Goal: Communication & Community: Answer question/provide support

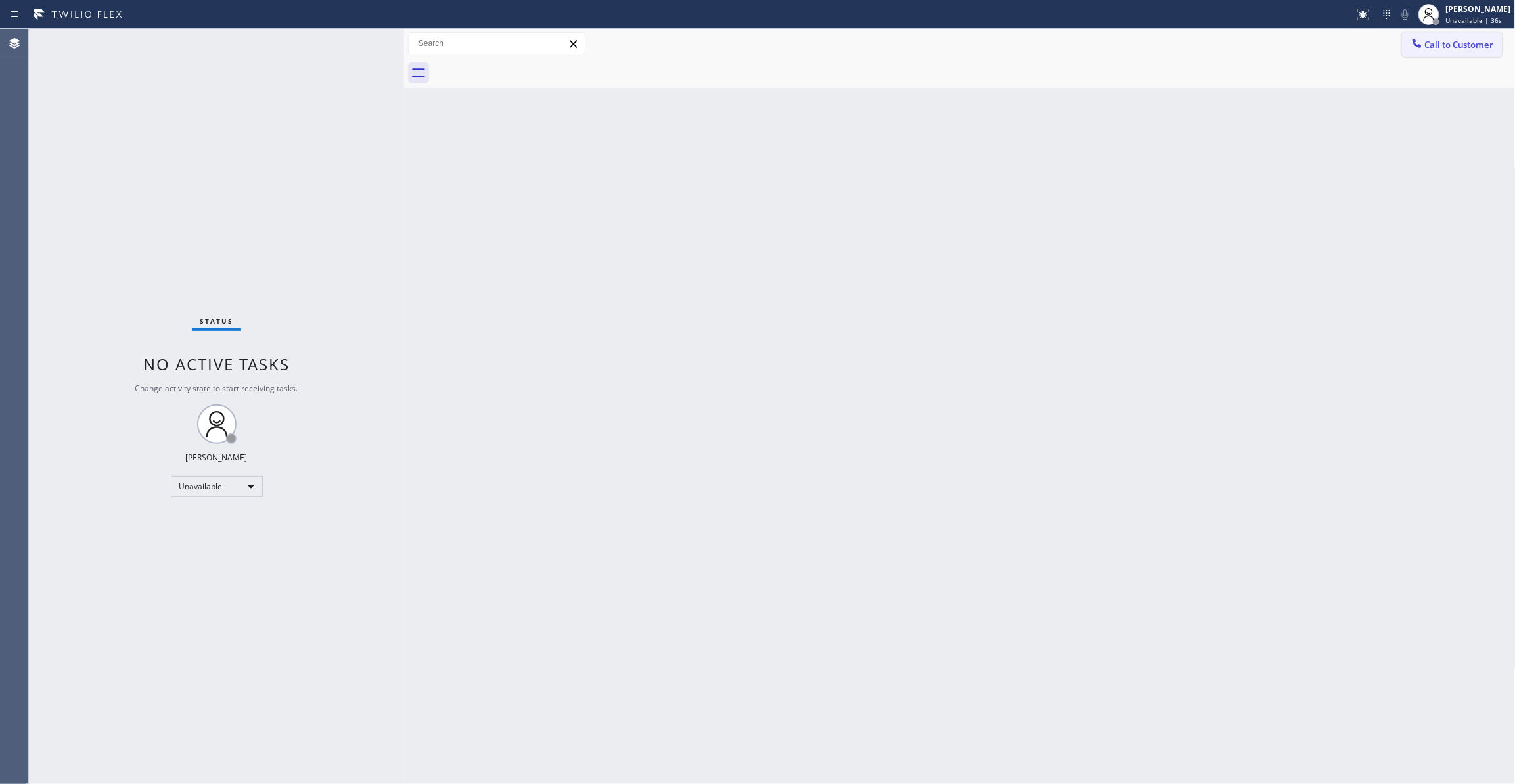
drag, startPoint x: 1495, startPoint y: 120, endPoint x: 1474, endPoint y: 33, distance: 89.5
click at [1495, 101] on div "Back to Dashboard Change Sender ID Customers Technicians Select a contact Outbo…" at bounding box center [959, 406] width 1112 height 755
click at [1463, 21] on span "Unavailable | 37s" at bounding box center [1474, 20] width 57 height 9
click at [1043, 519] on div "Back to Dashboard Change Sender ID Customers Technicians Select a contact Outbo…" at bounding box center [959, 406] width 1112 height 755
click at [1475, 34] on button "Call to Customer" at bounding box center [1452, 44] width 101 height 25
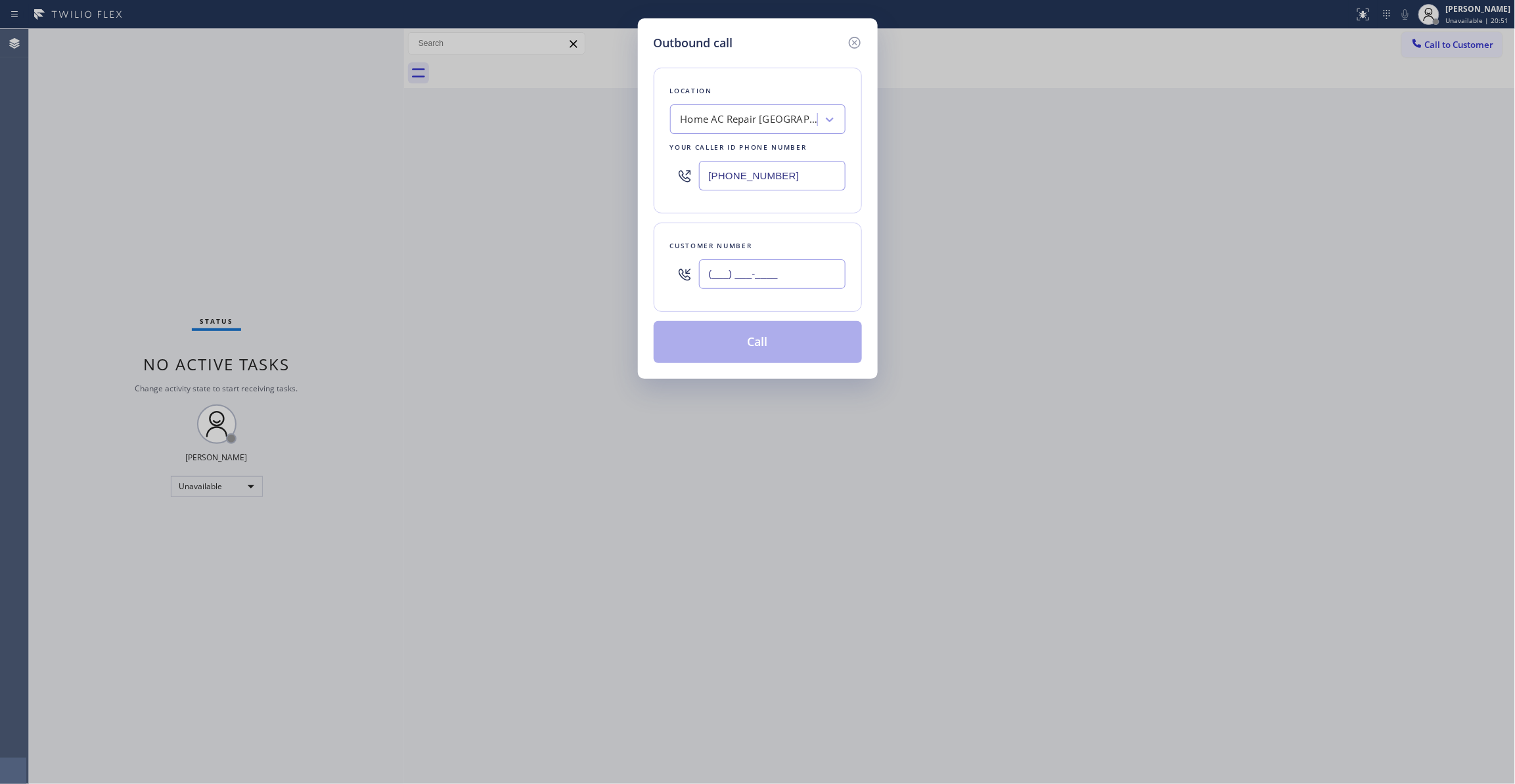
click at [764, 266] on input "(___) ___-____" at bounding box center [772, 274] width 147 height 29
paste input "213) 754-8130"
type input "[PHONE_NUMBER]"
drag, startPoint x: 810, startPoint y: 177, endPoint x: 402, endPoint y: 256, distance: 415.6
click at [588, 168] on div "Outbound call Location Home AC Repair [GEOGRAPHIC_DATA] Your caller id phone nu…" at bounding box center [757, 392] width 1515 height 784
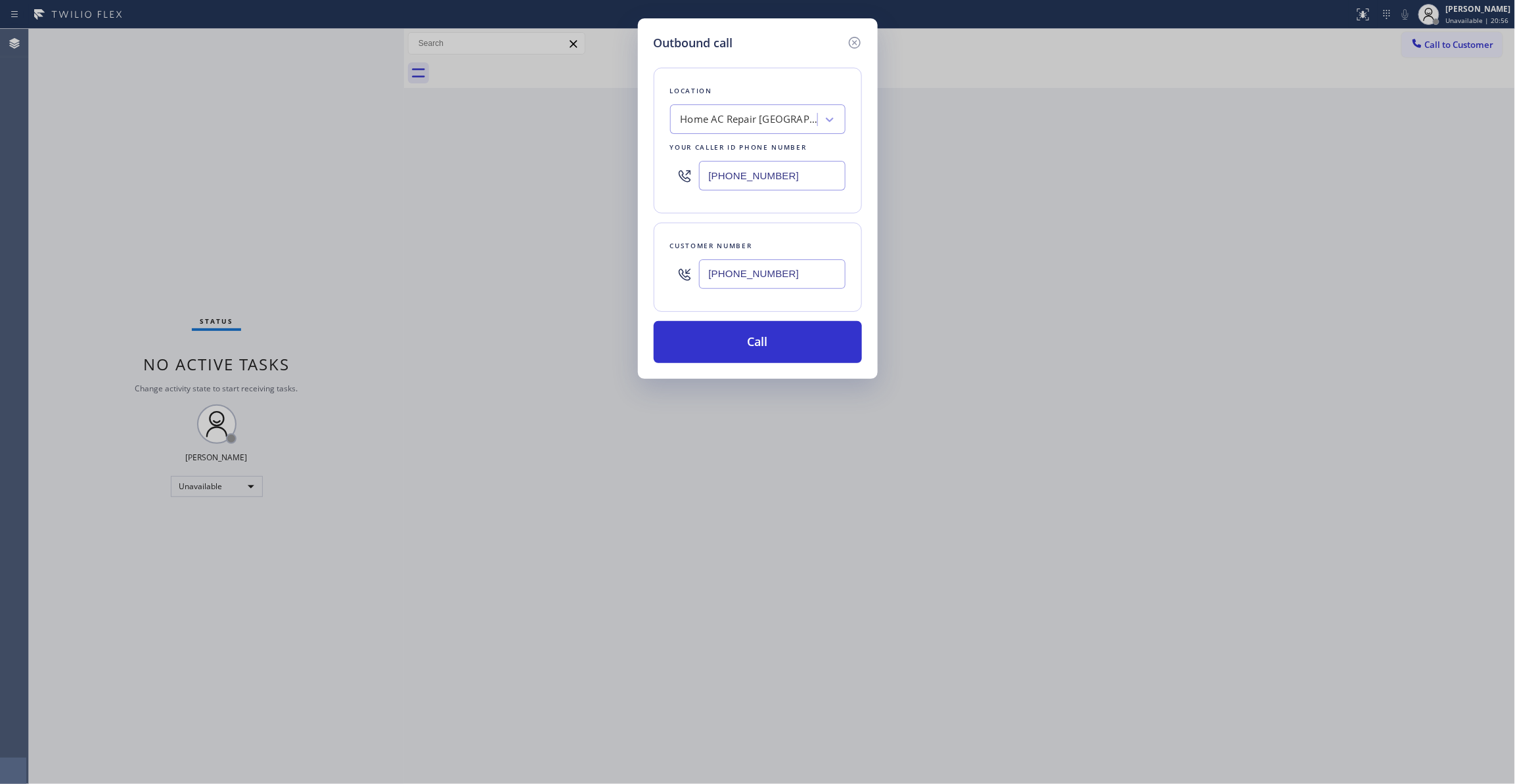
paste input "818) 239-4092"
type input "[PHONE_NUMBER]"
click at [783, 343] on button "Call" at bounding box center [758, 342] width 208 height 42
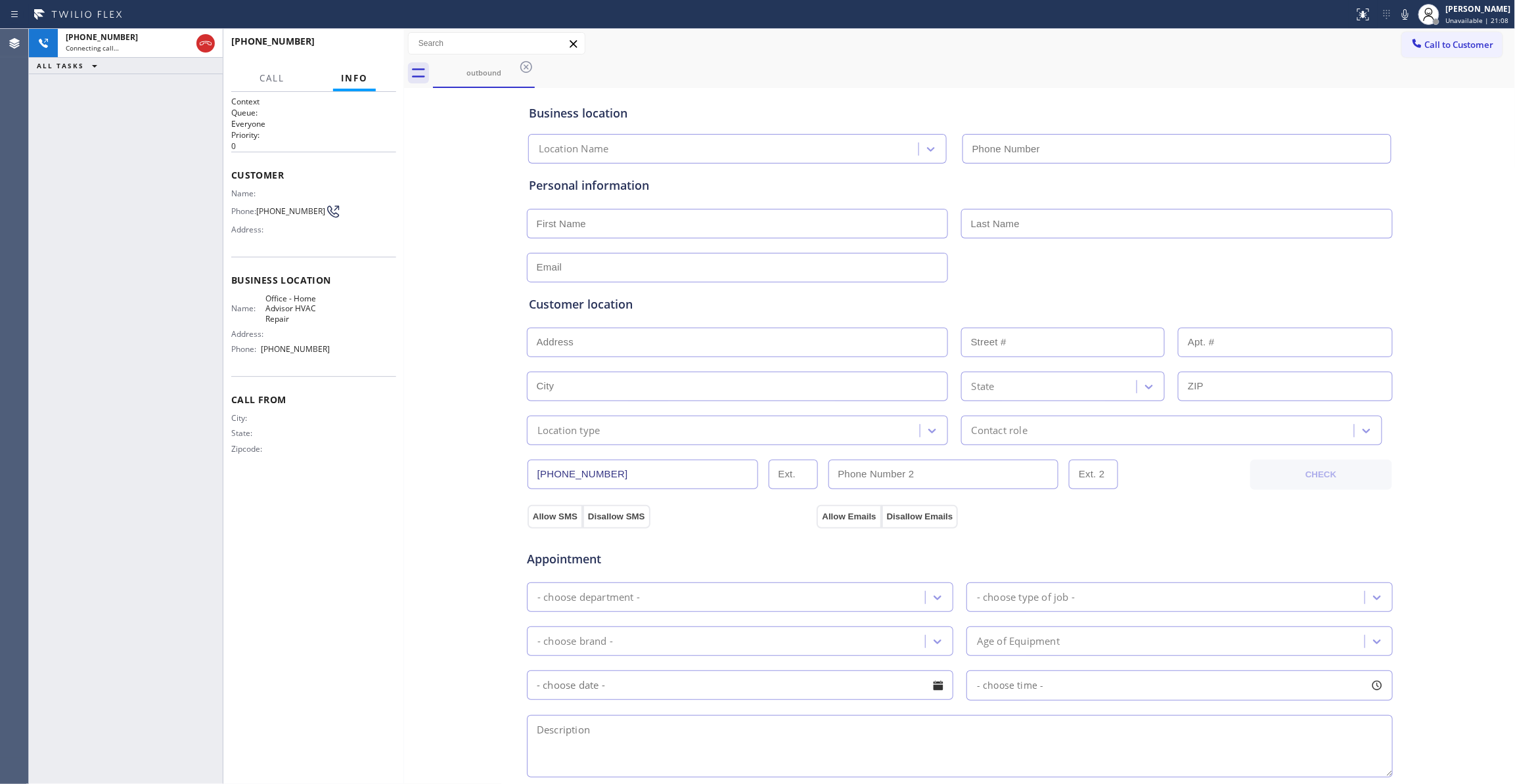
click at [356, 581] on div "Context Queue: Everyone Priority: 0 Customer Name: Phone: [PHONE_NUMBER] Addres…" at bounding box center [313, 437] width 165 height 684
type input "[PHONE_NUMBER]"
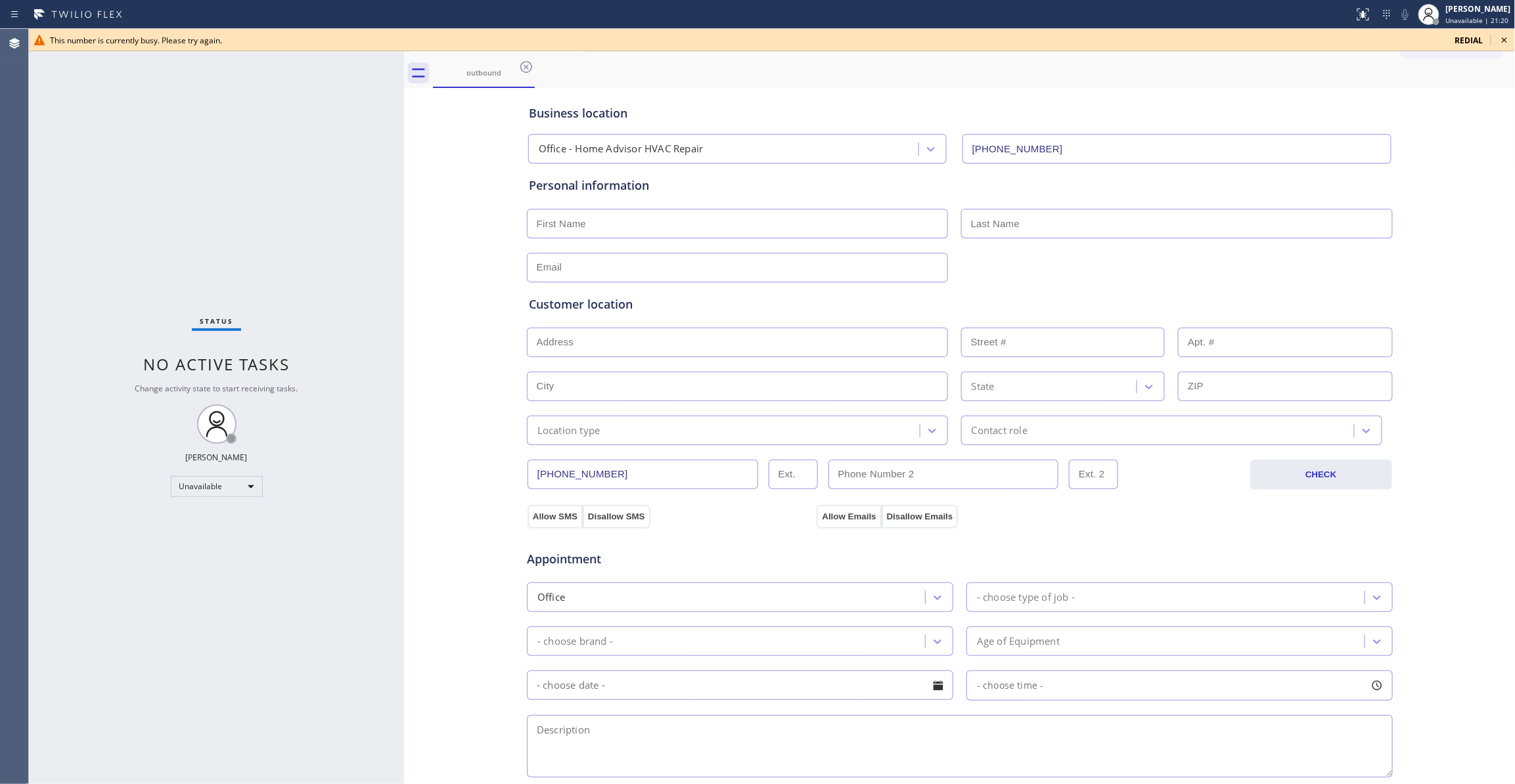
drag, startPoint x: 206, startPoint y: 156, endPoint x: 389, endPoint y: 25, distance: 225.1
click at [209, 155] on div "Status No active tasks Change activity state to start receiving tasks. [PERSON_…" at bounding box center [216, 406] width 375 height 755
drag, startPoint x: 409, startPoint y: 423, endPoint x: 560, endPoint y: 189, distance: 278.5
click at [424, 379] on div "Business location Office - Home Advisor HVAC Repair [PHONE_NUMBER] Personal inf…" at bounding box center [959, 539] width 1105 height 897
click at [533, 66] on icon at bounding box center [526, 66] width 16 height 16
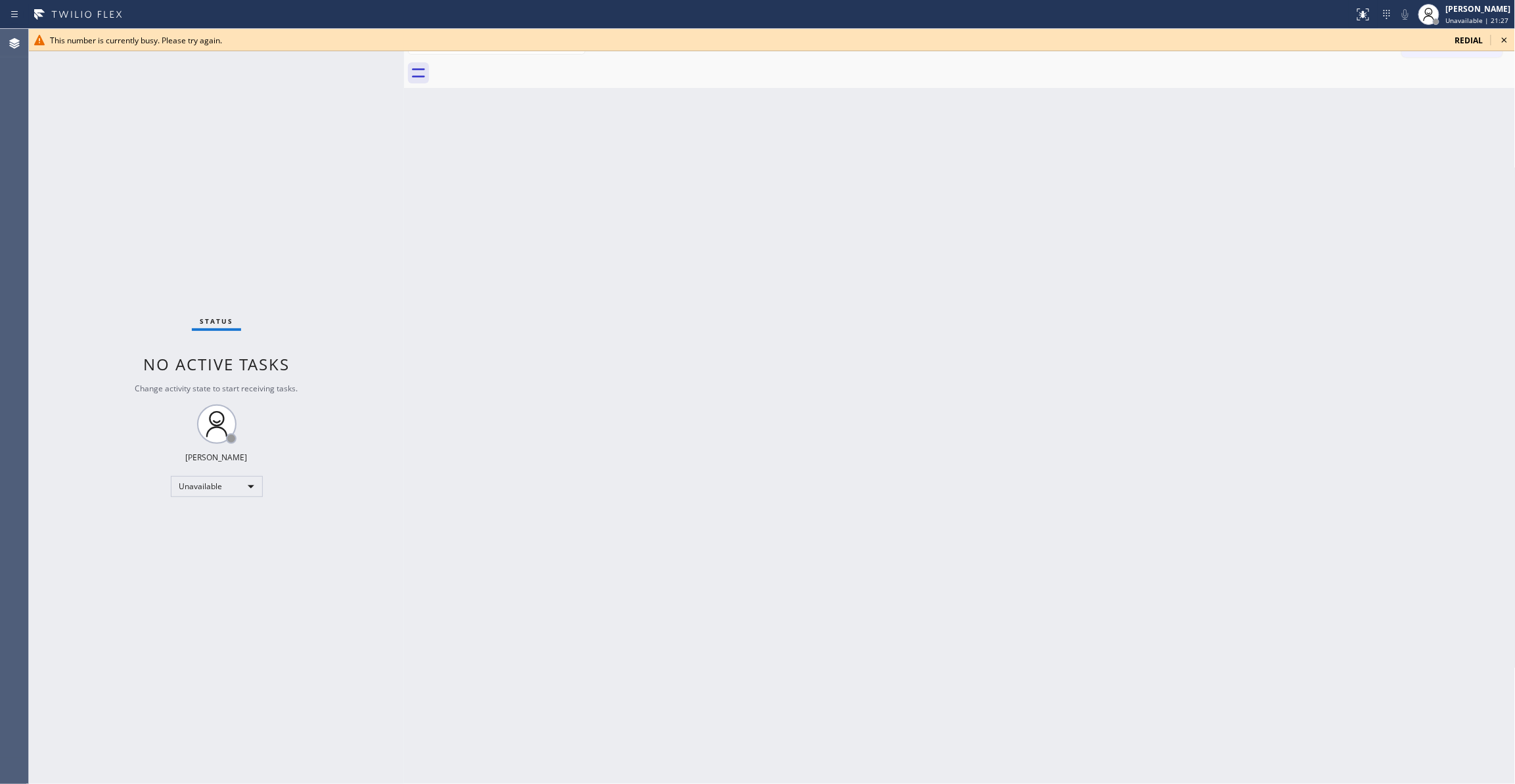
click at [1500, 32] on icon at bounding box center [1504, 39] width 16 height 16
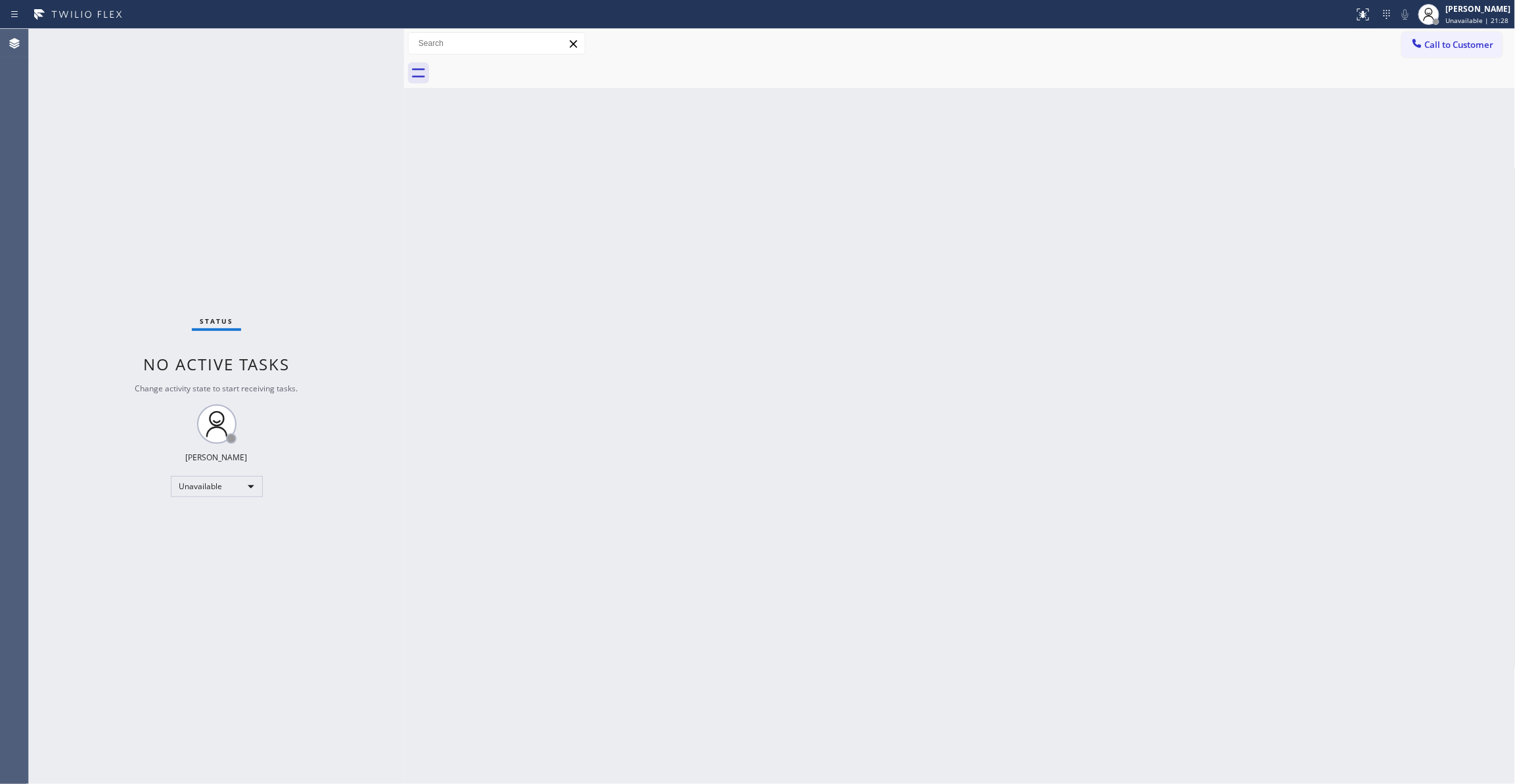
drag, startPoint x: 1487, startPoint y: 45, endPoint x: 1008, endPoint y: 142, distance: 488.7
click at [1486, 45] on span "Call to Customer" at bounding box center [1459, 44] width 69 height 11
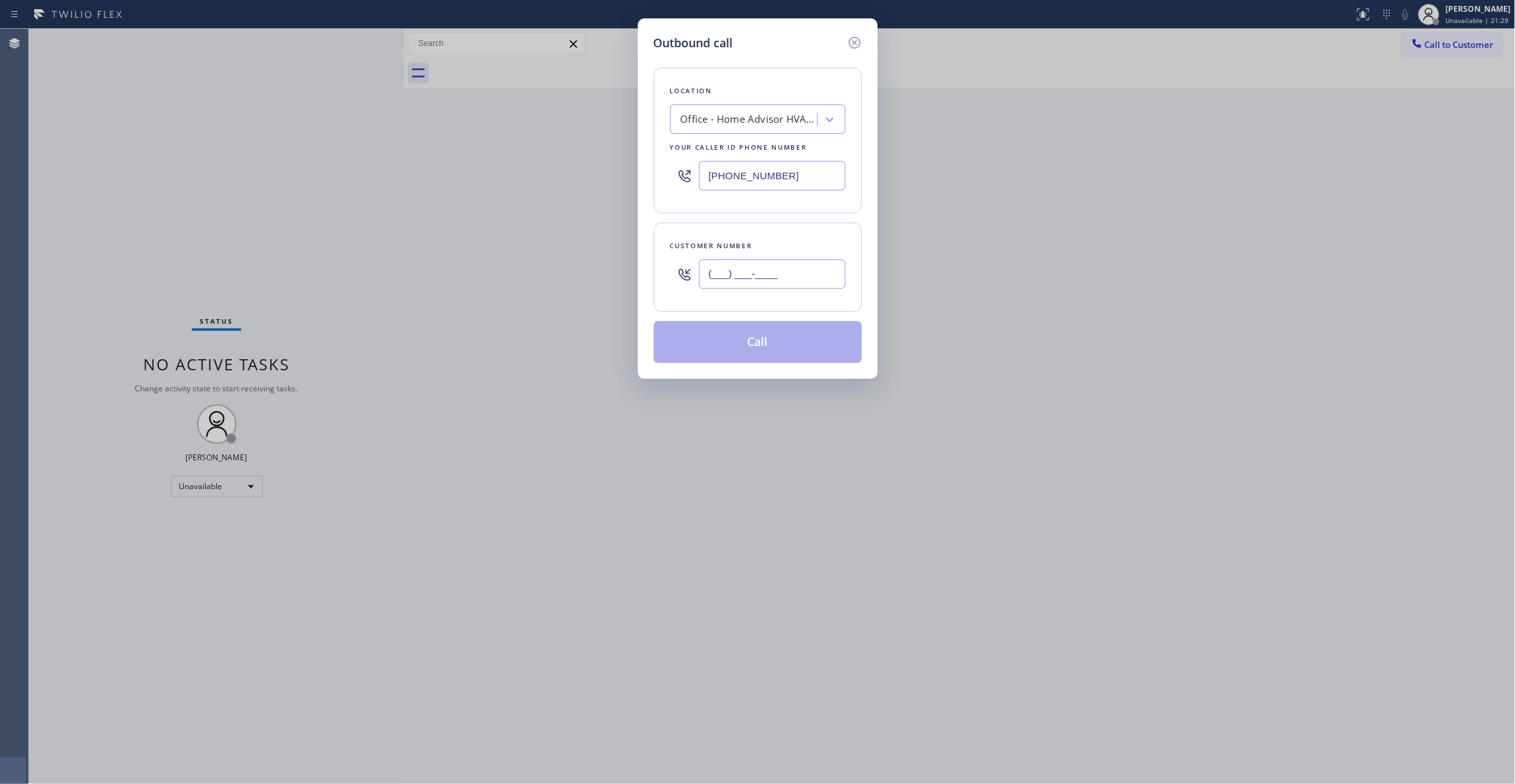
click at [714, 276] on input "(___) ___-____" at bounding box center [772, 274] width 147 height 29
paste input "213) 754-8130"
type input "[PHONE_NUMBER]"
click at [715, 348] on button "Call" at bounding box center [758, 342] width 208 height 42
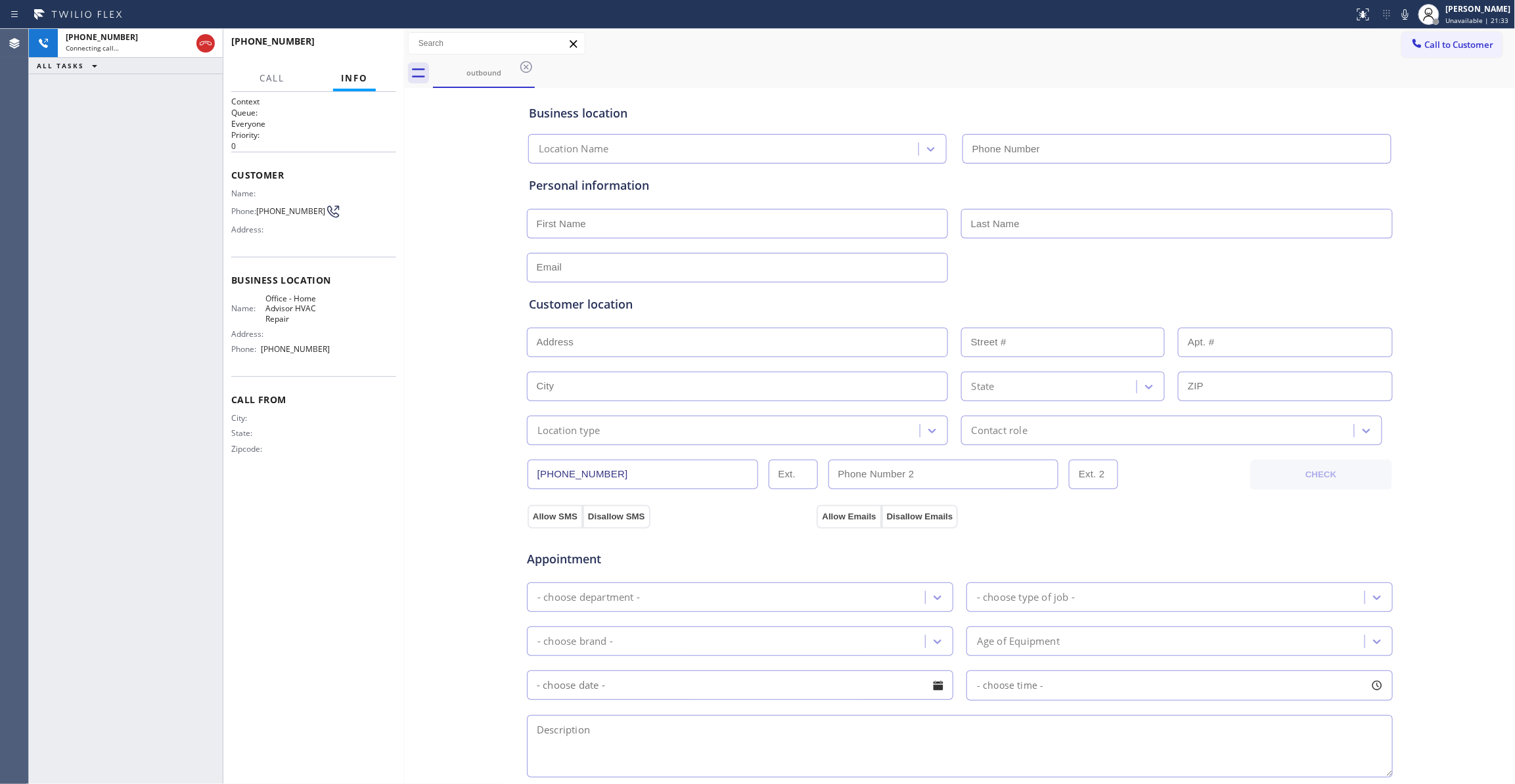
type input "[PHONE_NUMBER]"
click at [197, 40] on icon at bounding box center [205, 43] width 16 height 16
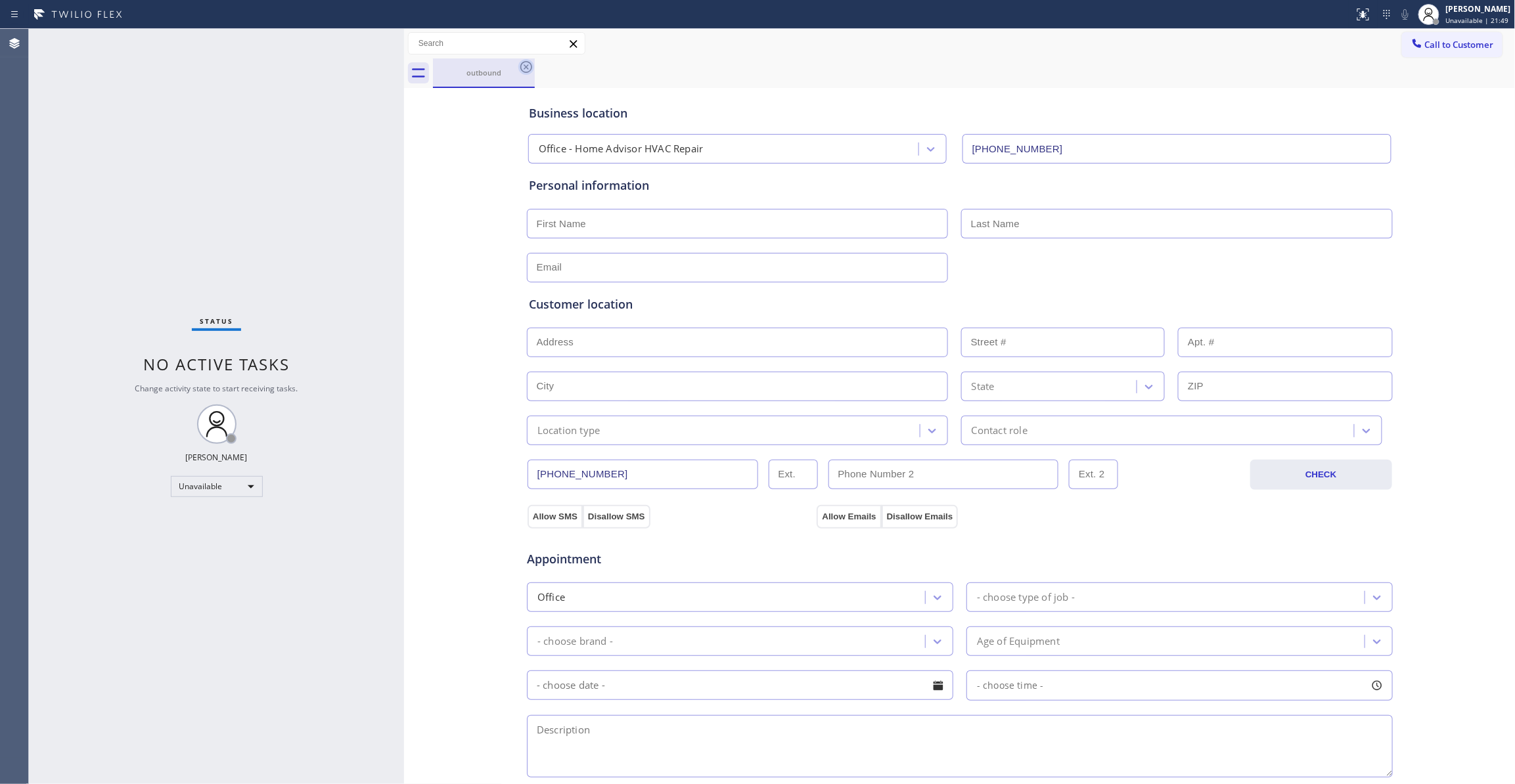
click at [527, 68] on icon at bounding box center [526, 67] width 11 height 11
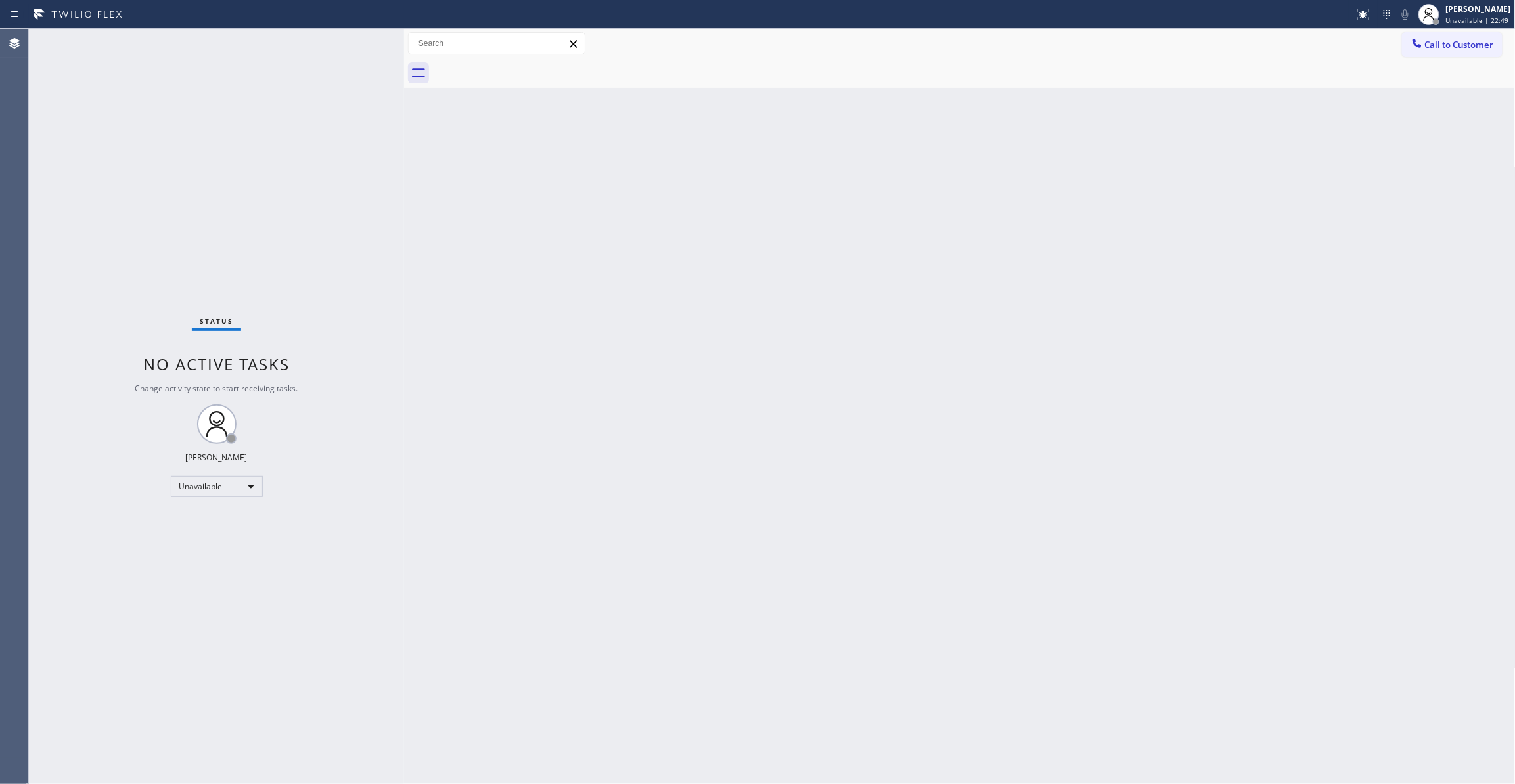
drag, startPoint x: 66, startPoint y: 439, endPoint x: 126, endPoint y: 406, distance: 68.5
click at [66, 436] on div "Status No active tasks Change activity state to start receiving tasks. [PERSON_…" at bounding box center [216, 406] width 375 height 755
click at [1474, 37] on button "Call to Customer" at bounding box center [1452, 44] width 101 height 25
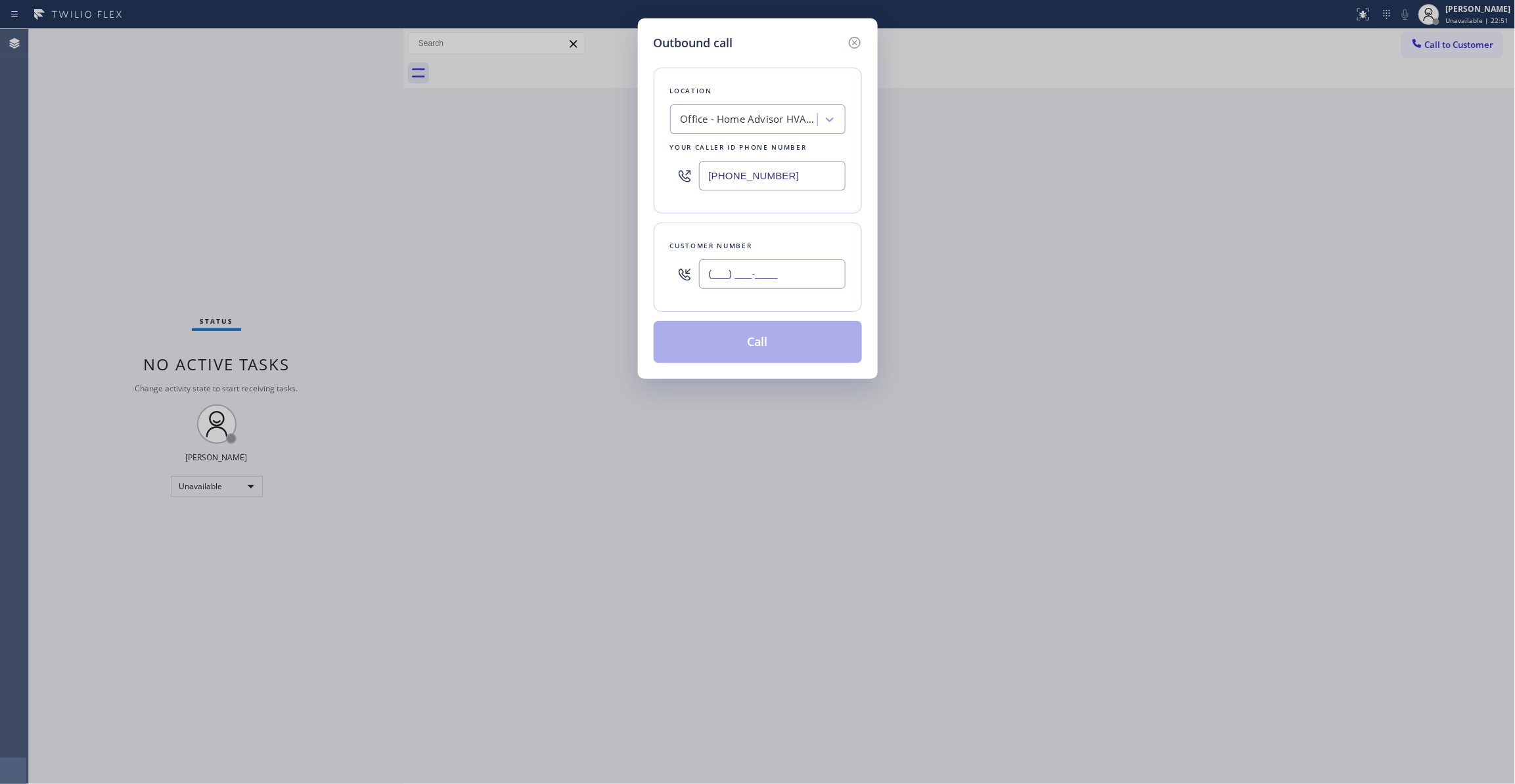
click at [823, 277] on input "(___) ___-____" at bounding box center [772, 274] width 147 height 29
paste input "213) 754-8130"
type input "[PHONE_NUMBER]"
click at [794, 358] on button "Call" at bounding box center [758, 342] width 208 height 42
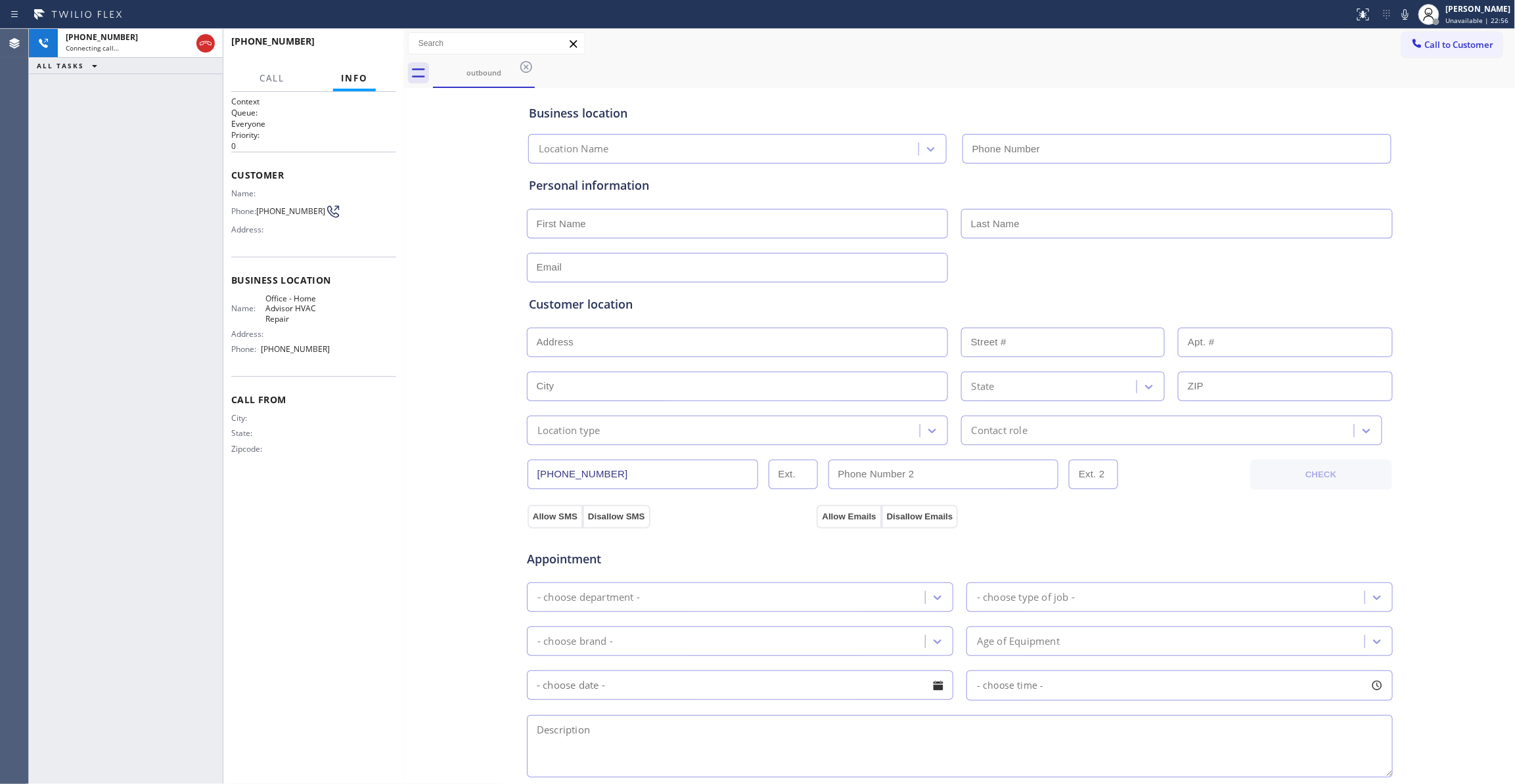
type input "[PHONE_NUMBER]"
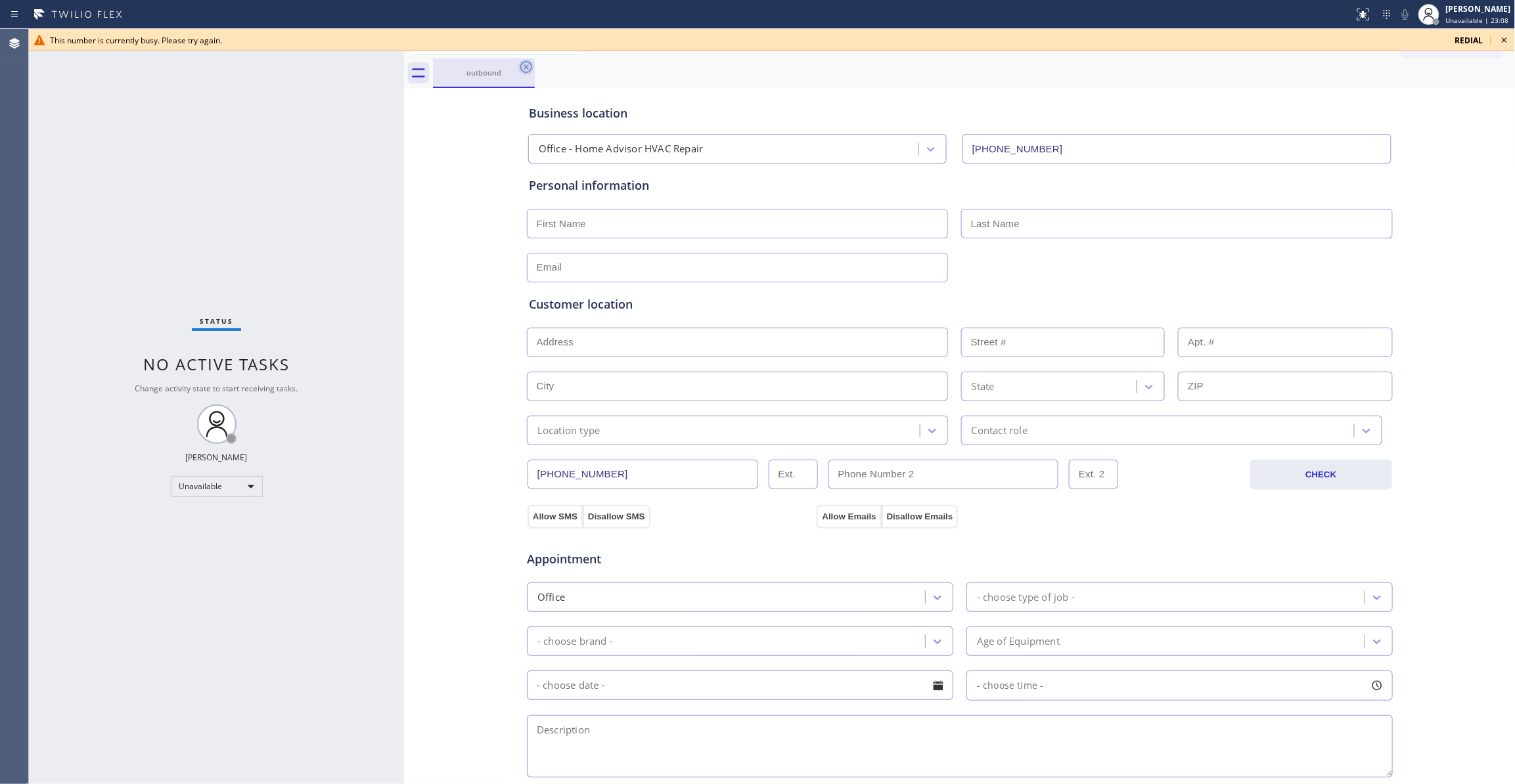
click at [531, 66] on icon at bounding box center [526, 66] width 16 height 16
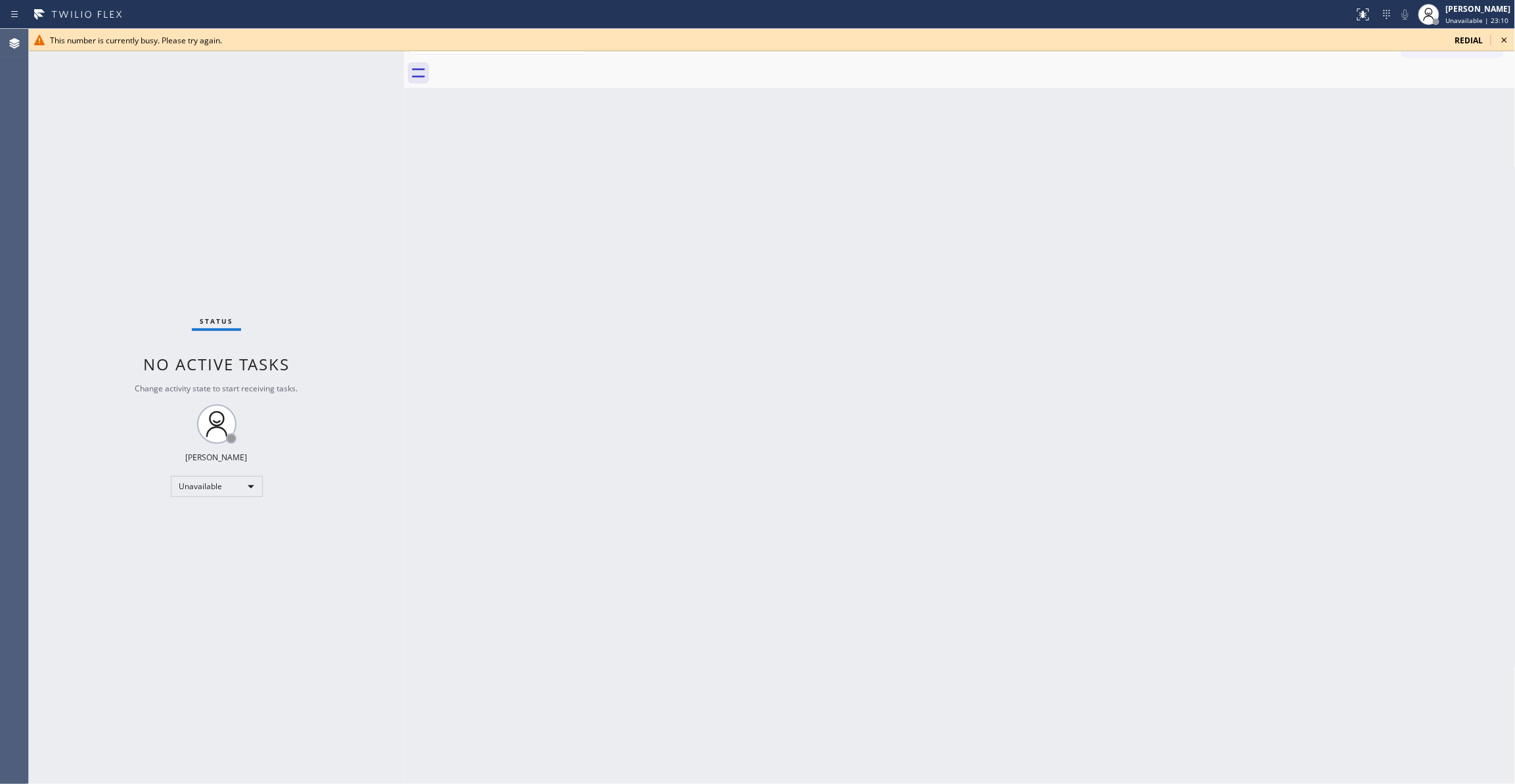
click at [1502, 38] on icon at bounding box center [1504, 39] width 16 height 16
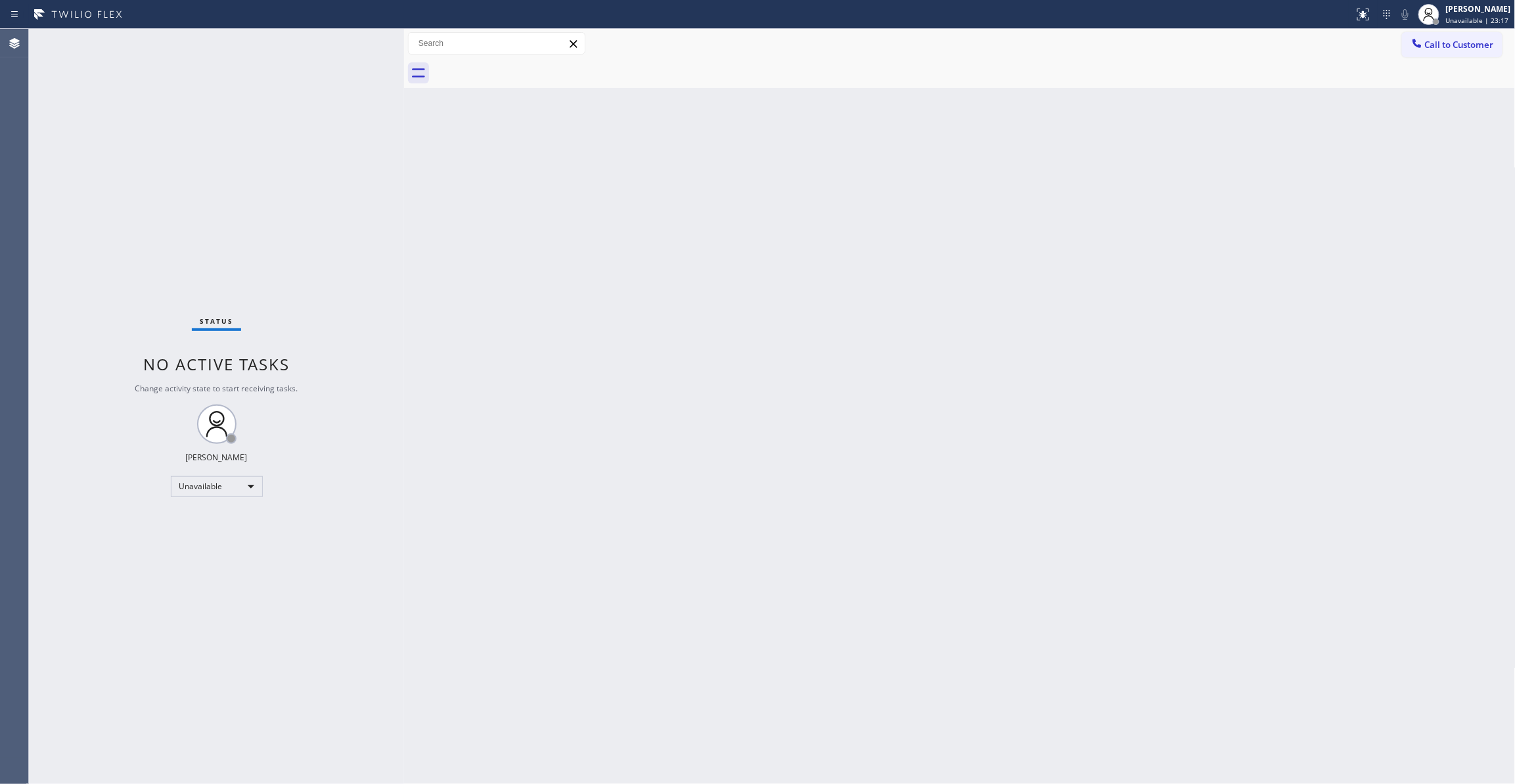
drag, startPoint x: 942, startPoint y: 253, endPoint x: 1051, endPoint y: 192, distance: 124.9
click at [965, 237] on div "Back to Dashboard Change Sender ID Customers Technicians Select a contact Outbo…" at bounding box center [959, 406] width 1112 height 755
click at [1450, 38] on button "Call to Customer" at bounding box center [1452, 44] width 101 height 25
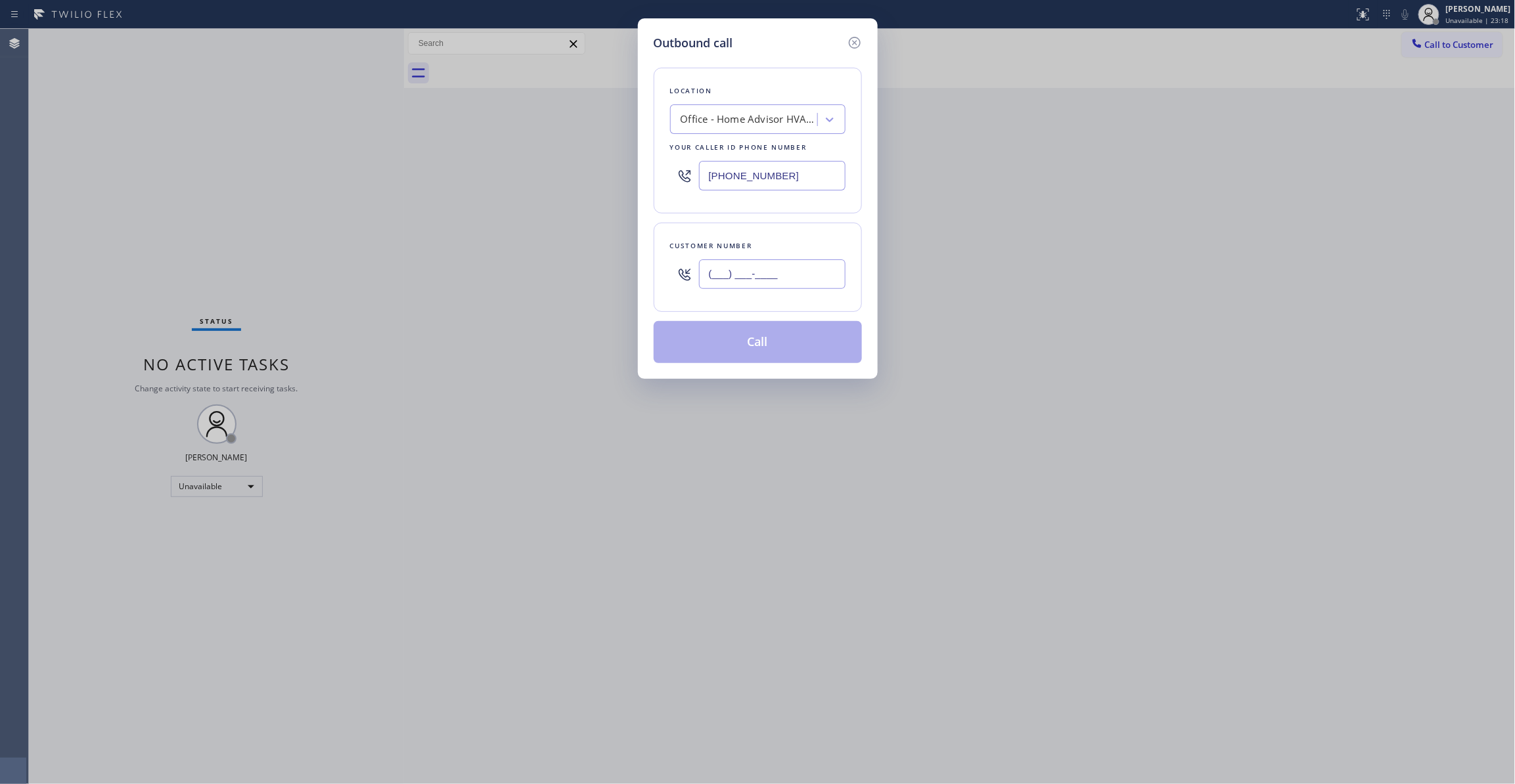
click at [768, 281] on input "(___) ___-____" at bounding box center [772, 274] width 147 height 29
paste input "805) 291-1000"
type input "[PHONE_NUMBER]"
click at [54, 358] on div "Outbound call Location Office - Home Advisor HVAC Repair Your caller id phone n…" at bounding box center [757, 392] width 1515 height 784
drag, startPoint x: 815, startPoint y: 172, endPoint x: 390, endPoint y: 168, distance: 425.0
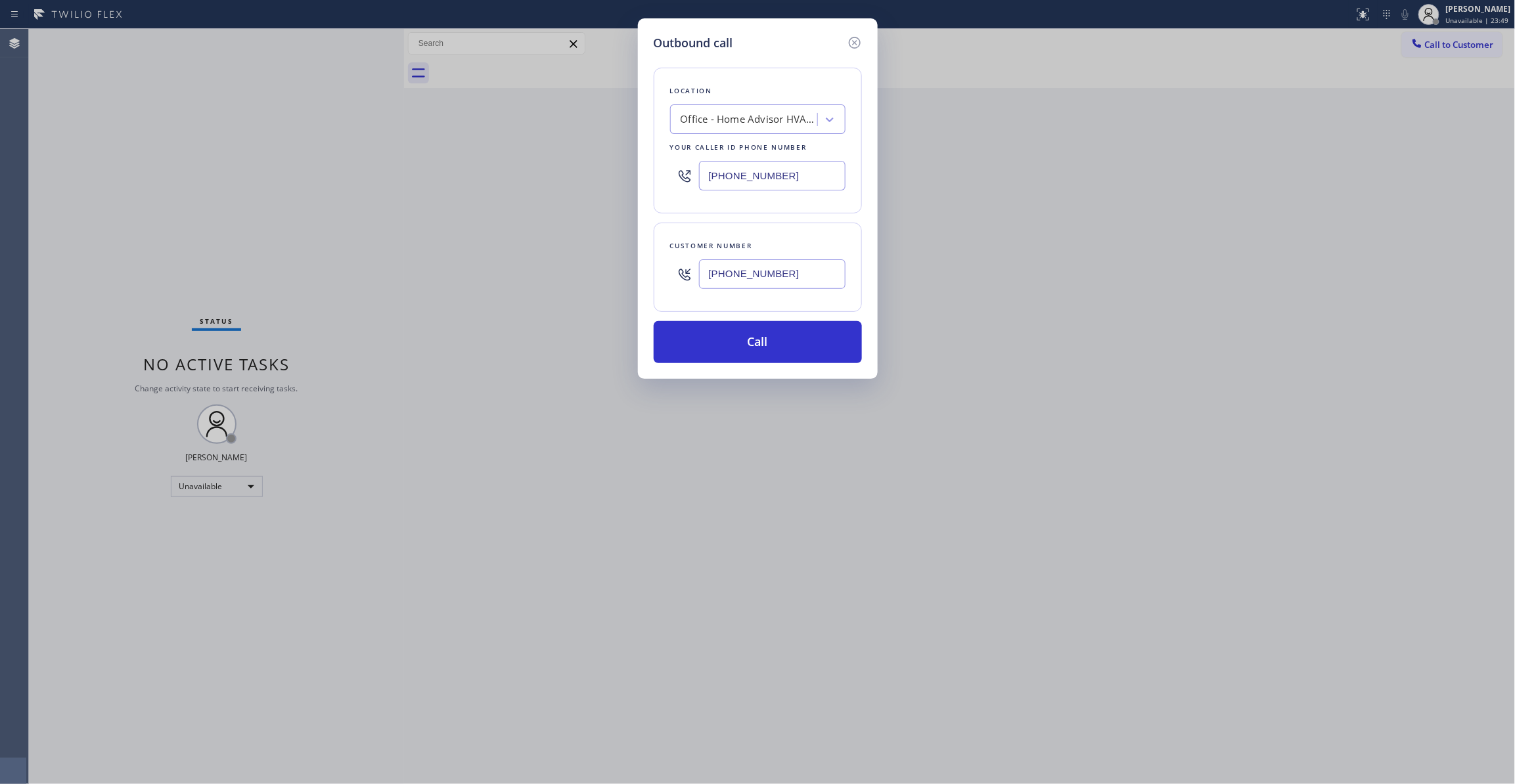
click at [374, 155] on div "Outbound call Location Office - Home Advisor HVAC Repair Your caller id phone n…" at bounding box center [757, 392] width 1515 height 784
paste input "05) 222-75"
type input "[PHONE_NUMBER]"
drag, startPoint x: 814, startPoint y: 277, endPoint x: 705, endPoint y: 269, distance: 109.3
click at [705, 269] on input "[PHONE_NUMBER]" at bounding box center [772, 274] width 147 height 29
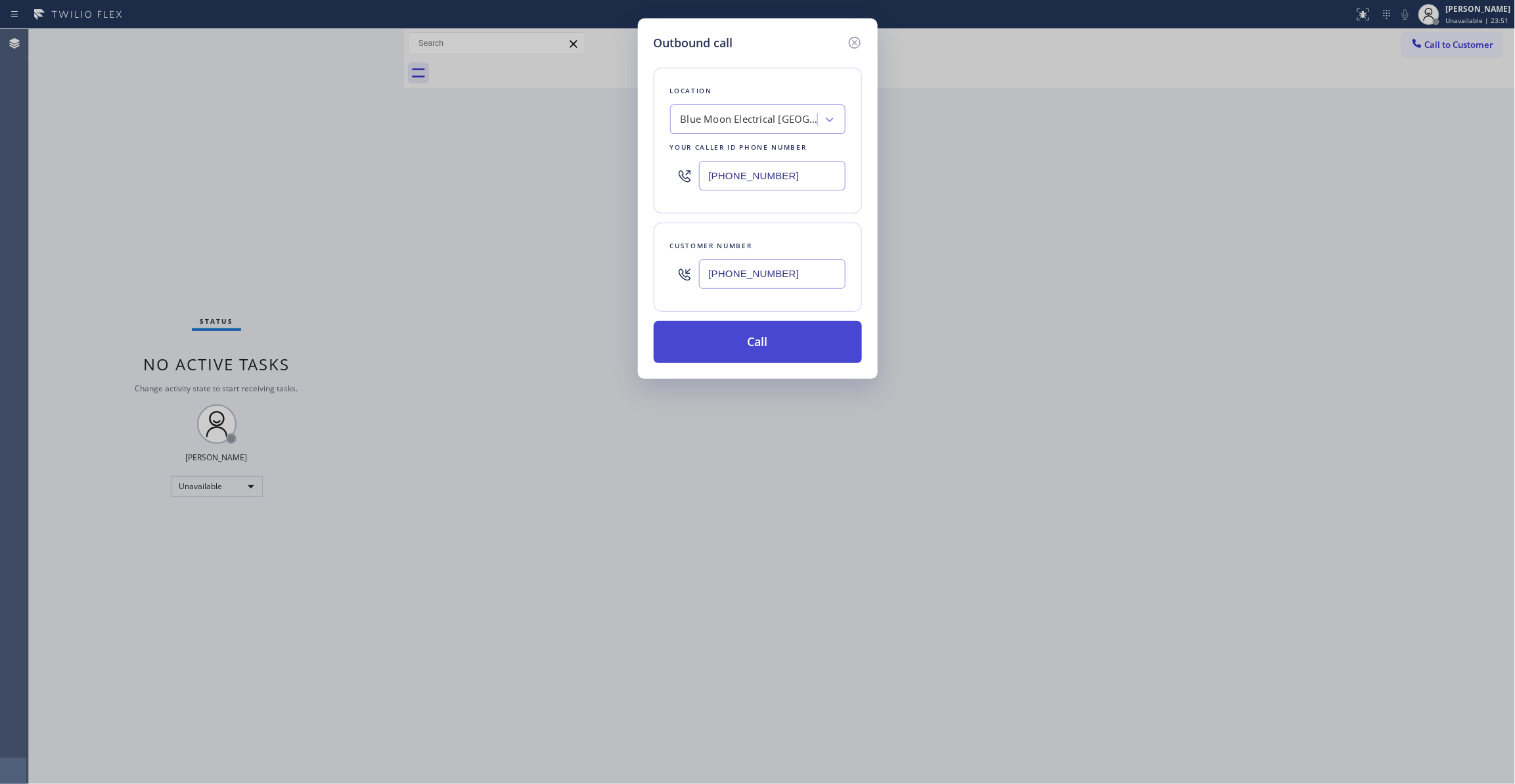
click at [723, 353] on button "Call" at bounding box center [758, 342] width 208 height 42
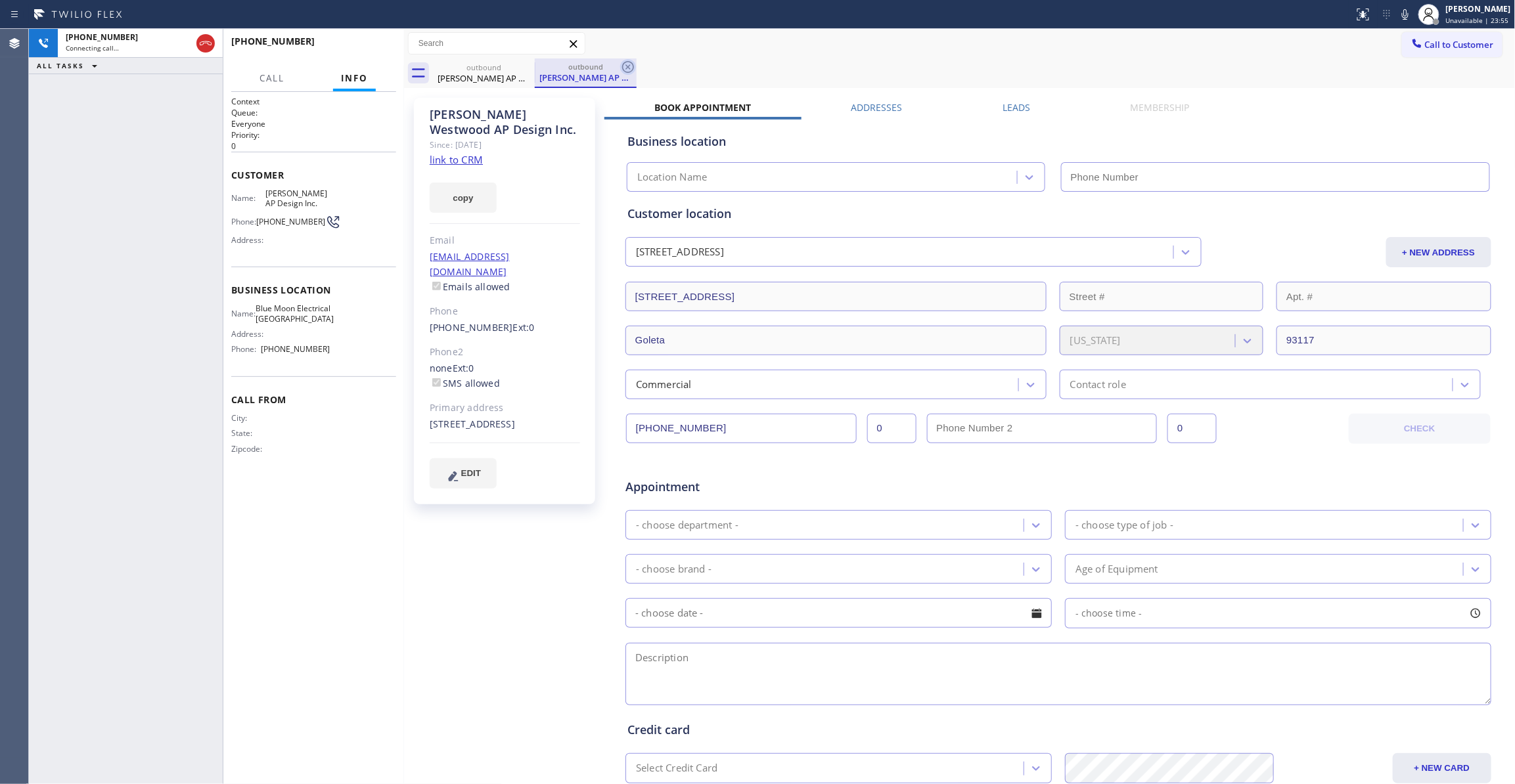
type input "[PHONE_NUMBER]"
click at [629, 64] on icon at bounding box center [628, 66] width 16 height 16
click at [471, 163] on link "link to CRM" at bounding box center [456, 160] width 53 height 13
click at [381, 50] on span "HANG UP" at bounding box center [365, 47] width 40 height 9
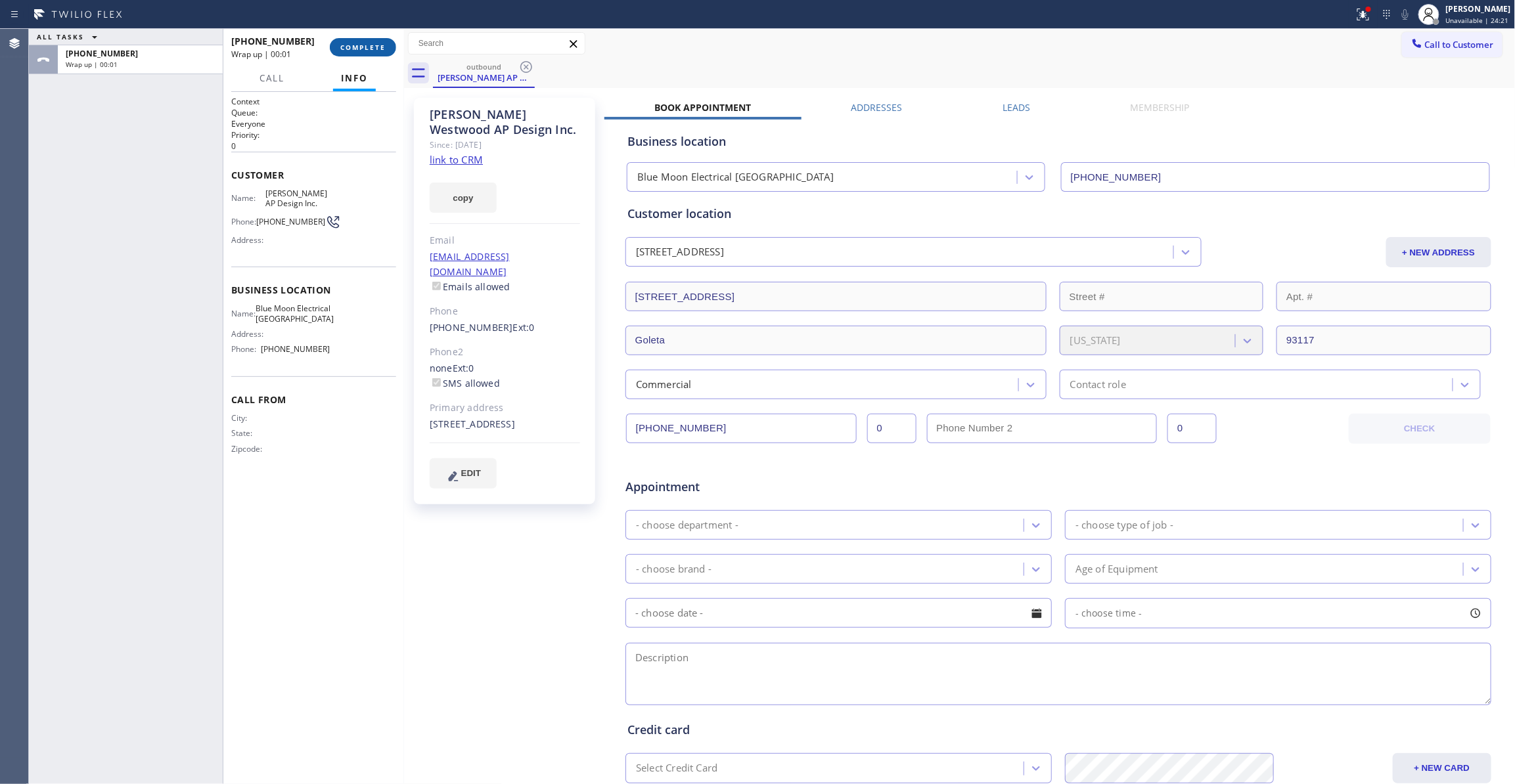
click at [377, 50] on span "COMPLETE" at bounding box center [362, 47] width 45 height 9
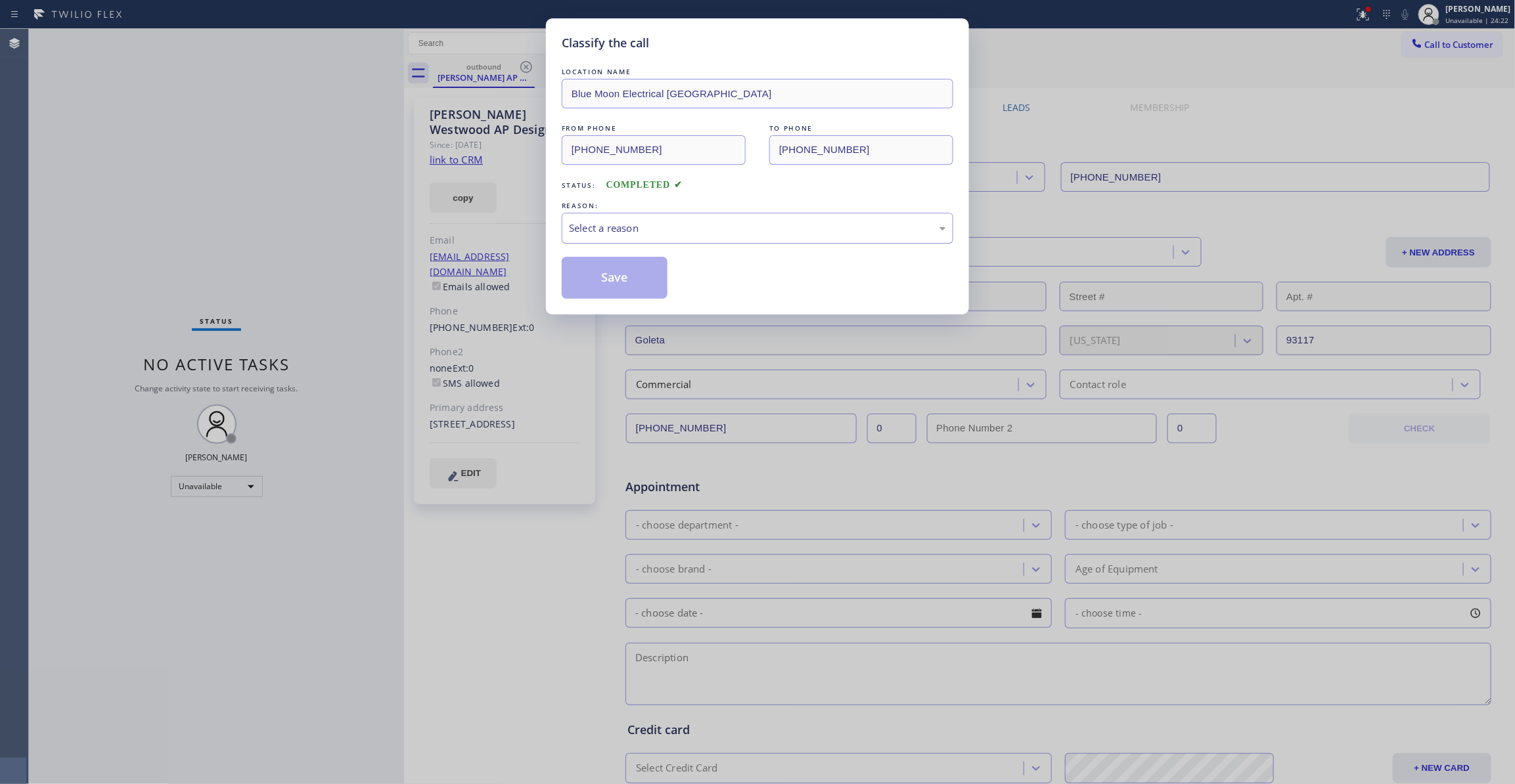
drag, startPoint x: 594, startPoint y: 224, endPoint x: 601, endPoint y: 229, distance: 8.6
click at [601, 229] on div "Select a reason" at bounding box center [757, 228] width 377 height 15
click at [627, 282] on button "Save" at bounding box center [615, 277] width 106 height 42
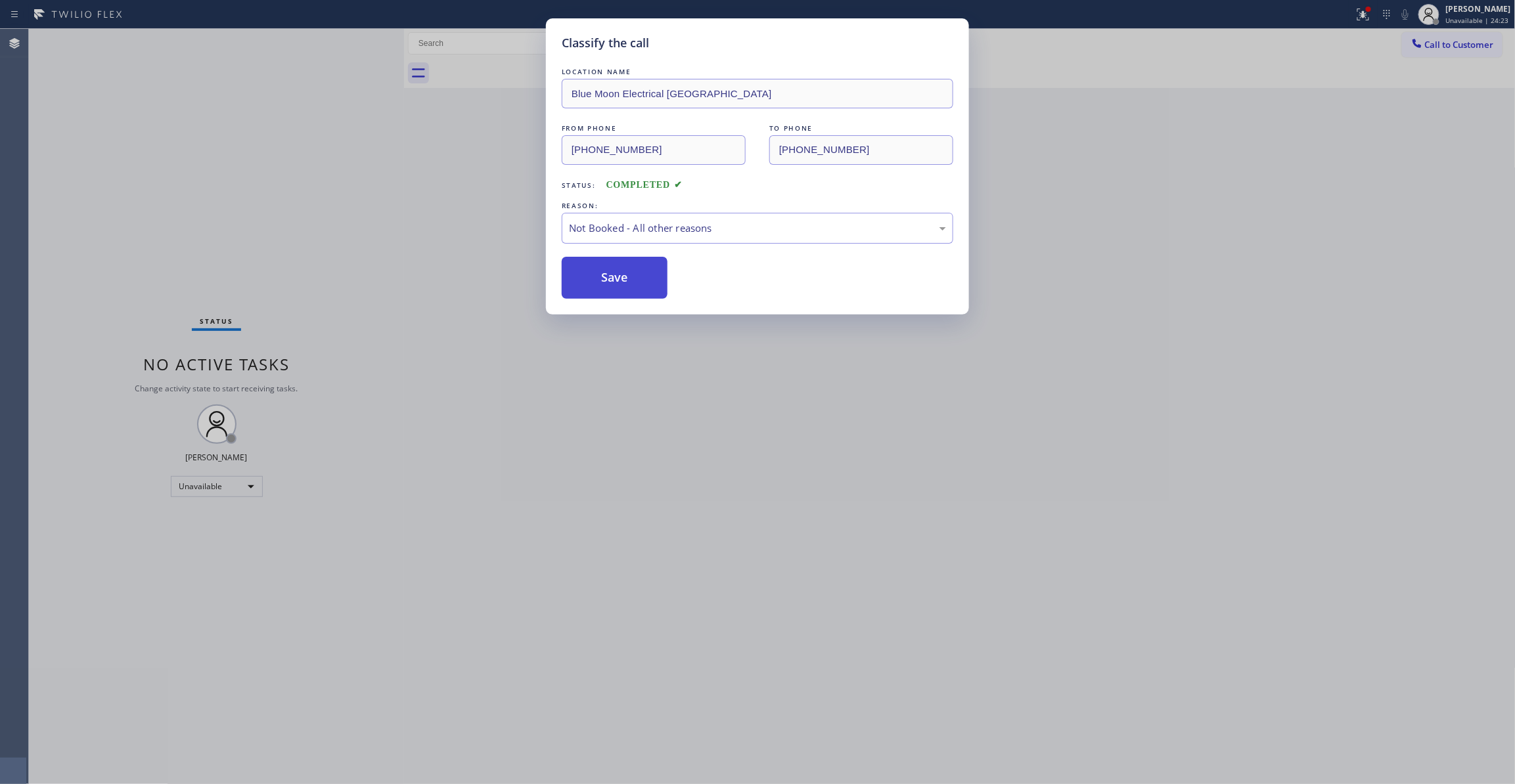
click at [627, 283] on button "Save" at bounding box center [615, 277] width 106 height 42
click at [54, 636] on div "Classify the call LOCATION NAME Blue Moon Electrical [GEOGRAPHIC_DATA] FROM PHO…" at bounding box center [757, 392] width 1515 height 784
drag, startPoint x: 768, startPoint y: 224, endPoint x: 762, endPoint y: 232, distance: 10.0
click at [767, 224] on div "Not Booked - All other reasons" at bounding box center [757, 228] width 377 height 15
click at [596, 292] on button "Save" at bounding box center [615, 277] width 106 height 42
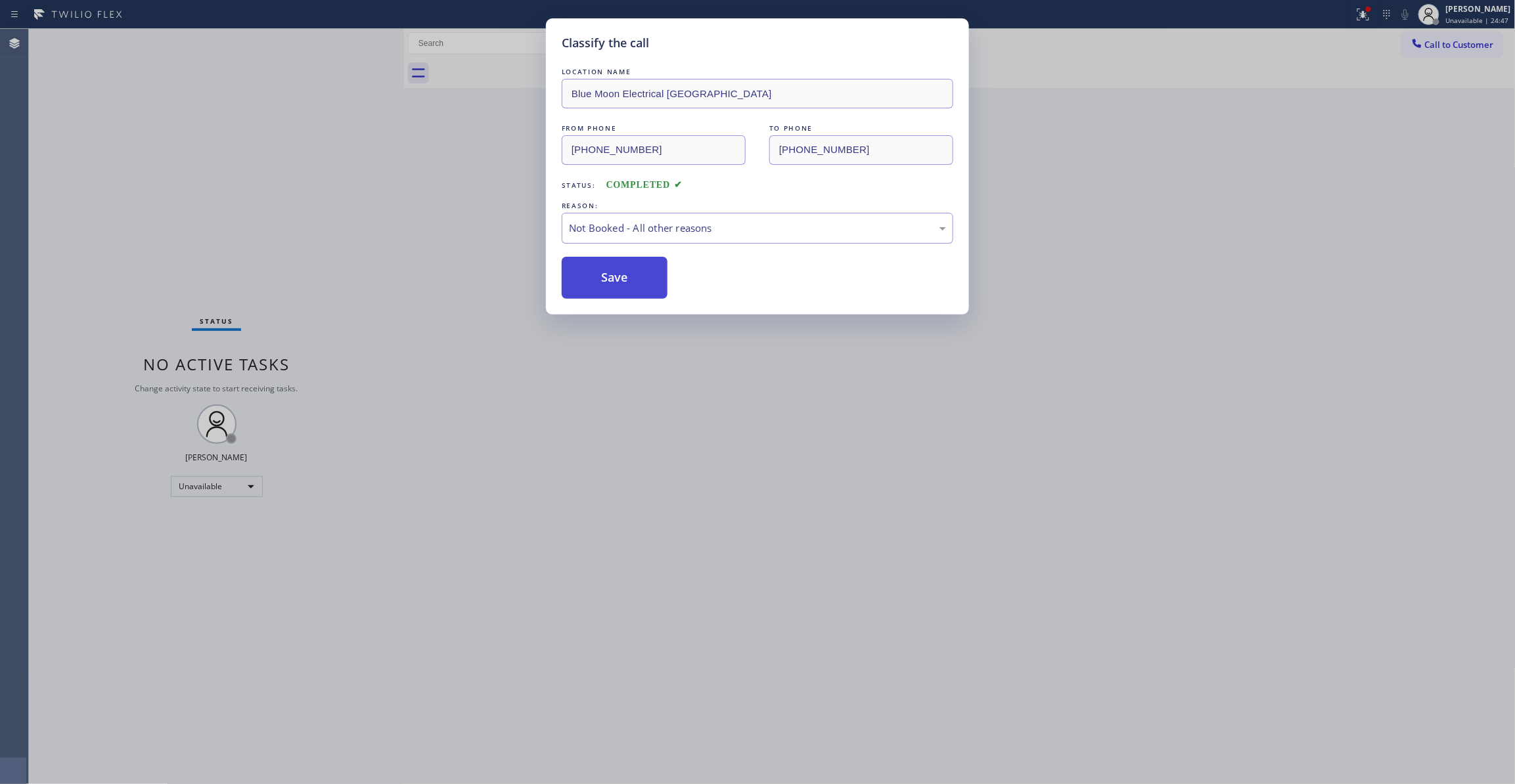
click at [637, 276] on button "Save" at bounding box center [615, 277] width 106 height 42
click at [619, 296] on button "Save" at bounding box center [615, 277] width 106 height 42
click at [619, 292] on button "Save" at bounding box center [615, 277] width 106 height 42
click at [620, 288] on button "Save" at bounding box center [615, 277] width 106 height 42
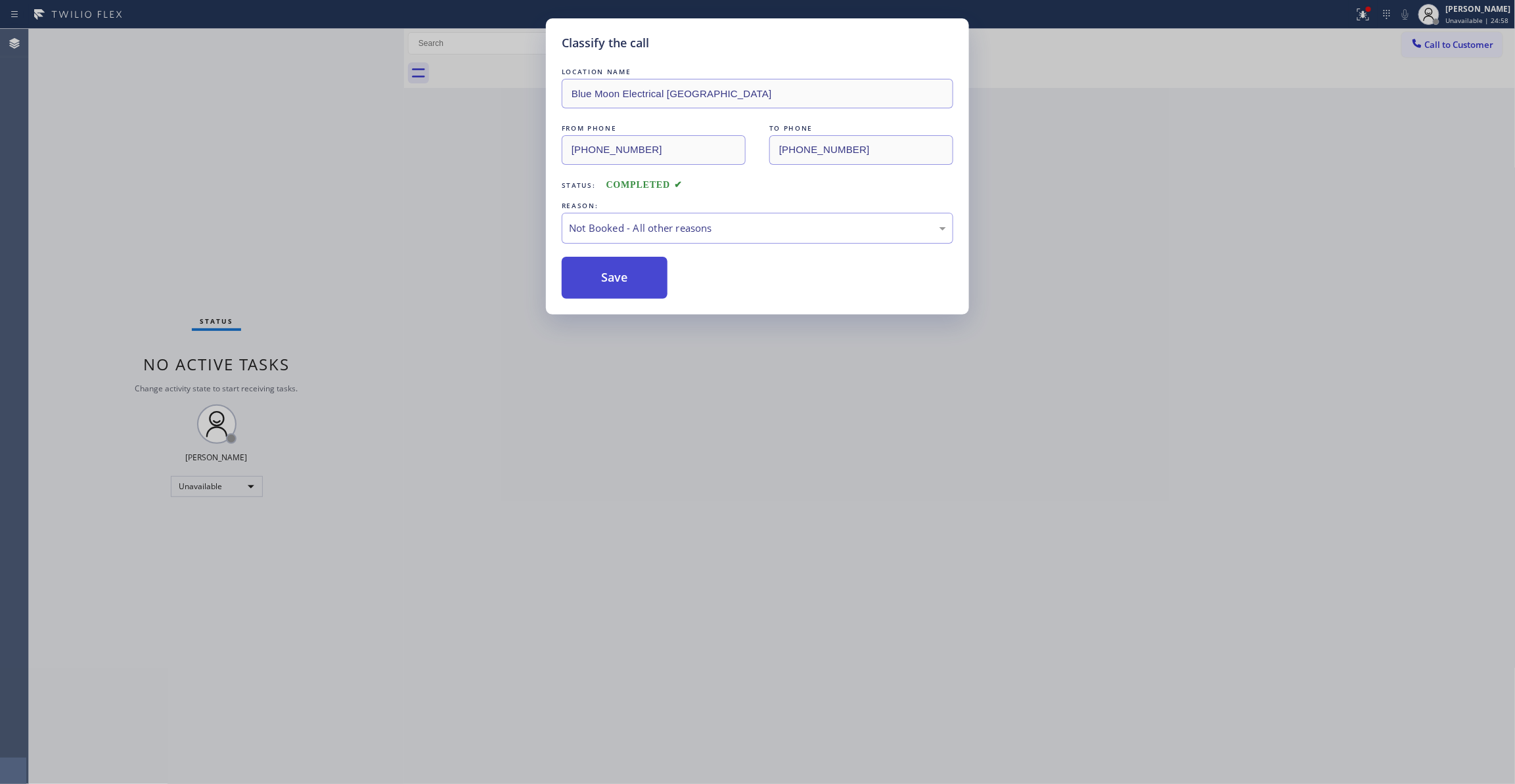
click at [620, 287] on button "Save" at bounding box center [615, 277] width 106 height 42
click at [618, 276] on button "Save" at bounding box center [615, 277] width 106 height 42
click at [616, 276] on button "Save" at bounding box center [615, 277] width 106 height 42
click at [584, 437] on div "Classify the call LOCATION NAME Blue Moon Electrical [GEOGRAPHIC_DATA] FROM PHO…" at bounding box center [757, 392] width 1515 height 784
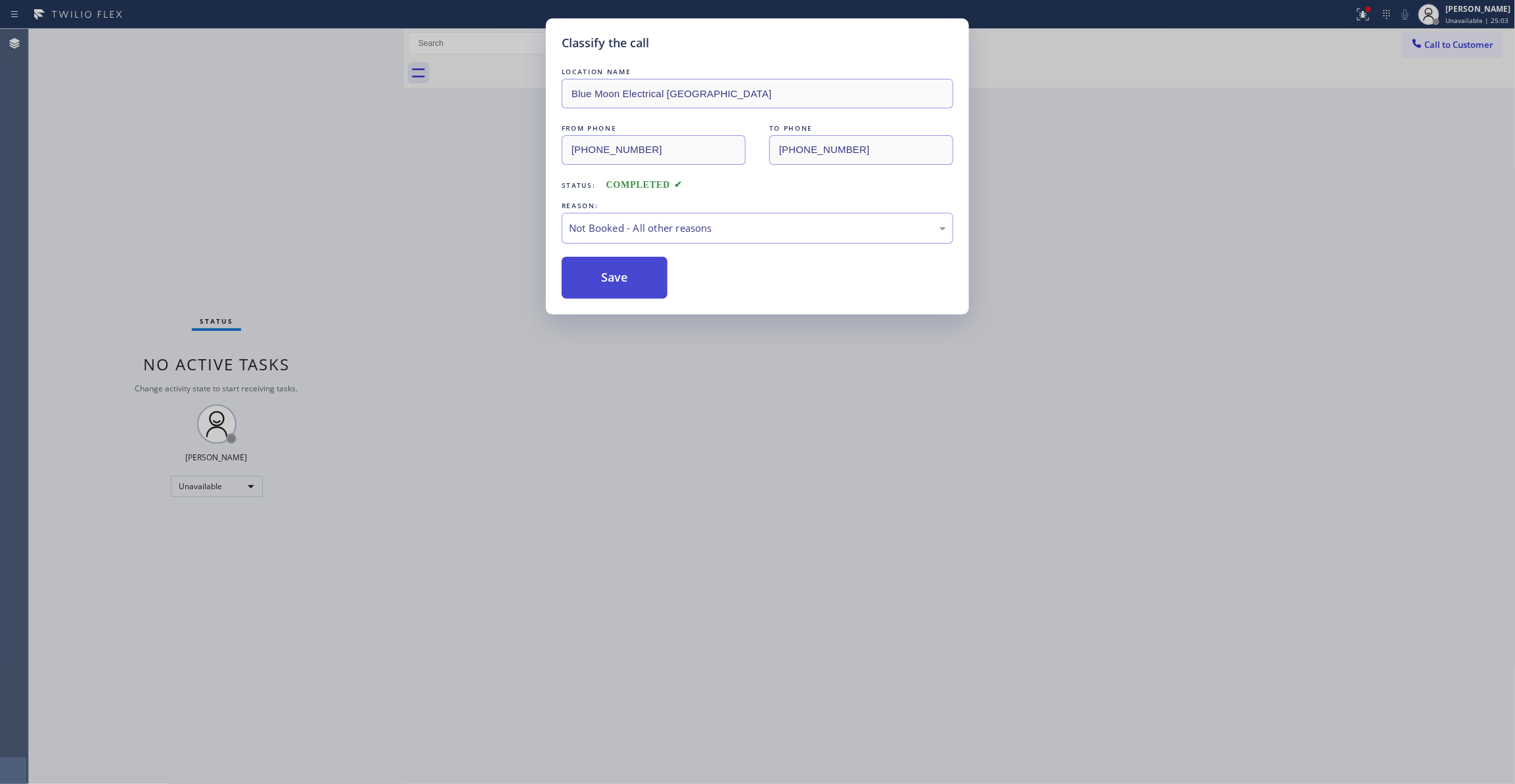
click at [610, 287] on button "Save" at bounding box center [615, 277] width 106 height 42
click at [607, 285] on button "Save" at bounding box center [615, 277] width 106 height 42
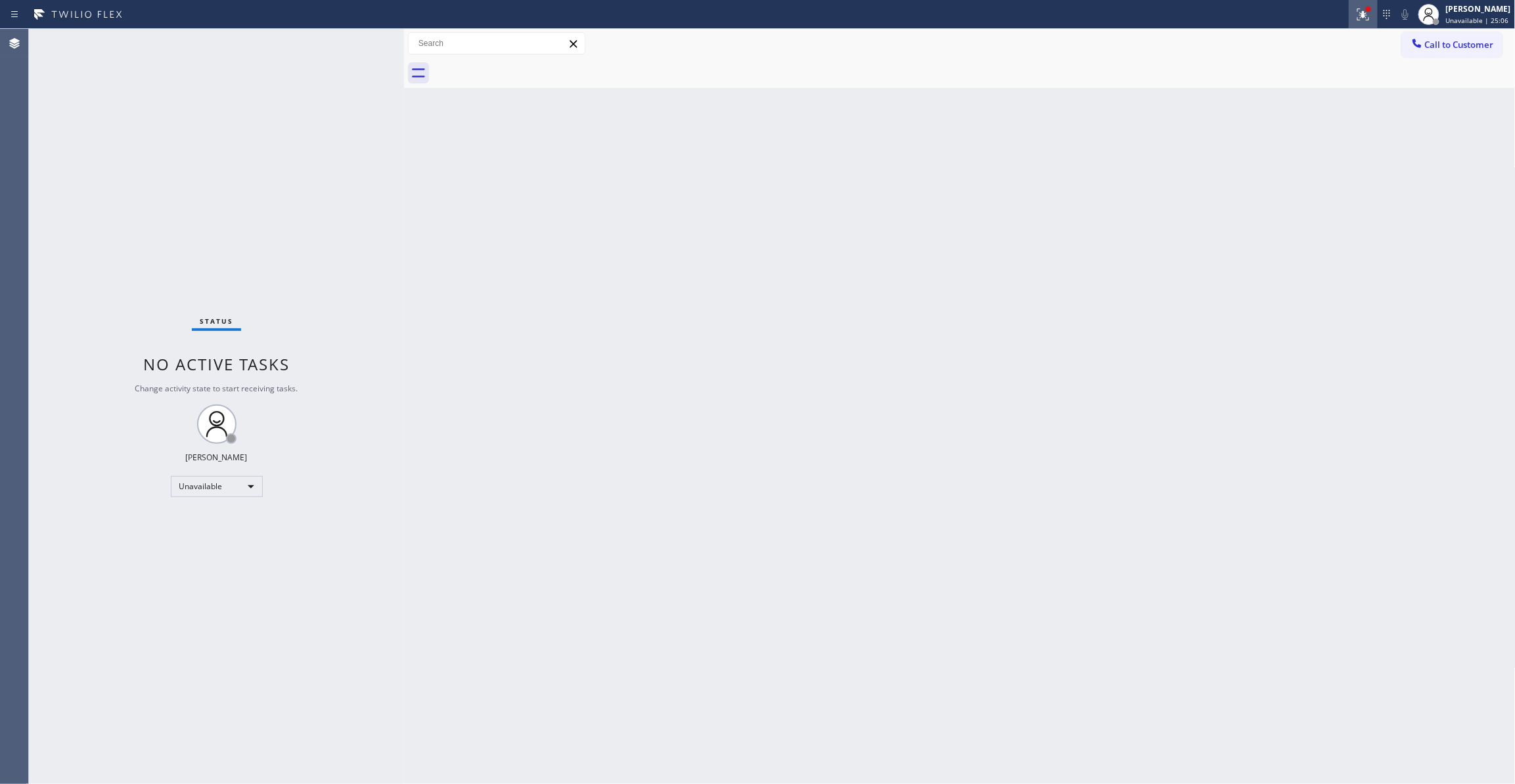
click at [1355, 16] on icon at bounding box center [1363, 14] width 16 height 16
click at [1299, 168] on span "Clear issues" at bounding box center [1277, 171] width 61 height 9
click at [1439, 52] on button "Call to Customer" at bounding box center [1452, 44] width 101 height 25
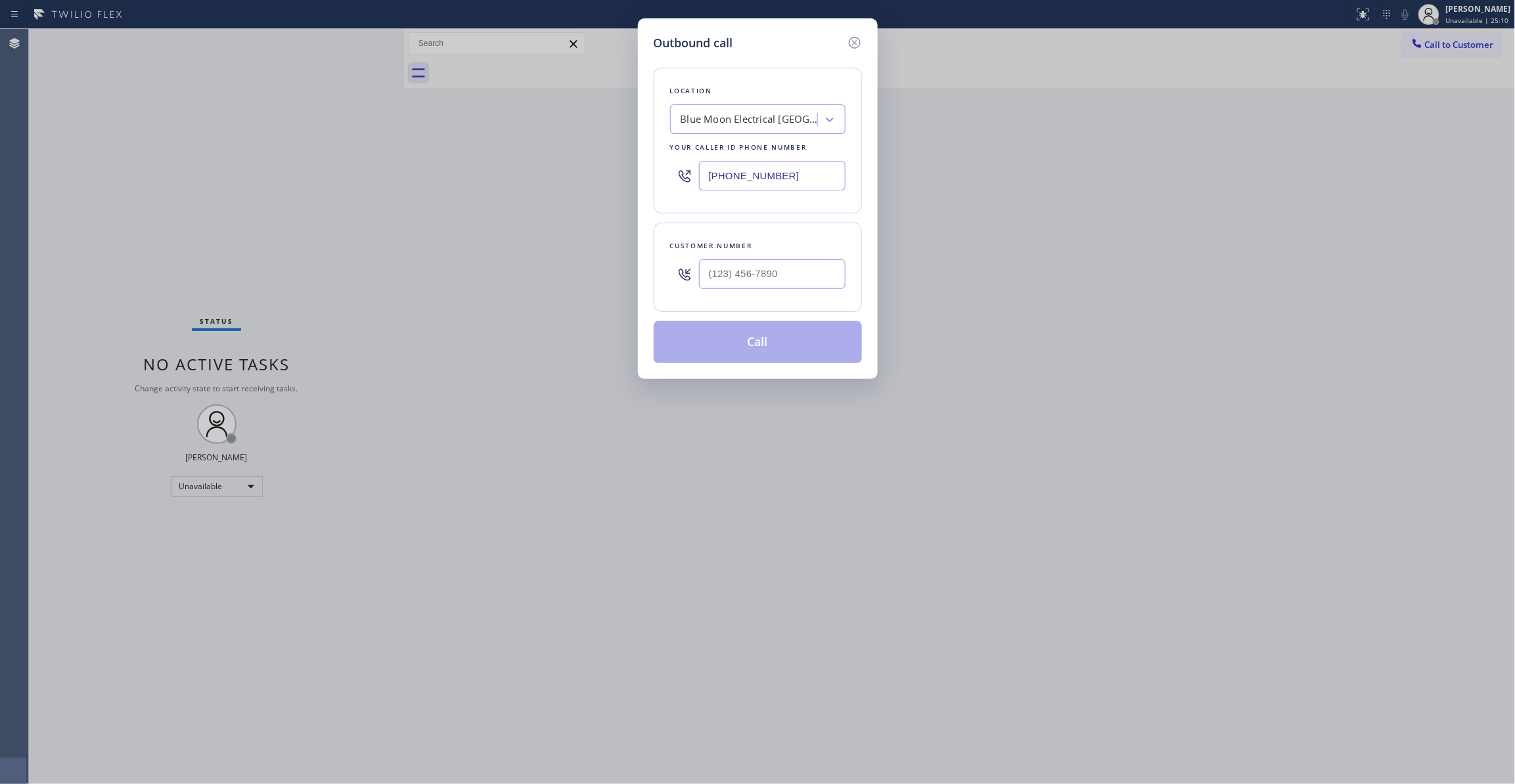
drag, startPoint x: 787, startPoint y: 174, endPoint x: 376, endPoint y: 165, distance: 411.1
click at [376, 165] on div "Outbound call Location Blue Moon Electrical [GEOGRAPHIC_DATA] Your caller id ph…" at bounding box center [757, 392] width 1515 height 784
paste input "310) 868-0820"
type input "[PHONE_NUMBER]"
click at [770, 270] on input "(___) ___-____" at bounding box center [772, 274] width 147 height 29
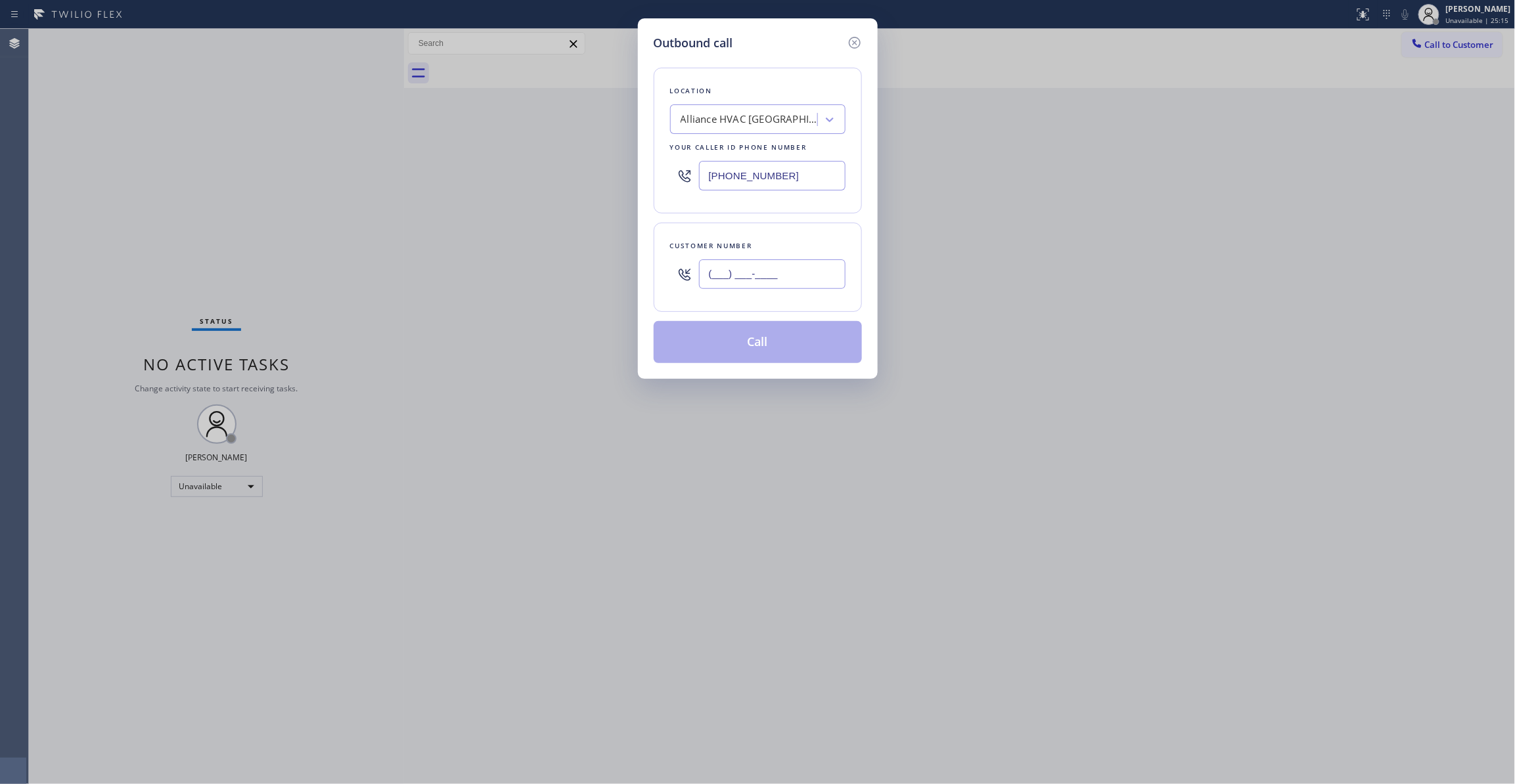
paste input "310) 921-5660"
type input "[PHONE_NUMBER]"
click at [718, 303] on div "Customer number [PHONE_NUMBER]" at bounding box center [758, 267] width 208 height 89
click at [800, 230] on div "Customer number [PHONE_NUMBER]" at bounding box center [758, 267] width 208 height 89
click at [79, 439] on div "Outbound call Location Alliance HVAC [GEOGRAPHIC_DATA] Your caller id phone num…" at bounding box center [757, 392] width 1515 height 784
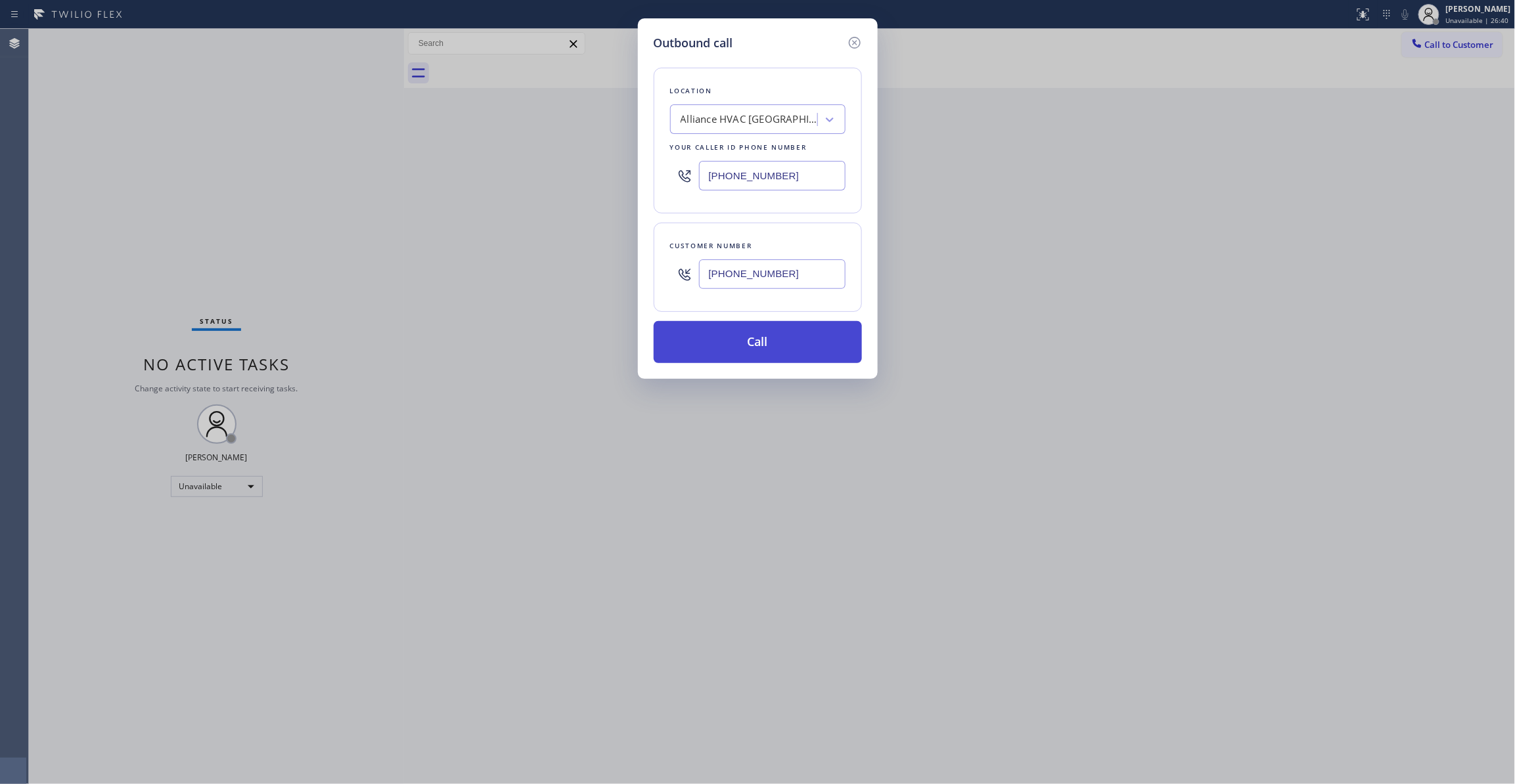
click at [769, 339] on button "Call" at bounding box center [758, 342] width 208 height 42
click at [773, 353] on button "Call" at bounding box center [758, 342] width 208 height 42
click at [703, 337] on button "Call" at bounding box center [758, 342] width 208 height 42
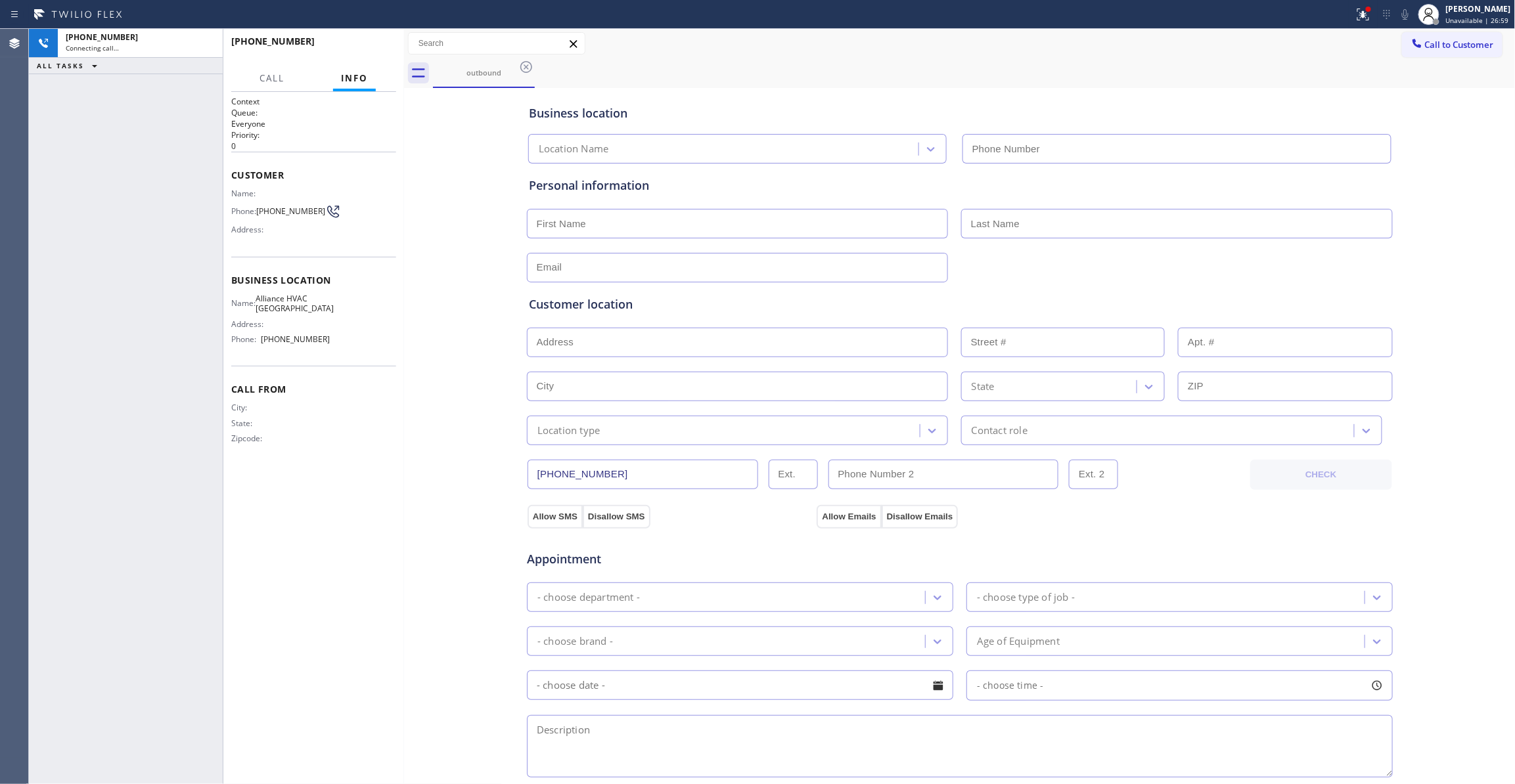
type input "[PHONE_NUMBER]"
click at [334, 34] on div "[PHONE_NUMBER] Live | 00:01" at bounding box center [283, 48] width 104 height 34
click at [359, 48] on span "HANG UP" at bounding box center [365, 47] width 40 height 9
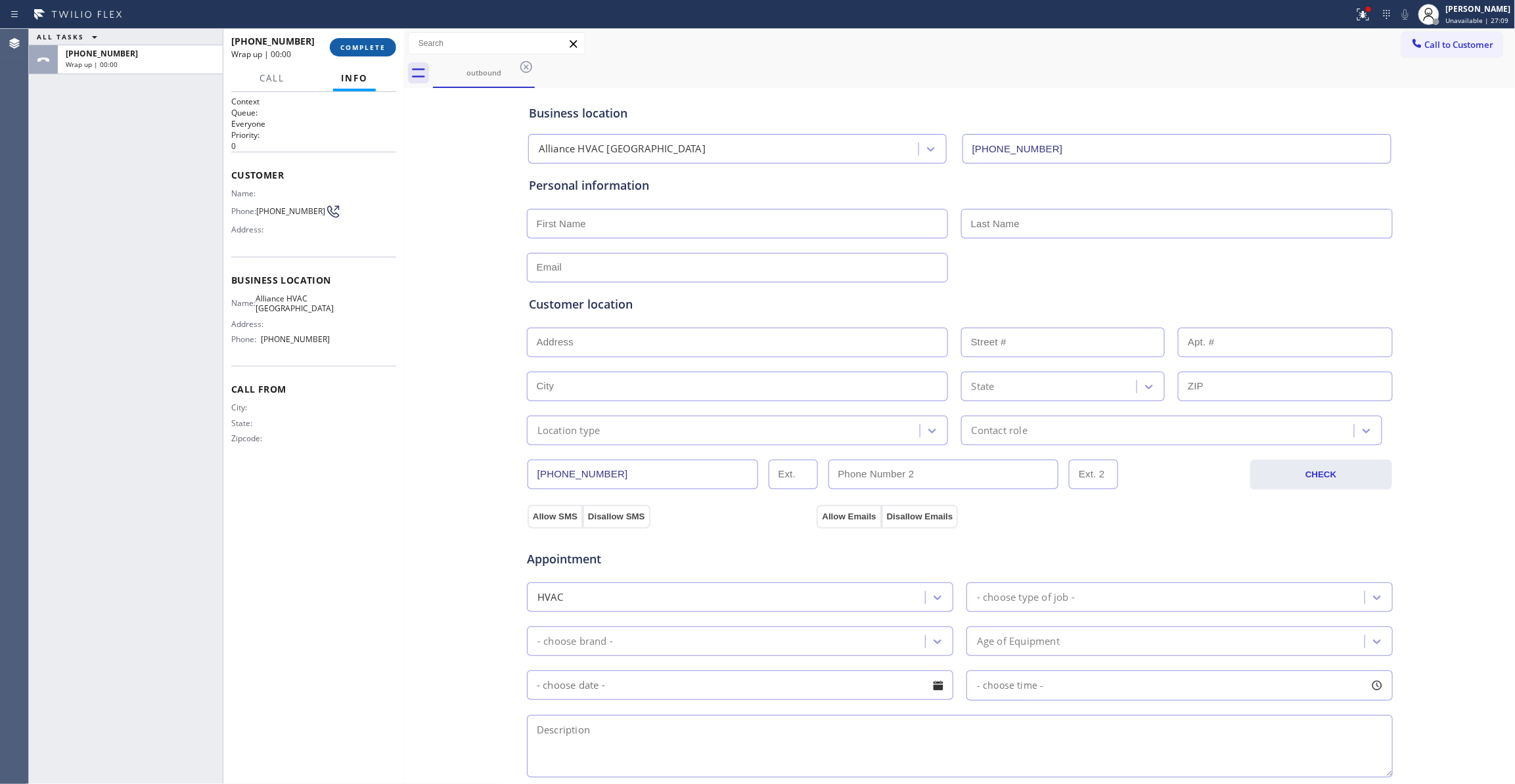
click at [359, 48] on span "COMPLETE" at bounding box center [362, 47] width 45 height 9
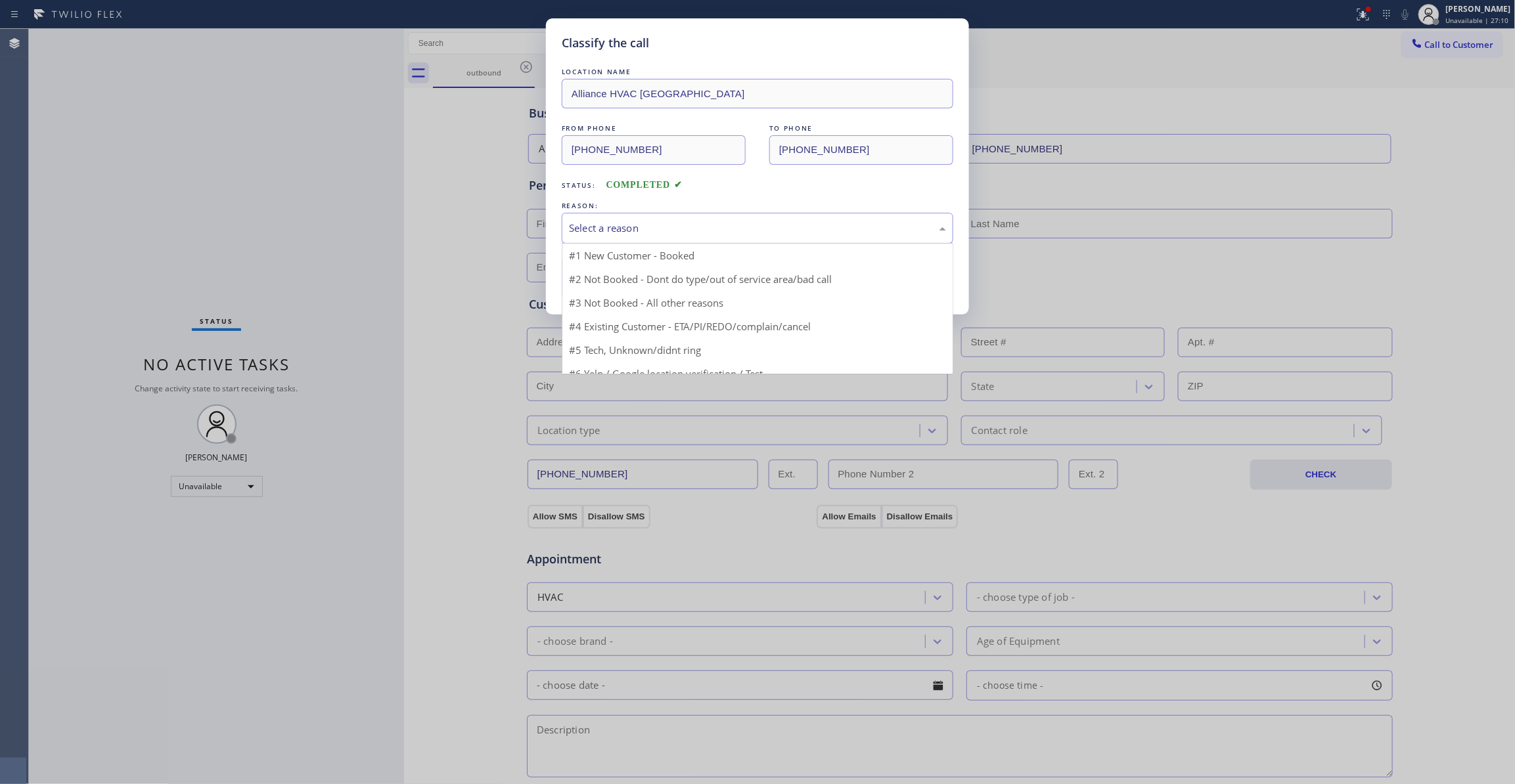
drag, startPoint x: 596, startPoint y: 231, endPoint x: 610, endPoint y: 292, distance: 62.6
click at [595, 231] on div "Select a reason" at bounding box center [757, 228] width 377 height 15
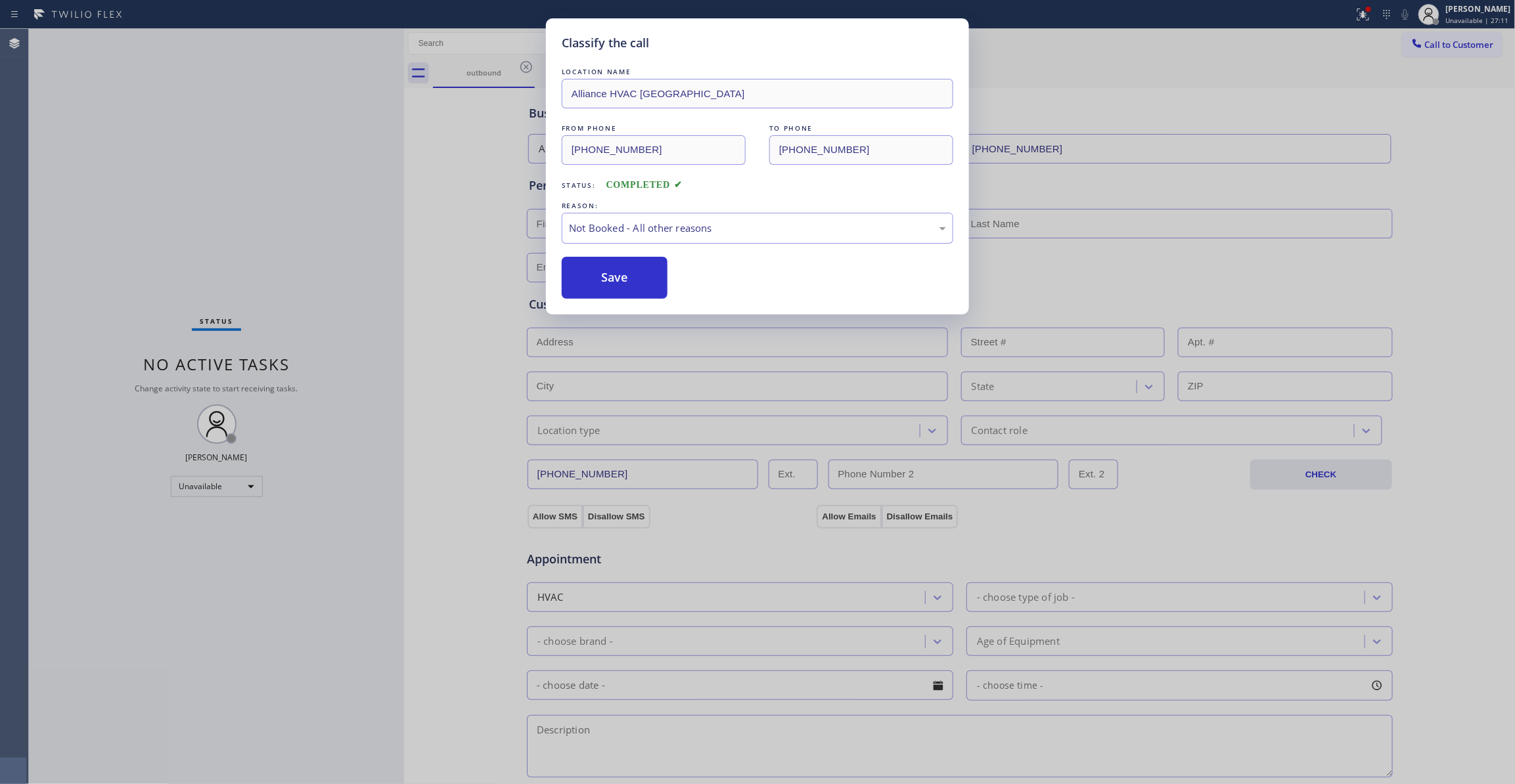
click at [610, 288] on button "Save" at bounding box center [615, 277] width 106 height 42
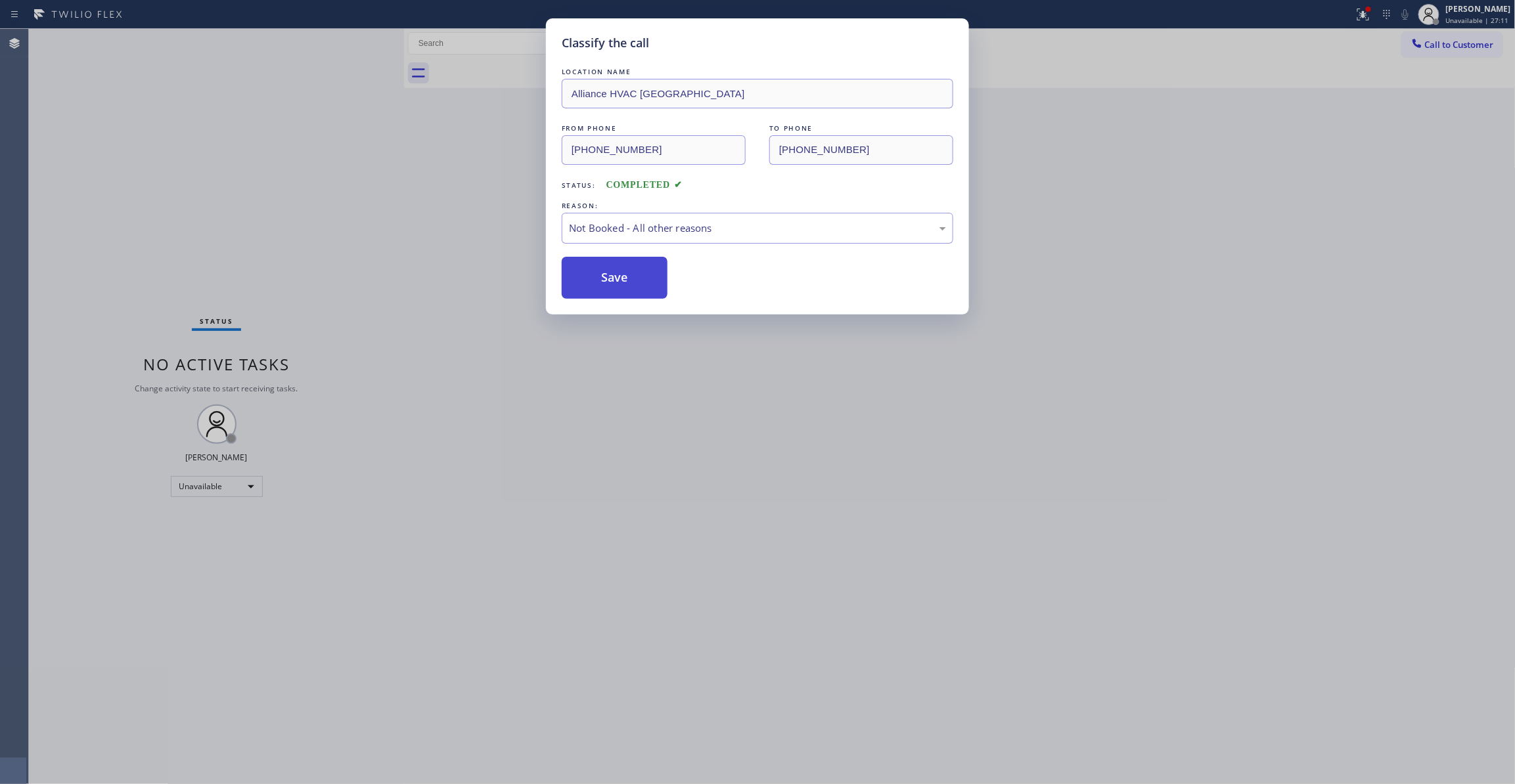
drag, startPoint x: 610, startPoint y: 288, endPoint x: 592, endPoint y: 266, distance: 28.4
click at [610, 287] on button "Save" at bounding box center [615, 277] width 106 height 42
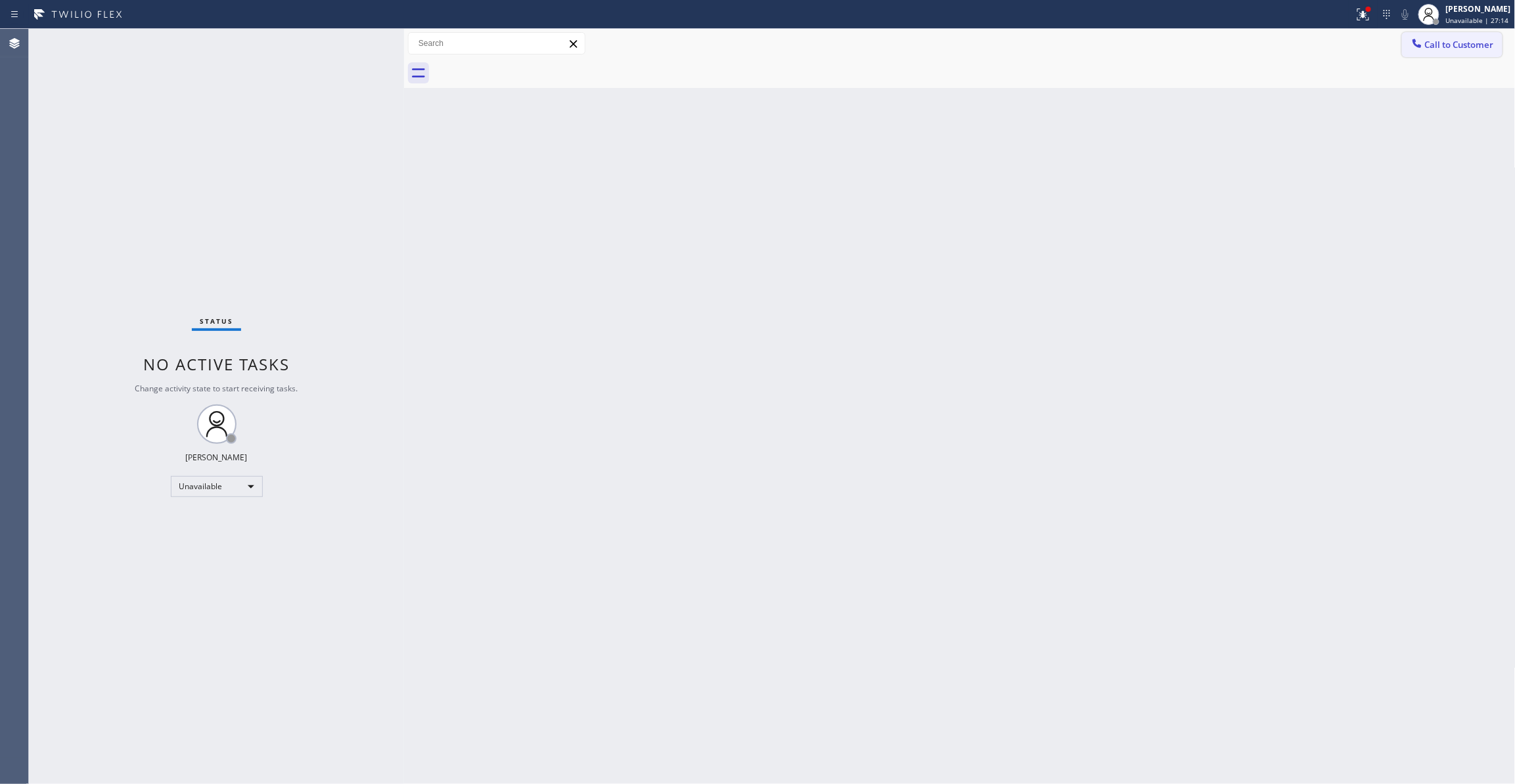
click at [1459, 41] on span "Call to Customer" at bounding box center [1459, 44] width 69 height 11
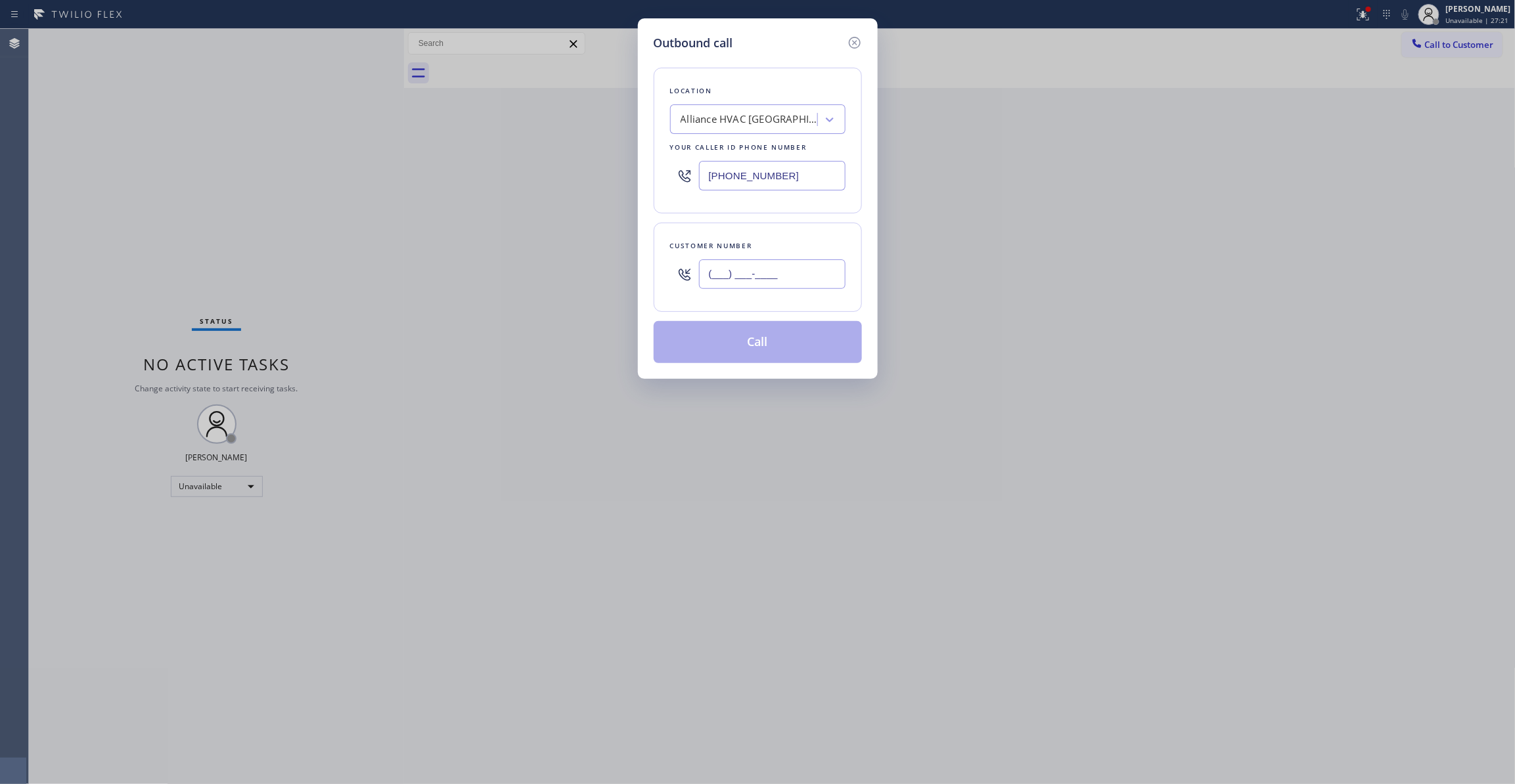
click at [797, 274] on input "(___) ___-____" at bounding box center [772, 274] width 147 height 29
paste input "310) 921-5660"
type input "[PHONE_NUMBER]"
click at [769, 343] on button "Call" at bounding box center [758, 342] width 208 height 42
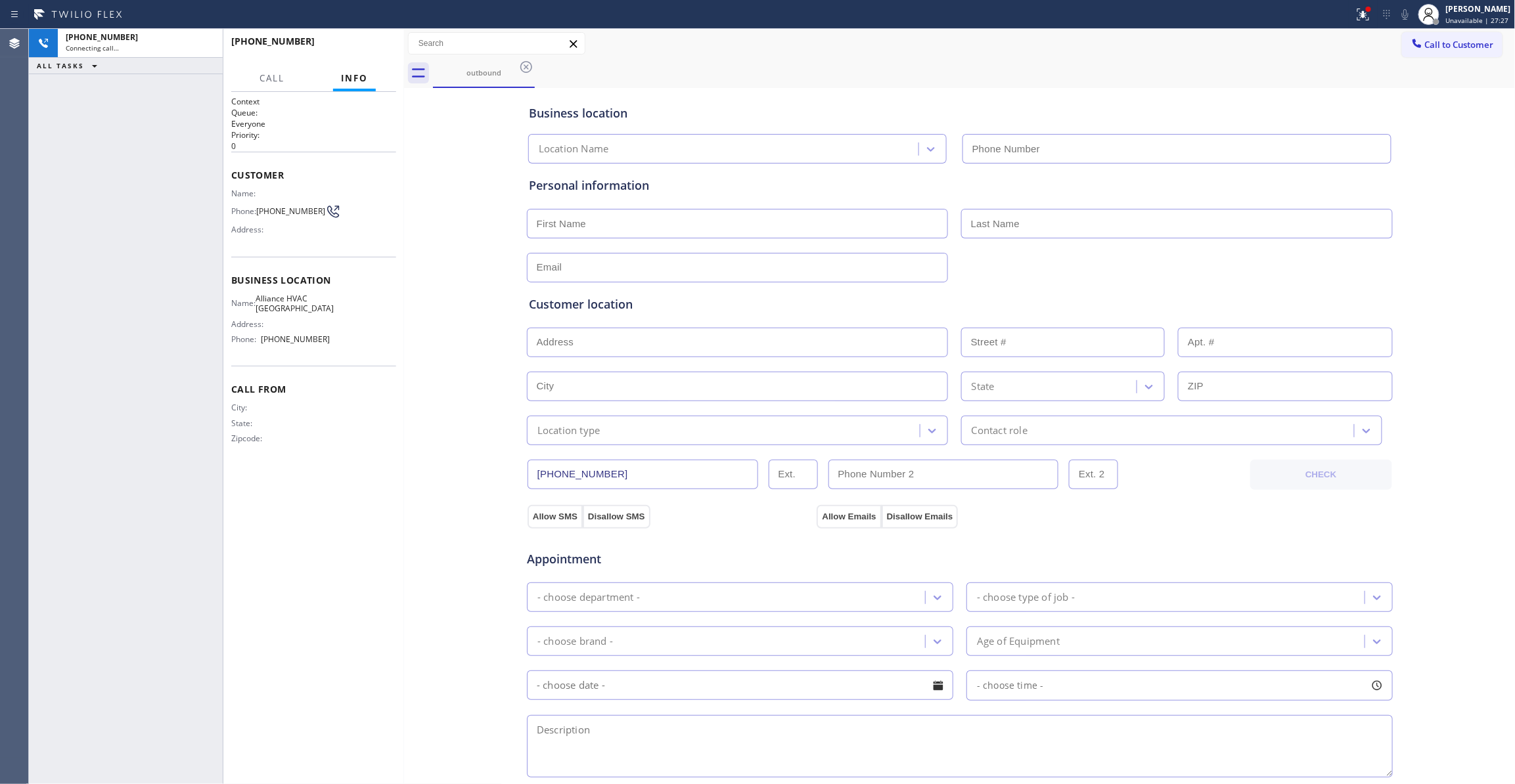
type input "[PHONE_NUMBER]"
click at [356, 45] on span "HANG UP" at bounding box center [365, 47] width 40 height 9
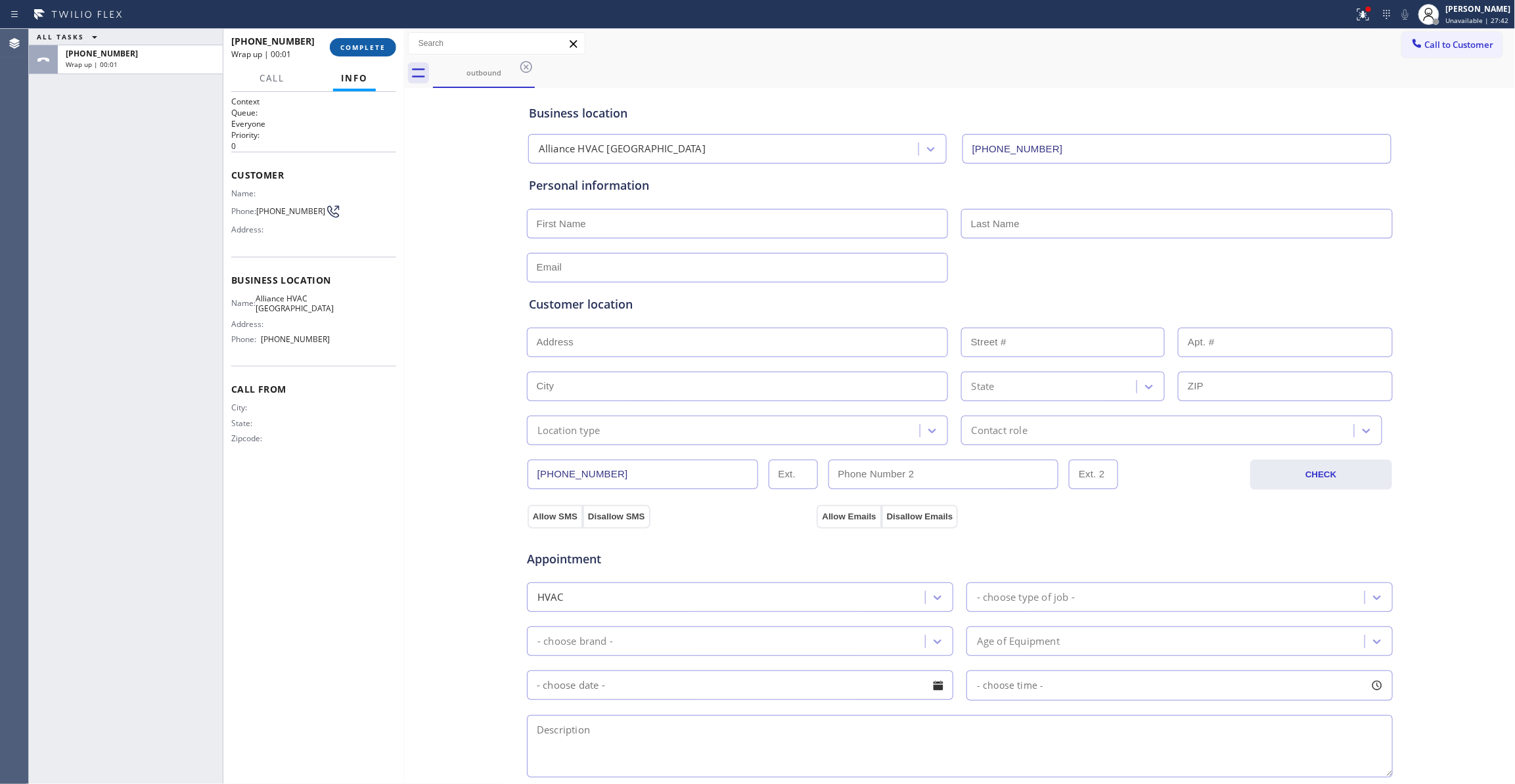
click at [356, 45] on span "COMPLETE" at bounding box center [362, 47] width 45 height 9
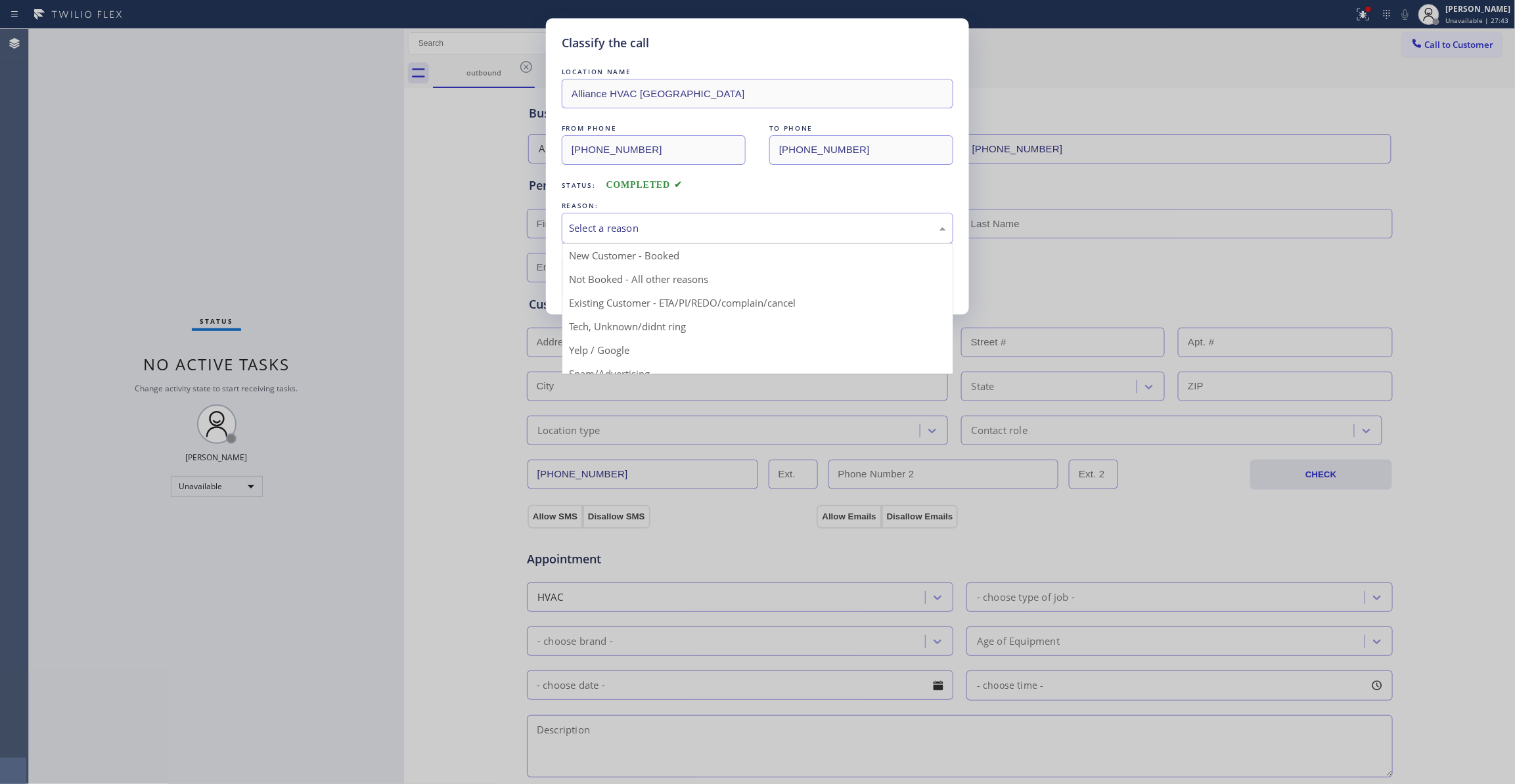
click at [586, 234] on div "Select a reason" at bounding box center [757, 228] width 377 height 15
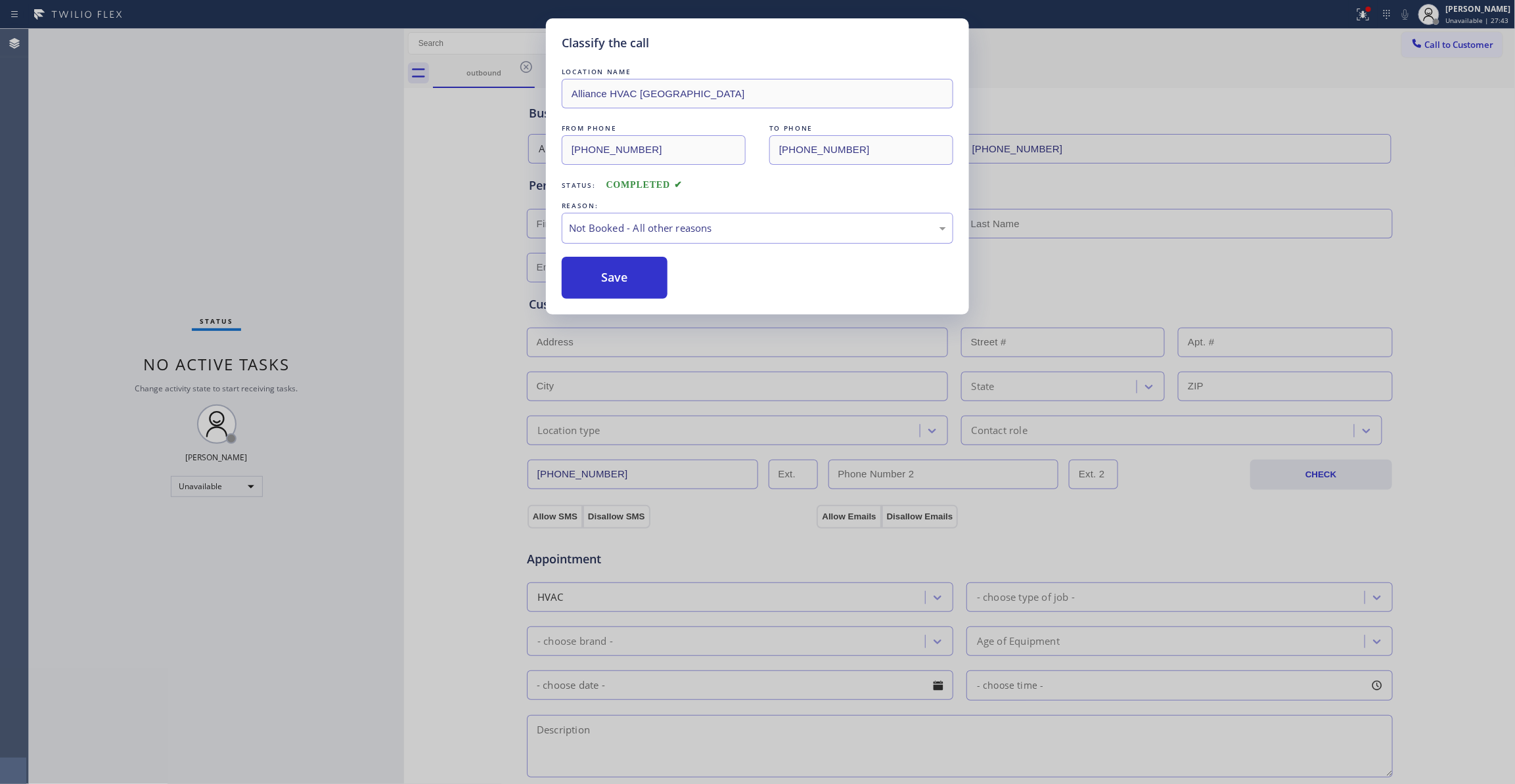
click at [585, 285] on button "Save" at bounding box center [615, 277] width 106 height 42
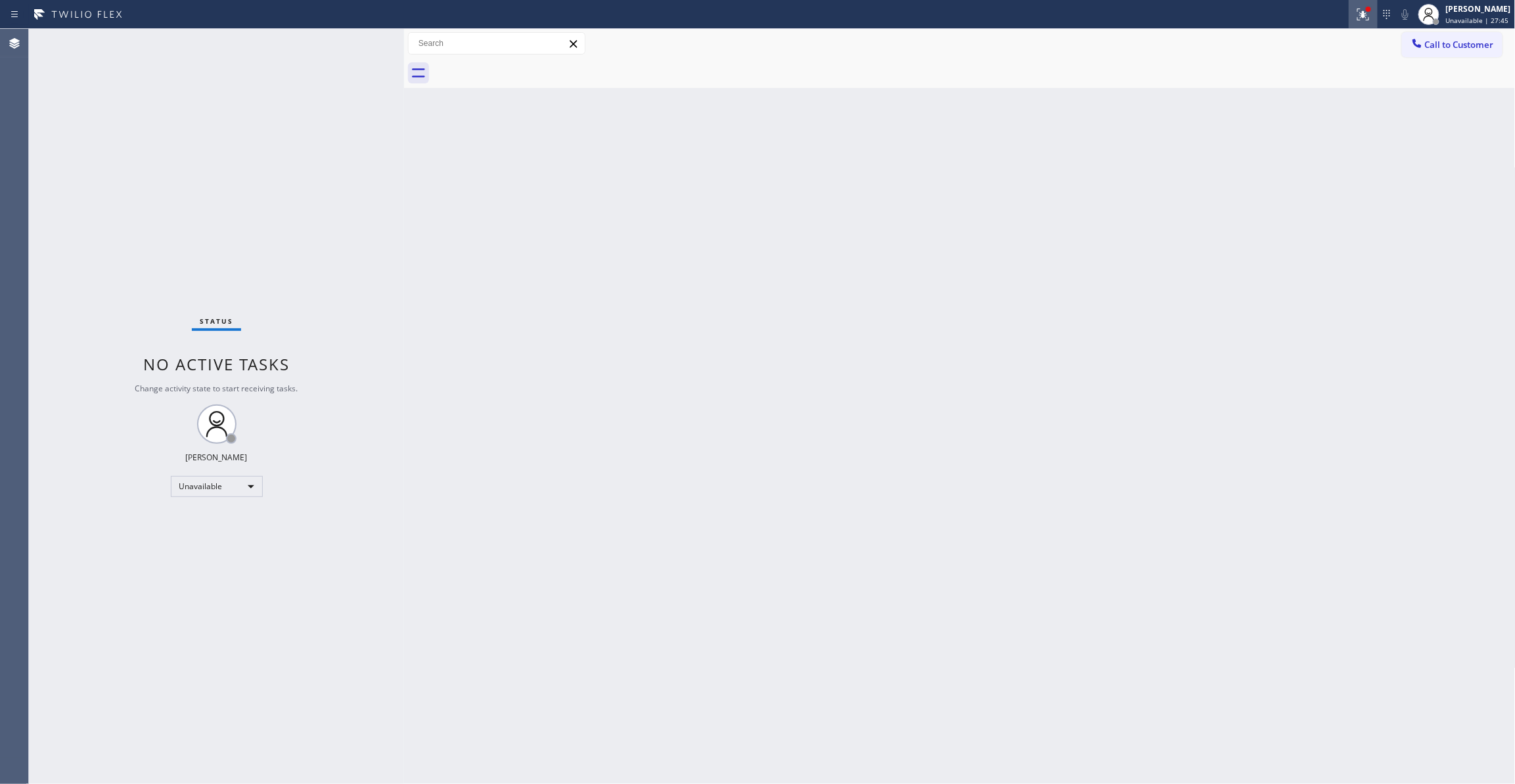
click at [1355, 20] on icon at bounding box center [1363, 14] width 16 height 16
click at [1280, 174] on span "Clear issues" at bounding box center [1277, 171] width 61 height 9
click at [1454, 53] on button "Call to Customer" at bounding box center [1452, 44] width 101 height 25
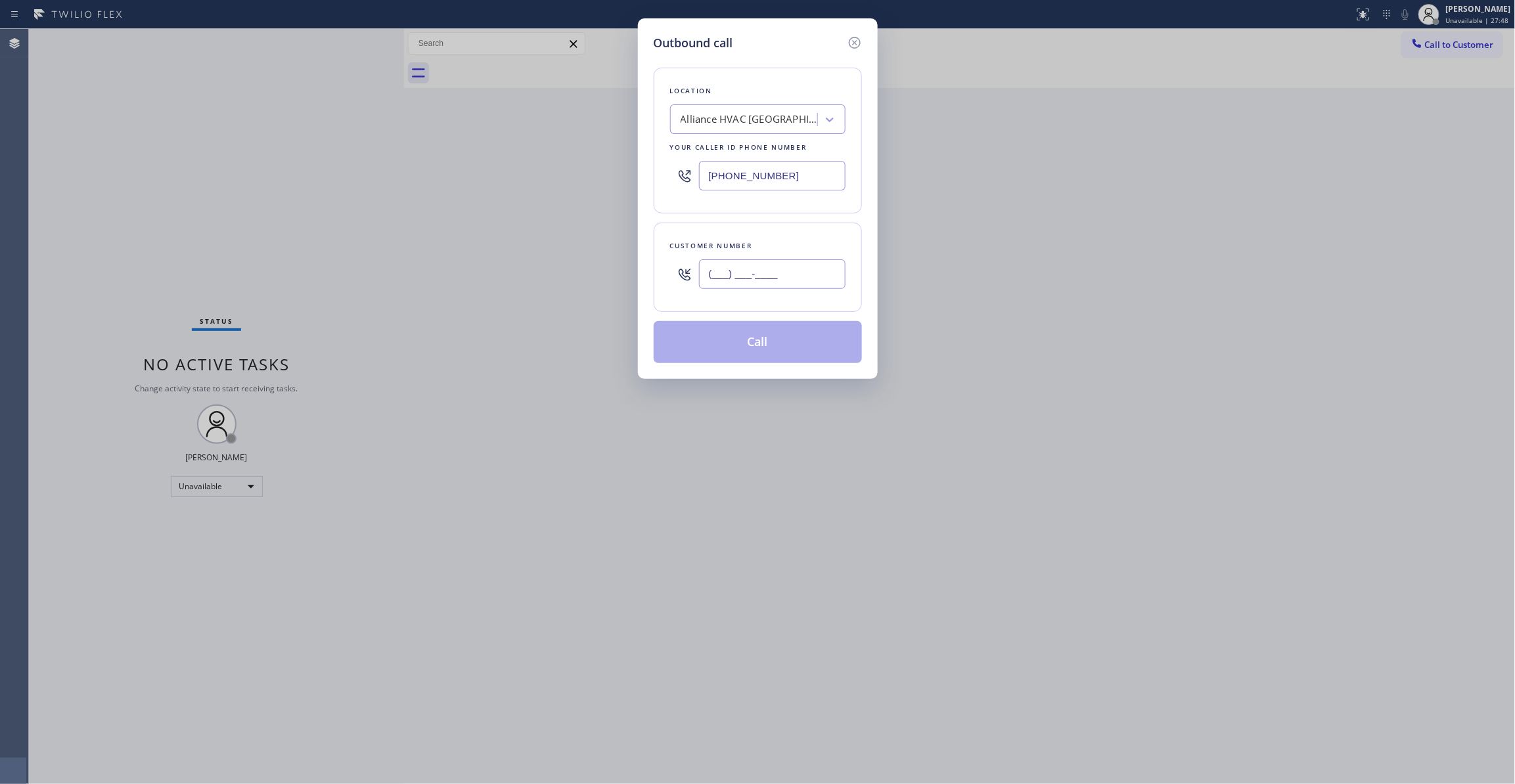
click at [757, 283] on input "(___) ___-____" at bounding box center [772, 274] width 147 height 29
paste input "310) 921-5660"
type input "[PHONE_NUMBER]"
click at [773, 352] on button "Call" at bounding box center [758, 342] width 208 height 42
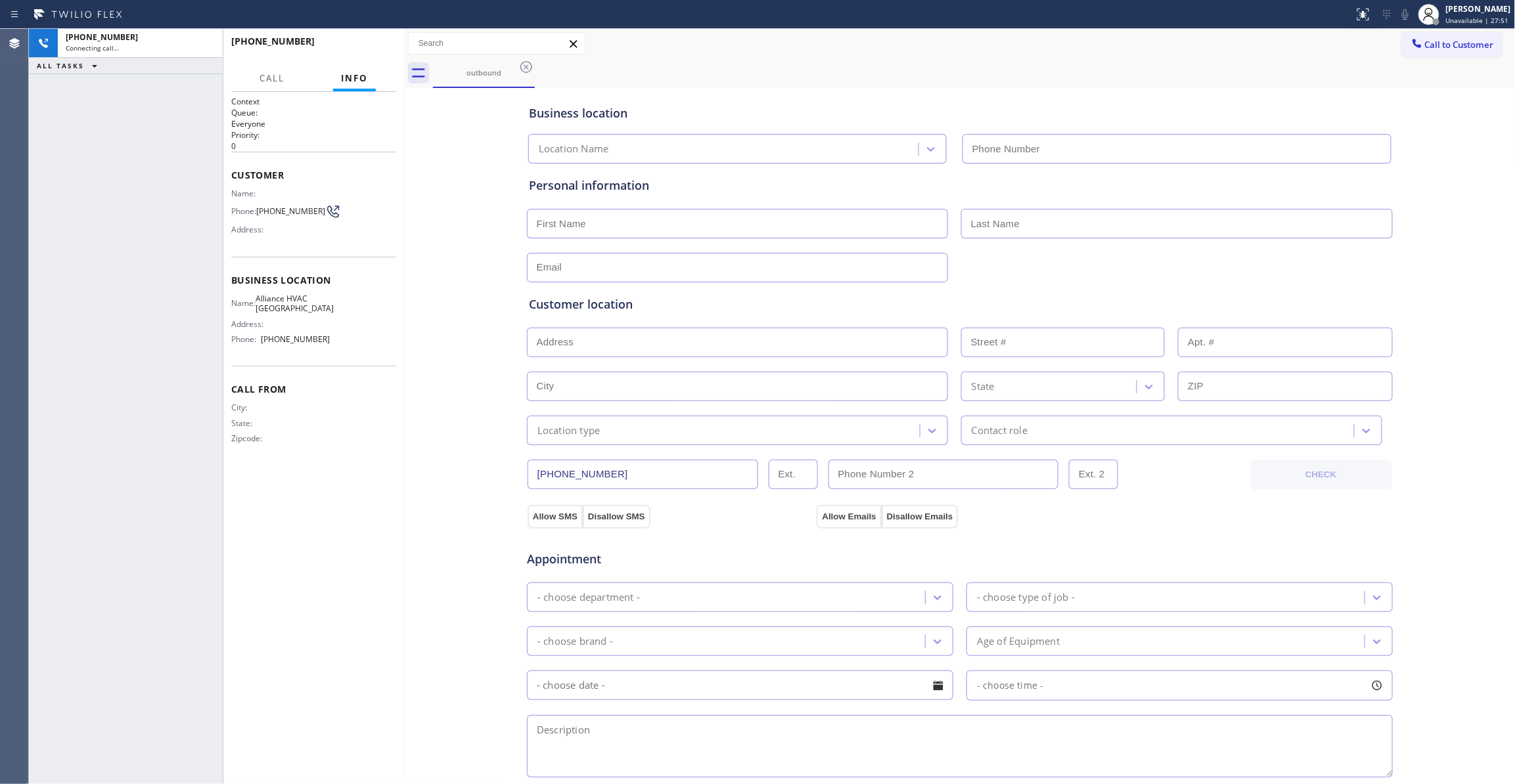
type input "[PHONE_NUMBER]"
click at [384, 48] on span "HANG UP" at bounding box center [365, 47] width 40 height 9
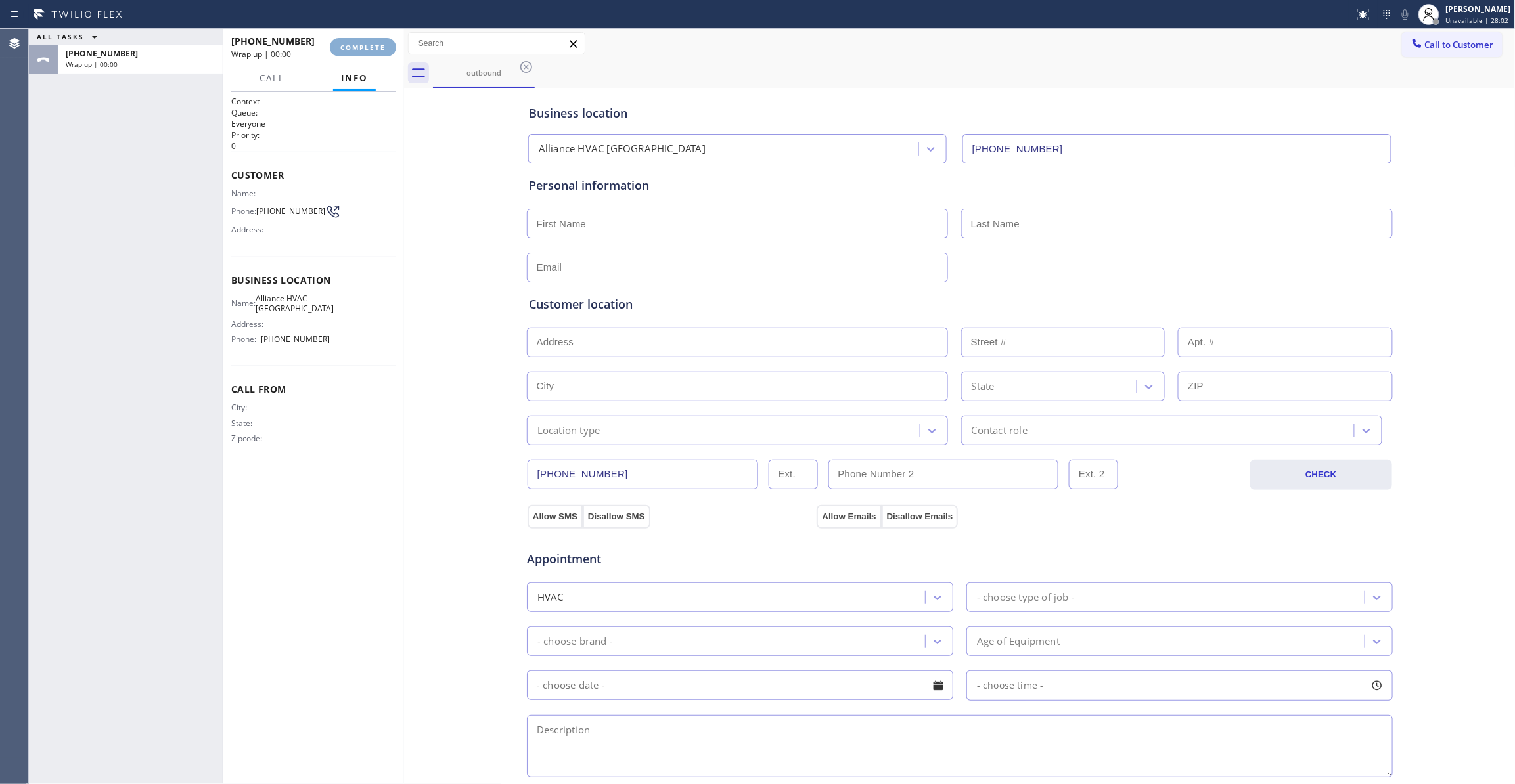
click at [387, 50] on button "COMPLETE" at bounding box center [362, 48] width 66 height 18
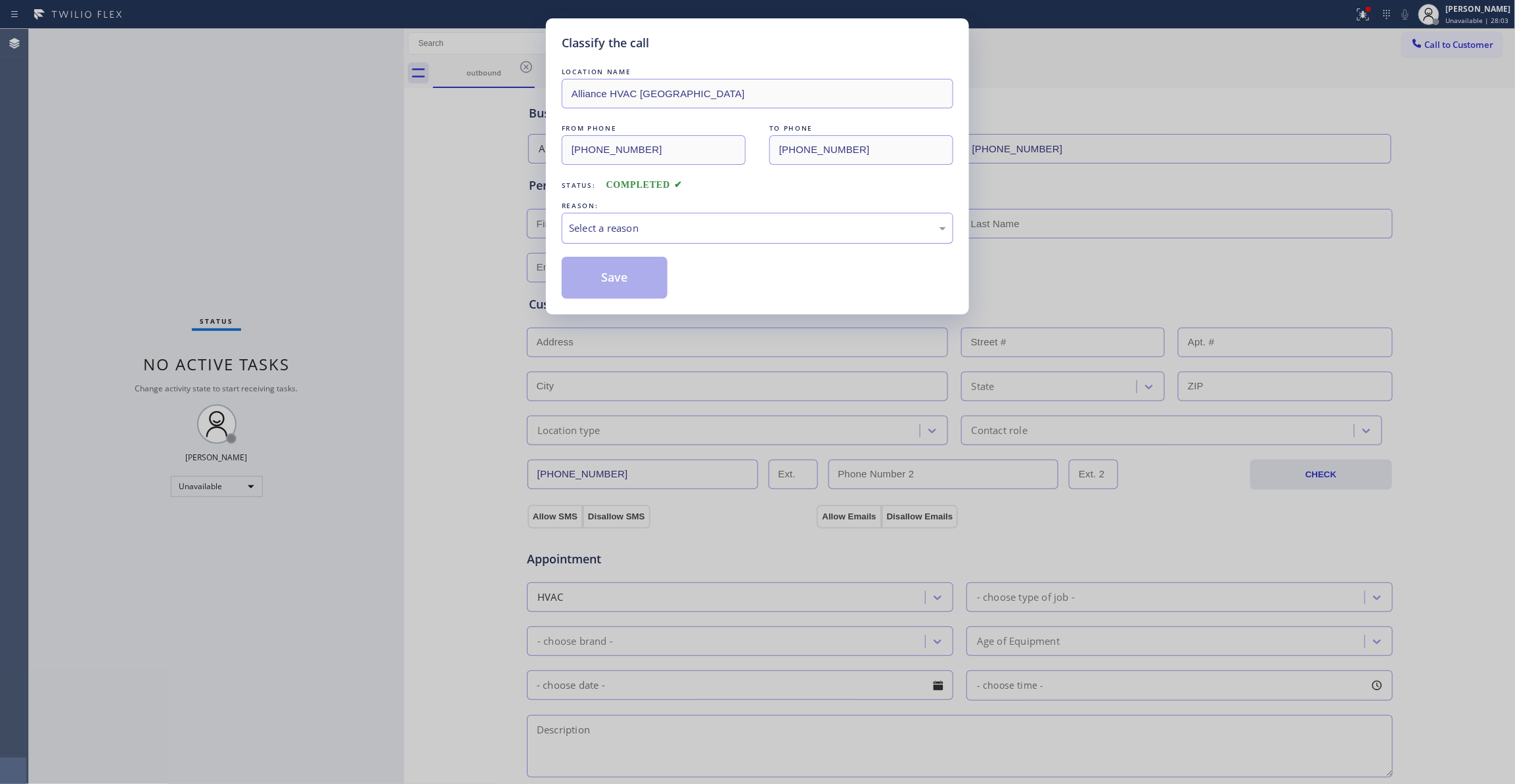
click at [612, 230] on div "Select a reason" at bounding box center [757, 228] width 377 height 15
click at [613, 283] on button "Save" at bounding box center [615, 277] width 106 height 42
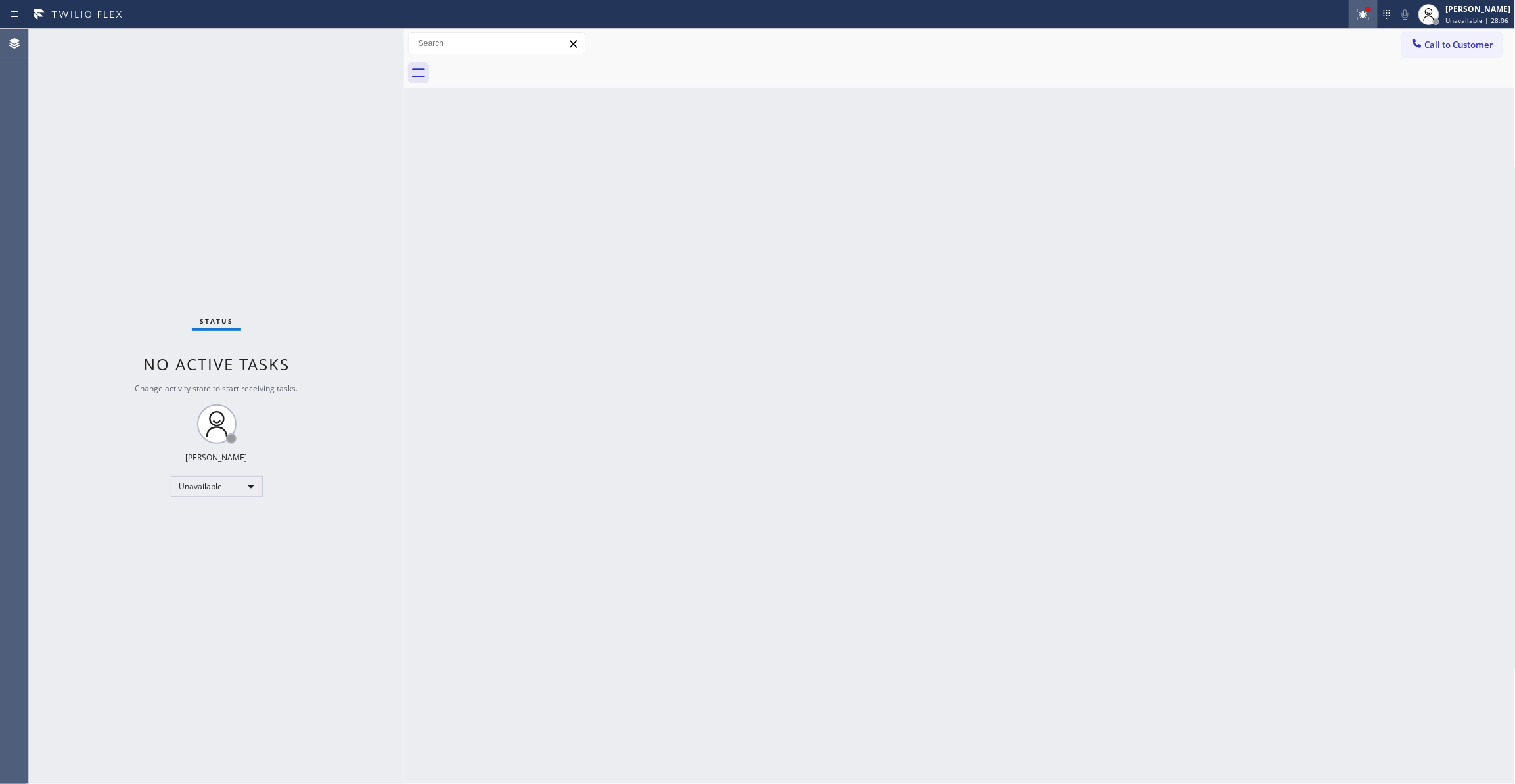
click at [1355, 19] on icon at bounding box center [1363, 14] width 16 height 16
click at [1281, 169] on span "Clear issues" at bounding box center [1277, 171] width 61 height 9
click at [1451, 51] on button "Call to Customer" at bounding box center [1452, 44] width 101 height 25
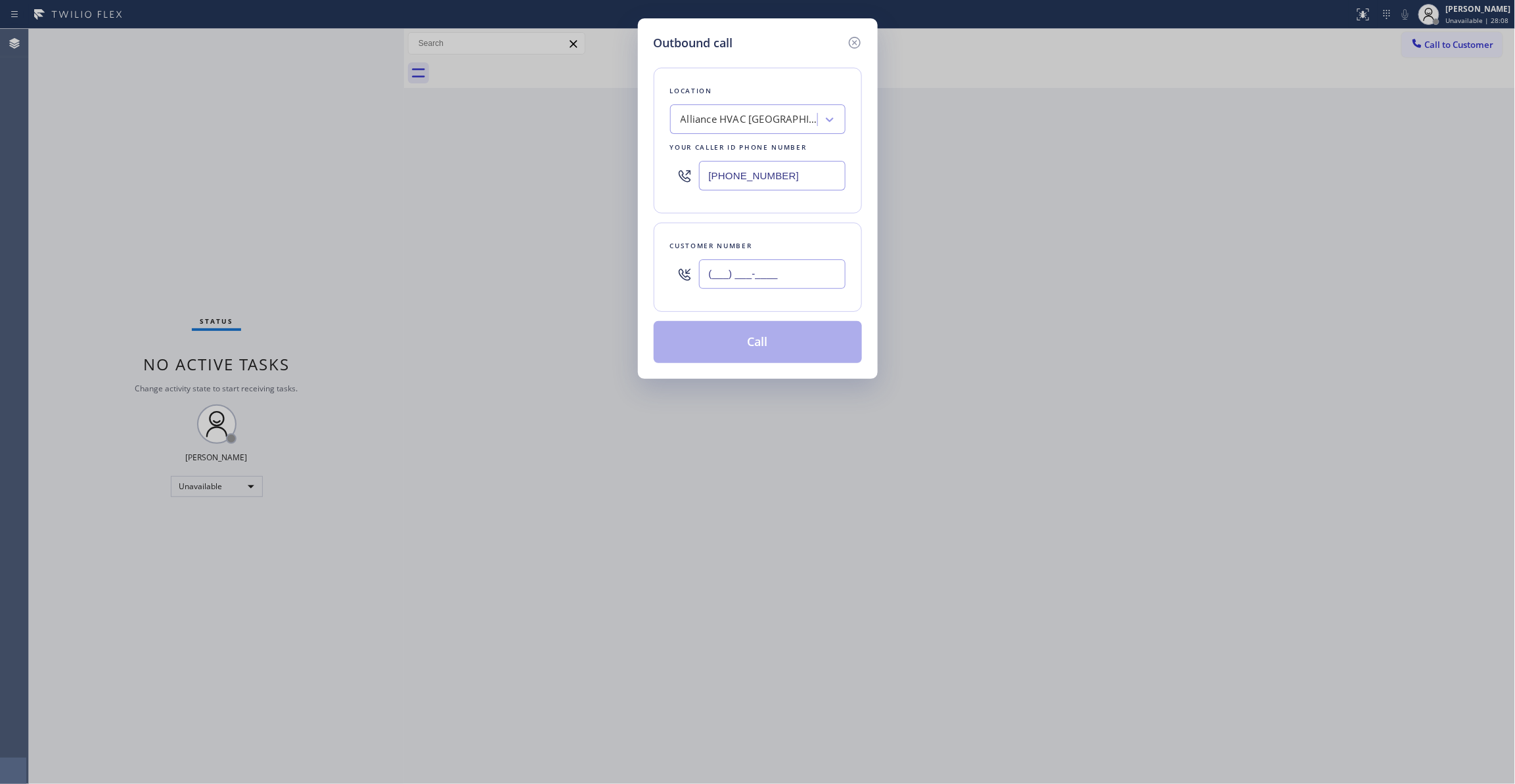
click at [818, 270] on input "(___) ___-____" at bounding box center [772, 274] width 147 height 29
paste input "310) 921-5660"
type input "[PHONE_NUMBER]"
click at [776, 347] on button "Call" at bounding box center [758, 342] width 208 height 42
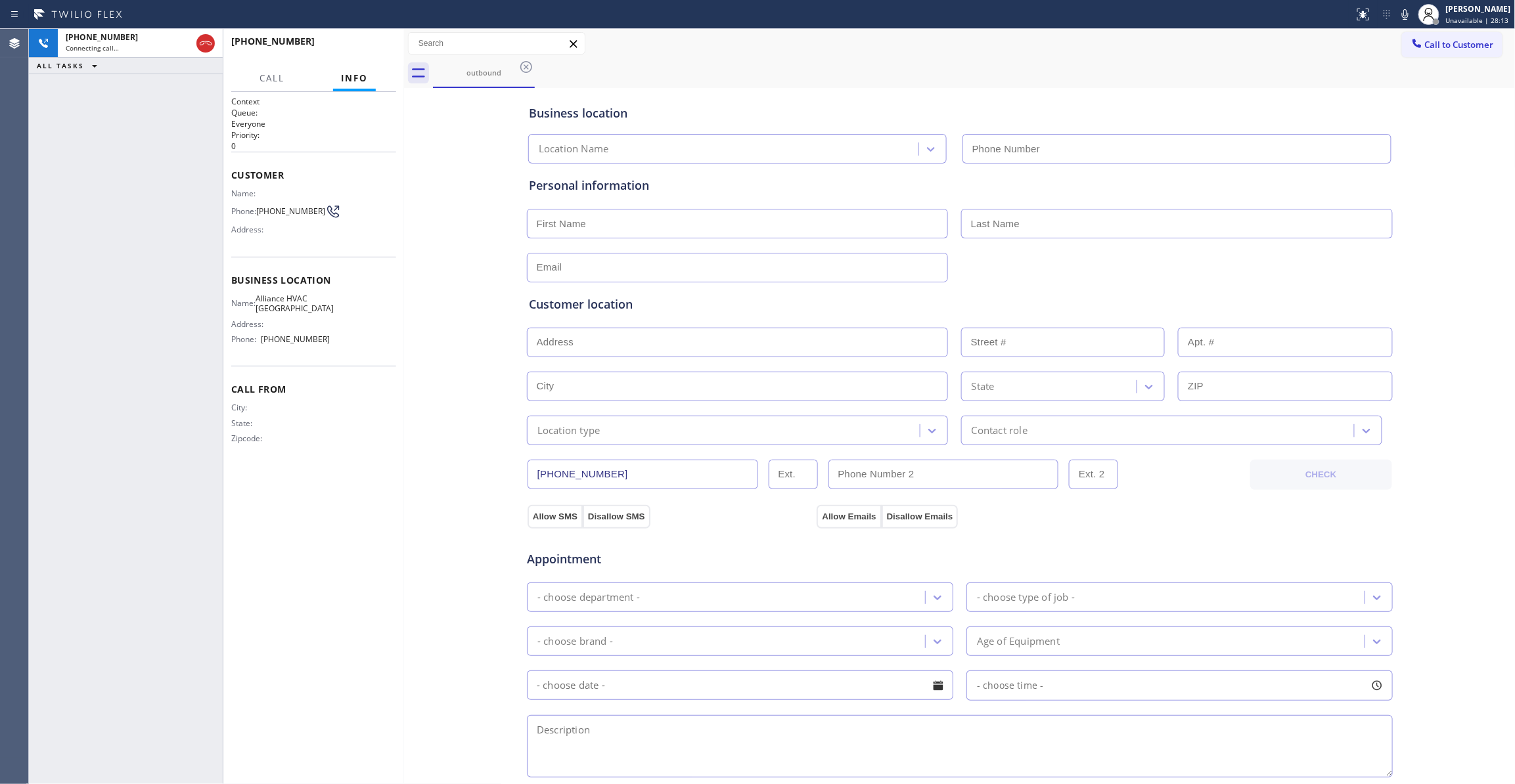
type input "[PHONE_NUMBER]"
click at [344, 58] on div "[PHONE_NUMBER] Live | 00:02 HANG UP" at bounding box center [313, 48] width 165 height 34
click at [351, 46] on span "HANG UP" at bounding box center [365, 47] width 40 height 9
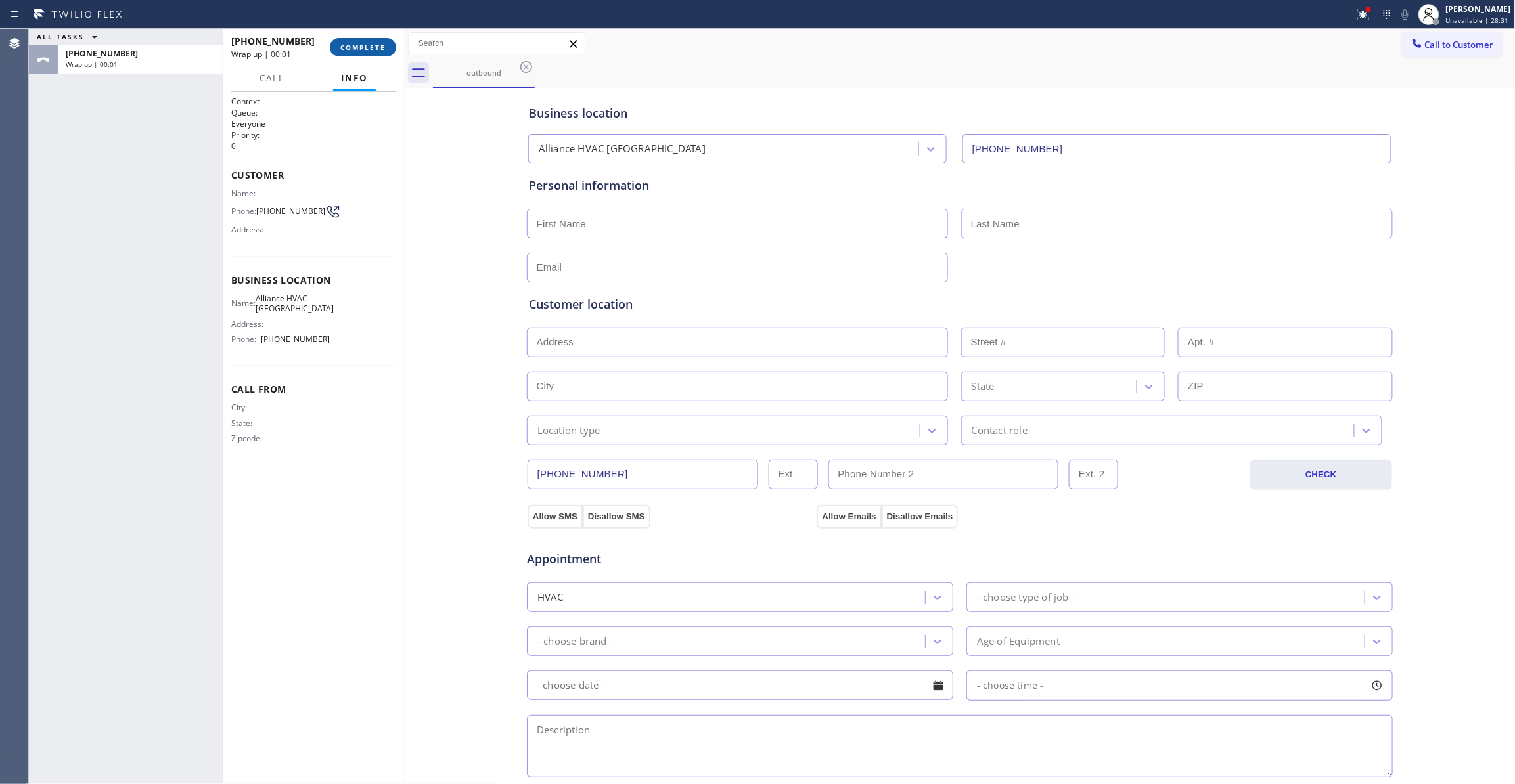
click at [368, 51] on span "COMPLETE" at bounding box center [362, 47] width 45 height 9
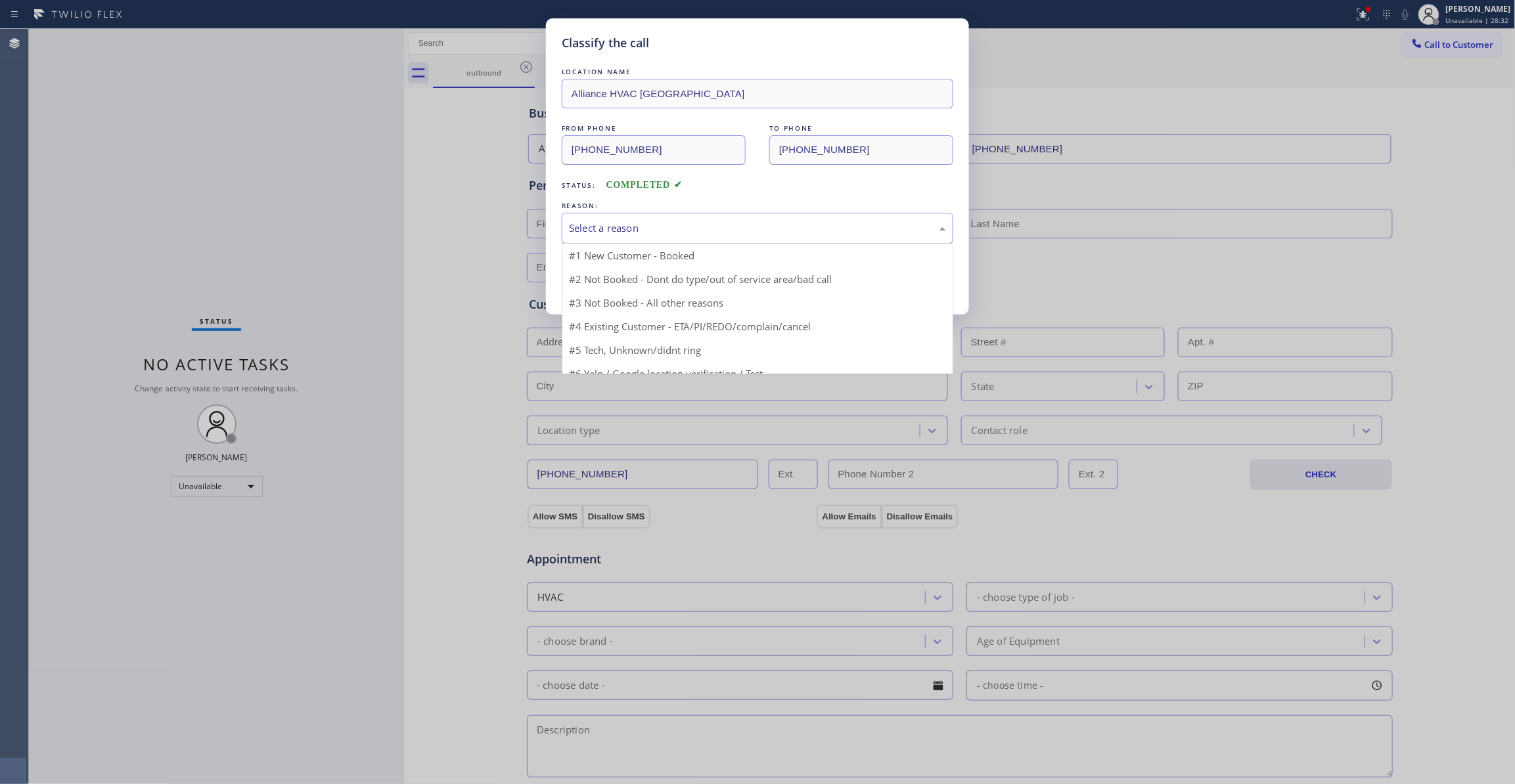
click at [674, 239] on div "Select a reason" at bounding box center [758, 229] width 392 height 31
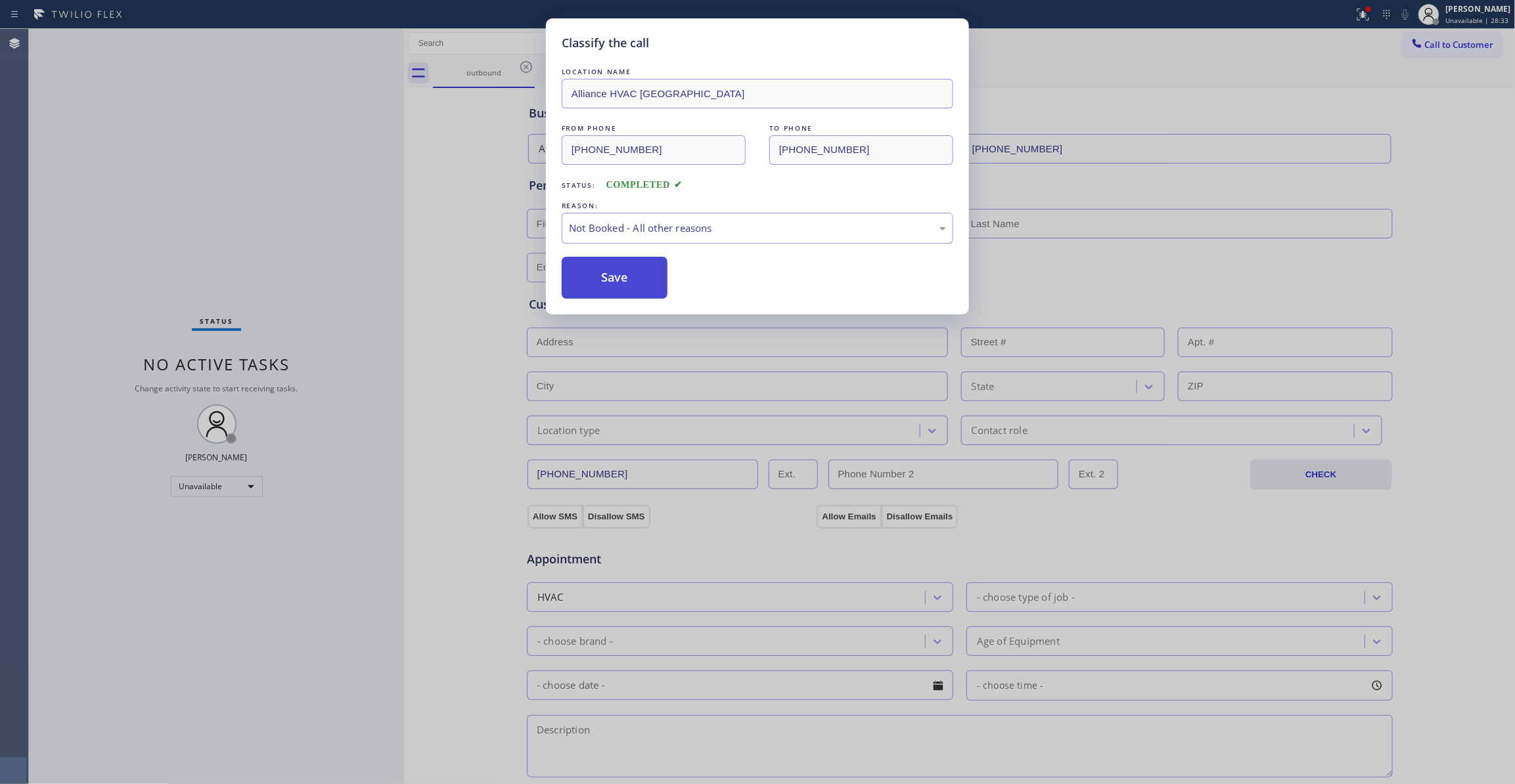
click at [655, 283] on button "Save" at bounding box center [615, 277] width 106 height 42
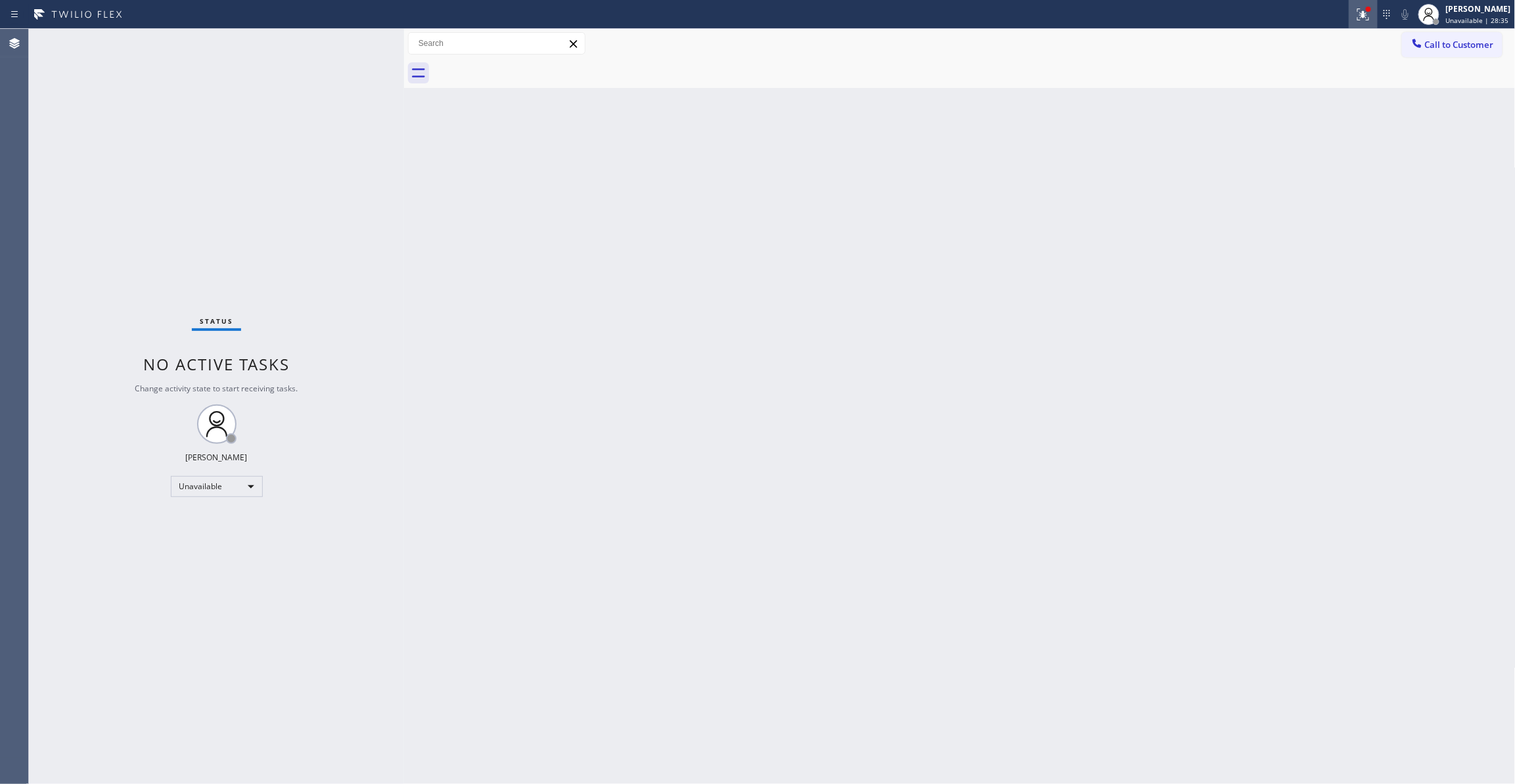
click at [1349, 17] on div at bounding box center [1363, 14] width 29 height 16
click at [1304, 174] on span "Clear issues" at bounding box center [1277, 171] width 61 height 9
drag, startPoint x: 1354, startPoint y: 111, endPoint x: 1285, endPoint y: 152, distance: 80.3
drag, startPoint x: 1284, startPoint y: 153, endPoint x: 1314, endPoint y: 21, distance: 135.4
click at [956, 248] on div "Back to Dashboard Change Sender ID Customers Technicians Select a contact Outbo…" at bounding box center [959, 406] width 1112 height 755
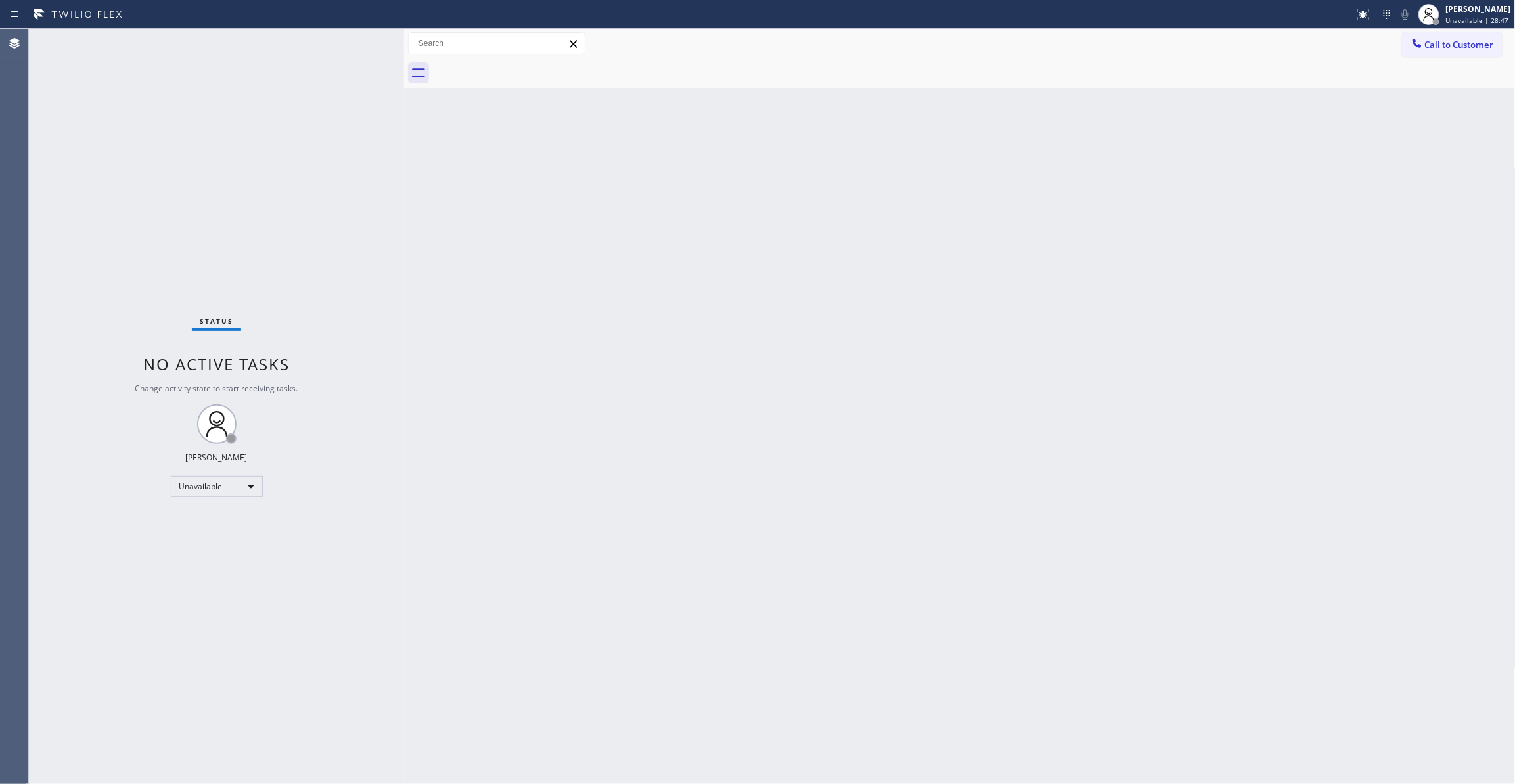
click at [1454, 43] on span "Call to Customer" at bounding box center [1459, 44] width 69 height 11
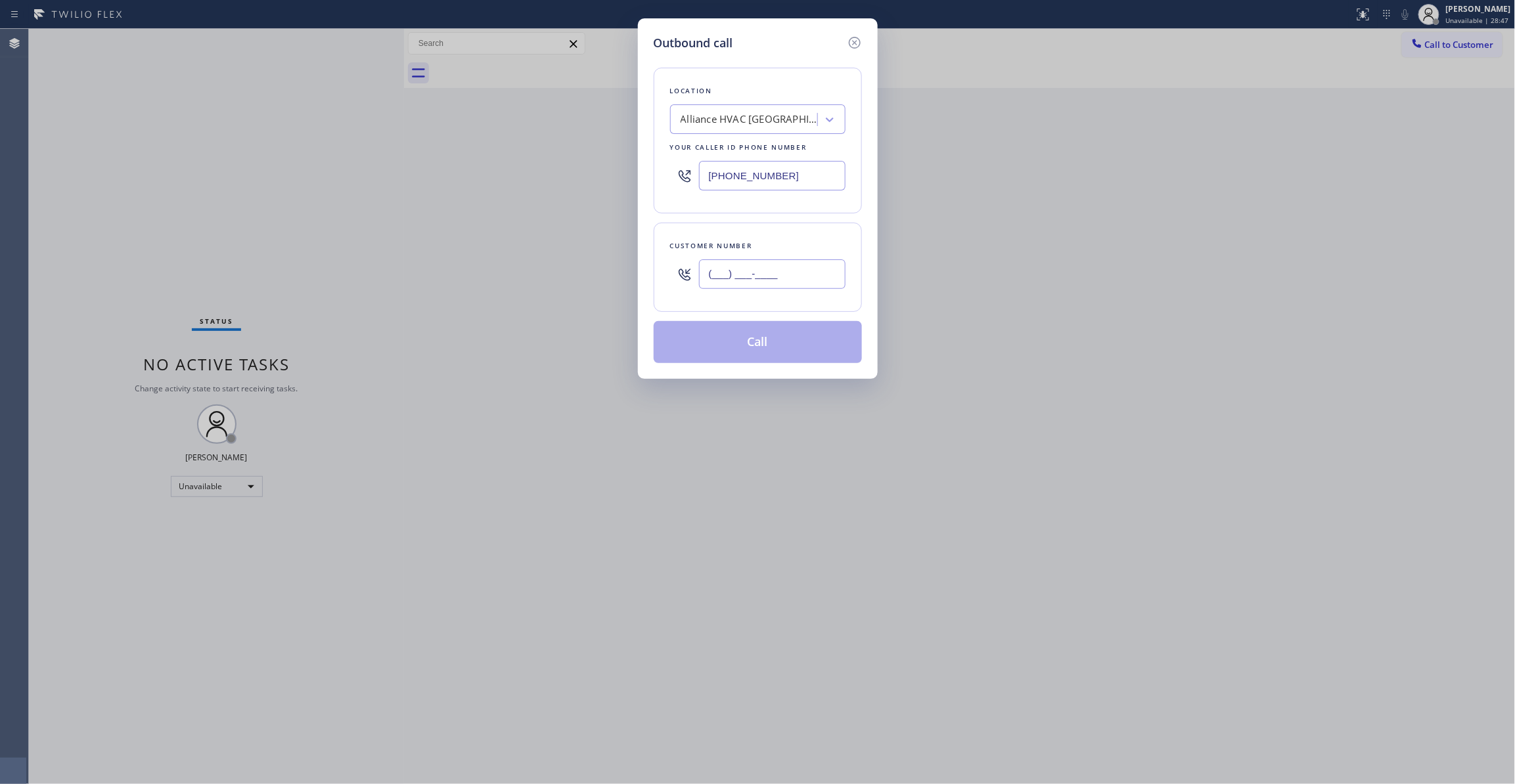
click at [731, 282] on input "(___) ___-____" at bounding box center [772, 274] width 147 height 29
paste input "310) 921-5660"
type input "[PHONE_NUMBER]"
click at [741, 342] on button "Call" at bounding box center [758, 342] width 208 height 42
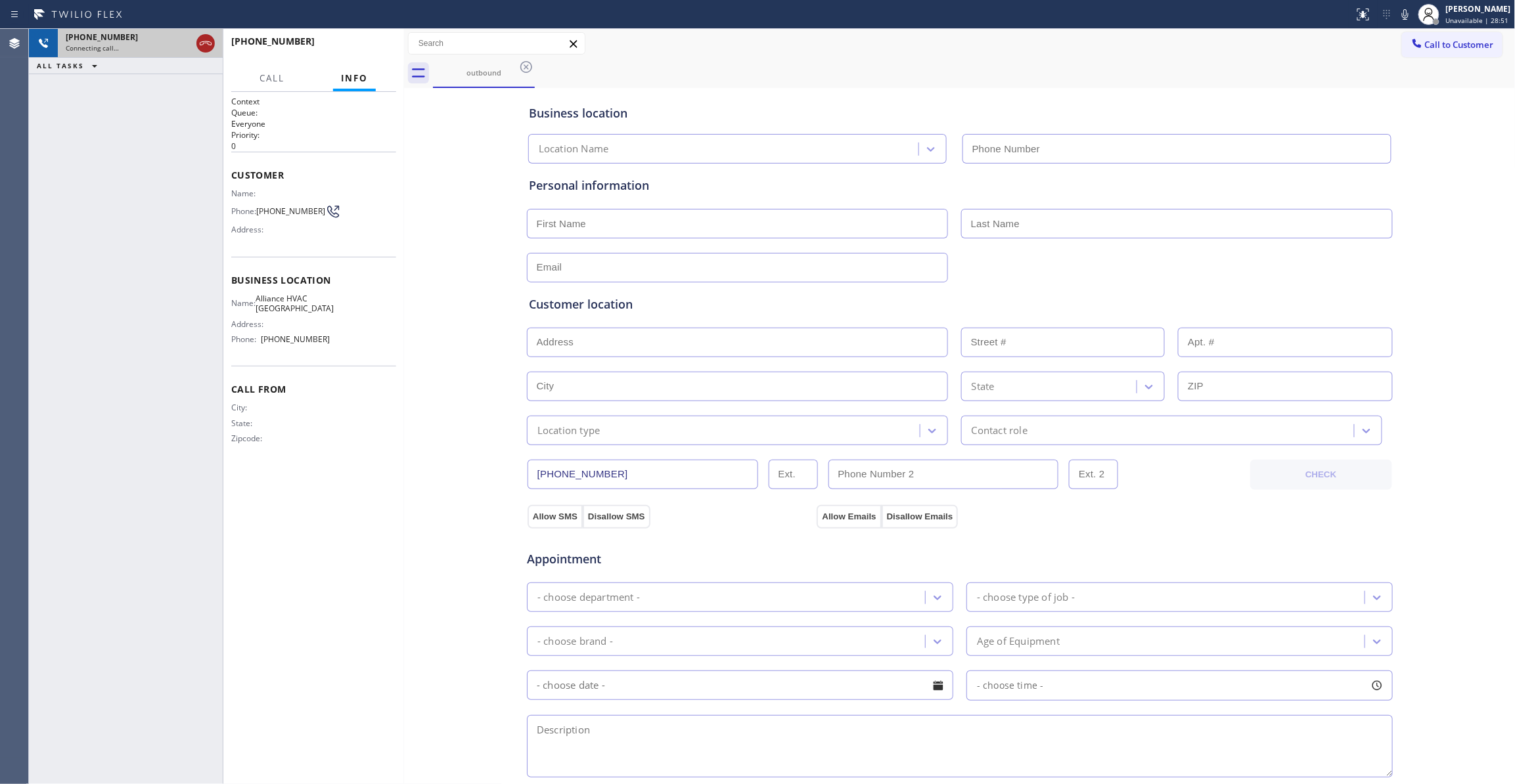
type input "[PHONE_NUMBER]"
click at [206, 45] on icon at bounding box center [205, 43] width 16 height 16
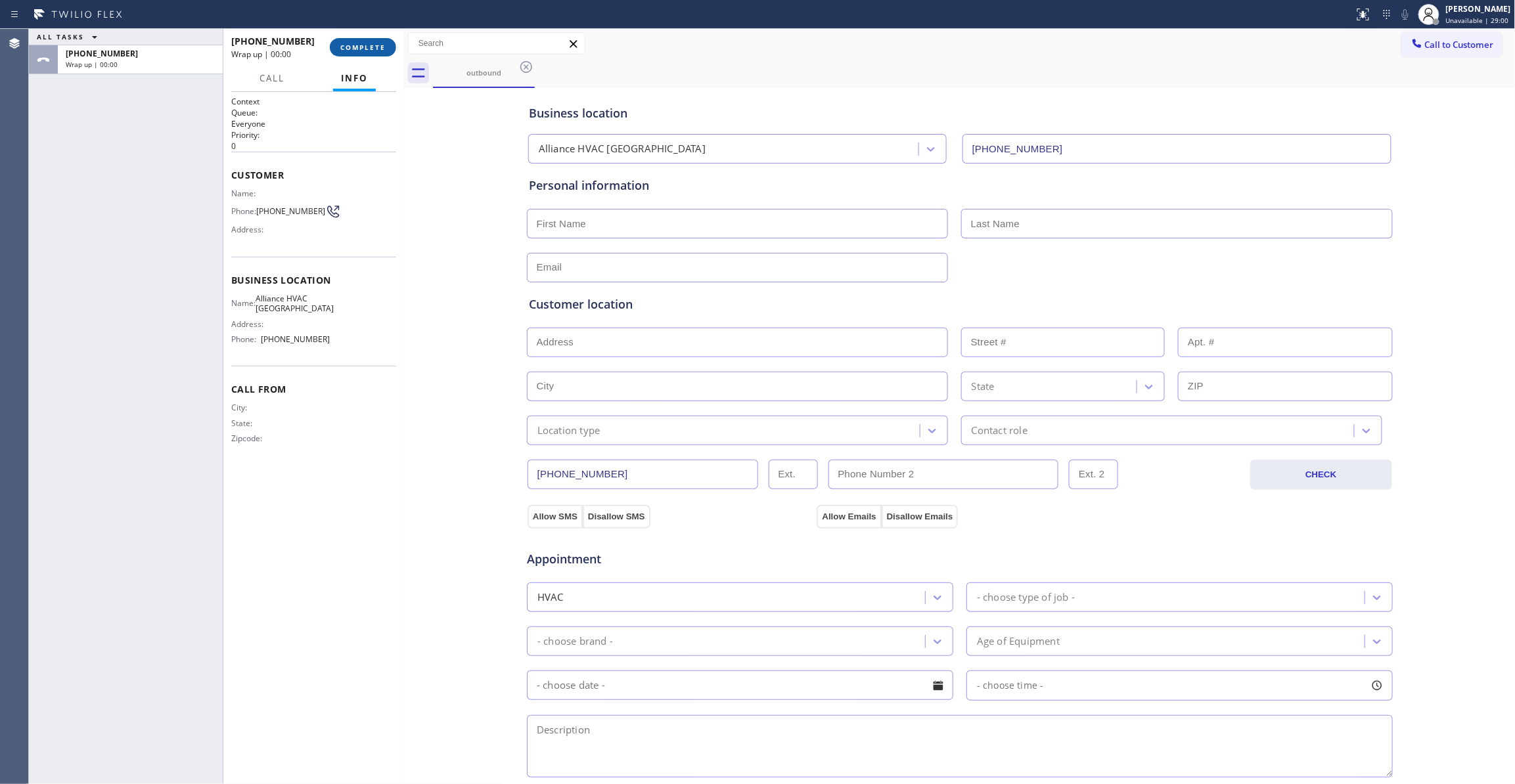
click at [371, 43] on span "COMPLETE" at bounding box center [362, 47] width 45 height 9
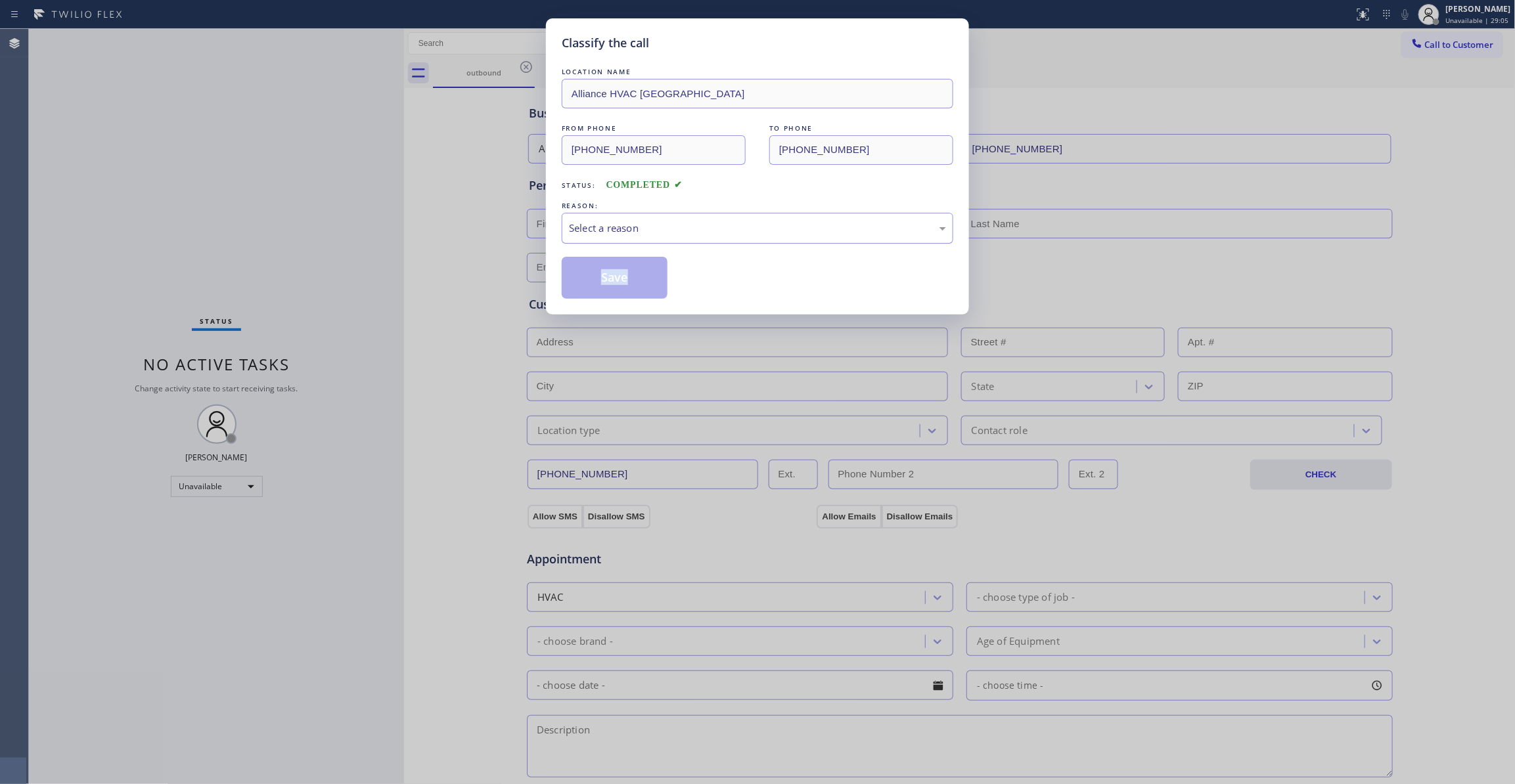
click at [692, 243] on div "LOCATION NAME Alliance HVAC [GEOGRAPHIC_DATA] FROM PHONE [PHONE_NUMBER] TO PHON…" at bounding box center [758, 181] width 392 height 233
click at [684, 226] on div "Select a reason" at bounding box center [757, 228] width 377 height 15
click at [610, 283] on button "Save" at bounding box center [615, 277] width 106 height 42
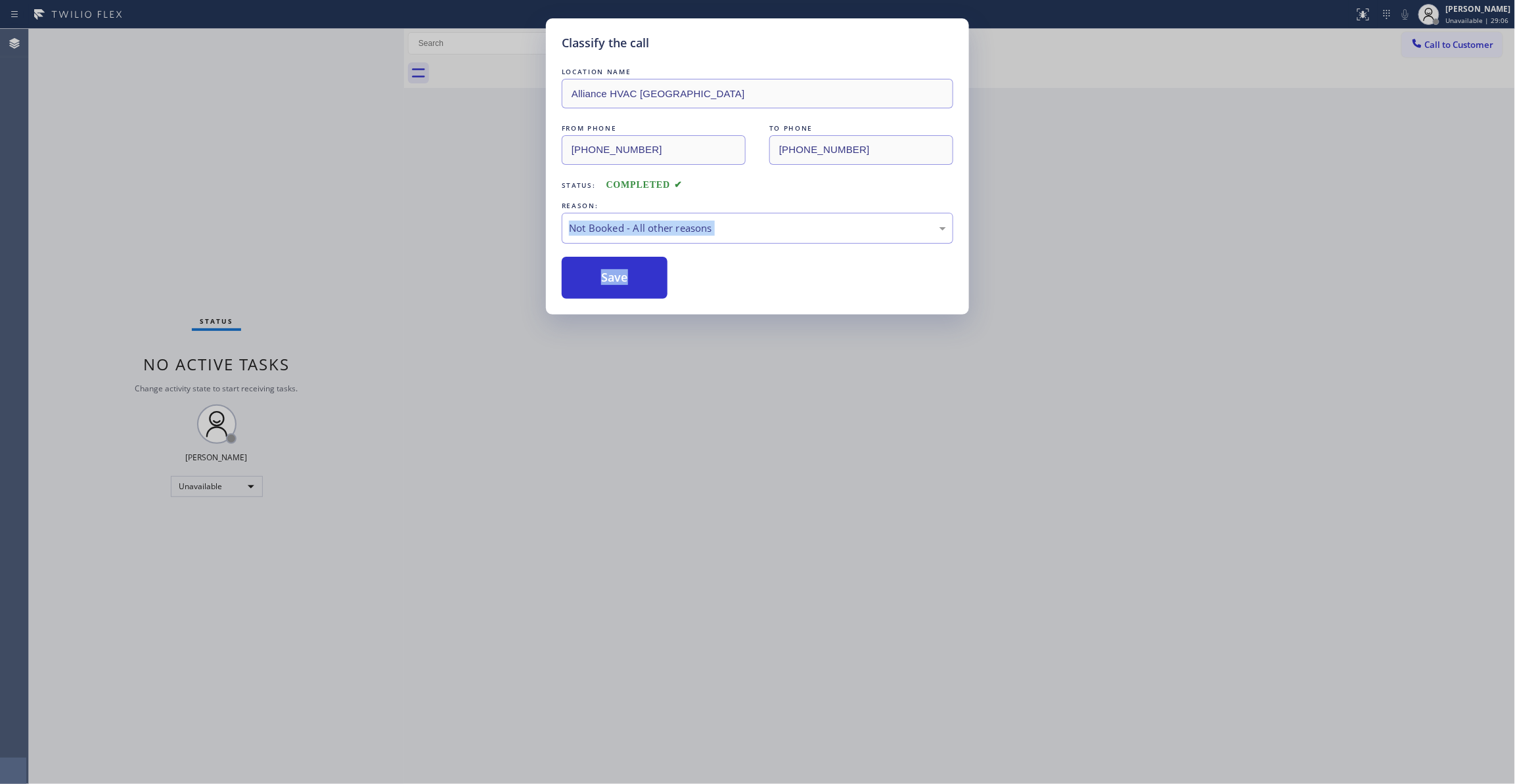
click at [610, 283] on button "Save" at bounding box center [615, 277] width 106 height 42
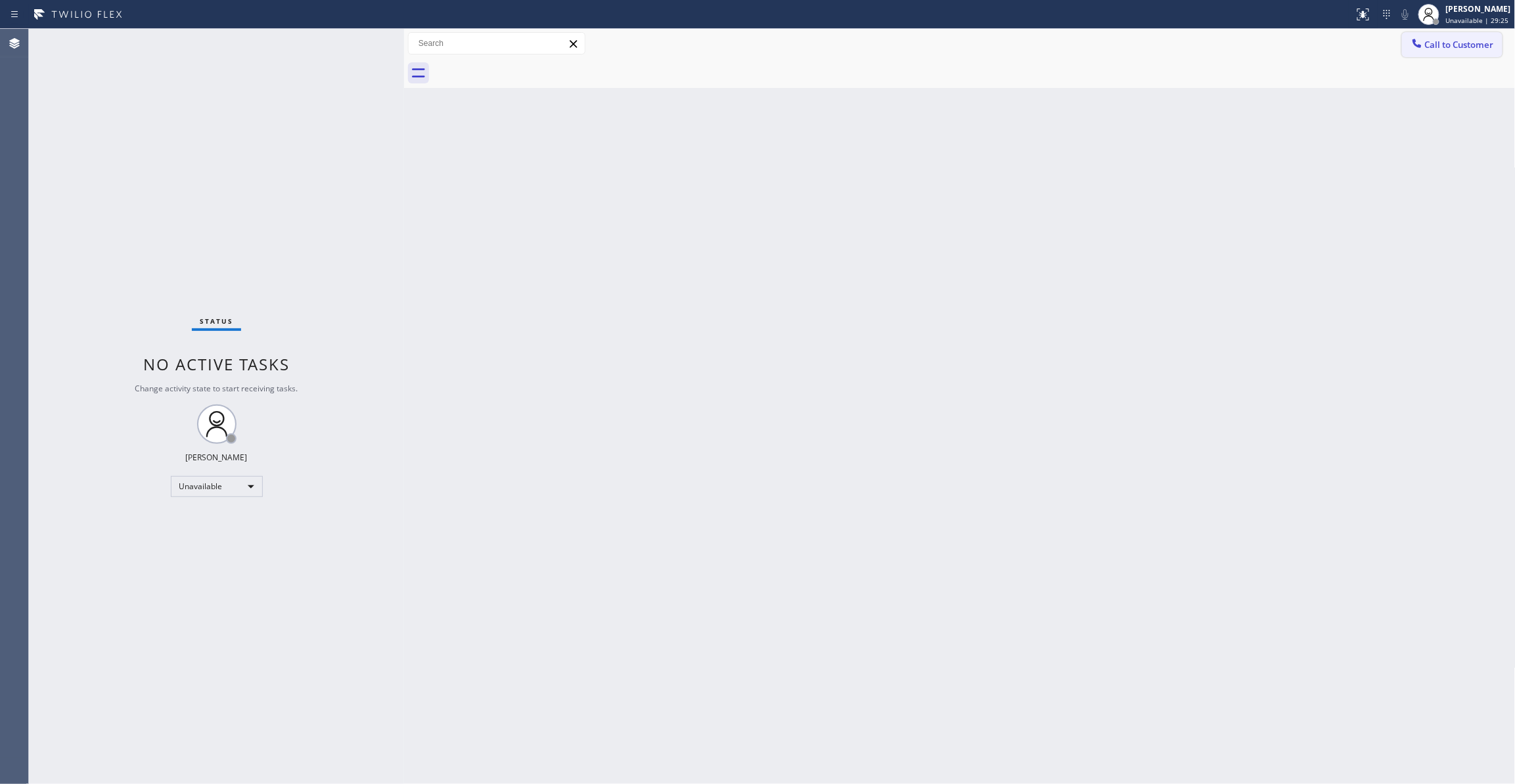
click at [1454, 45] on span "Call to Customer" at bounding box center [1459, 44] width 69 height 11
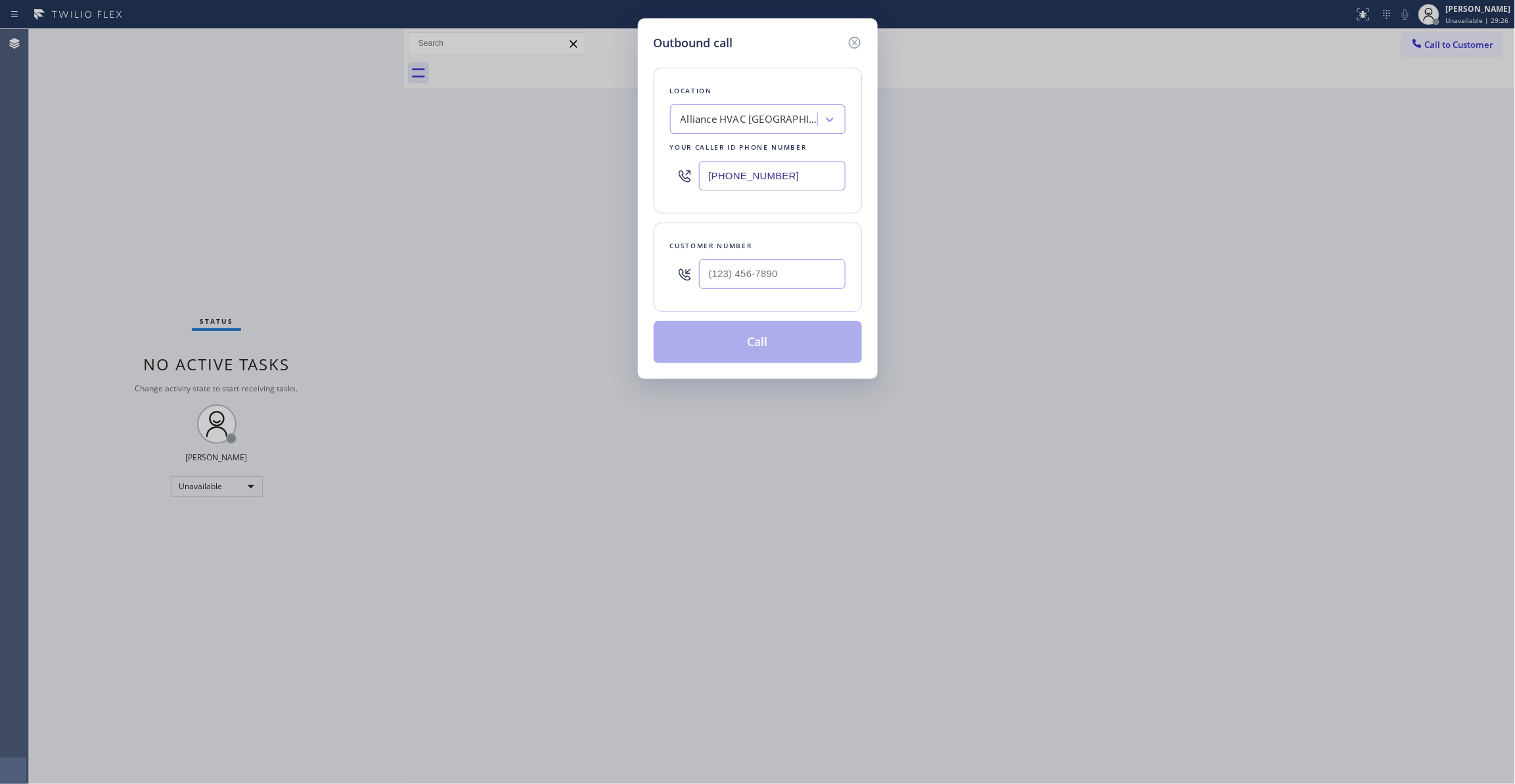
drag, startPoint x: 782, startPoint y: 176, endPoint x: 343, endPoint y: 177, distance: 439.0
click at [343, 177] on div "Outbound call Location Alliance HVAC [GEOGRAPHIC_DATA] Your caller id phone num…" at bounding box center [757, 392] width 1515 height 784
paste input "904) 293-1876"
type input "[PHONE_NUMBER]"
click at [763, 277] on input "(___) ___-____" at bounding box center [772, 274] width 147 height 29
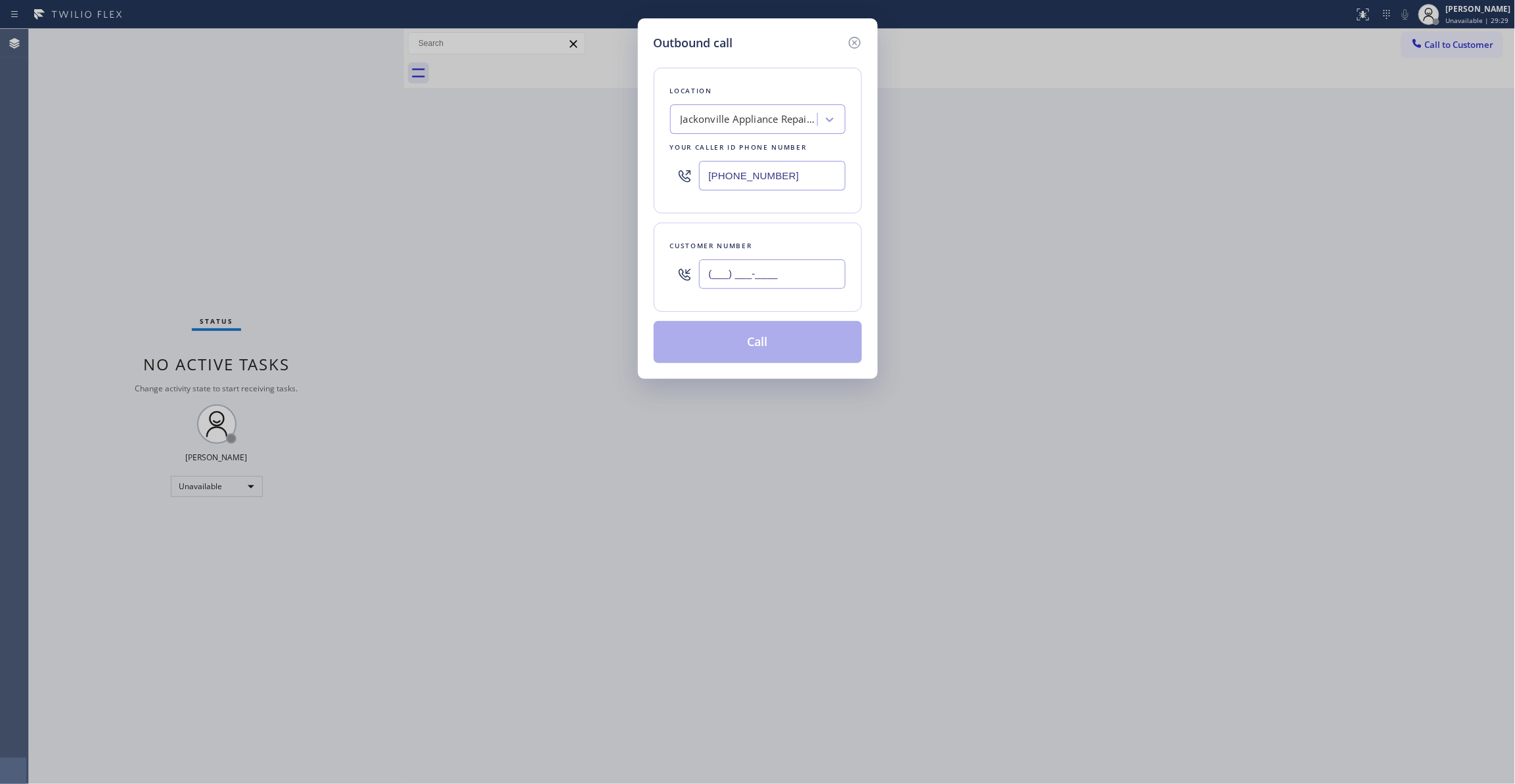
paste input "904) 227-6959"
type input "[PHONE_NUMBER]"
click at [789, 333] on button "Call" at bounding box center [758, 342] width 208 height 42
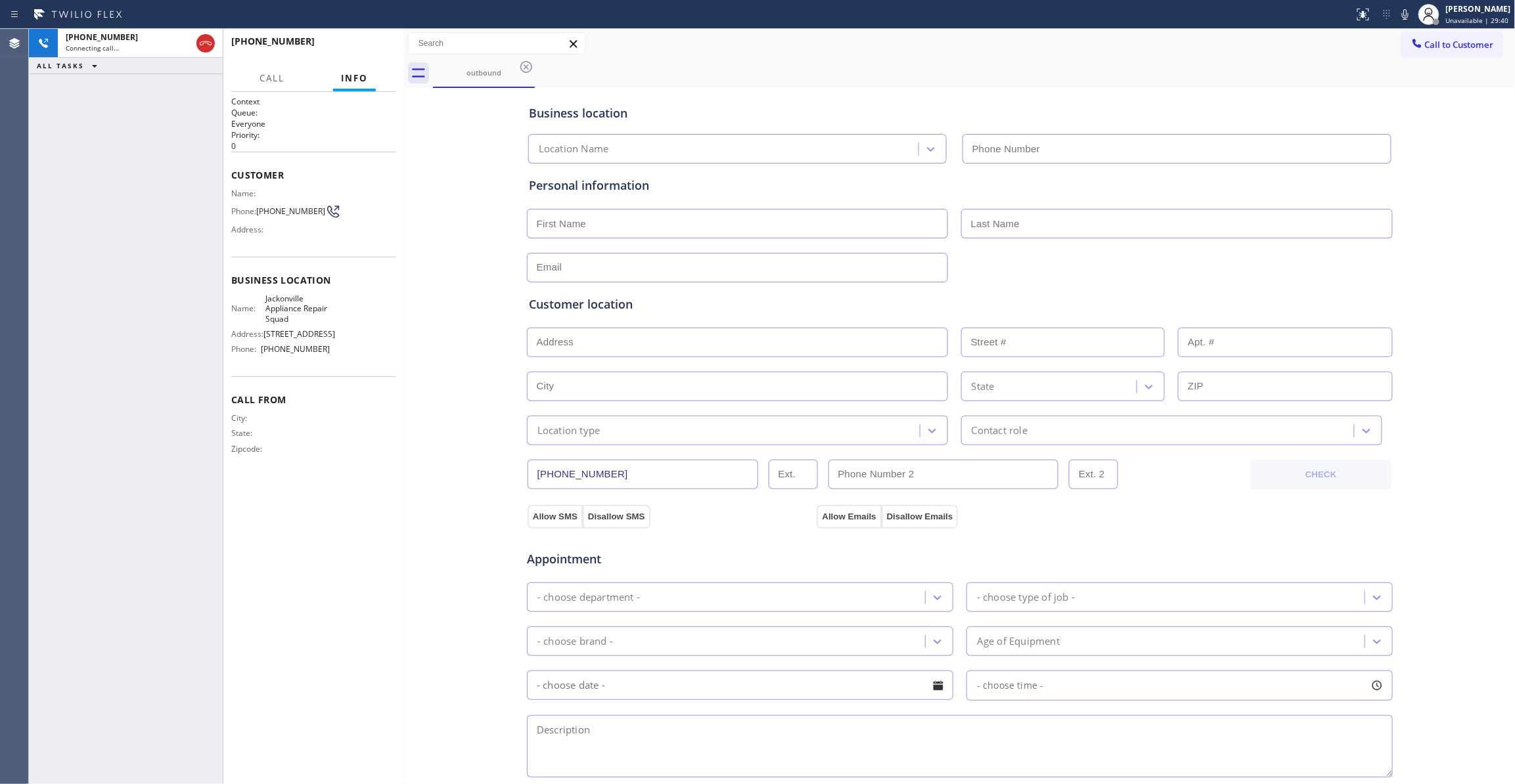
type input "[PHONE_NUMBER]"
click at [279, 209] on span "[PHONE_NUMBER]" at bounding box center [291, 211] width 69 height 10
copy div "[PHONE_NUMBER]"
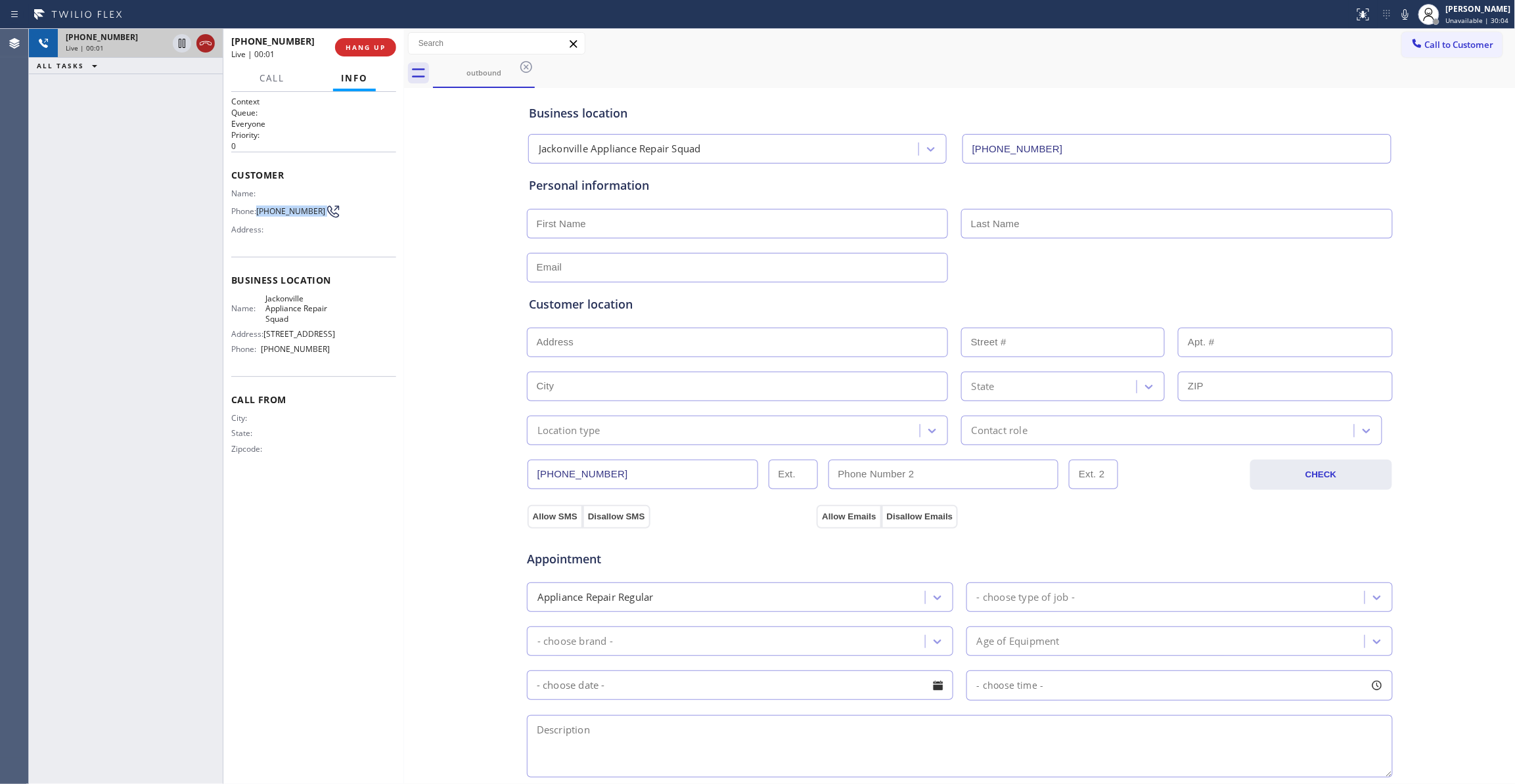
click at [205, 43] on icon at bounding box center [205, 43] width 16 height 16
click at [369, 53] on button "COMPLETE" at bounding box center [362, 48] width 66 height 18
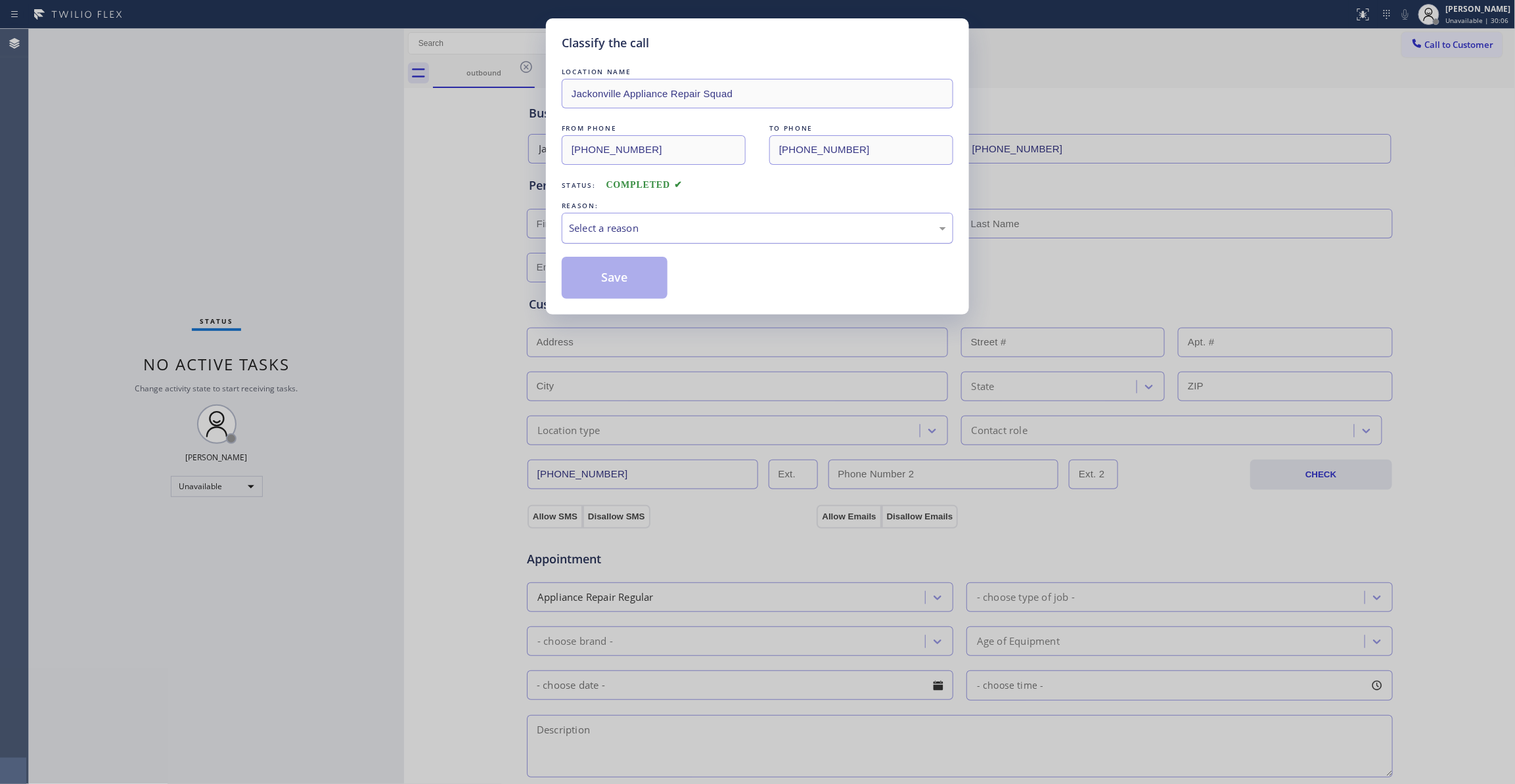
click at [601, 227] on div "Select a reason" at bounding box center [757, 228] width 377 height 15
click at [597, 283] on button "Save" at bounding box center [615, 277] width 106 height 42
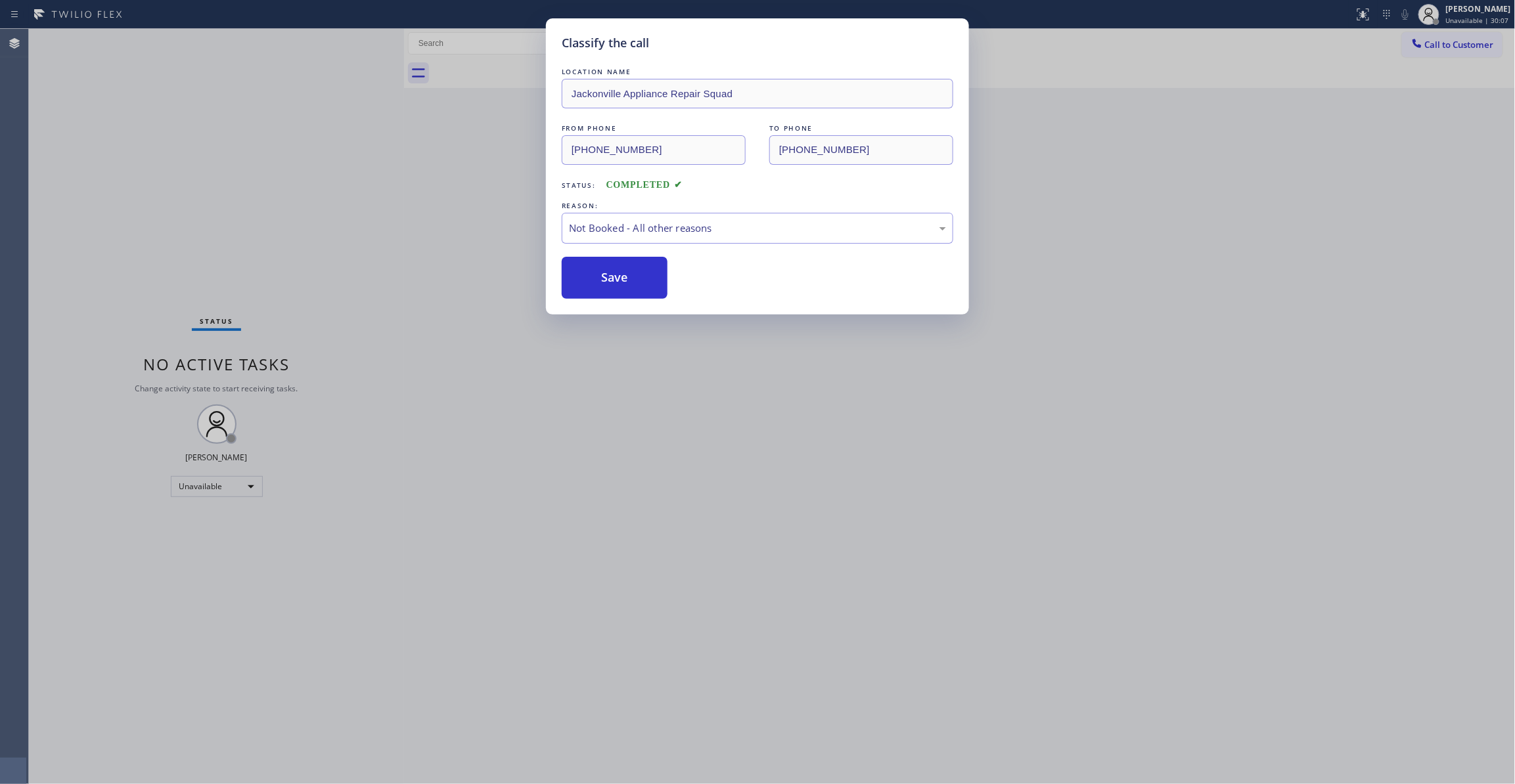
click at [597, 283] on button "Save" at bounding box center [615, 277] width 106 height 42
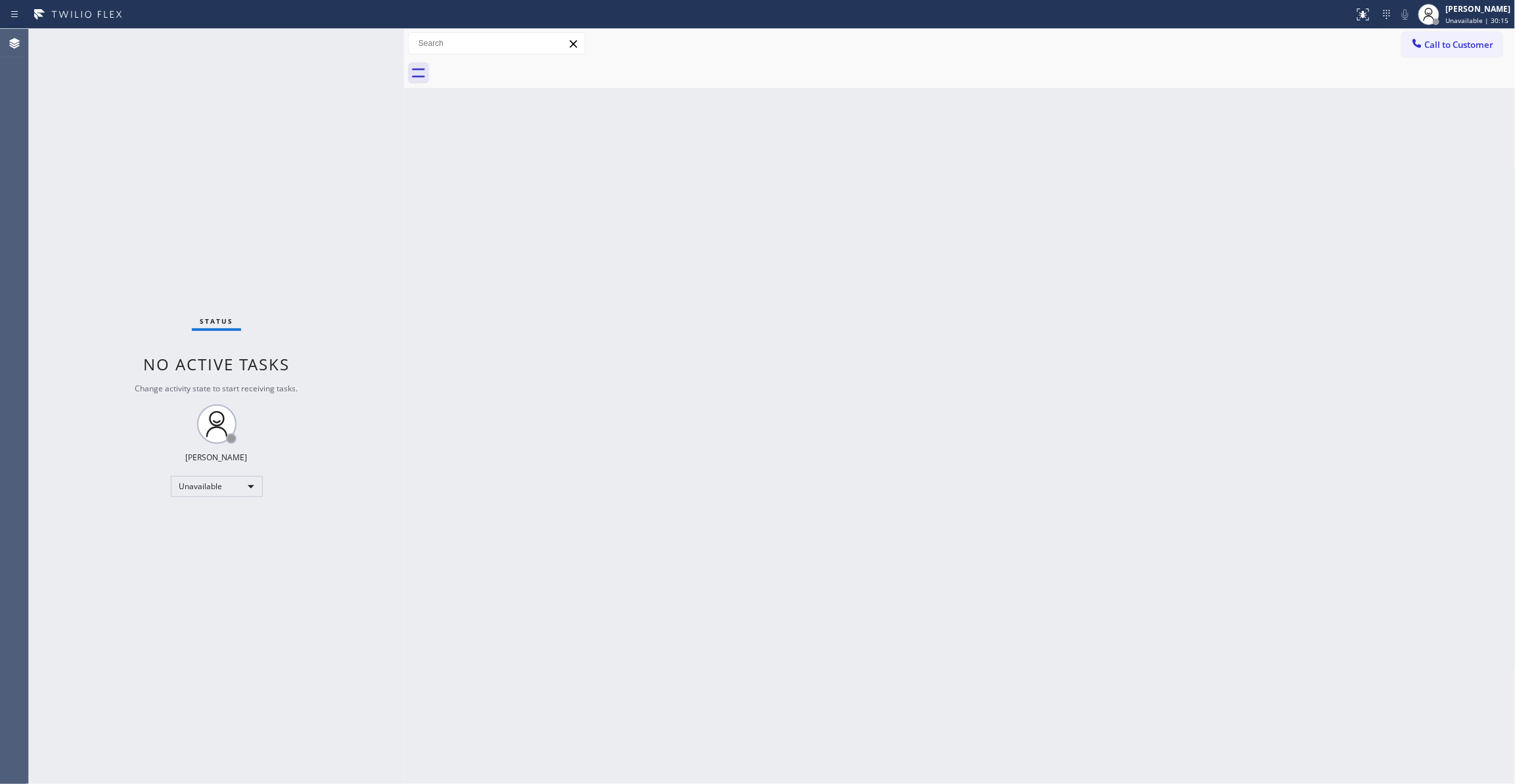
drag, startPoint x: 1454, startPoint y: 48, endPoint x: 1438, endPoint y: 48, distance: 16.0
click at [1454, 48] on span "Call to Customer" at bounding box center [1459, 44] width 69 height 11
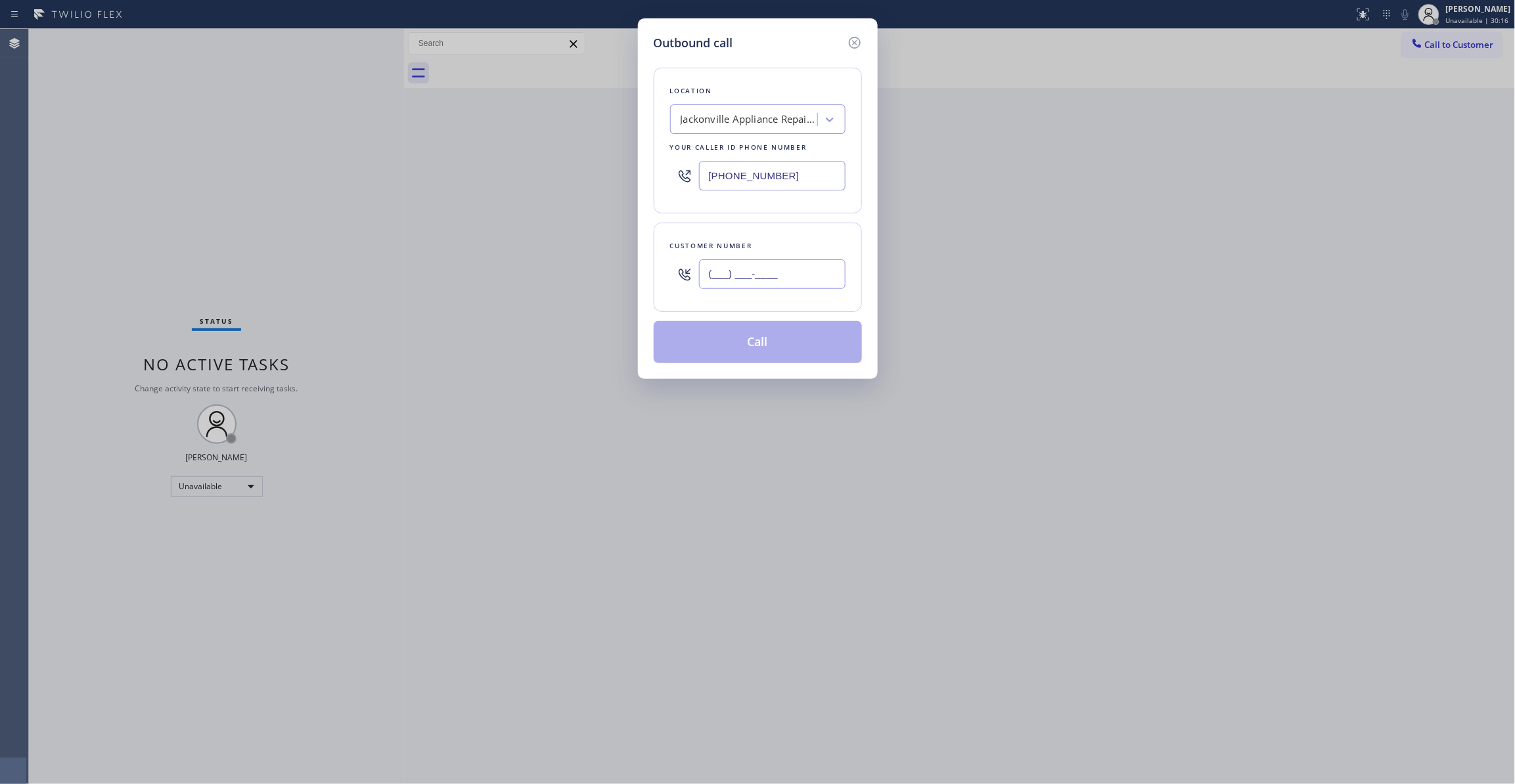
click at [788, 283] on input "(___) ___-____" at bounding box center [772, 274] width 147 height 29
paste input "904) 227-6959"
type input "[PHONE_NUMBER]"
click at [751, 342] on button "Call" at bounding box center [758, 342] width 208 height 42
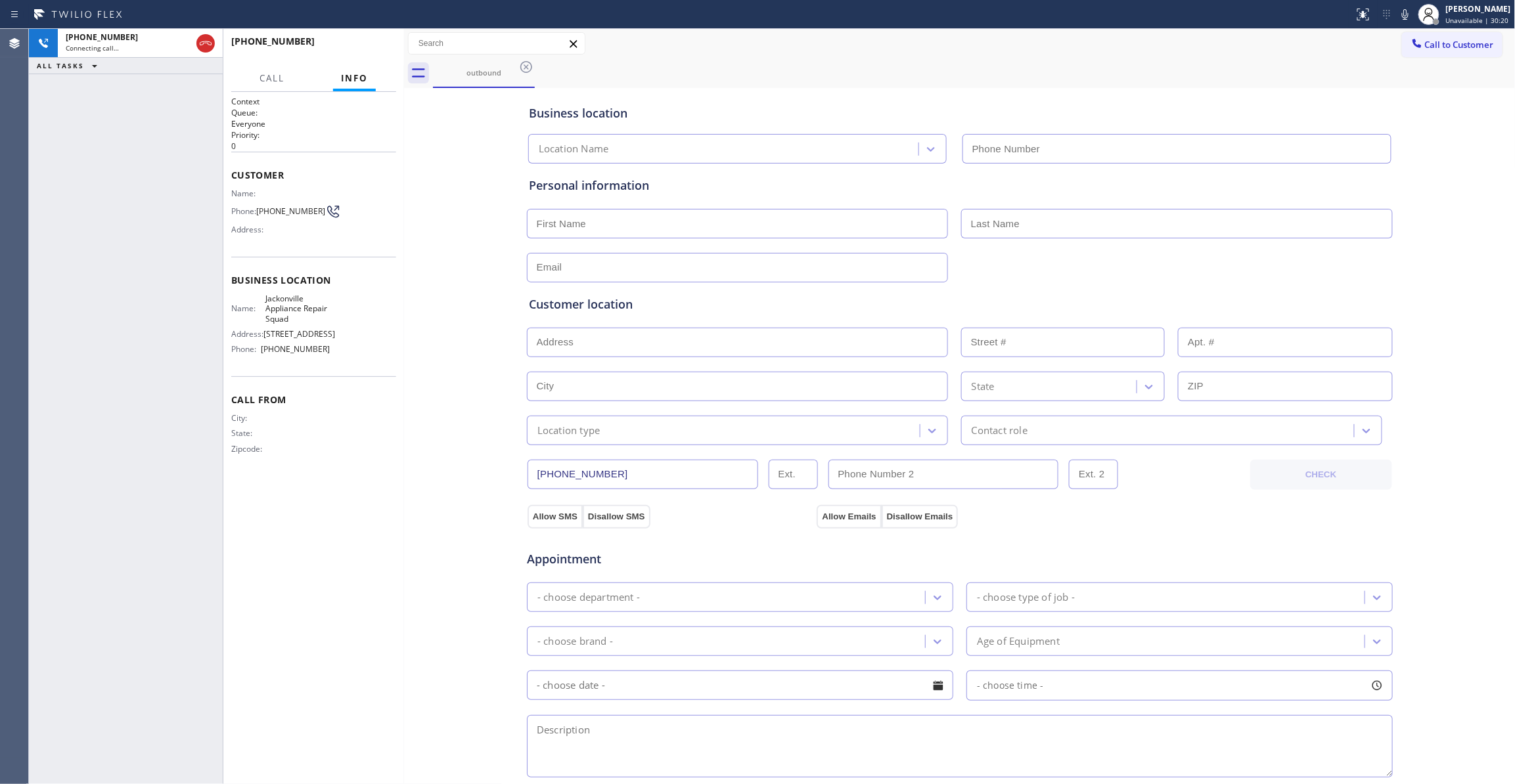
type input "[PHONE_NUMBER]"
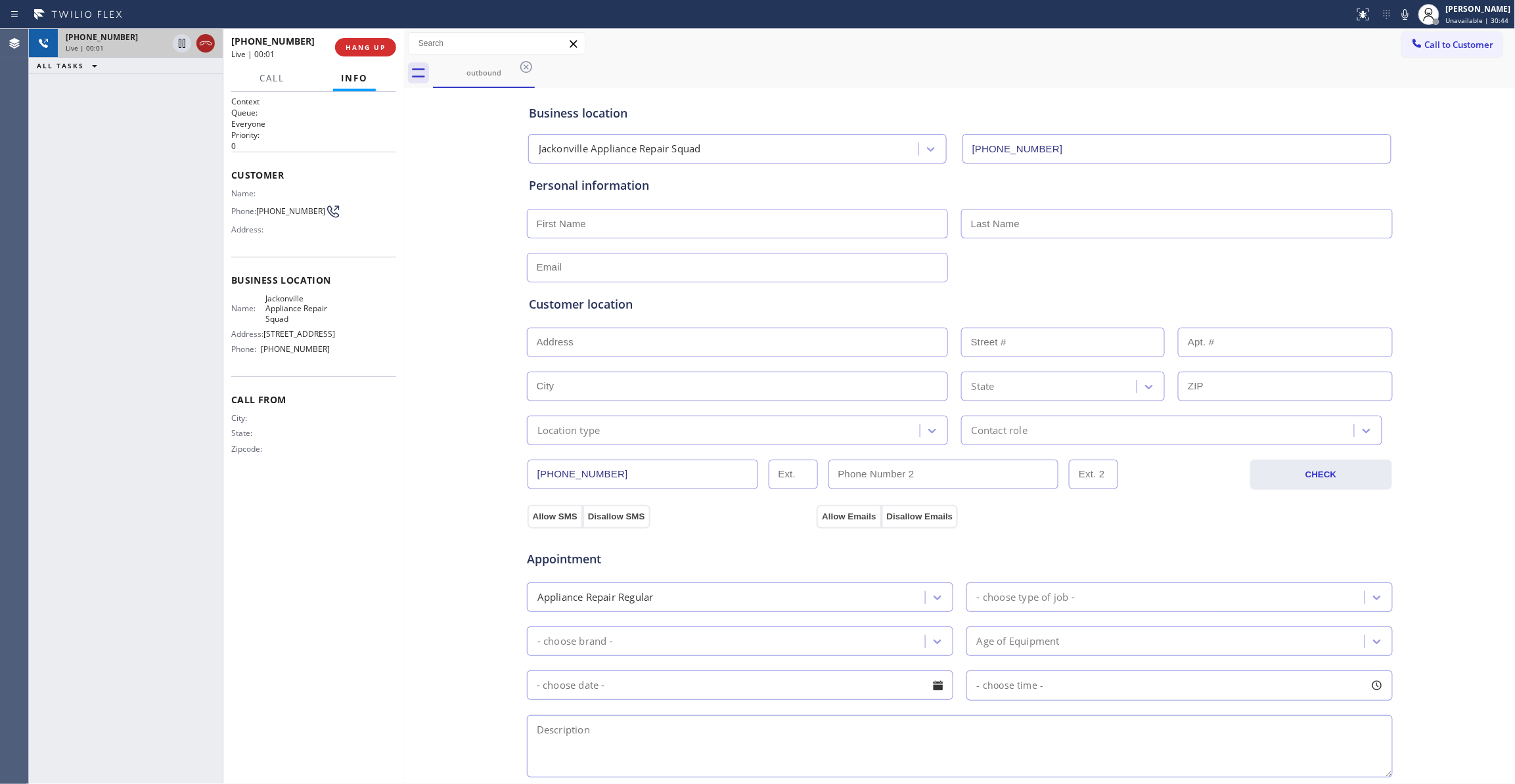
click at [207, 42] on icon at bounding box center [205, 43] width 16 height 16
click at [358, 55] on button "COMPLETE" at bounding box center [362, 48] width 66 height 18
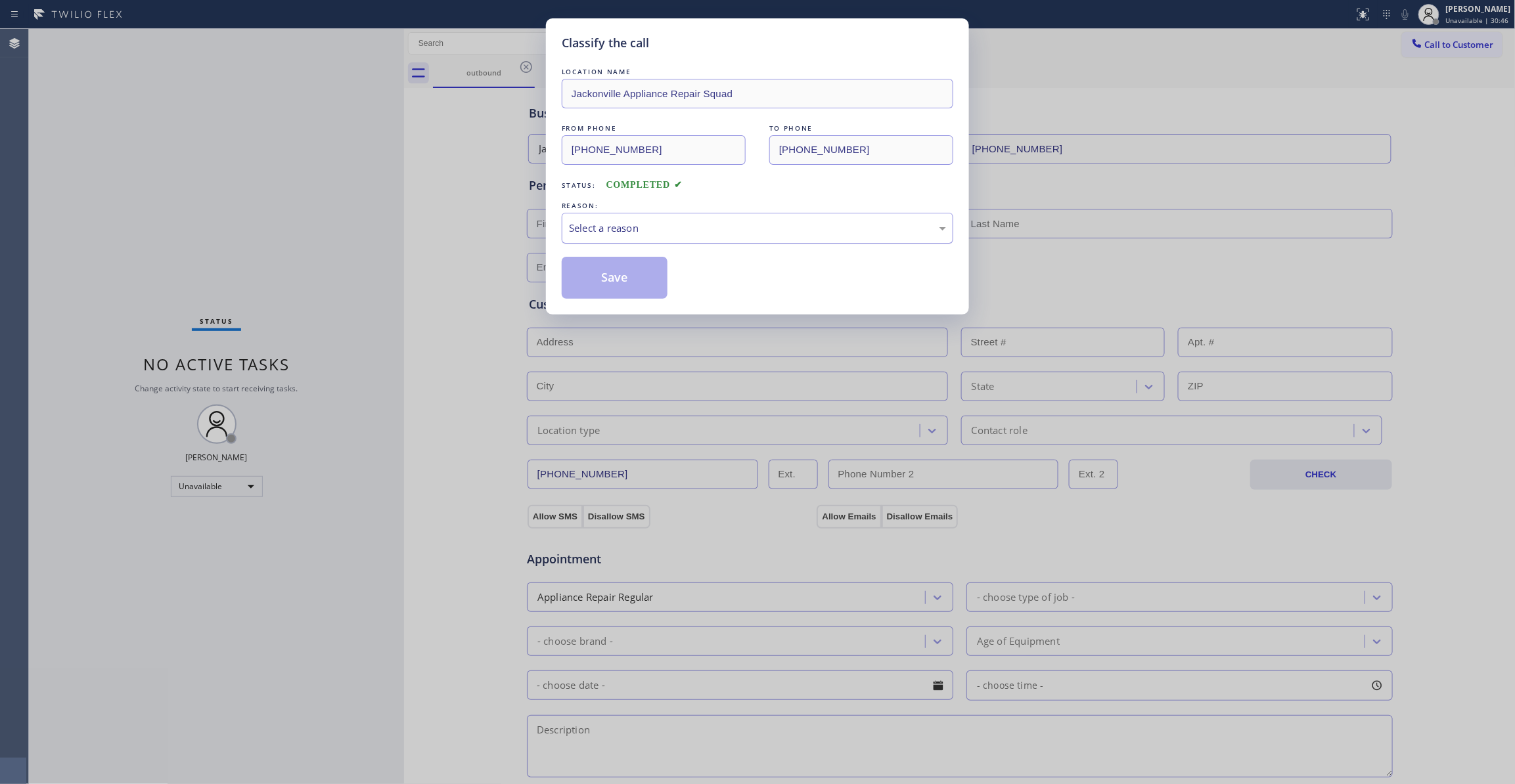
click at [640, 233] on div "Select a reason" at bounding box center [757, 228] width 377 height 15
click at [619, 274] on button "Save" at bounding box center [615, 277] width 106 height 42
click at [619, 277] on button "Save" at bounding box center [615, 277] width 106 height 42
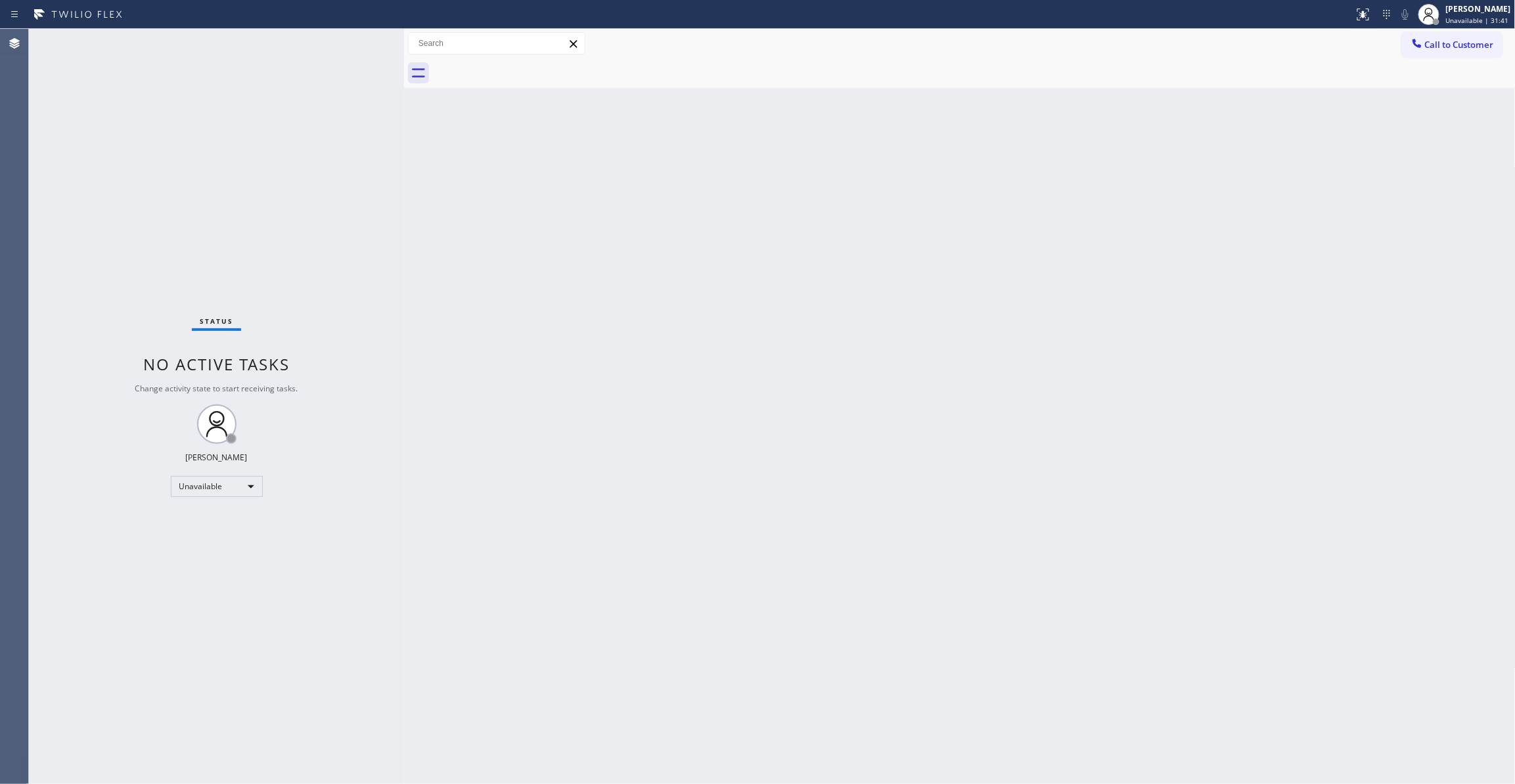
click at [205, 239] on div "Status No active tasks Change activity state to start receiving tasks. [PERSON_…" at bounding box center [216, 406] width 375 height 755
click at [1430, 46] on span "Call to Customer" at bounding box center [1459, 44] width 69 height 11
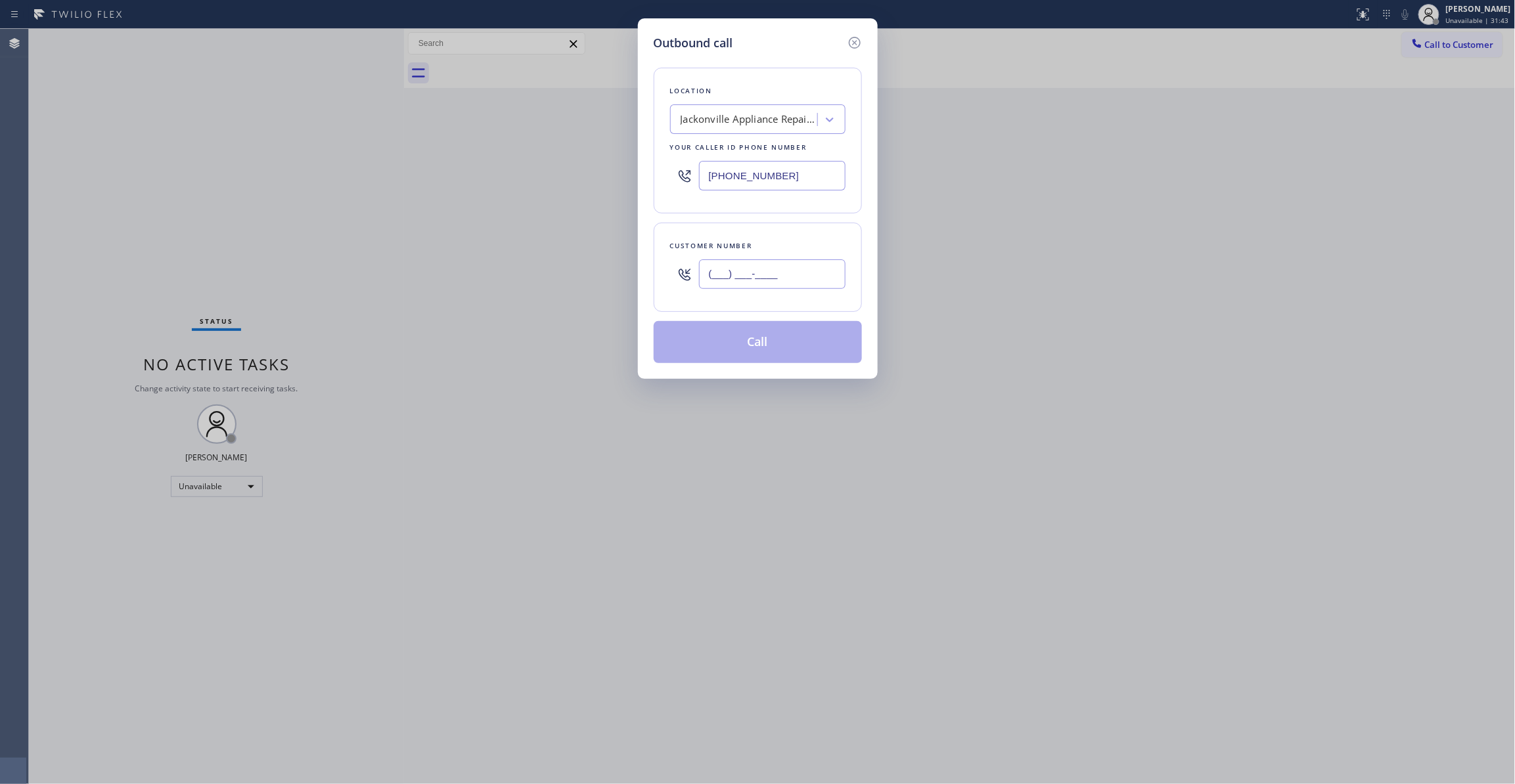
click at [770, 282] on input "(___) ___-____" at bounding box center [772, 274] width 147 height 29
paste input "904) 227-6959"
type input "[PHONE_NUMBER]"
click at [792, 348] on button "Call" at bounding box center [758, 342] width 208 height 42
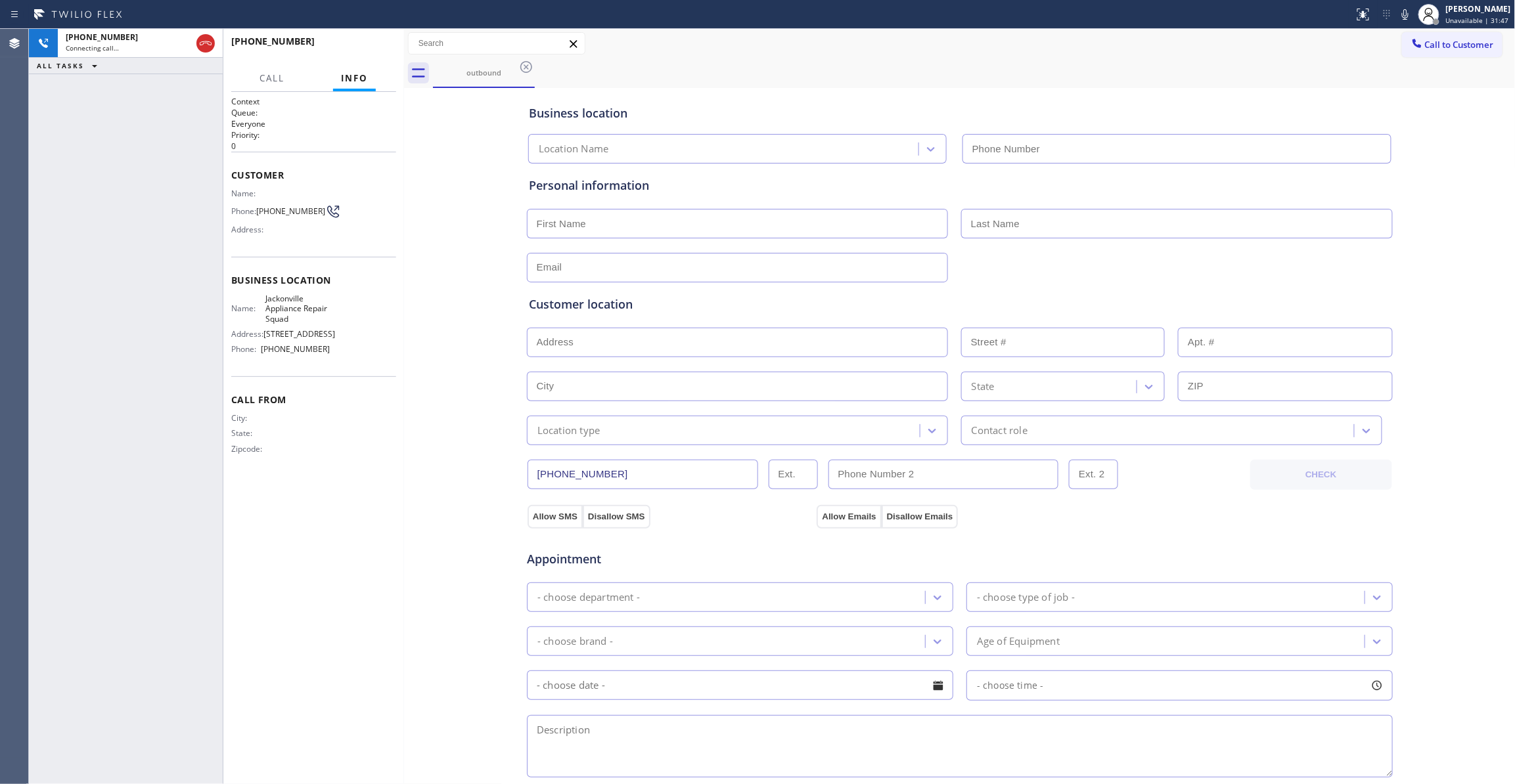
type input "[PHONE_NUMBER]"
drag, startPoint x: 209, startPoint y: 39, endPoint x: 214, endPoint y: 79, distance: 40.3
click at [181, 170] on div "[PHONE_NUMBER] Live | 00:02 ALL TASKS ALL TASKS ACTIVE TASKS TASKS IN WRAP UP" at bounding box center [125, 406] width 194 height 755
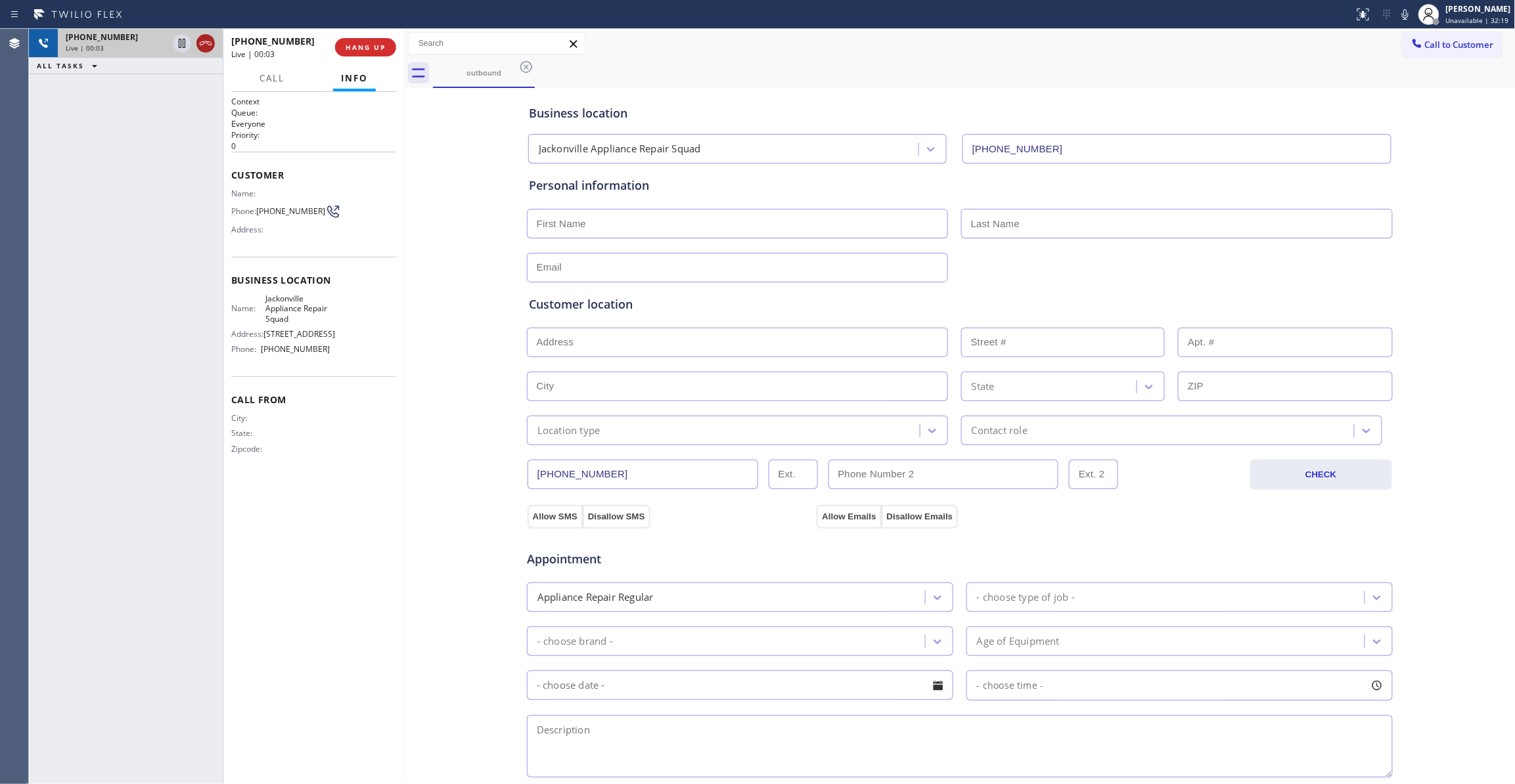
click at [207, 46] on icon at bounding box center [205, 43] width 16 height 16
click at [353, 48] on span "COMPLETE" at bounding box center [362, 47] width 45 height 9
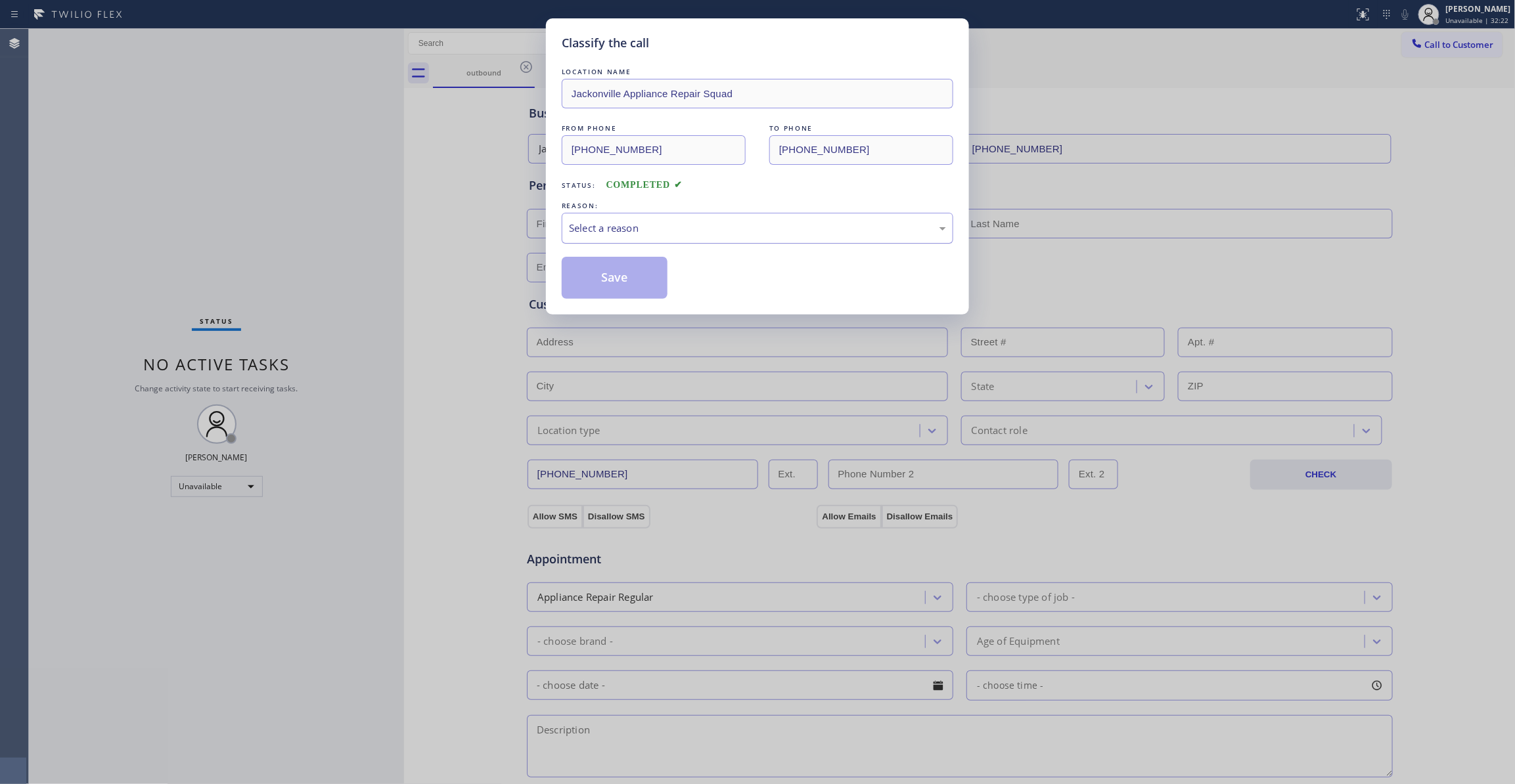
drag, startPoint x: 610, startPoint y: 227, endPoint x: 610, endPoint y: 233, distance: 6.0
click at [610, 229] on div "Select a reason" at bounding box center [757, 228] width 377 height 15
click at [618, 277] on button "Save" at bounding box center [615, 277] width 106 height 42
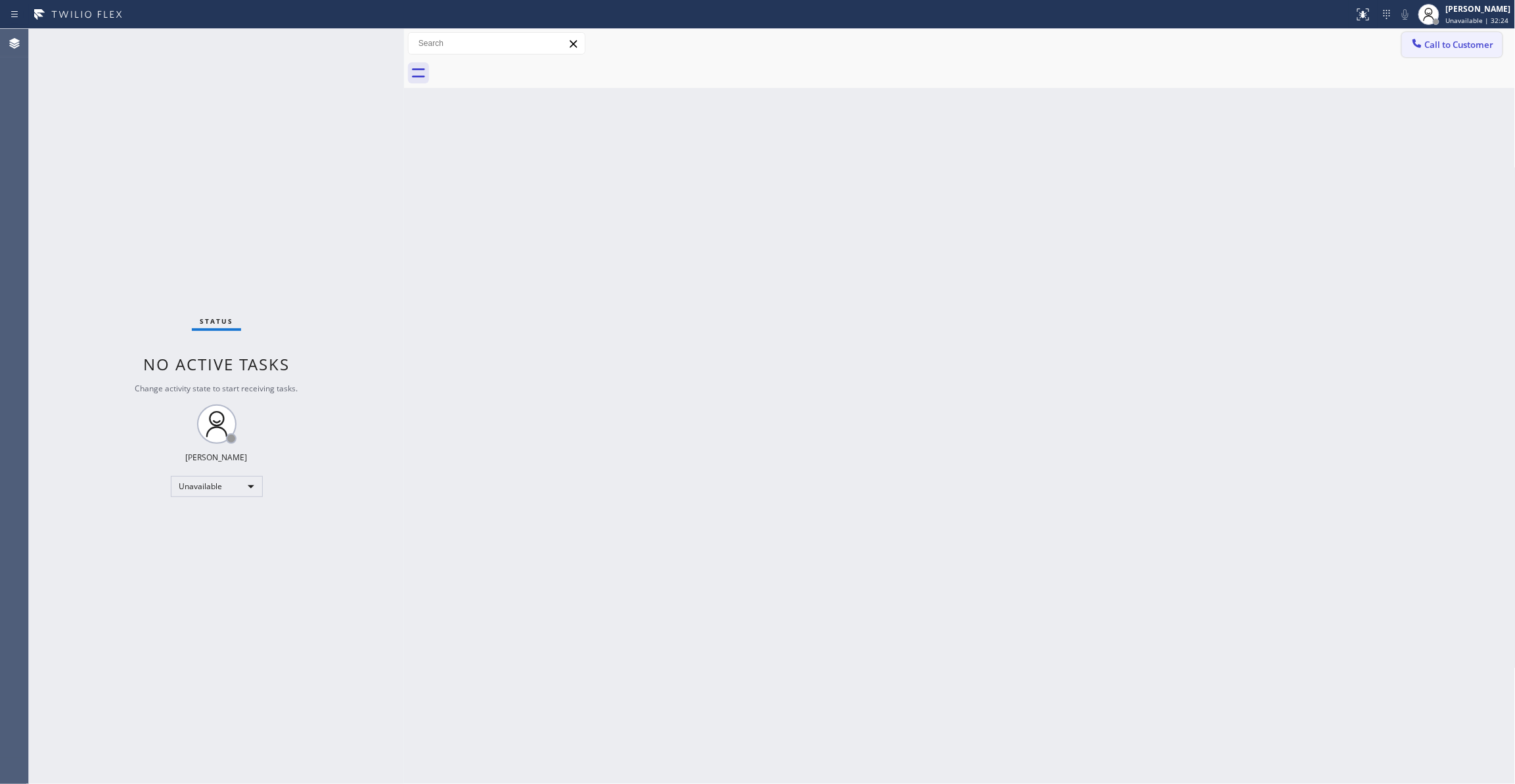
drag, startPoint x: 1443, startPoint y: 46, endPoint x: 1136, endPoint y: 176, distance: 333.4
click at [1441, 46] on span "Call to Customer" at bounding box center [1459, 44] width 69 height 11
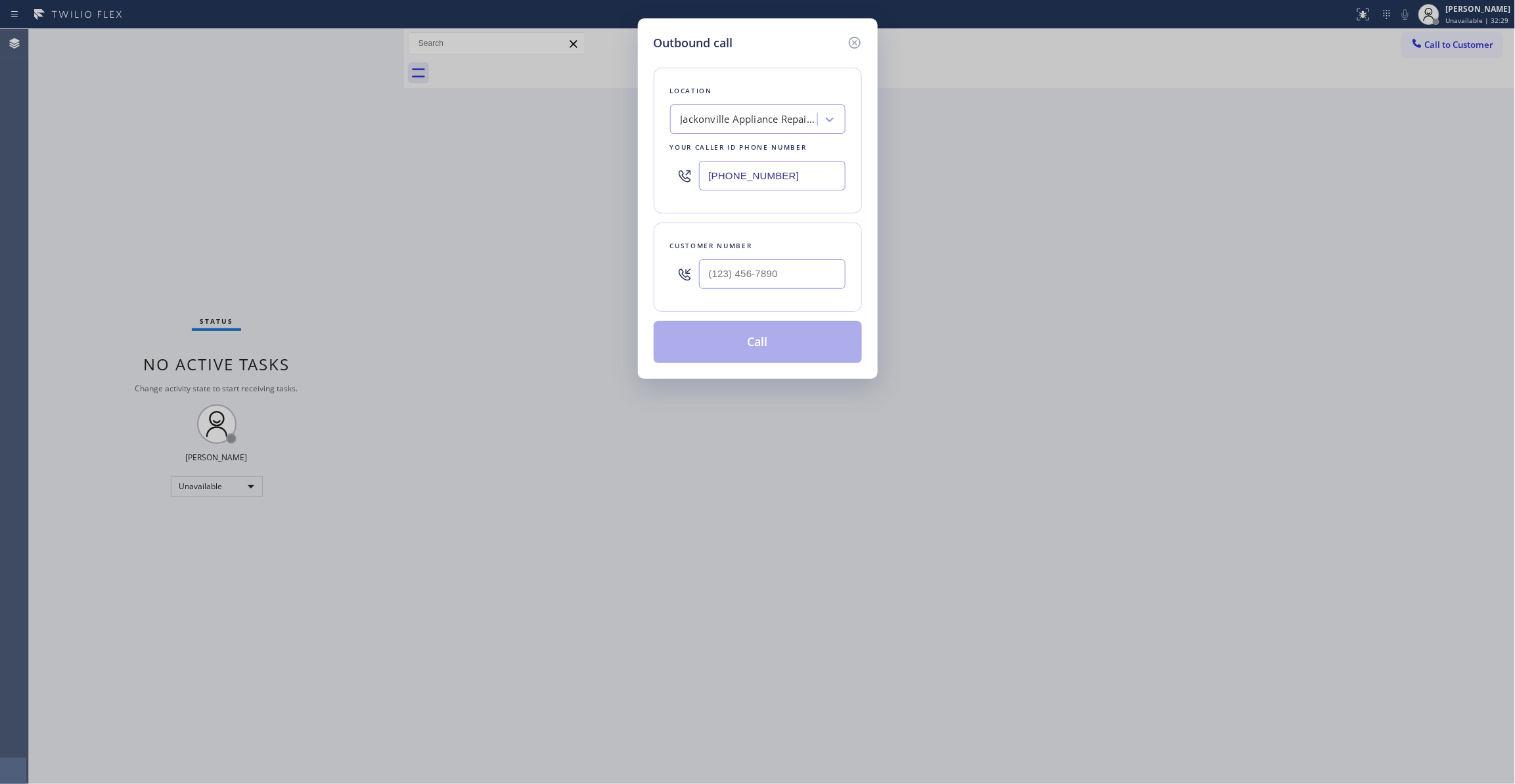
drag, startPoint x: 805, startPoint y: 174, endPoint x: 21, endPoint y: 165, distance: 784.1
click at [45, 172] on div "Outbound call Location [GEOGRAPHIC_DATA] Appliance Repair Squad Your caller id …" at bounding box center [757, 392] width 1515 height 784
paste input "54) 799-3474"
type input "[PHONE_NUMBER]"
click at [787, 279] on input "(___) ___-____" at bounding box center [772, 274] width 147 height 29
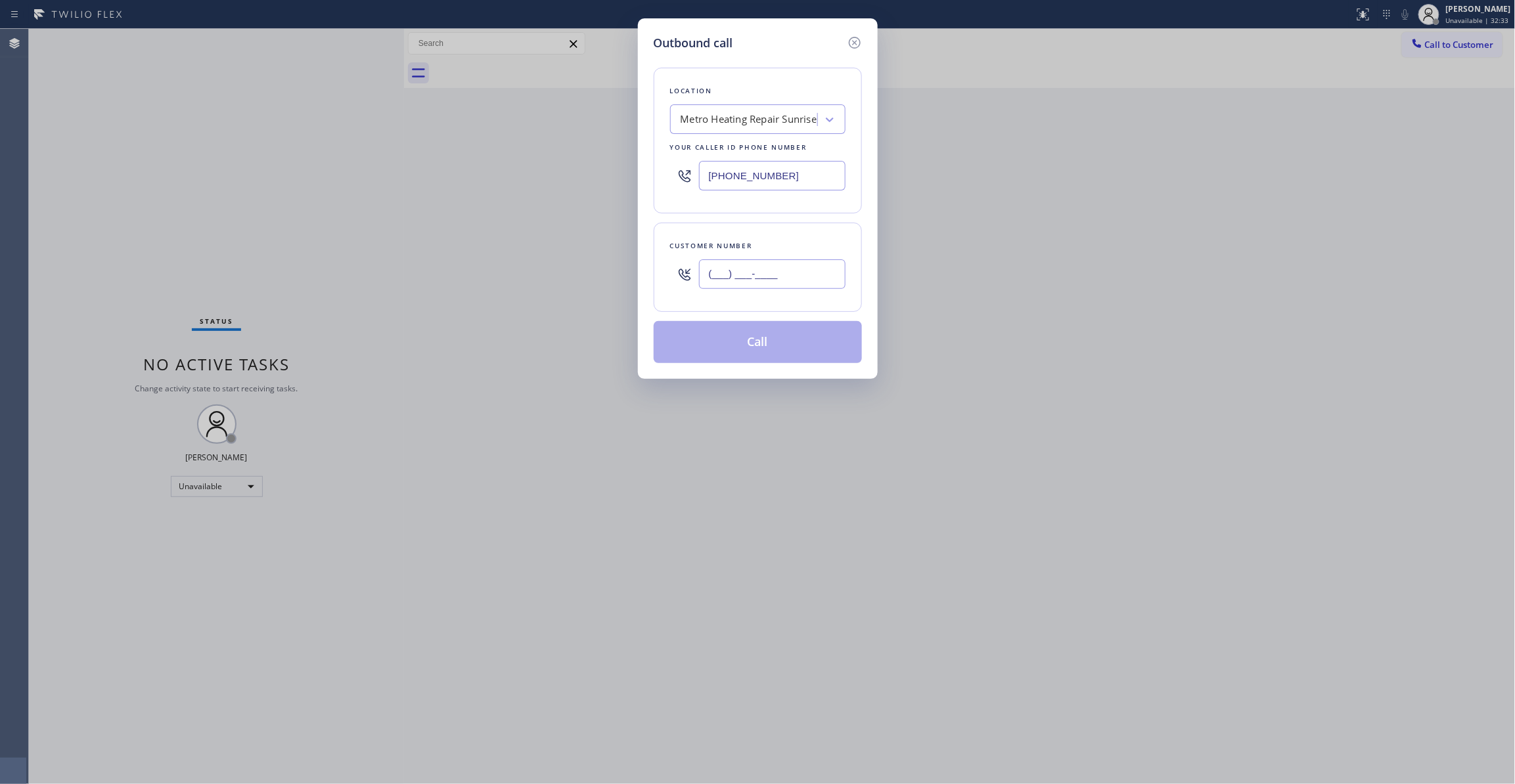
paste input "954) 676-7903"
type input "[PHONE_NUMBER]"
click at [770, 337] on button "Call" at bounding box center [758, 342] width 208 height 42
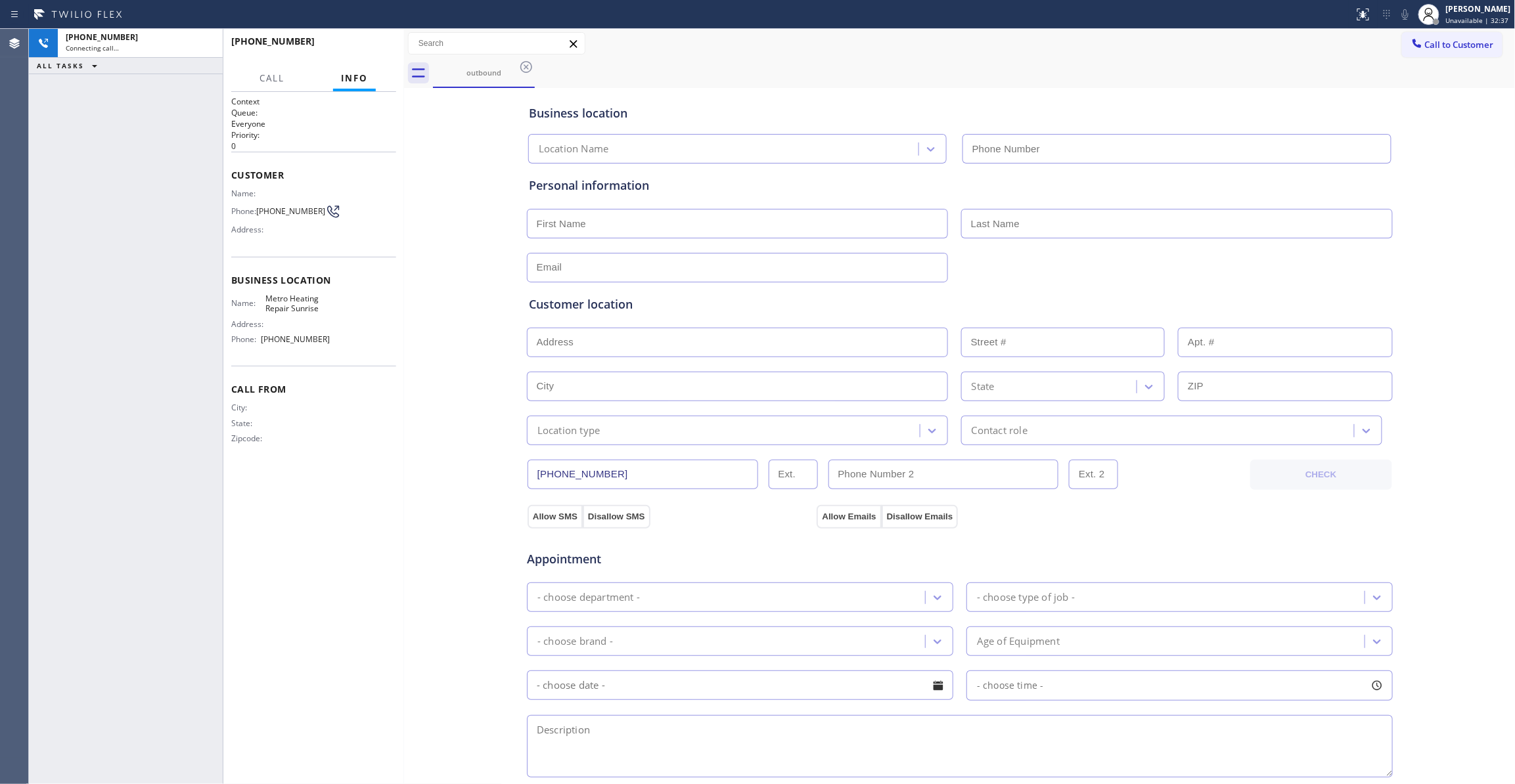
type input "[PHONE_NUMBER]"
drag, startPoint x: 202, startPoint y: 39, endPoint x: 253, endPoint y: 42, distance: 51.1
click at [202, 39] on icon at bounding box center [205, 43] width 16 height 16
click at [386, 46] on button "HANG UP" at bounding box center [365, 48] width 61 height 18
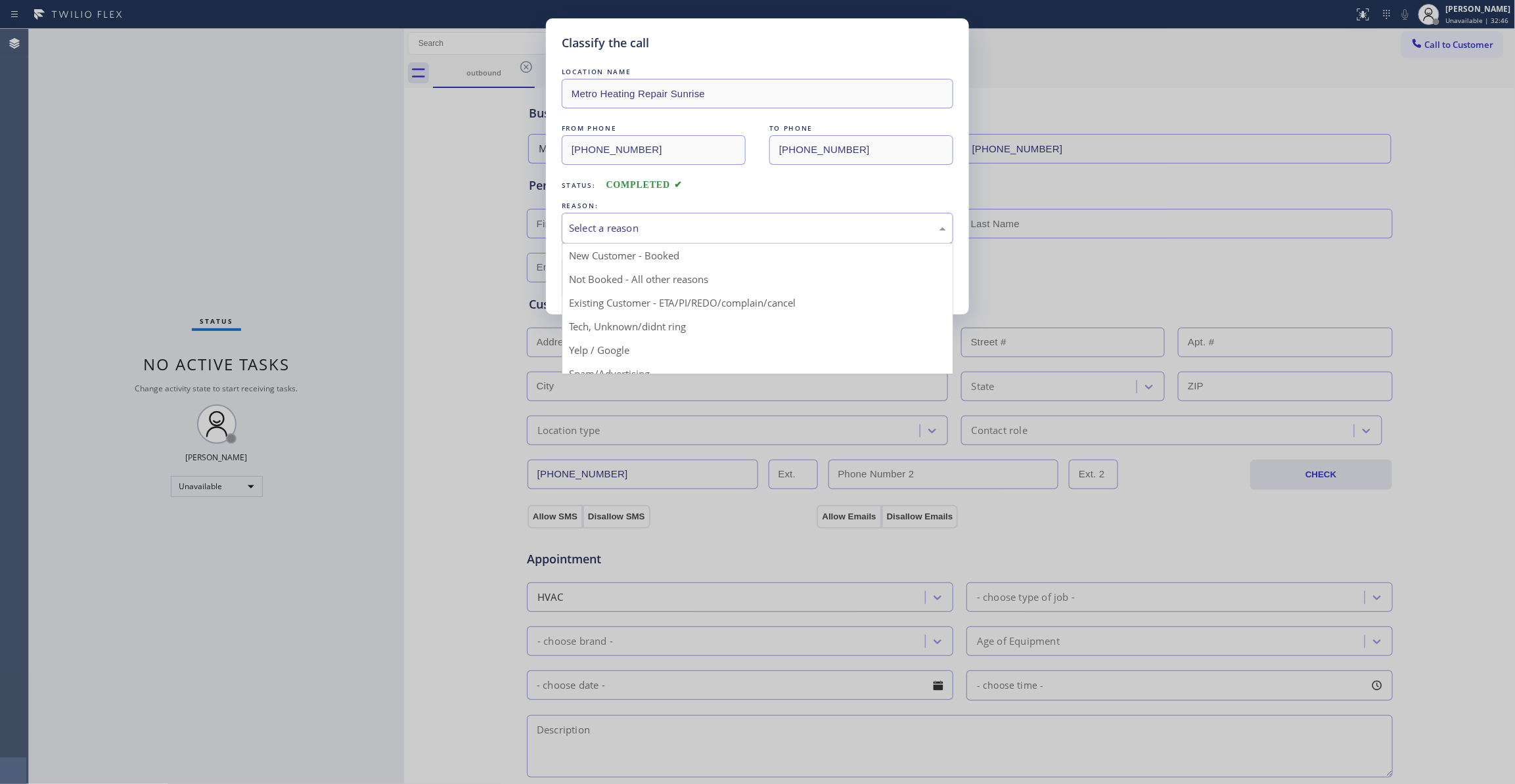
click at [644, 231] on div "Select a reason" at bounding box center [757, 228] width 377 height 15
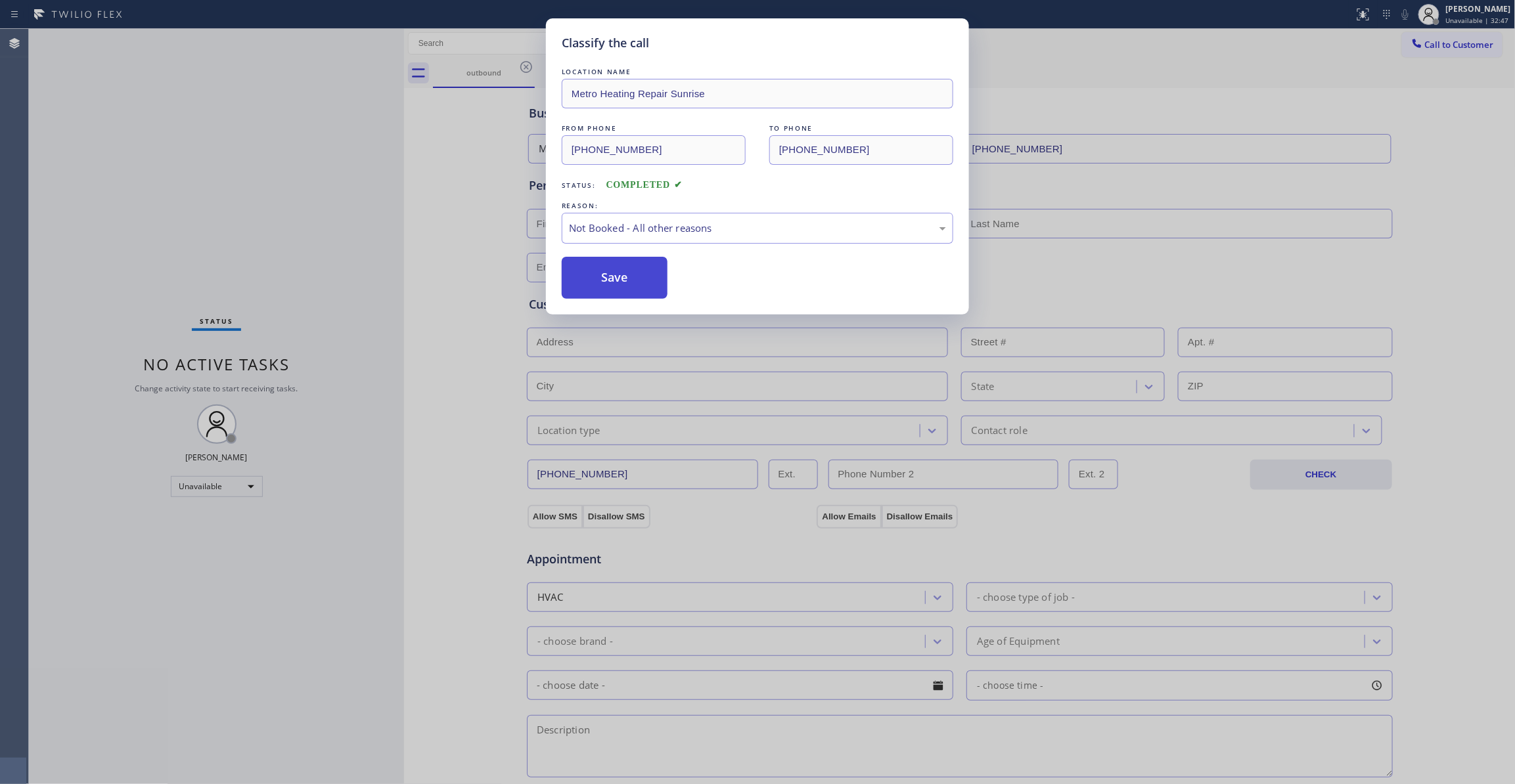
click at [636, 283] on button "Save" at bounding box center [615, 277] width 106 height 42
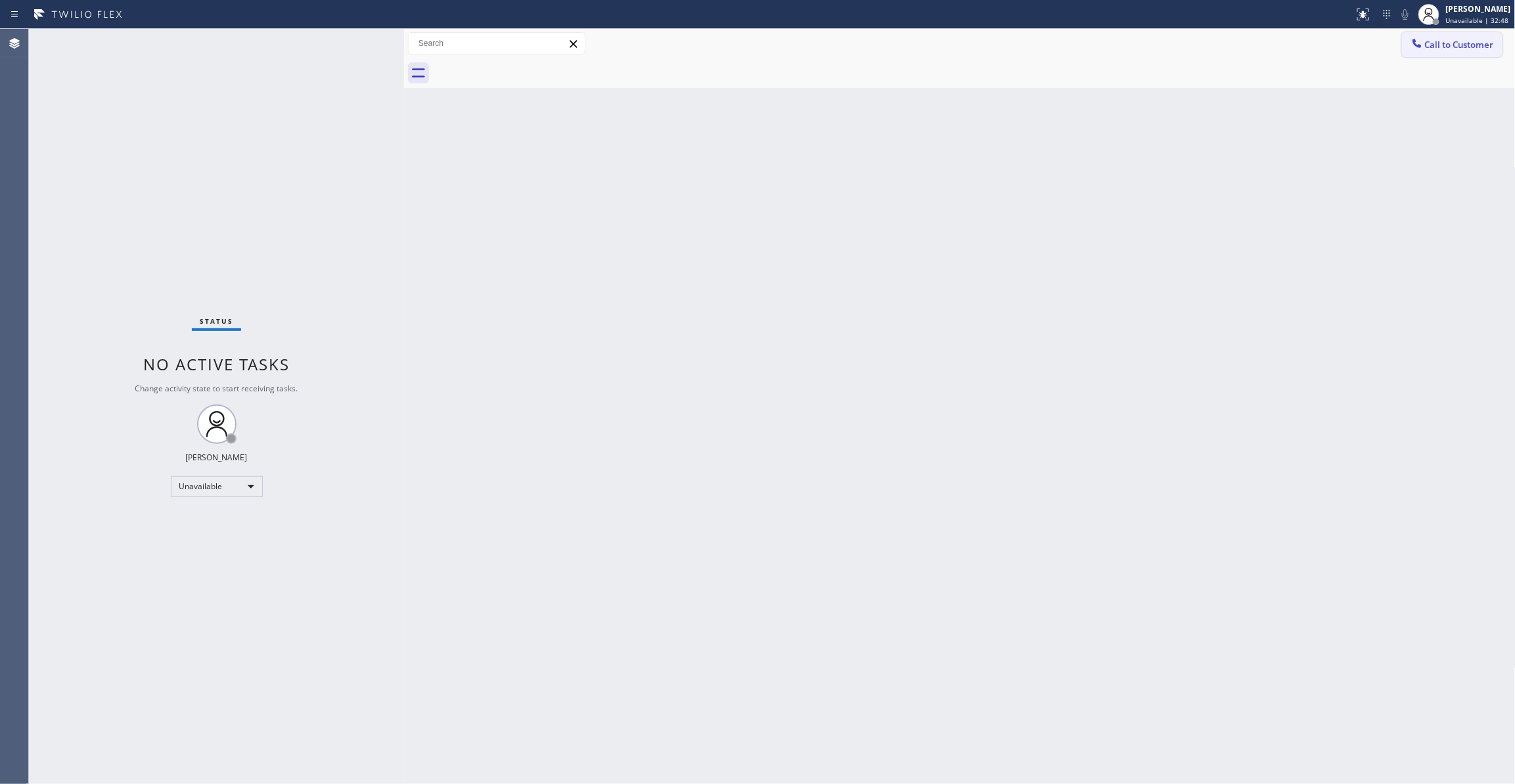
click at [1445, 45] on span "Call to Customer" at bounding box center [1459, 44] width 69 height 11
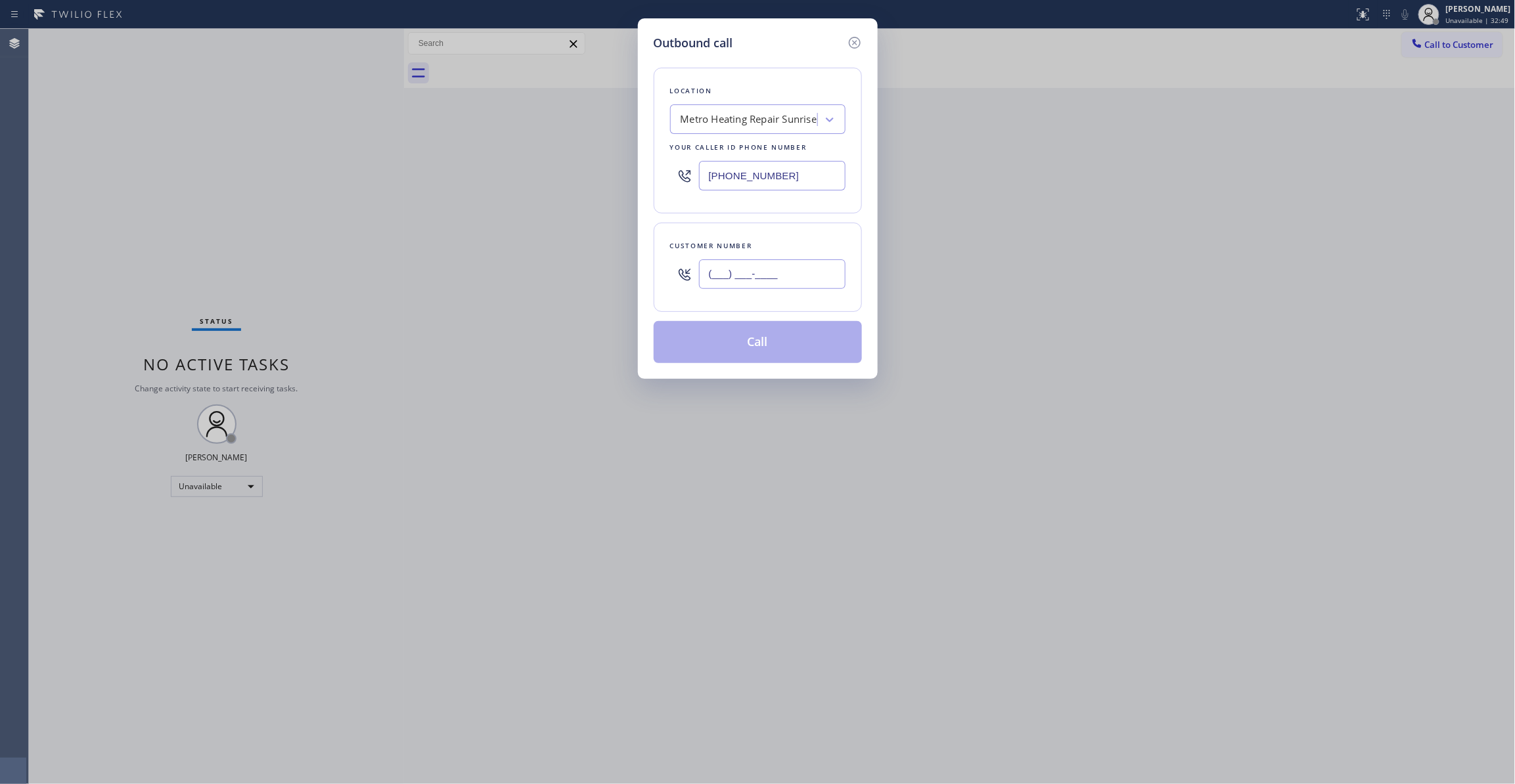
click at [767, 277] on input "(___) ___-____" at bounding box center [772, 274] width 147 height 29
paste input "954) 676-7903"
type input "[PHONE_NUMBER]"
click at [744, 329] on button "Call" at bounding box center [758, 342] width 208 height 42
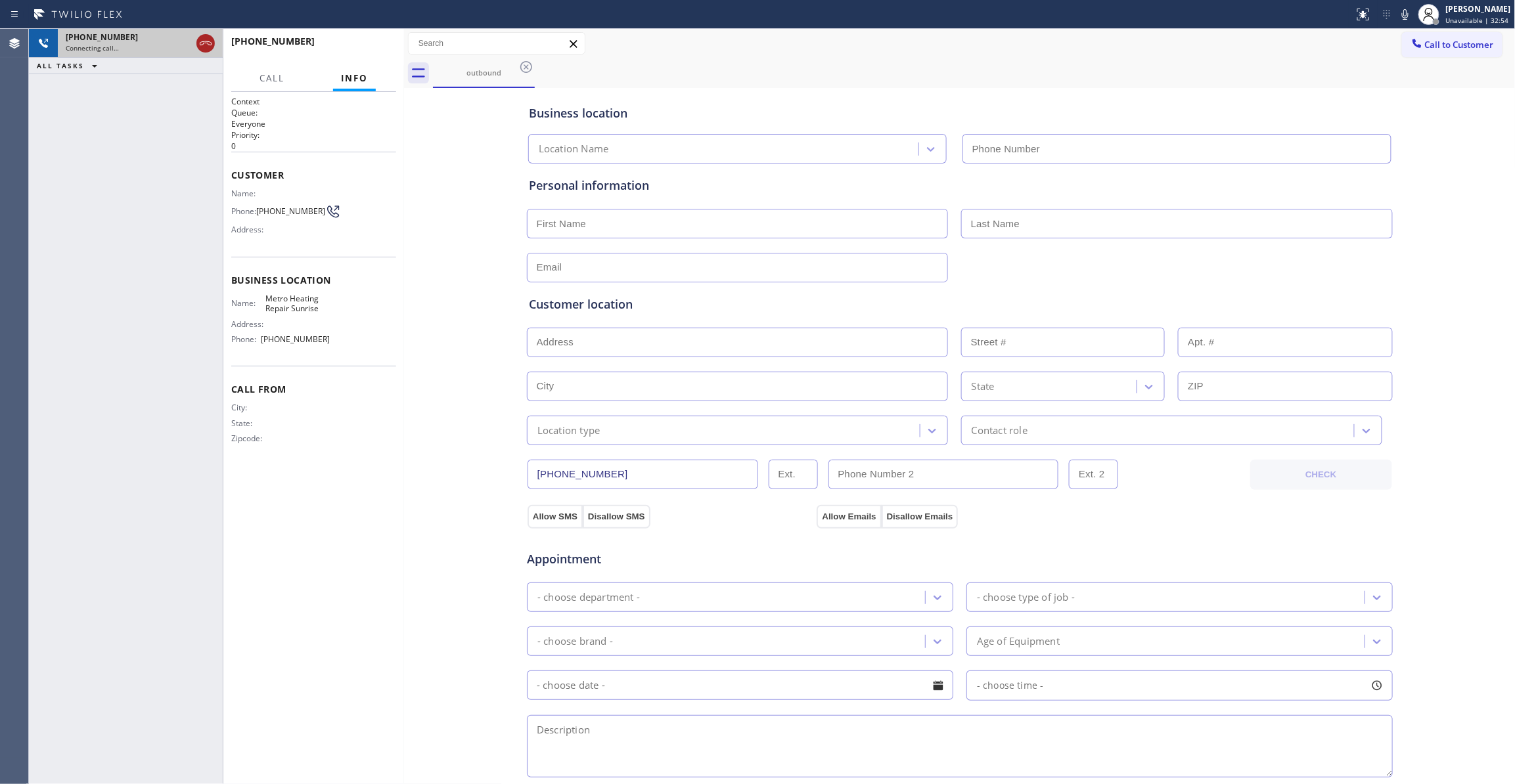
type input "[PHONE_NUMBER]"
click at [203, 43] on icon at bounding box center [206, 43] width 11 height 4
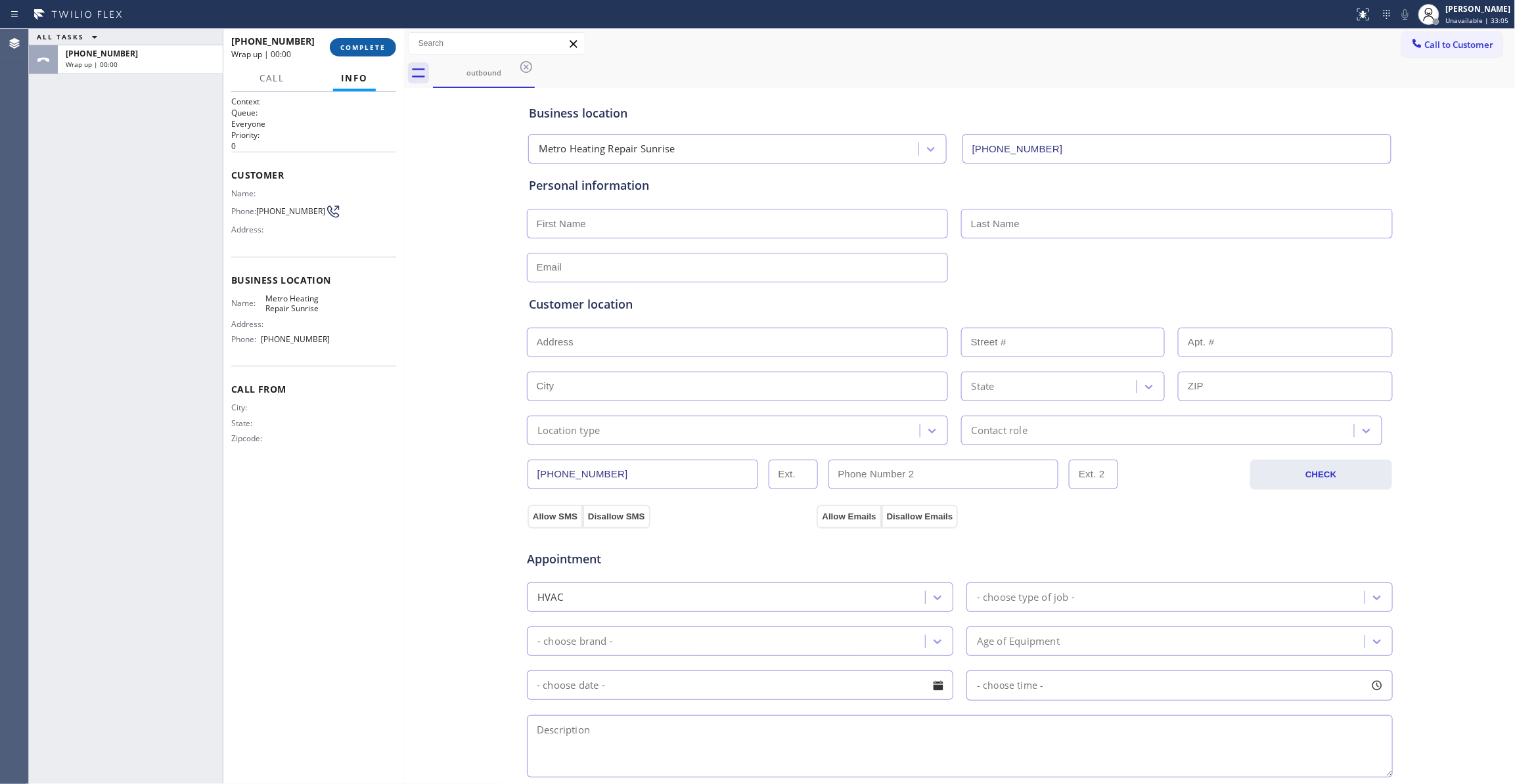
click at [374, 39] on button "COMPLETE" at bounding box center [362, 48] width 66 height 18
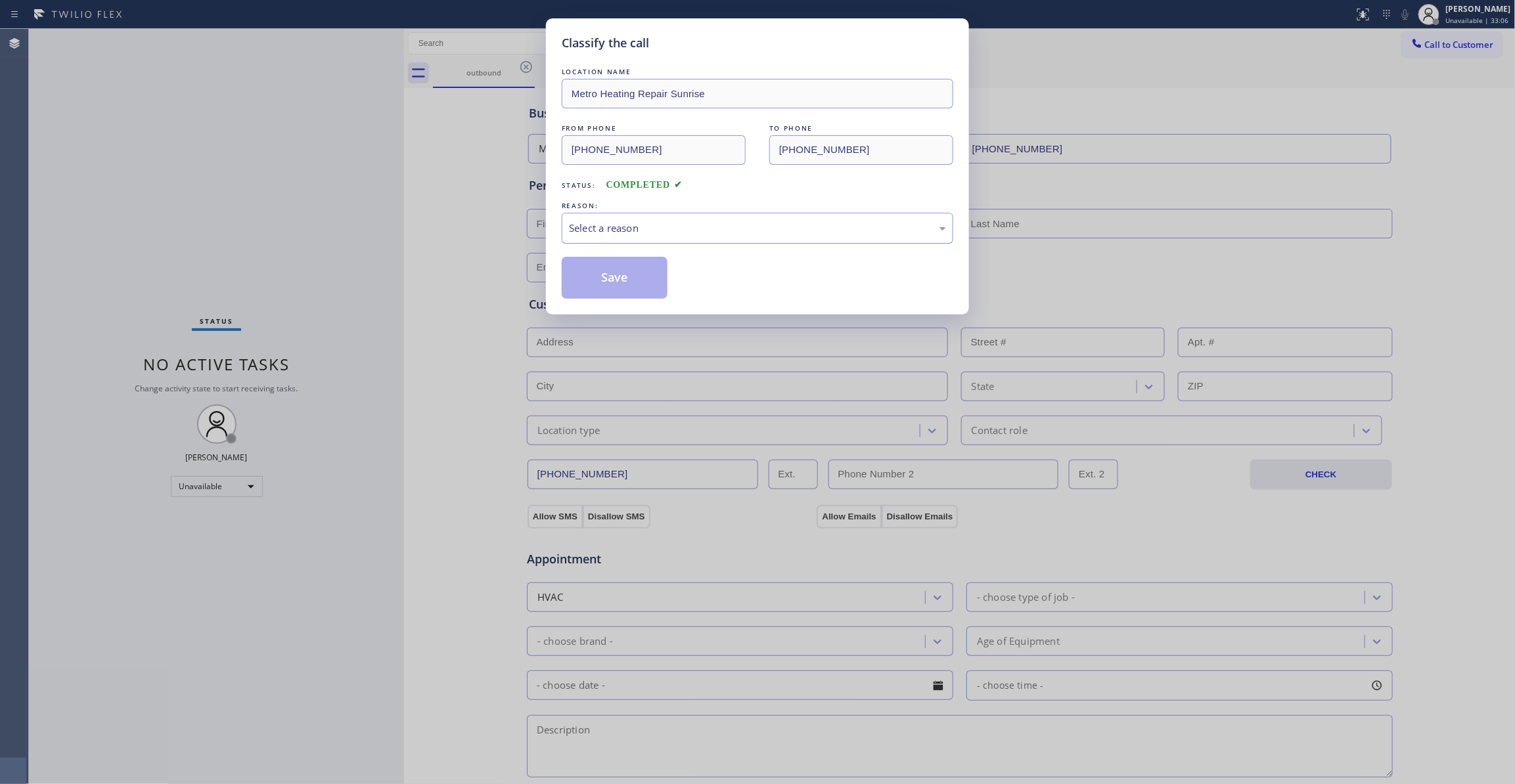
click at [610, 233] on div "Select a reason" at bounding box center [757, 228] width 377 height 15
click at [603, 277] on button "Save" at bounding box center [615, 277] width 106 height 42
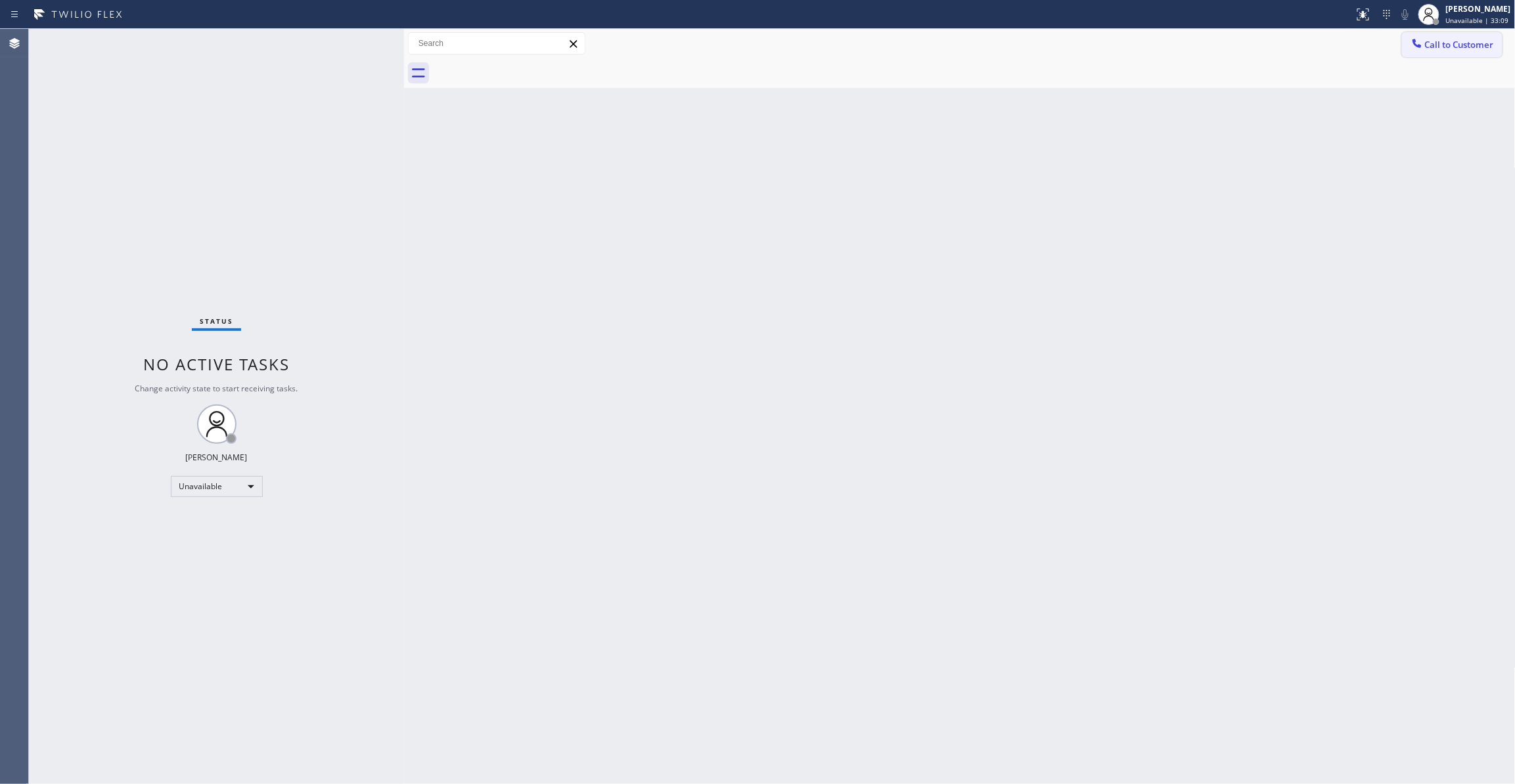
click at [1446, 40] on span "Call to Customer" at bounding box center [1459, 44] width 69 height 11
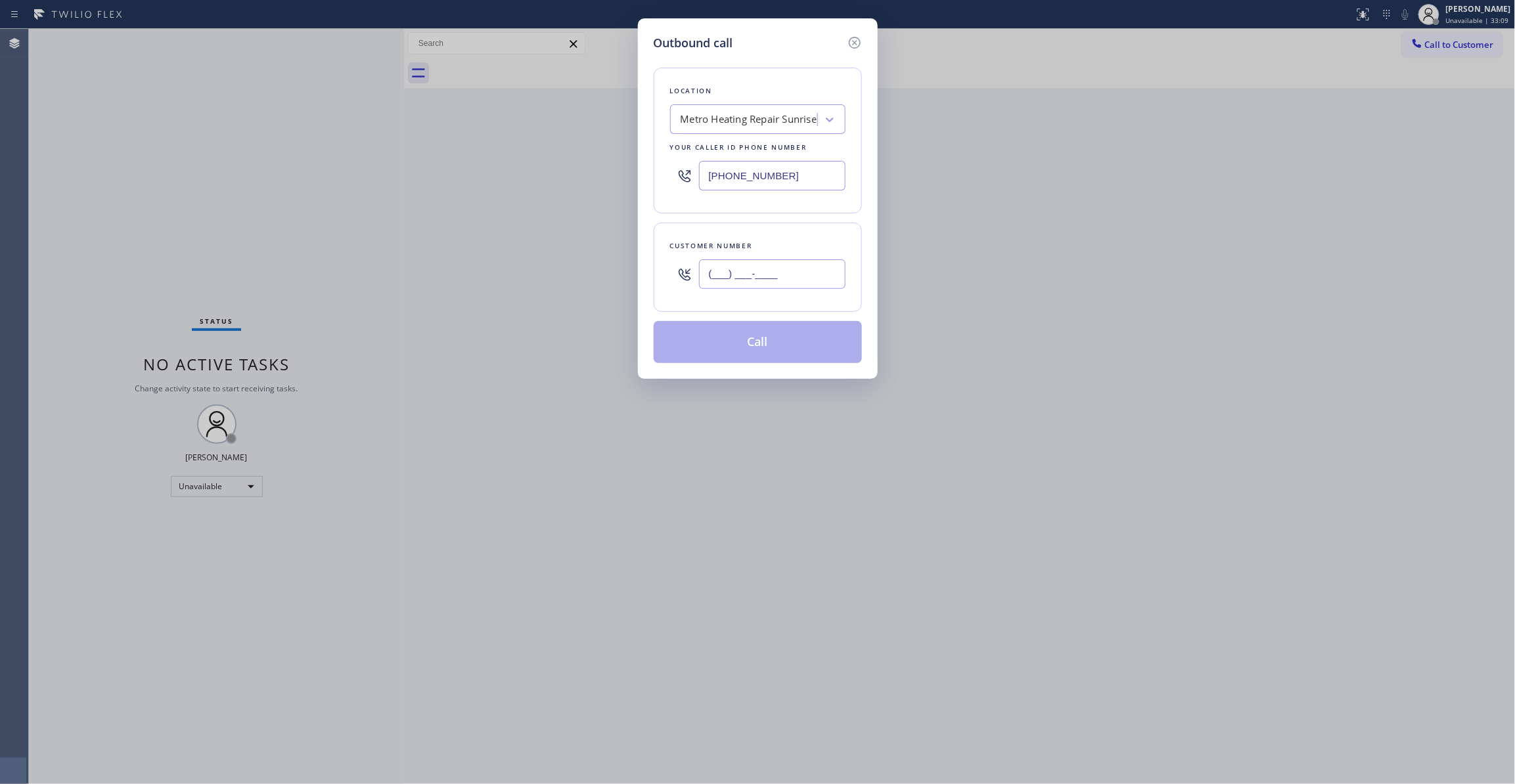
click at [768, 269] on input "(___) ___-____" at bounding box center [772, 274] width 147 height 29
paste input "954) 676-7903"
type input "[PHONE_NUMBER]"
click at [770, 344] on button "Call" at bounding box center [758, 342] width 208 height 42
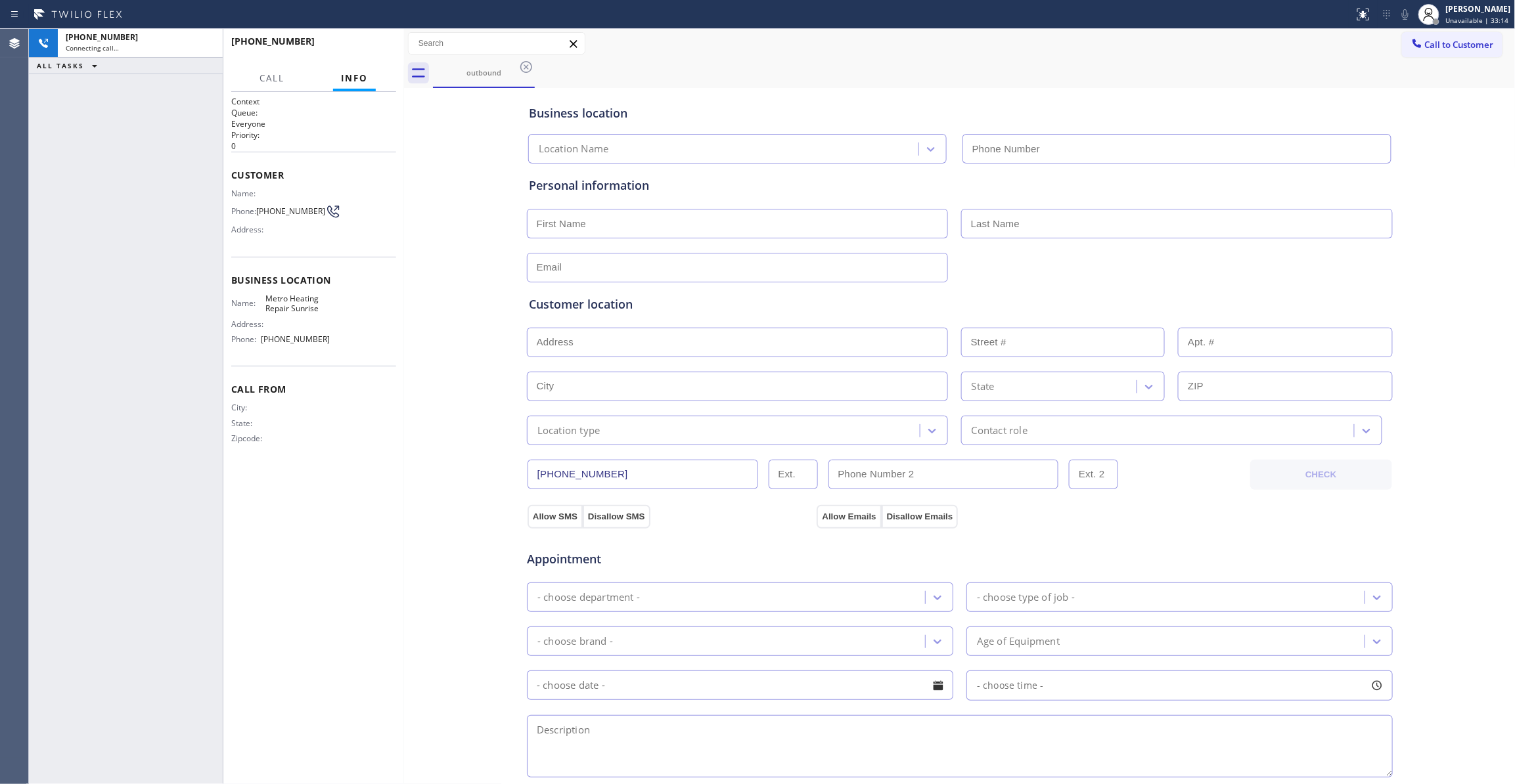
type input "[PHONE_NUMBER]"
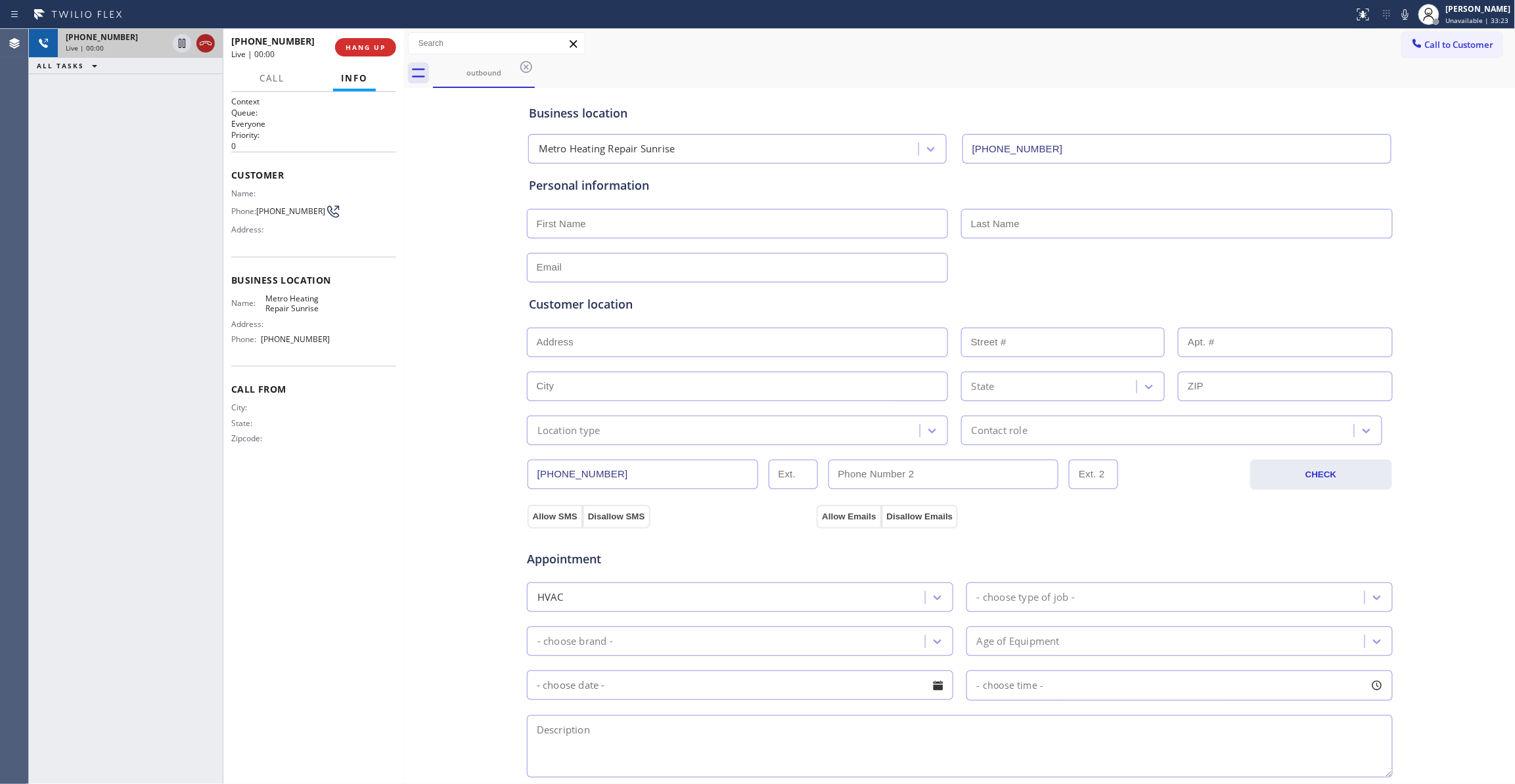
click at [201, 43] on icon at bounding box center [205, 43] width 16 height 16
click at [357, 46] on span "COMPLETE" at bounding box center [362, 47] width 45 height 9
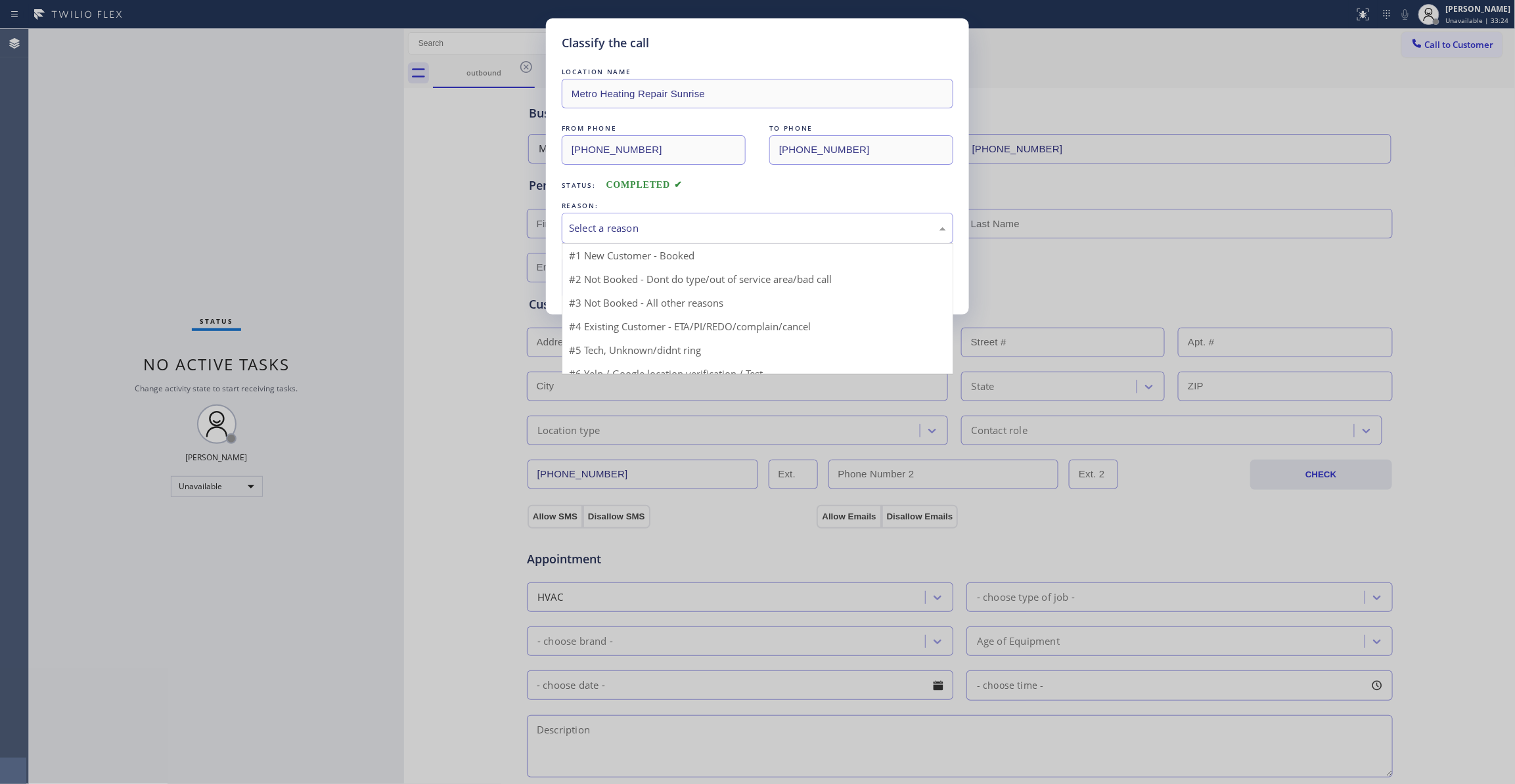
click at [606, 226] on div "Select a reason" at bounding box center [757, 228] width 377 height 15
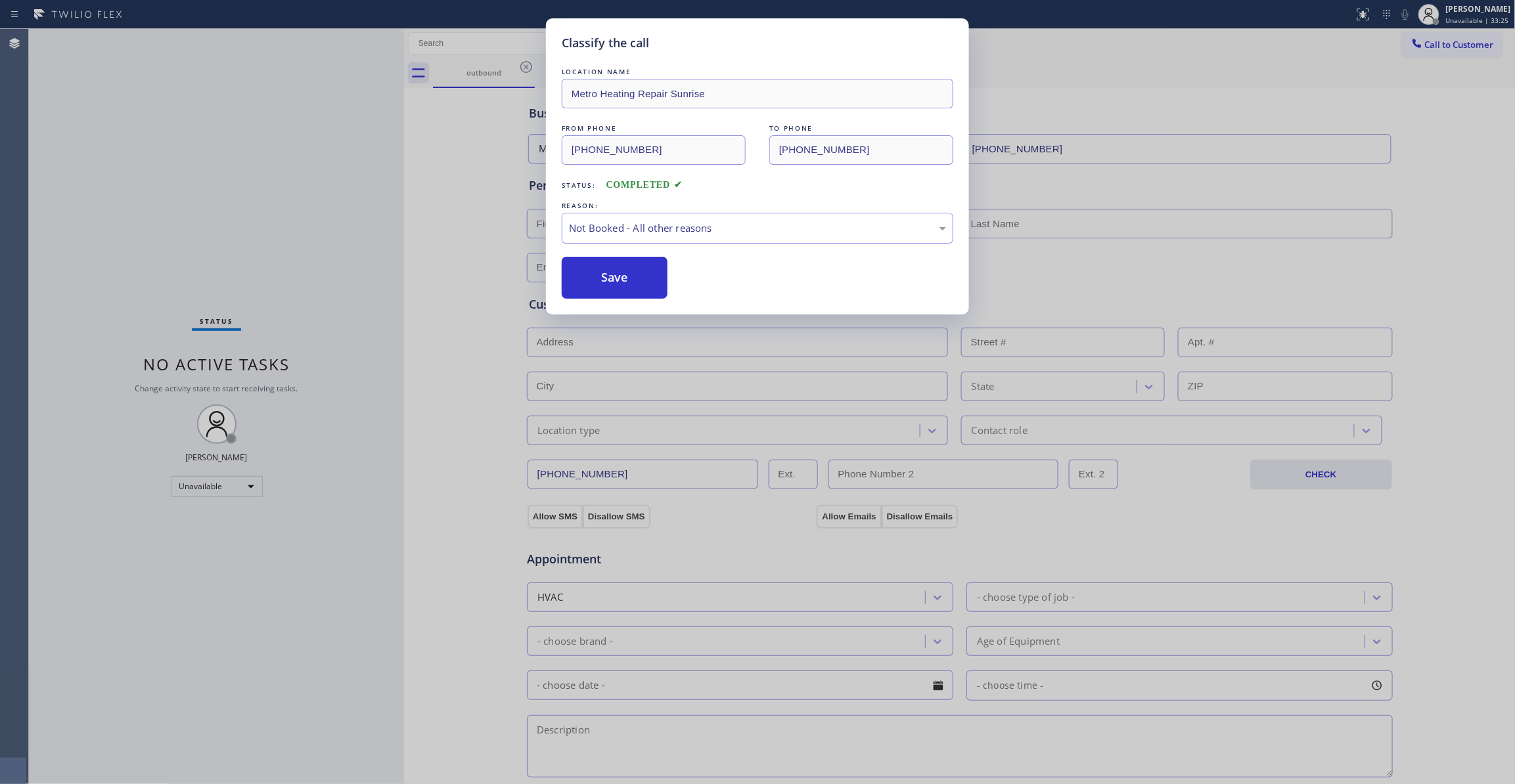
drag, startPoint x: 620, startPoint y: 281, endPoint x: 607, endPoint y: 277, distance: 13.6
click at [607, 277] on button "Save" at bounding box center [615, 277] width 106 height 42
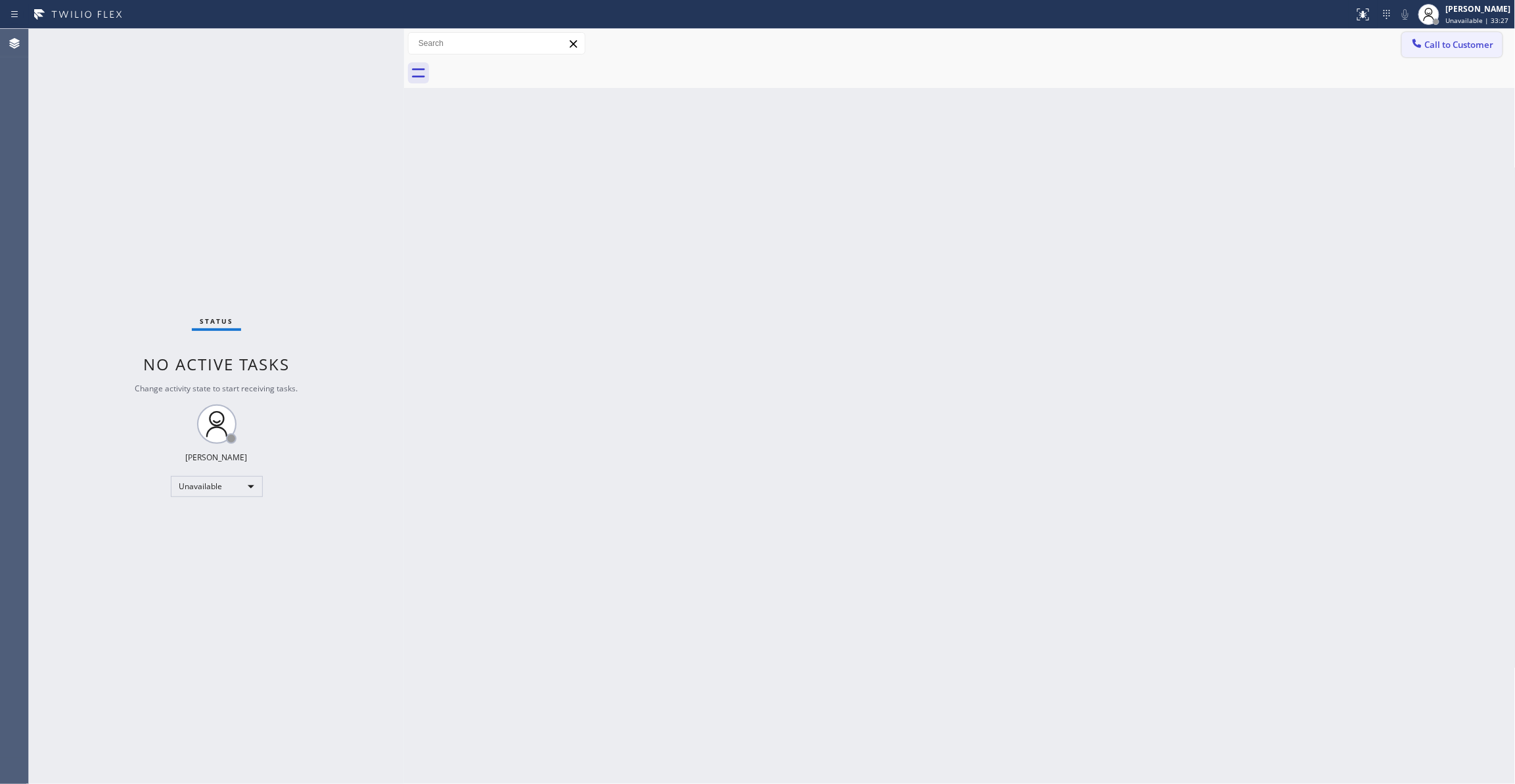
click at [1460, 48] on span "Call to Customer" at bounding box center [1459, 44] width 69 height 11
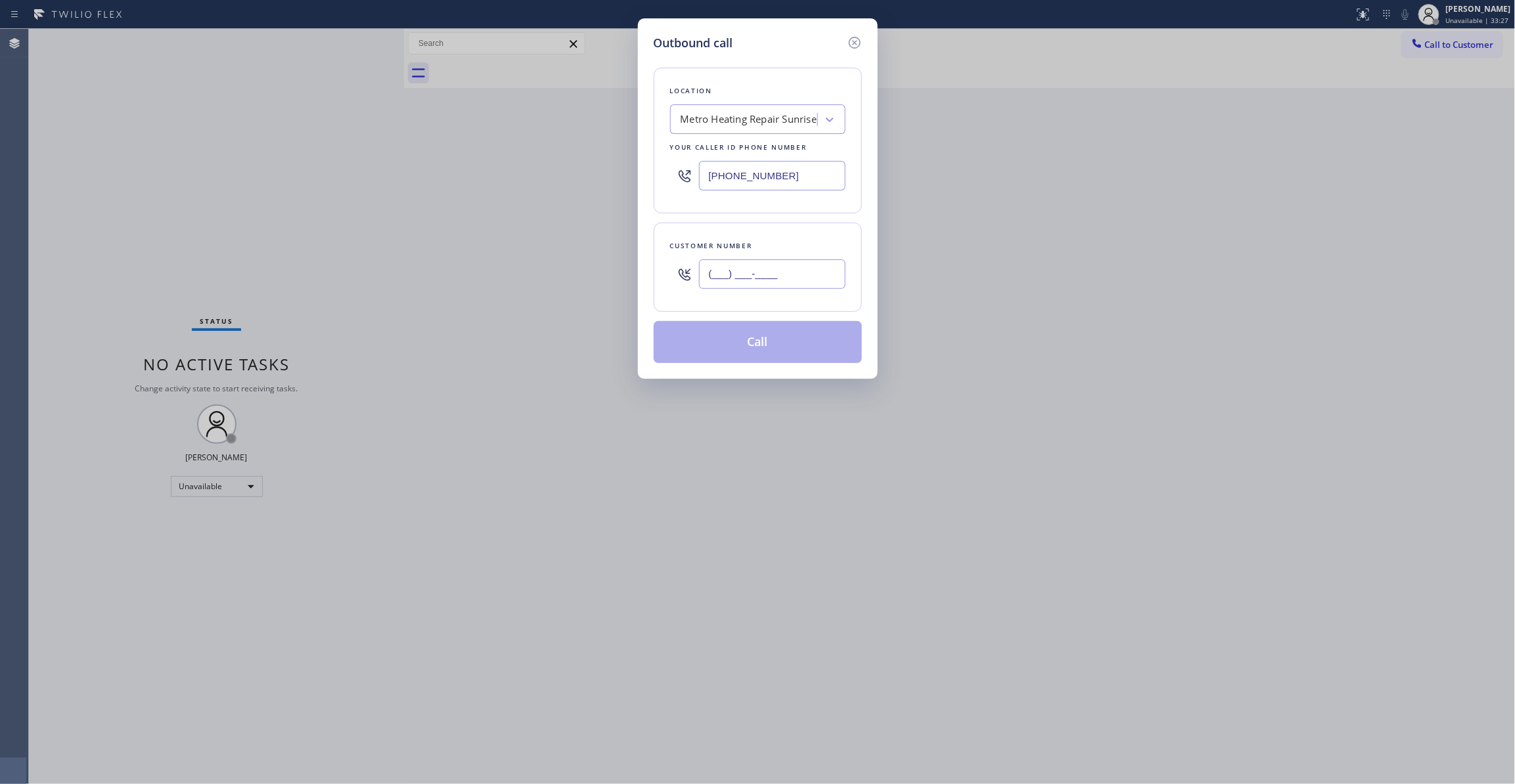
click at [776, 279] on input "(___) ___-____" at bounding box center [772, 274] width 147 height 29
paste input "954) 676-7903"
type input "[PHONE_NUMBER]"
click at [752, 346] on button "Call" at bounding box center [758, 342] width 208 height 42
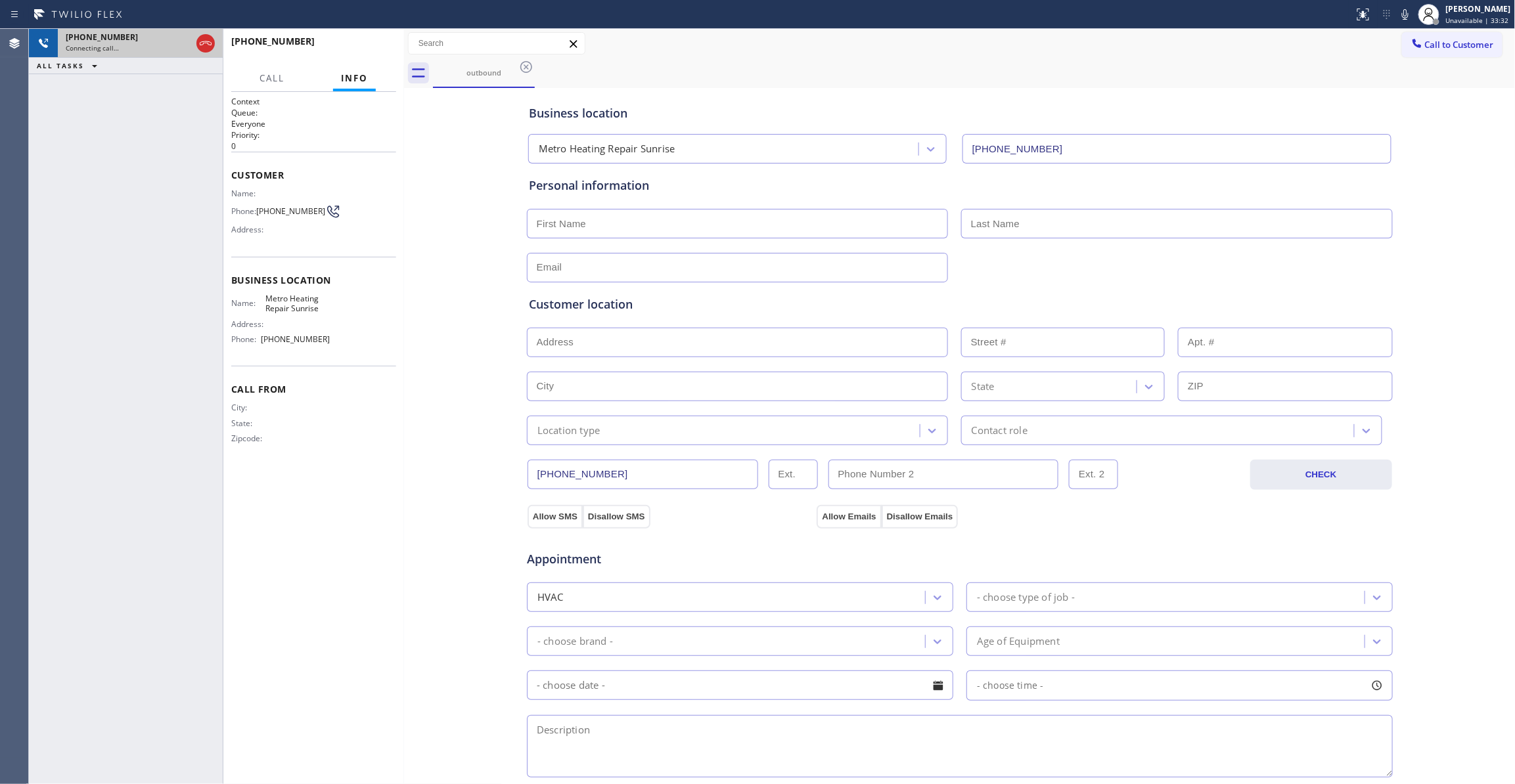
type input "[PHONE_NUMBER]"
click at [207, 39] on icon at bounding box center [205, 43] width 16 height 16
click at [346, 45] on span "COMPLETE" at bounding box center [362, 47] width 45 height 9
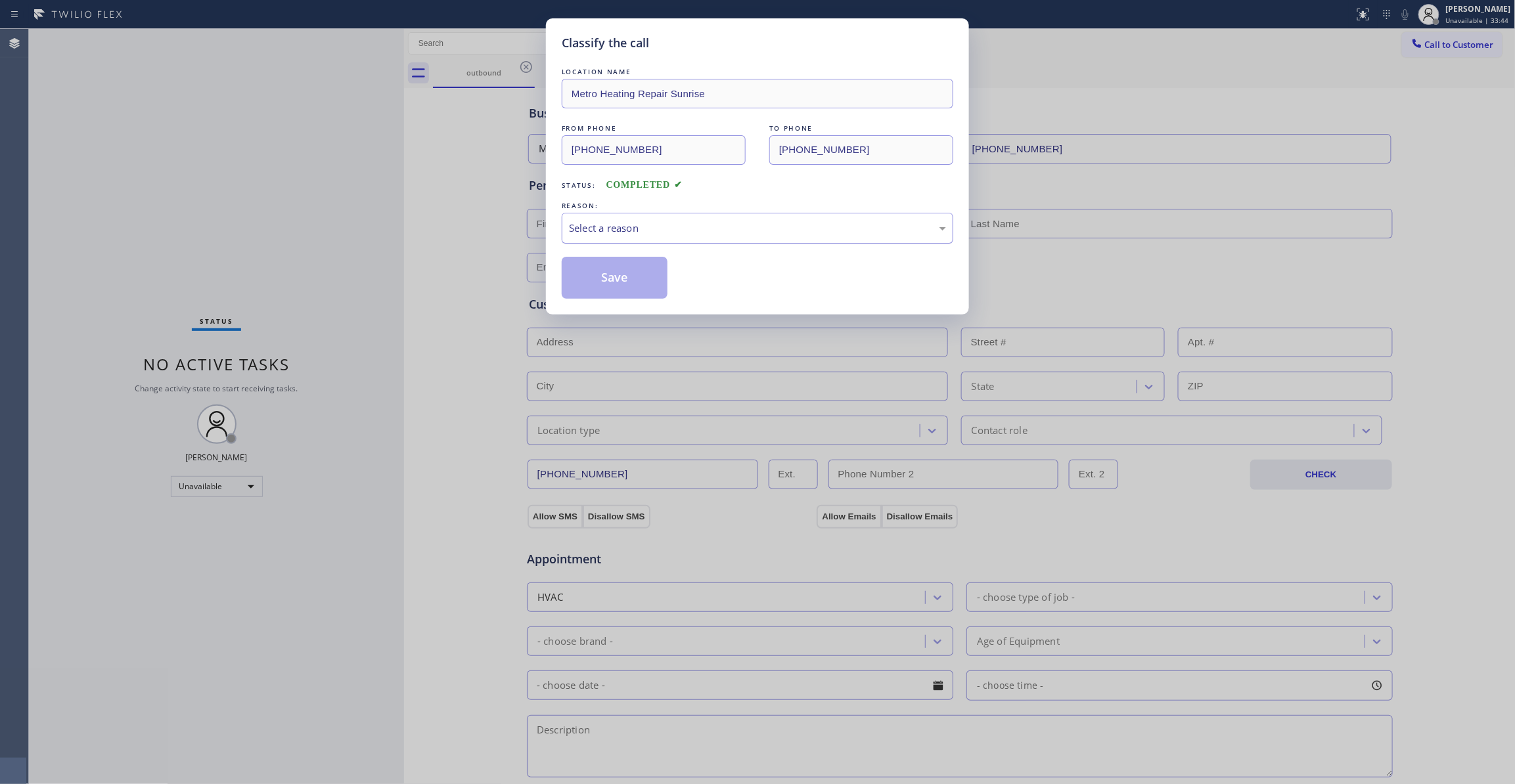
click at [652, 235] on div "Select a reason" at bounding box center [757, 228] width 377 height 15
click at [644, 290] on button "Save" at bounding box center [615, 277] width 106 height 42
click at [642, 290] on button "Save" at bounding box center [615, 277] width 106 height 42
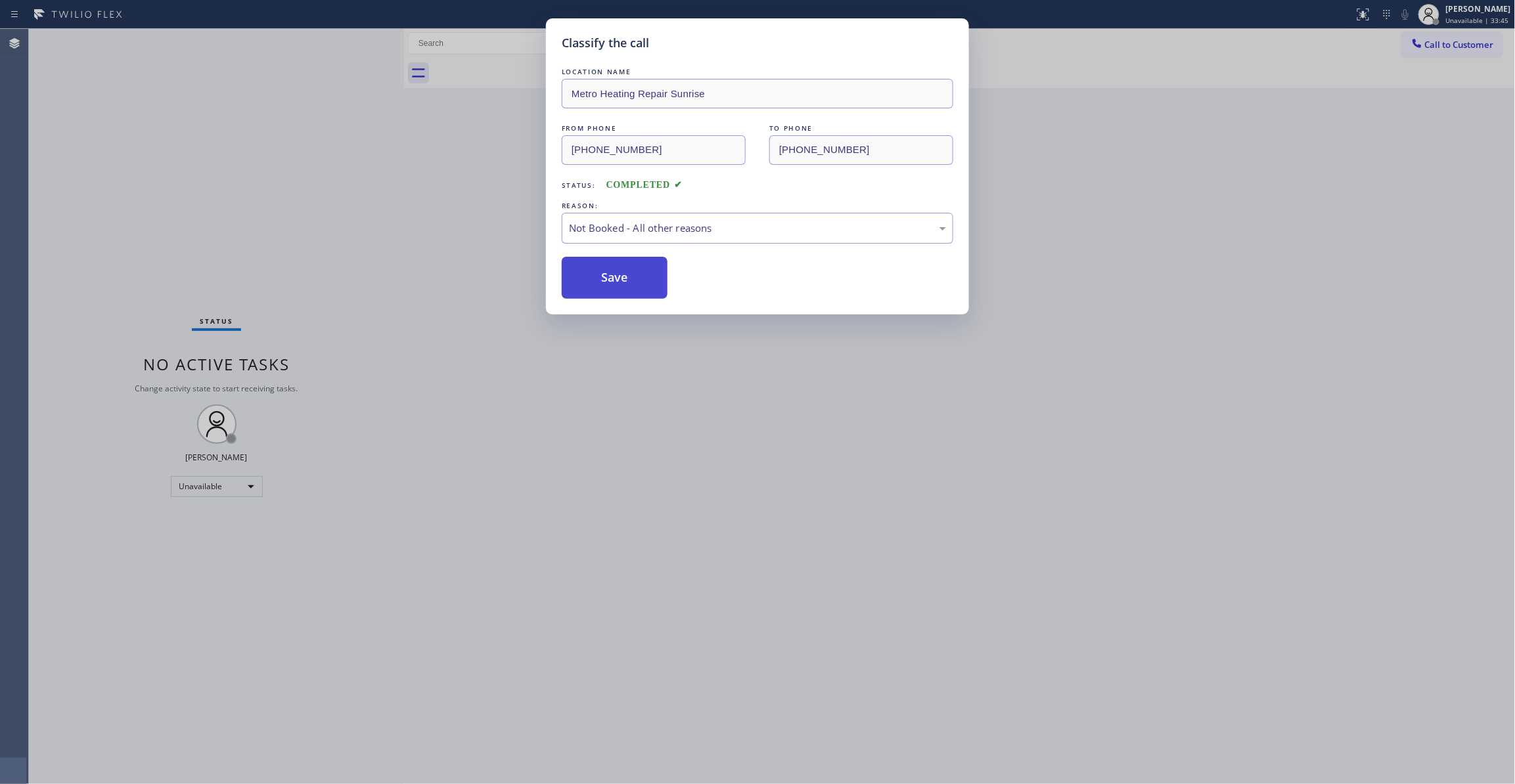
click at [642, 290] on button "Save" at bounding box center [615, 277] width 106 height 42
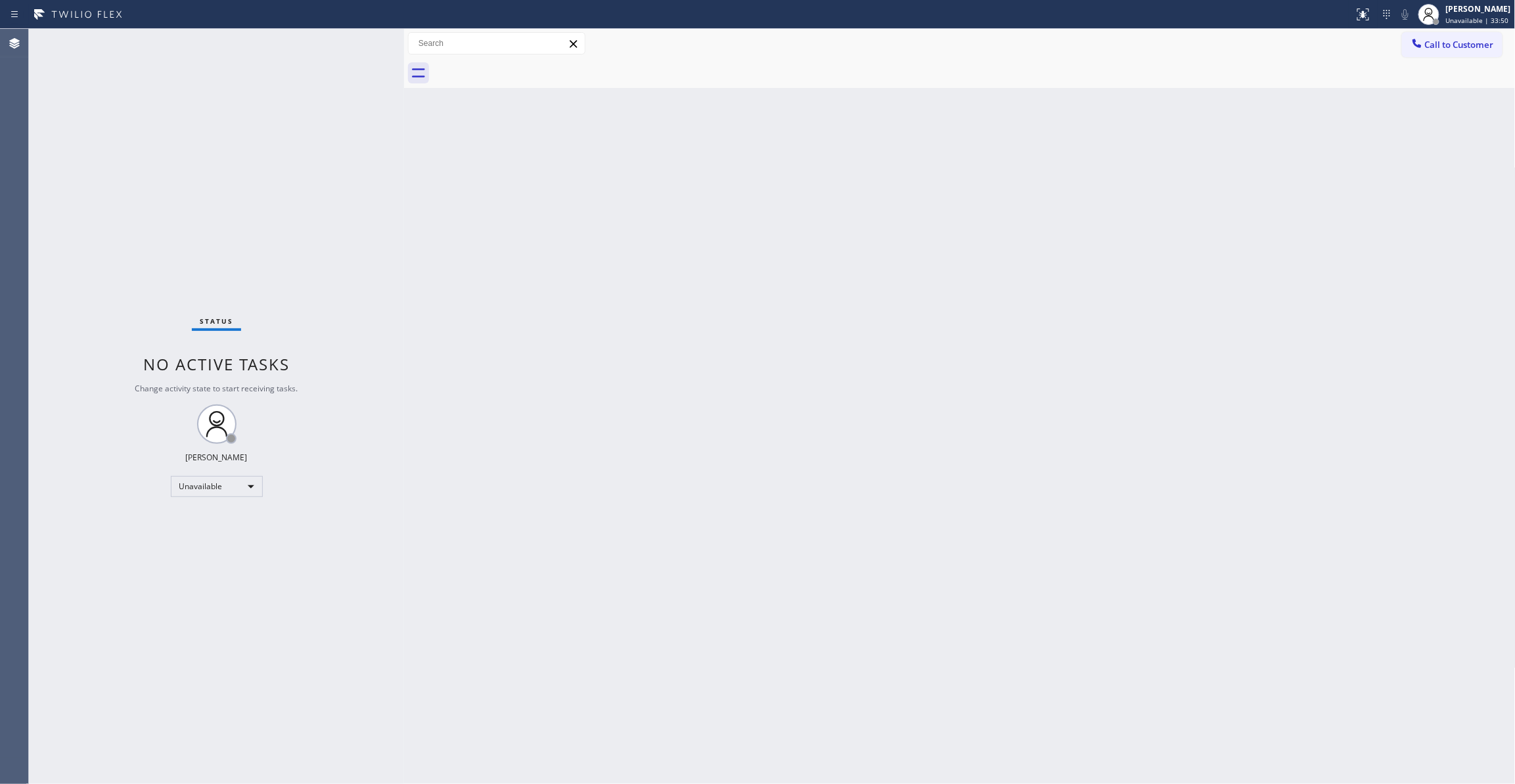
drag, startPoint x: 1433, startPoint y: 69, endPoint x: 1449, endPoint y: 61, distance: 17.9
click at [1433, 69] on div at bounding box center [973, 73] width 1082 height 29
drag, startPoint x: 1457, startPoint y: 45, endPoint x: 991, endPoint y: 224, distance: 499.2
click at [1454, 45] on span "Call to Customer" at bounding box center [1459, 44] width 69 height 11
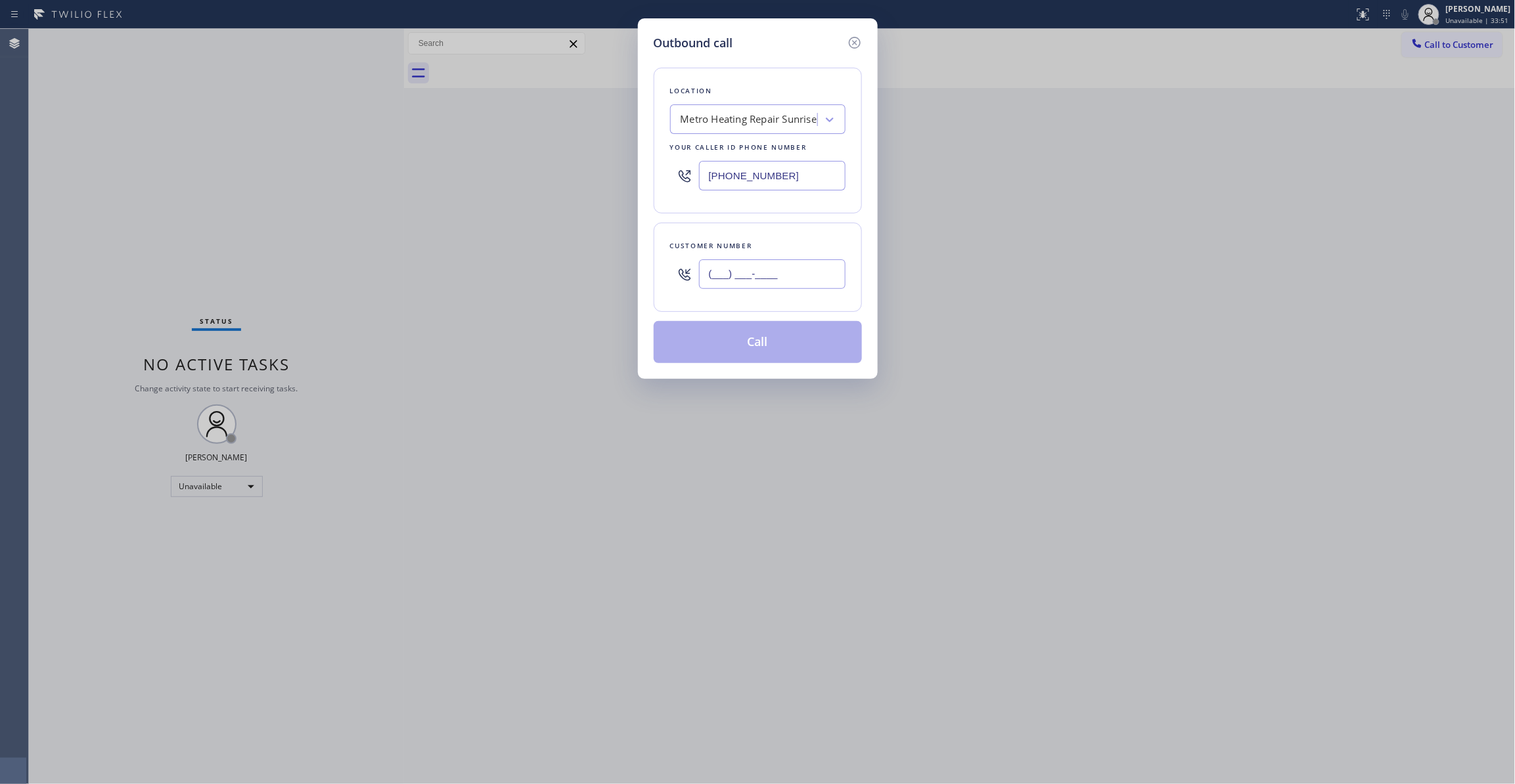
click at [791, 269] on input "(___) ___-____" at bounding box center [772, 274] width 147 height 29
paste input "805) 291-1000"
type input "[PHONE_NUMBER]"
drag, startPoint x: 812, startPoint y: 179, endPoint x: 497, endPoint y: 130, distance: 318.8
click at [497, 130] on div "Outbound call Location Metro Heating Repair Sunrise Your caller id phone number…" at bounding box center [757, 392] width 1515 height 784
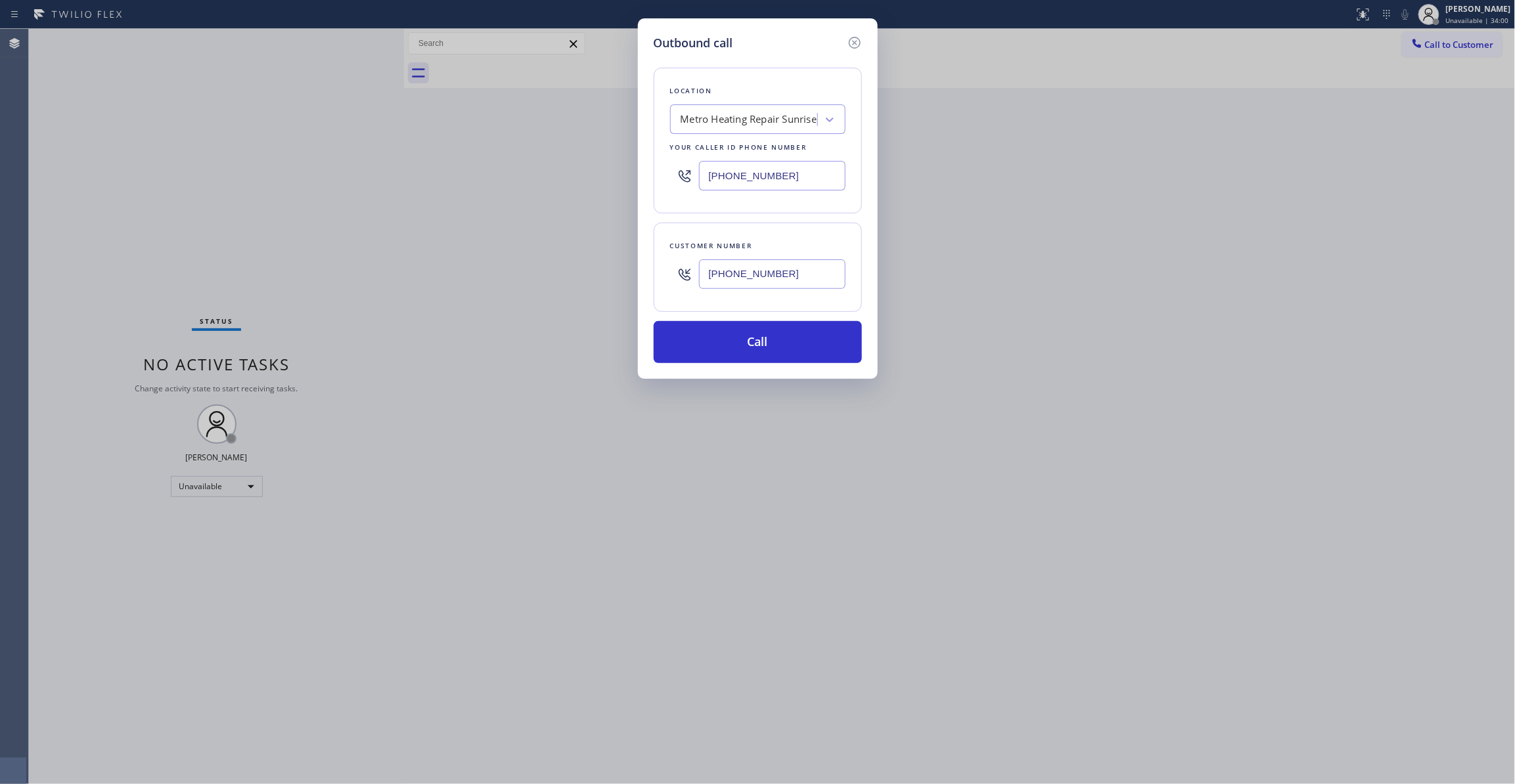
paste input "805) 222-7592"
type input "[PHONE_NUMBER]"
drag, startPoint x: 813, startPoint y: 281, endPoint x: 555, endPoint y: 274, distance: 258.1
click at [555, 274] on div "Outbound call Location Blue Moon Electrical [GEOGRAPHIC_DATA] Your caller id ph…" at bounding box center [757, 392] width 1515 height 784
click at [763, 340] on button "Call" at bounding box center [758, 342] width 208 height 42
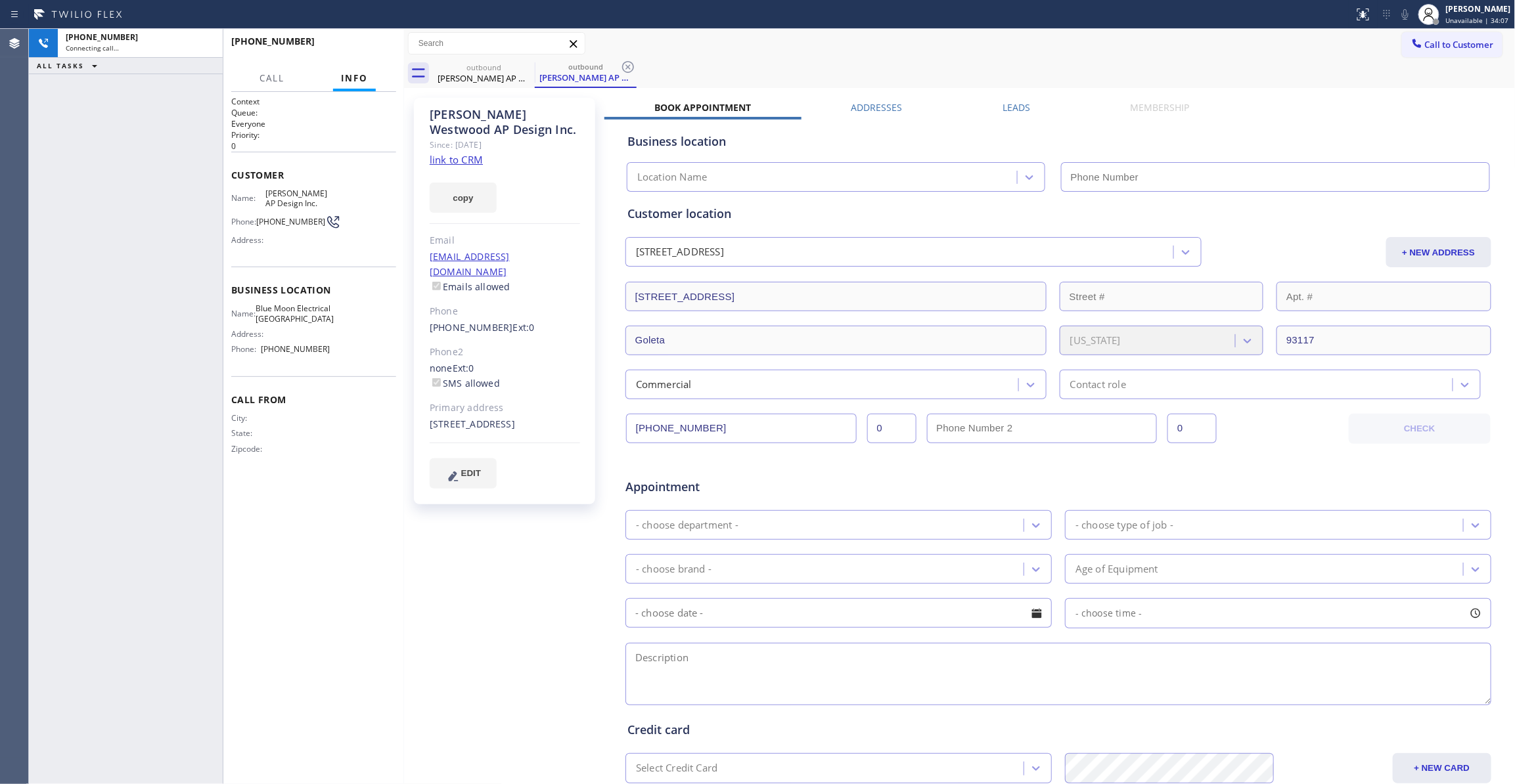
type input "[PHONE_NUMBER]"
click at [628, 65] on icon at bounding box center [628, 66] width 16 height 16
click at [205, 42] on icon at bounding box center [206, 43] width 11 height 4
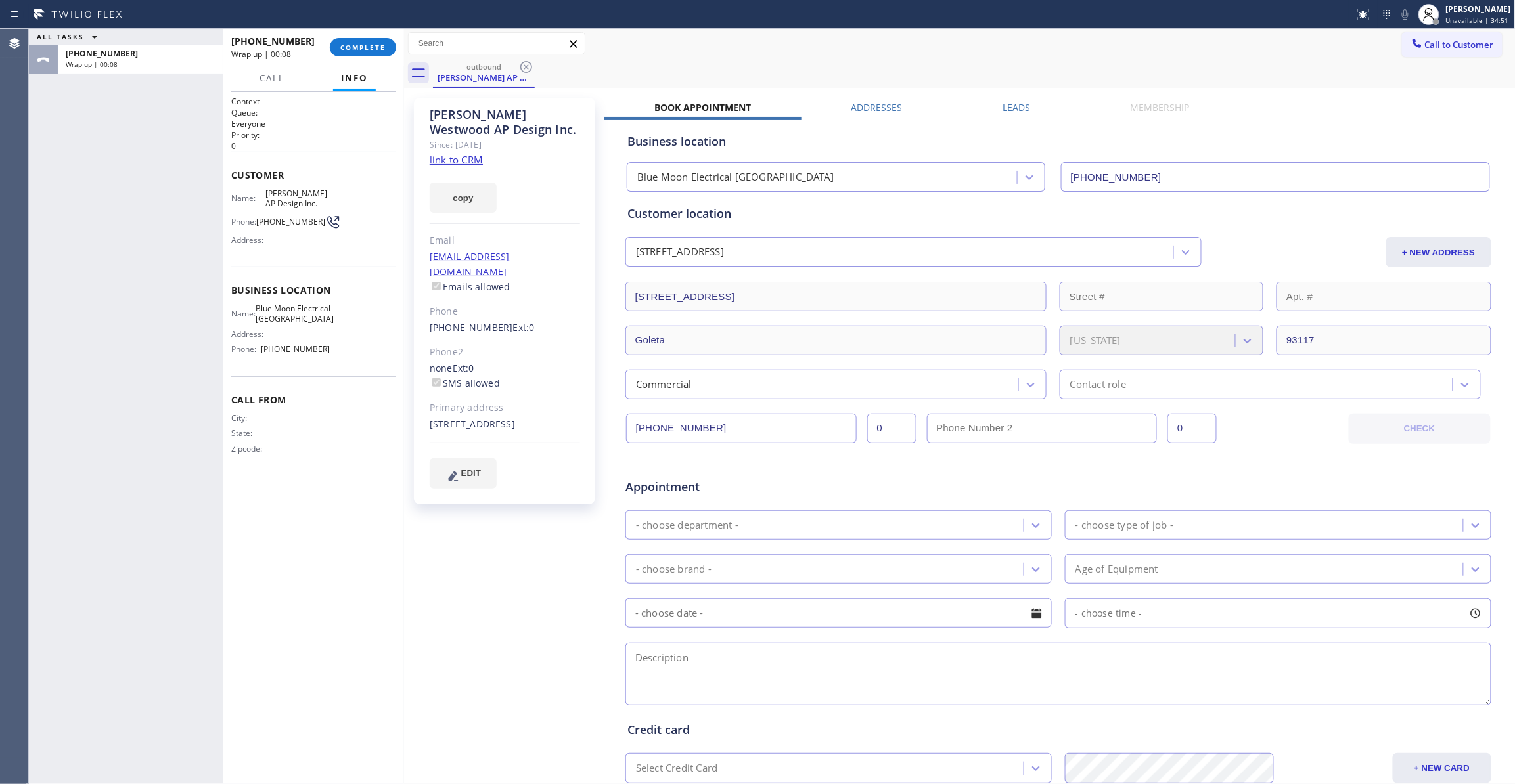
drag, startPoint x: 205, startPoint y: 41, endPoint x: -160, endPoint y: 668, distance: 725.5
drag, startPoint x: -160, startPoint y: 668, endPoint x: 346, endPoint y: 50, distance: 798.7
click at [346, 50] on span "COMPLETE" at bounding box center [362, 47] width 45 height 9
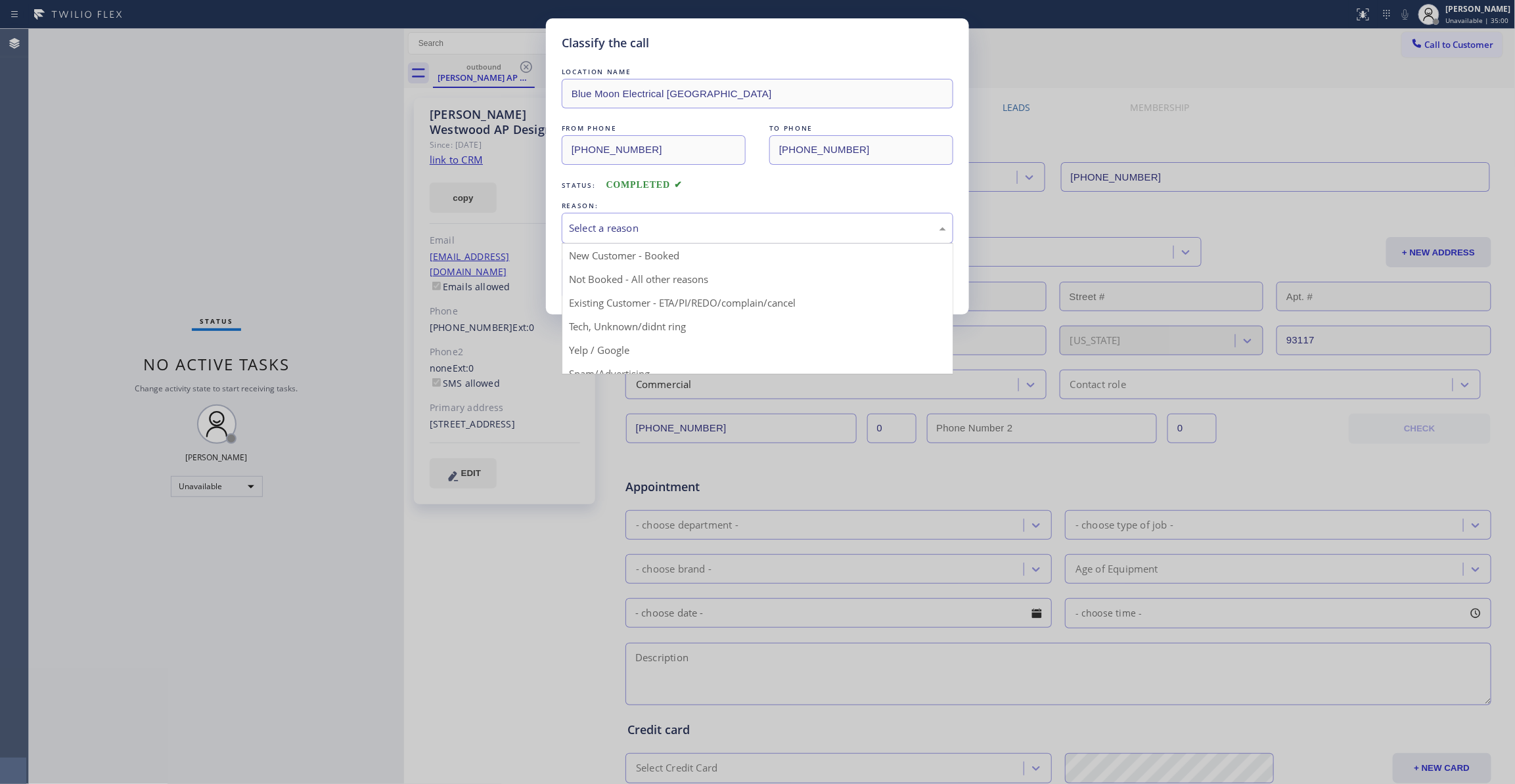
click at [589, 231] on div "Select a reason" at bounding box center [757, 228] width 377 height 15
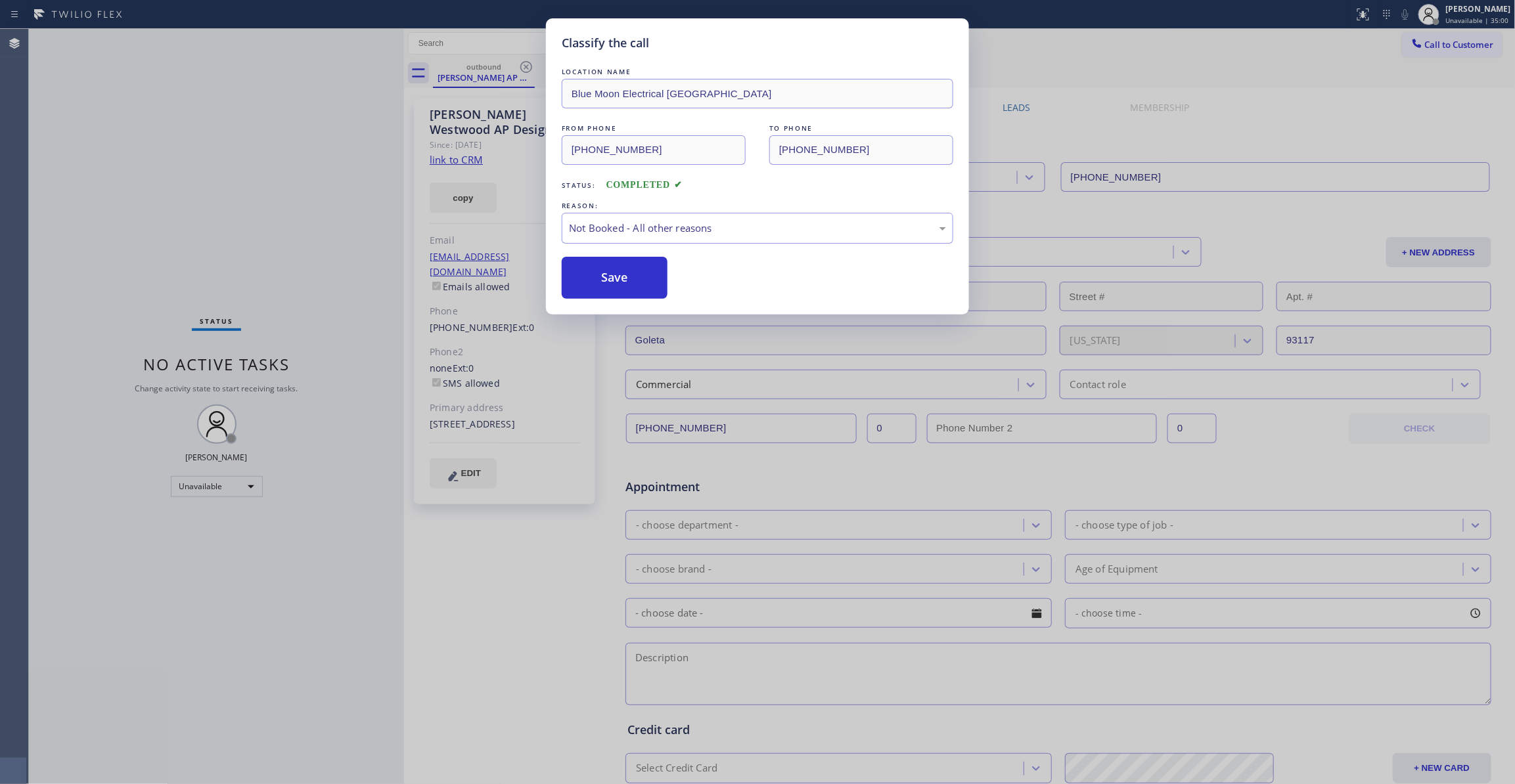
click at [599, 283] on button "Save" at bounding box center [615, 277] width 106 height 42
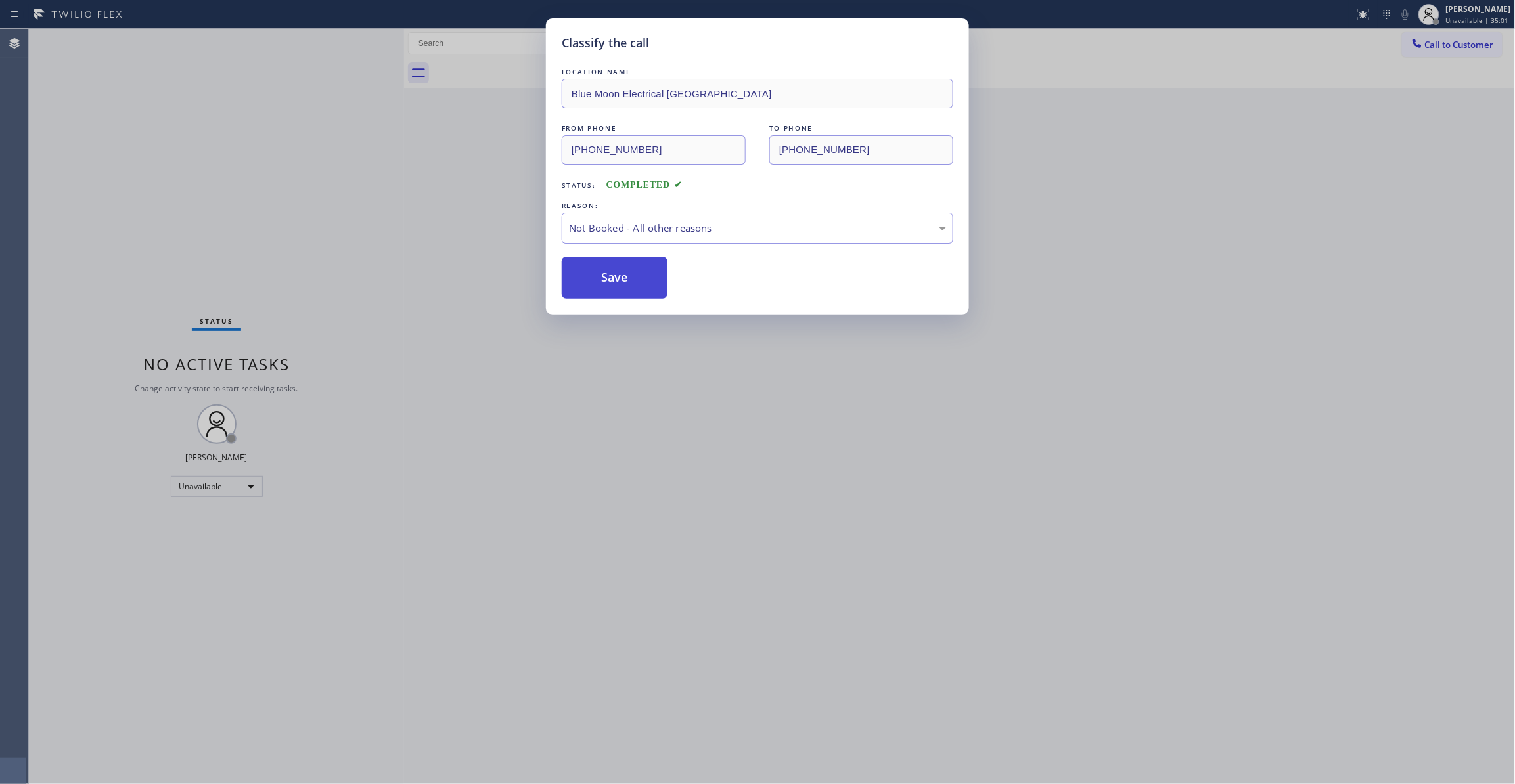
drag, startPoint x: 599, startPoint y: 283, endPoint x: 129, endPoint y: 379, distance: 479.7
click at [597, 283] on button "Save" at bounding box center [615, 277] width 106 height 42
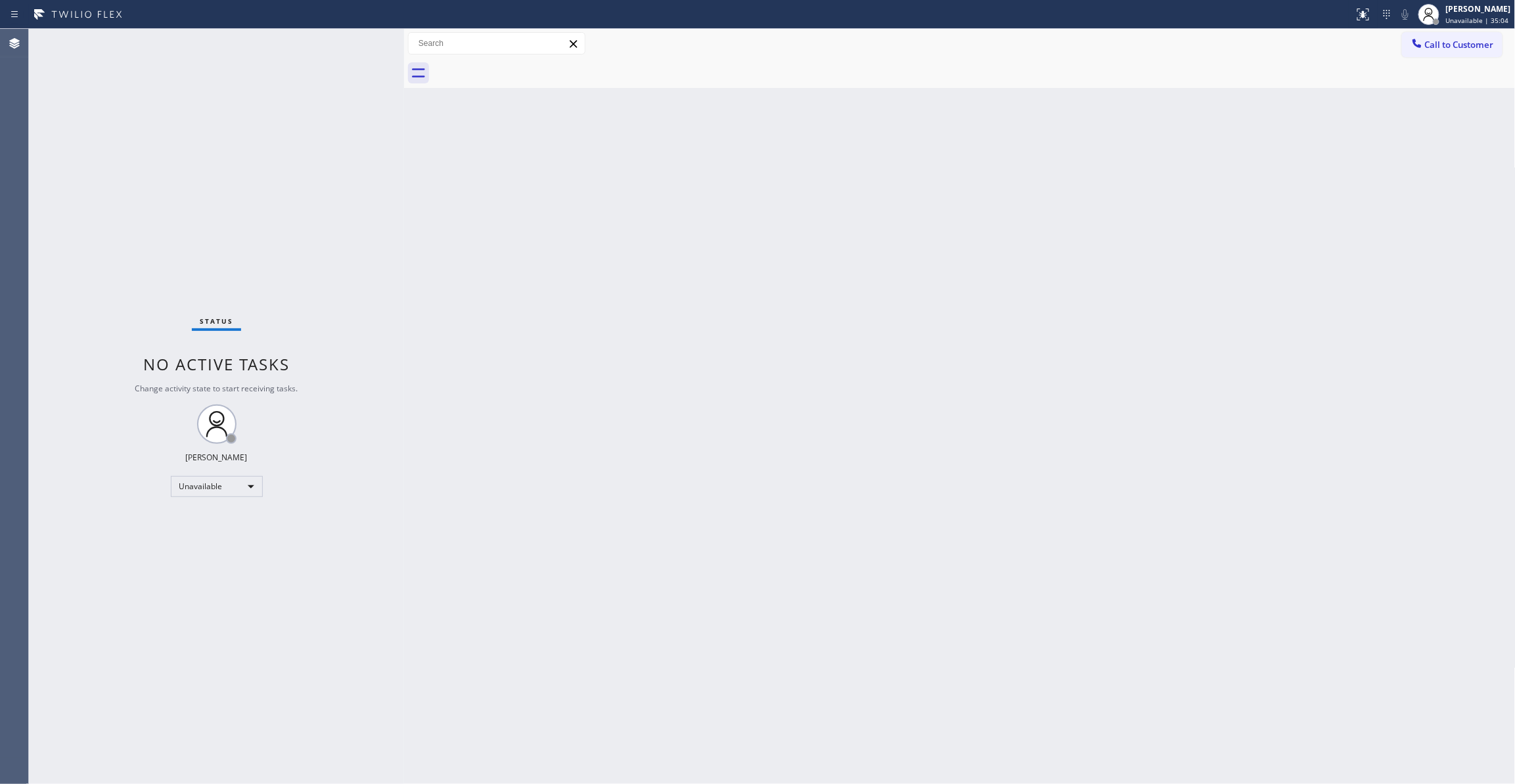
click at [1454, 58] on div at bounding box center [973, 73] width 1082 height 29
click at [1447, 46] on span "Call to Customer" at bounding box center [1459, 44] width 69 height 11
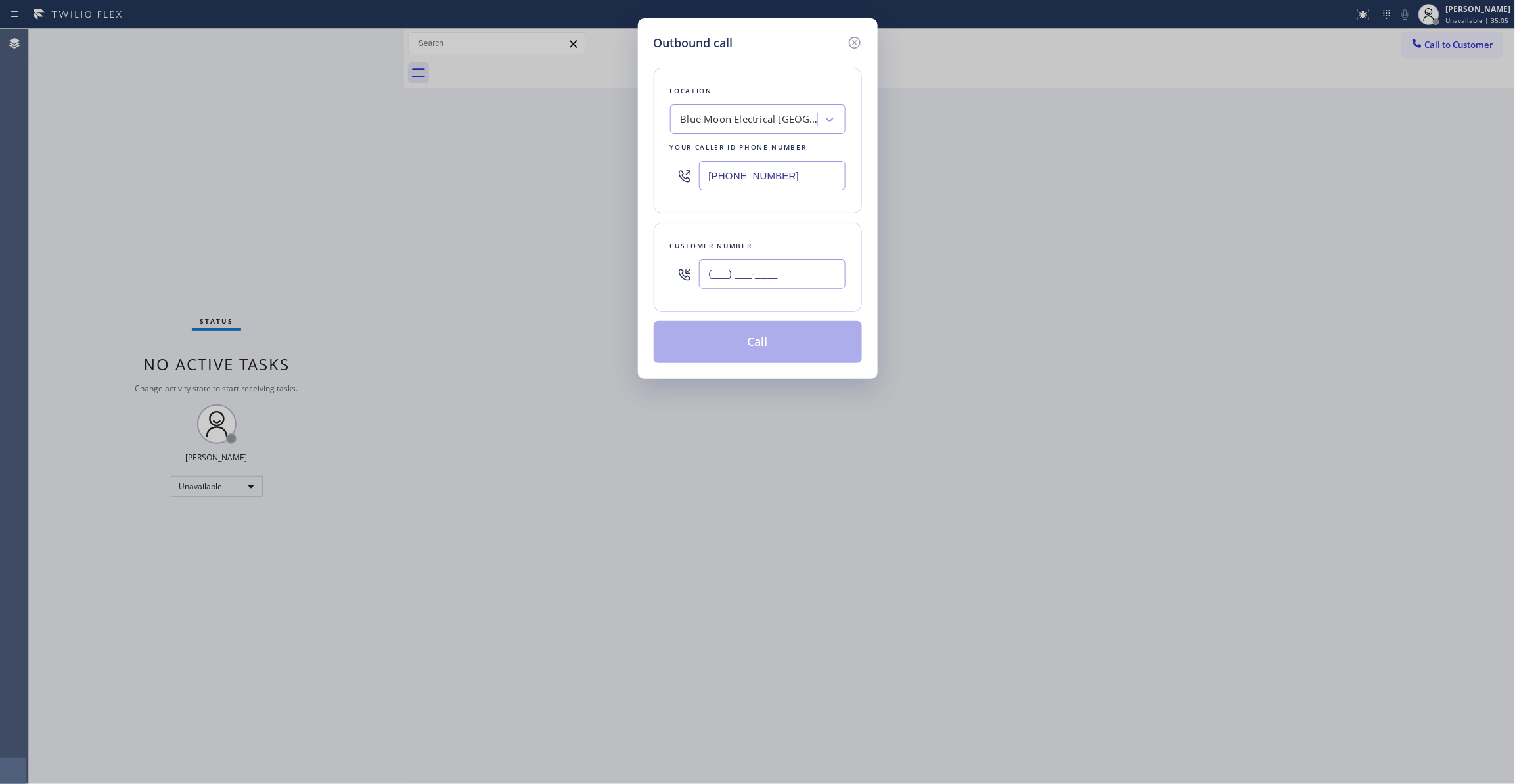
click at [767, 279] on input "(___) ___-____" at bounding box center [772, 274] width 147 height 29
paste input "323) 417-0634"
type input "[PHONE_NUMBER]"
drag, startPoint x: 816, startPoint y: 181, endPoint x: 442, endPoint y: 159, distance: 374.6
click at [442, 159] on div "Outbound call Location Blue Moon Electrical [GEOGRAPHIC_DATA] Your caller id ph…" at bounding box center [757, 392] width 1515 height 784
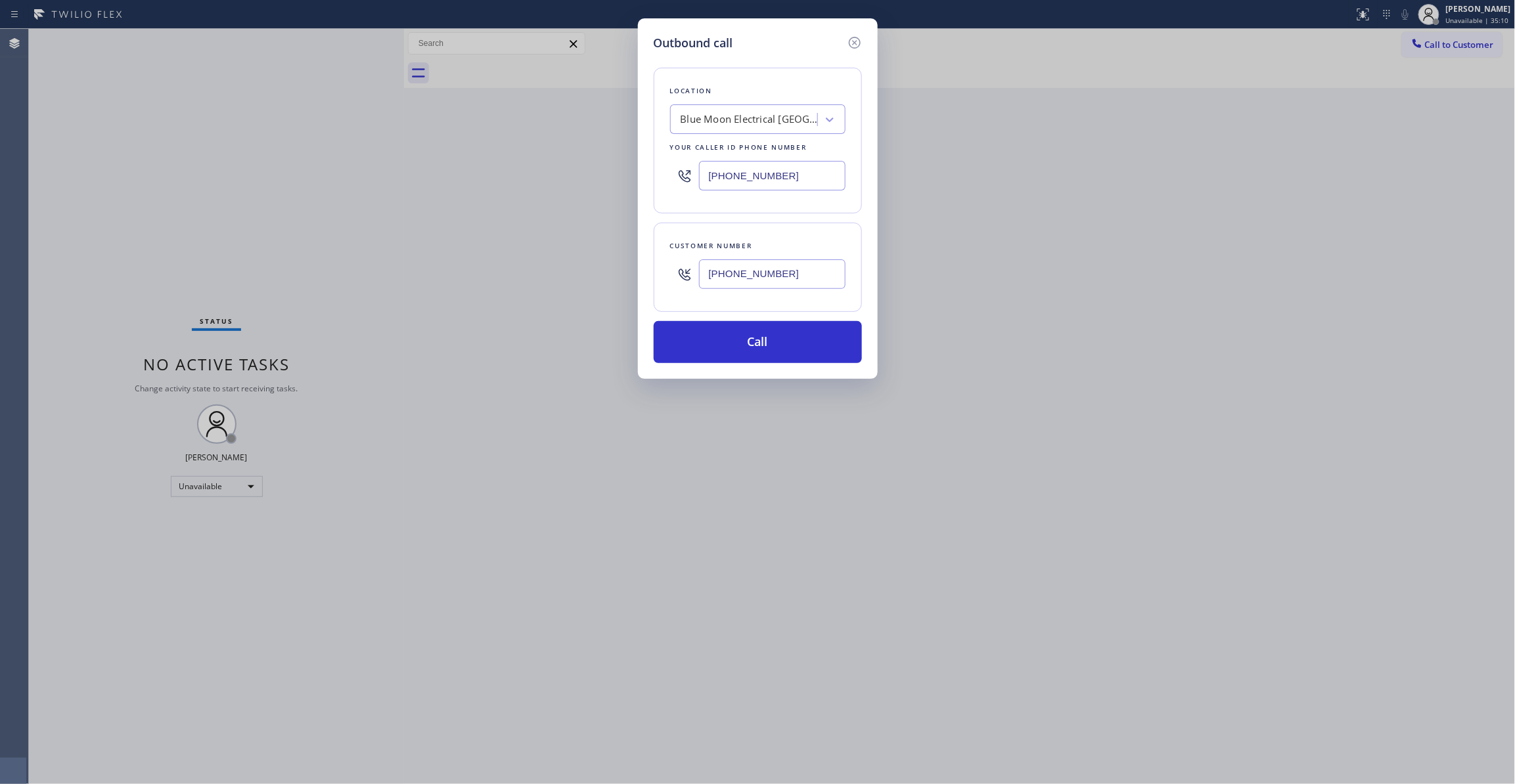
paste input "323) 992-694"
type input "[PHONE_NUMBER]"
drag, startPoint x: 815, startPoint y: 269, endPoint x: 471, endPoint y: 246, distance: 344.8
click at [471, 246] on div "Outbound call Location CookTop Repair Your caller id phone number [PHONE_NUMBER…" at bounding box center [757, 392] width 1515 height 784
click at [805, 342] on button "Call" at bounding box center [758, 342] width 208 height 42
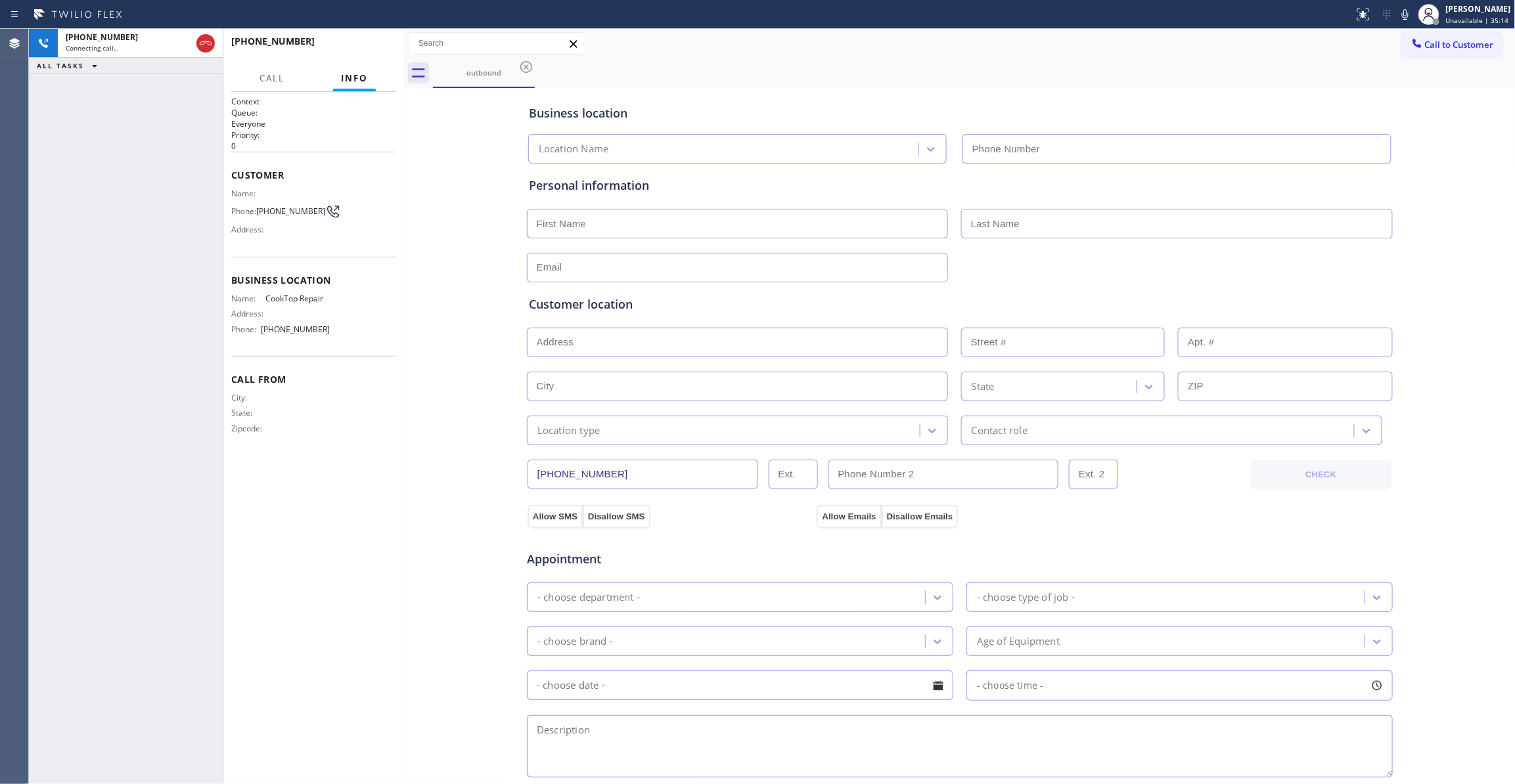
type input "[PHONE_NUMBER]"
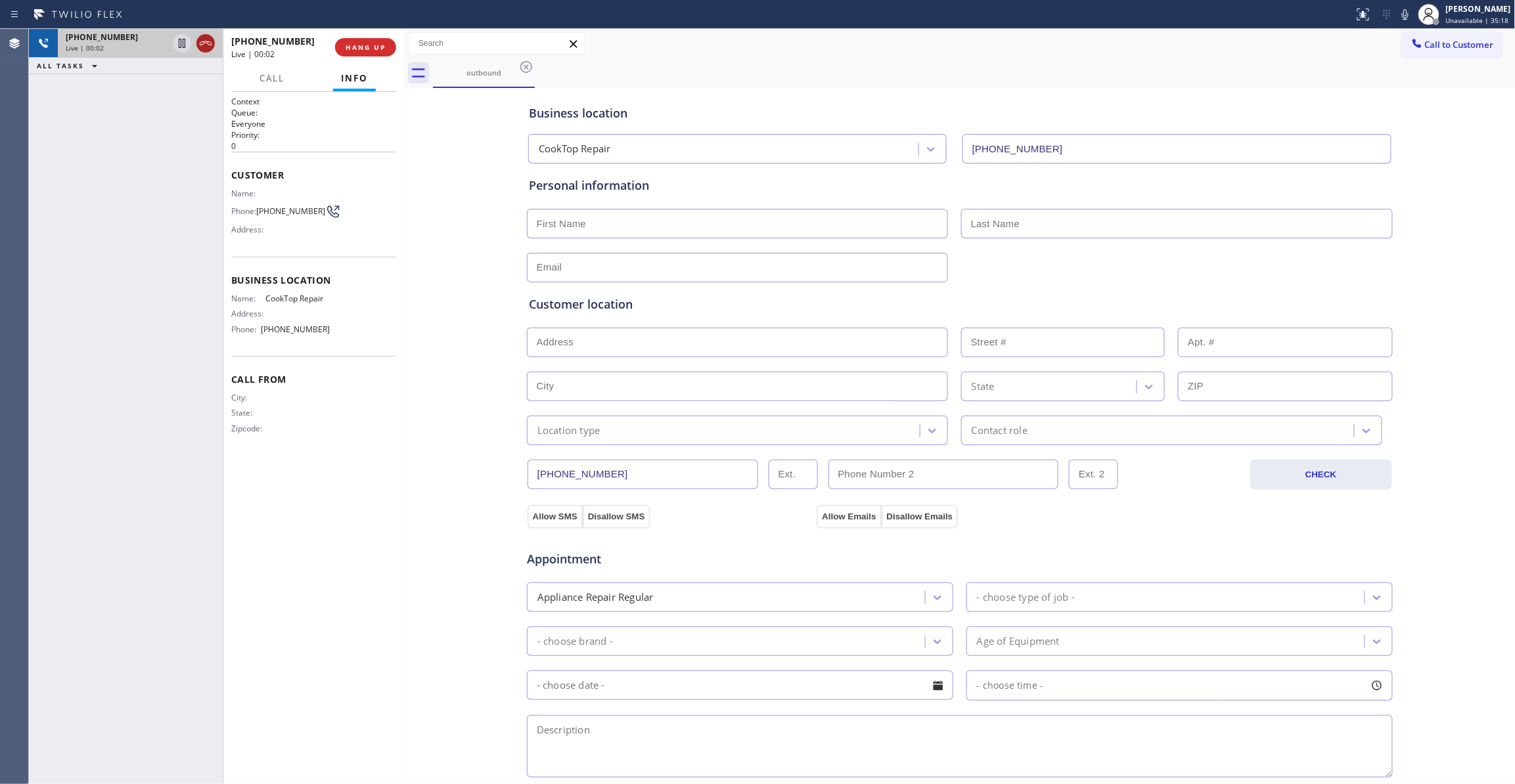
click at [201, 39] on icon at bounding box center [205, 43] width 16 height 16
click at [360, 40] on button "COMPLETE" at bounding box center [362, 48] width 66 height 18
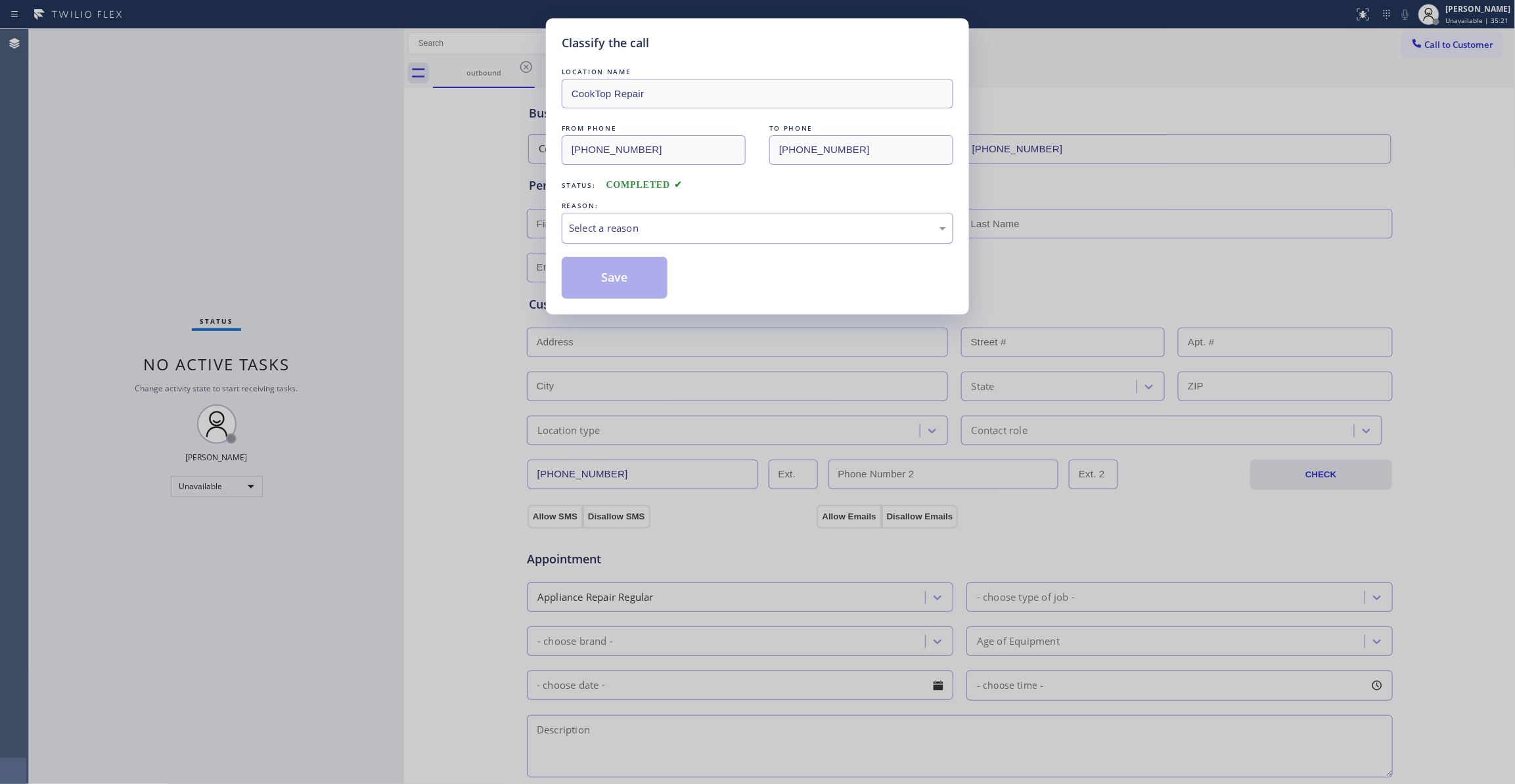
drag, startPoint x: 640, startPoint y: 222, endPoint x: 638, endPoint y: 237, distance: 15.1
click at [638, 222] on div "Select a reason" at bounding box center [757, 228] width 377 height 15
click at [635, 276] on button "Save" at bounding box center [615, 277] width 106 height 42
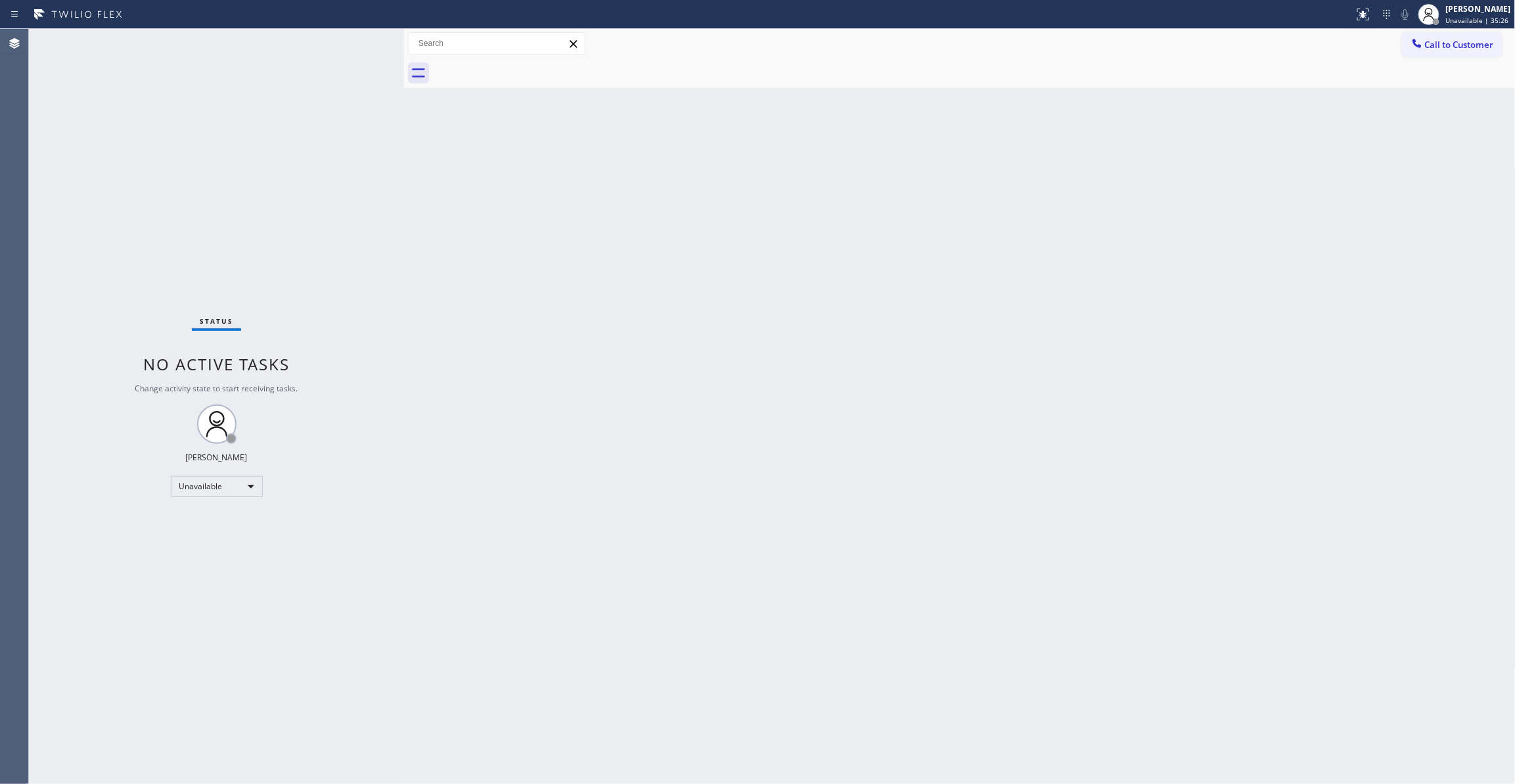
click at [1223, 219] on div "Back to Dashboard Change Sender ID Customers Technicians Select a contact Outbo…" at bounding box center [959, 406] width 1112 height 755
drag, startPoint x: 1460, startPoint y: 45, endPoint x: 1082, endPoint y: 116, distance: 384.6
click at [1459, 45] on span "Call to Customer" at bounding box center [1459, 44] width 69 height 11
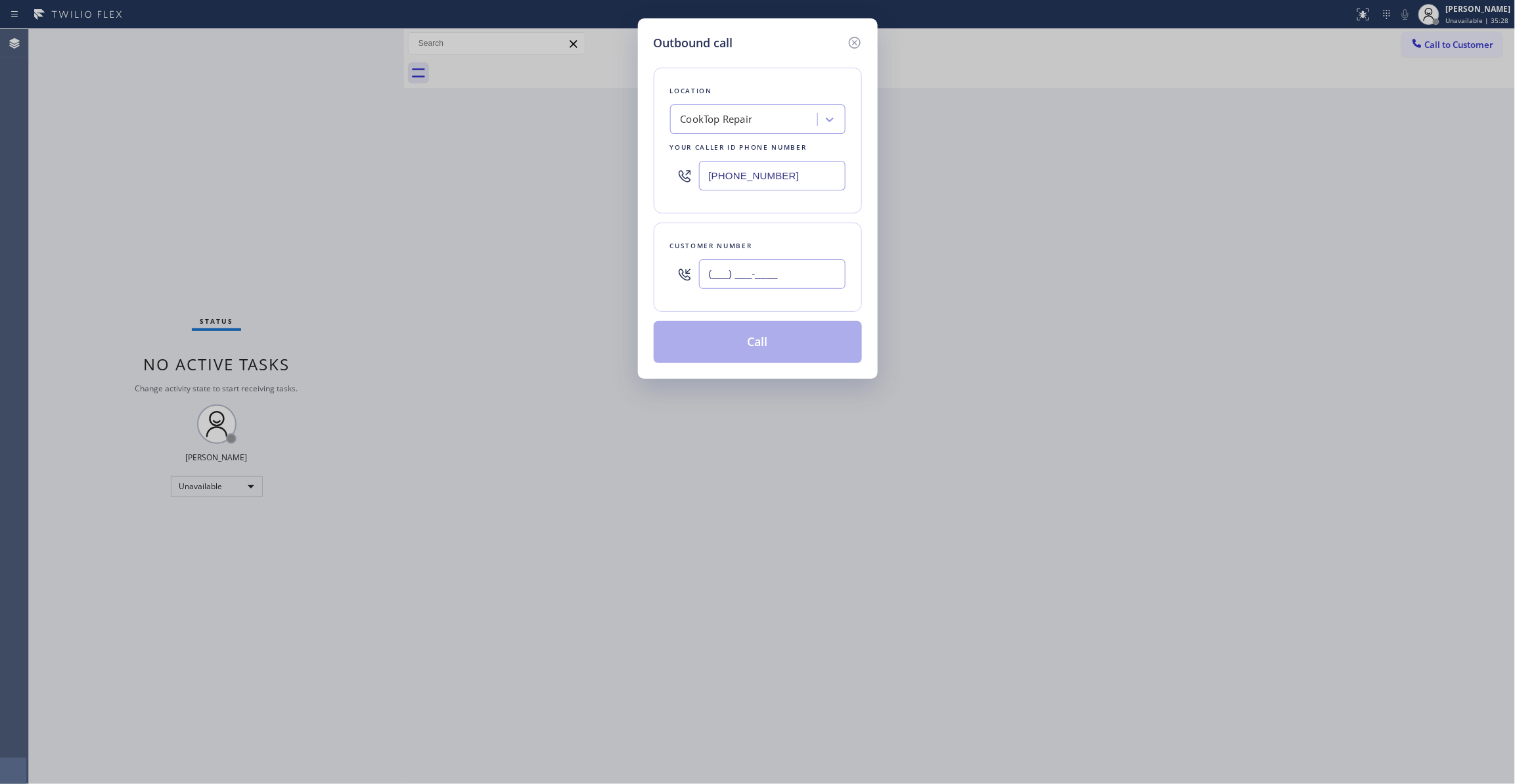
click at [782, 271] on input "(___) ___-____" at bounding box center [772, 274] width 147 height 29
paste input "321) 352-6080"
type input "[PHONE_NUMBER]"
click at [833, 177] on div "Location CookTop Repair Your caller id phone number [PHONE_NUMBER]" at bounding box center [758, 141] width 208 height 146
drag, startPoint x: 808, startPoint y: 179, endPoint x: 635, endPoint y: 182, distance: 173.0
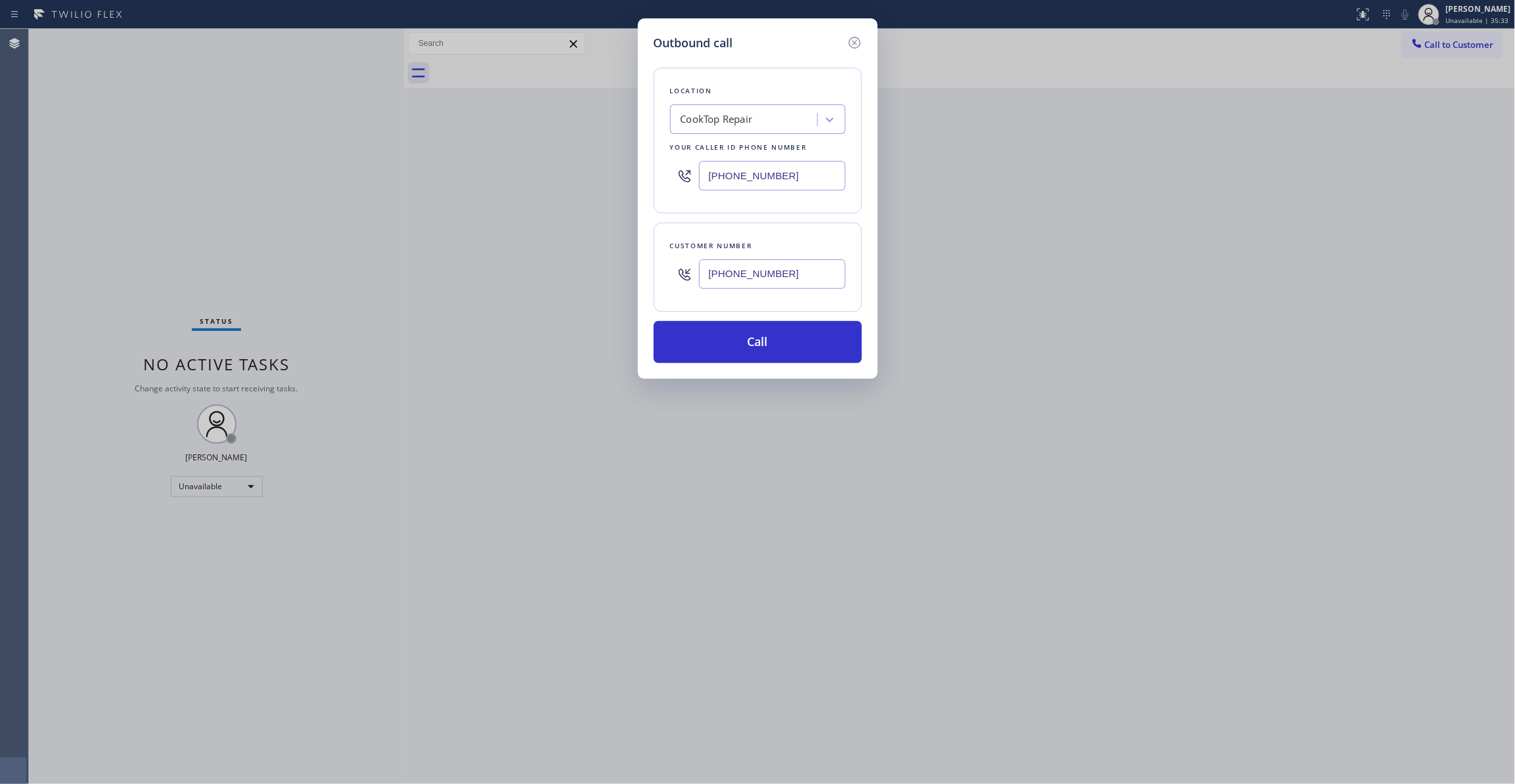
click at [635, 182] on div "Outbound call Location CookTop Repair Your caller id phone number [PHONE_NUMBER…" at bounding box center [757, 392] width 1515 height 784
paste input "10) 388-3749"
type input "[PHONE_NUMBER]"
drag, startPoint x: 799, startPoint y: 270, endPoint x: 694, endPoint y: 272, distance: 105.0
click at [699, 271] on div "[PHONE_NUMBER]" at bounding box center [758, 274] width 175 height 43
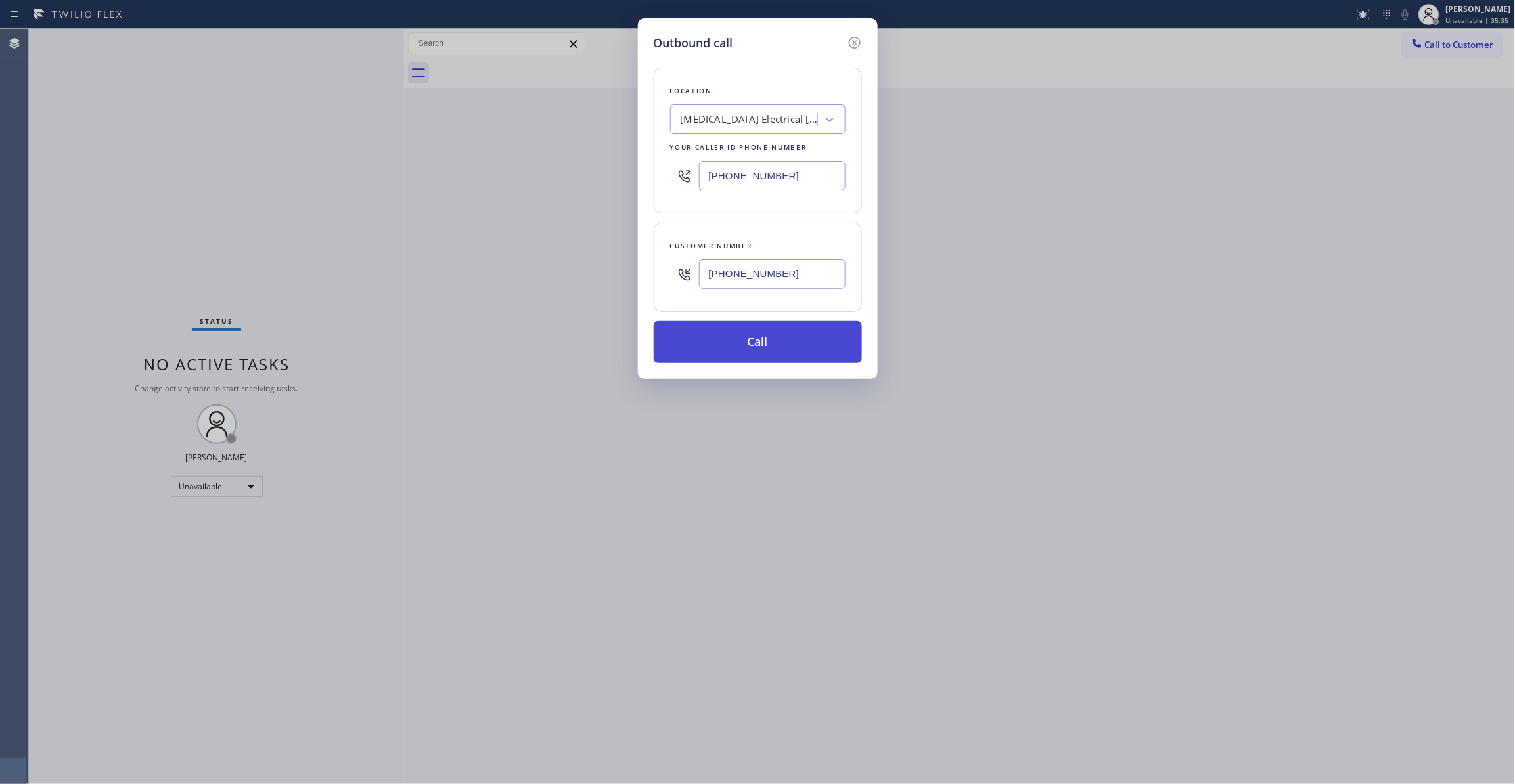
click at [720, 356] on button "Call" at bounding box center [758, 342] width 208 height 42
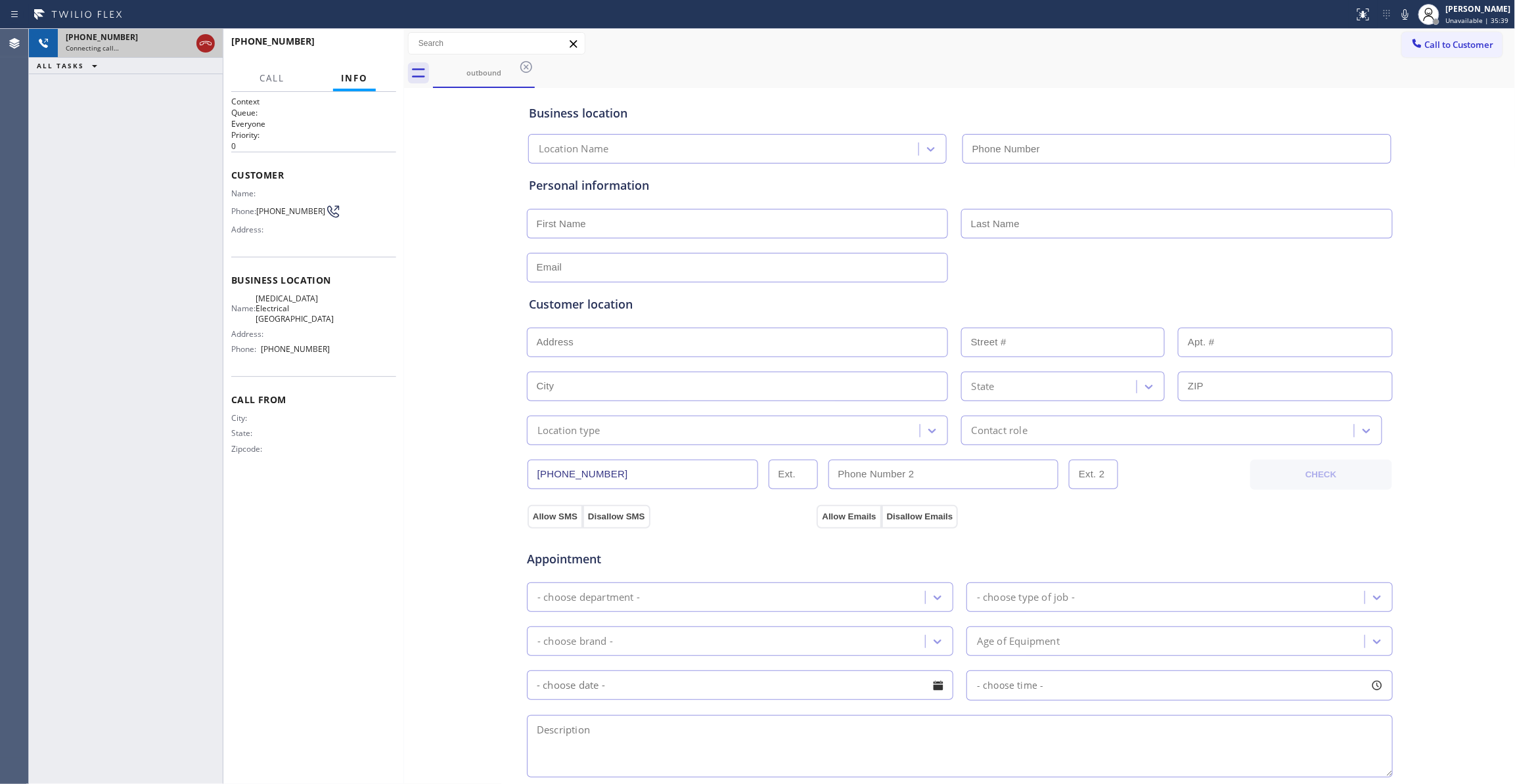
type input "[PHONE_NUMBER]"
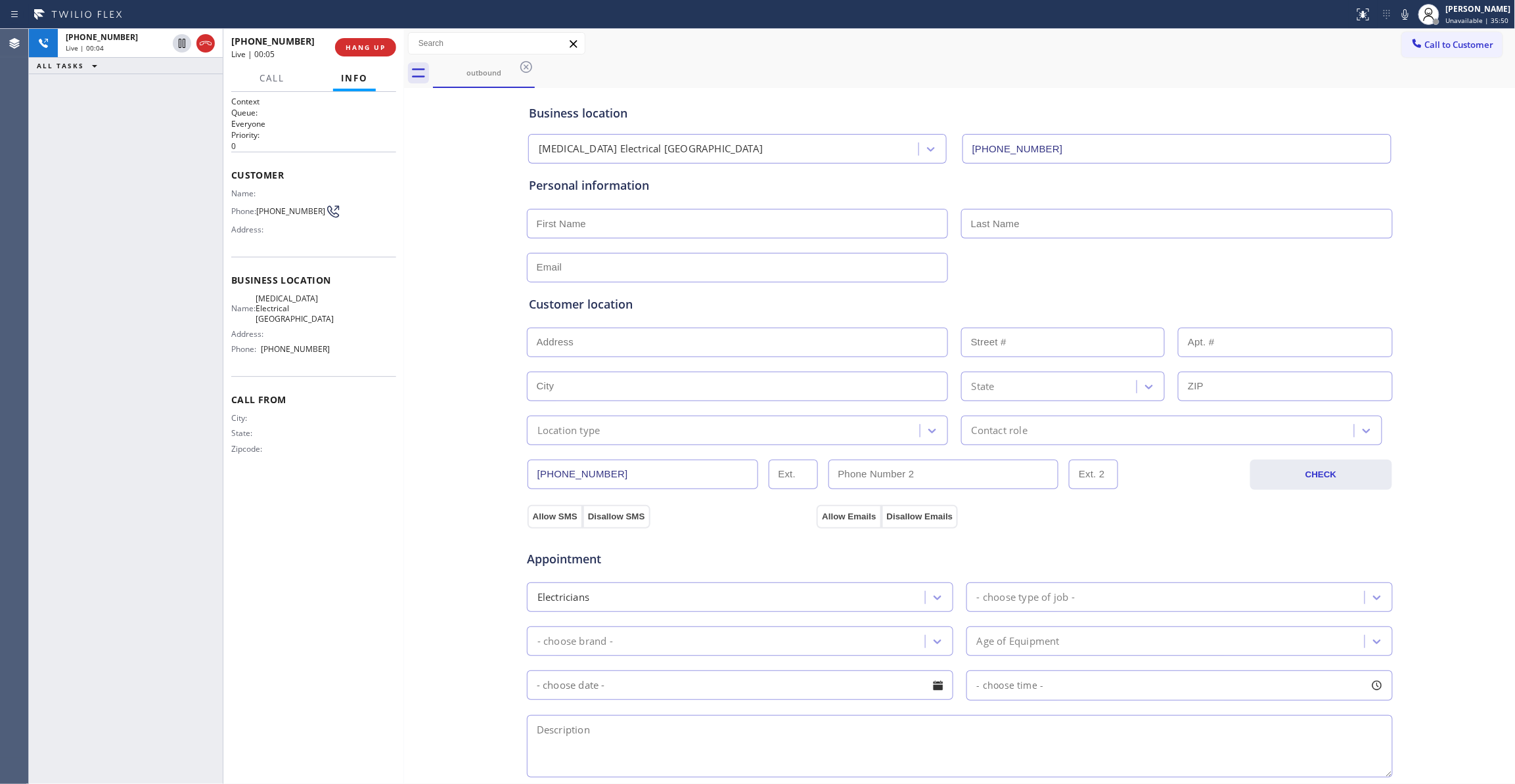
drag, startPoint x: 55, startPoint y: 189, endPoint x: 55, endPoint y: 181, distance: 8.0
click at [55, 189] on div "[PHONE_NUMBER] Live | 00:04 ALL TASKS ALL TASKS ACTIVE TASKS TASKS IN WRAP UP" at bounding box center [125, 406] width 194 height 755
click at [365, 45] on span "HANG UP" at bounding box center [365, 47] width 40 height 9
click at [365, 45] on span "COMPLETE" at bounding box center [362, 47] width 45 height 9
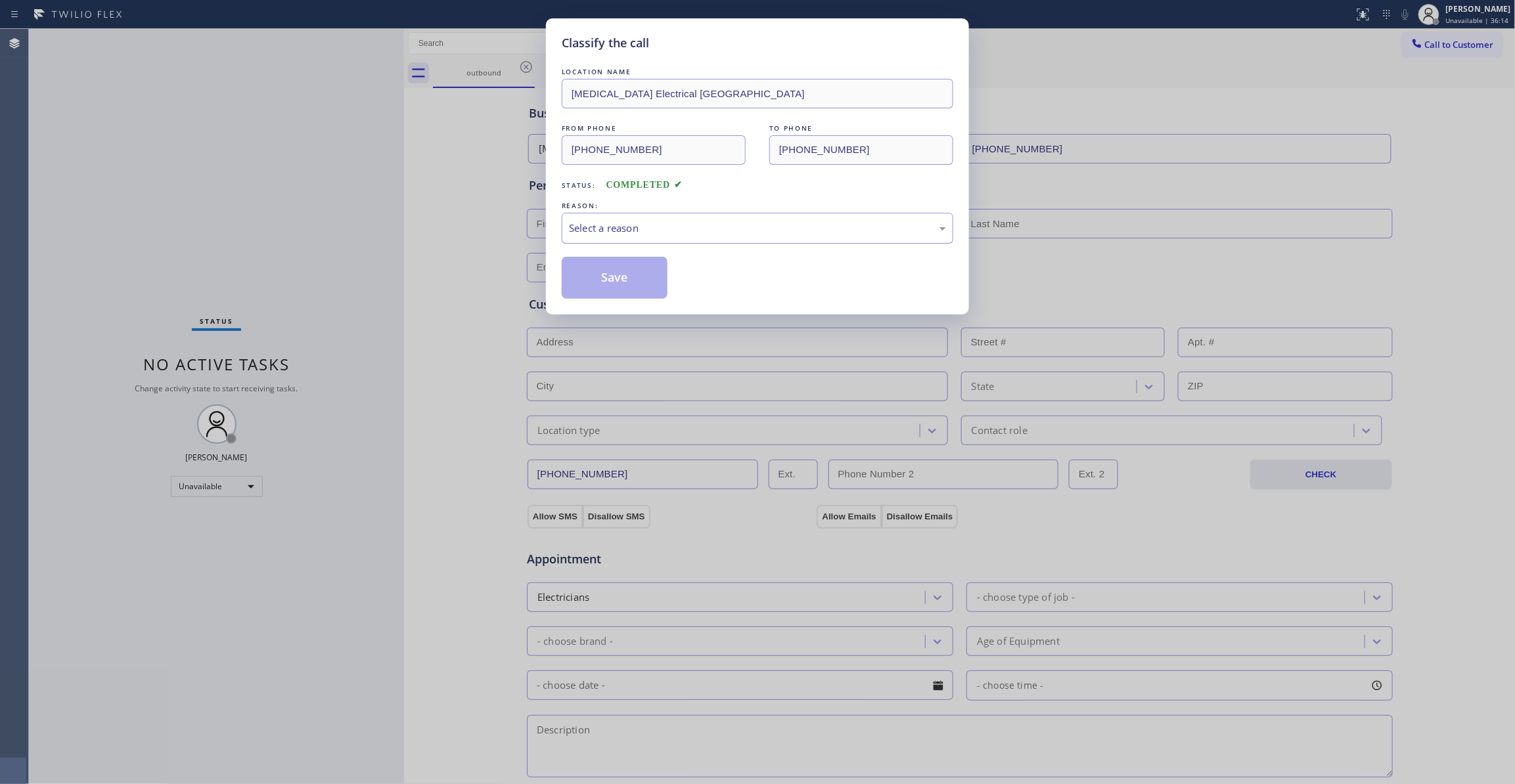
click at [734, 229] on div "Select a reason" at bounding box center [757, 228] width 377 height 15
click at [618, 279] on button "Save" at bounding box center [615, 277] width 106 height 42
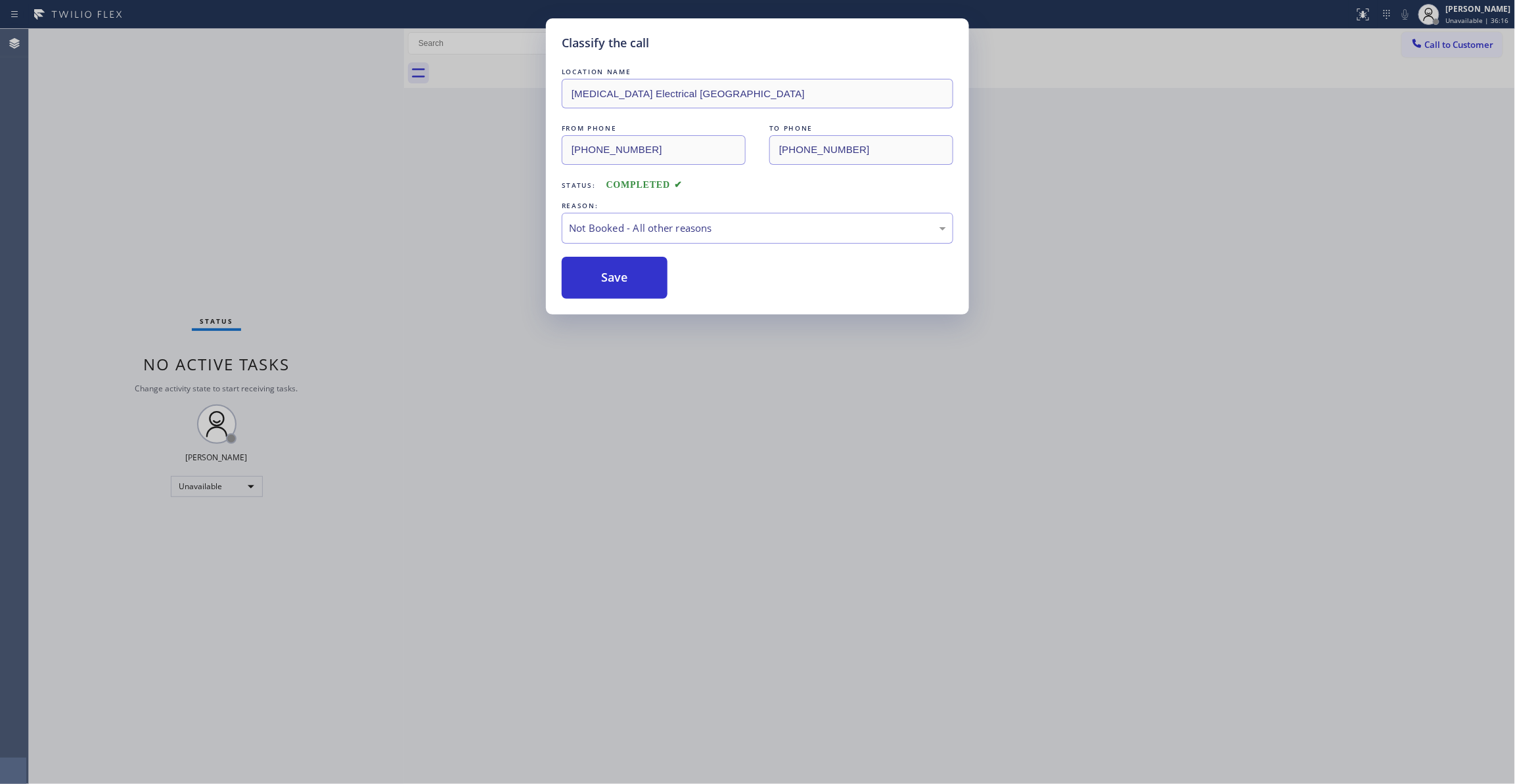
click at [618, 279] on button "Save" at bounding box center [615, 277] width 106 height 42
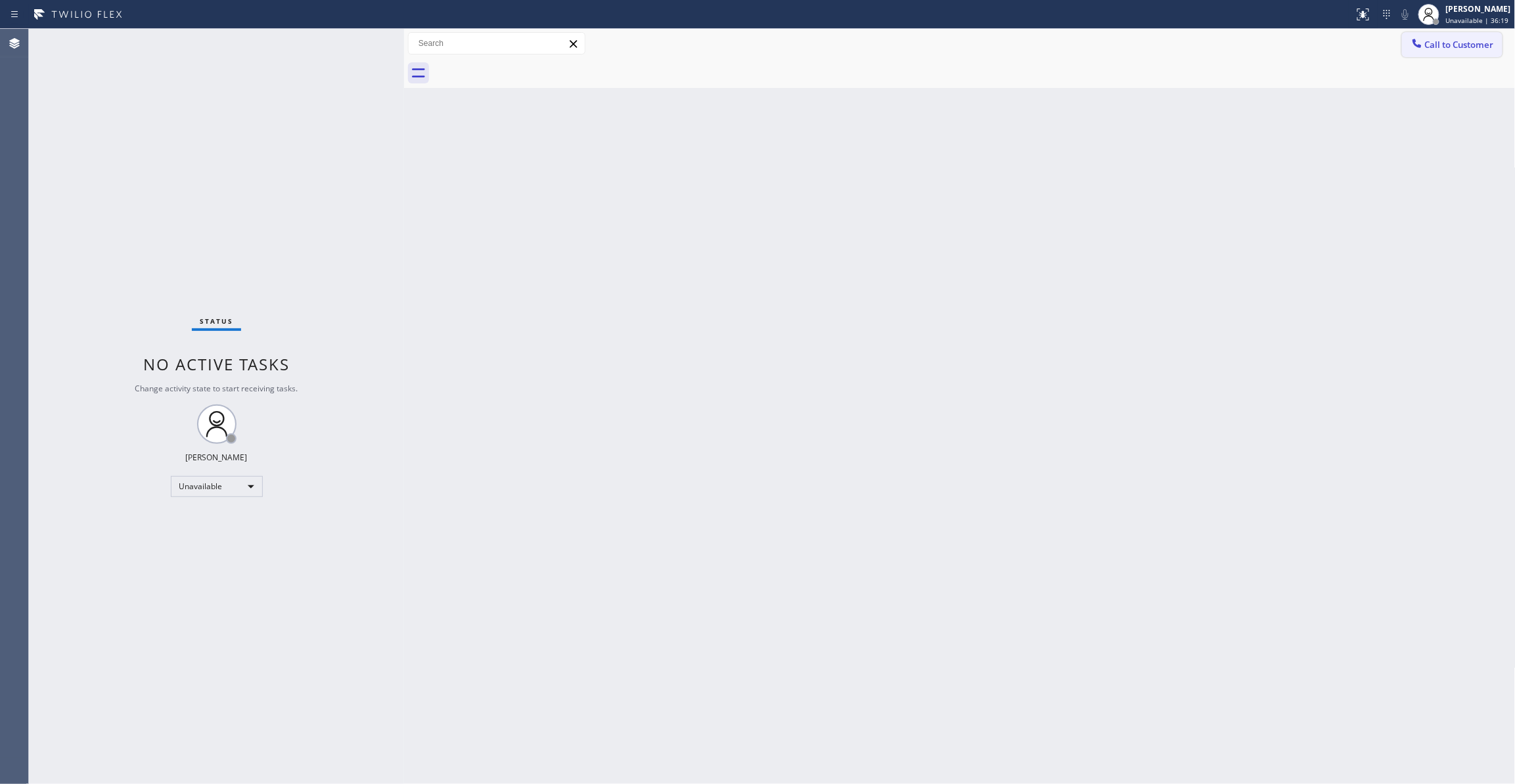
click at [1440, 43] on span "Call to Customer" at bounding box center [1459, 44] width 69 height 11
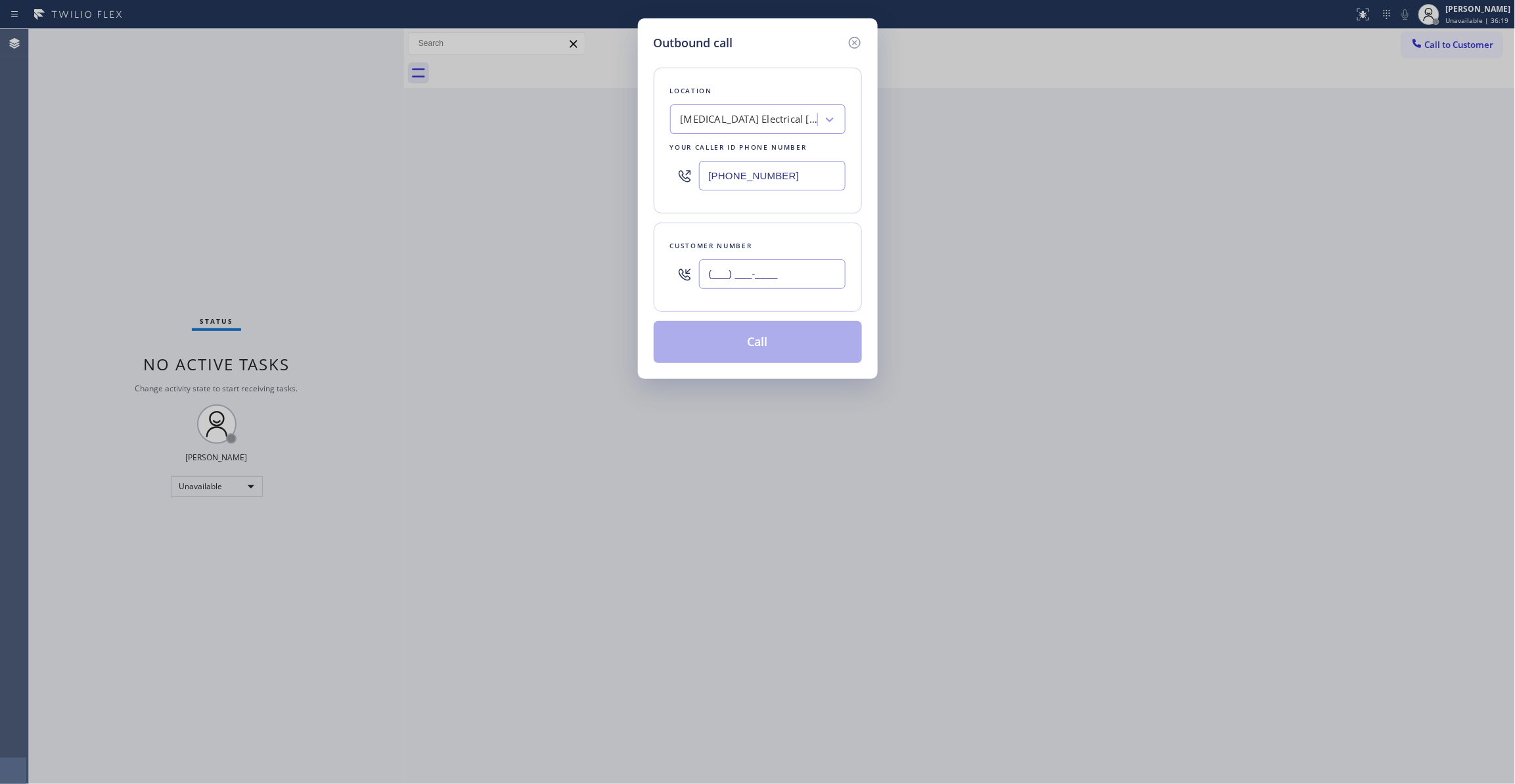
click at [800, 268] on input "(___) ___-____" at bounding box center [772, 274] width 147 height 29
paste input "321) 352-6080"
type input "[PHONE_NUMBER]"
click at [801, 332] on button "Call" at bounding box center [758, 342] width 208 height 42
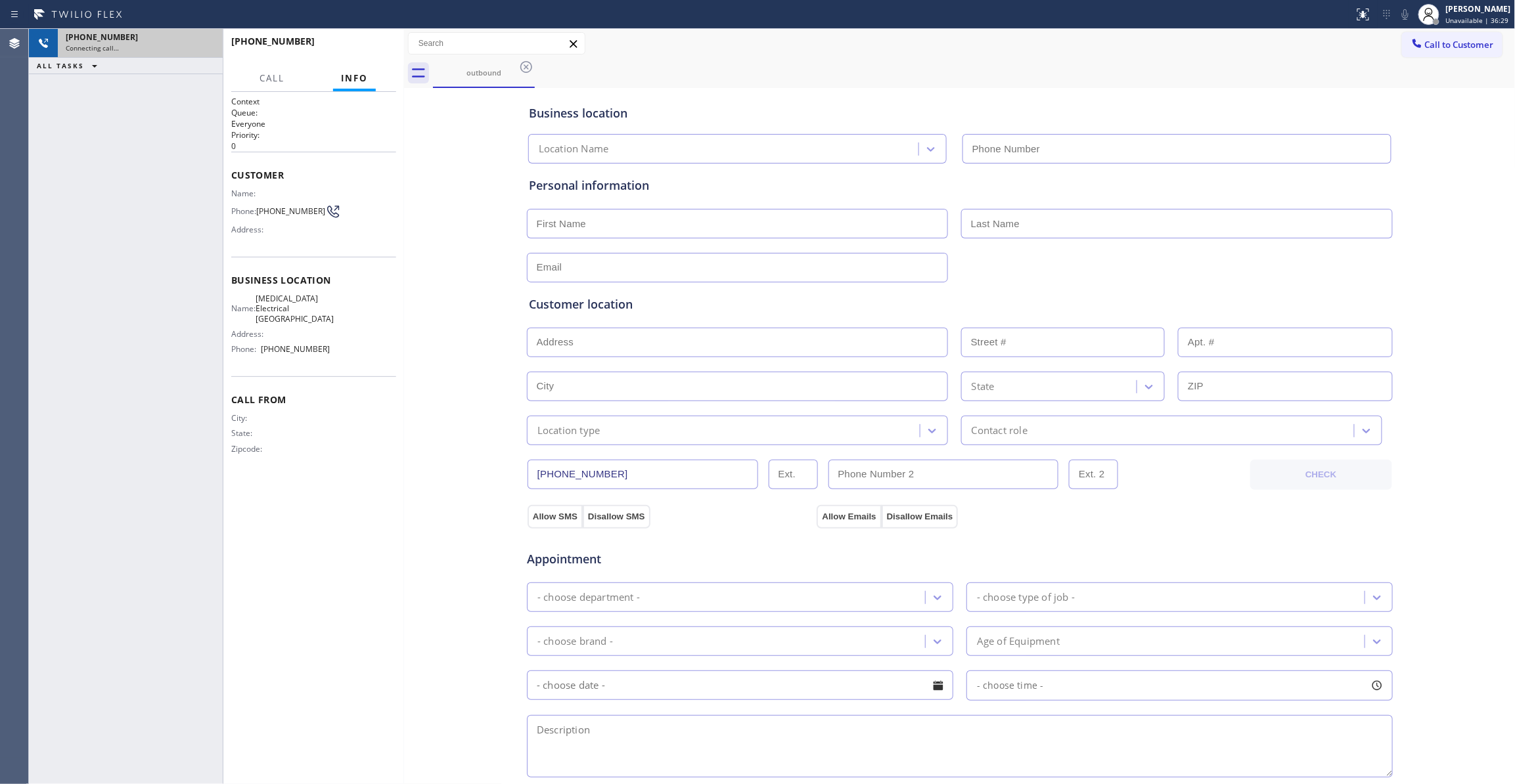
type input "[PHONE_NUMBER]"
click at [191, 45] on div "Connecting call…" at bounding box center [140, 48] width 149 height 9
click at [203, 41] on icon at bounding box center [205, 43] width 16 height 16
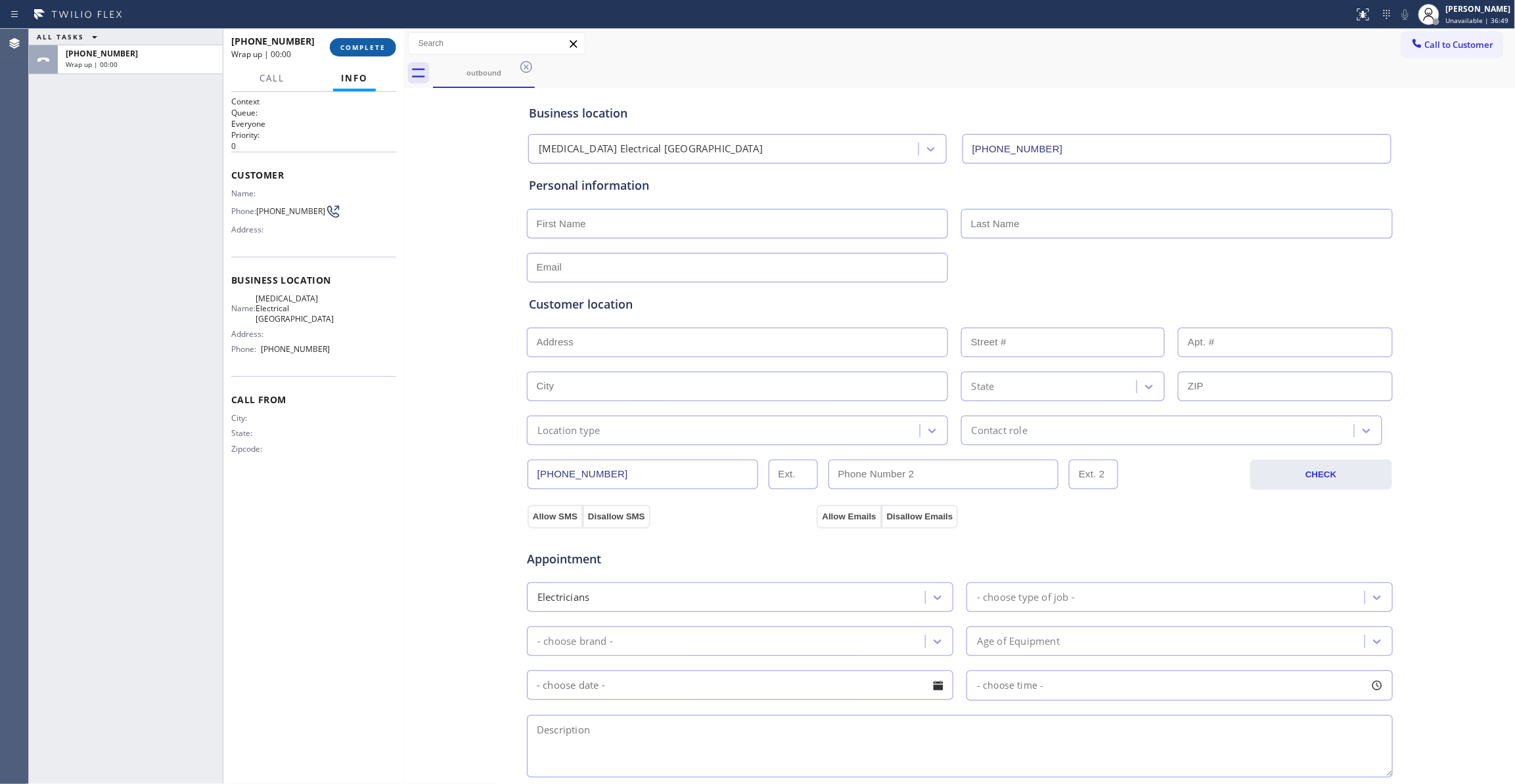
click at [363, 54] on button "COMPLETE" at bounding box center [362, 48] width 66 height 18
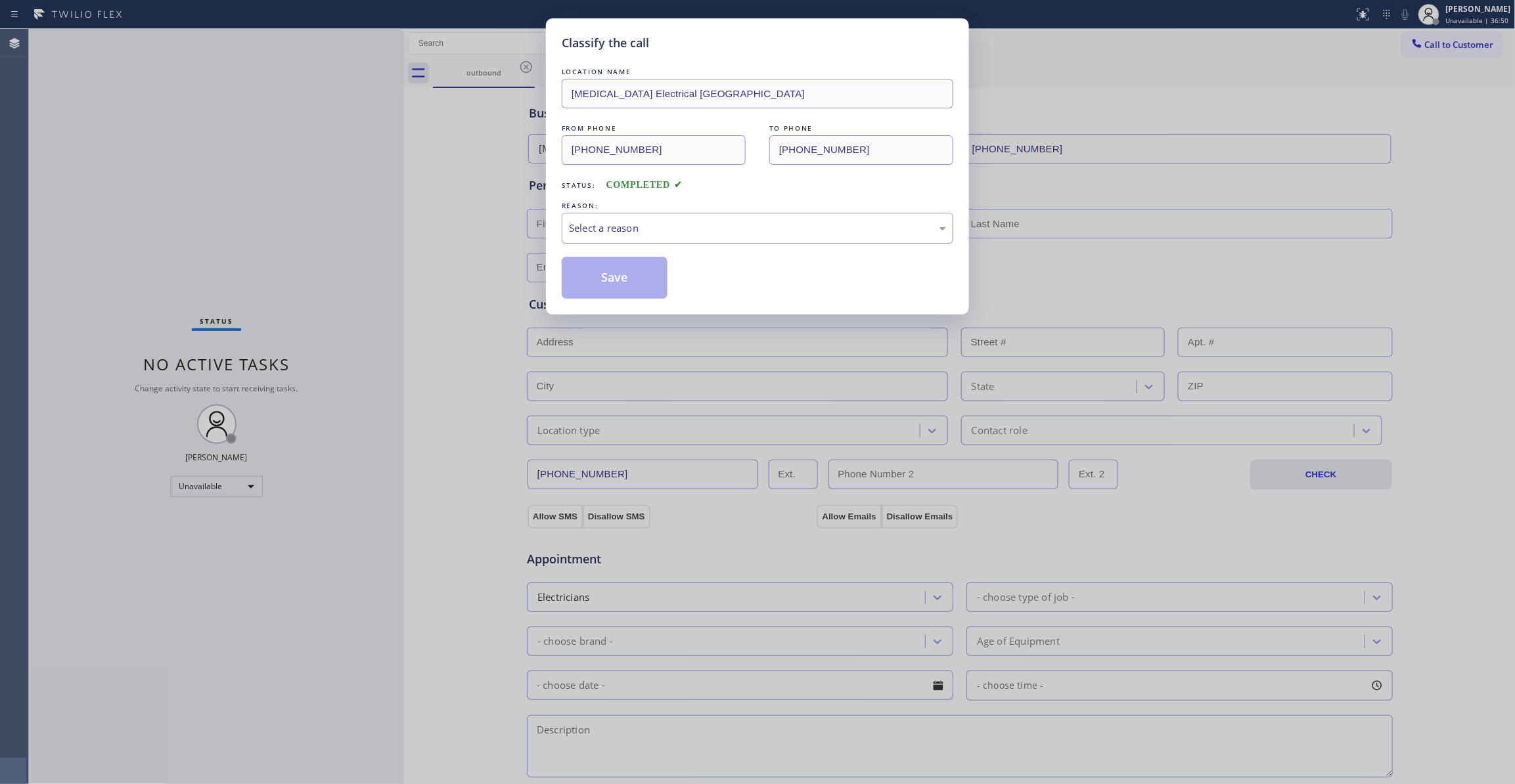
click at [578, 211] on div "REASON:" at bounding box center [758, 206] width 392 height 14
click at [596, 229] on div "Select a reason" at bounding box center [757, 228] width 377 height 15
click at [601, 279] on button "Save" at bounding box center [615, 277] width 106 height 42
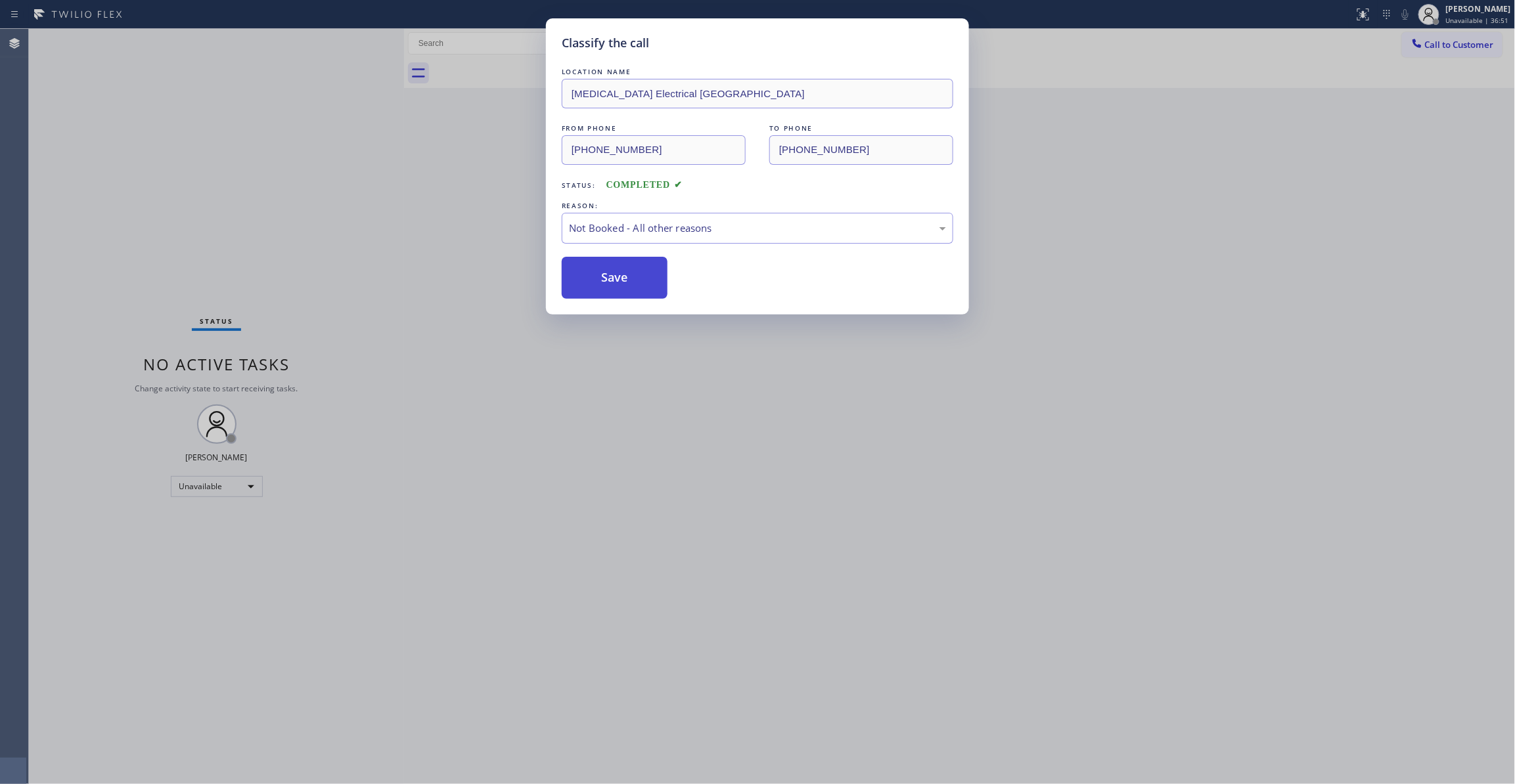
click at [601, 279] on button "Save" at bounding box center [615, 277] width 106 height 42
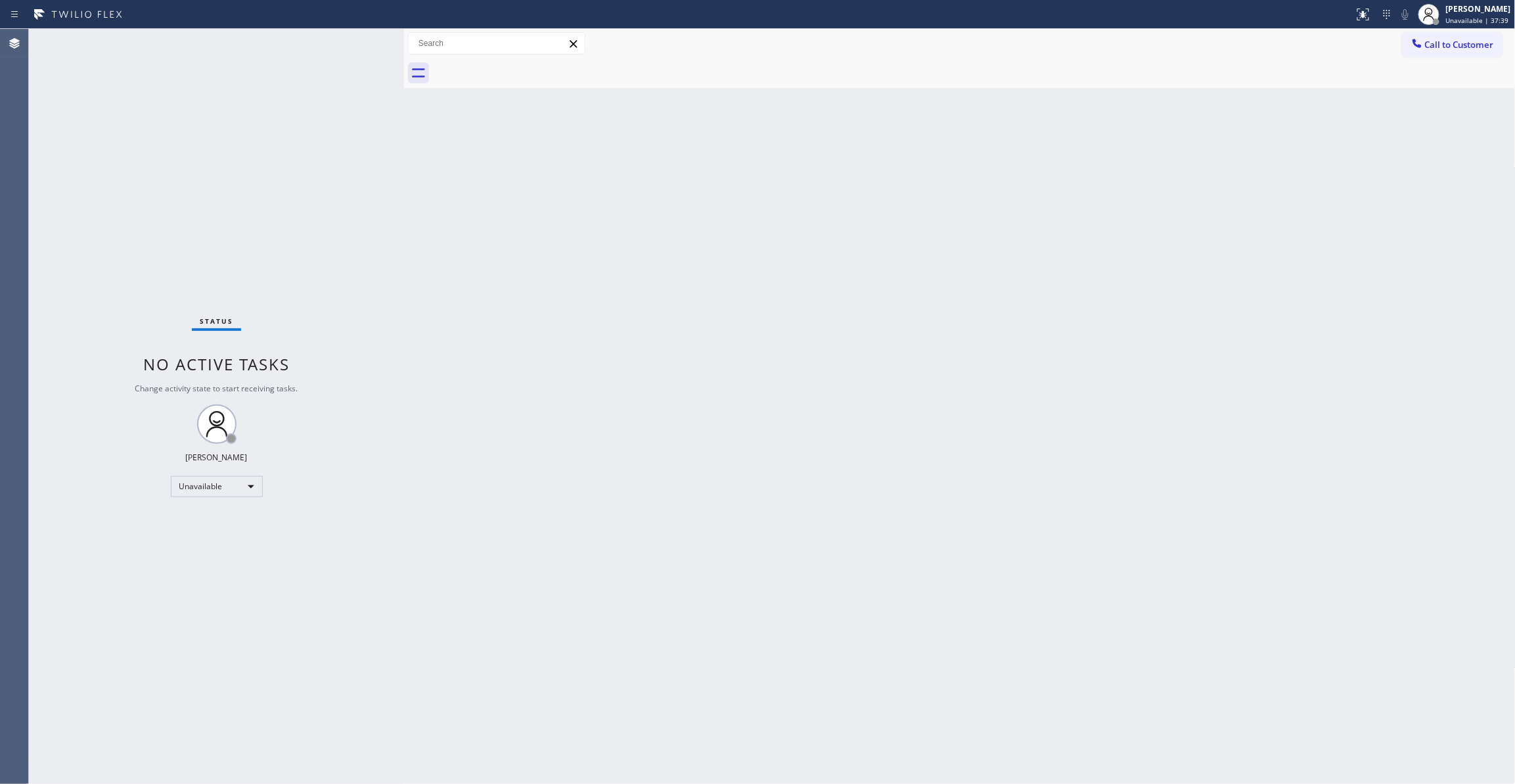
click at [640, 318] on div "Back to Dashboard Change Sender ID Customers Technicians Select a contact Outbo…" at bounding box center [959, 406] width 1112 height 755
click at [1454, 52] on button "Call to Customer" at bounding box center [1452, 44] width 101 height 25
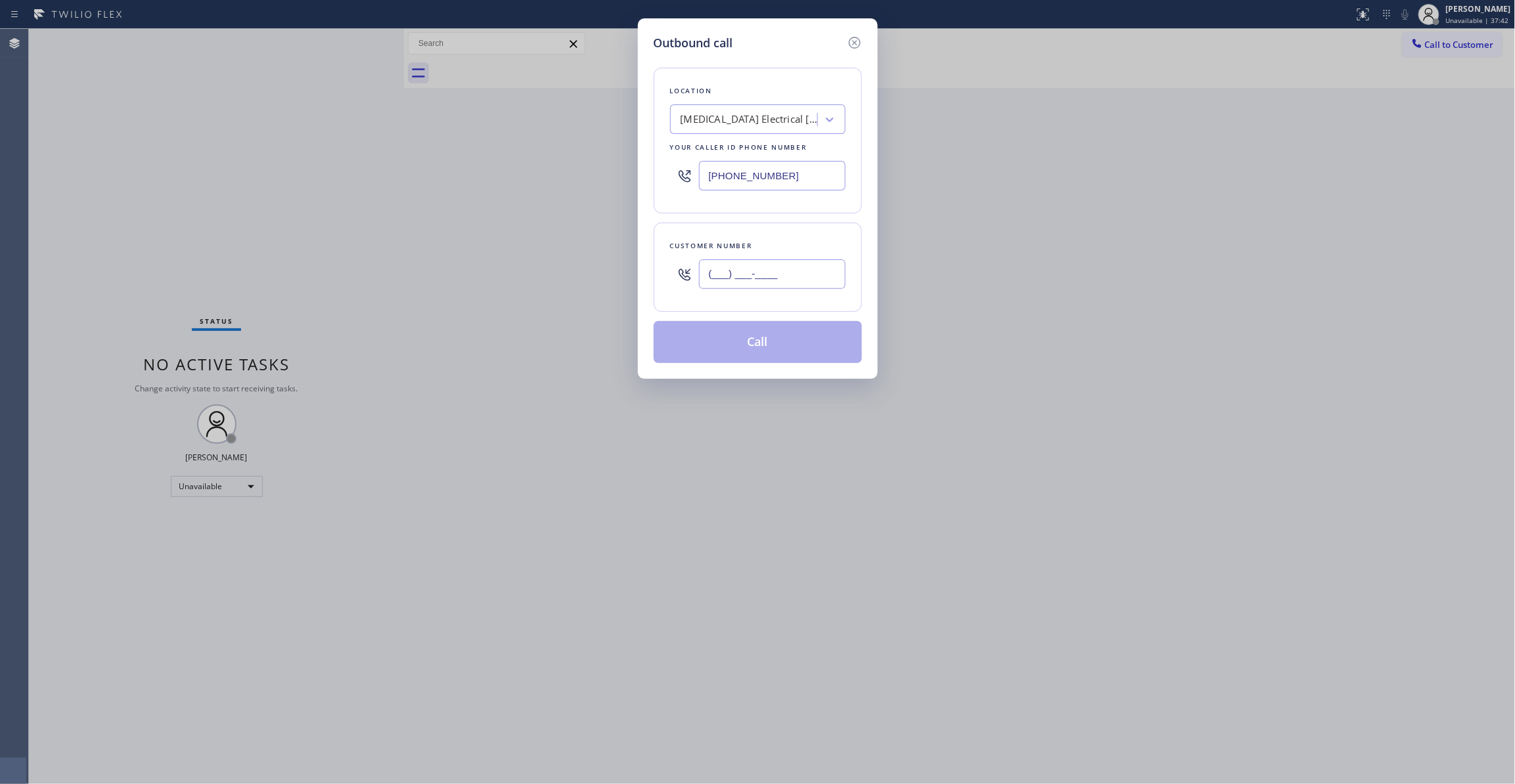
click at [789, 276] on input "(___) ___-____" at bounding box center [772, 274] width 147 height 29
paste input "321) 352-6080"
type input "[PHONE_NUMBER]"
click at [805, 337] on button "Call" at bounding box center [758, 342] width 208 height 42
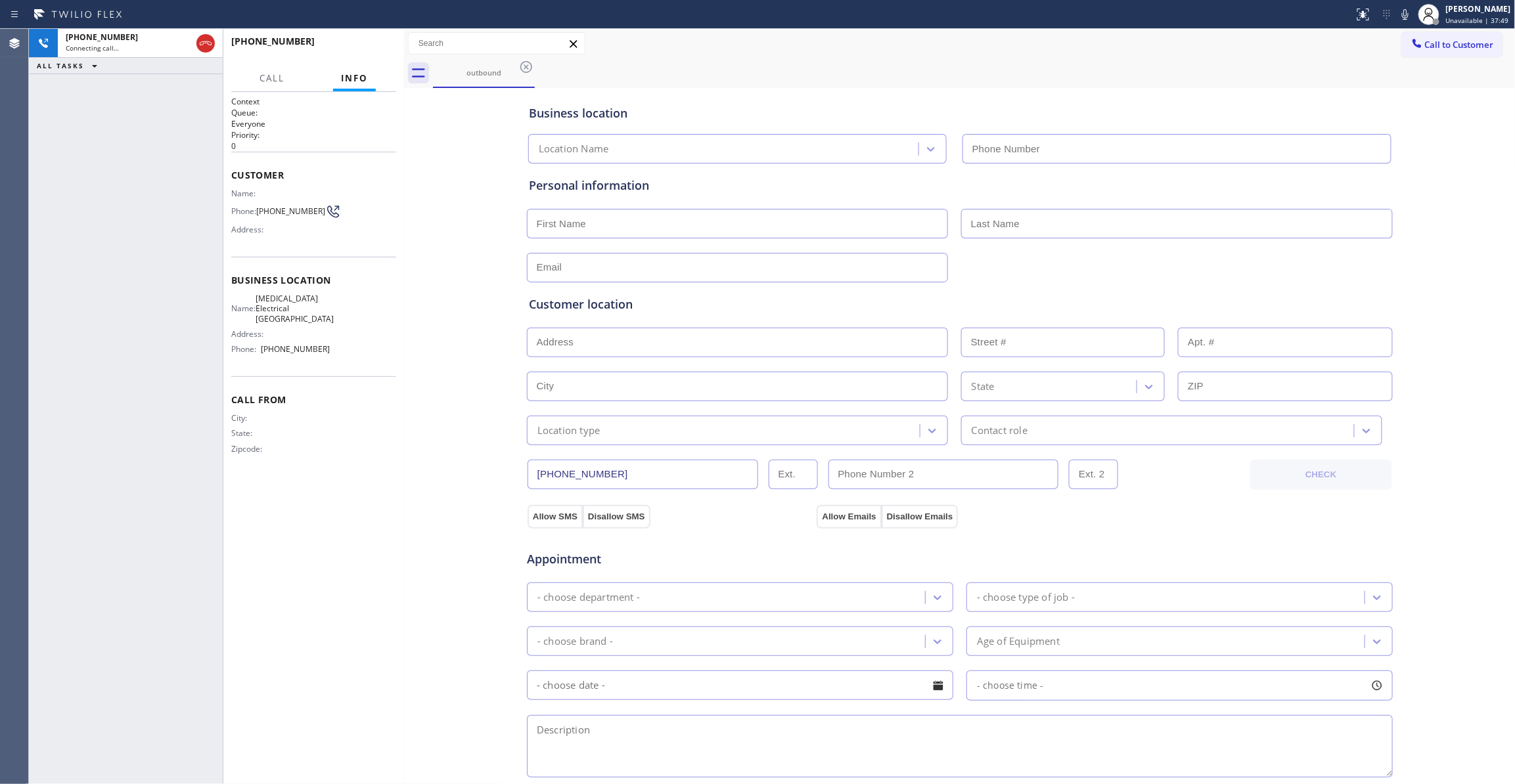
type input "[PHONE_NUMBER]"
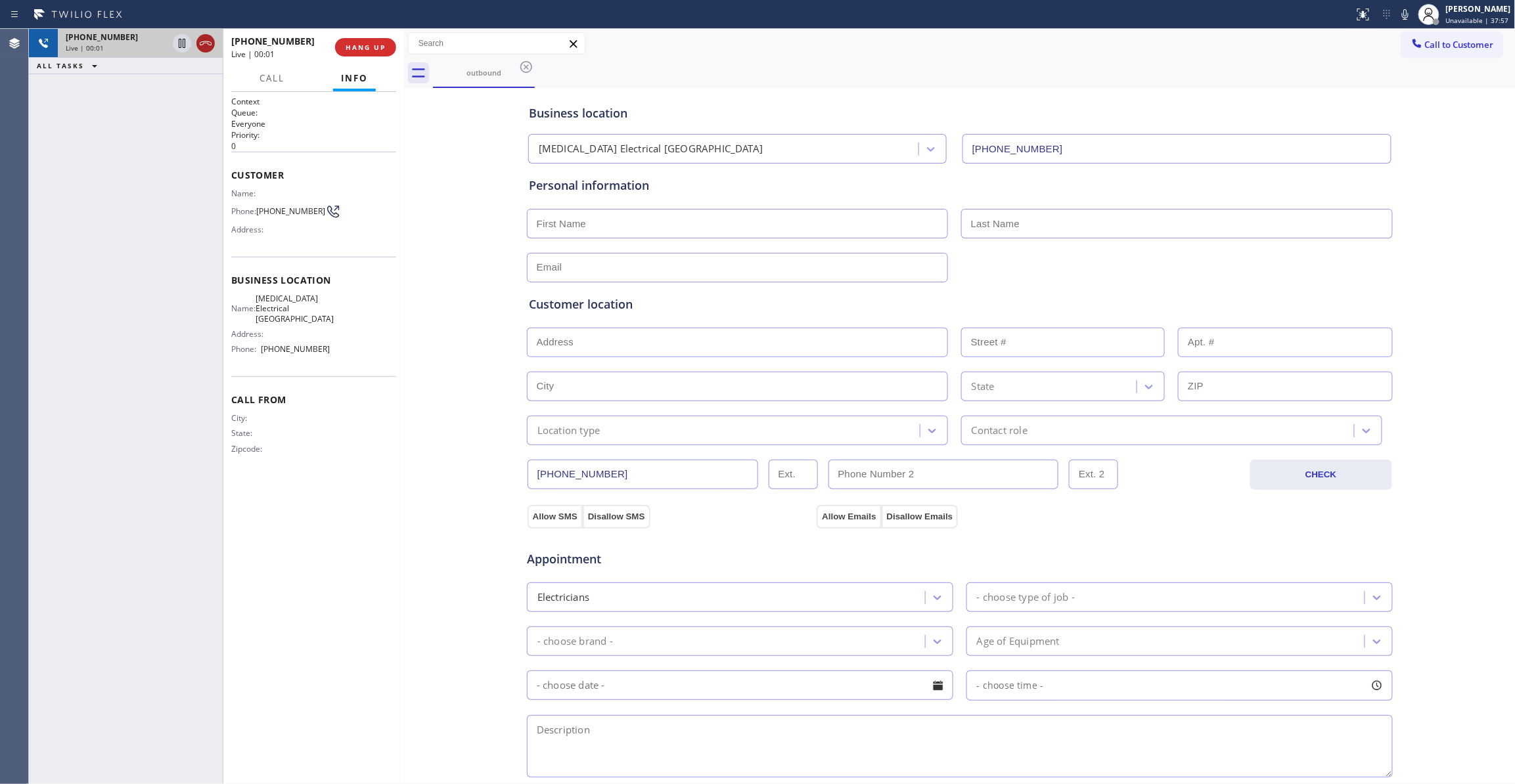
click at [211, 43] on icon at bounding box center [205, 43] width 16 height 16
click at [356, 43] on span "HANG UP" at bounding box center [365, 47] width 40 height 9
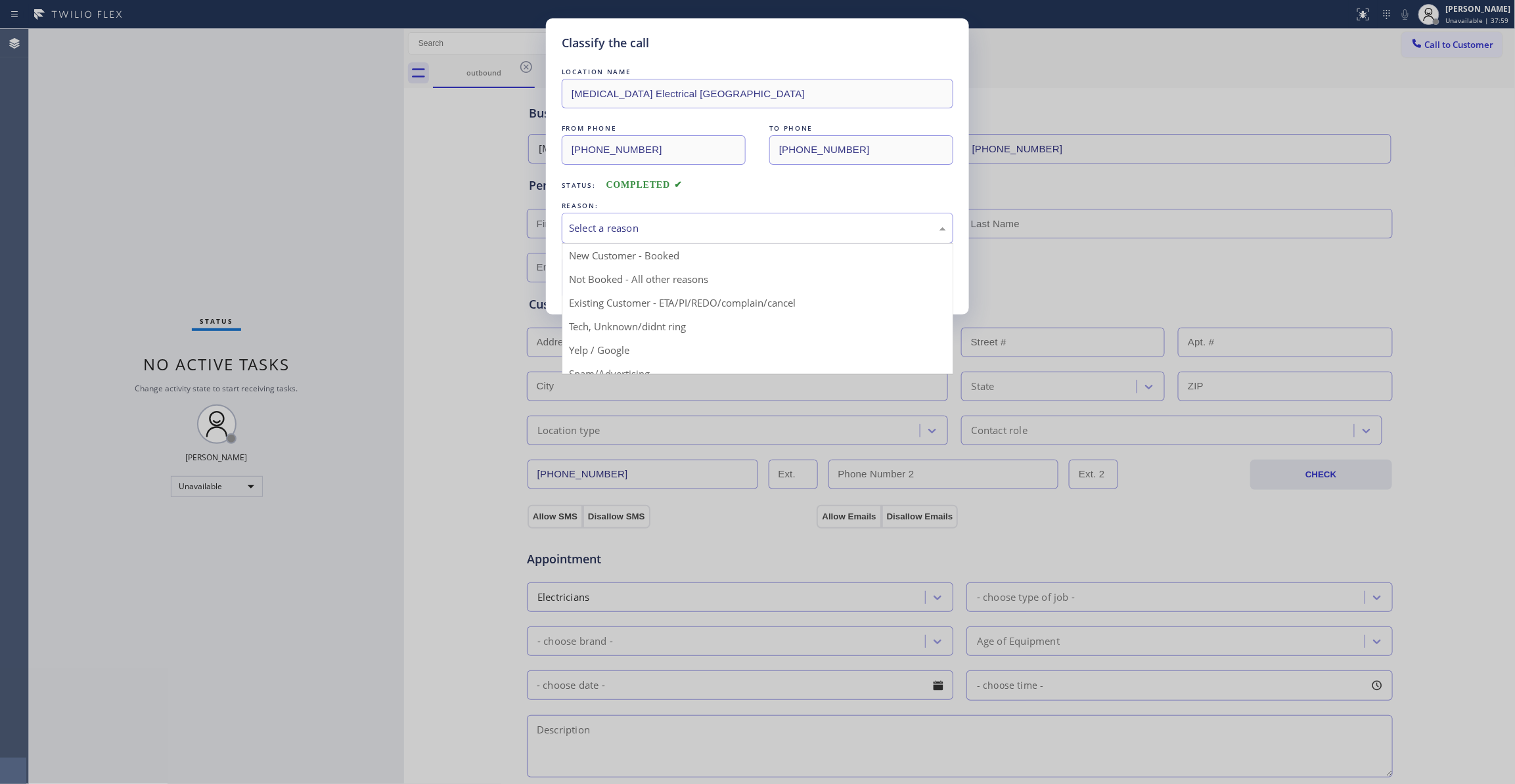
click at [628, 226] on div "Select a reason" at bounding box center [757, 228] width 377 height 15
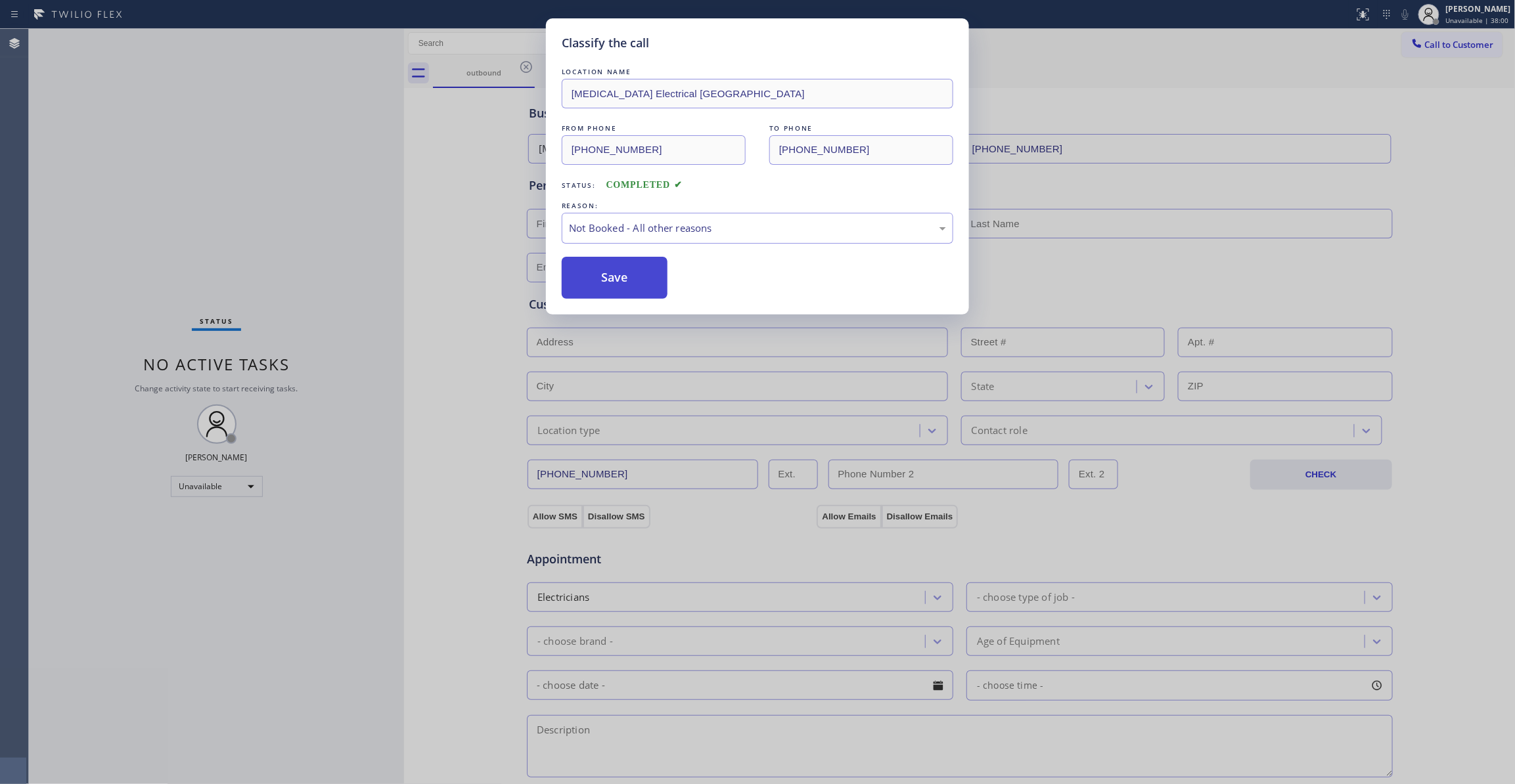
drag, startPoint x: 624, startPoint y: 284, endPoint x: 613, endPoint y: 281, distance: 11.4
click at [615, 282] on button "Save" at bounding box center [615, 277] width 106 height 42
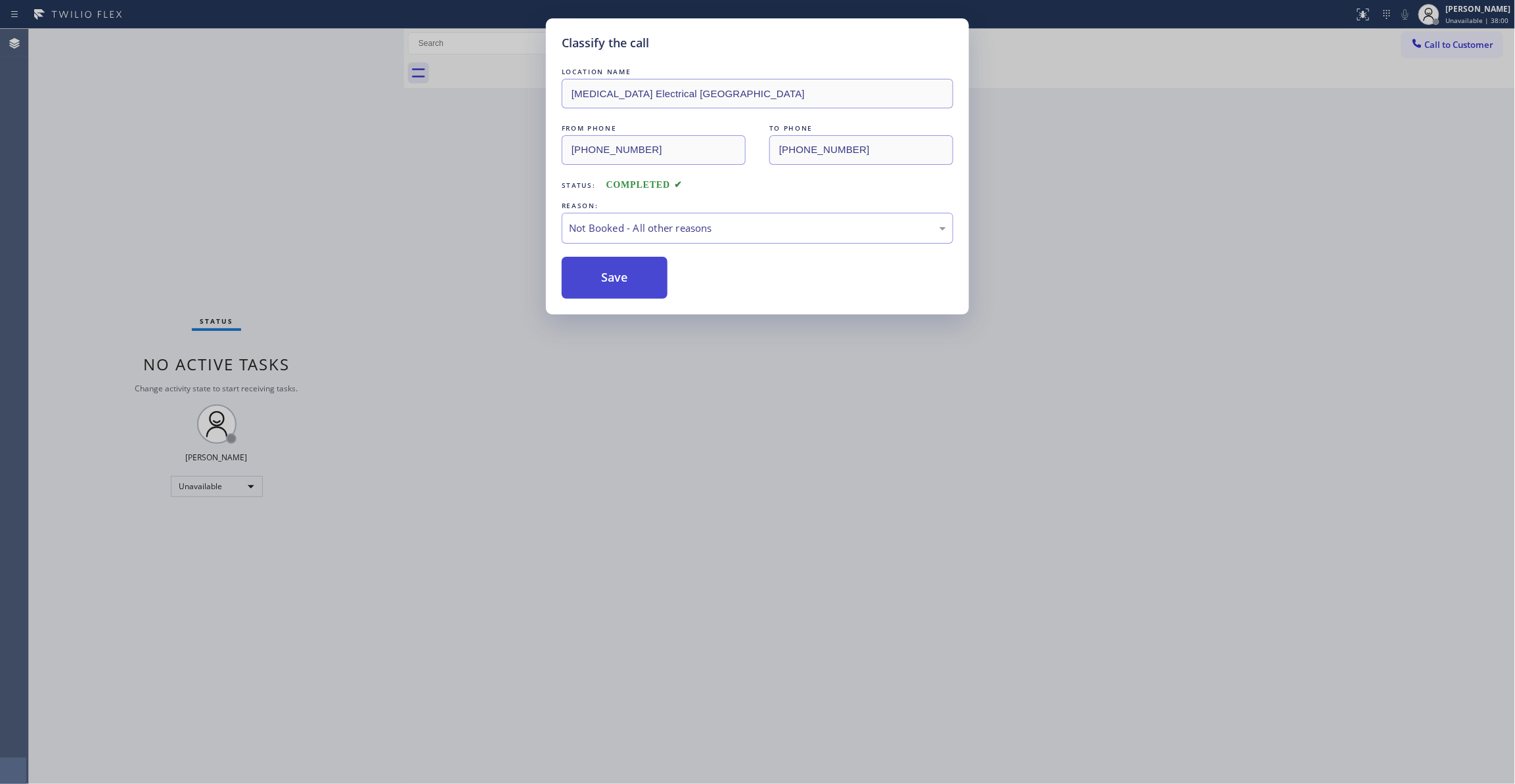
click at [613, 281] on button "Save" at bounding box center [615, 277] width 106 height 42
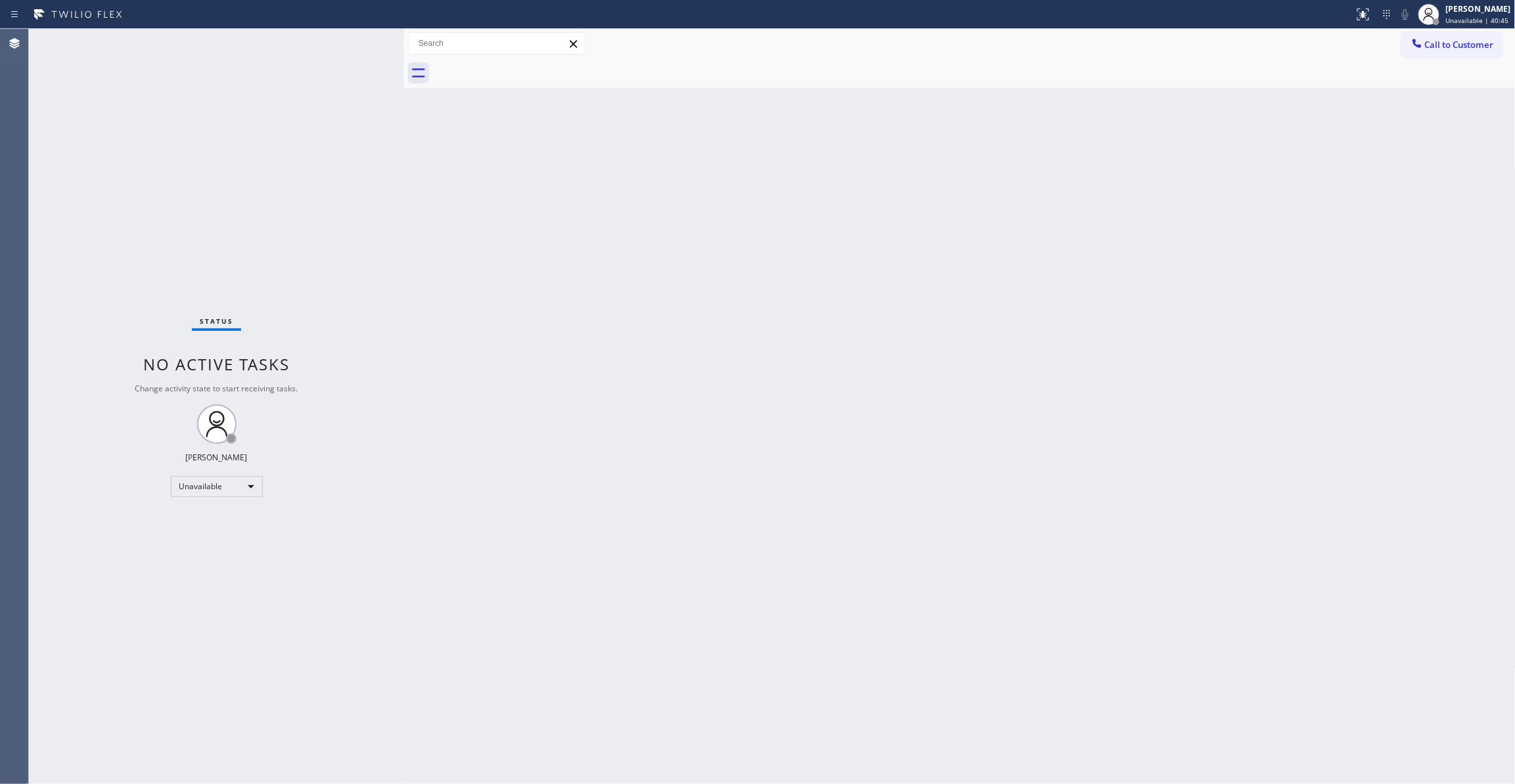
drag, startPoint x: 233, startPoint y: 759, endPoint x: 237, endPoint y: 648, distance: 111.1
click at [232, 726] on div "Status No active tasks Change activity state to start receiving tasks. [PERSON_…" at bounding box center [216, 406] width 375 height 755
click at [1444, 50] on span "Call to Customer" at bounding box center [1459, 44] width 69 height 11
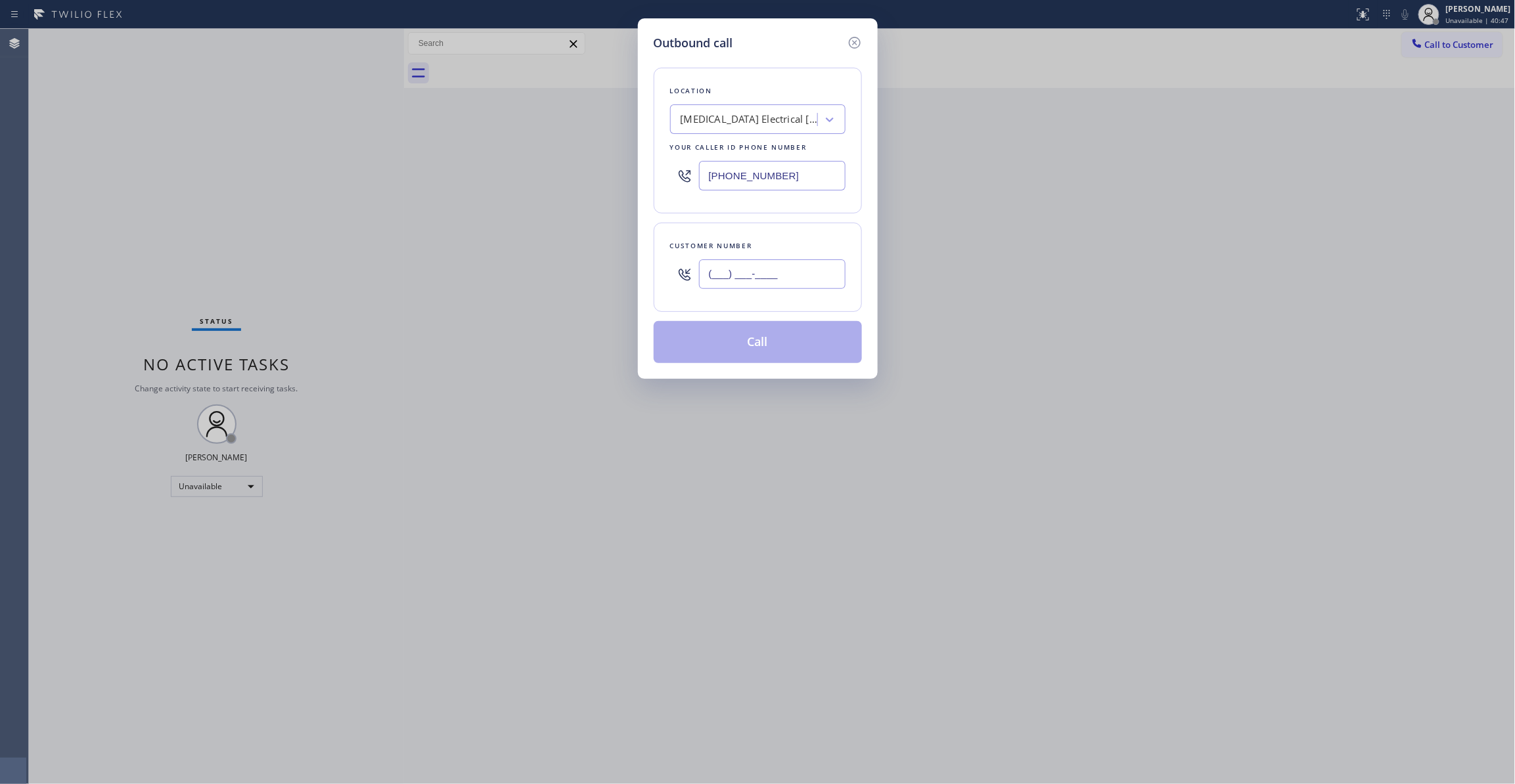
click at [769, 261] on input "(___) ___-____" at bounding box center [772, 274] width 147 height 29
paste input "321) 352-6080"
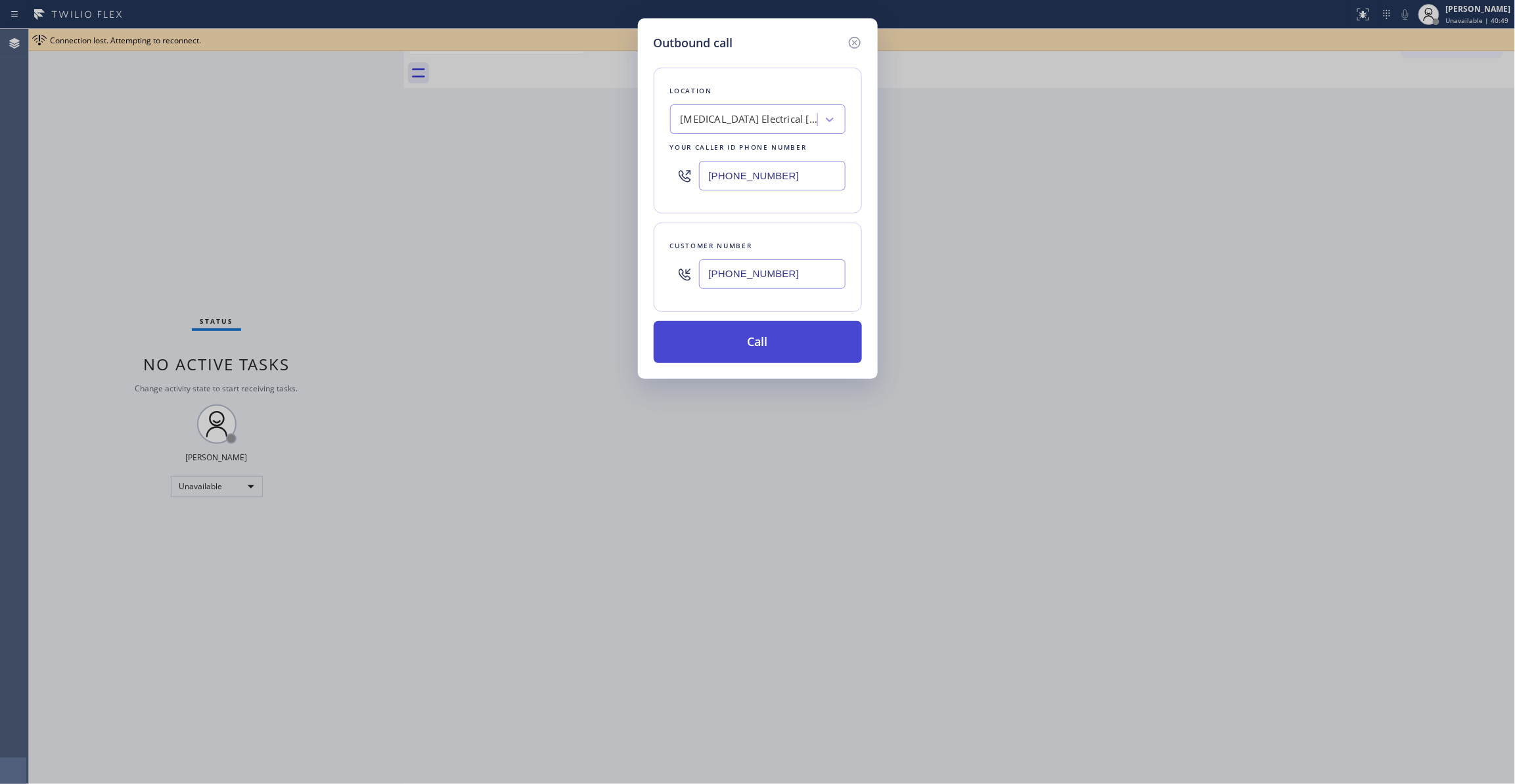
type input "[PHONE_NUMBER]"
click at [823, 353] on button "Call" at bounding box center [758, 342] width 208 height 42
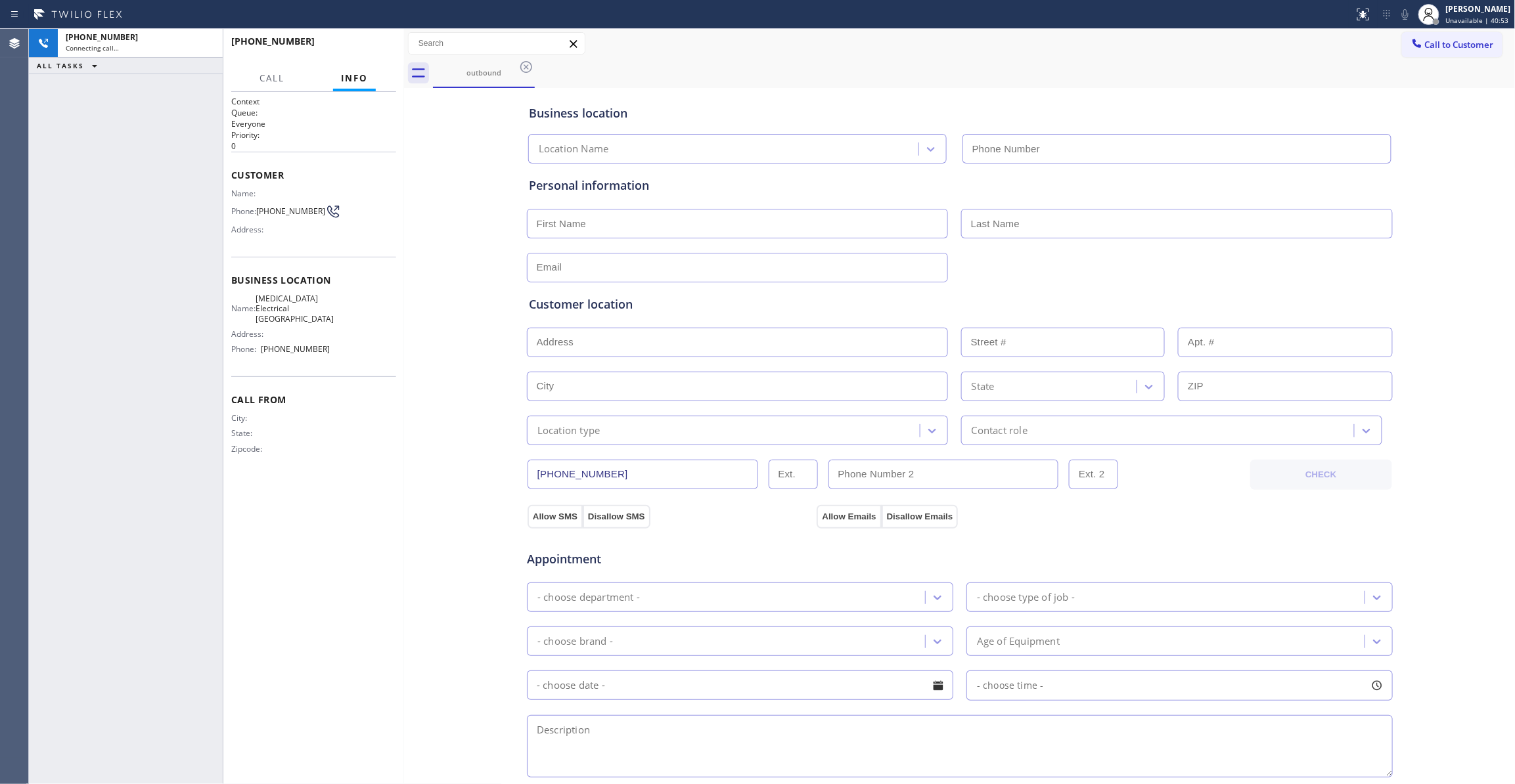
type input "[PHONE_NUMBER]"
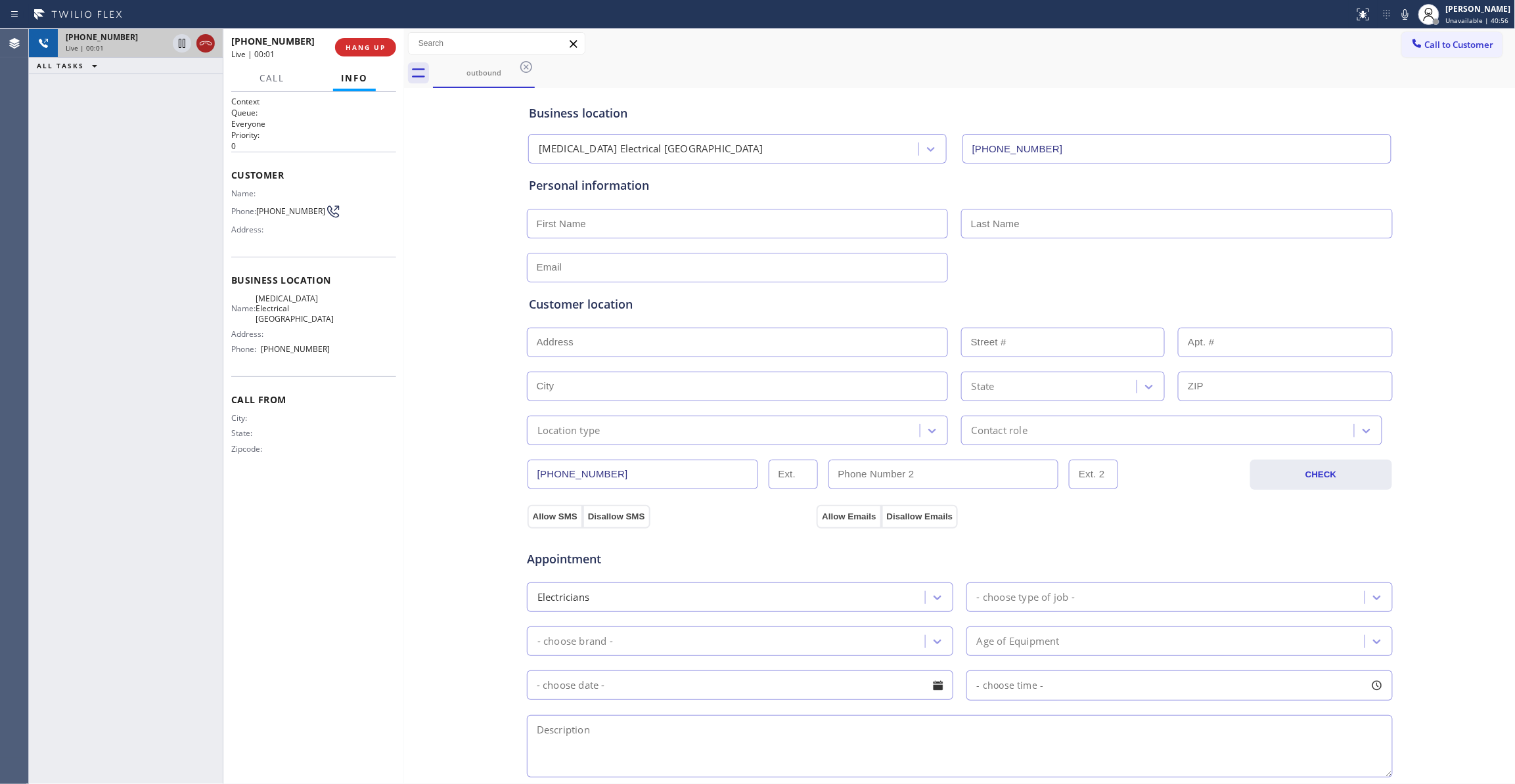
click at [202, 40] on icon at bounding box center [205, 43] width 16 height 16
click at [370, 51] on span "COMPLETE" at bounding box center [362, 47] width 45 height 9
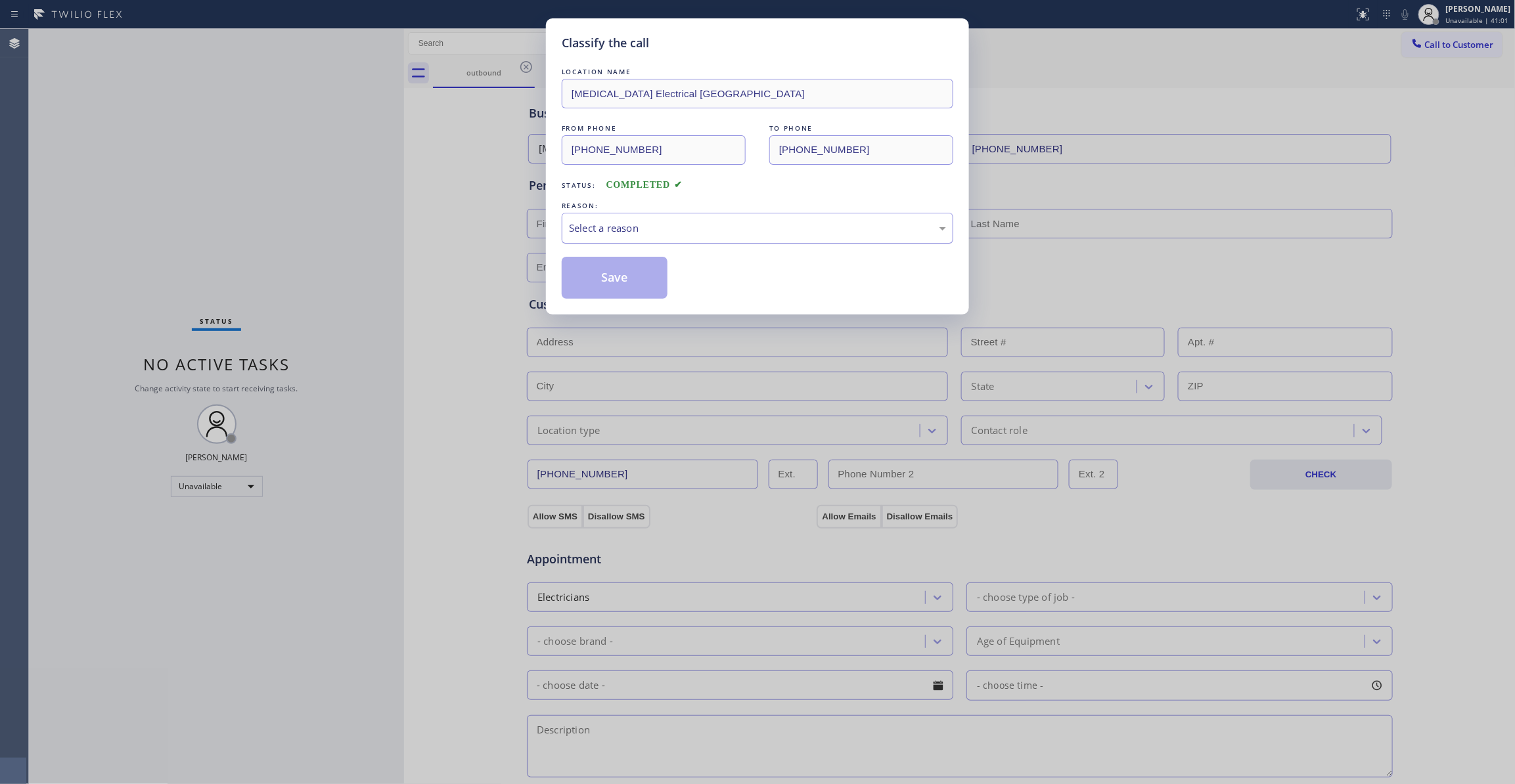
click at [636, 233] on div "Select a reason" at bounding box center [757, 228] width 377 height 15
click at [644, 277] on button "Save" at bounding box center [615, 277] width 106 height 42
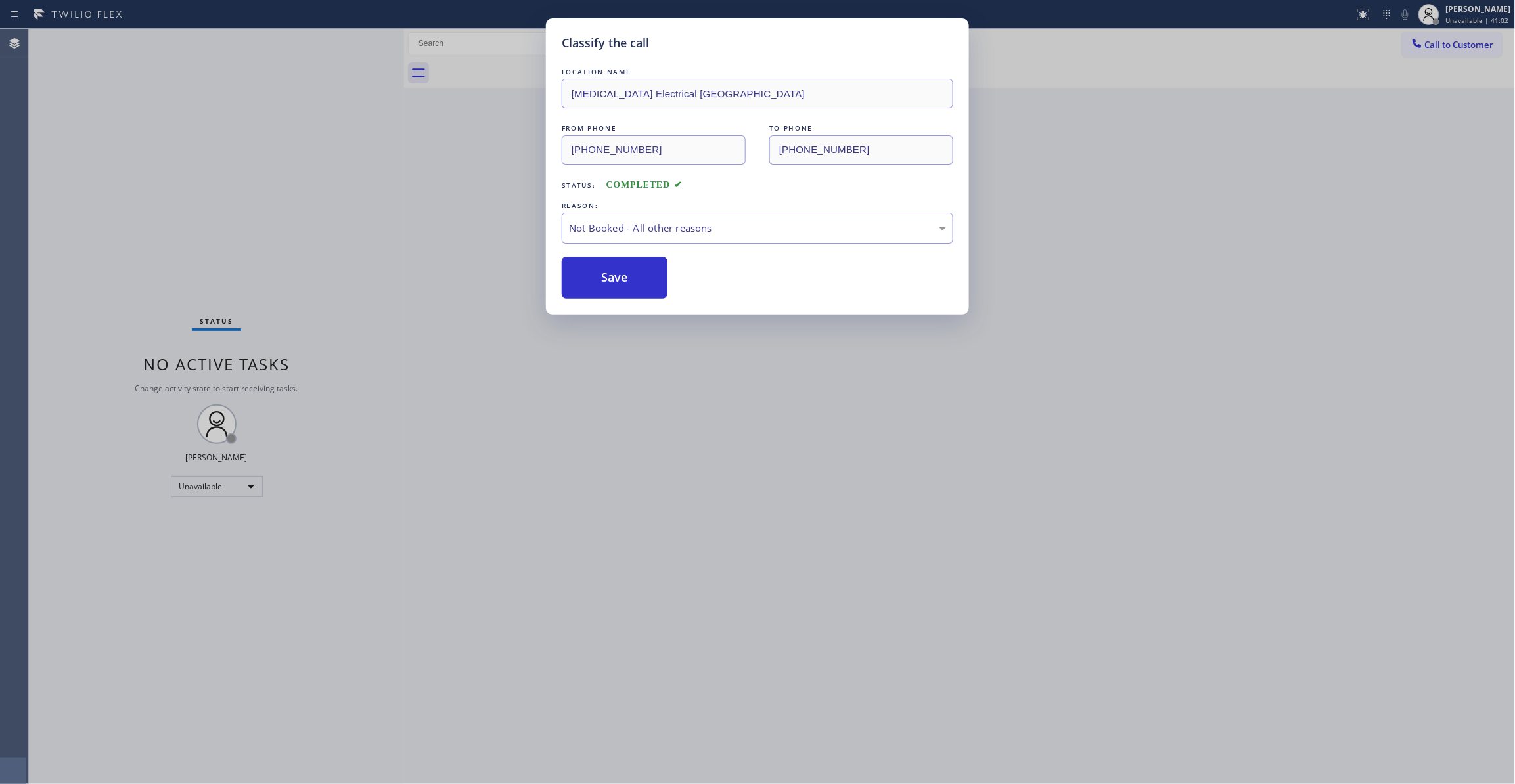
click at [644, 277] on button "Save" at bounding box center [615, 277] width 106 height 42
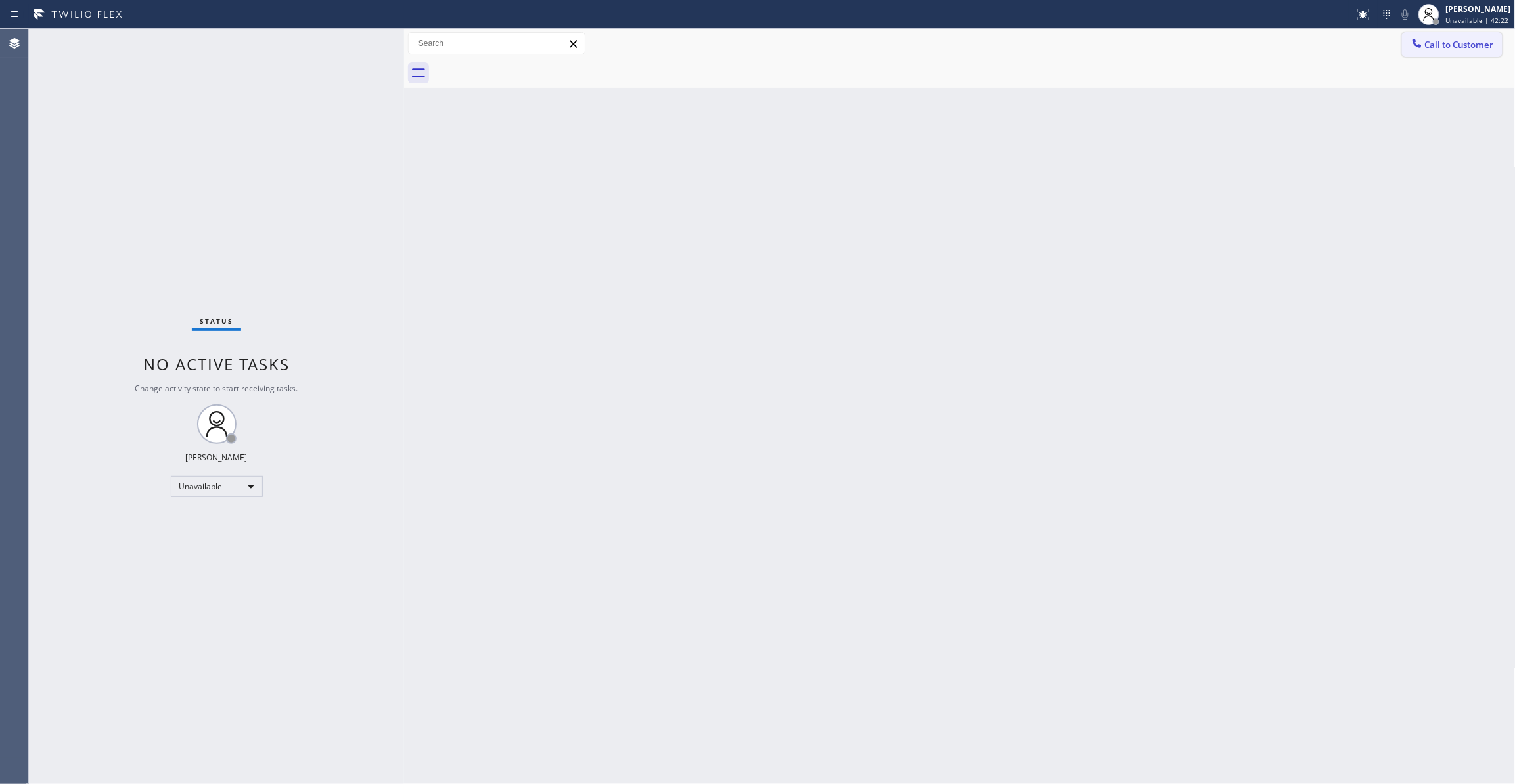
click at [1437, 37] on button "Call to Customer" at bounding box center [1452, 44] width 101 height 25
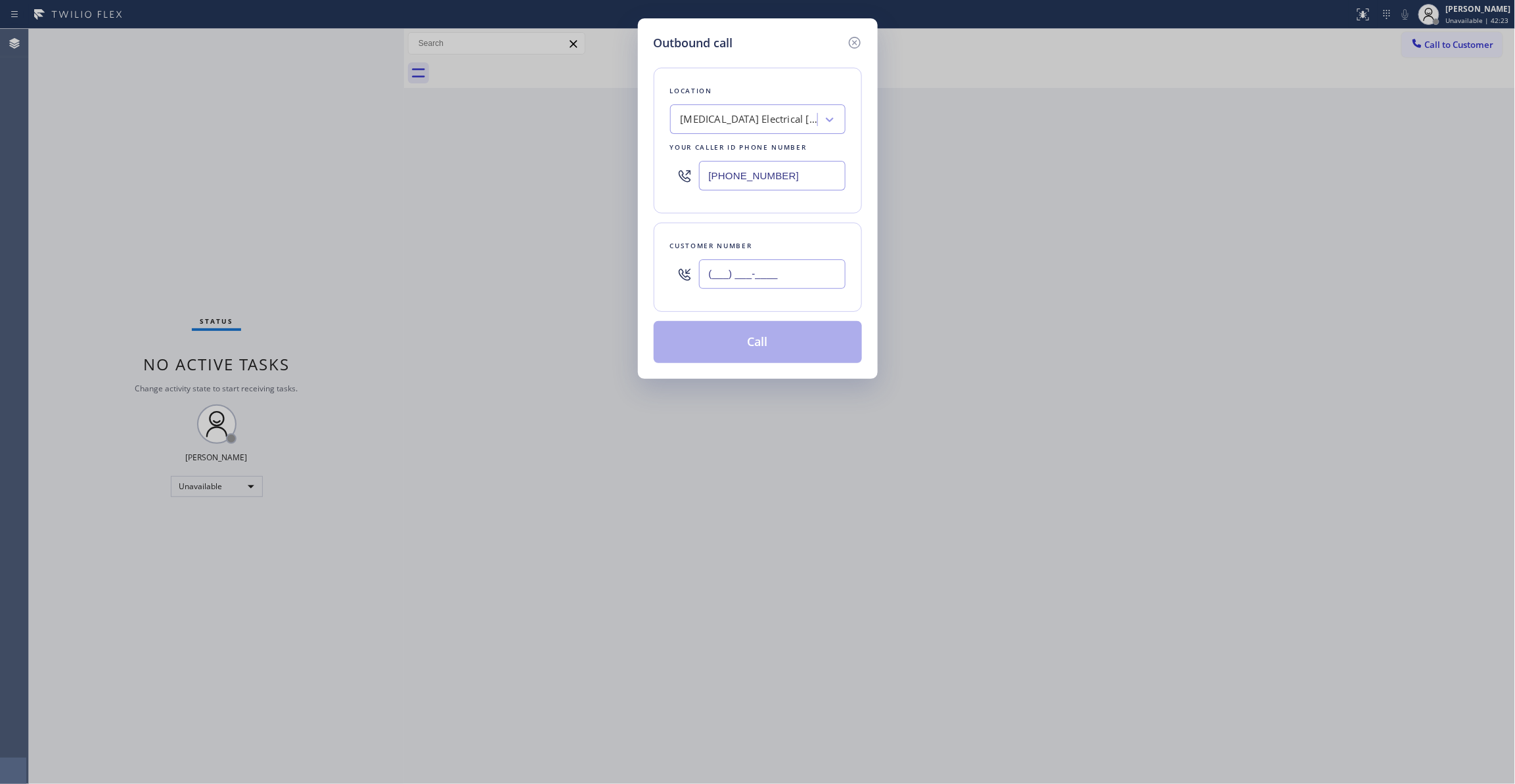
click at [778, 264] on input "(___) ___-____" at bounding box center [772, 274] width 147 height 29
paste input "408) 538-3713"
type input "[PHONE_NUMBER]"
paste input "408) 338-6643"
drag, startPoint x: 792, startPoint y: 174, endPoint x: 398, endPoint y: 166, distance: 394.1
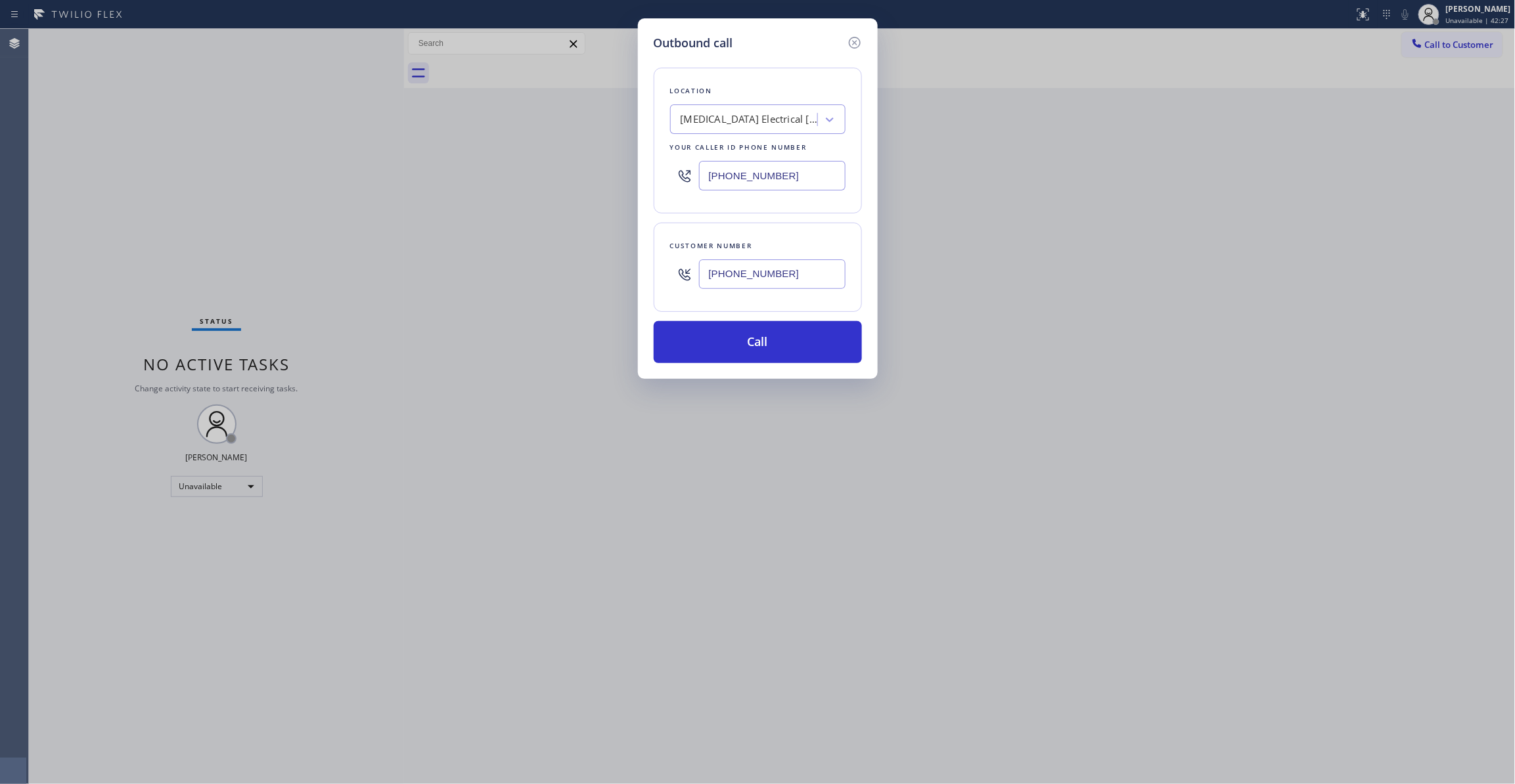
click at [398, 166] on div "Outbound call Location [MEDICAL_DATA] Electrical [GEOGRAPHIC_DATA] Your caller …" at bounding box center [757, 392] width 1515 height 784
type input "[PHONE_NUMBER]"
drag, startPoint x: 816, startPoint y: 280, endPoint x: 568, endPoint y: 287, distance: 248.1
click at [534, 274] on div "Outbound call Location Red Apple Appliance Repair [GEOGRAPHIC_DATA][PERSON_NAME…" at bounding box center [757, 392] width 1515 height 784
click at [715, 340] on button "Call" at bounding box center [758, 342] width 208 height 42
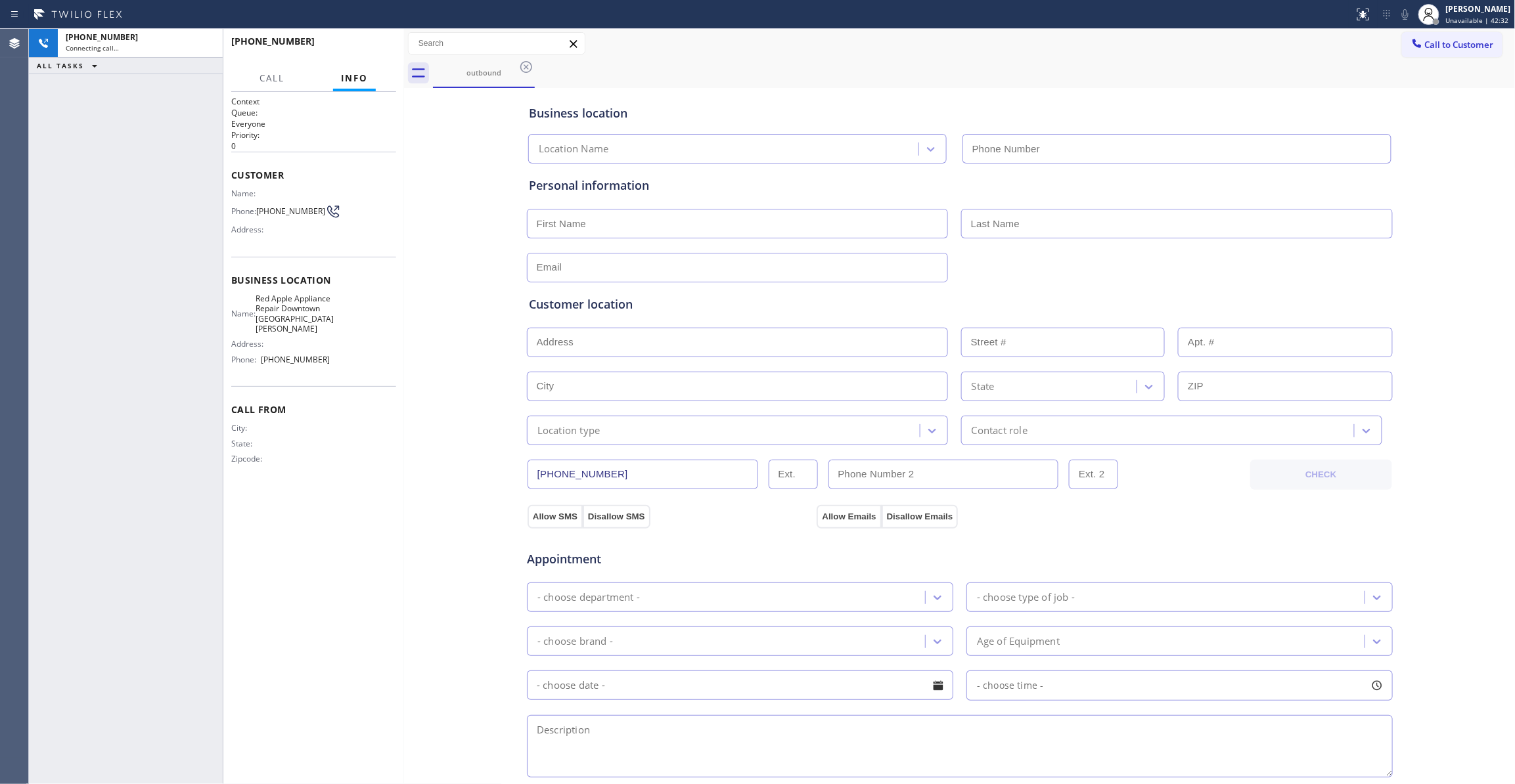
type input "[PHONE_NUMBER]"
click at [67, 337] on div "[PHONE_NUMBER] Live | 00:01 ALL TASKS ALL TASKS ACTIVE TASKS TASKS IN WRAP UP" at bounding box center [125, 406] width 194 height 755
click at [361, 57] on div "[PHONE_NUMBER] Live | 00:01 HANG UP" at bounding box center [313, 48] width 165 height 34
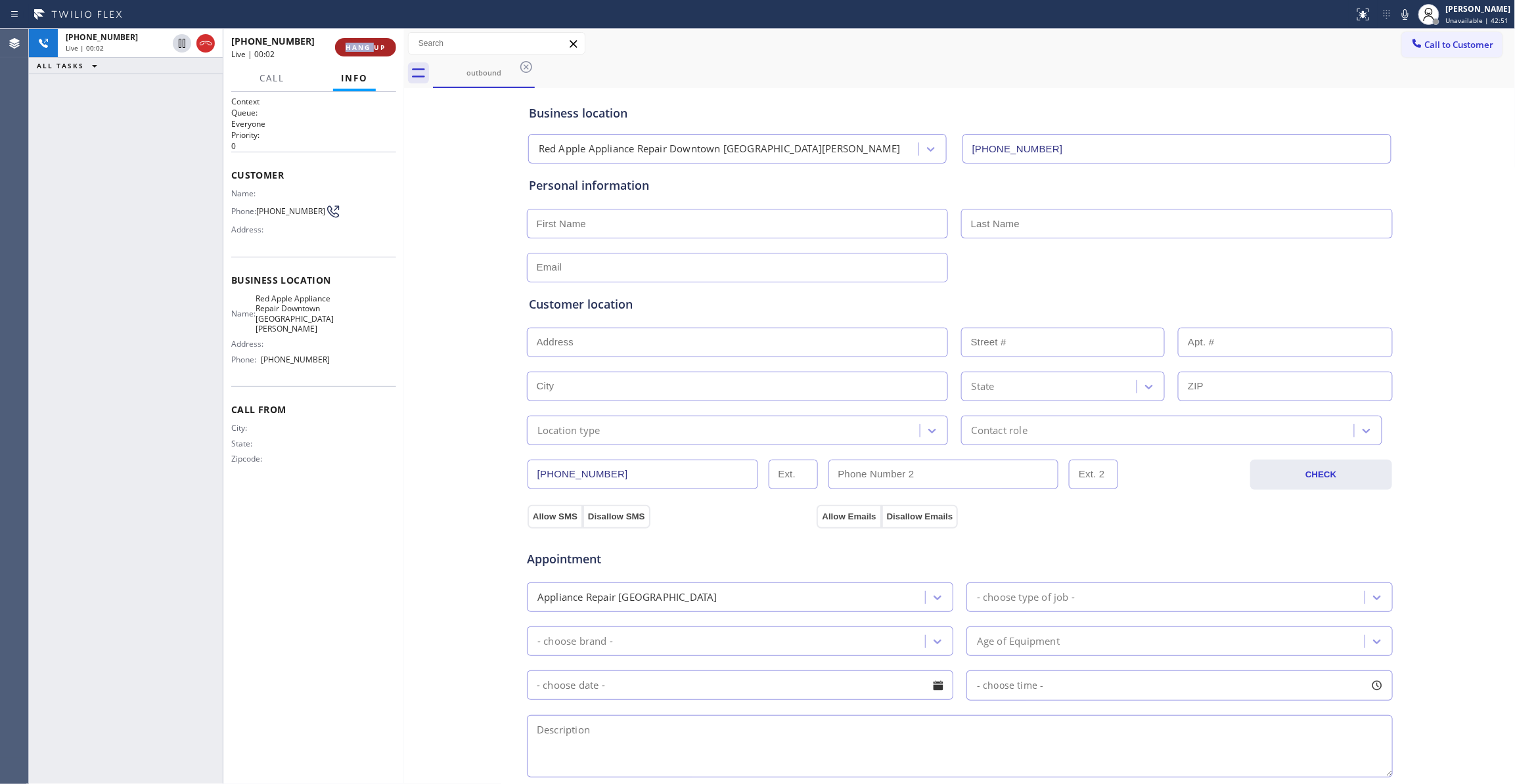
click at [361, 50] on span "HANG UP" at bounding box center [365, 47] width 40 height 9
click at [364, 54] on button "COMPLETE" at bounding box center [362, 48] width 66 height 18
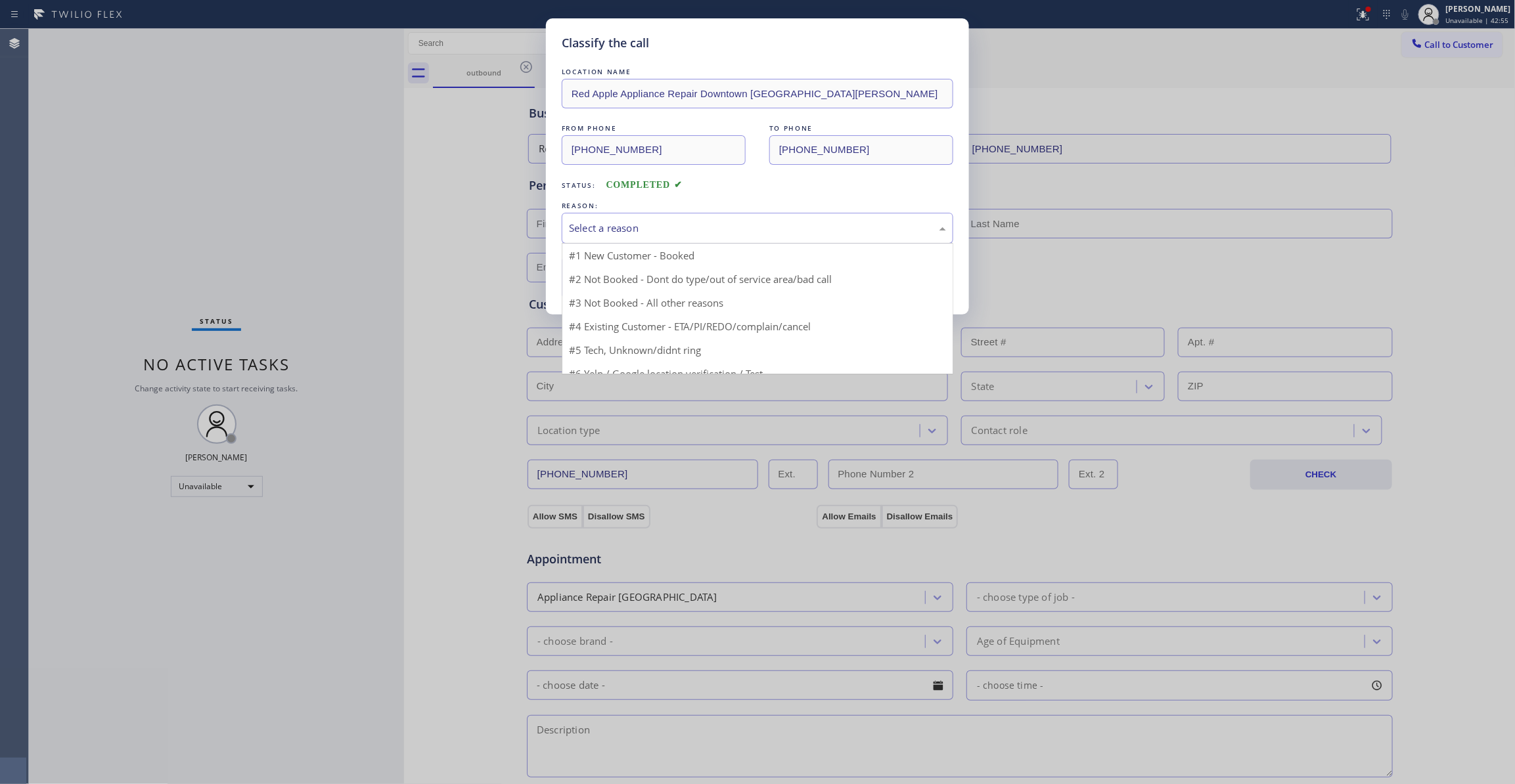
click at [603, 221] on div "Select a reason" at bounding box center [757, 228] width 377 height 15
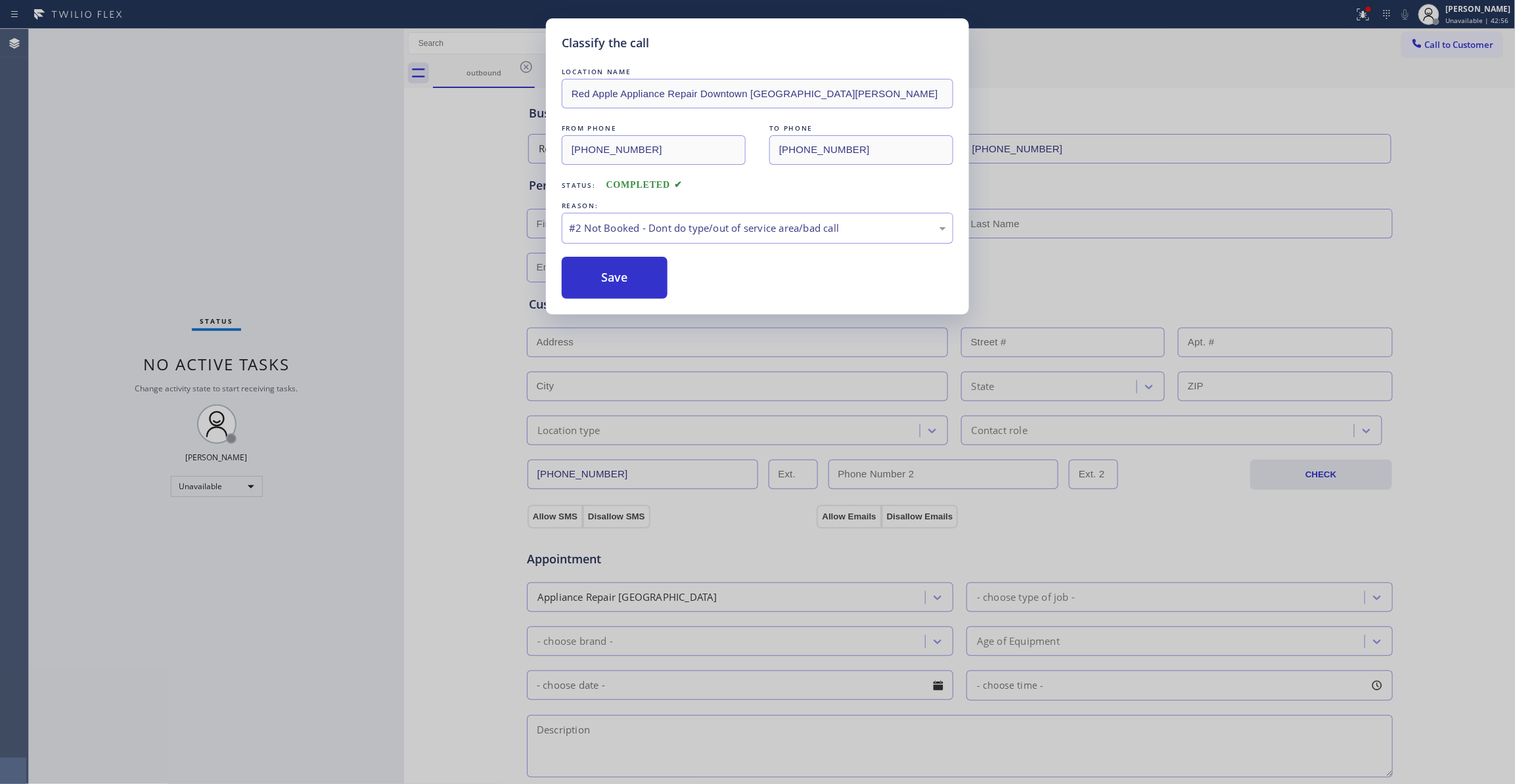
click at [608, 277] on button "Save" at bounding box center [615, 277] width 106 height 42
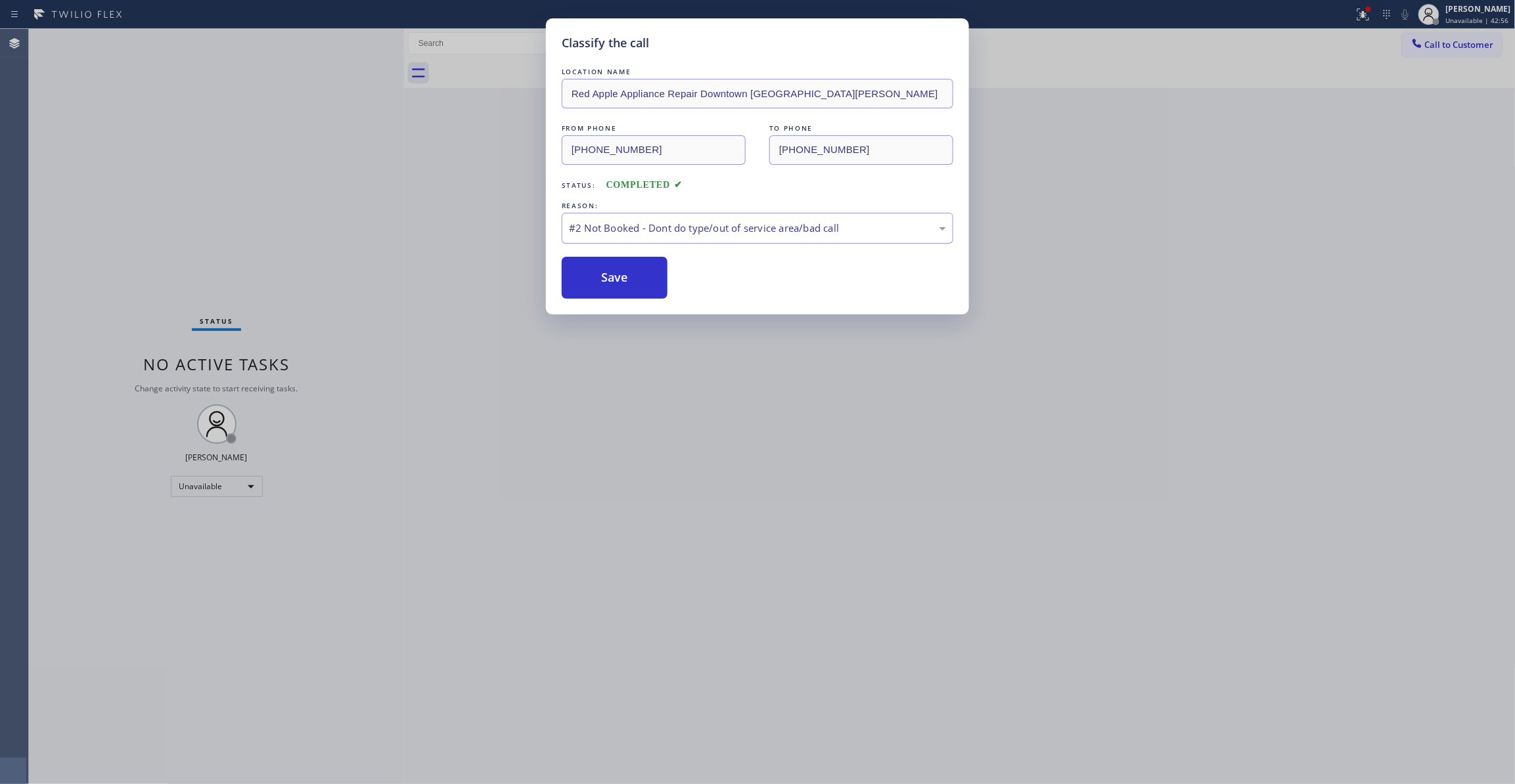
click at [608, 277] on button "Save" at bounding box center [615, 277] width 106 height 42
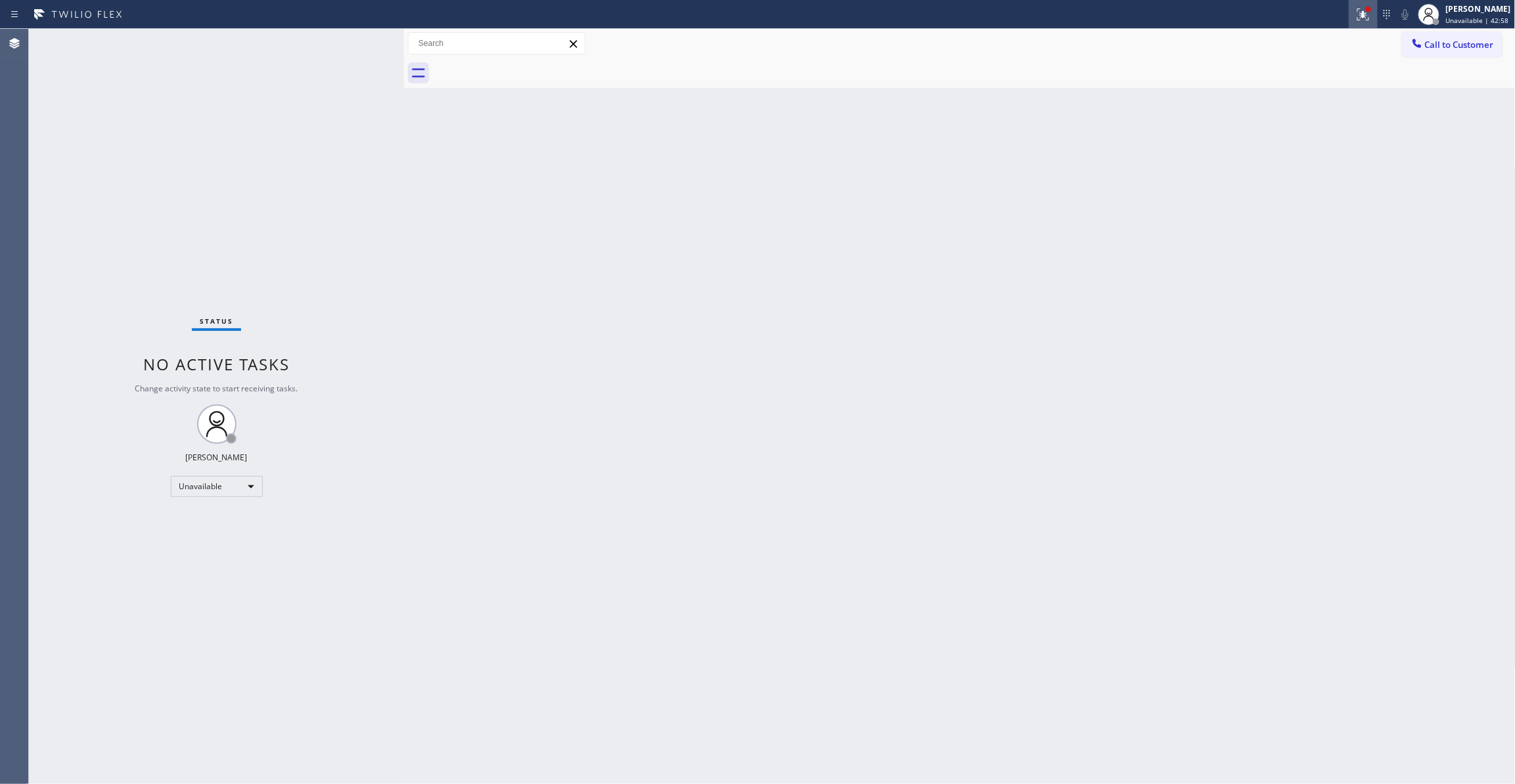
click at [1349, 16] on div at bounding box center [1363, 14] width 29 height 16
click at [1272, 174] on span "Clear issues" at bounding box center [1277, 171] width 61 height 9
click at [1457, 43] on span "Call to Customer" at bounding box center [1459, 44] width 69 height 11
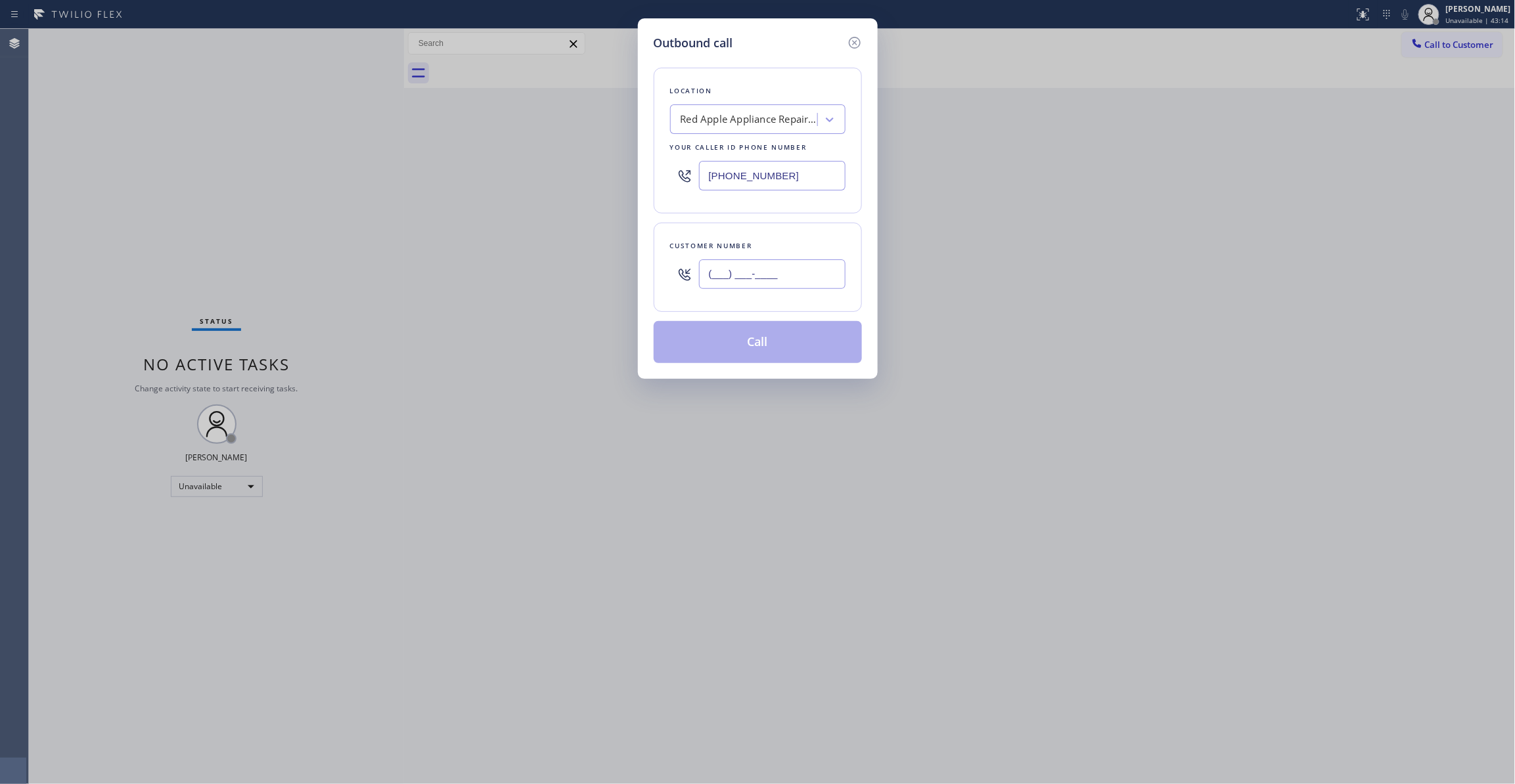
click at [760, 272] on input "(___) ___-____" at bounding box center [772, 274] width 147 height 29
paste input "408) 538-3713"
type input "[PHONE_NUMBER]"
click at [762, 350] on button "Call" at bounding box center [758, 342] width 208 height 42
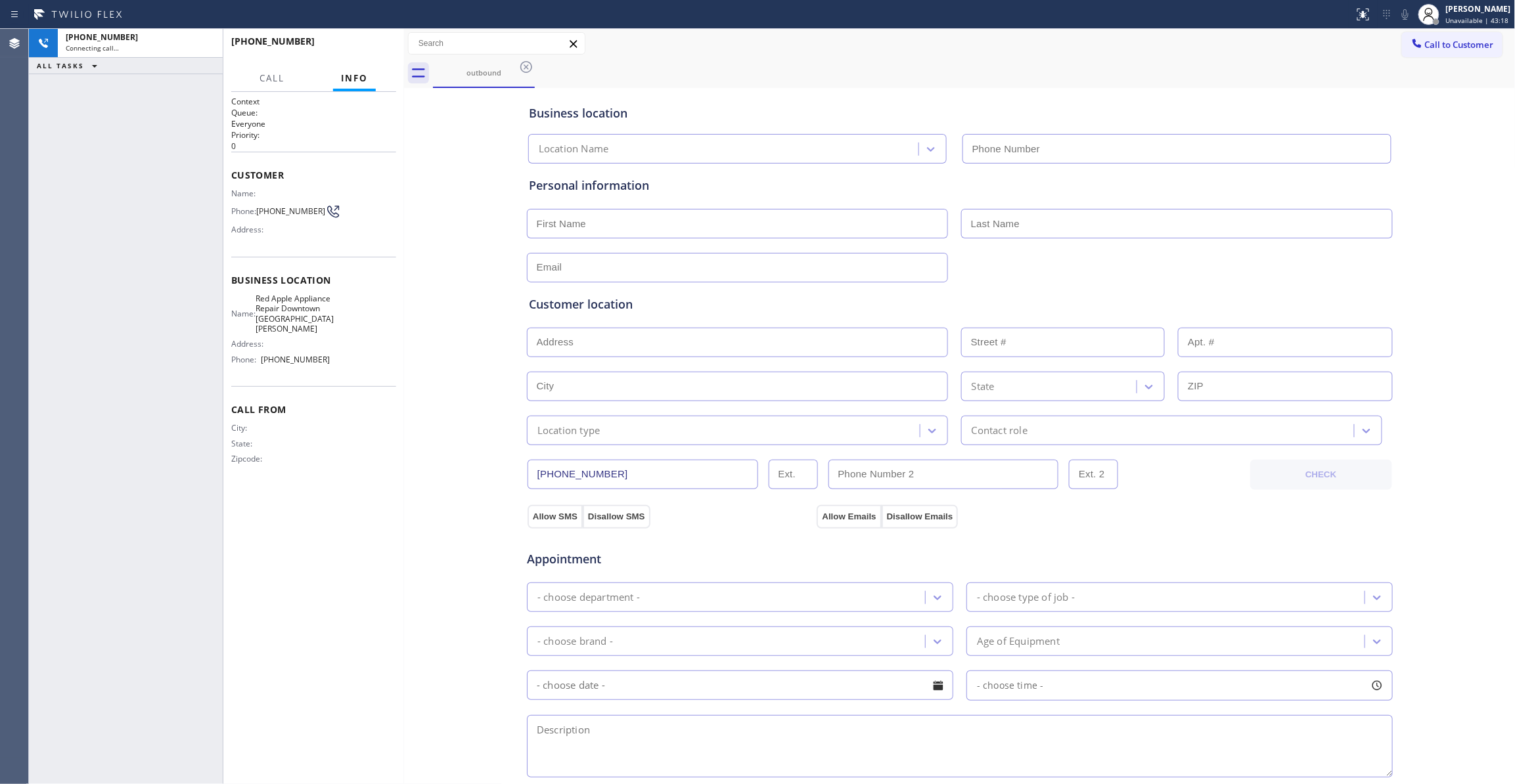
type input "[PHONE_NUMBER]"
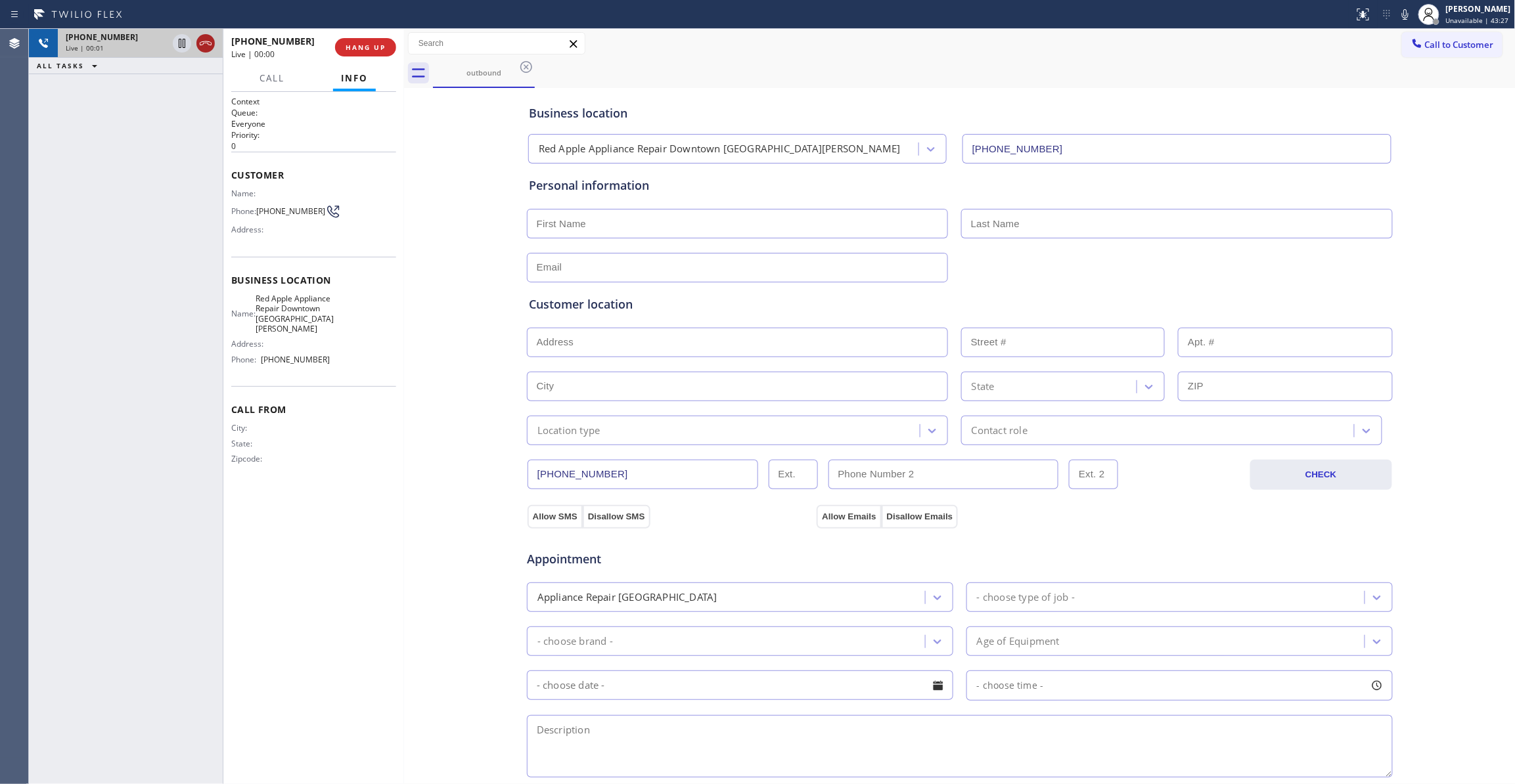
click at [208, 45] on icon at bounding box center [205, 43] width 16 height 16
click at [377, 46] on span "COMPLETE" at bounding box center [362, 47] width 45 height 9
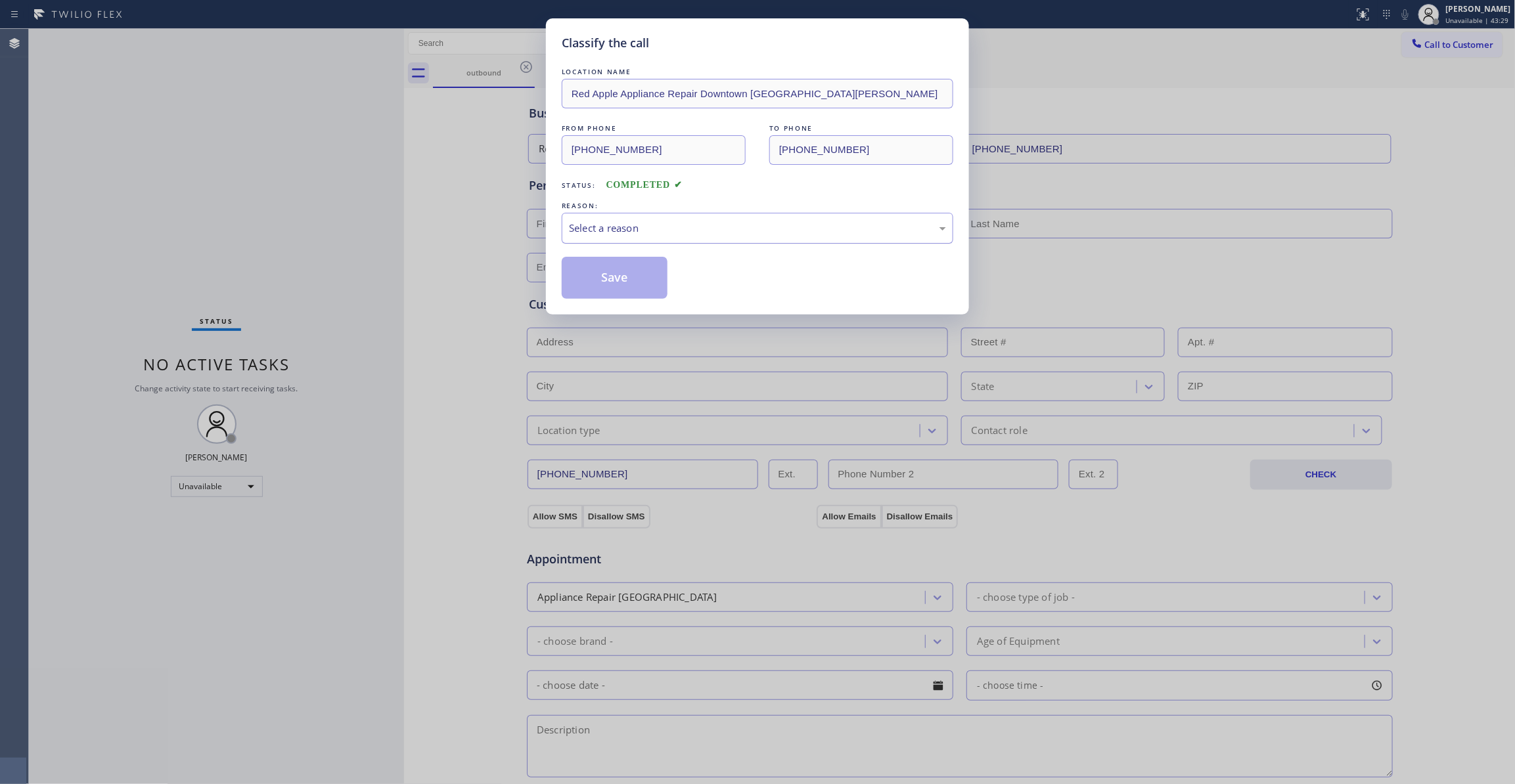
click at [584, 224] on div "Select a reason" at bounding box center [757, 228] width 377 height 15
click at [598, 274] on button "Save" at bounding box center [615, 277] width 106 height 42
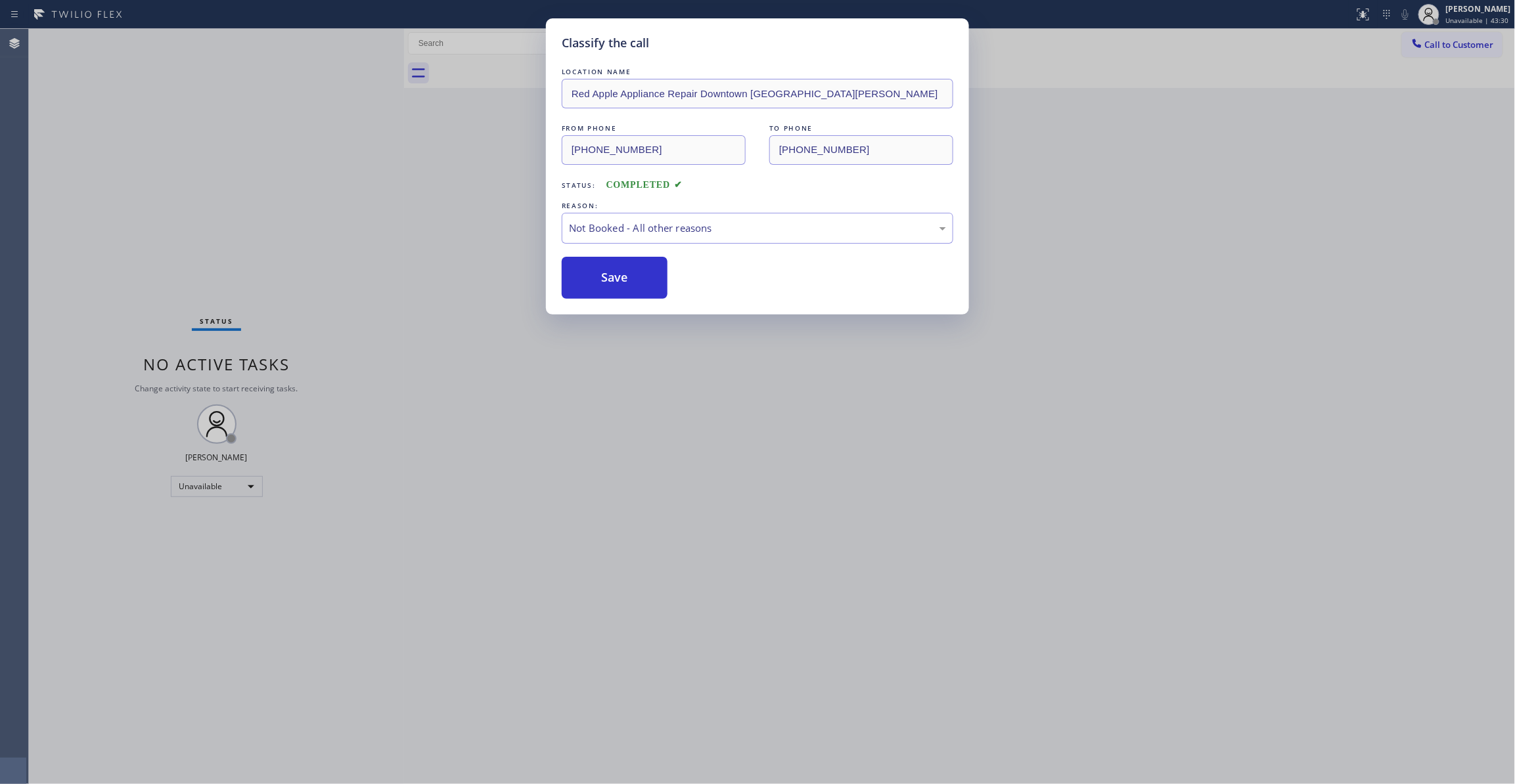
click at [598, 274] on button "Save" at bounding box center [615, 277] width 106 height 42
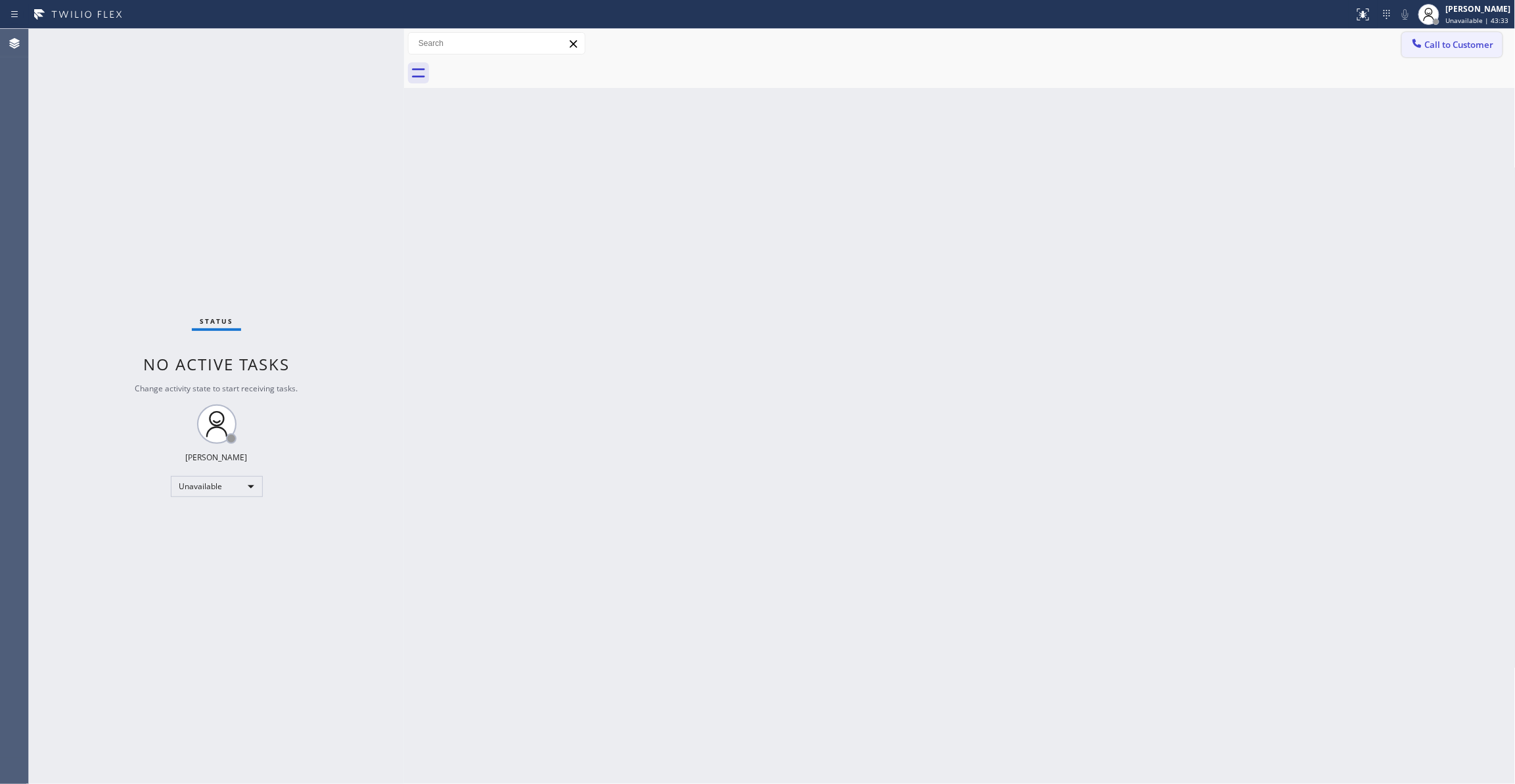
click at [1458, 48] on span "Call to Customer" at bounding box center [1459, 44] width 69 height 11
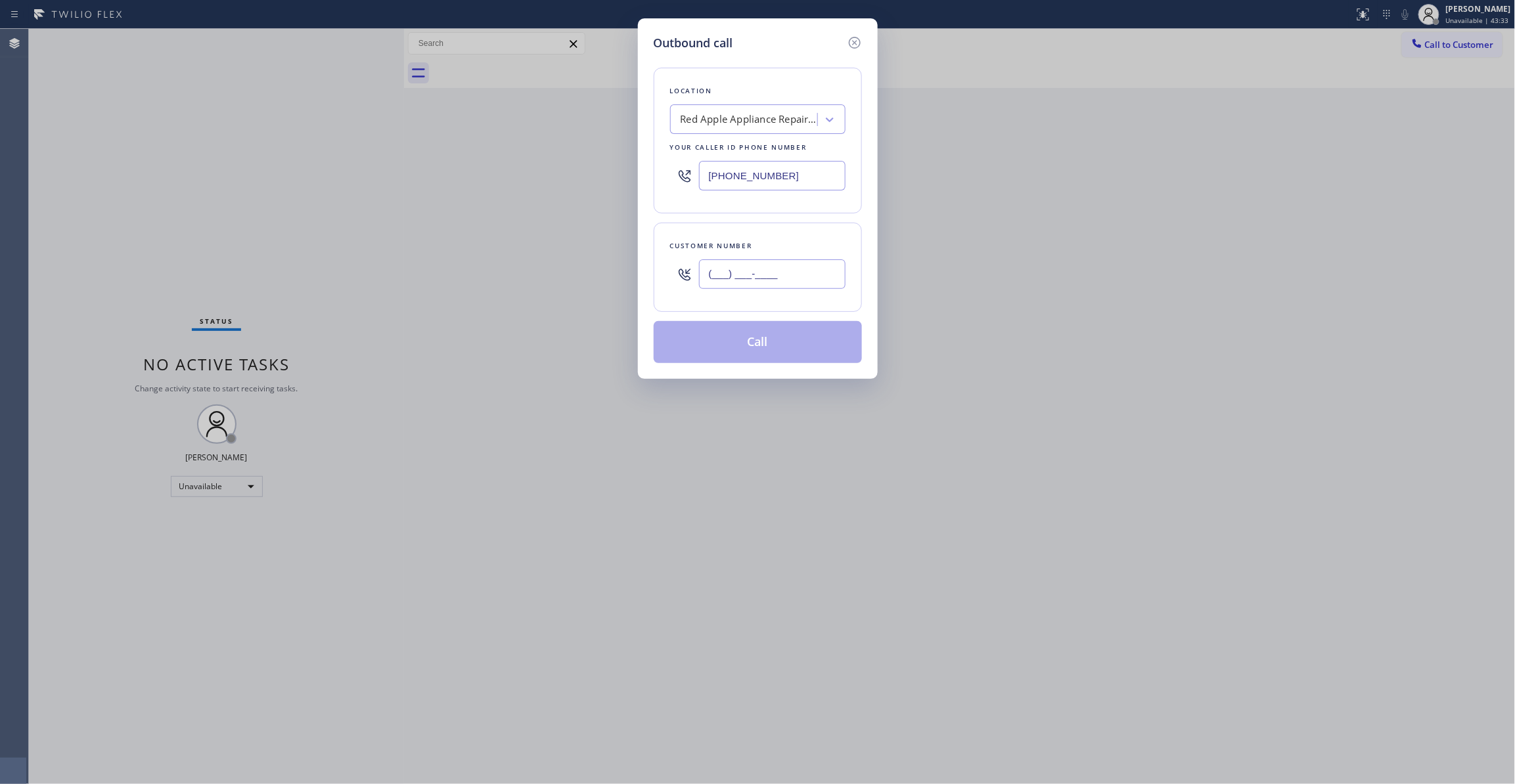
click at [737, 274] on input "(___) ___-____" at bounding box center [772, 274] width 147 height 29
paste input "408) 538-3713"
type input "[PHONE_NUMBER]"
click at [742, 345] on button "Call" at bounding box center [758, 342] width 208 height 42
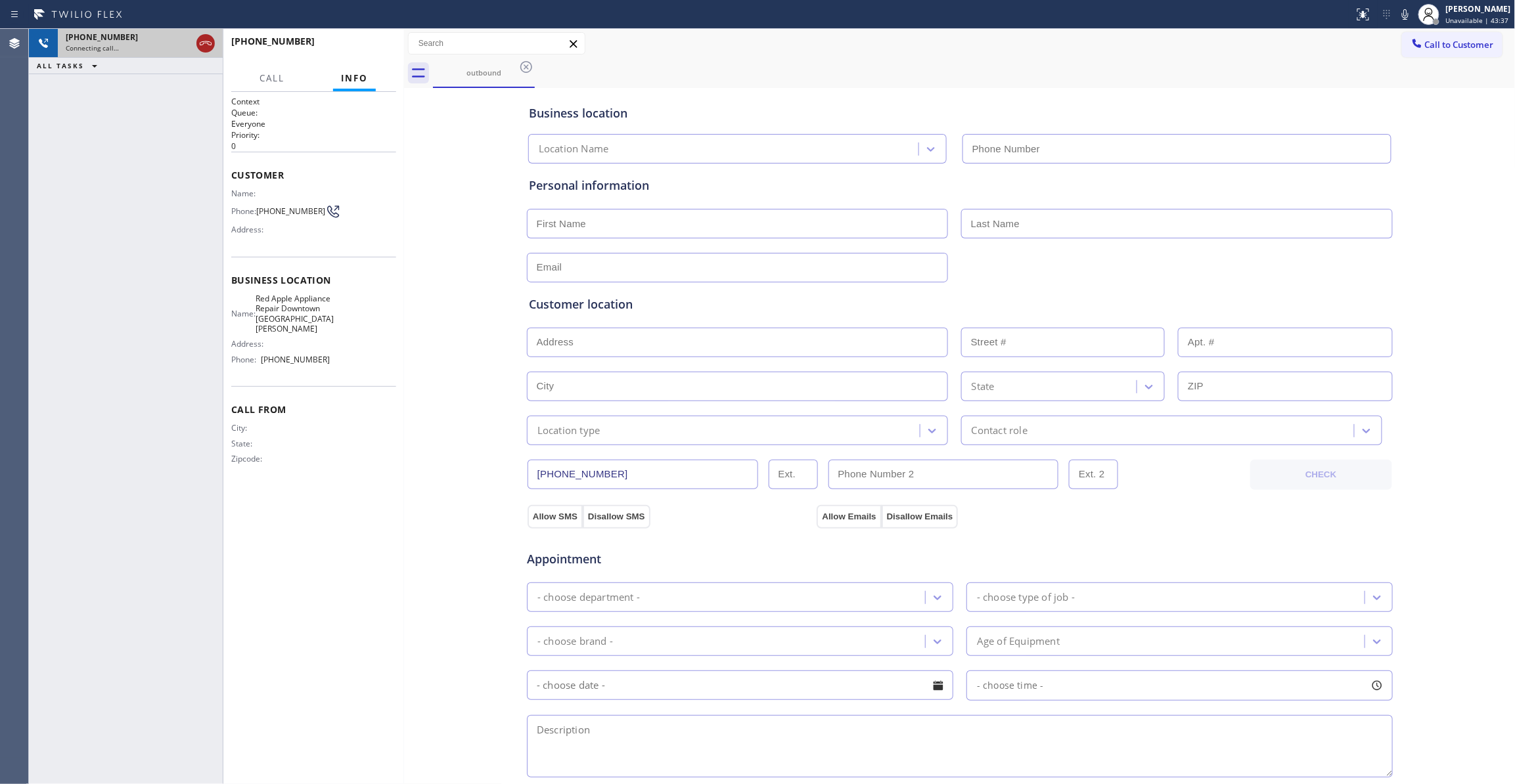
type input "[PHONE_NUMBER]"
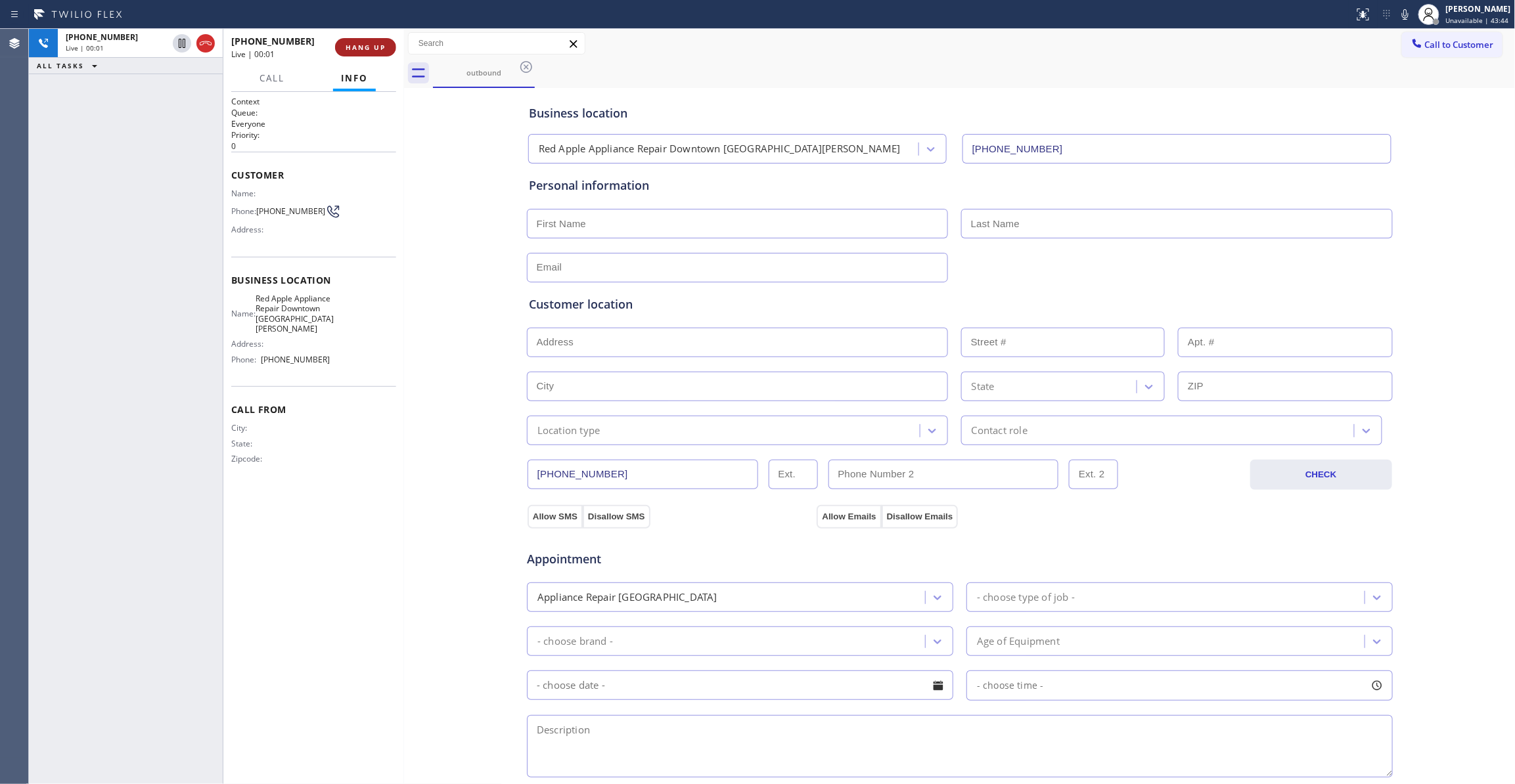
drag, startPoint x: 202, startPoint y: 43, endPoint x: 356, endPoint y: 52, distance: 154.3
click at [202, 43] on icon at bounding box center [205, 43] width 16 height 16
click at [361, 54] on button "HANG UP" at bounding box center [365, 48] width 61 height 18
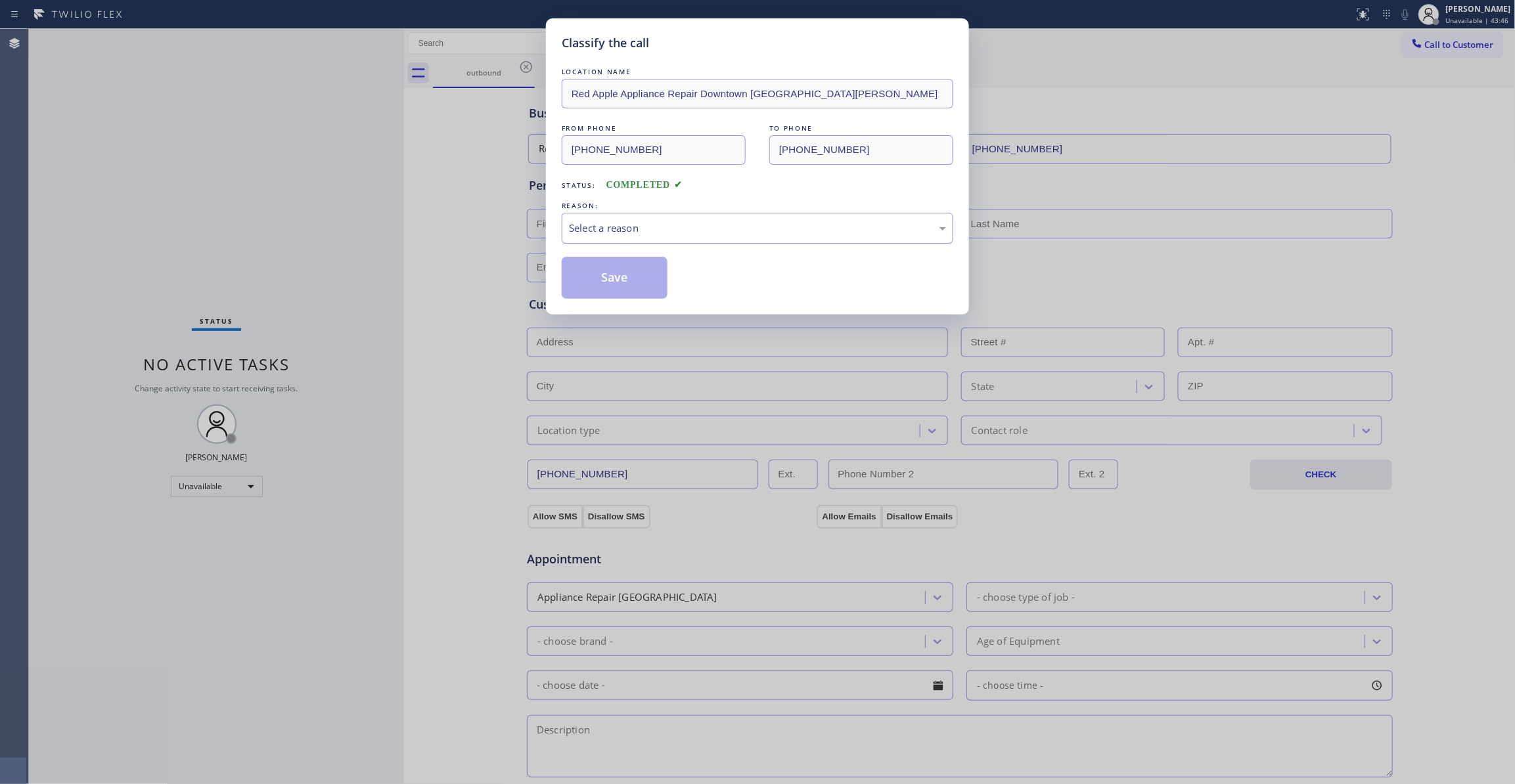
click at [592, 224] on div "Select a reason" at bounding box center [757, 228] width 377 height 15
click at [600, 277] on button "Save" at bounding box center [615, 277] width 106 height 42
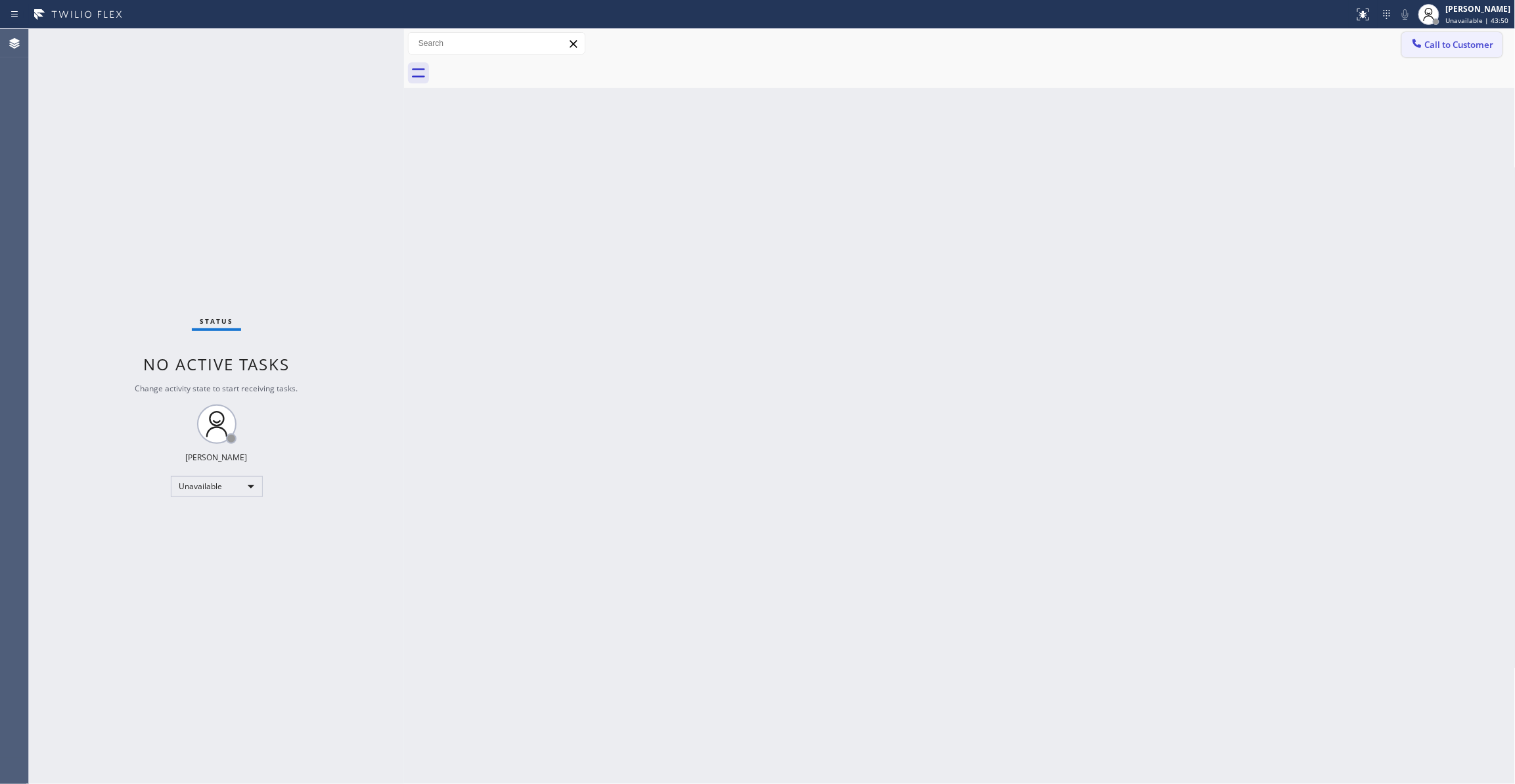
click at [1447, 45] on span "Call to Customer" at bounding box center [1459, 44] width 69 height 11
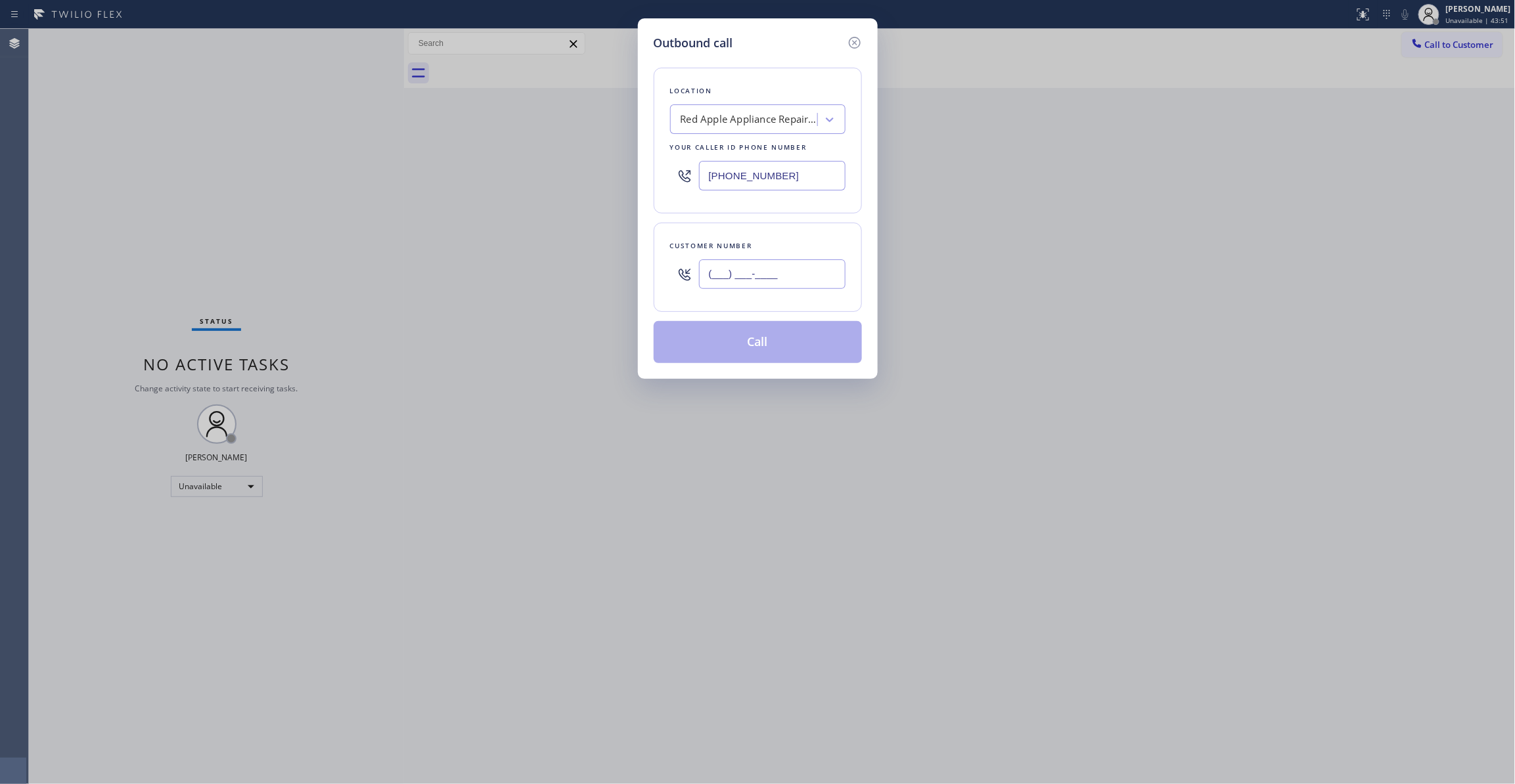
click at [787, 287] on input "(___) ___-____" at bounding box center [772, 274] width 147 height 29
paste input "408) 538-3713"
type input "[PHONE_NUMBER]"
click at [742, 350] on button "Call" at bounding box center [758, 342] width 208 height 42
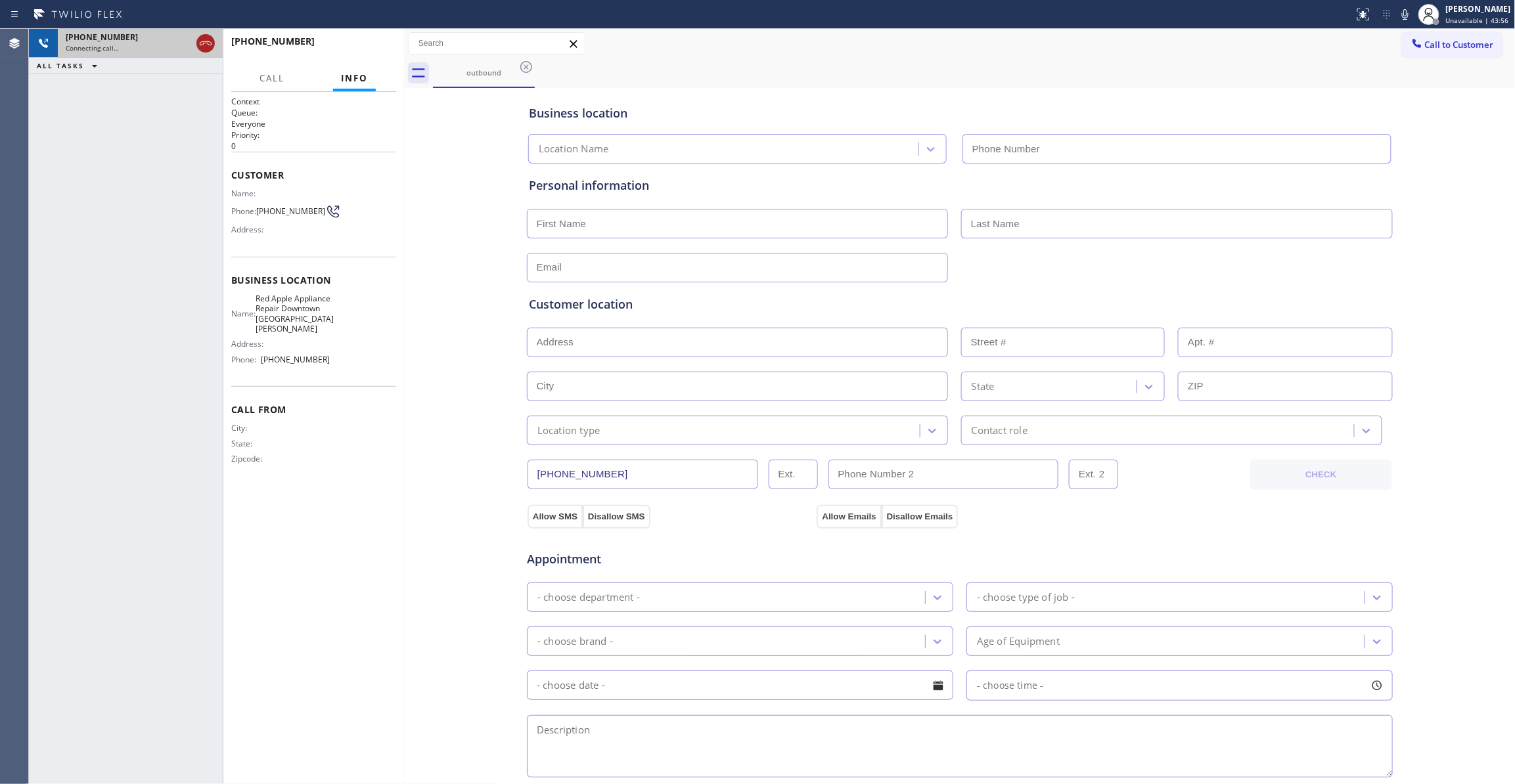
type input "[PHONE_NUMBER]"
click at [201, 43] on icon at bounding box center [205, 43] width 16 height 16
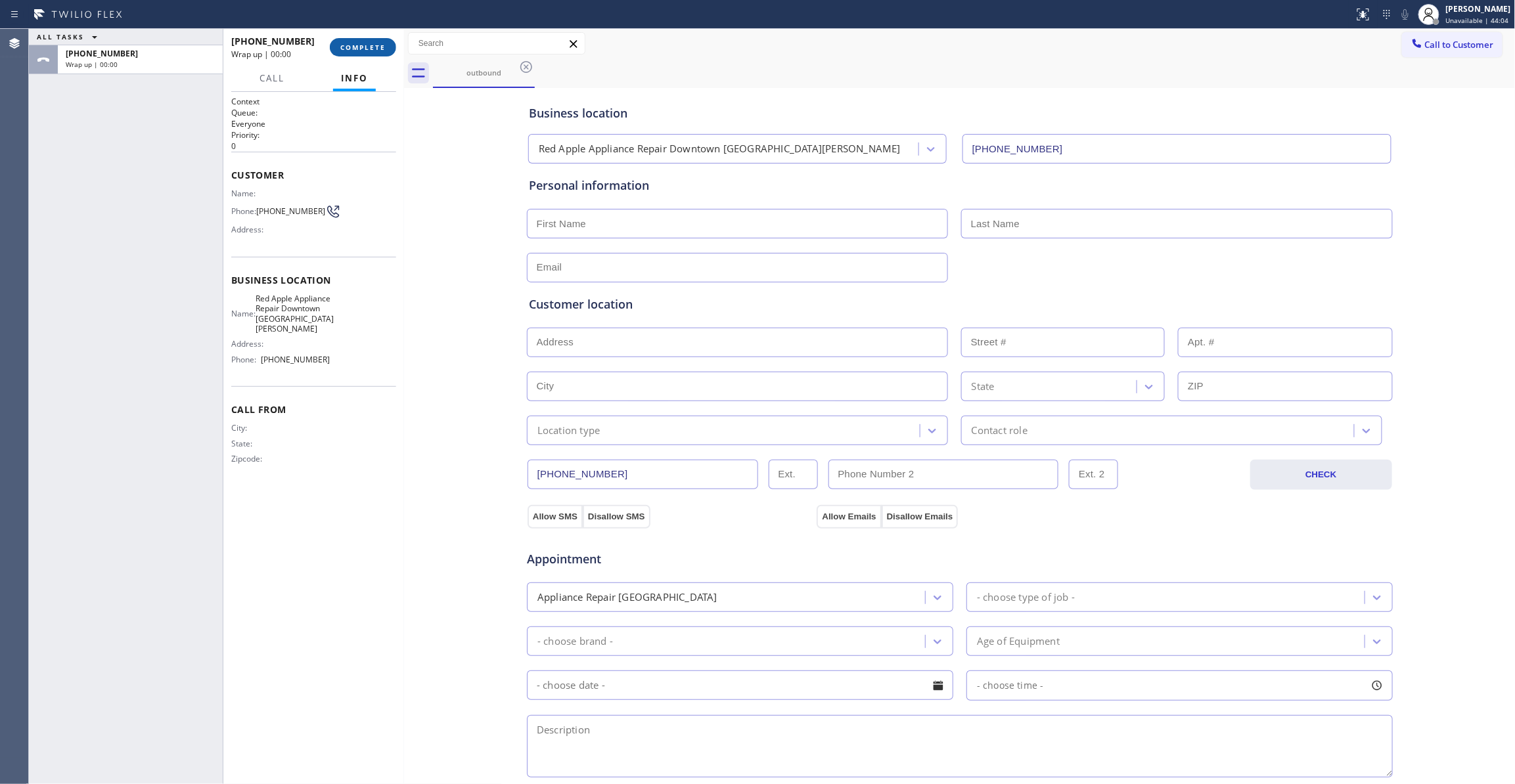
click at [366, 45] on span "COMPLETE" at bounding box center [362, 47] width 45 height 9
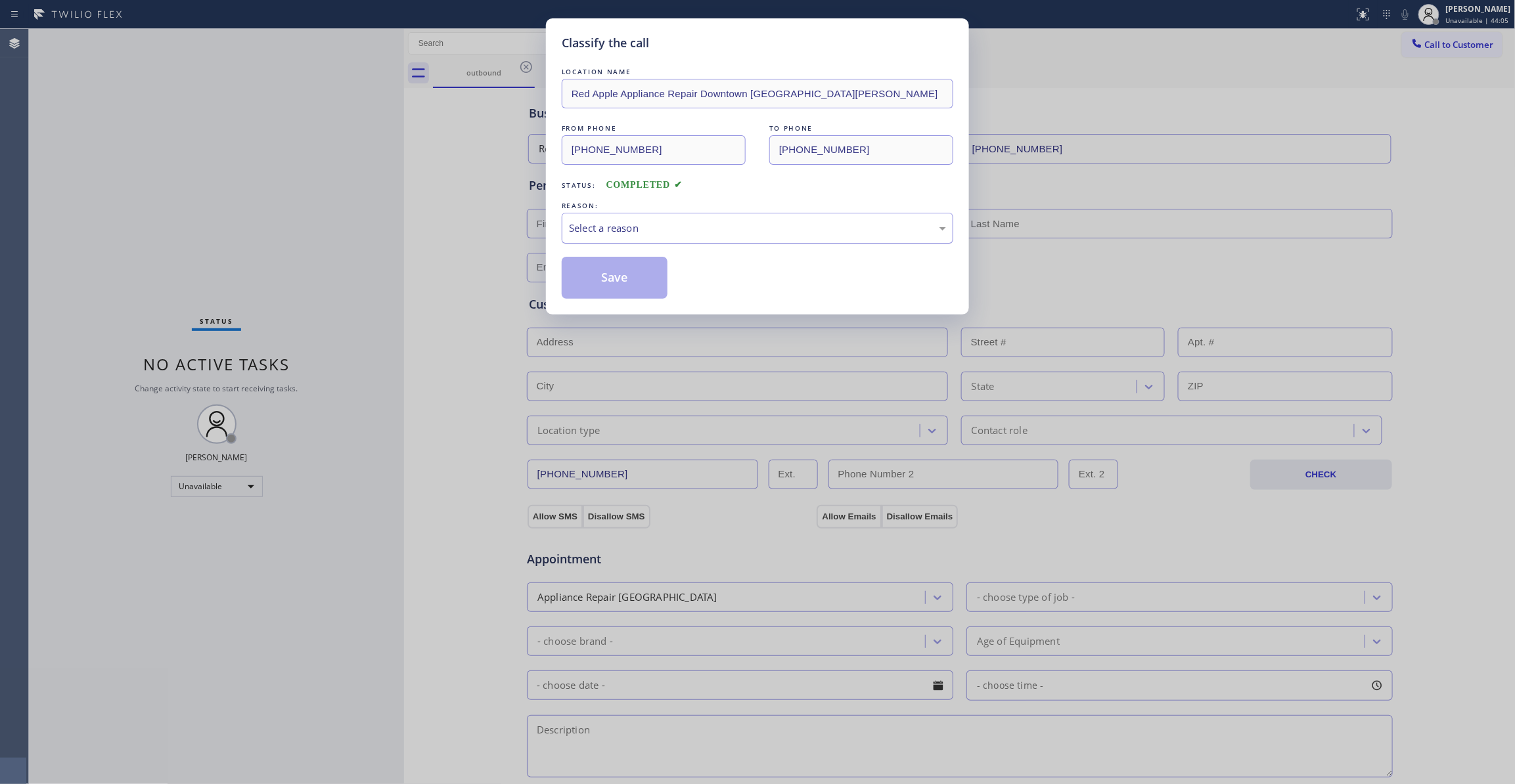
click at [599, 220] on div "Select a reason" at bounding box center [758, 229] width 392 height 31
click at [599, 227] on div "Select a reason" at bounding box center [757, 228] width 377 height 15
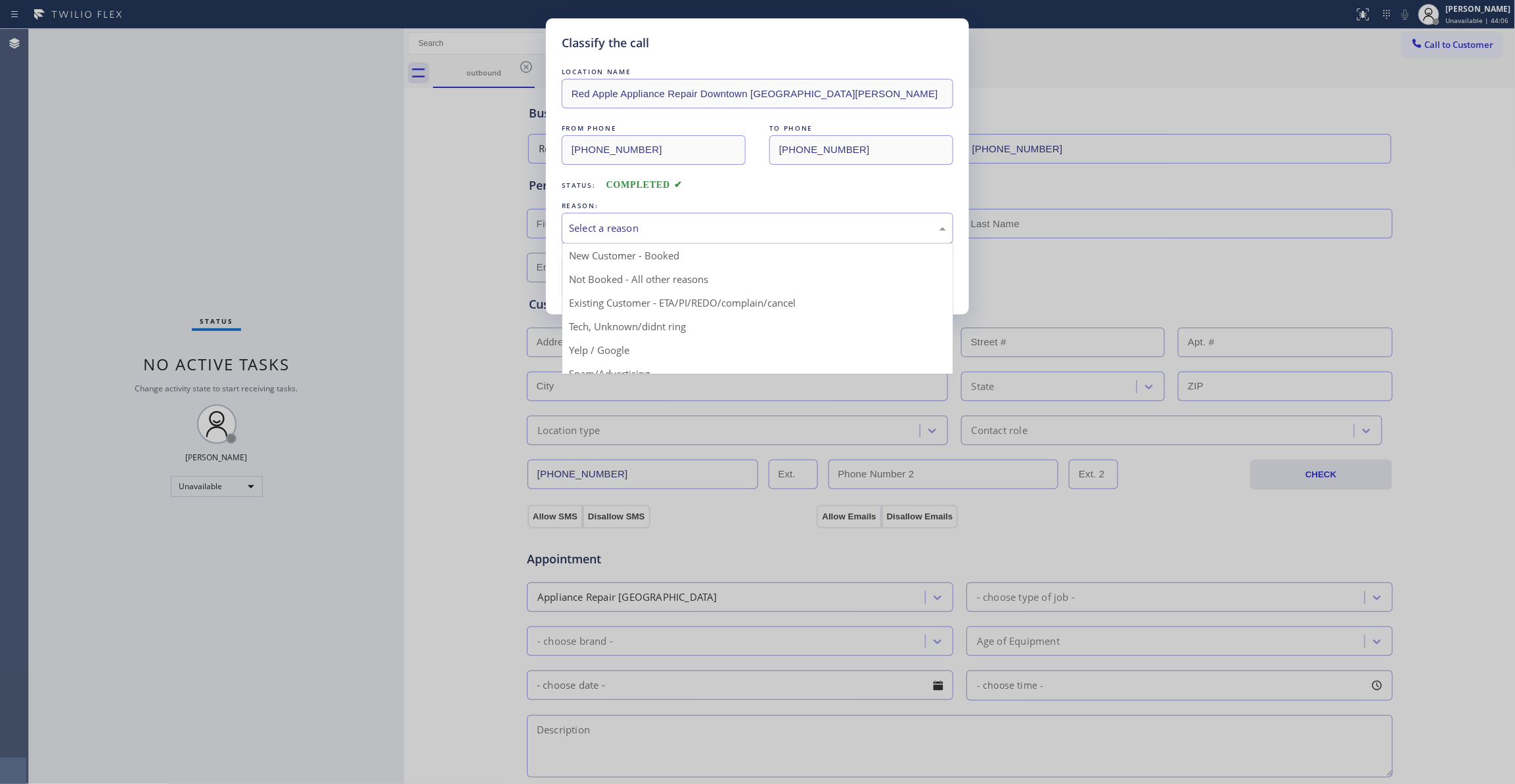
click at [607, 231] on div "Select a reason" at bounding box center [757, 228] width 377 height 15
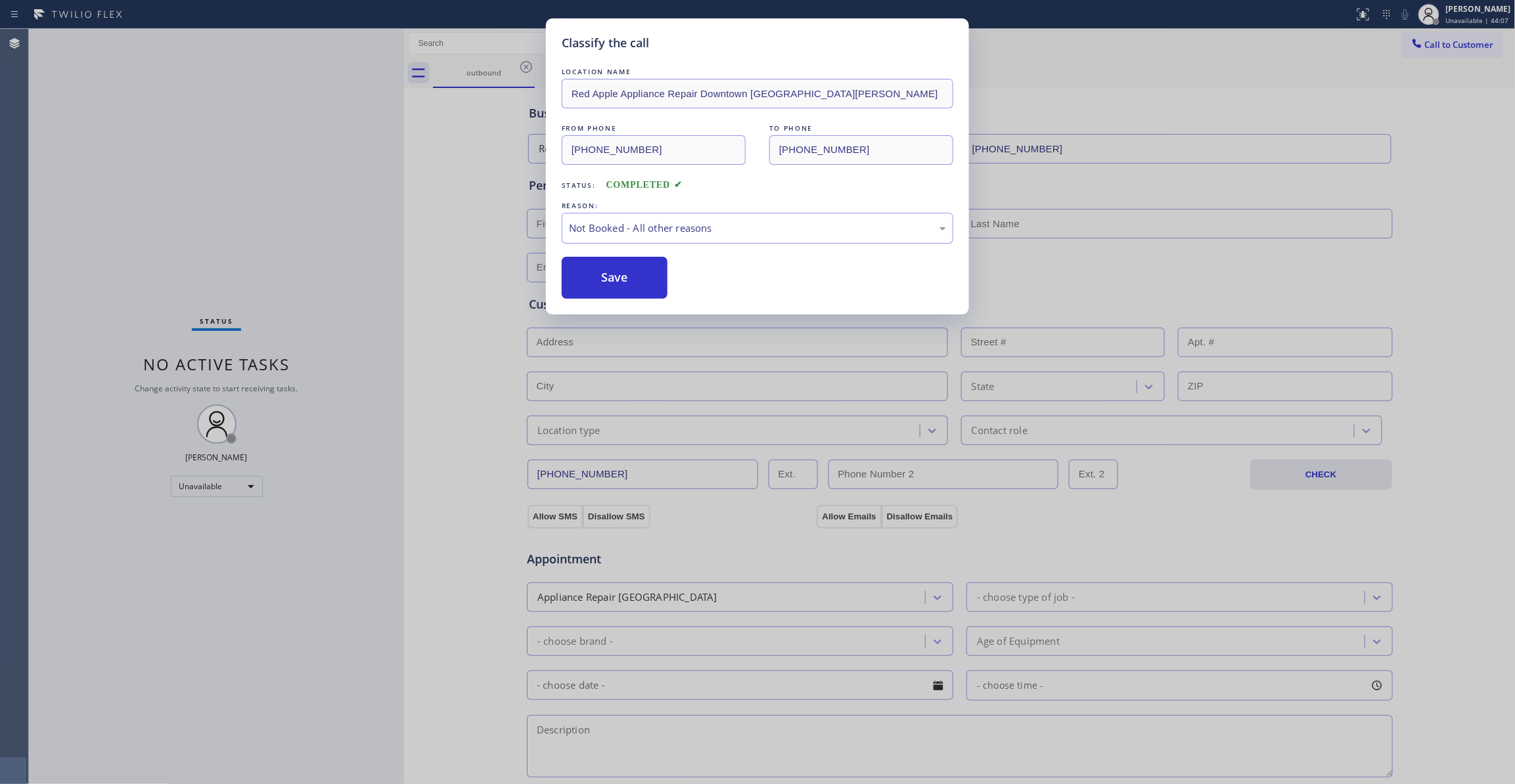
click at [606, 281] on button "Save" at bounding box center [615, 277] width 106 height 42
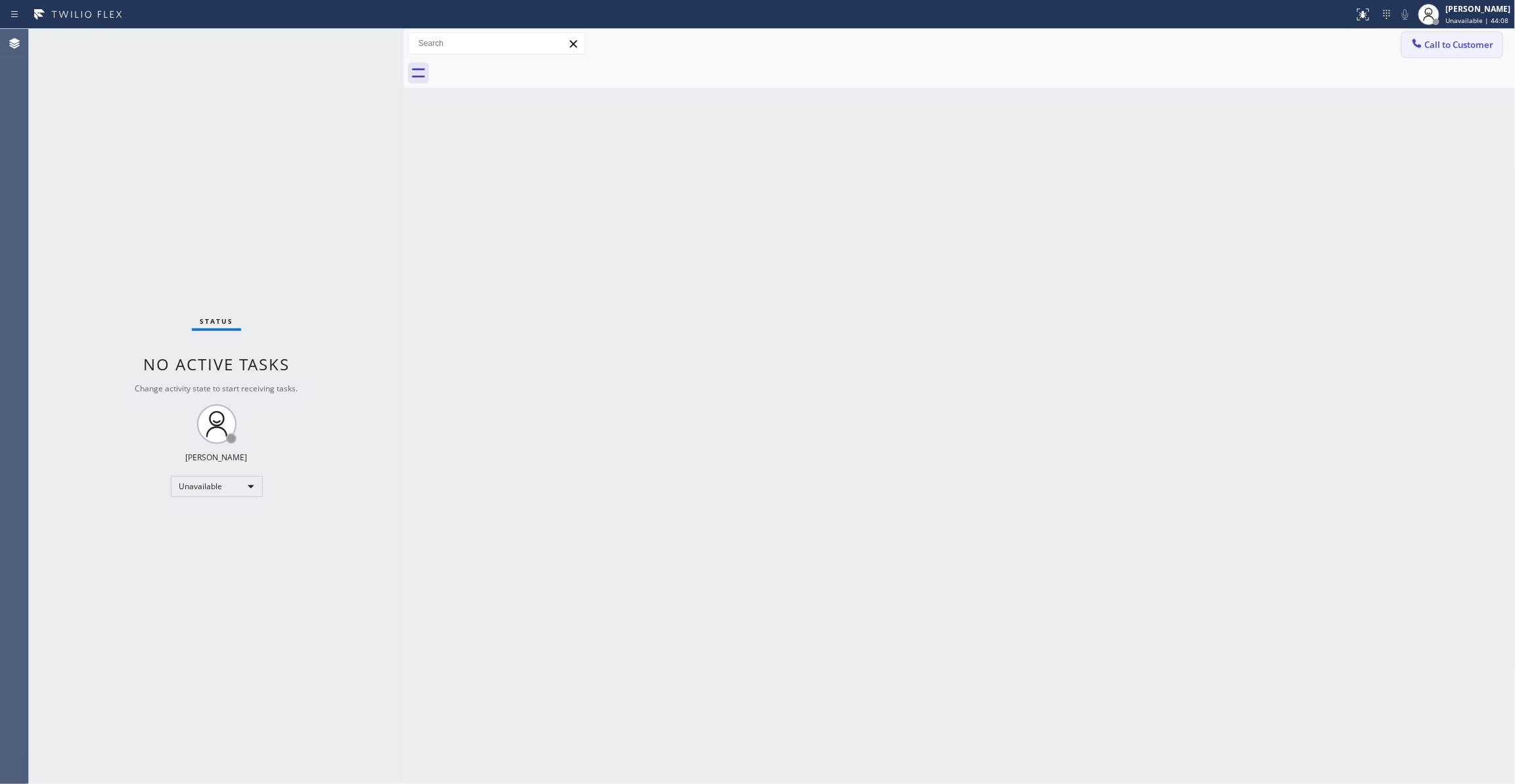
click at [1450, 45] on span "Call to Customer" at bounding box center [1459, 44] width 69 height 11
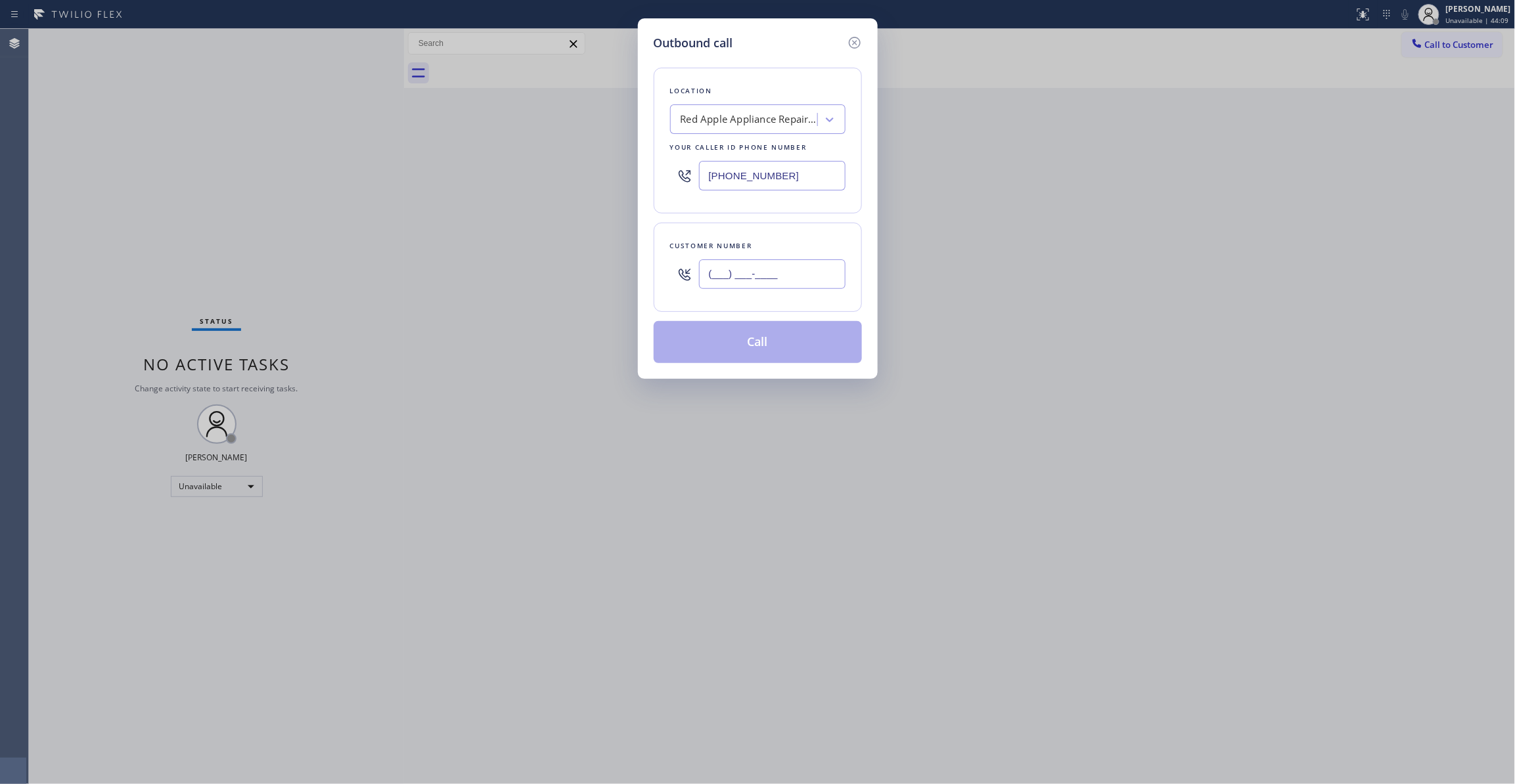
click at [744, 274] on input "(___) ___-____" at bounding box center [772, 274] width 147 height 29
paste input "408) 538-3713"
type input "[PHONE_NUMBER]"
click at [746, 348] on button "Call" at bounding box center [758, 342] width 208 height 42
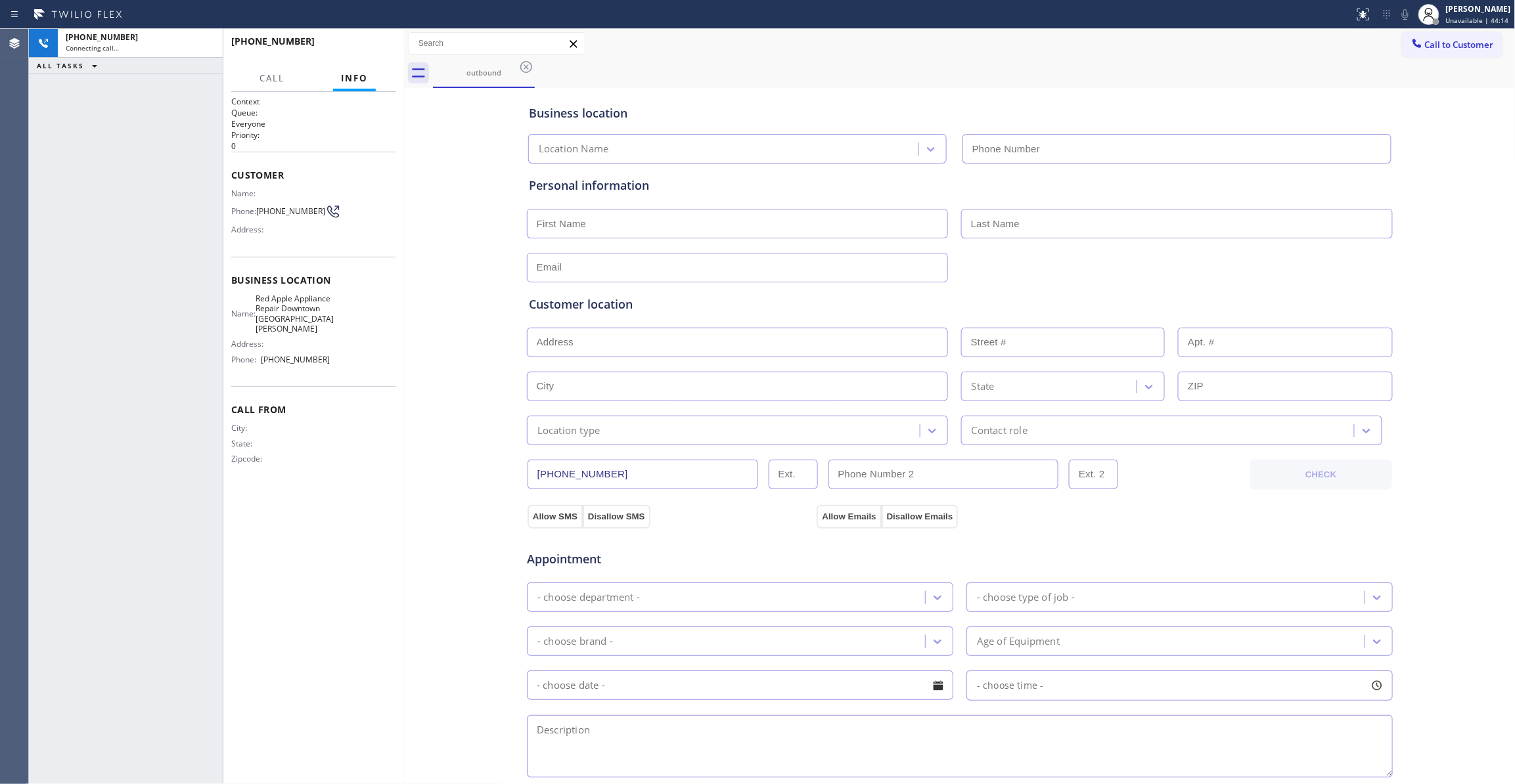
type input "[PHONE_NUMBER]"
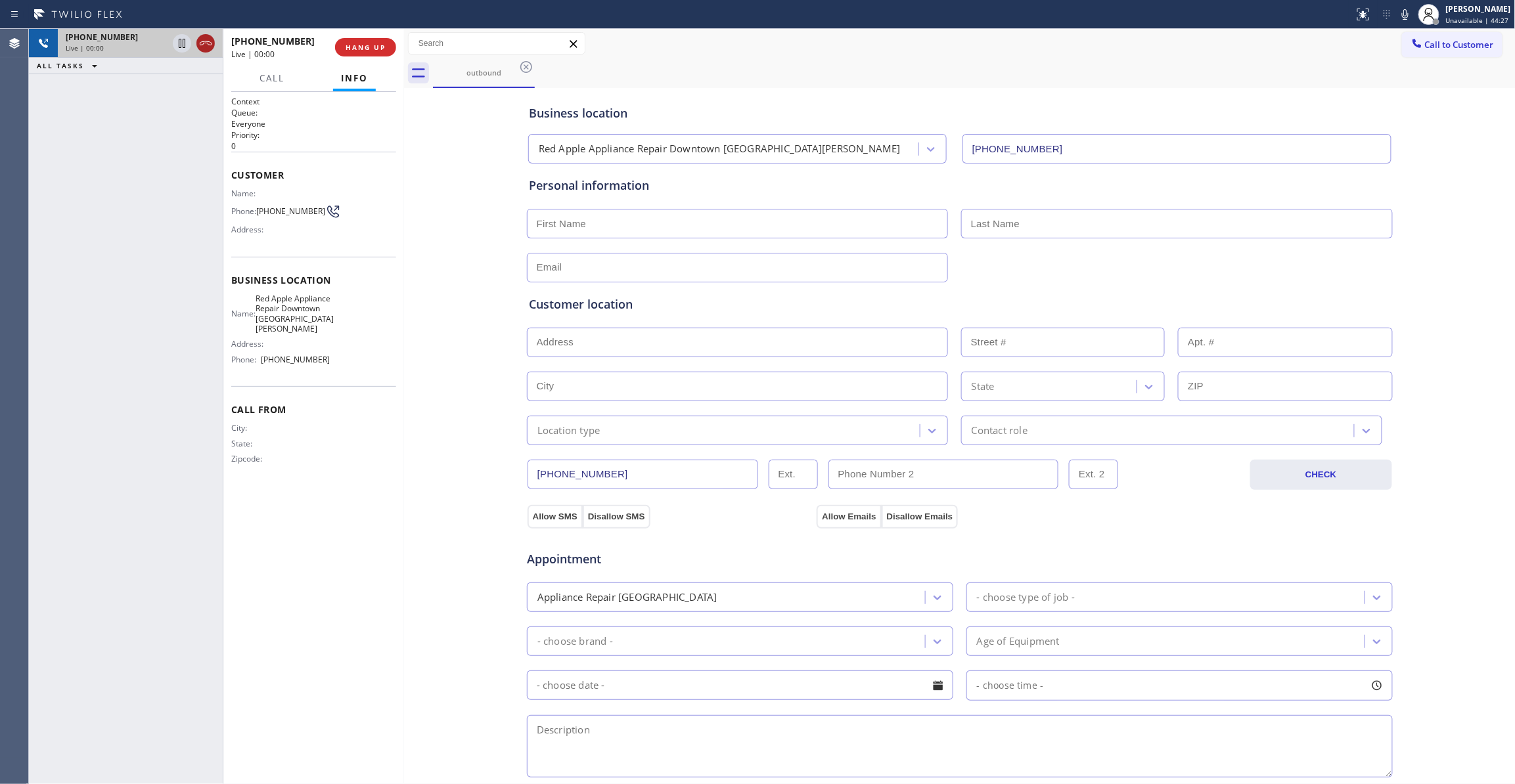
click at [207, 42] on icon at bounding box center [205, 43] width 16 height 16
click at [389, 52] on button "COMPLETE" at bounding box center [362, 48] width 66 height 18
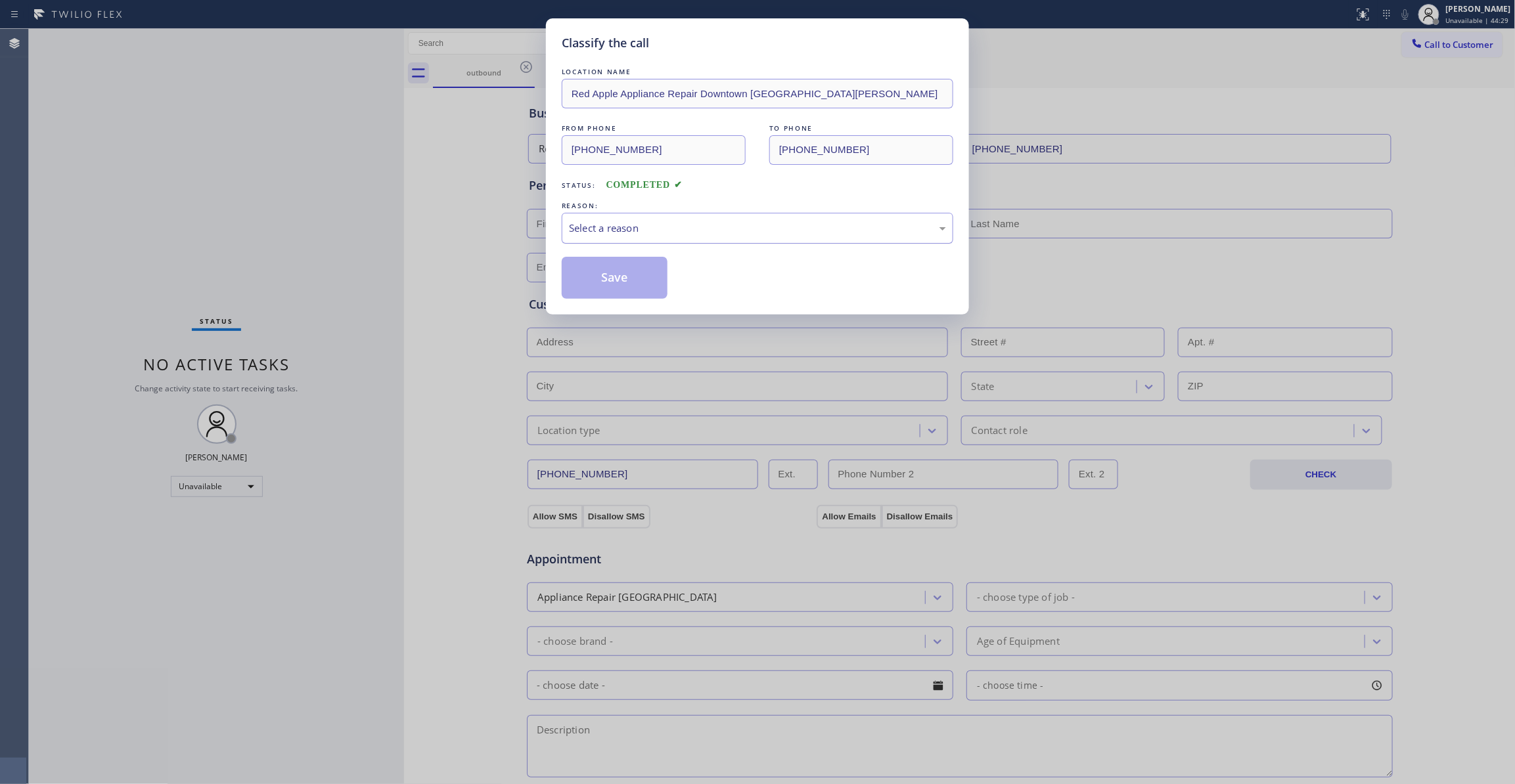
click at [624, 233] on div "Select a reason" at bounding box center [757, 228] width 377 height 15
click at [628, 283] on button "Save" at bounding box center [615, 277] width 106 height 42
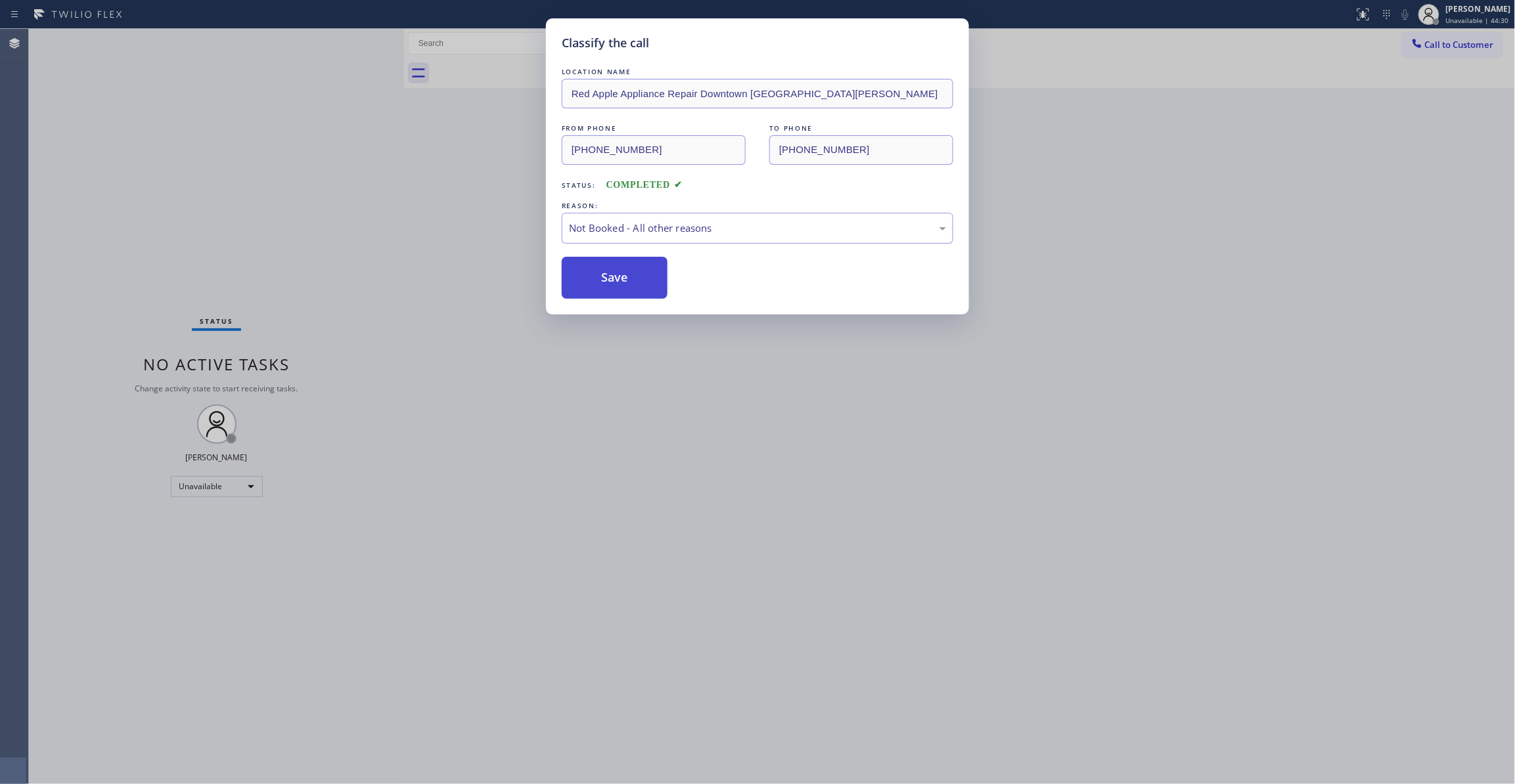
click at [628, 283] on button "Save" at bounding box center [615, 277] width 106 height 42
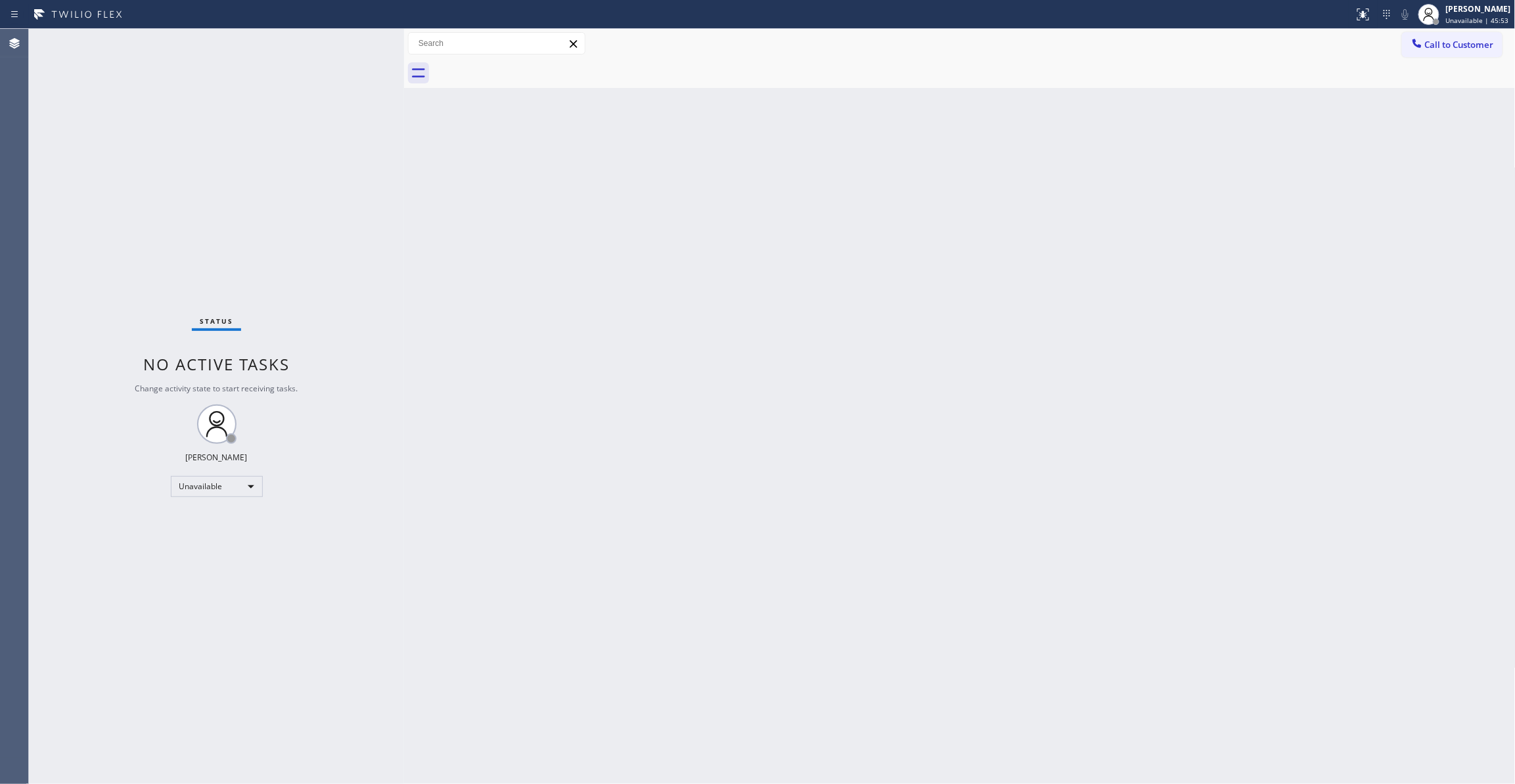
drag, startPoint x: 48, startPoint y: 131, endPoint x: 52, endPoint y: 111, distance: 20.4
click at [48, 131] on div "Status No active tasks Change activity state to start receiving tasks. [PERSON_…" at bounding box center [216, 406] width 375 height 755
click at [670, 344] on div "Back to Dashboard Change Sender ID Customers Technicians Select a contact Outbo…" at bounding box center [959, 406] width 1112 height 755
click at [255, 771] on div "Status No active tasks Change activity state to start receiving tasks. [PERSON_…" at bounding box center [216, 406] width 375 height 755
click at [205, 164] on div "Status No active tasks Change activity state to start receiving tasks. [PERSON_…" at bounding box center [216, 406] width 375 height 755
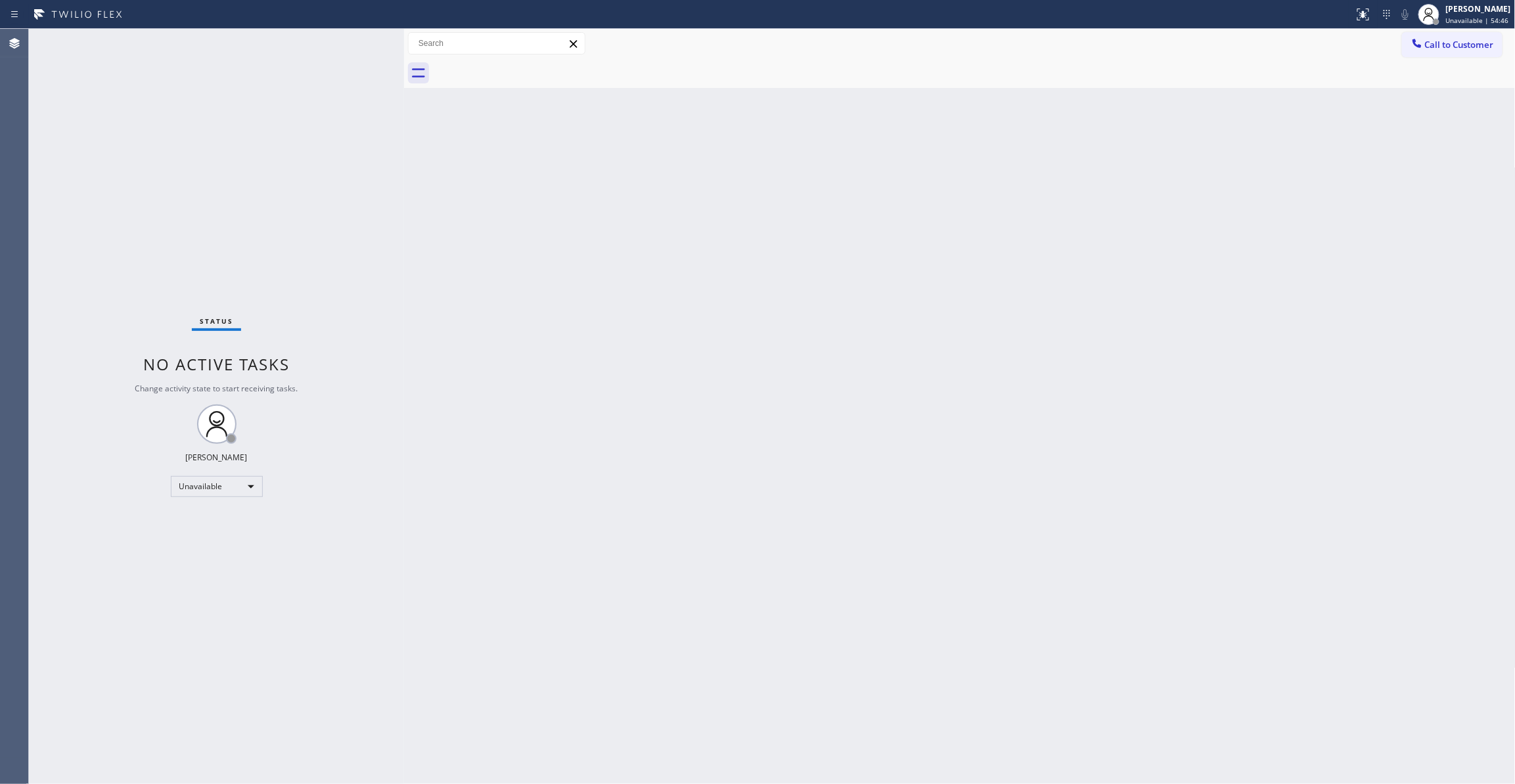
click at [745, 243] on div "Back to Dashboard Change Sender ID Customers Technicians Select a contact Outbo…" at bounding box center [959, 406] width 1112 height 755
click at [171, 687] on div "Status No active tasks Change activity state to start receiving tasks. [PERSON_…" at bounding box center [216, 406] width 375 height 755
click at [1459, 46] on span "Call to Customer" at bounding box center [1459, 44] width 69 height 11
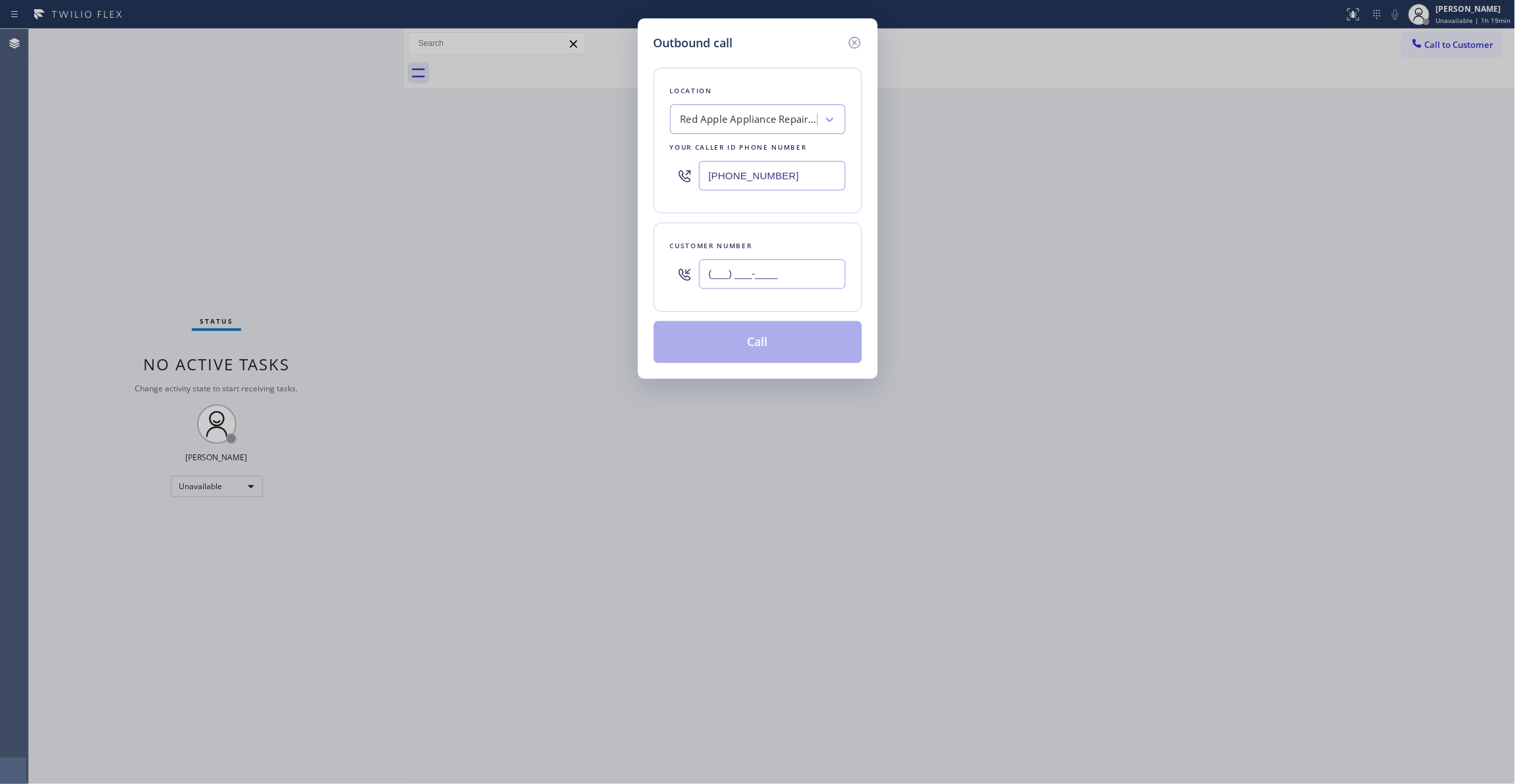
click at [750, 271] on input "(___) ___-____" at bounding box center [772, 274] width 147 height 29
paste input "949) 474-2377"
type input "[PHONE_NUMBER]"
drag, startPoint x: 826, startPoint y: 174, endPoint x: 419, endPoint y: 177, distance: 407.0
click at [421, 174] on div "Outbound call Location Red Apple Appliance Repair [GEOGRAPHIC_DATA][PERSON_NAME…" at bounding box center [757, 392] width 1515 height 784
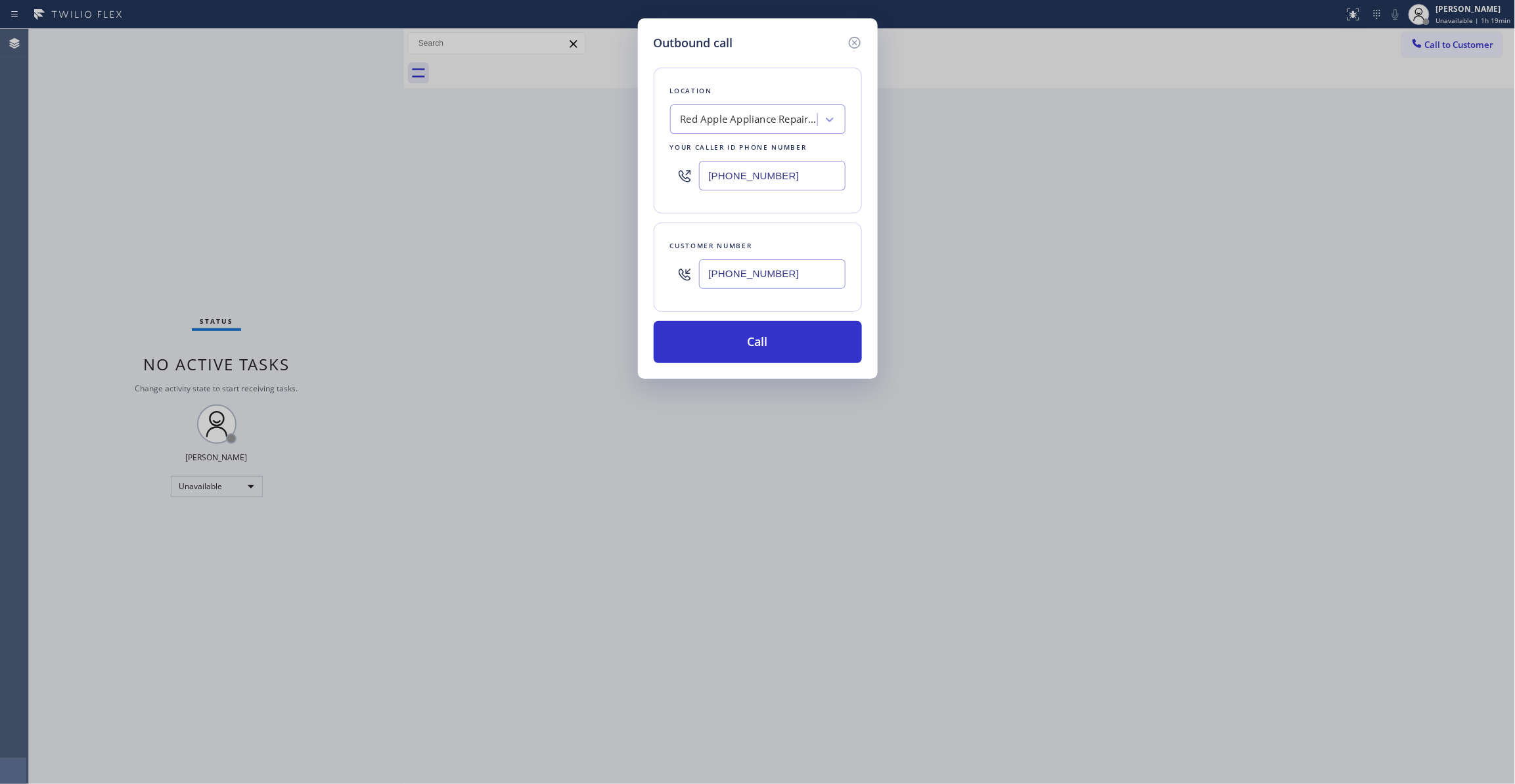
paste input "949) 523-3665"
type input "[PHONE_NUMBER]"
drag, startPoint x: 823, startPoint y: 279, endPoint x: 509, endPoint y: 271, distance: 314.1
click at [509, 271] on div "Outbound call Location Laguna Air Conditioning Your caller id phone number [PHO…" at bounding box center [757, 392] width 1515 height 784
click at [710, 340] on button "Call" at bounding box center [758, 342] width 208 height 42
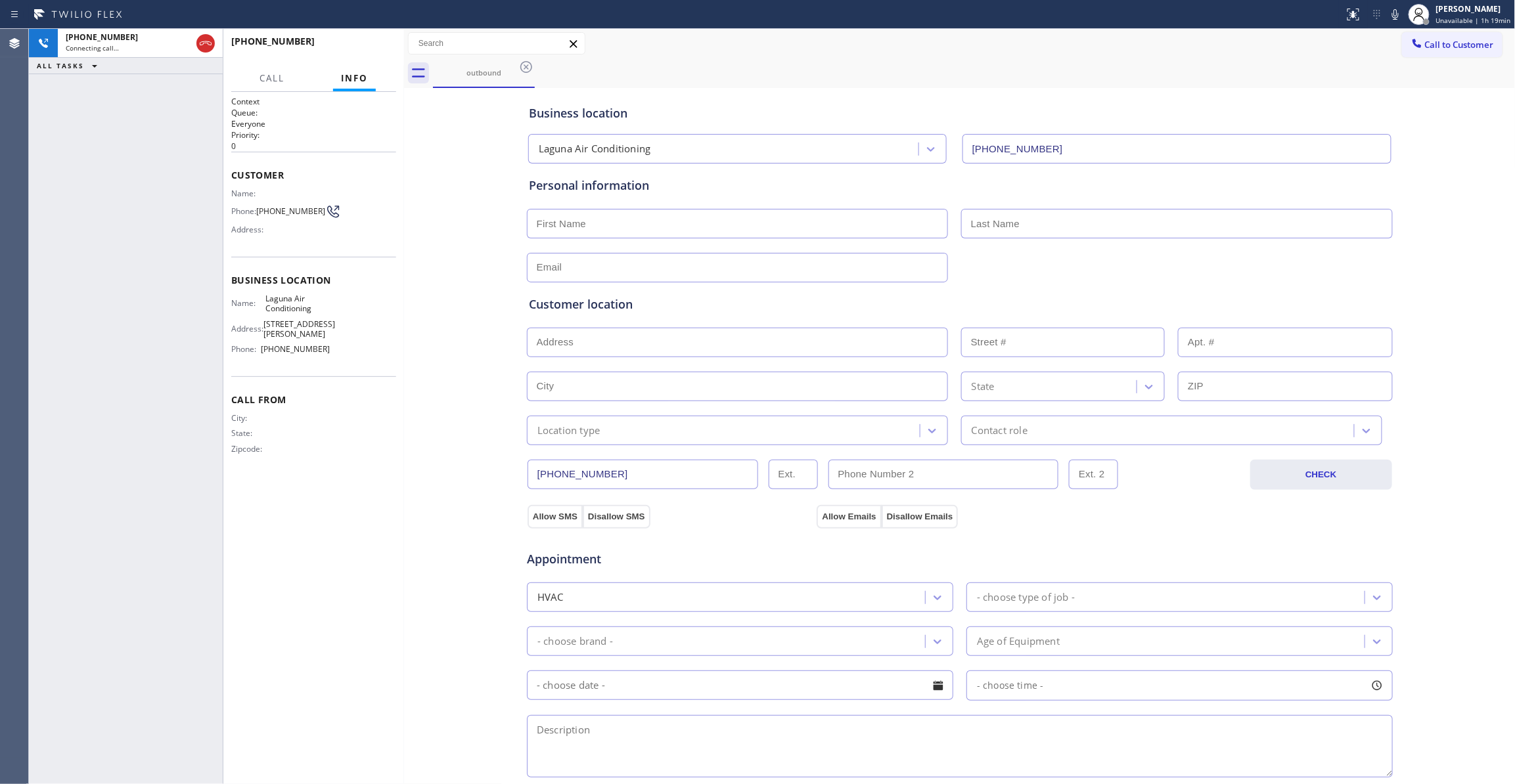
type input "[PHONE_NUMBER]"
click at [155, 342] on div "[PHONE_NUMBER] Connecting call… ALL TASKS ALL TASKS ACTIVE TASKS TASKS IN WRAP …" at bounding box center [125, 406] width 194 height 755
click at [201, 39] on icon at bounding box center [205, 43] width 16 height 16
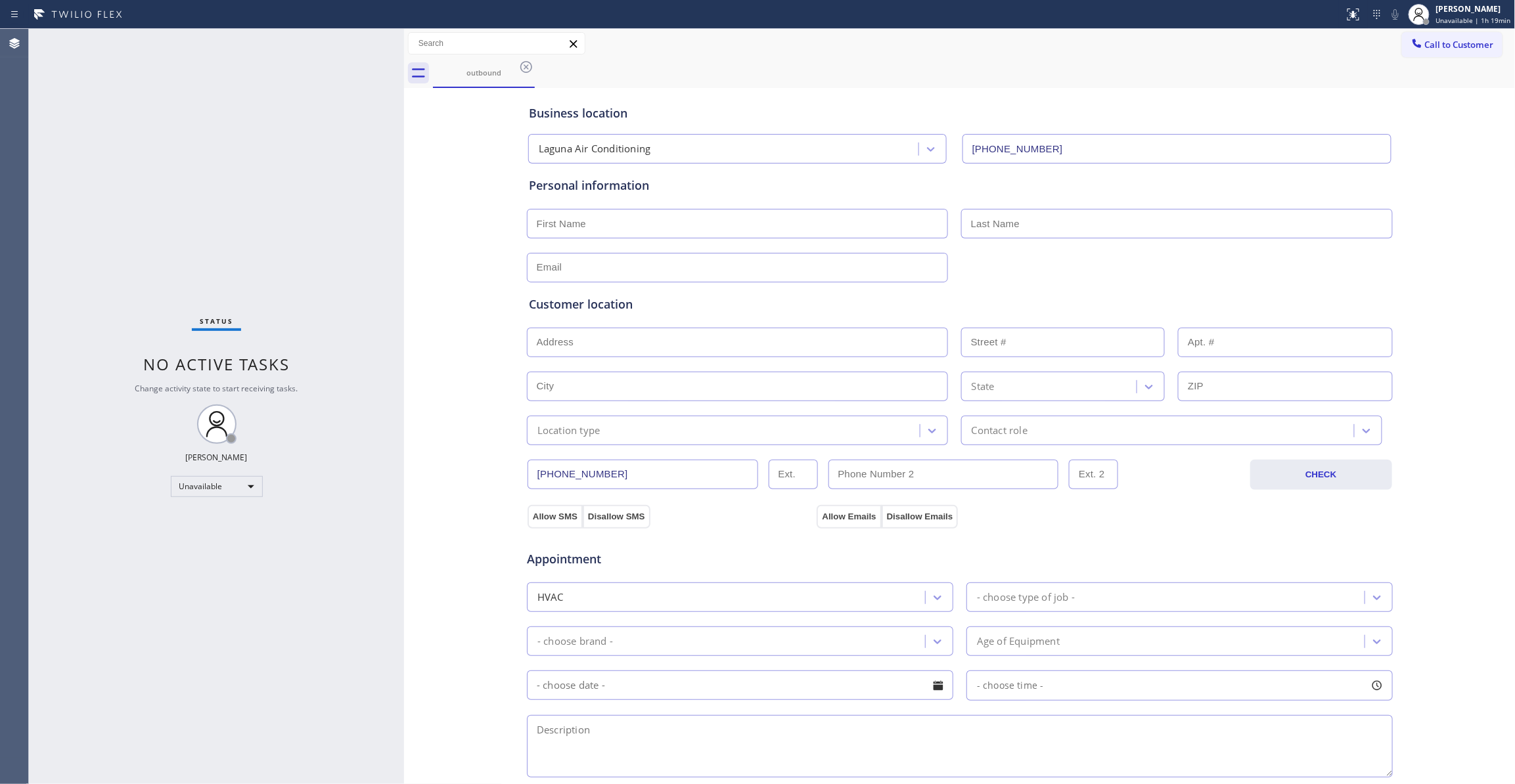
click at [523, 71] on icon at bounding box center [526, 67] width 11 height 11
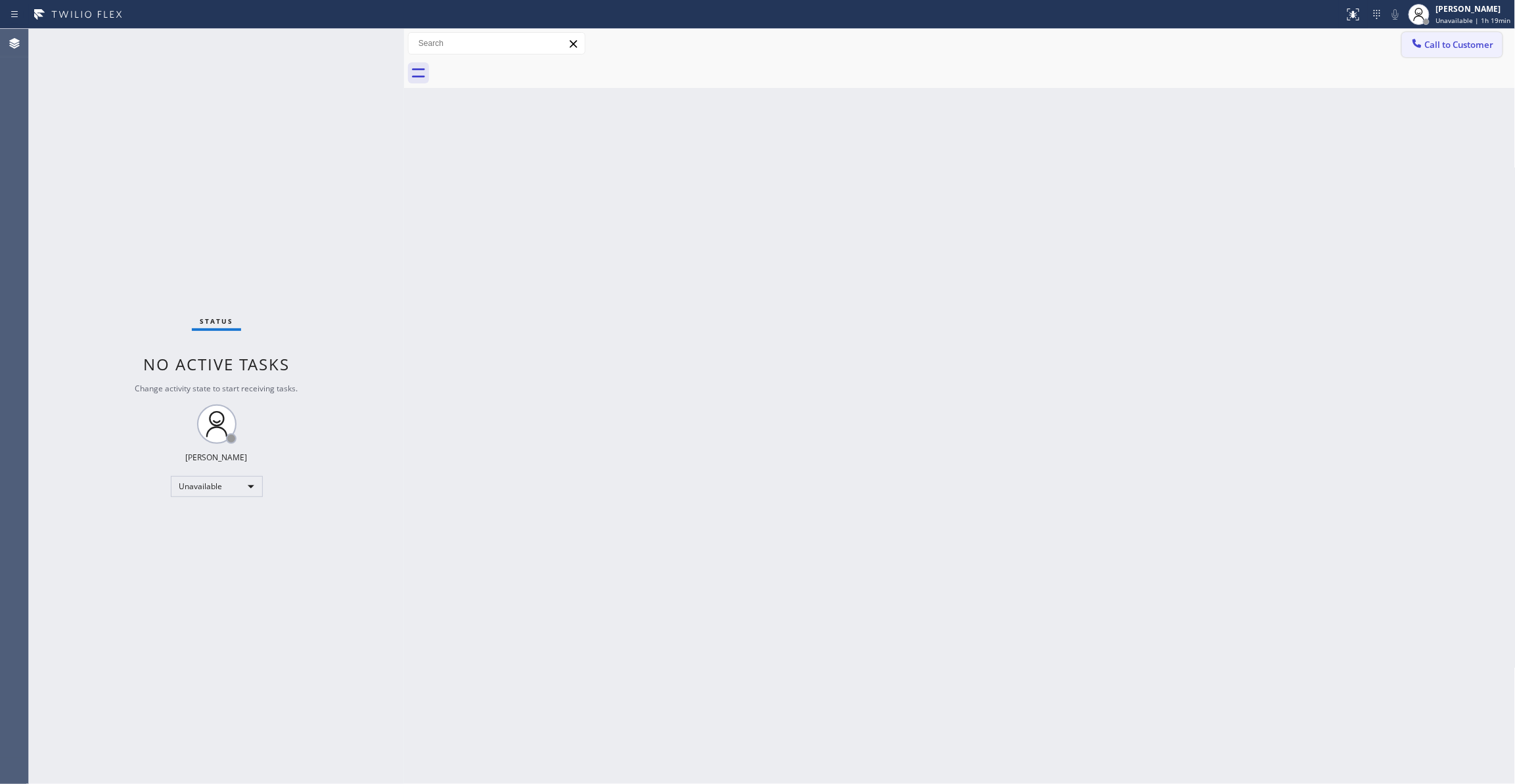
click at [1475, 43] on span "Call to Customer" at bounding box center [1459, 44] width 69 height 11
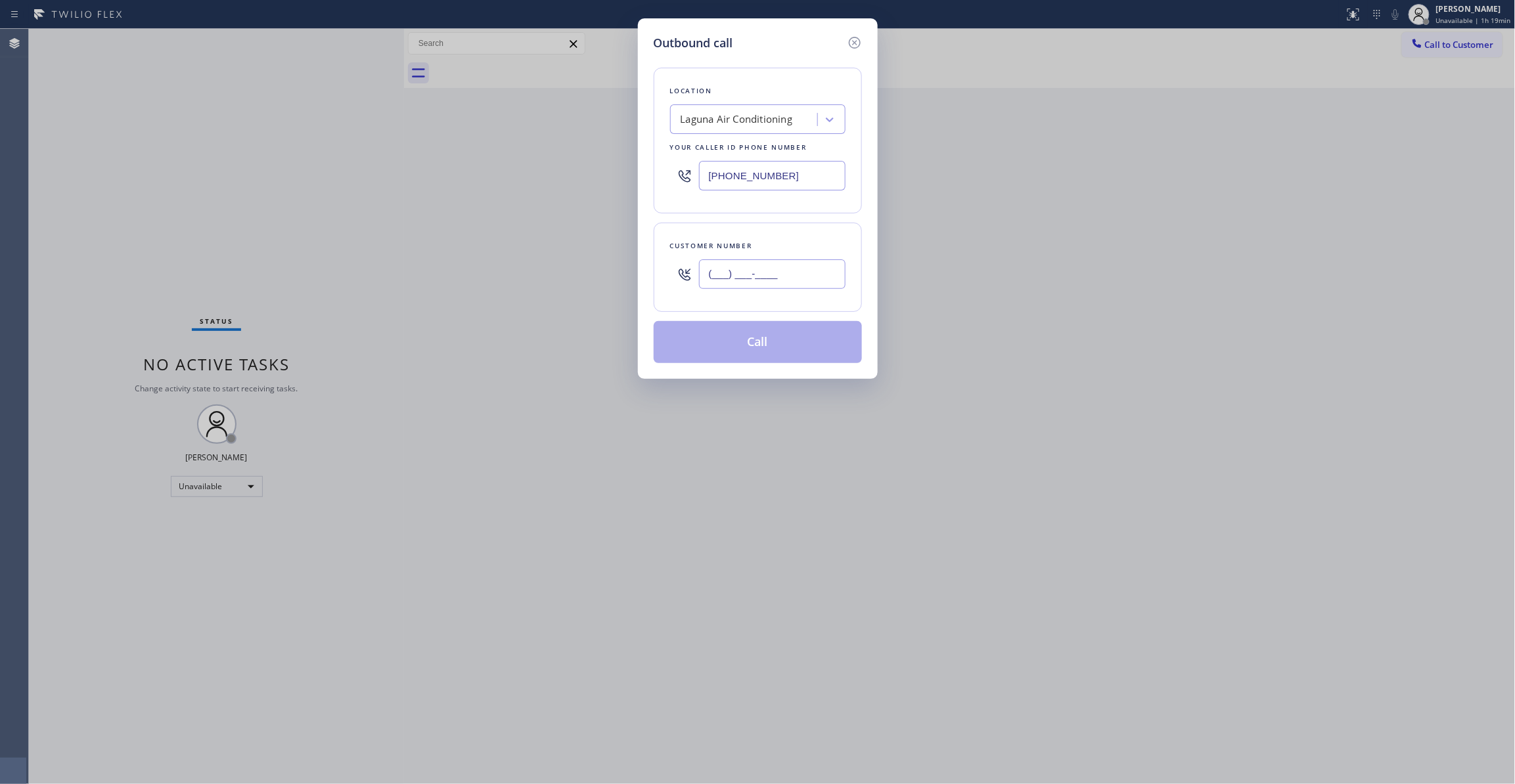
click at [777, 279] on input "(___) ___-____" at bounding box center [772, 274] width 147 height 29
paste input "949) 474-2377"
type input "[PHONE_NUMBER]"
click at [790, 353] on button "Call" at bounding box center [758, 342] width 208 height 42
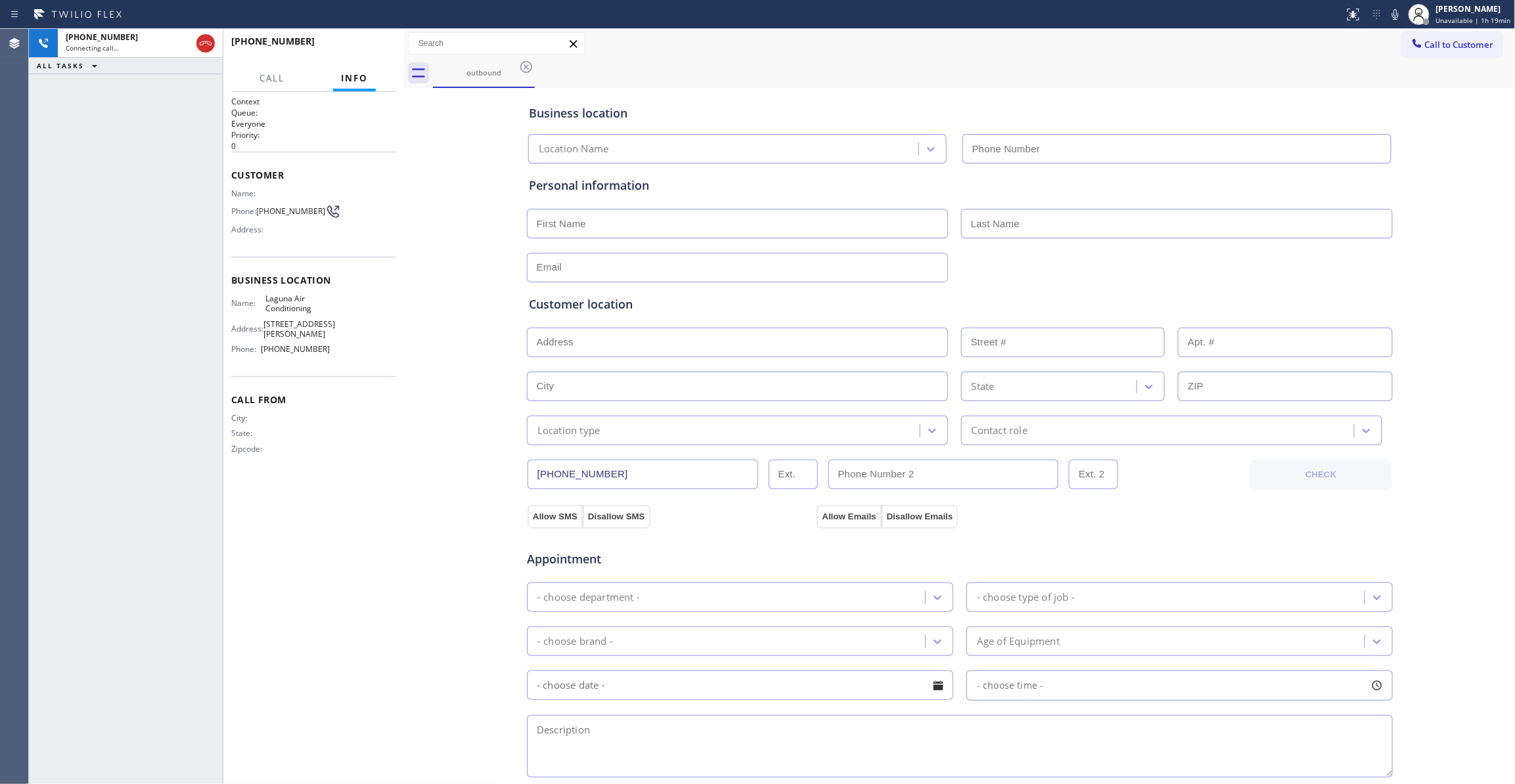
type input "[PHONE_NUMBER]"
click at [204, 45] on icon at bounding box center [205, 43] width 16 height 16
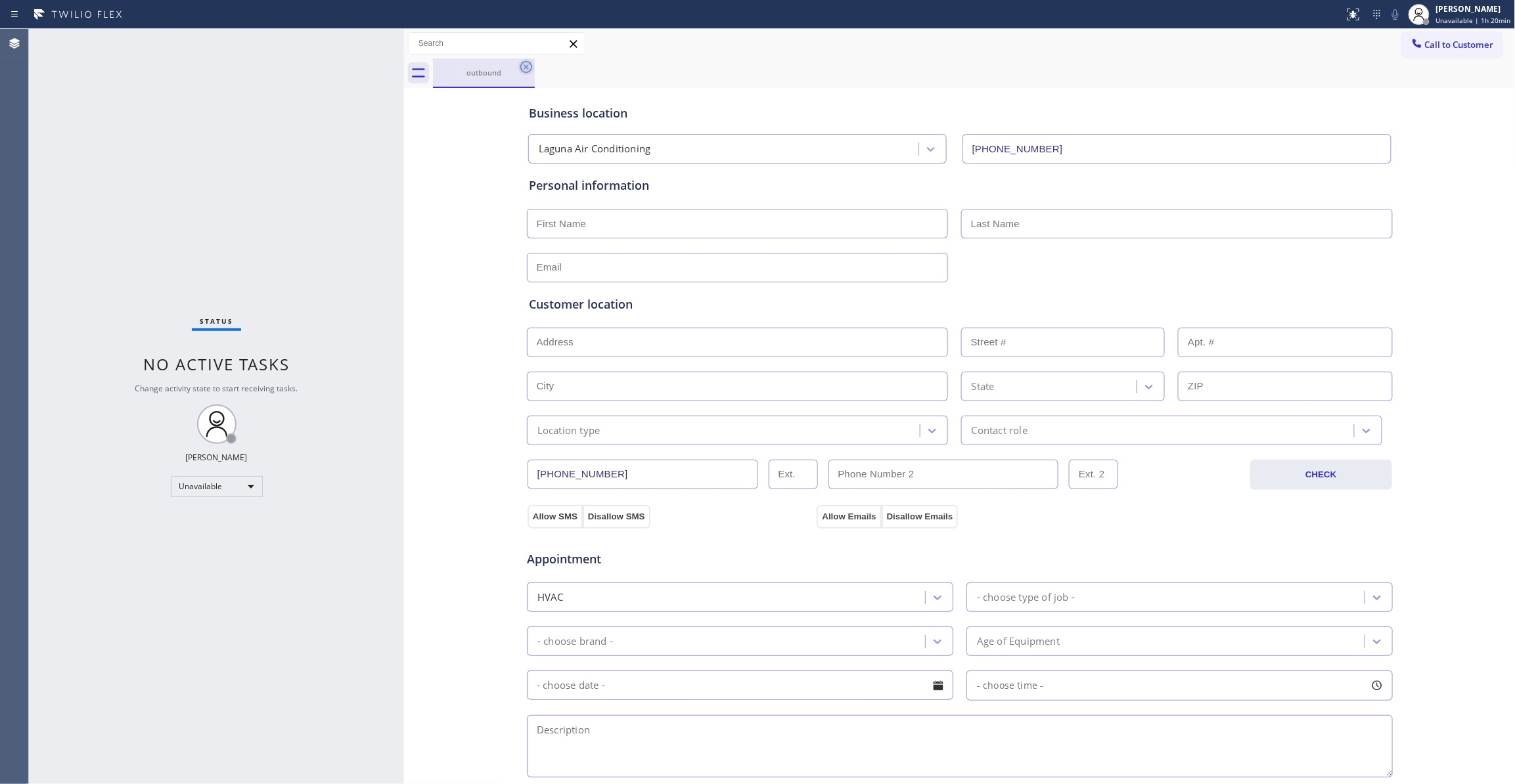
click at [524, 71] on icon at bounding box center [526, 67] width 11 height 11
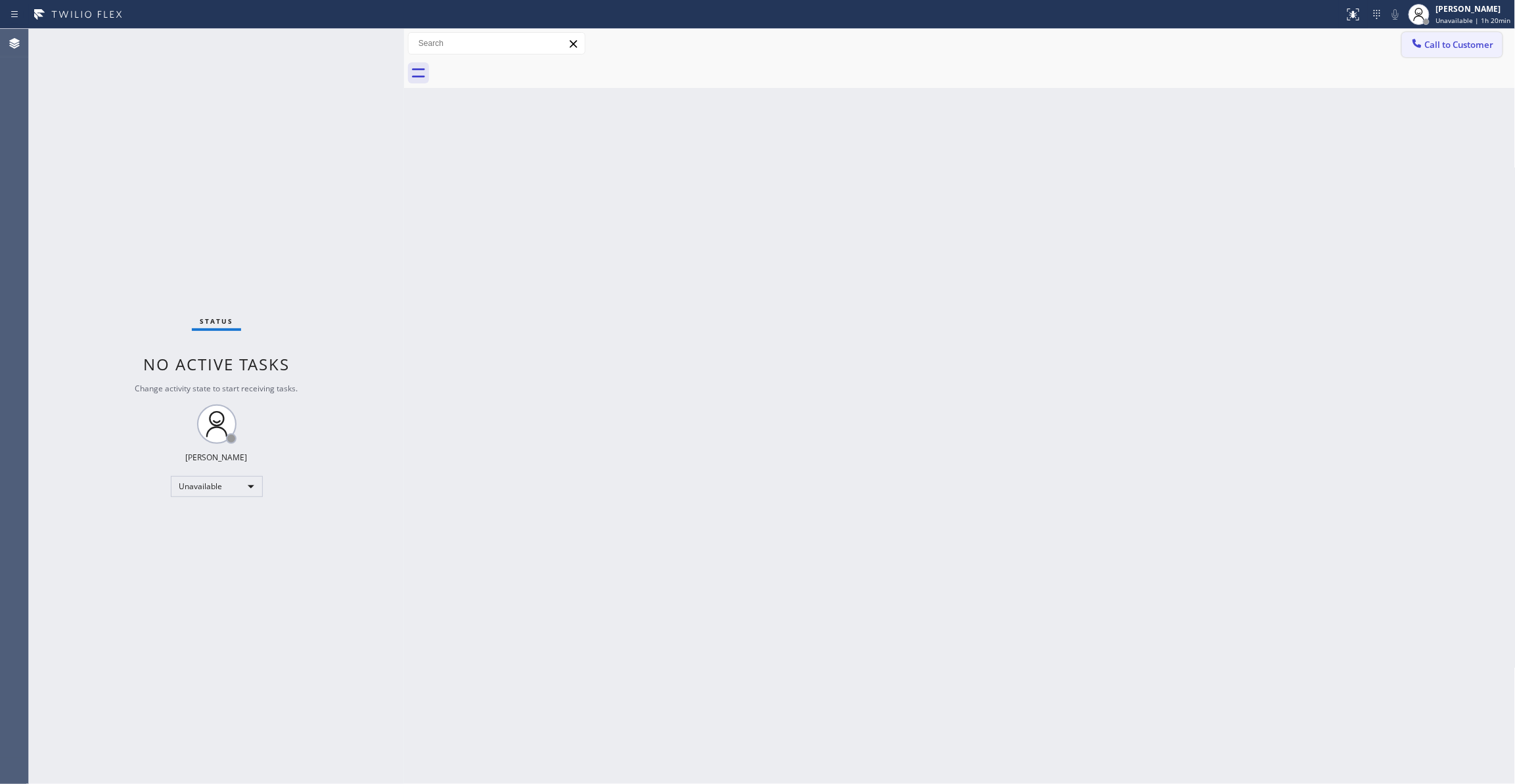
click at [1433, 39] on span "Call to Customer" at bounding box center [1459, 44] width 69 height 11
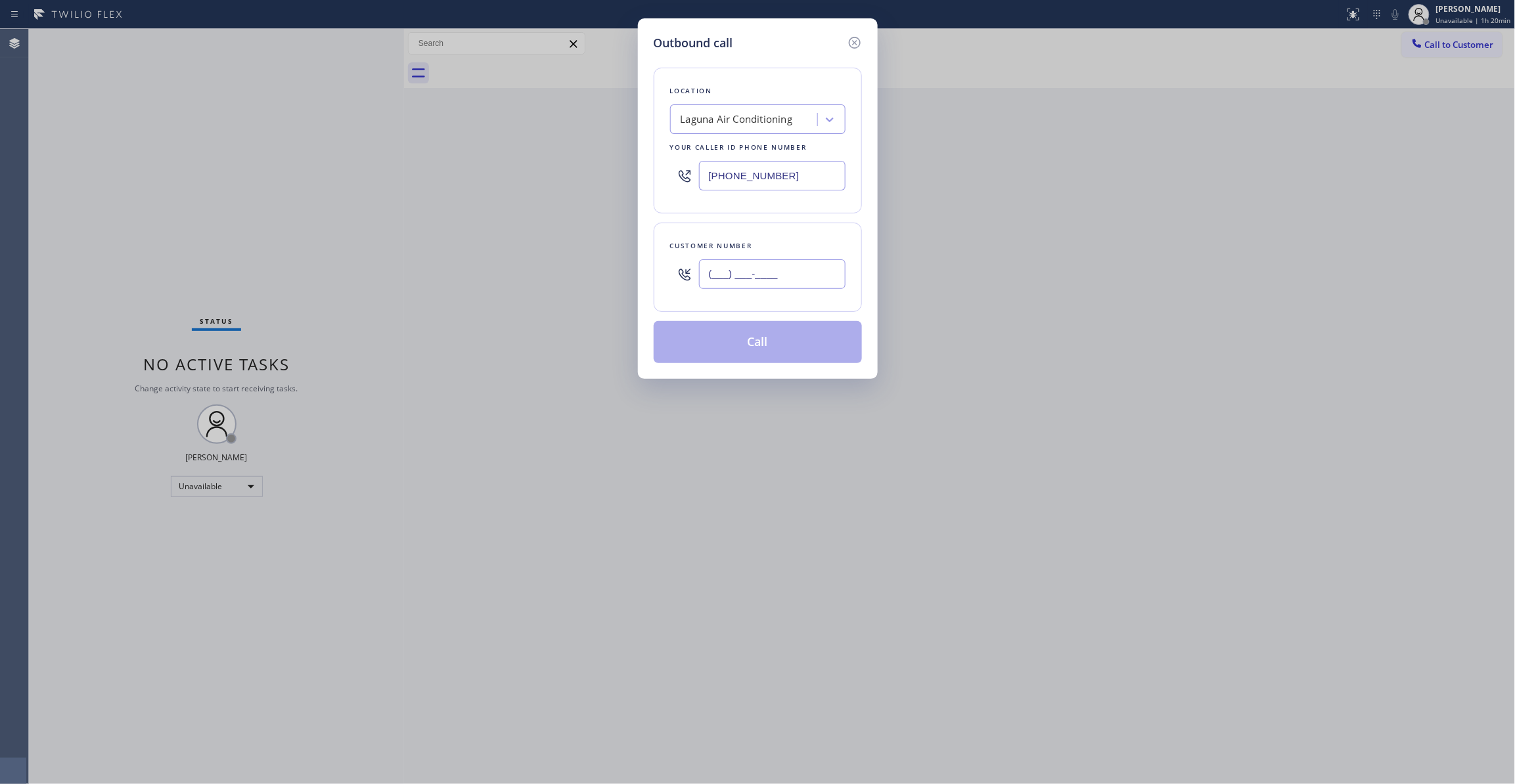
click at [742, 283] on input "(___) ___-____" at bounding box center [772, 274] width 147 height 29
paste input "949) 474-2377"
type input "[PHONE_NUMBER]"
click at [737, 345] on button "Call" at bounding box center [758, 342] width 208 height 42
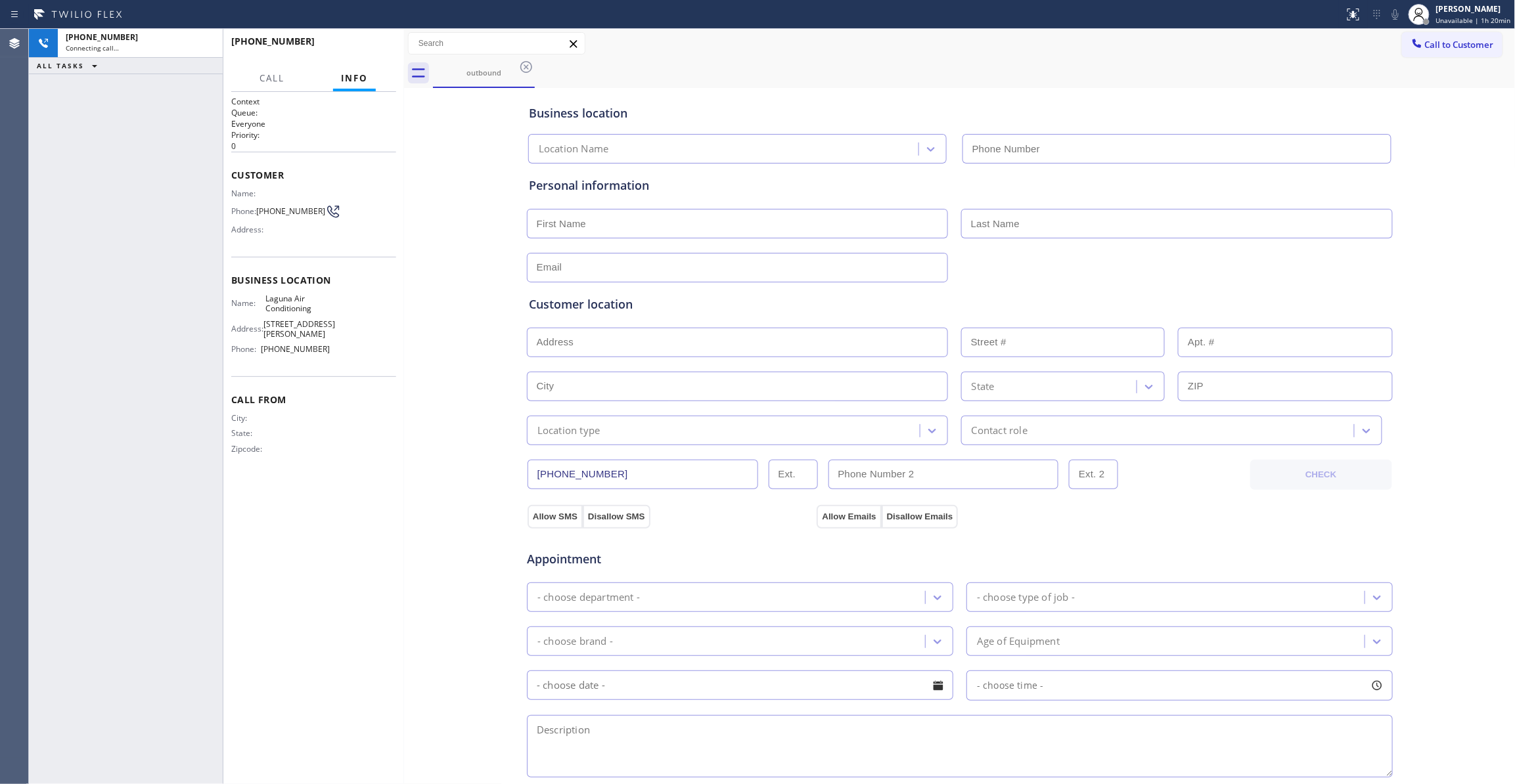
type input "[PHONE_NUMBER]"
click at [72, 429] on div "[PHONE_NUMBER] Connecting call… ALL TASKS ALL TASKS ACTIVE TASKS TASKS IN WRAP …" at bounding box center [125, 406] width 194 height 755
drag, startPoint x: 206, startPoint y: 43, endPoint x: 247, endPoint y: 66, distance: 47.0
click at [206, 43] on icon at bounding box center [206, 43] width 11 height 4
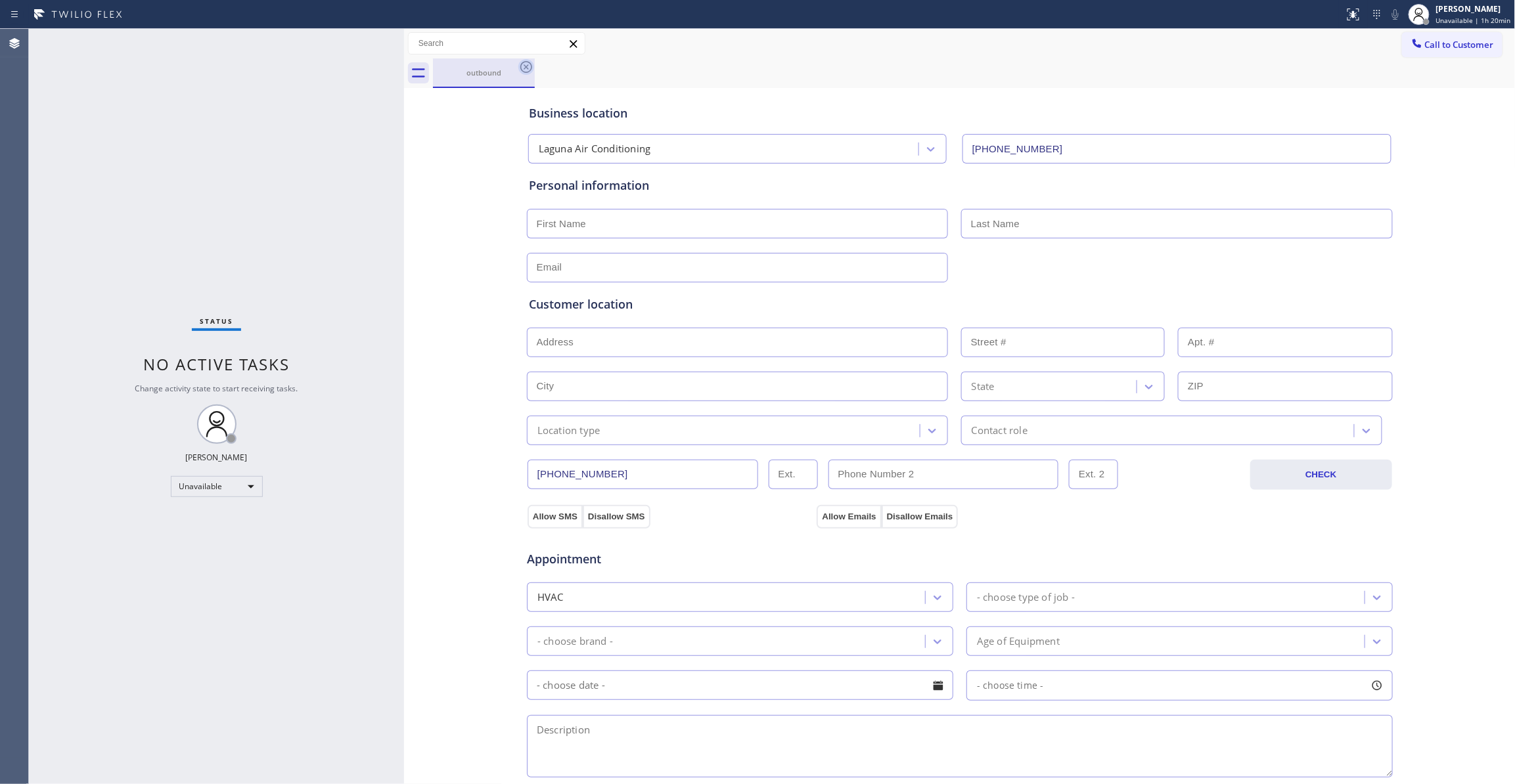
click at [527, 74] on icon at bounding box center [526, 66] width 16 height 16
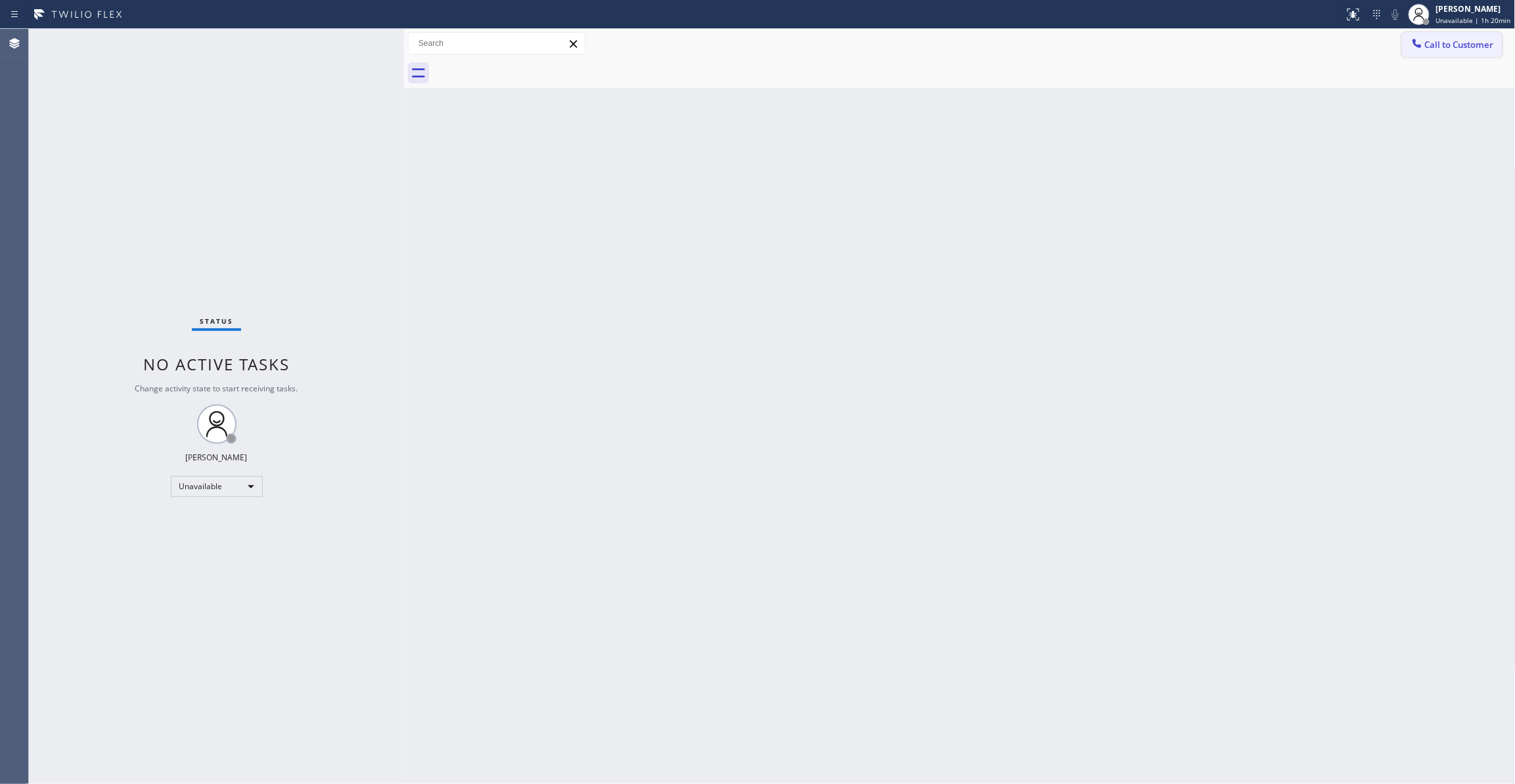
click at [1433, 41] on span "Call to Customer" at bounding box center [1459, 44] width 69 height 11
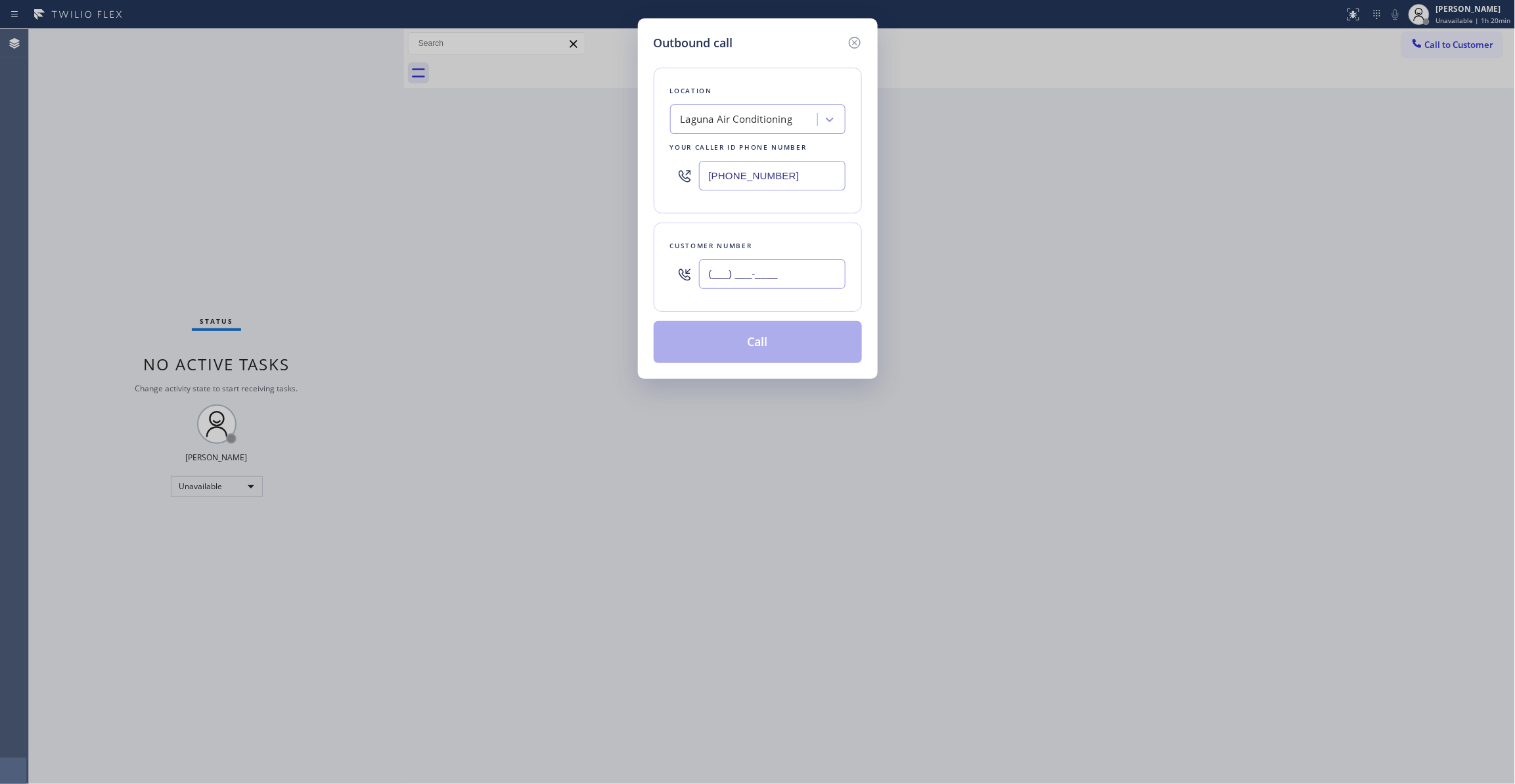
click at [823, 272] on input "(___) ___-____" at bounding box center [772, 274] width 147 height 29
paste input "949) 474-2377"
type input "[PHONE_NUMBER]"
click at [771, 346] on button "Call" at bounding box center [758, 342] width 208 height 42
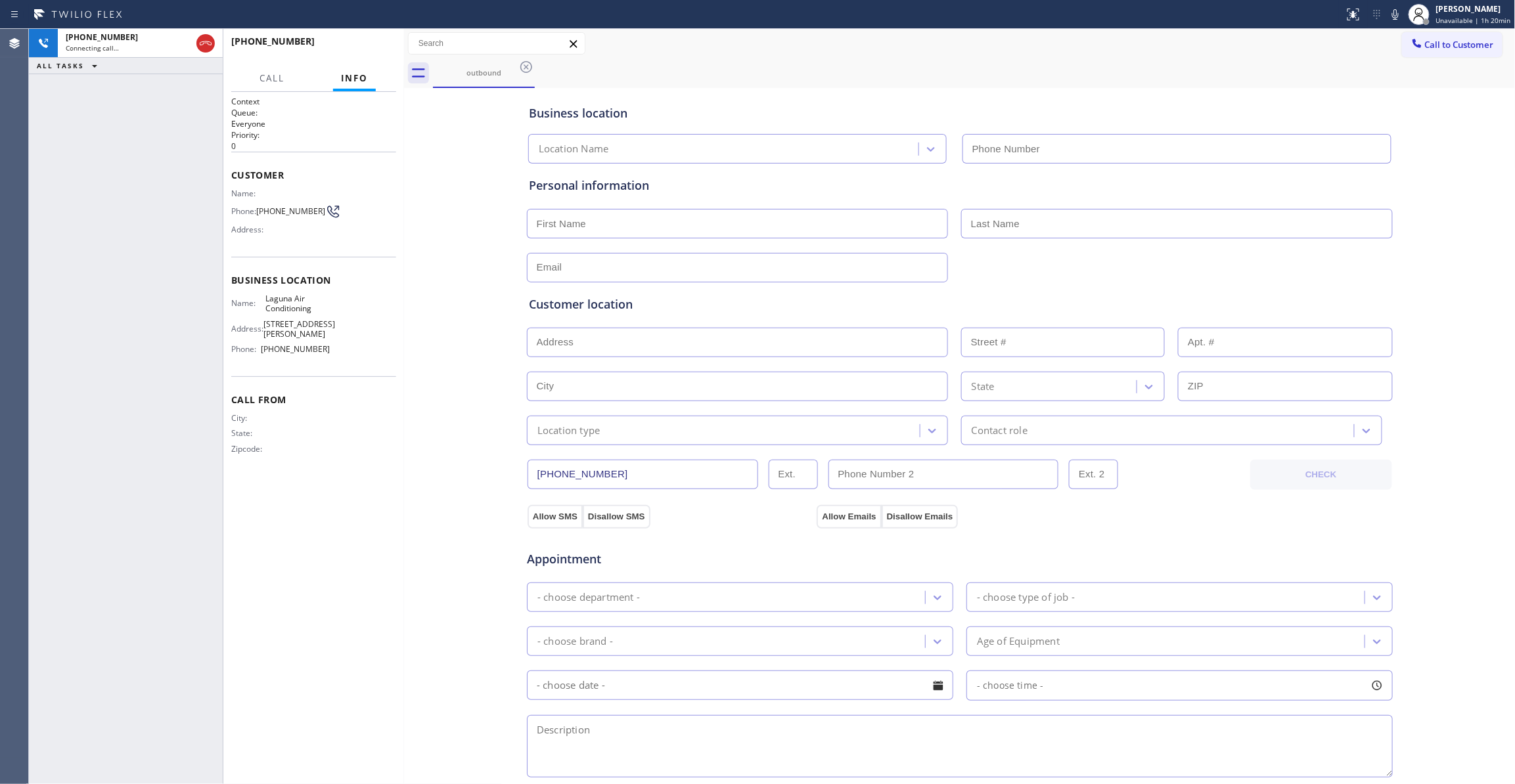
type input "[PHONE_NUMBER]"
click at [202, 48] on icon at bounding box center [205, 43] width 16 height 16
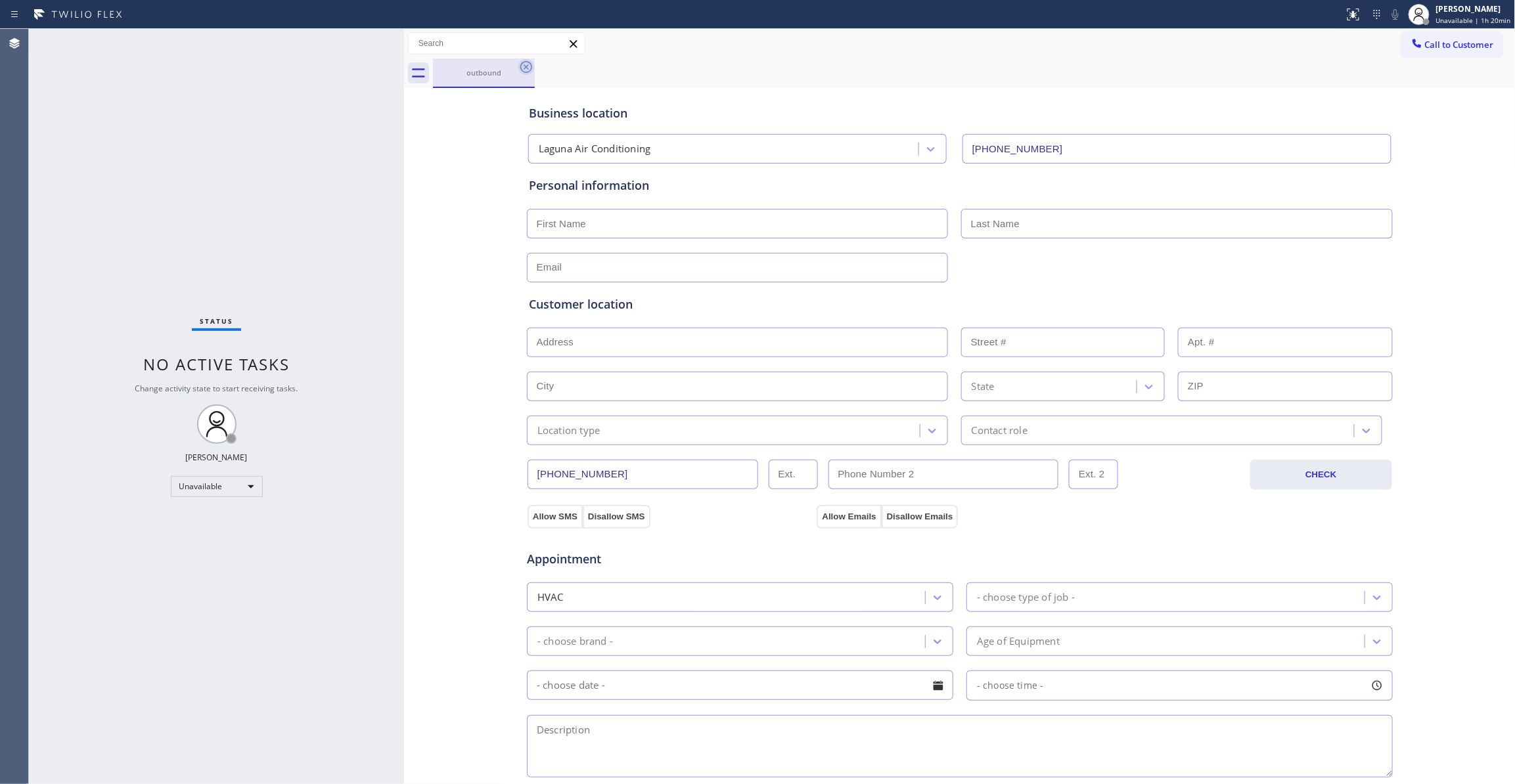
click at [529, 66] on icon at bounding box center [526, 66] width 16 height 16
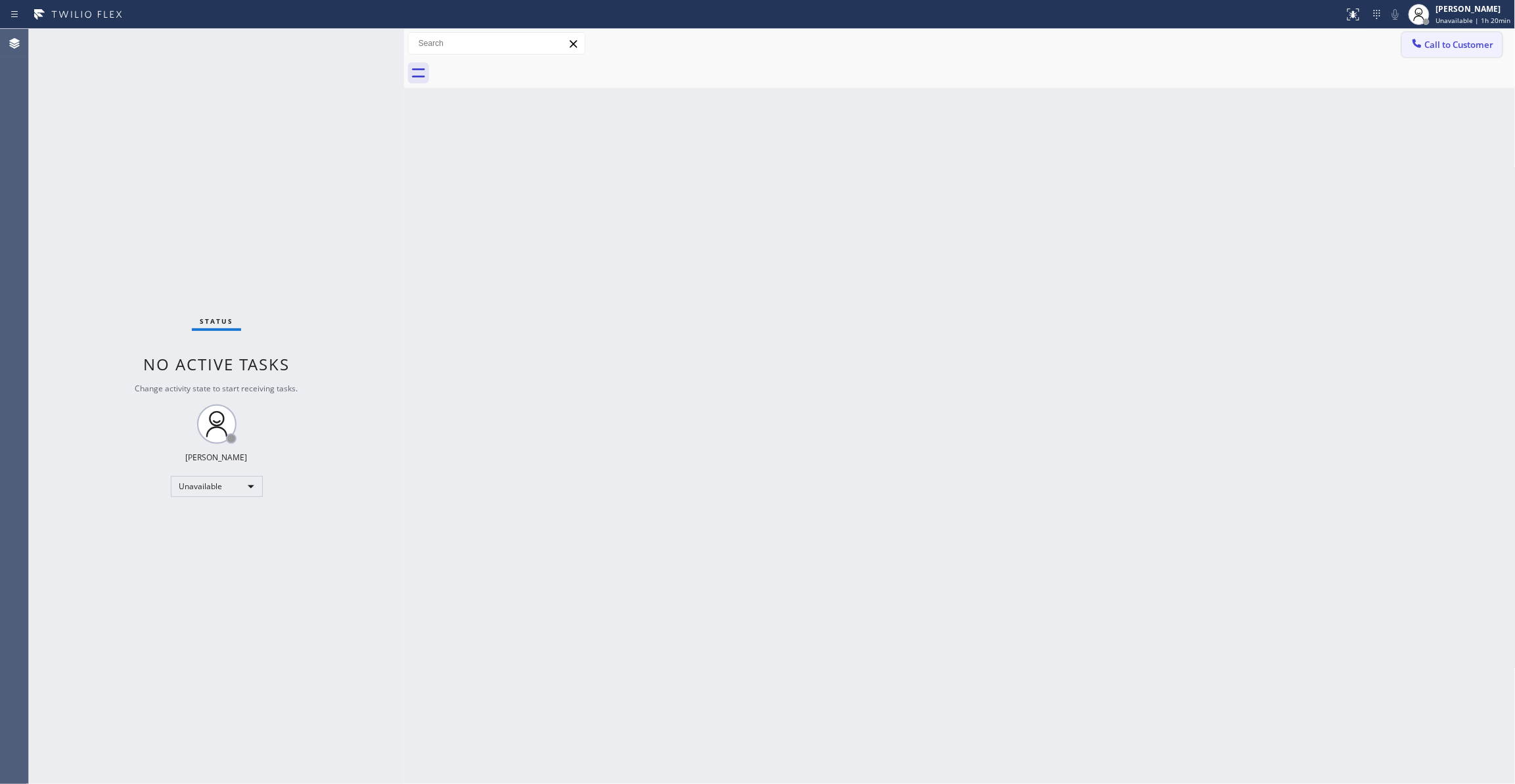
click at [1458, 48] on span "Call to Customer" at bounding box center [1459, 44] width 69 height 11
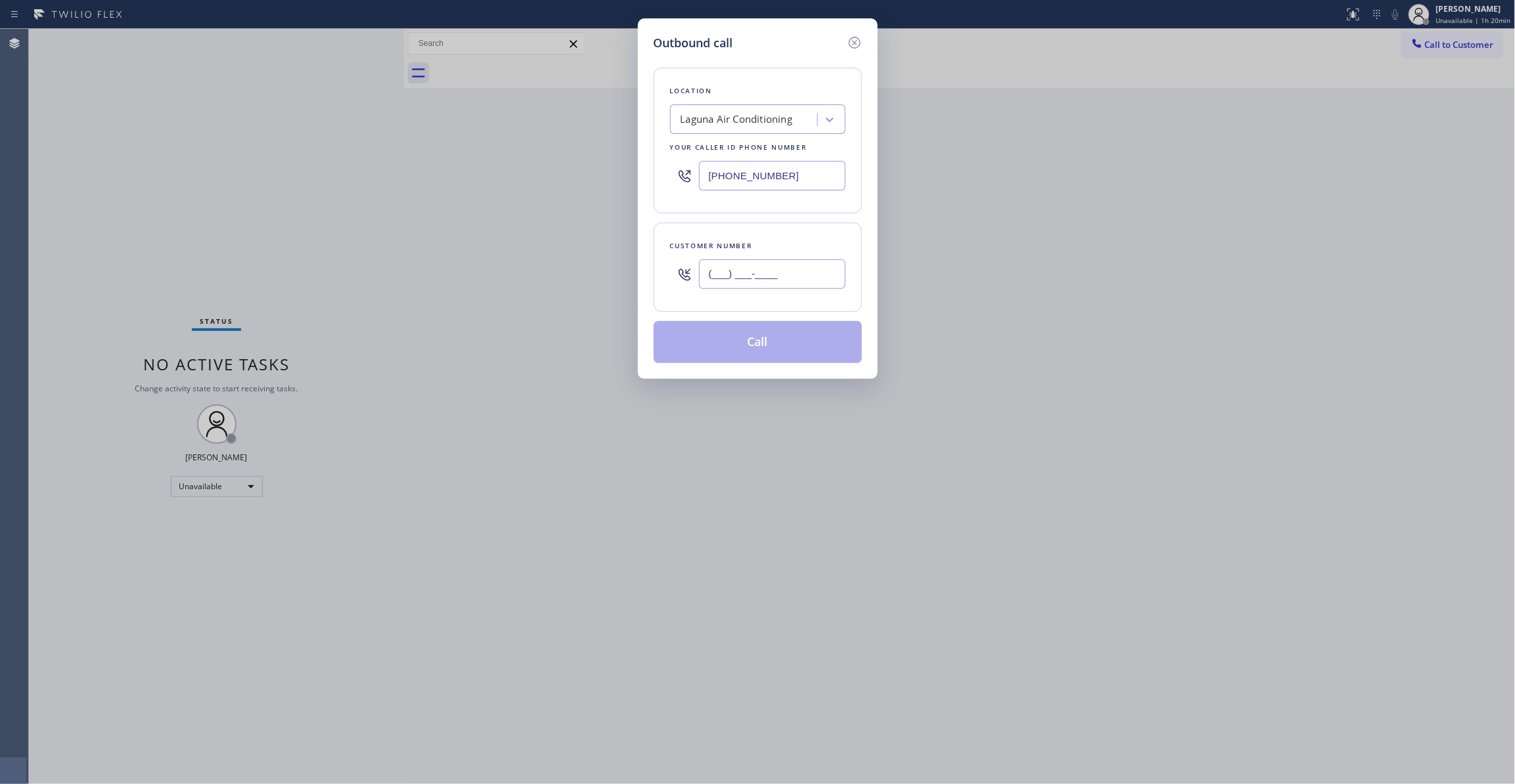
click at [773, 261] on input "(___) ___-____" at bounding box center [772, 274] width 147 height 29
paste input "949) 474-2377"
type input "[PHONE_NUMBER]"
click at [736, 340] on button "Call" at bounding box center [758, 342] width 208 height 42
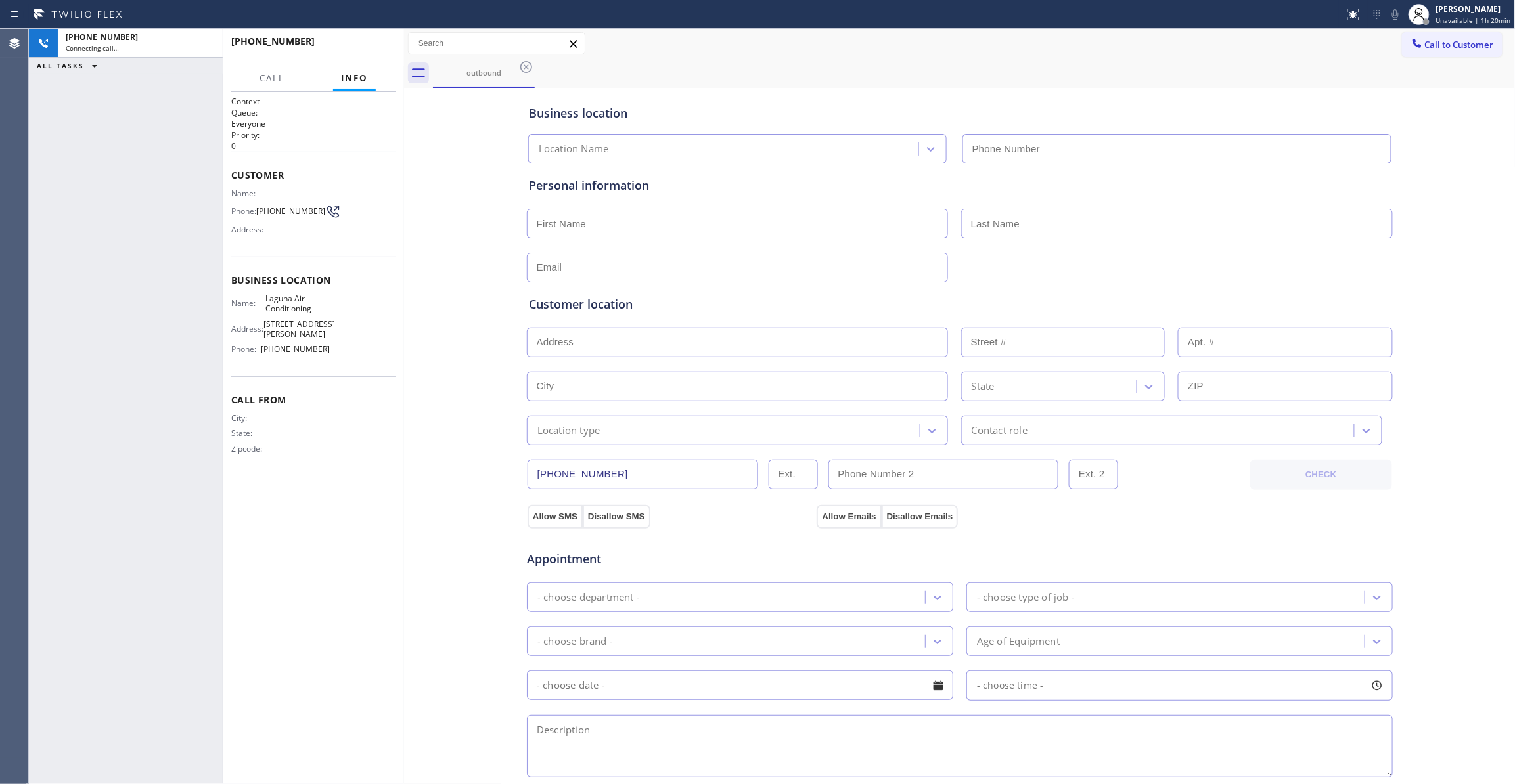
type input "[PHONE_NUMBER]"
click at [202, 41] on icon at bounding box center [205, 43] width 16 height 16
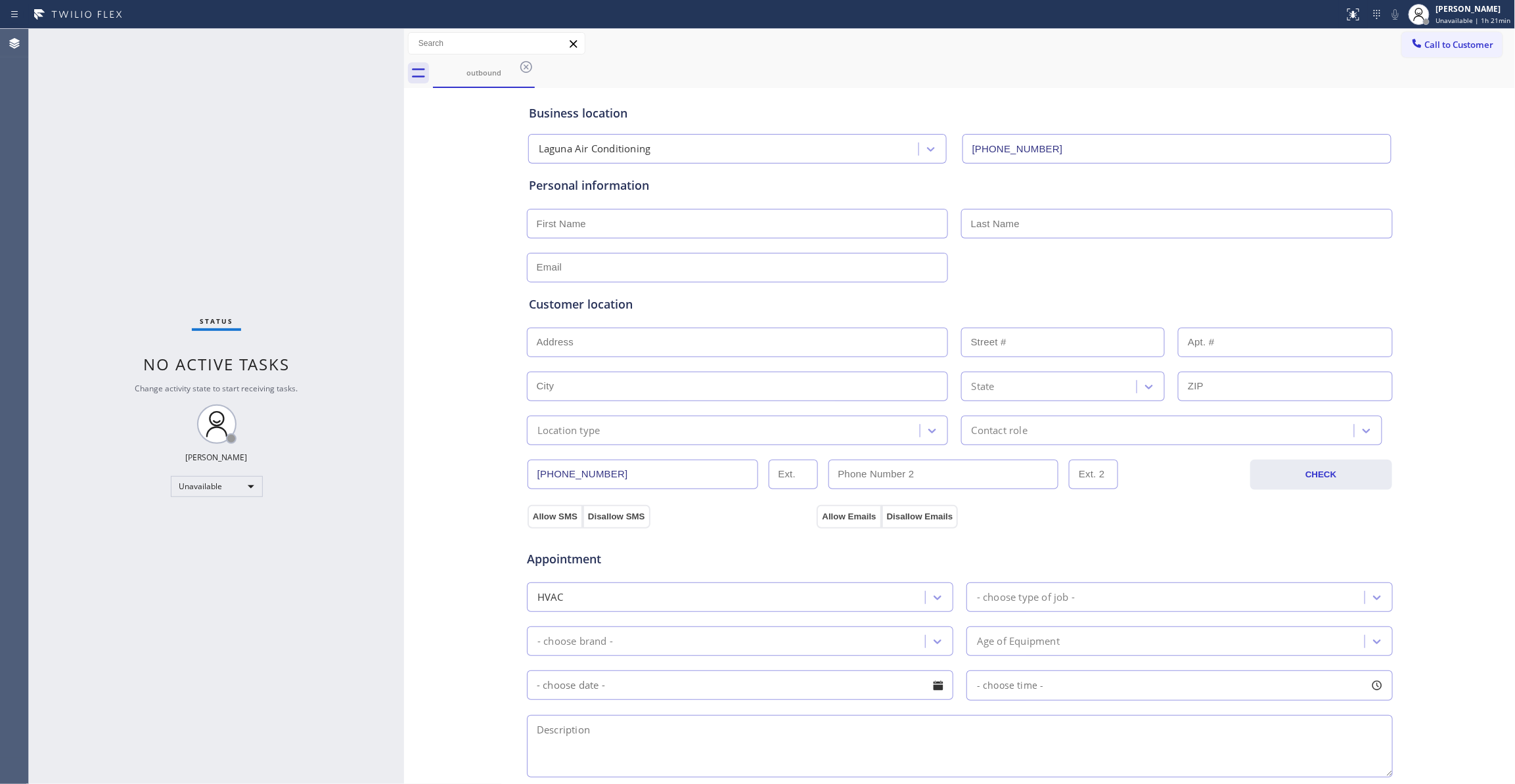
click at [457, 214] on div "Business location Laguna Air Conditioning [PHONE_NUMBER] Personal information C…" at bounding box center [959, 539] width 1105 height 897
click at [524, 71] on icon at bounding box center [526, 66] width 16 height 16
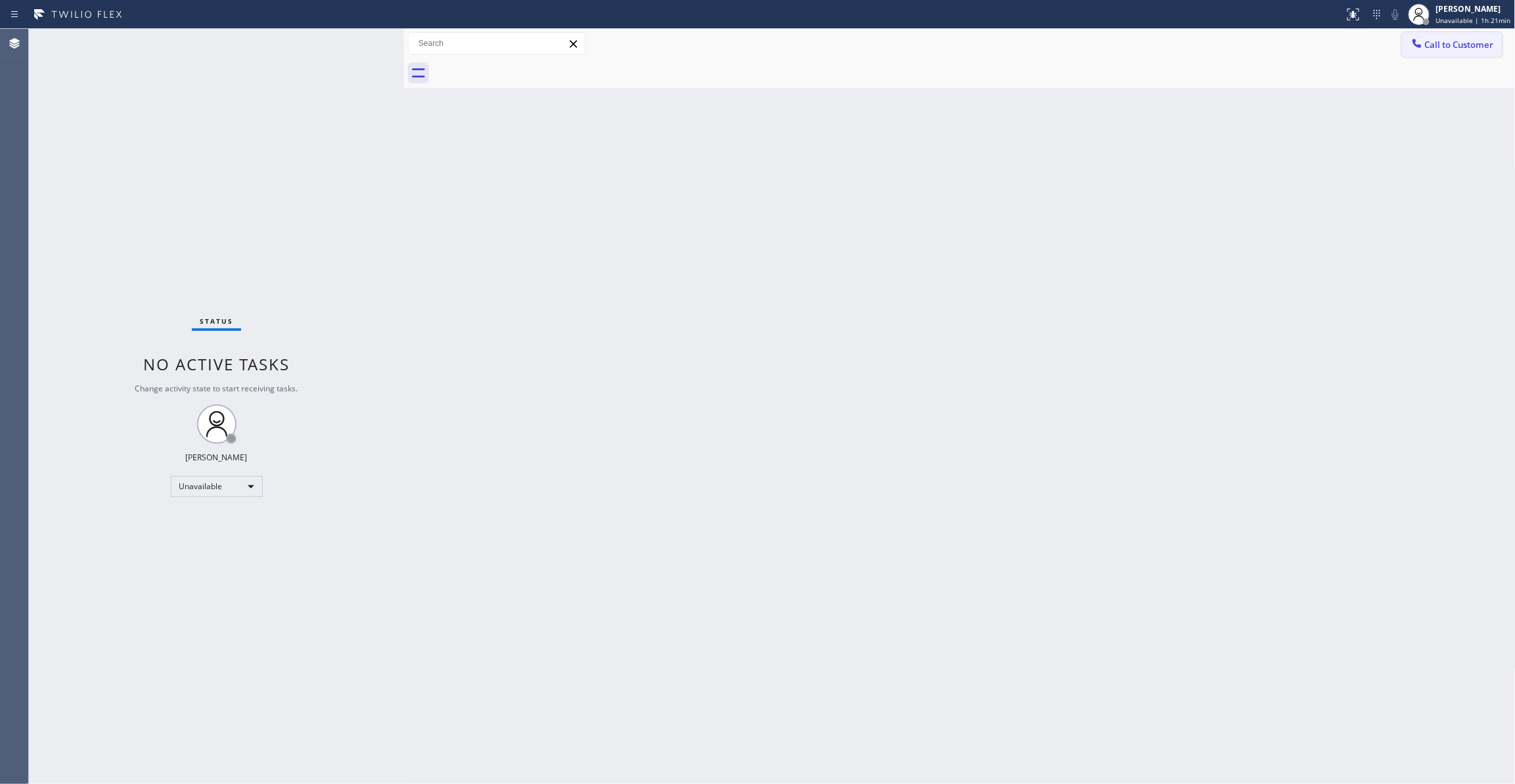
click at [1435, 46] on span "Call to Customer" at bounding box center [1459, 44] width 69 height 11
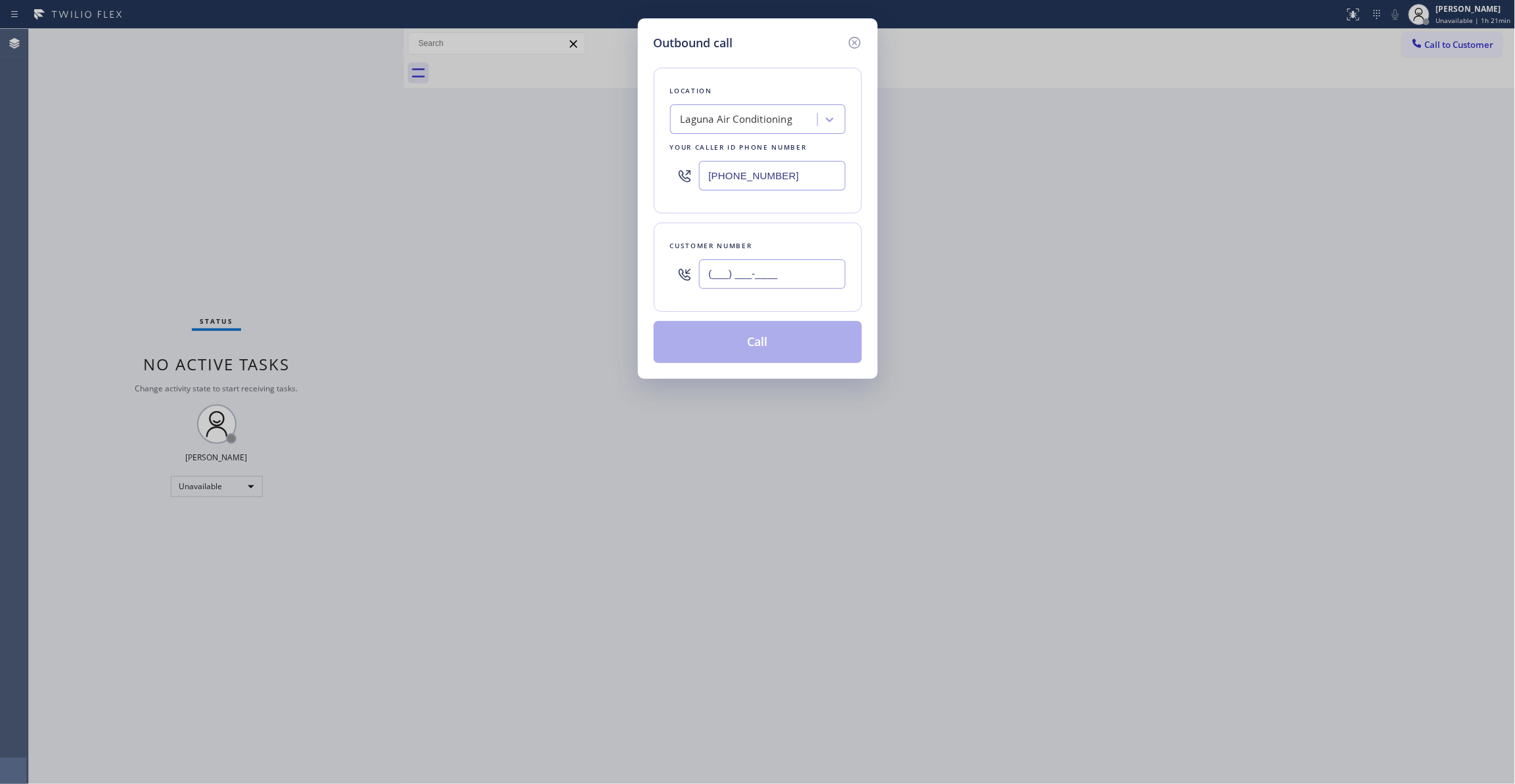
click at [734, 282] on input "(___) ___-____" at bounding box center [772, 274] width 147 height 29
paste input "510) 229-3393"
type input "[PHONE_NUMBER]"
drag, startPoint x: 786, startPoint y: 180, endPoint x: 284, endPoint y: 170, distance: 502.1
click at [193, 174] on div "Outbound call Location [GEOGRAPHIC_DATA] Conditioning Your caller id phone numb…" at bounding box center [757, 392] width 1515 height 784
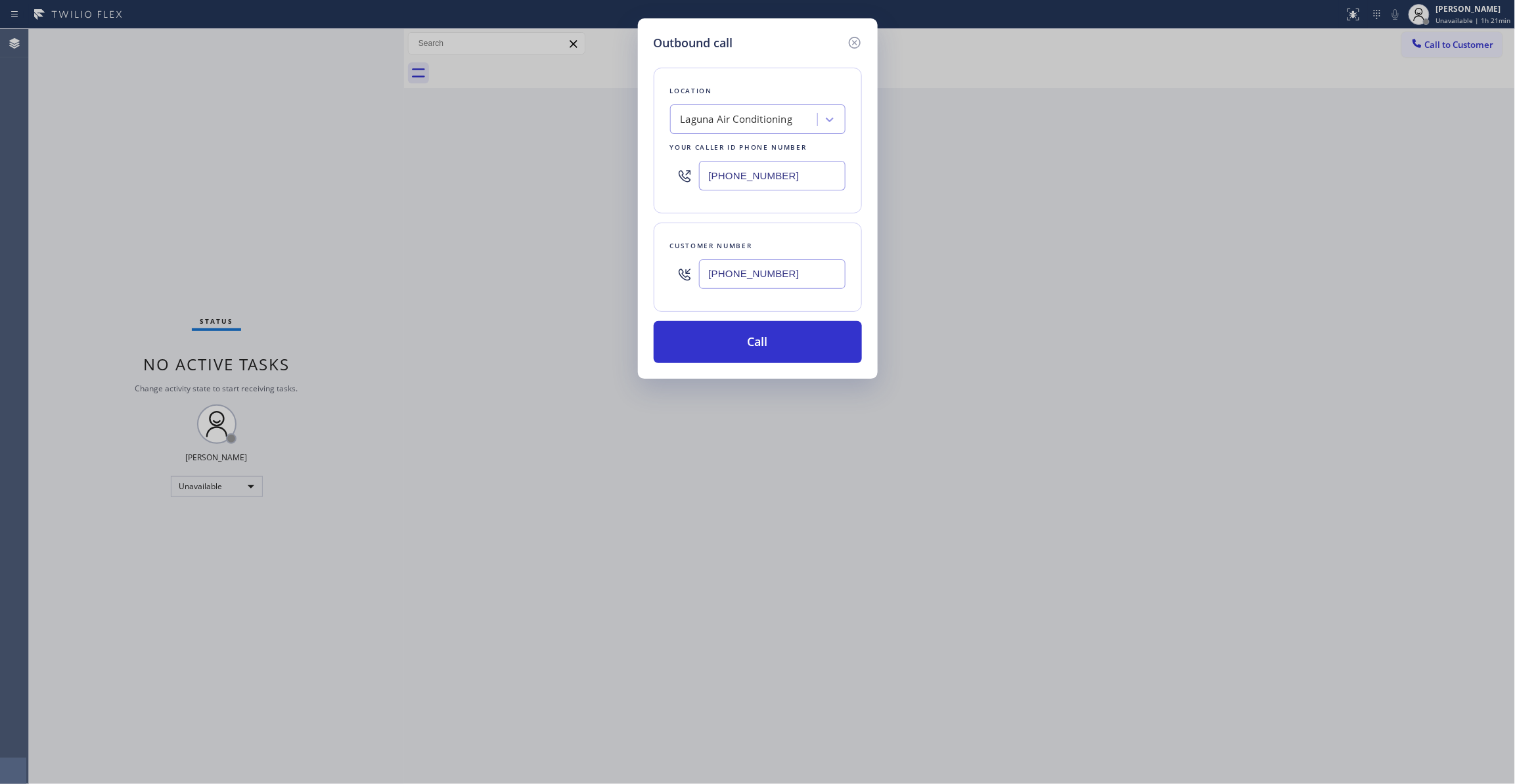
paste input "510) 781-9636"
type input "[PHONE_NUMBER]"
drag, startPoint x: 815, startPoint y: 279, endPoint x: 486, endPoint y: 279, distance: 329.0
click at [486, 279] on div "Outbound call Location Laguna Air Conditioning Your caller id phone number [PHO…" at bounding box center [757, 392] width 1515 height 784
drag, startPoint x: 818, startPoint y: 276, endPoint x: 623, endPoint y: 292, distance: 195.7
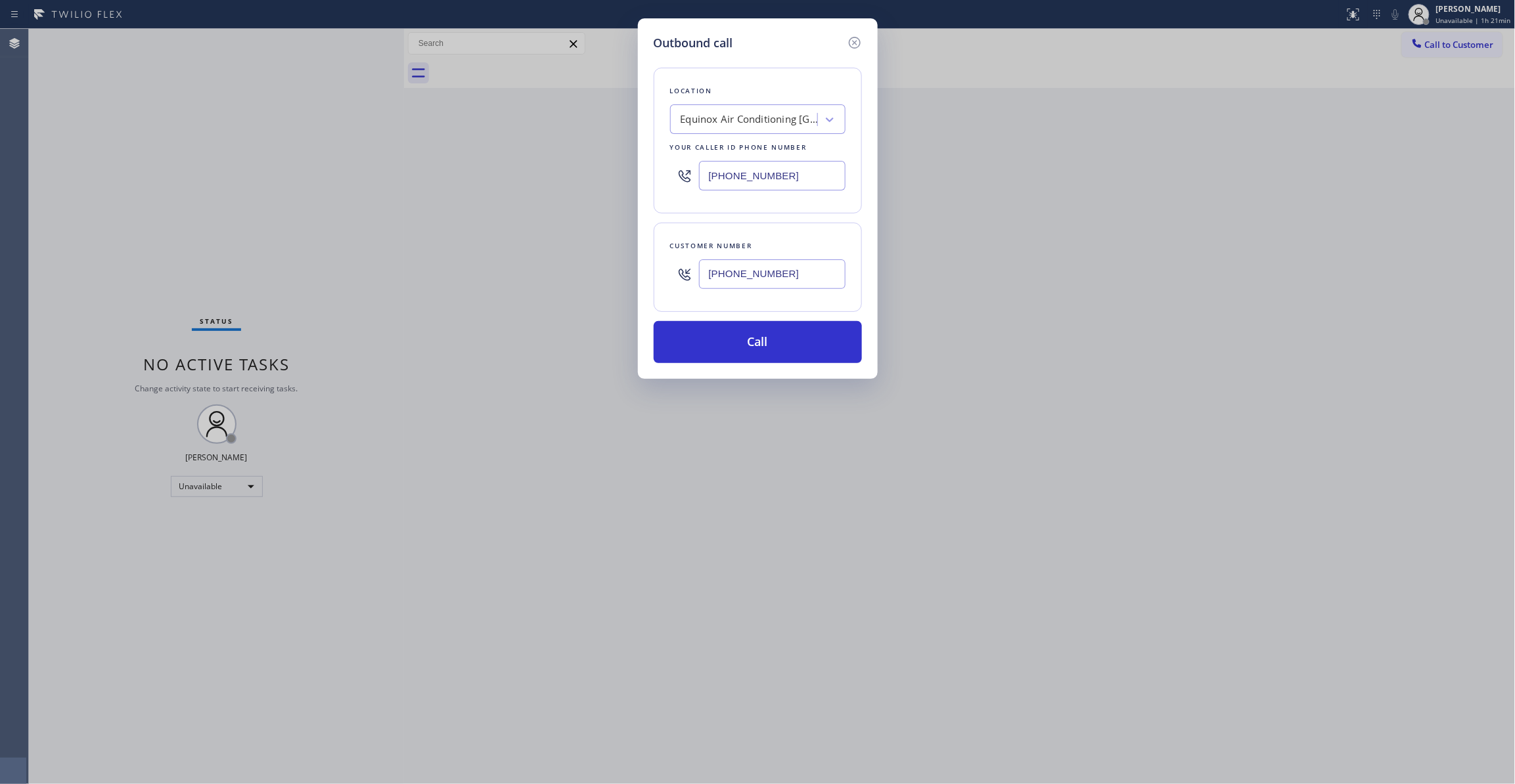
click at [489, 274] on div "Outbound call Location Equinox Air Conditioning [GEOGRAPHIC_DATA] Your caller i…" at bounding box center [757, 392] width 1515 height 784
click at [728, 332] on button "Call" at bounding box center [758, 342] width 208 height 42
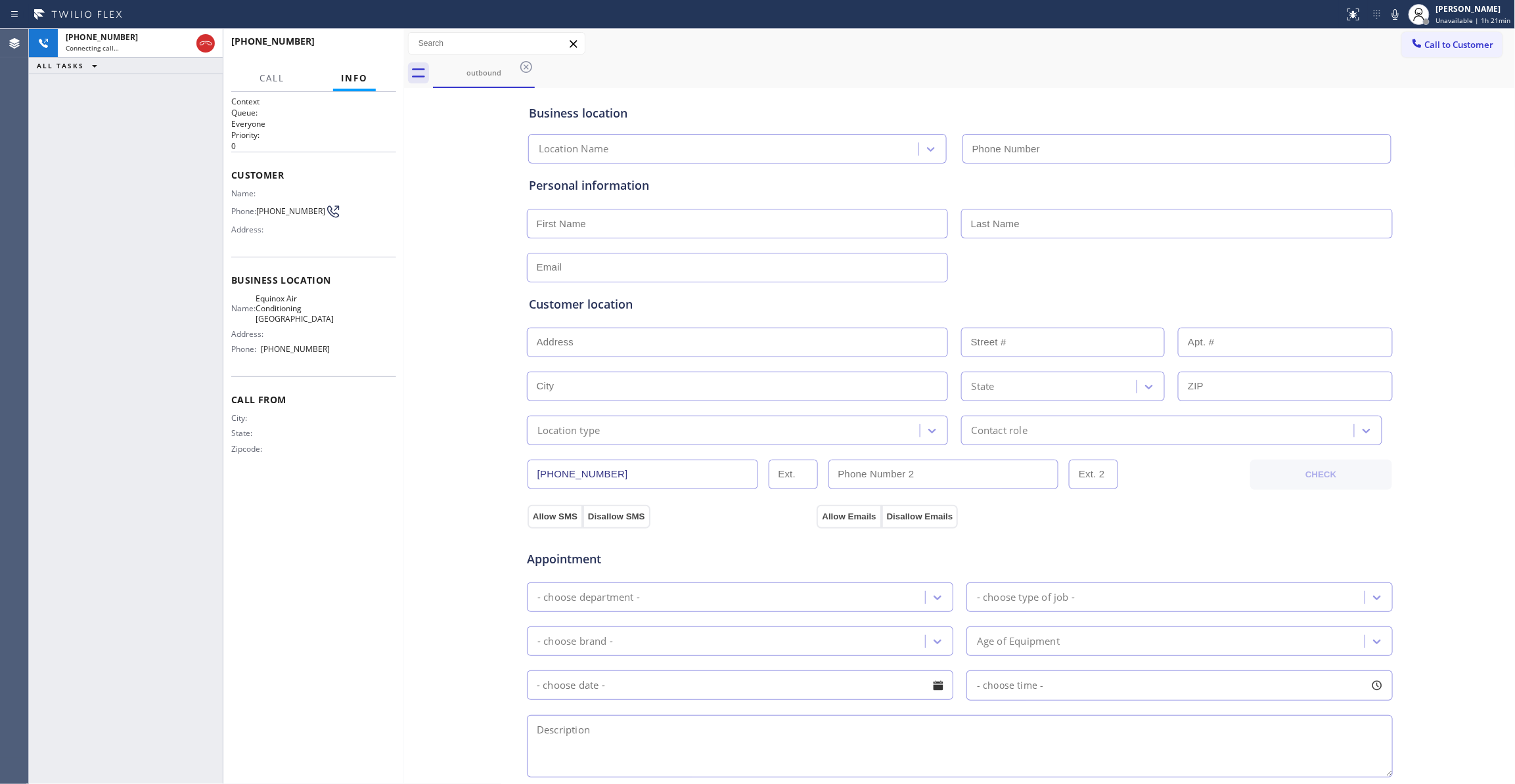
type input "[PHONE_NUMBER]"
click at [279, 215] on span "[PHONE_NUMBER]" at bounding box center [291, 211] width 69 height 10
copy div "[PHONE_NUMBER]"
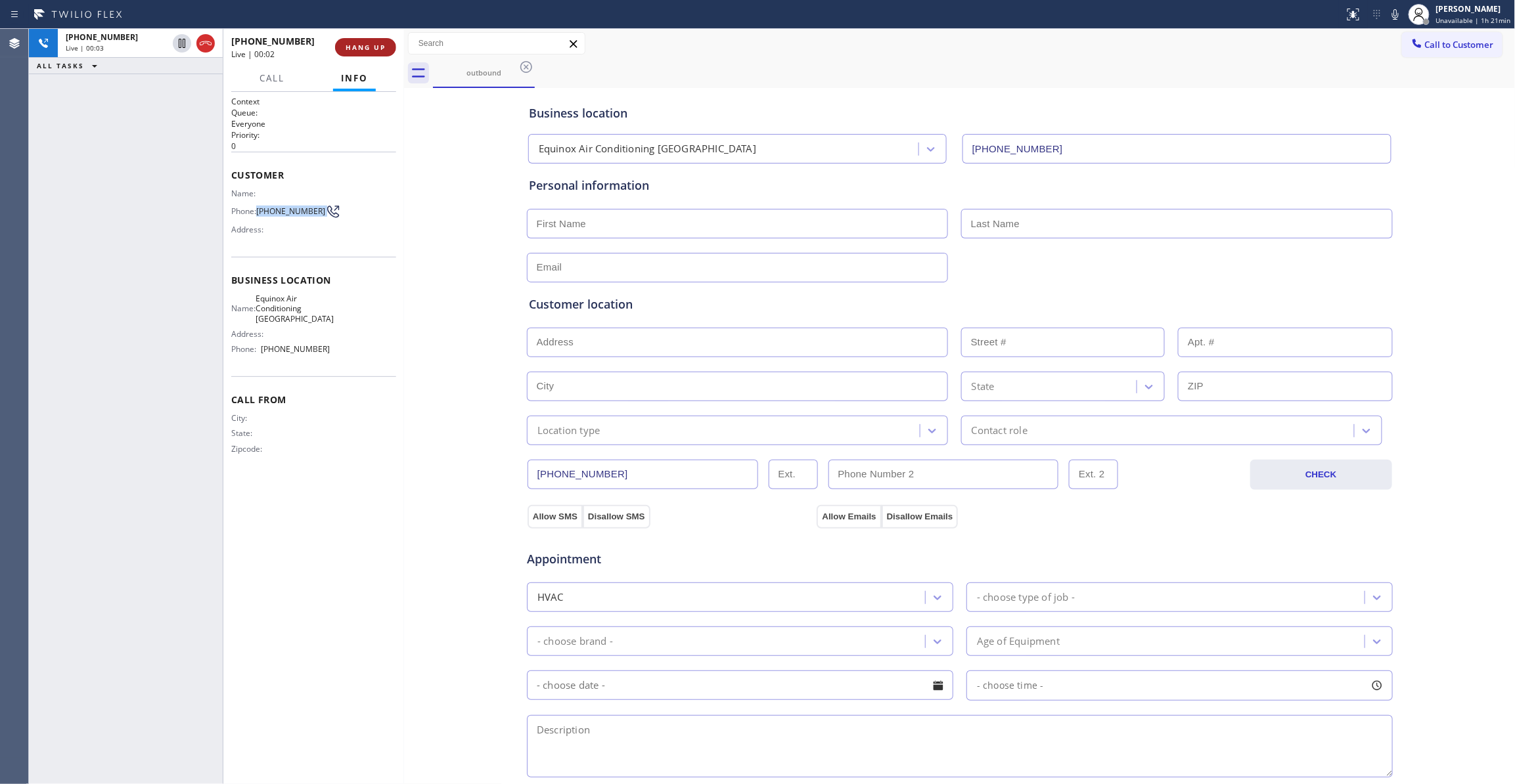
click at [364, 48] on span "HANG UP" at bounding box center [365, 47] width 40 height 9
click at [370, 50] on span "COMPLETE" at bounding box center [362, 47] width 45 height 9
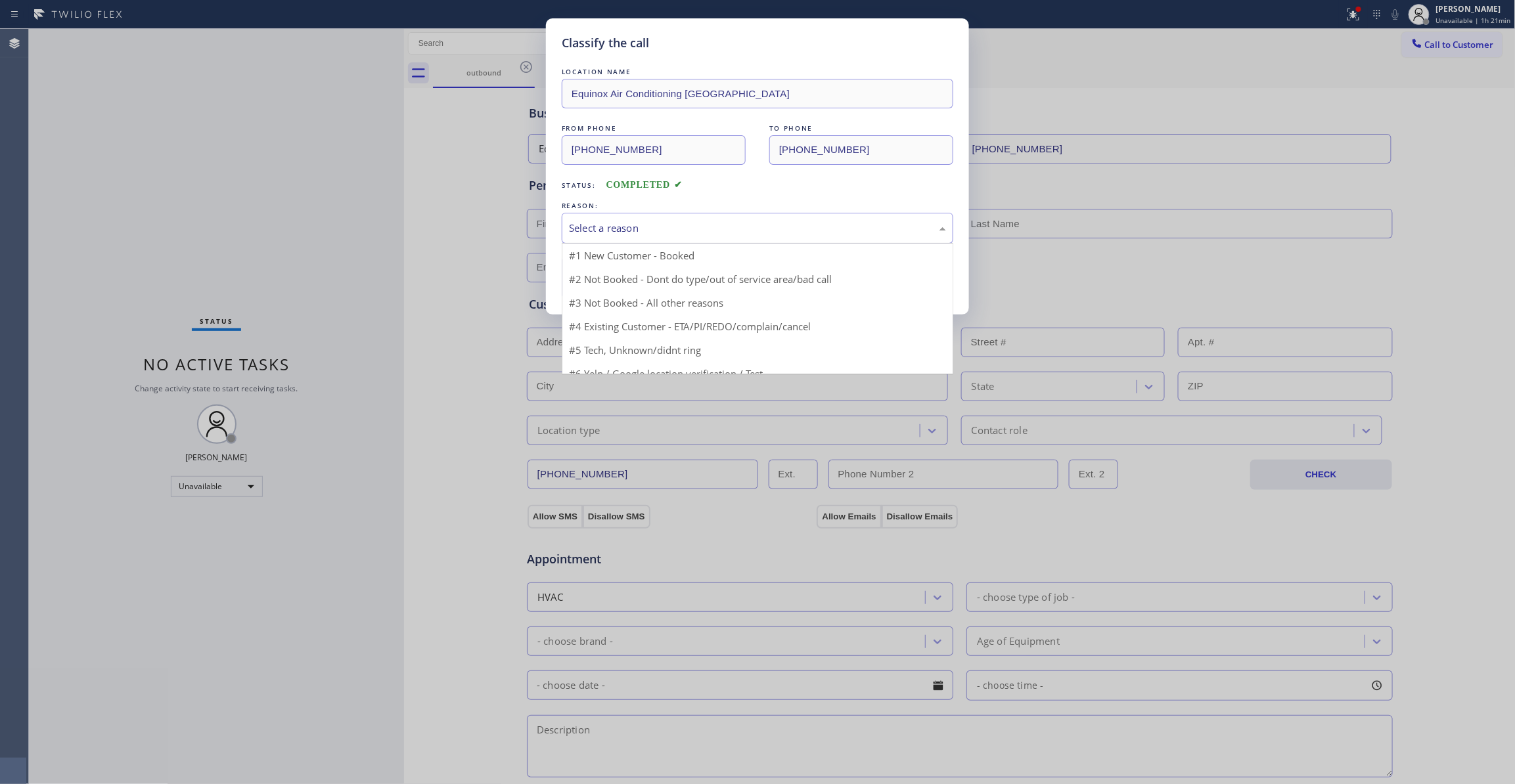
click at [665, 232] on div "Select a reason" at bounding box center [757, 228] width 377 height 15
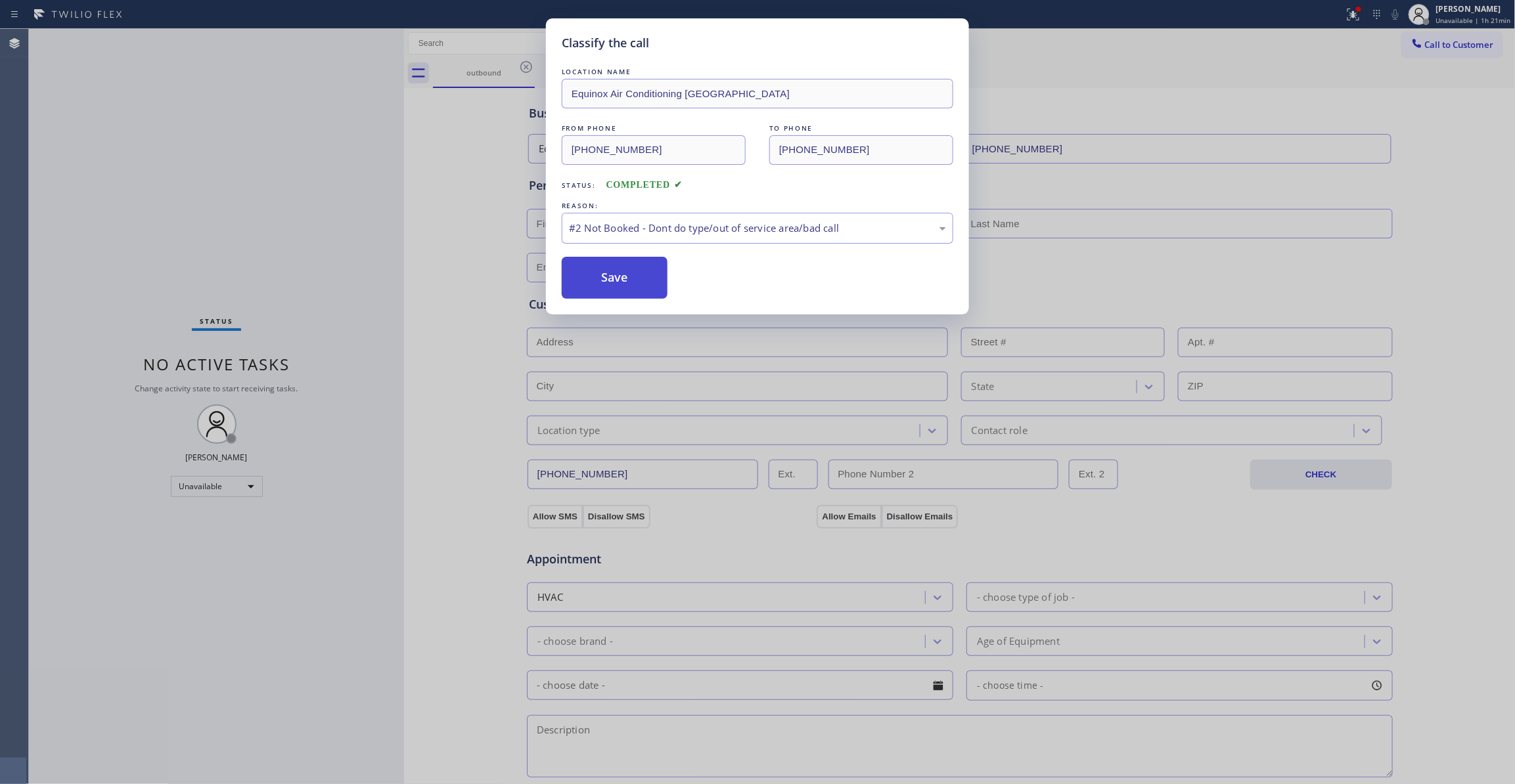
click at [608, 279] on button "Save" at bounding box center [615, 277] width 106 height 42
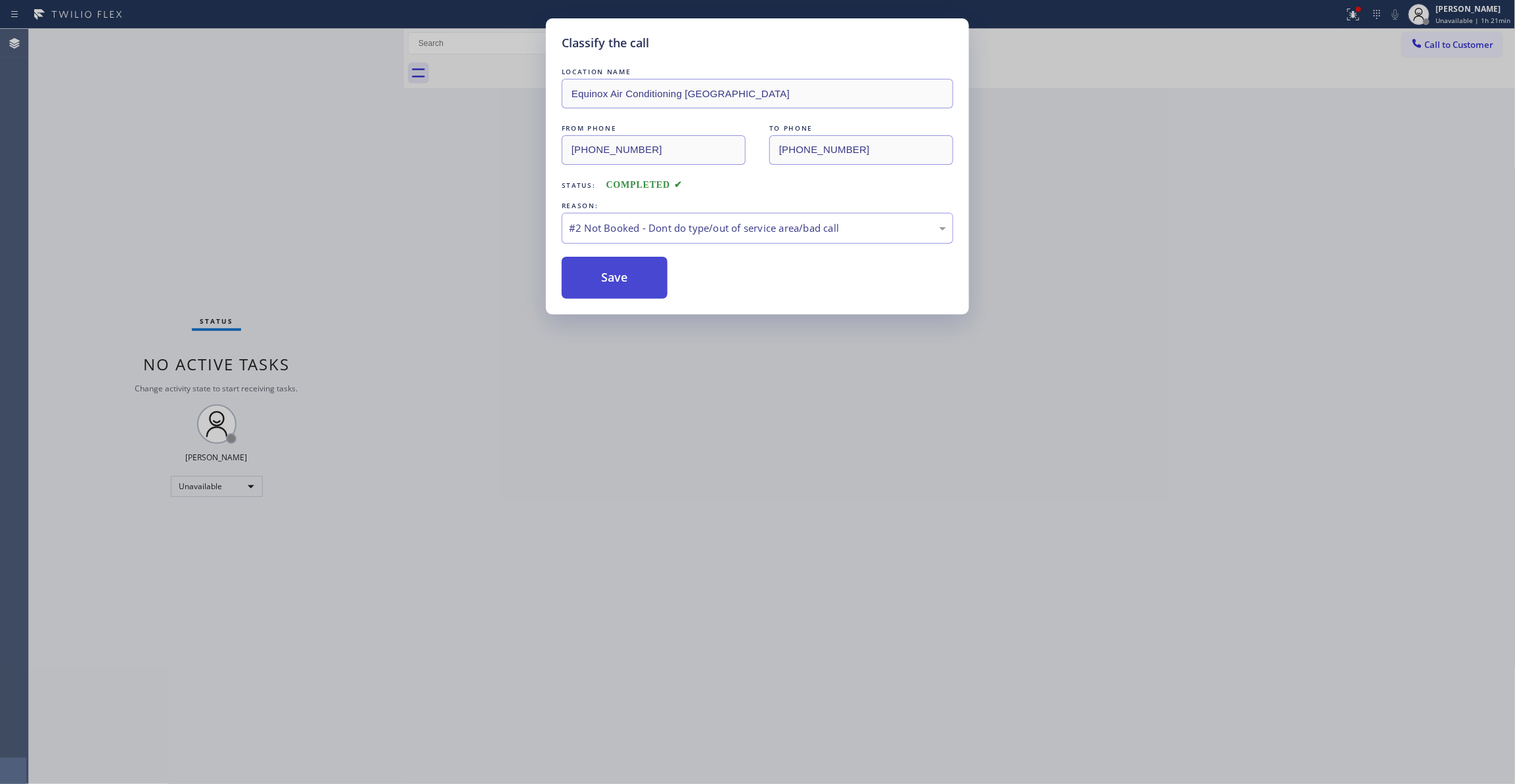
click at [608, 279] on button "Save" at bounding box center [615, 277] width 106 height 42
click at [605, 297] on button "Save" at bounding box center [615, 277] width 106 height 42
click at [602, 277] on button "Save" at bounding box center [615, 277] width 106 height 42
click at [649, 279] on button "Save" at bounding box center [615, 277] width 106 height 42
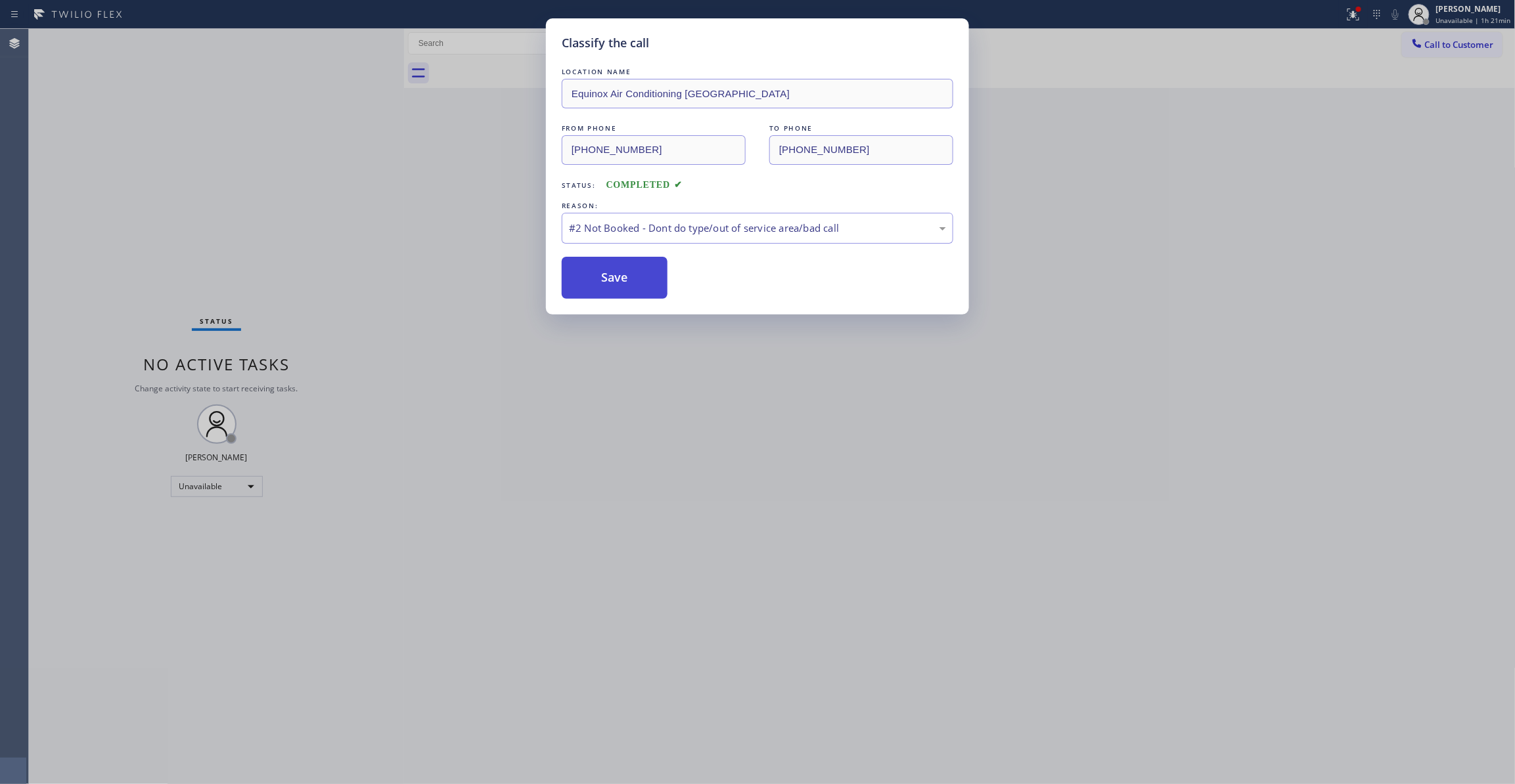
click at [646, 280] on button "Save" at bounding box center [615, 277] width 106 height 42
click at [642, 280] on button "Save" at bounding box center [615, 277] width 106 height 42
click at [634, 298] on button "Save" at bounding box center [615, 277] width 106 height 42
click at [624, 292] on button "Save" at bounding box center [615, 277] width 106 height 42
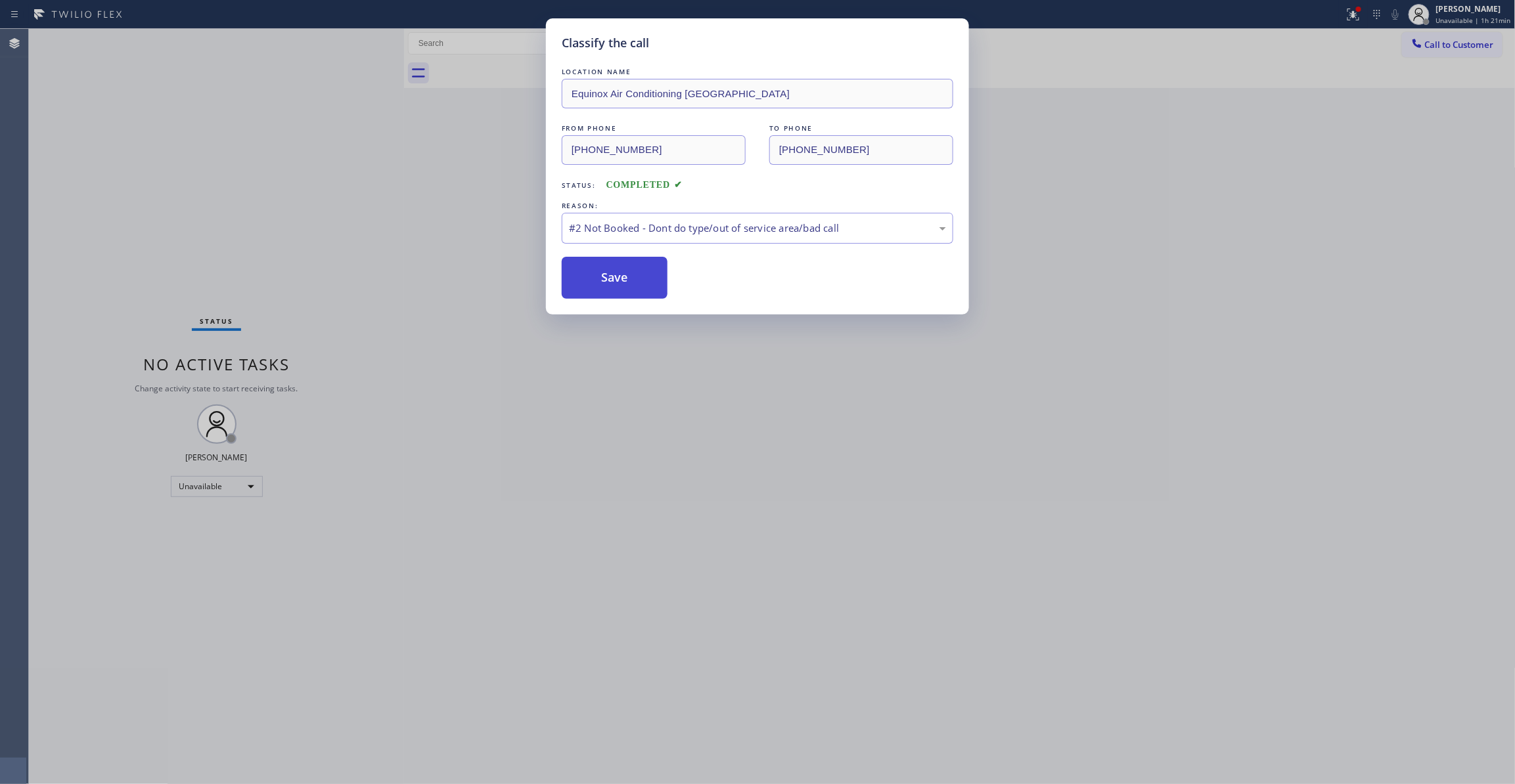
click at [624, 292] on button "Save" at bounding box center [615, 277] width 106 height 42
click at [624, 292] on button "Save" at bounding box center [615, 277] width 106 height 42
click at [623, 290] on button "Save" at bounding box center [615, 277] width 106 height 42
click at [1432, 50] on div "Classify the call LOCATION NAME Equinox Air Conditioning Alameda FROM PHONE [PH…" at bounding box center [757, 392] width 1515 height 784
click at [1341, 13] on div "Classify the call LOCATION NAME Equinox Air Conditioning Alameda FROM PHONE [PH…" at bounding box center [757, 392] width 1515 height 784
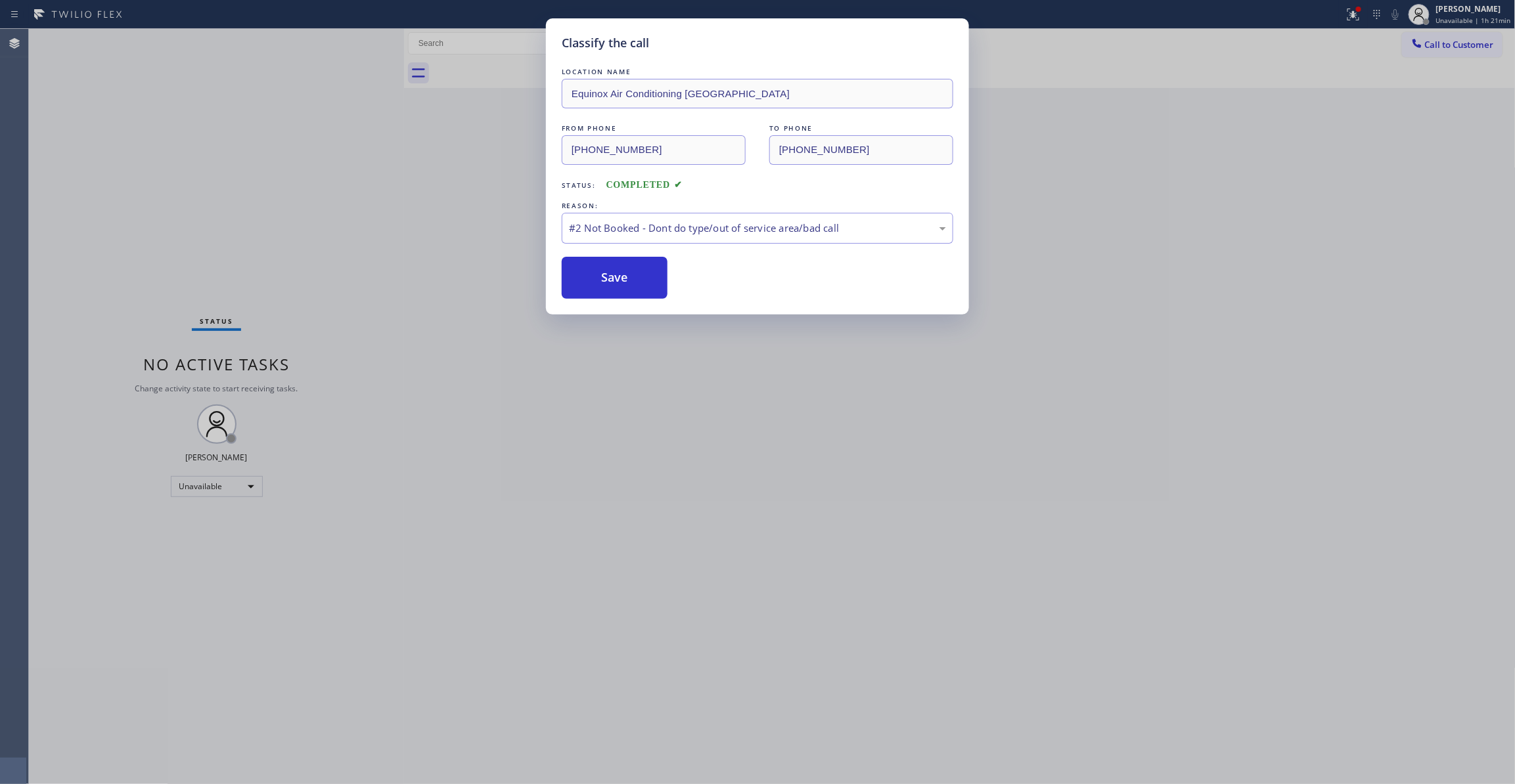
click at [287, 171] on div "Classify the call LOCATION NAME Equinox Air Conditioning Alameda FROM PHONE [PH…" at bounding box center [757, 392] width 1515 height 784
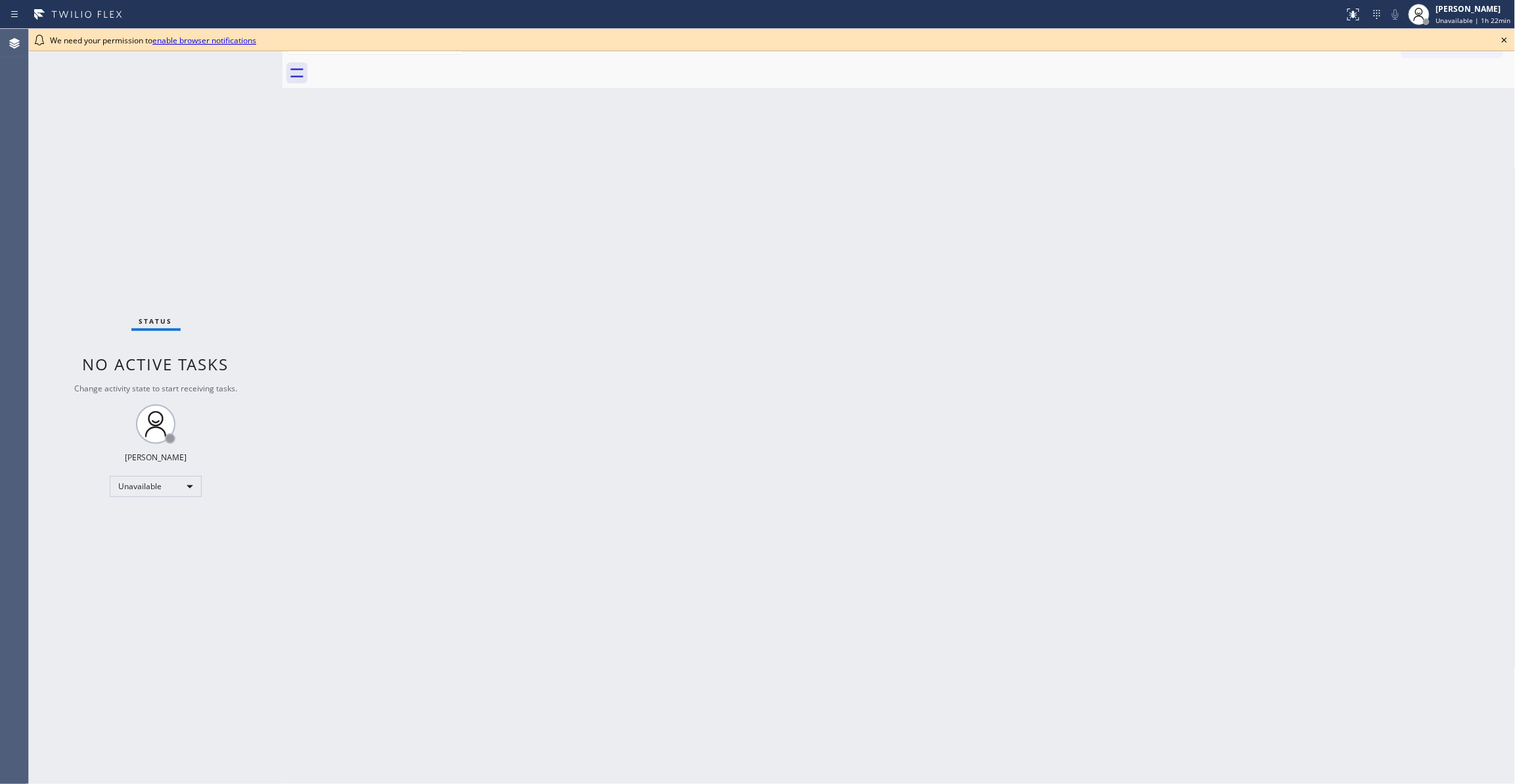
drag, startPoint x: 214, startPoint y: 81, endPoint x: 283, endPoint y: 106, distance: 73.4
click at [283, 106] on div at bounding box center [283, 406] width 0 height 755
click at [1507, 38] on icon at bounding box center [1504, 39] width 16 height 16
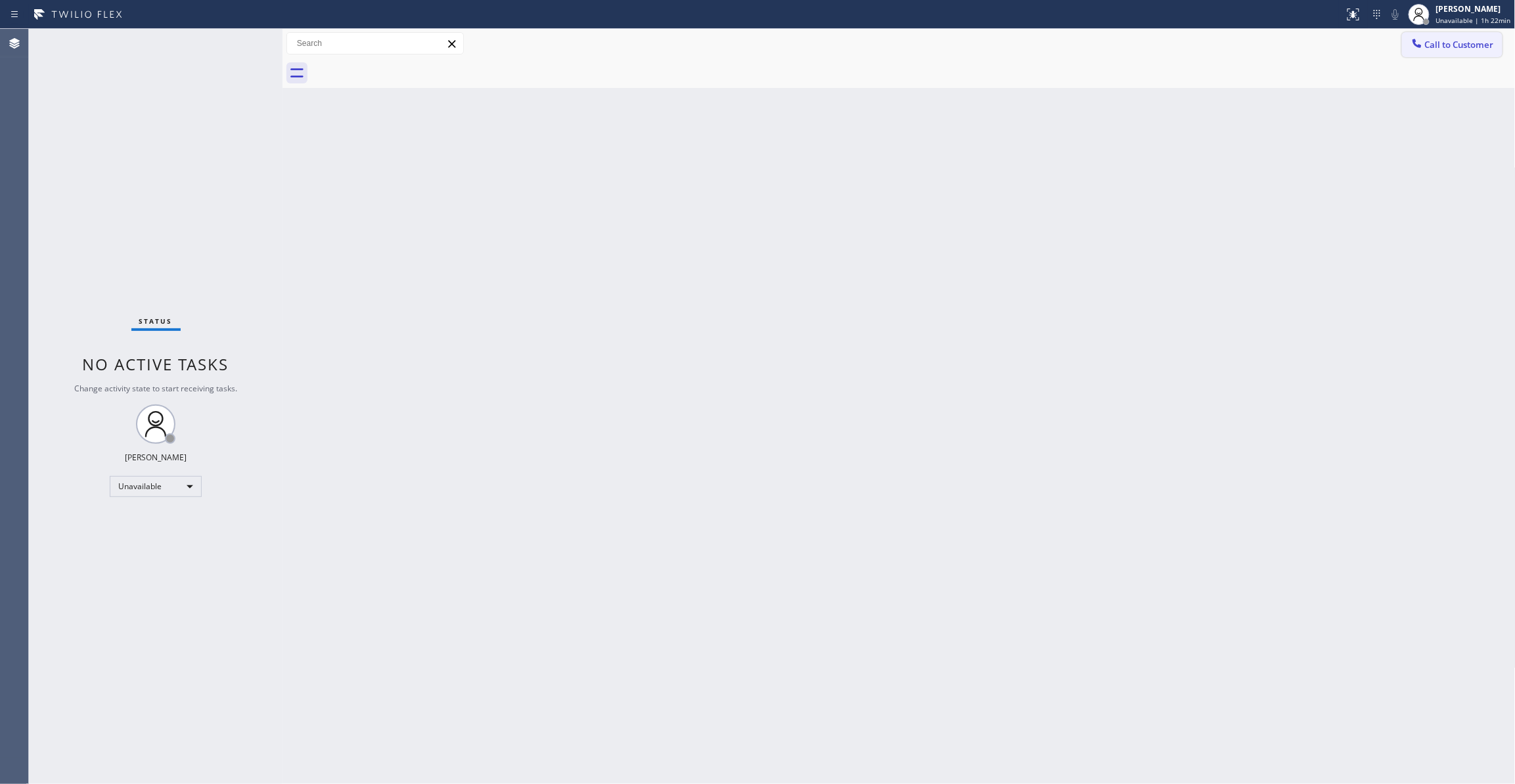
click at [1485, 39] on span "Call to Customer" at bounding box center [1459, 44] width 69 height 11
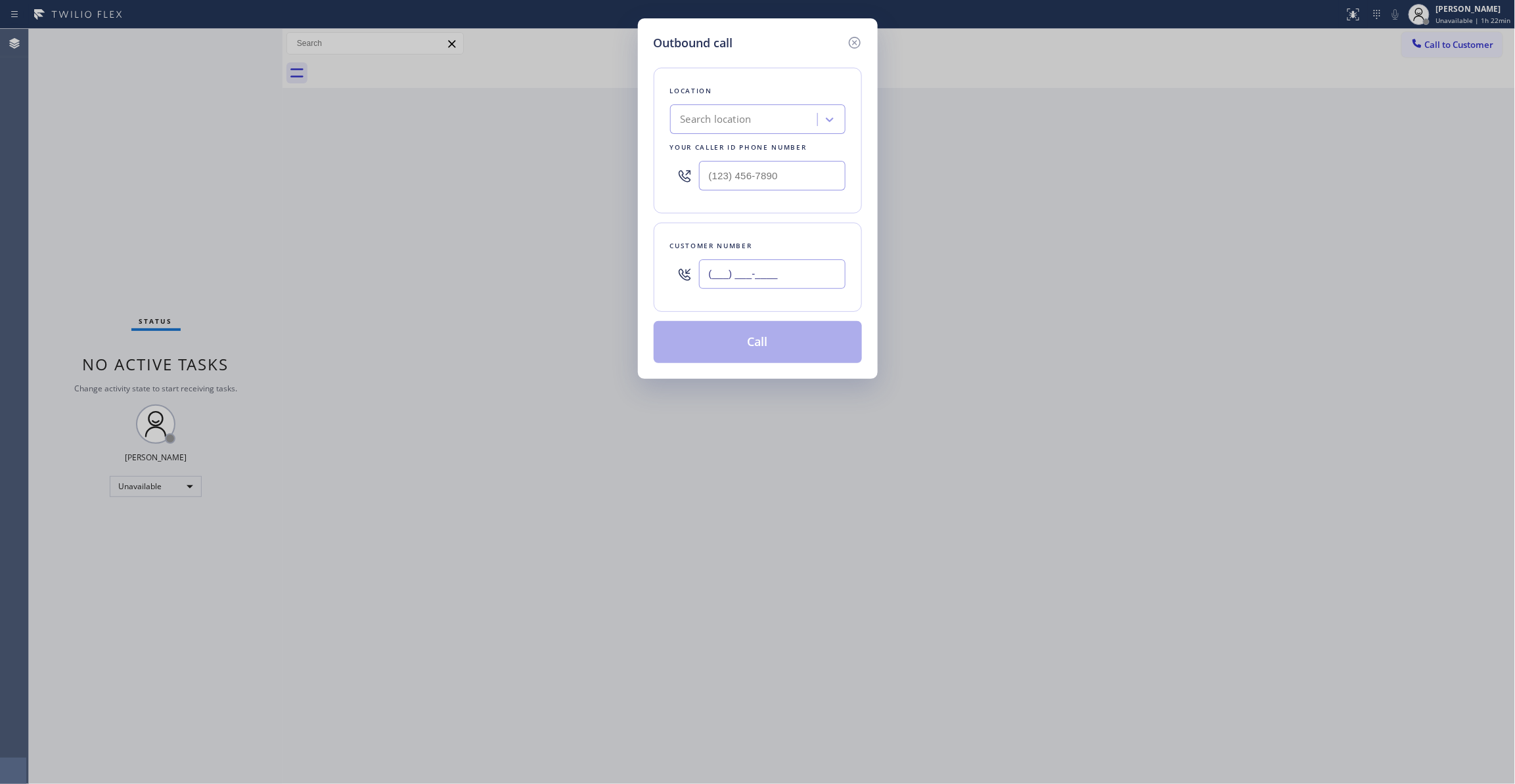
click at [792, 267] on input "(___) ___-____" at bounding box center [772, 274] width 147 height 29
paste input "510) 229-3393"
type input "[PHONE_NUMBER]"
drag, startPoint x: 814, startPoint y: 171, endPoint x: 664, endPoint y: 245, distance: 167.3
click at [377, 188] on div "Outbound call Location Search location Your caller id phone number (___) ___-__…" at bounding box center [757, 392] width 1515 height 784
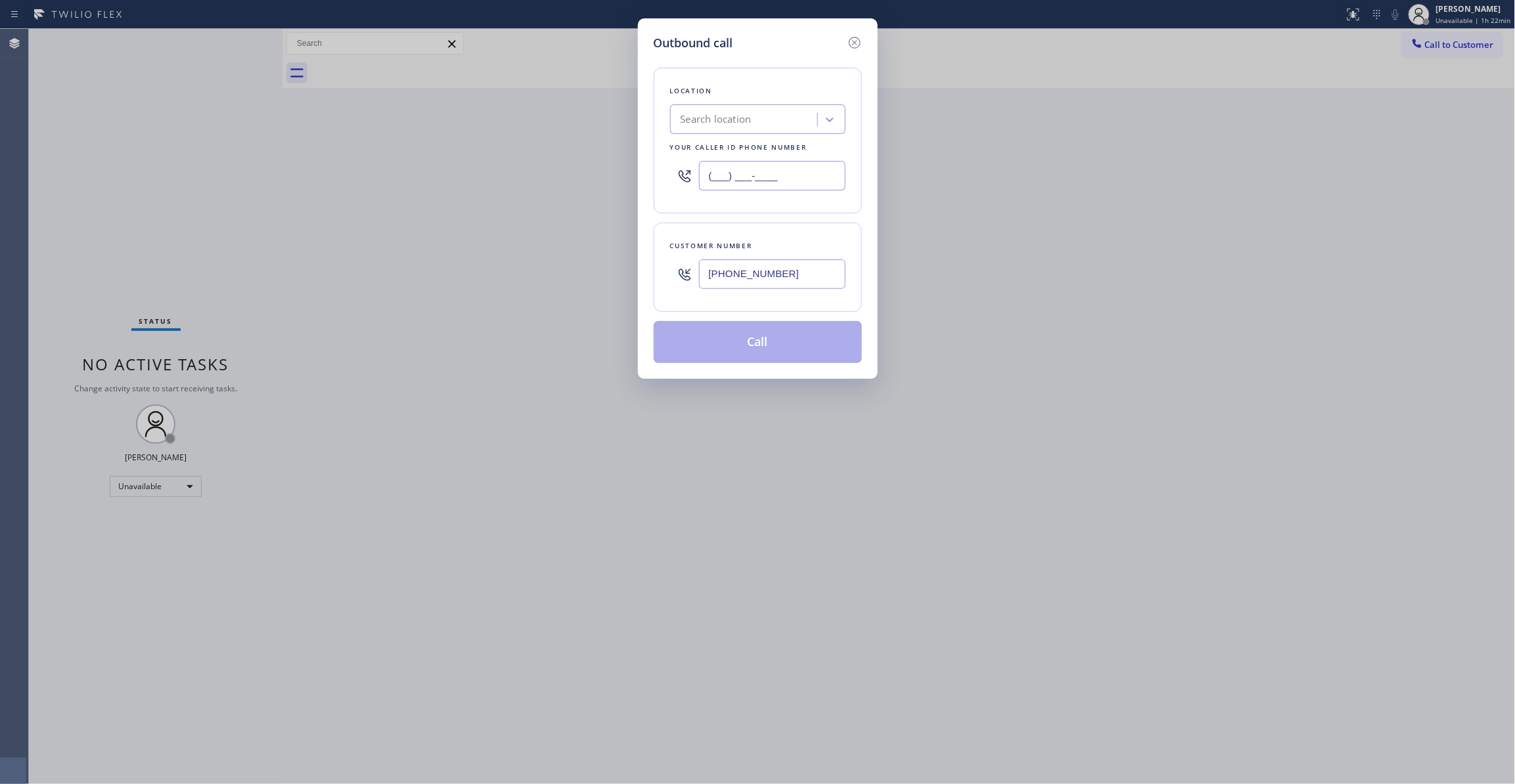
paste input "510) 781-9636"
type input "[PHONE_NUMBER]"
drag, startPoint x: 813, startPoint y: 279, endPoint x: 555, endPoint y: 279, distance: 258.0
click at [555, 279] on div "Outbound call Location Equinox Air Conditioning [GEOGRAPHIC_DATA] Your caller i…" at bounding box center [757, 392] width 1515 height 784
click at [754, 355] on button "Call" at bounding box center [758, 342] width 208 height 42
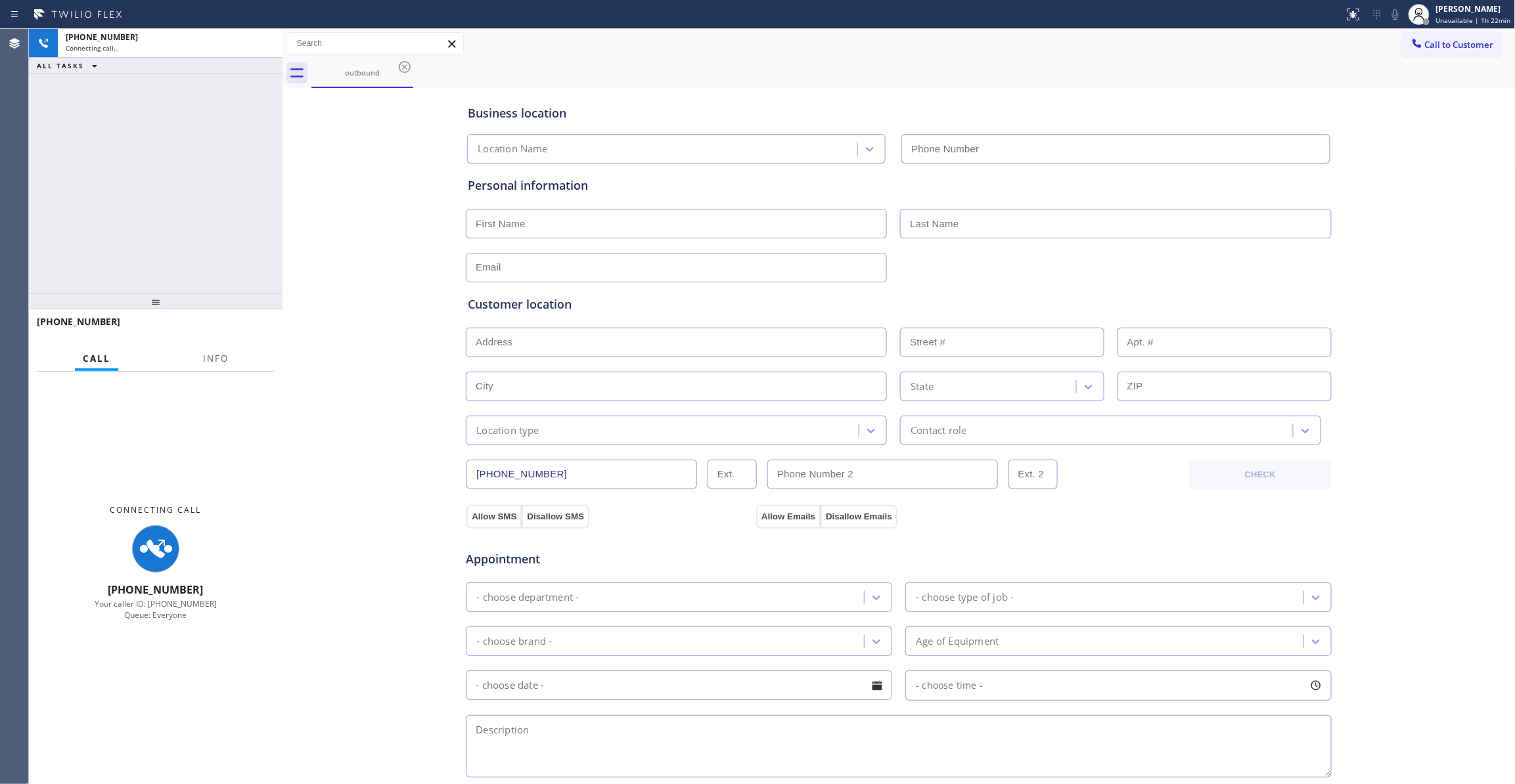
type input "[PHONE_NUMBER]"
click at [216, 365] on button "Info" at bounding box center [215, 359] width 42 height 25
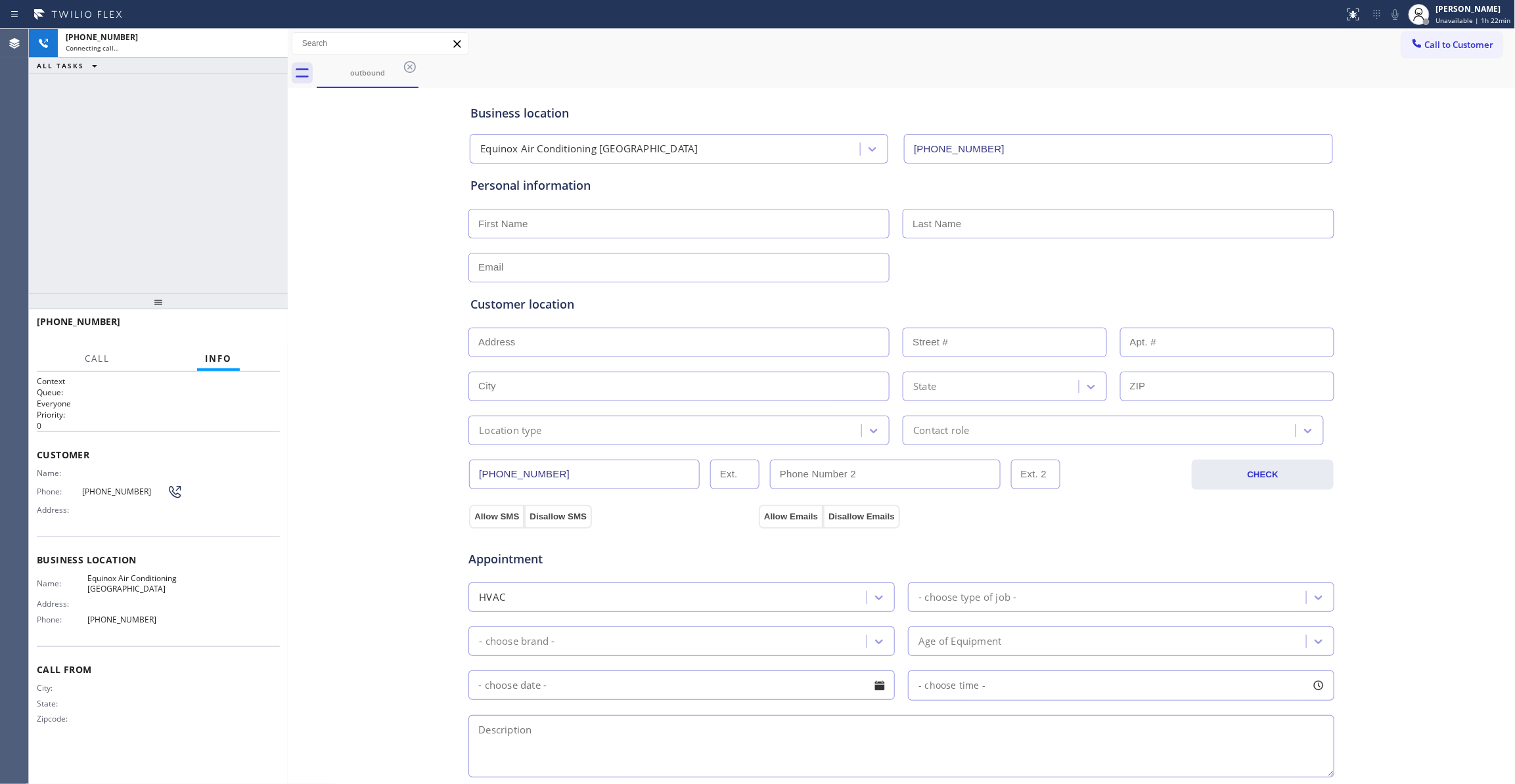
click at [288, 277] on div at bounding box center [288, 406] width 0 height 755
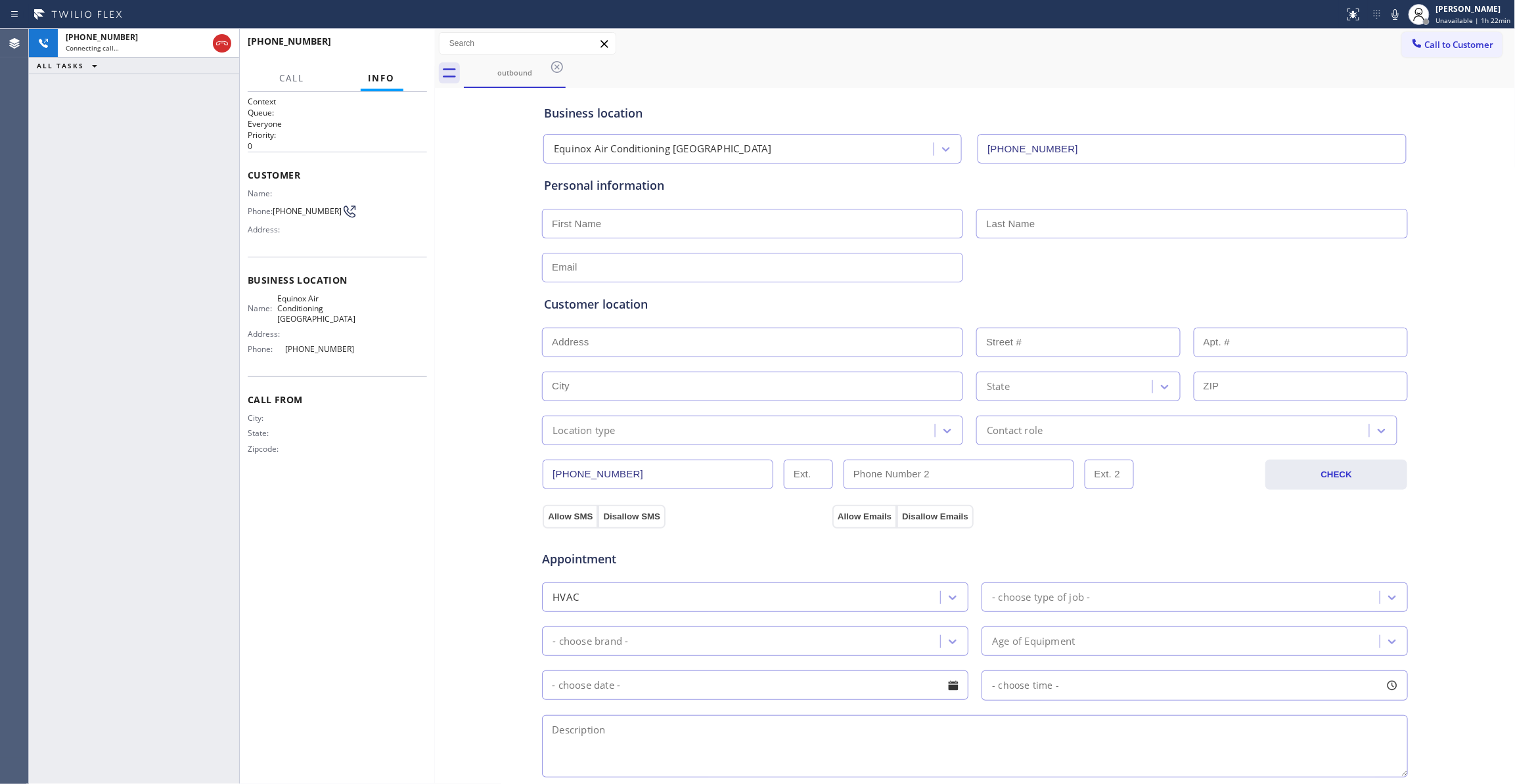
drag, startPoint x: 287, startPoint y: 115, endPoint x: 434, endPoint y: 158, distance: 153.2
click at [435, 158] on div at bounding box center [435, 406] width 0 height 755
click at [298, 213] on span "[PHONE_NUMBER]" at bounding box center [307, 211] width 69 height 10
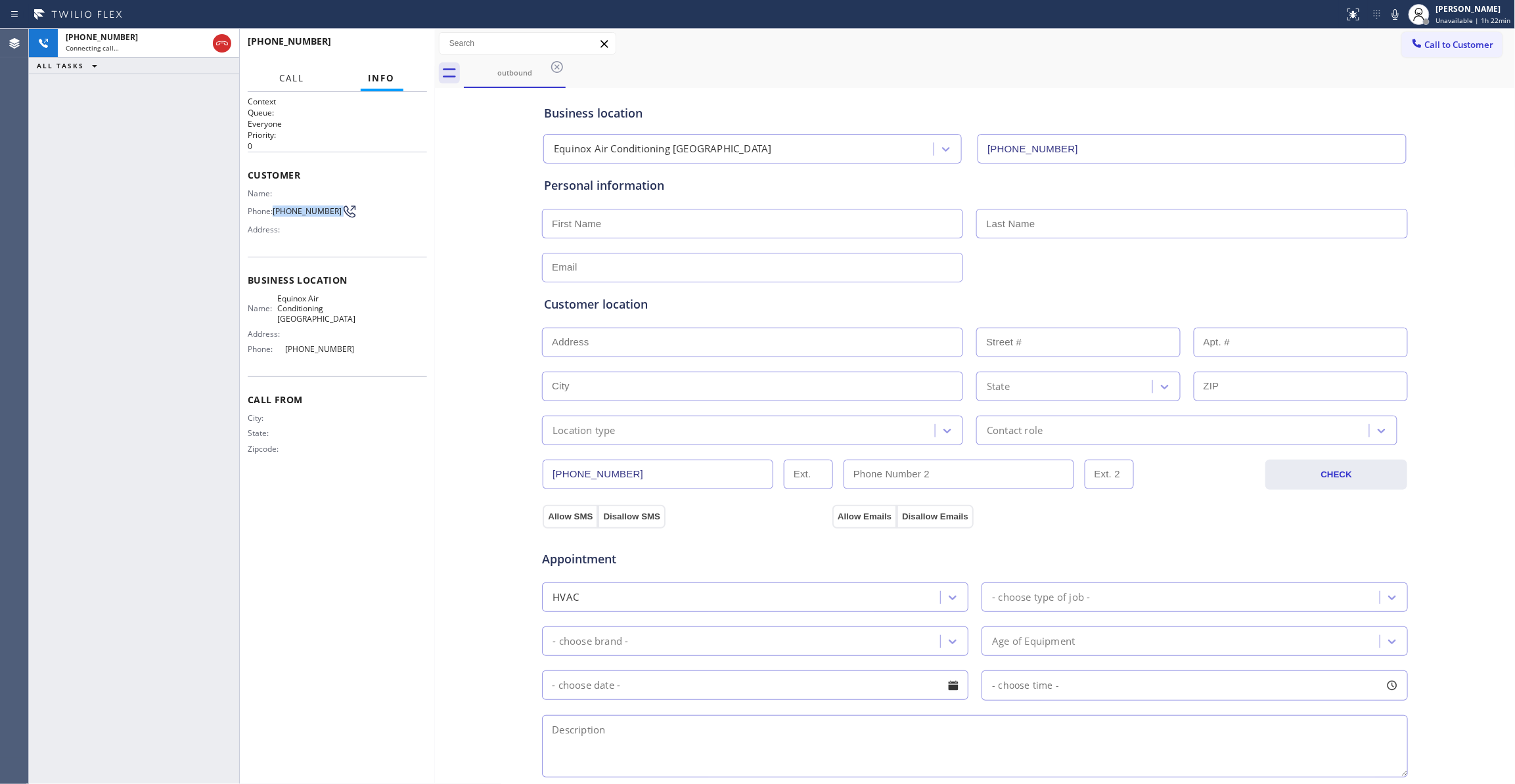
copy div "[PHONE_NUMBER]"
drag, startPoint x: 225, startPoint y: 42, endPoint x: 300, endPoint y: 48, distance: 75.2
click at [225, 42] on icon at bounding box center [221, 43] width 16 height 16
click at [414, 52] on button "HANG UP" at bounding box center [397, 48] width 61 height 18
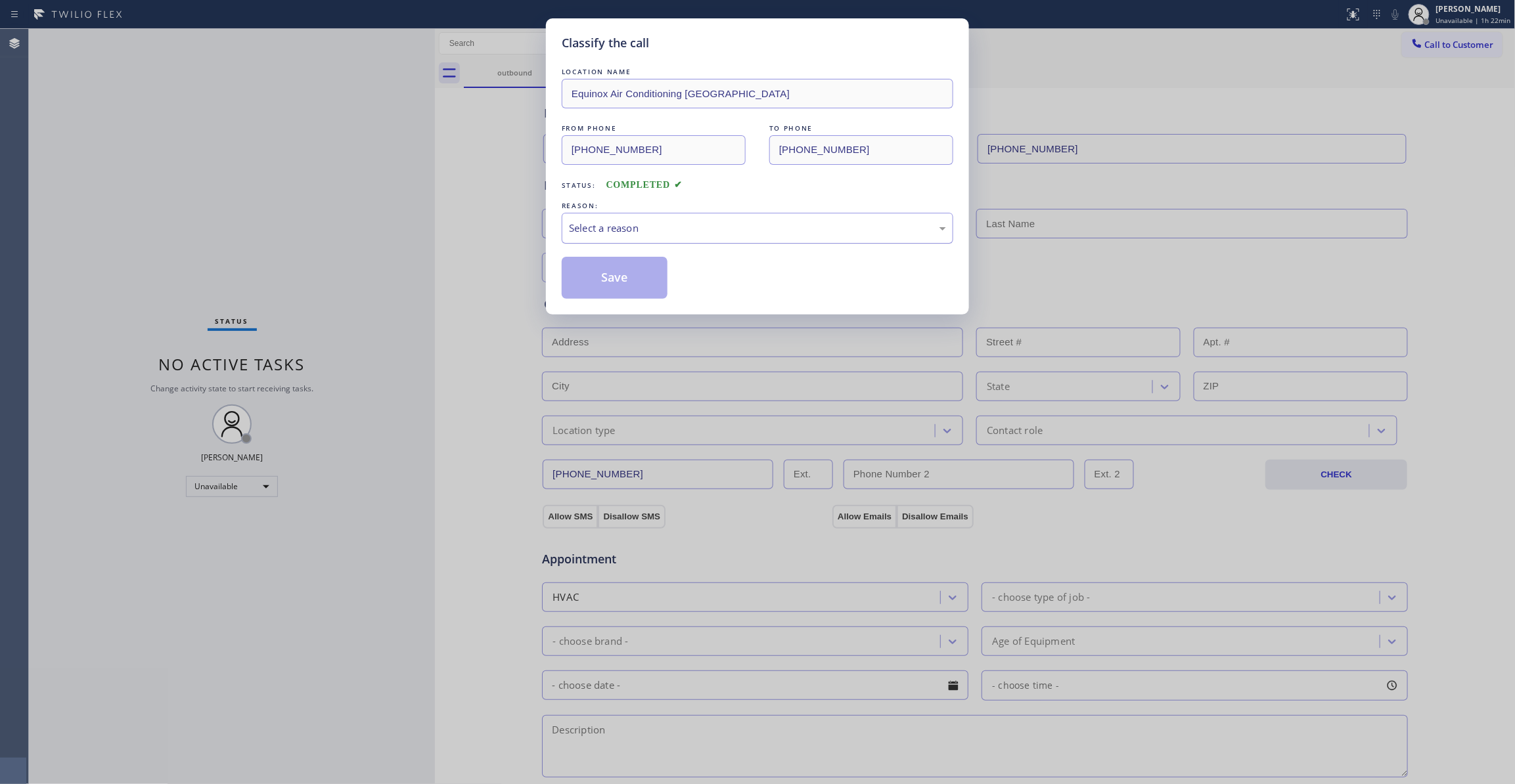
click at [600, 236] on div "Select a reason" at bounding box center [757, 228] width 377 height 15
click at [601, 281] on button "Save" at bounding box center [615, 277] width 106 height 42
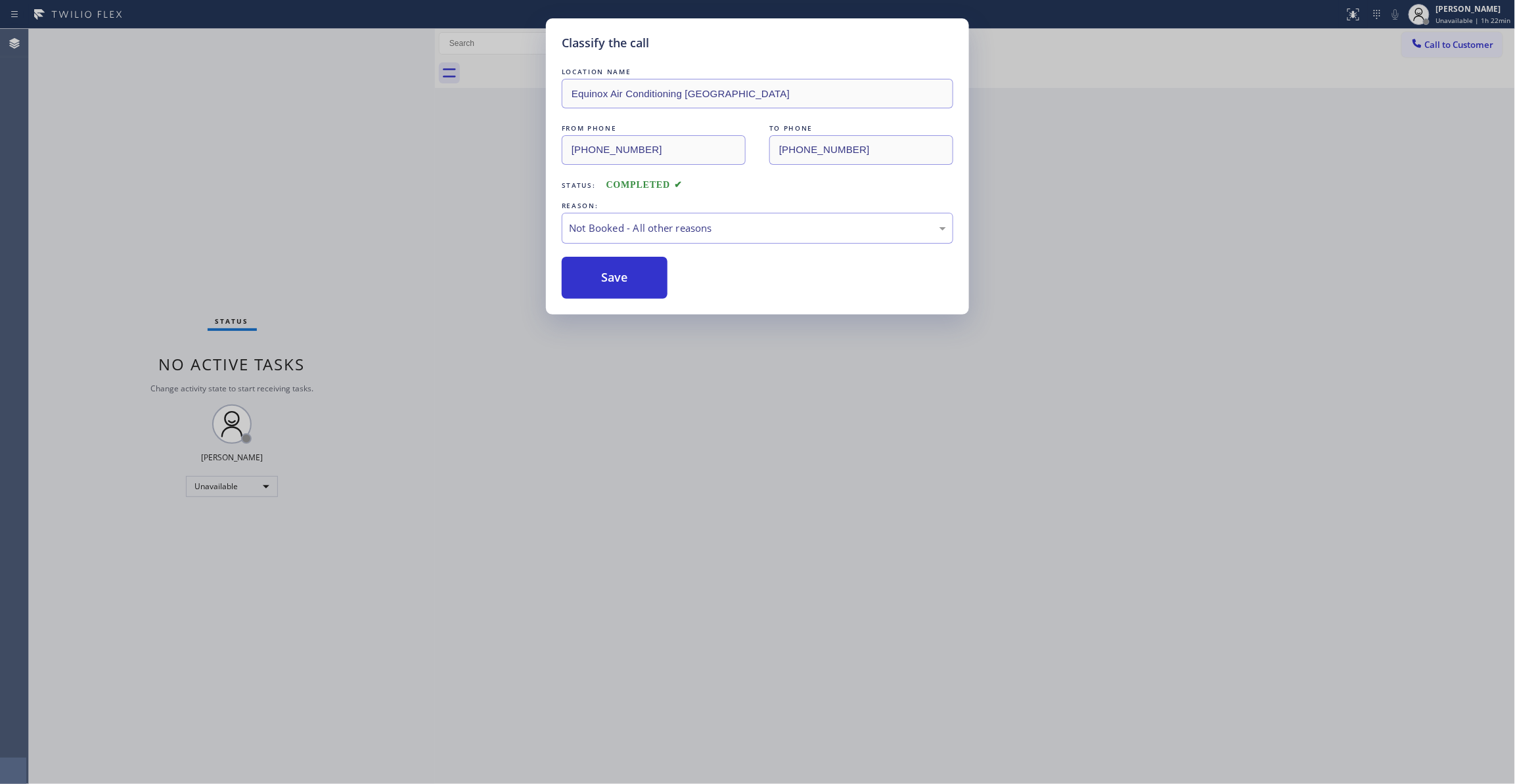
drag, startPoint x: 601, startPoint y: 281, endPoint x: 723, endPoint y: 252, distance: 125.4
click at [601, 281] on button "Save" at bounding box center [615, 277] width 106 height 42
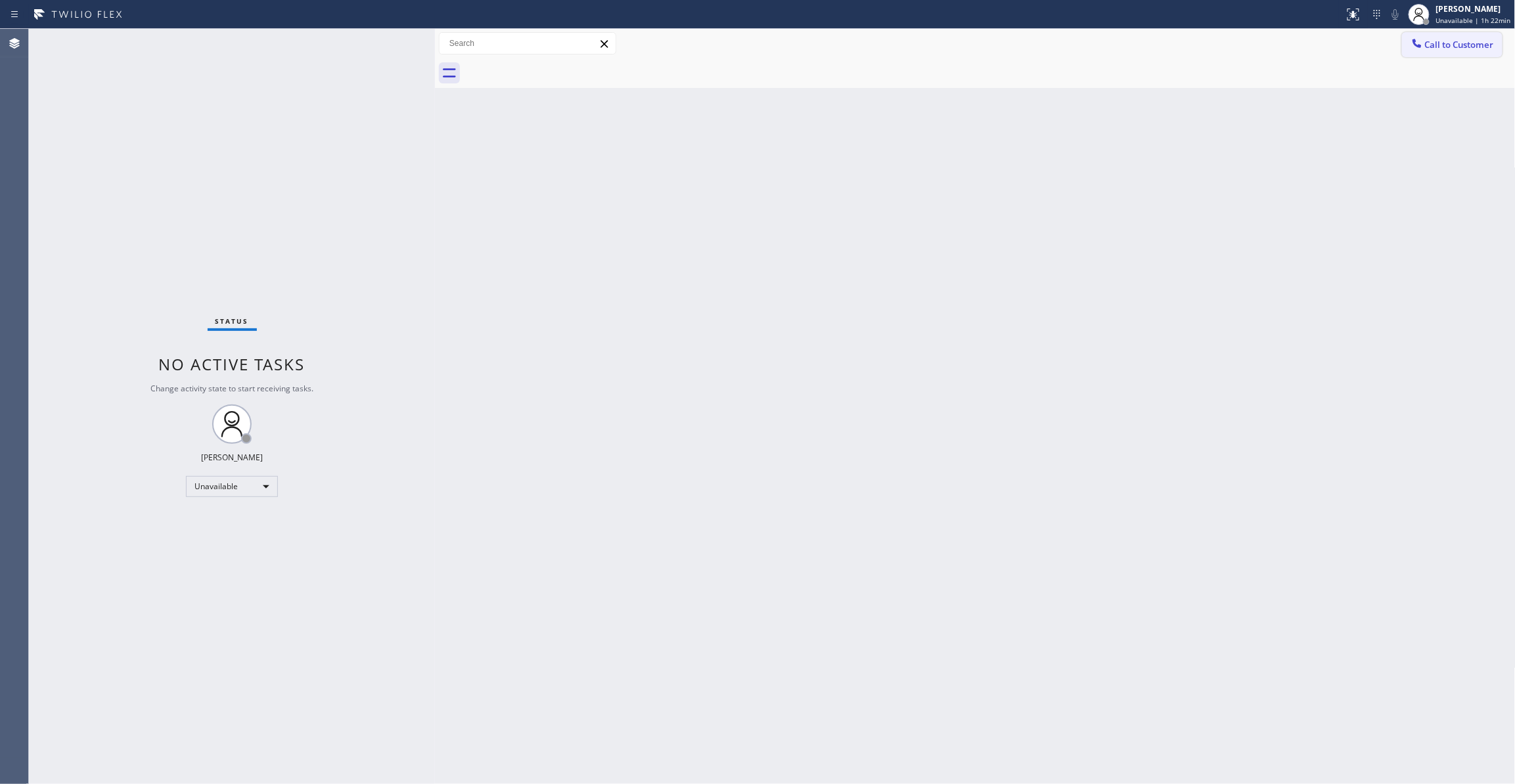
drag, startPoint x: 1458, startPoint y: 48, endPoint x: 595, endPoint y: 261, distance: 888.9
click at [1431, 48] on span "Call to Customer" at bounding box center [1459, 44] width 69 height 11
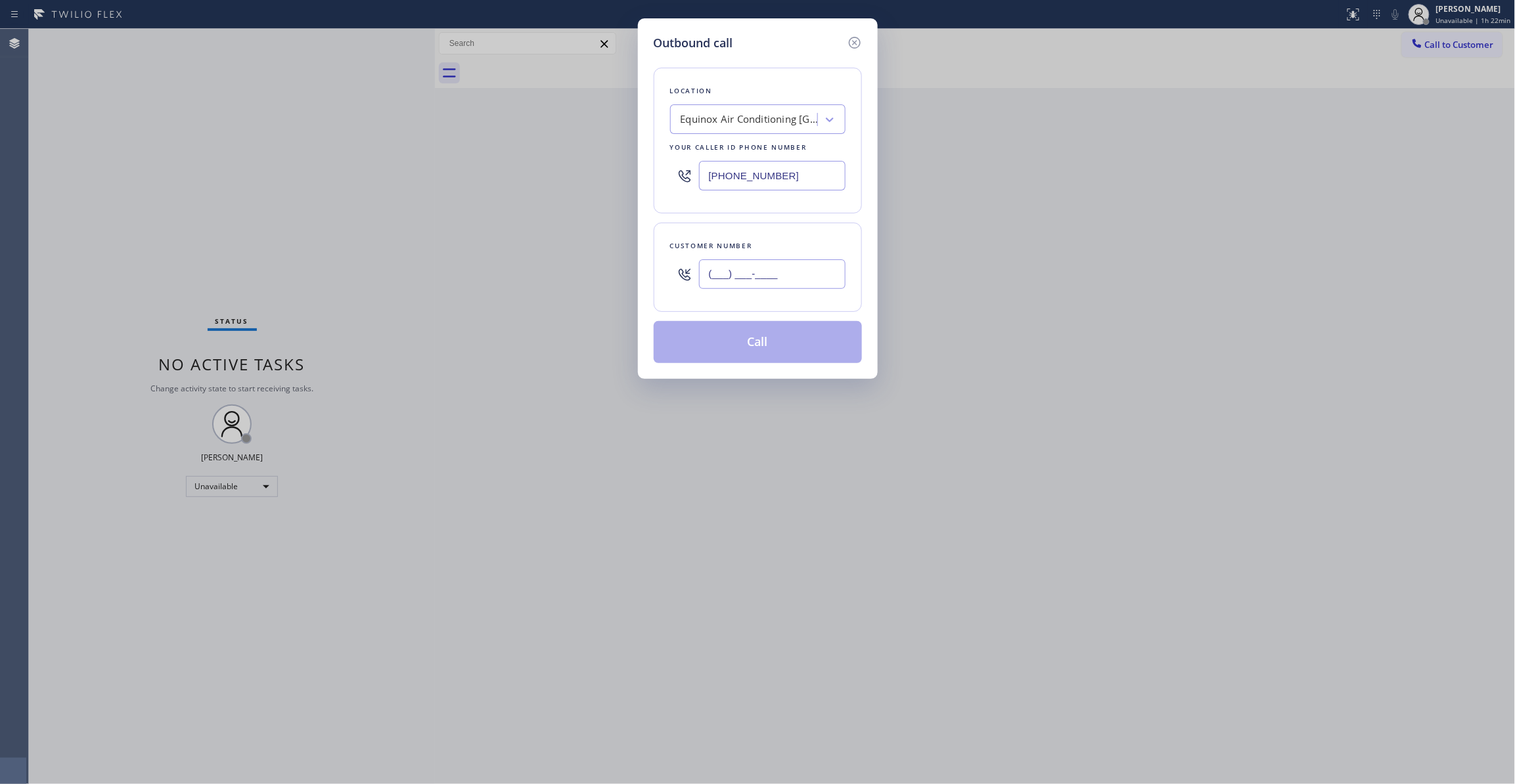
click at [732, 268] on input "(___) ___-____" at bounding box center [772, 274] width 147 height 29
paste input "510) 229-3393"
type input "[PHONE_NUMBER]"
click at [731, 350] on button "Call" at bounding box center [758, 342] width 208 height 42
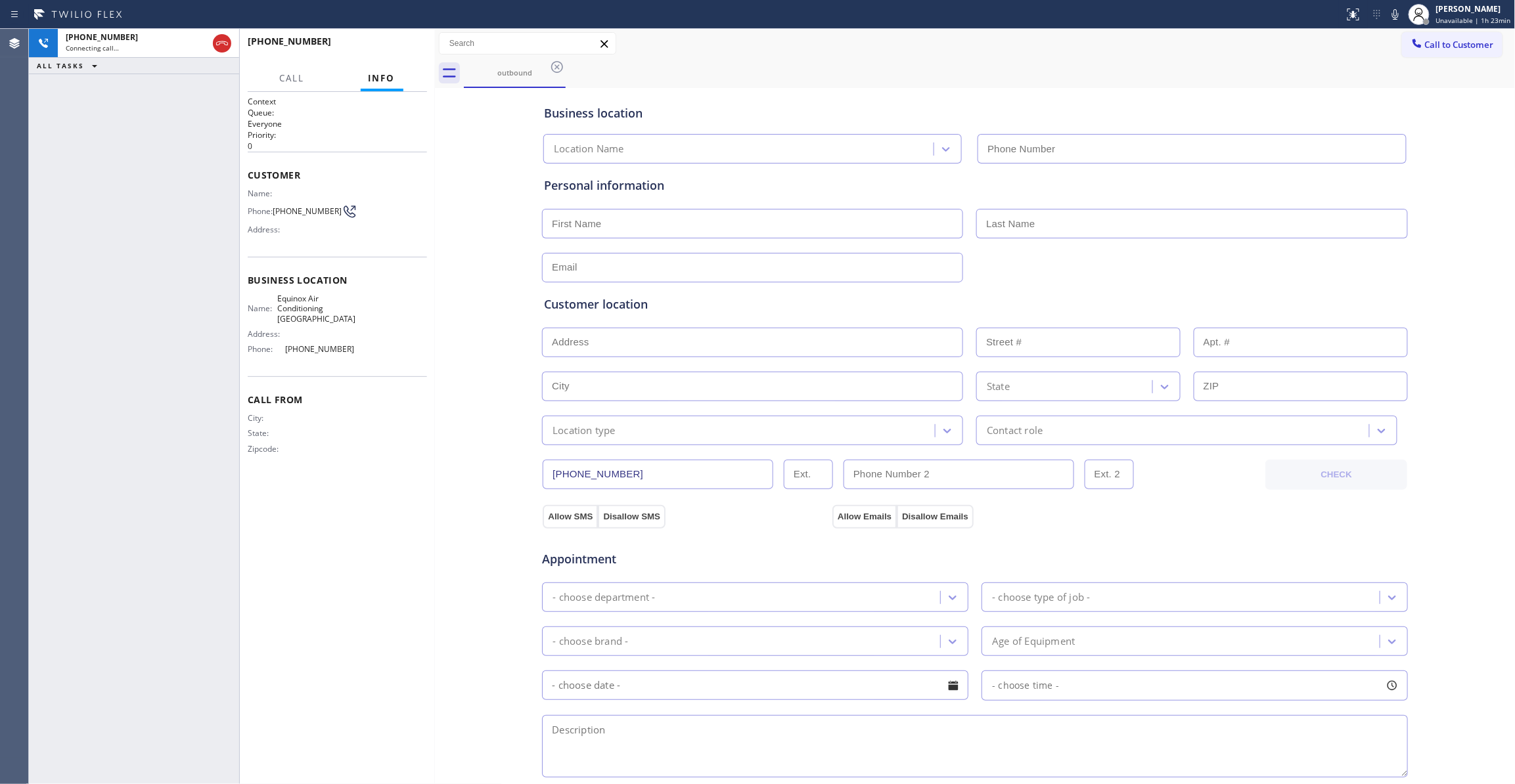
type input "[PHONE_NUMBER]"
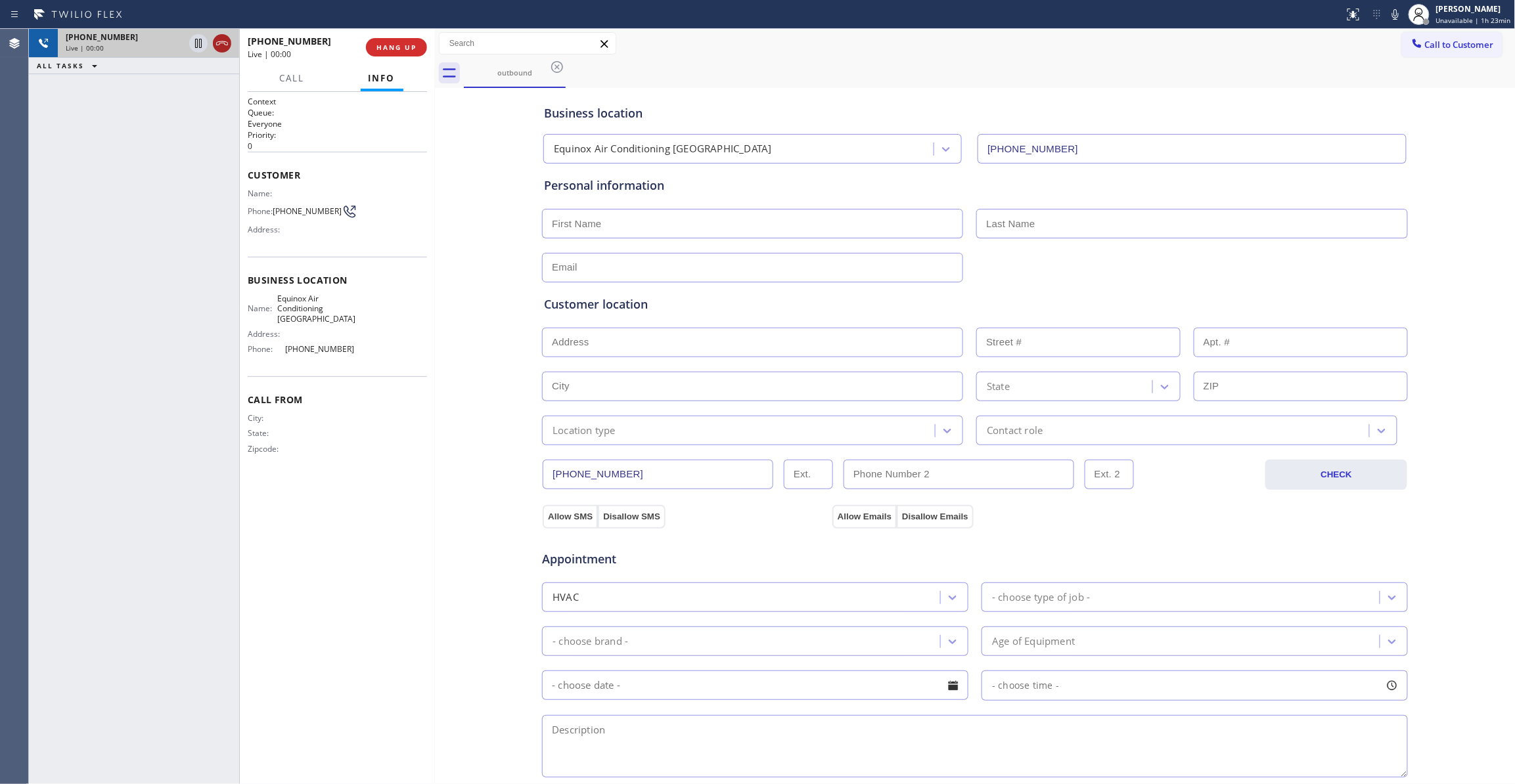
click at [225, 43] on icon at bounding box center [221, 43] width 16 height 16
click at [424, 48] on button "HANG UP" at bounding box center [397, 48] width 61 height 18
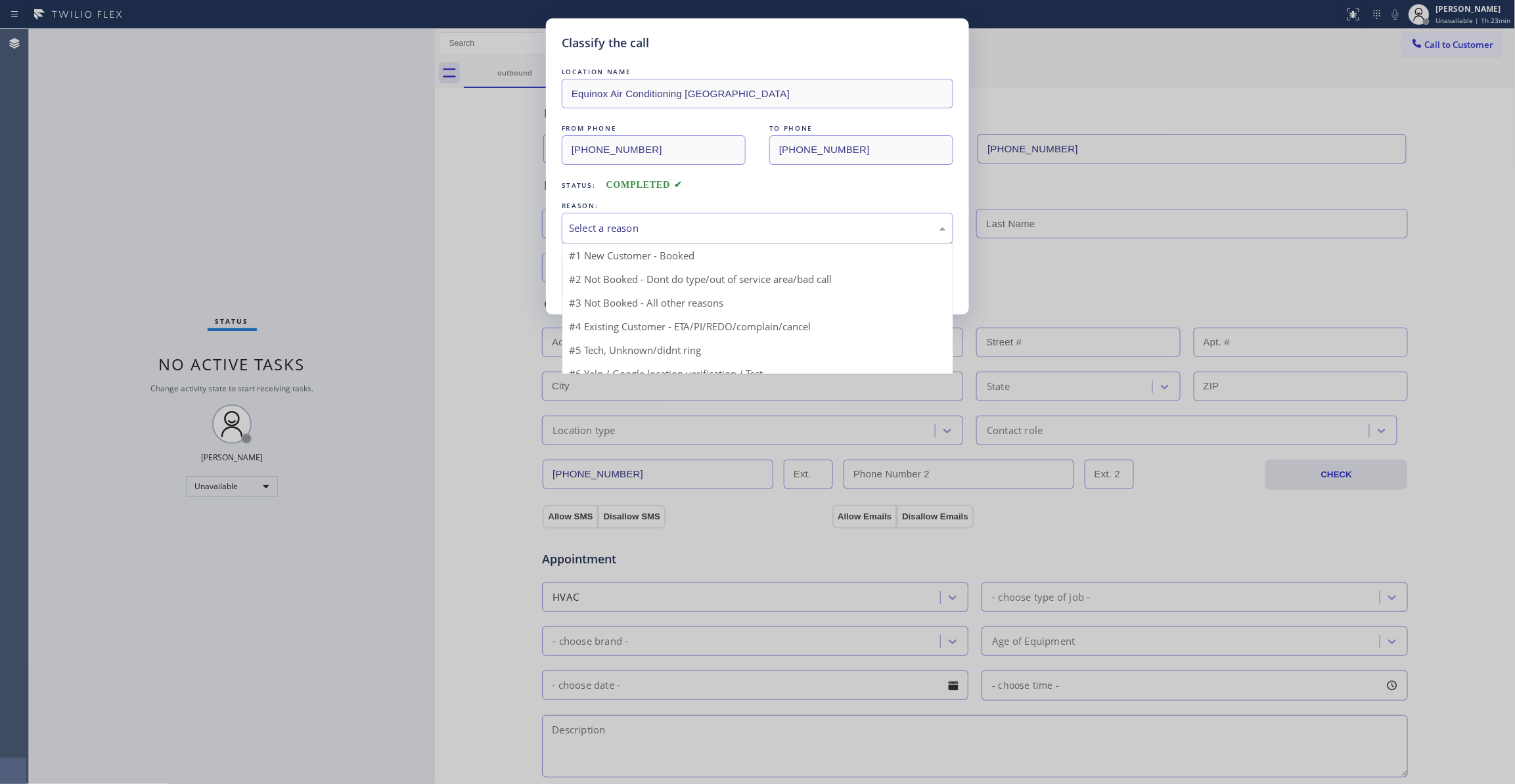
click at [655, 238] on div "Select a reason" at bounding box center [758, 229] width 392 height 31
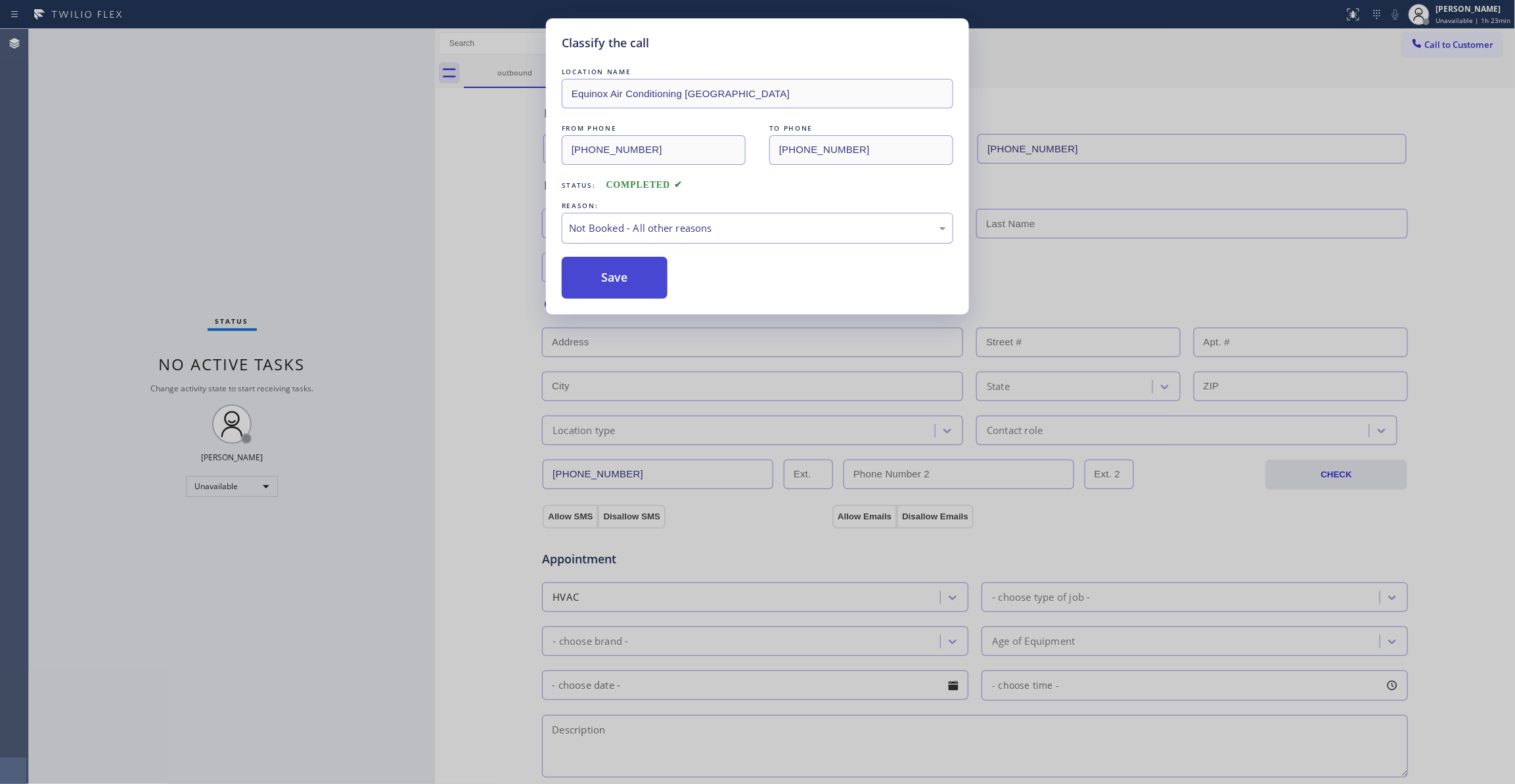
click at [640, 287] on button "Save" at bounding box center [615, 277] width 106 height 42
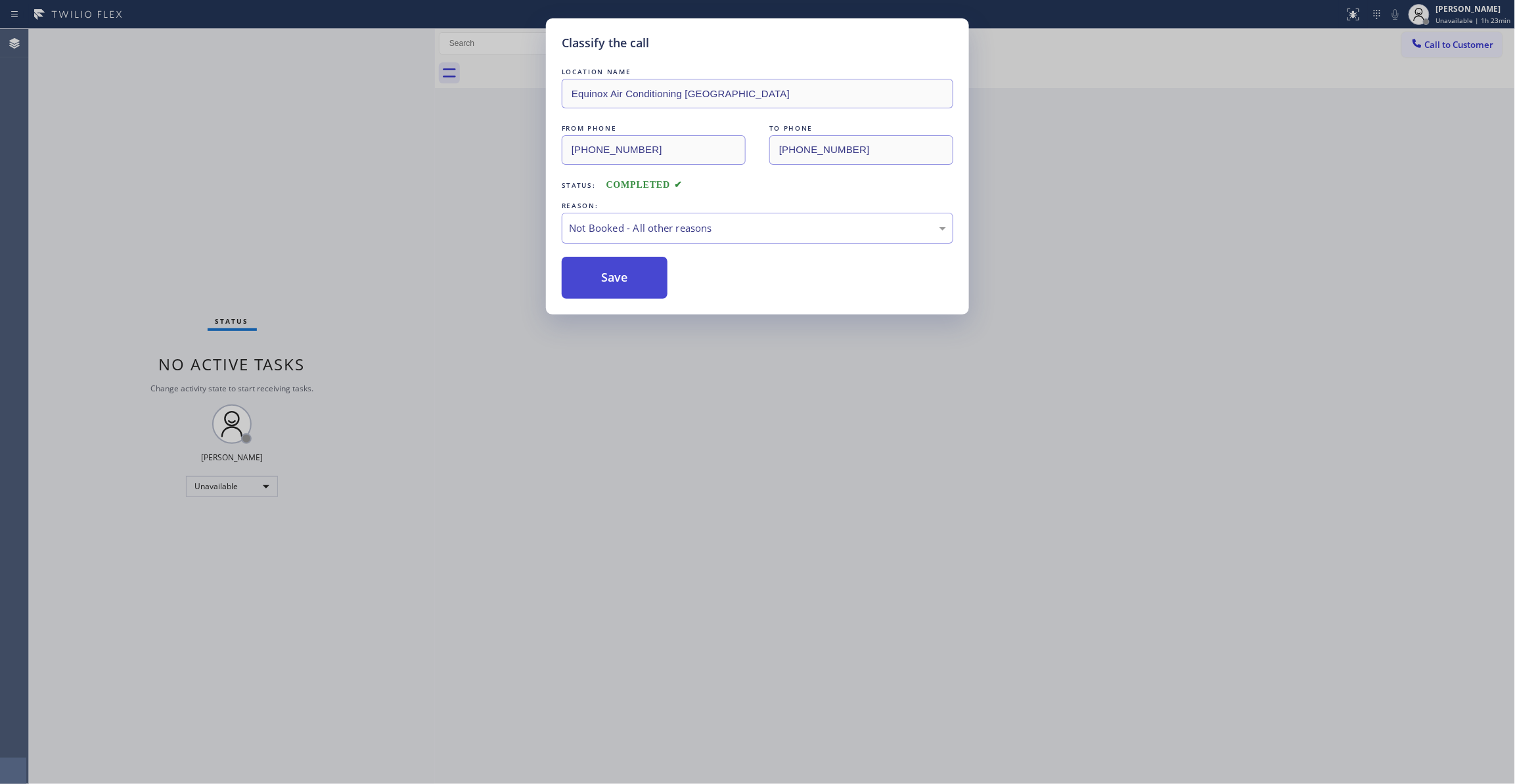
click at [640, 287] on button "Save" at bounding box center [615, 277] width 106 height 42
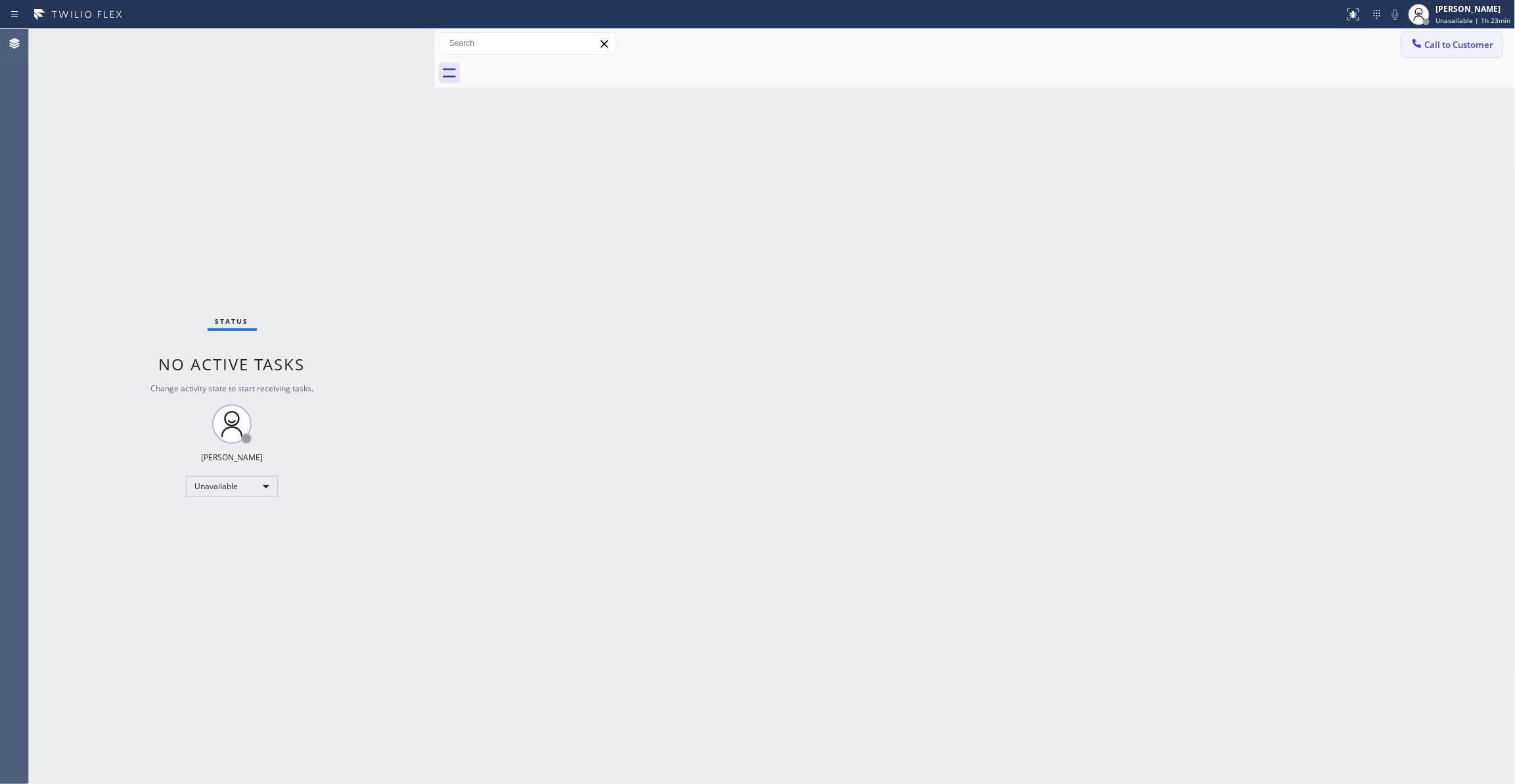
click at [1474, 45] on span "Call to Customer" at bounding box center [1459, 44] width 69 height 11
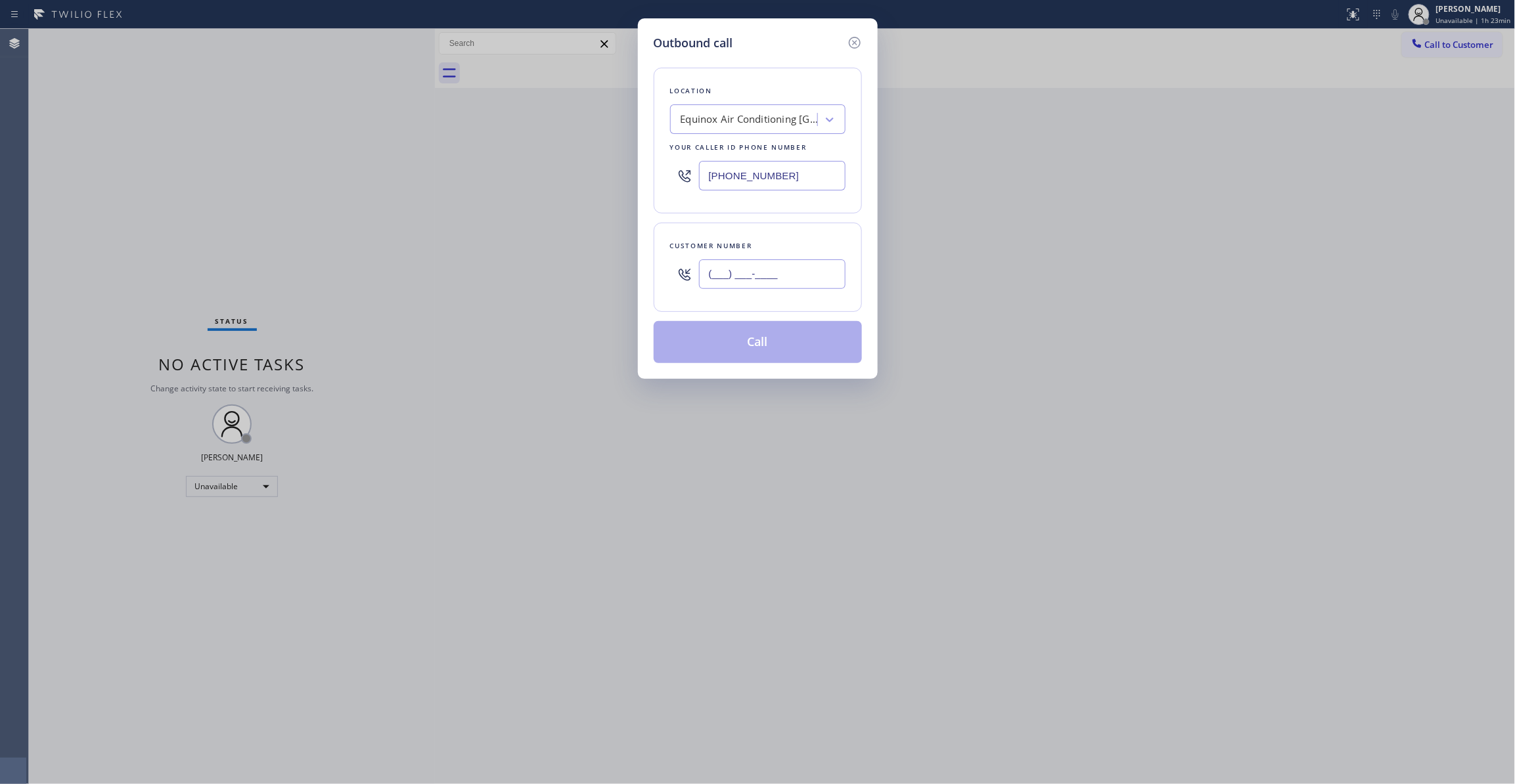
click at [734, 272] on input "(___) ___-____" at bounding box center [772, 274] width 147 height 29
paste input "510) 229-3393"
type input "[PHONE_NUMBER]"
click at [752, 345] on button "Call" at bounding box center [758, 342] width 208 height 42
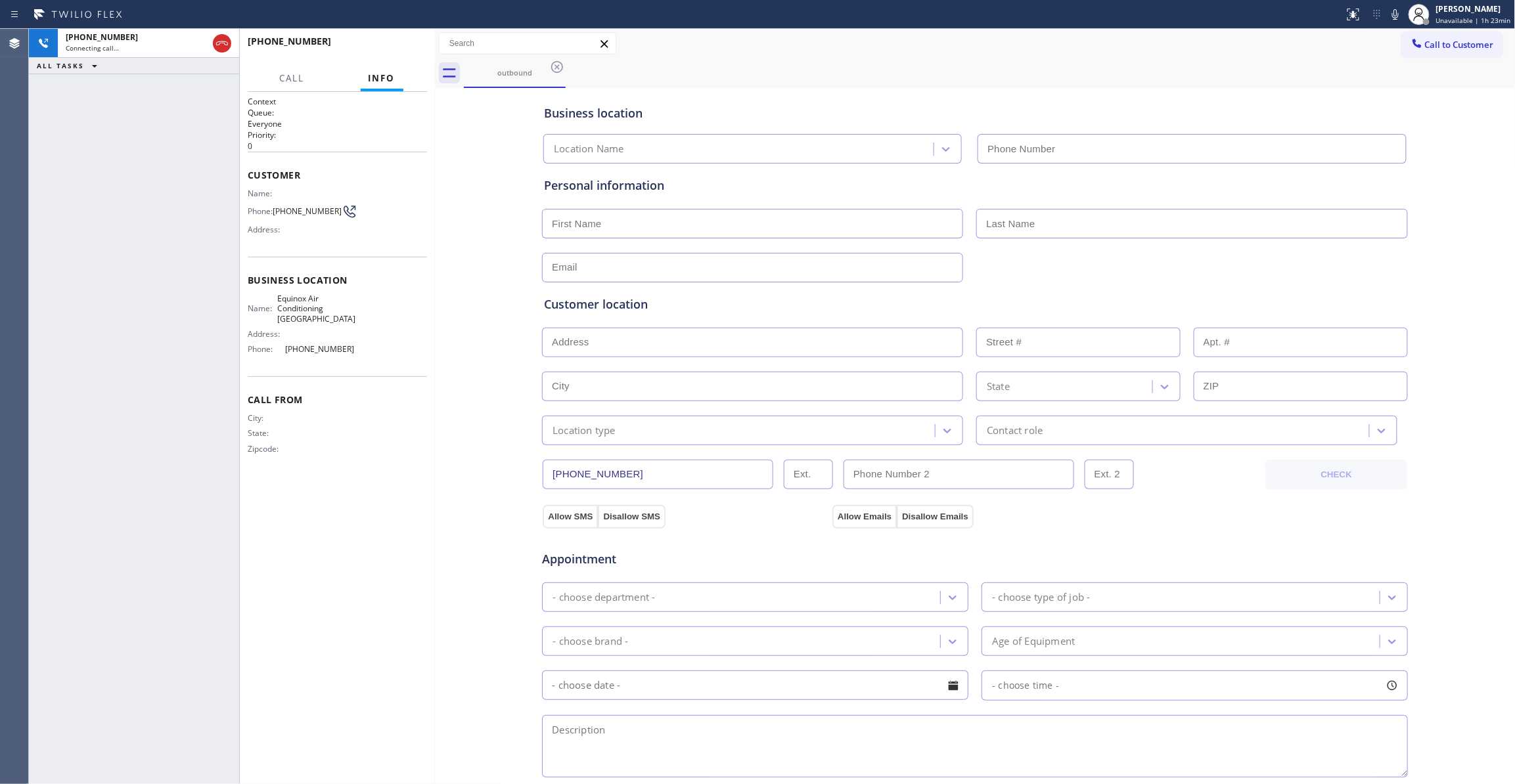
type input "[PHONE_NUMBER]"
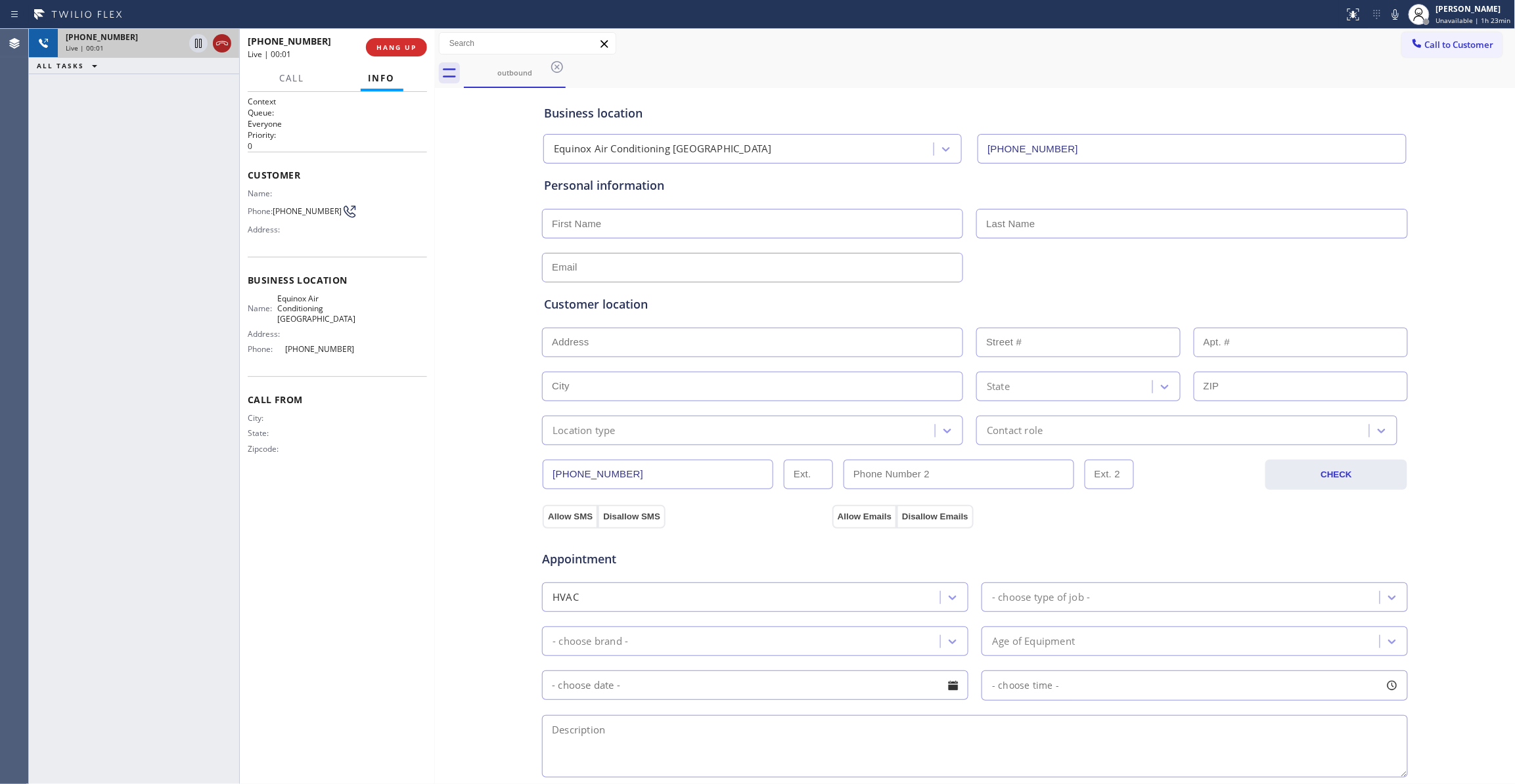
click at [218, 46] on icon at bounding box center [221, 43] width 16 height 16
click at [435, 48] on div at bounding box center [435, 406] width 0 height 755
click at [413, 48] on span "COMPLETE" at bounding box center [393, 47] width 45 height 9
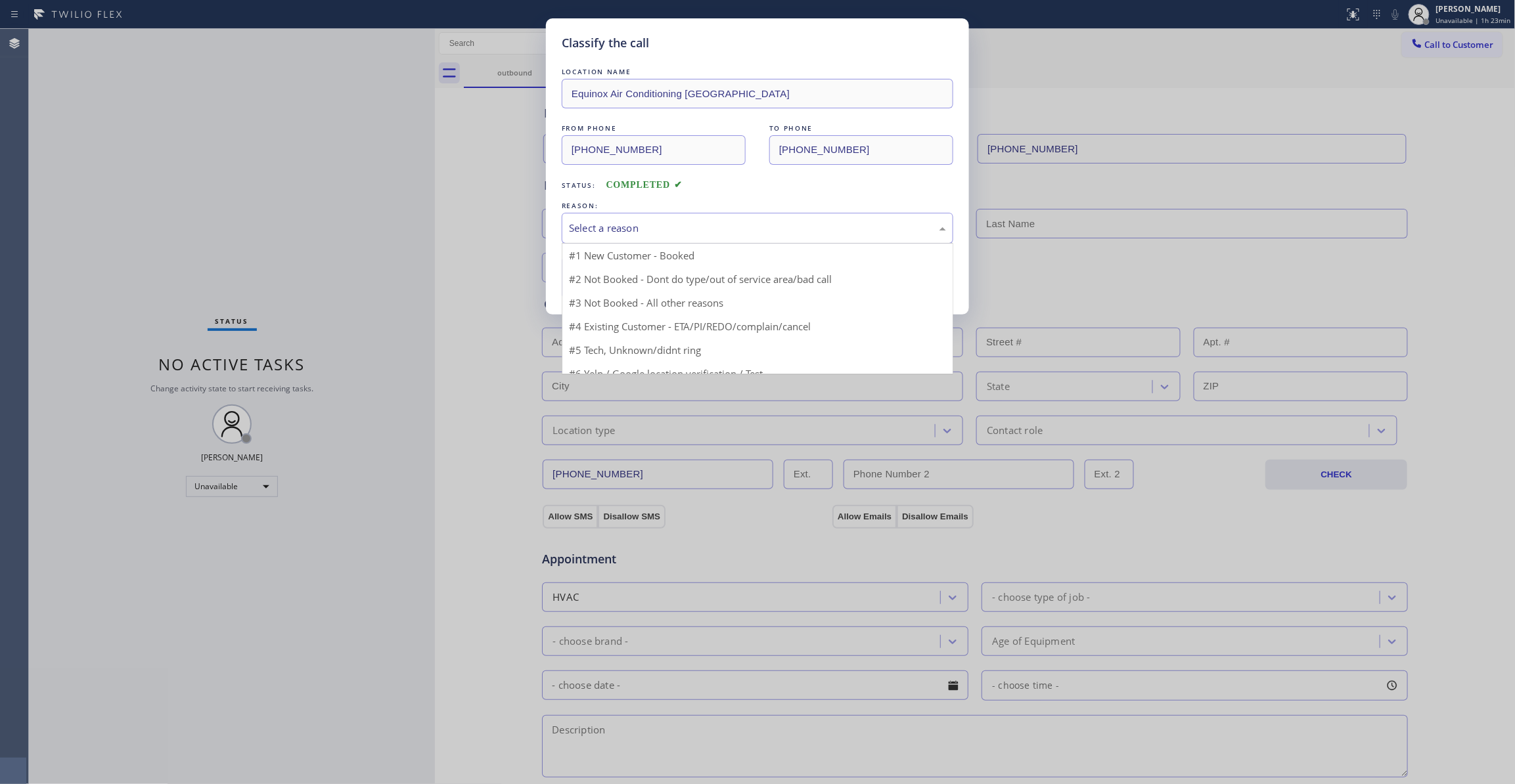
click at [639, 229] on div "Select a reason" at bounding box center [757, 228] width 377 height 15
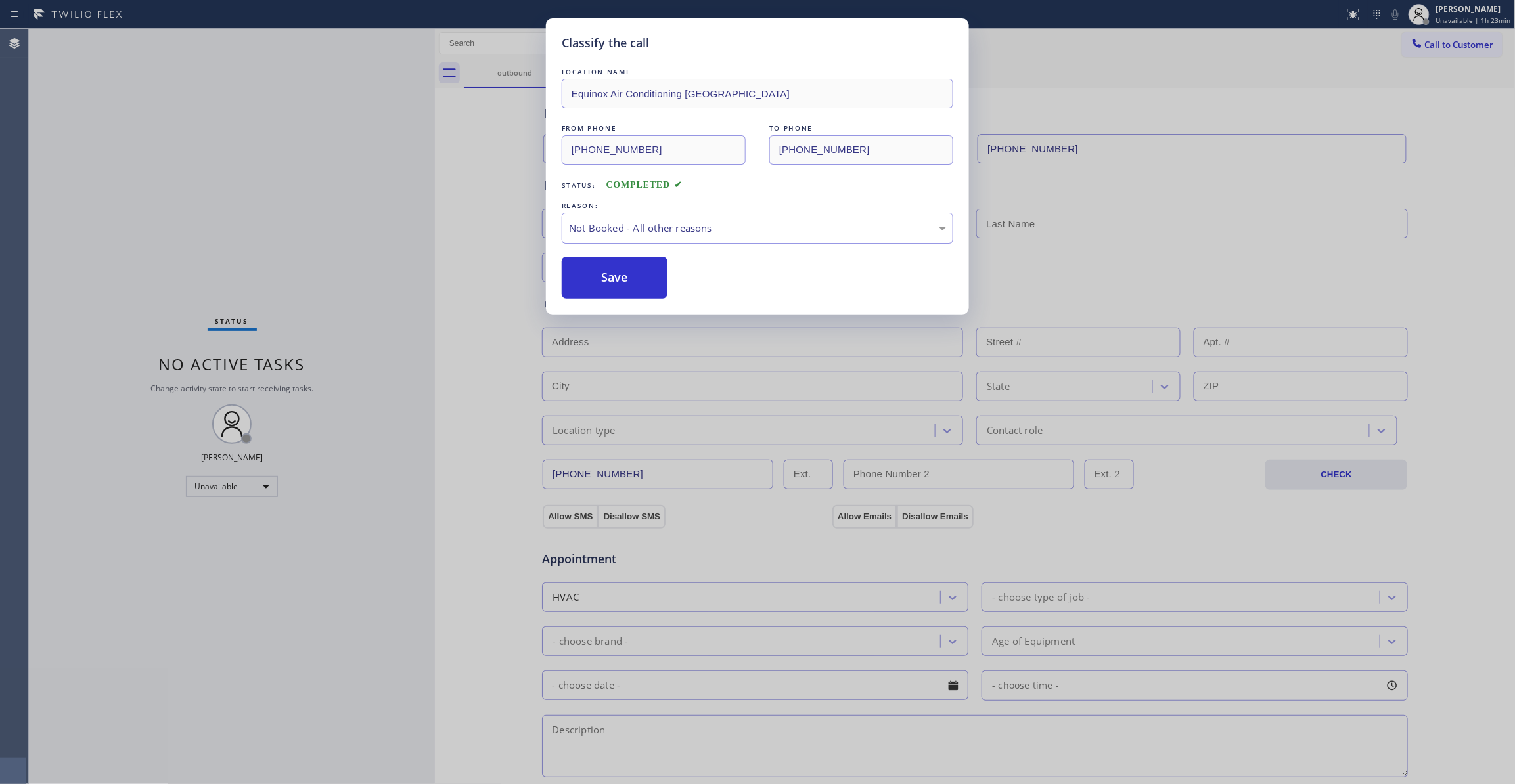
click at [624, 279] on button "Save" at bounding box center [615, 277] width 106 height 42
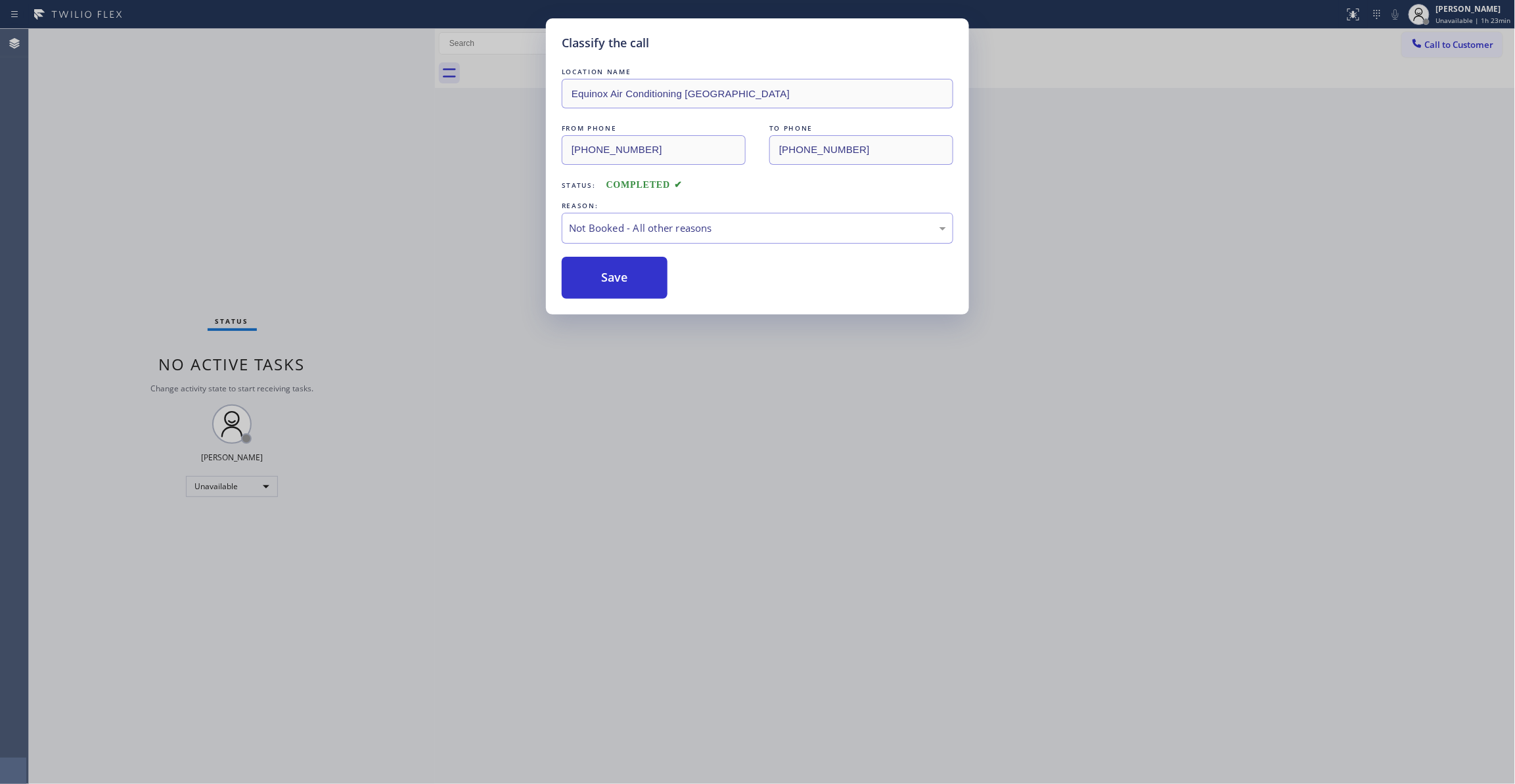
click at [624, 279] on button "Save" at bounding box center [615, 277] width 106 height 42
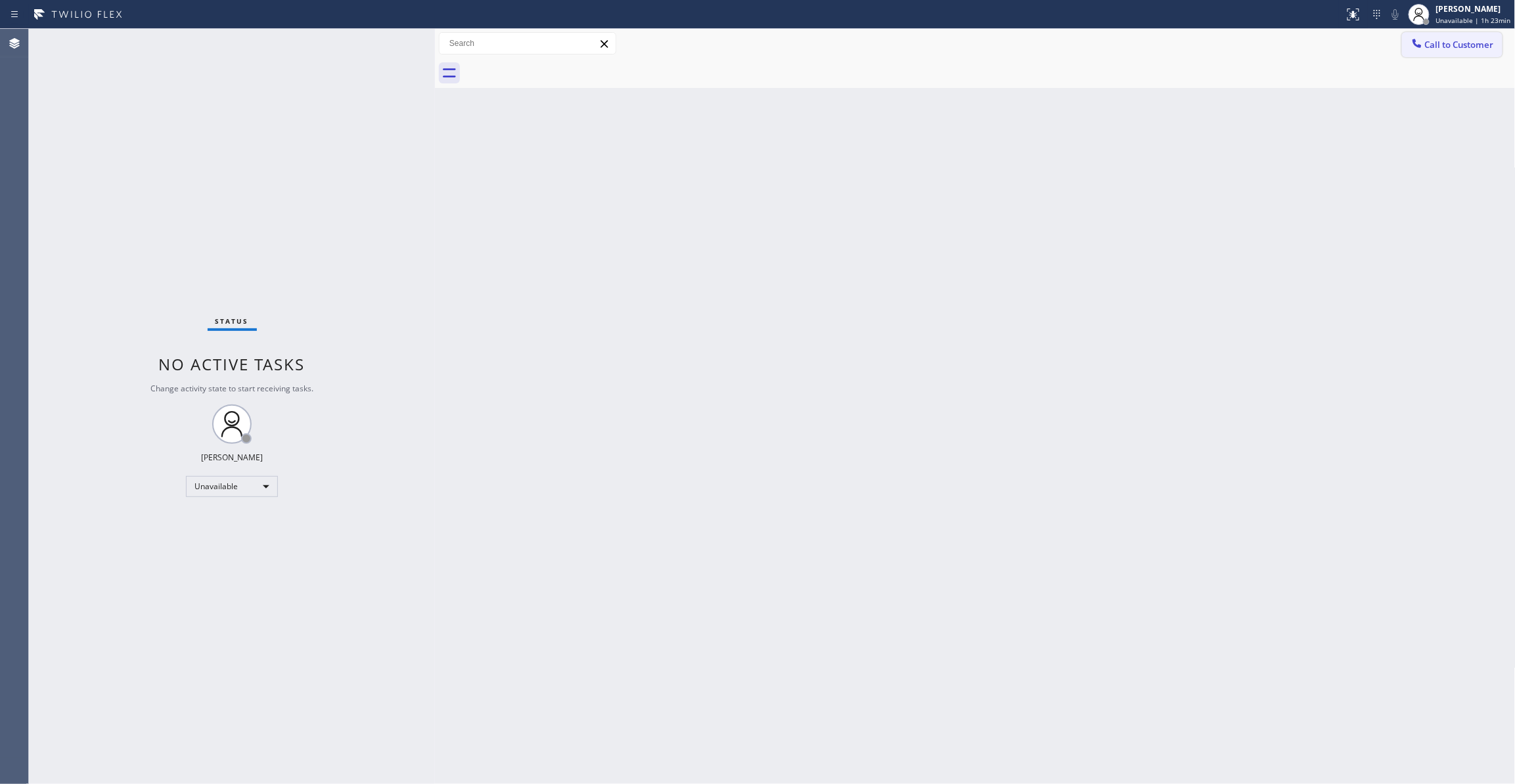
click at [1472, 46] on span "Call to Customer" at bounding box center [1459, 44] width 69 height 11
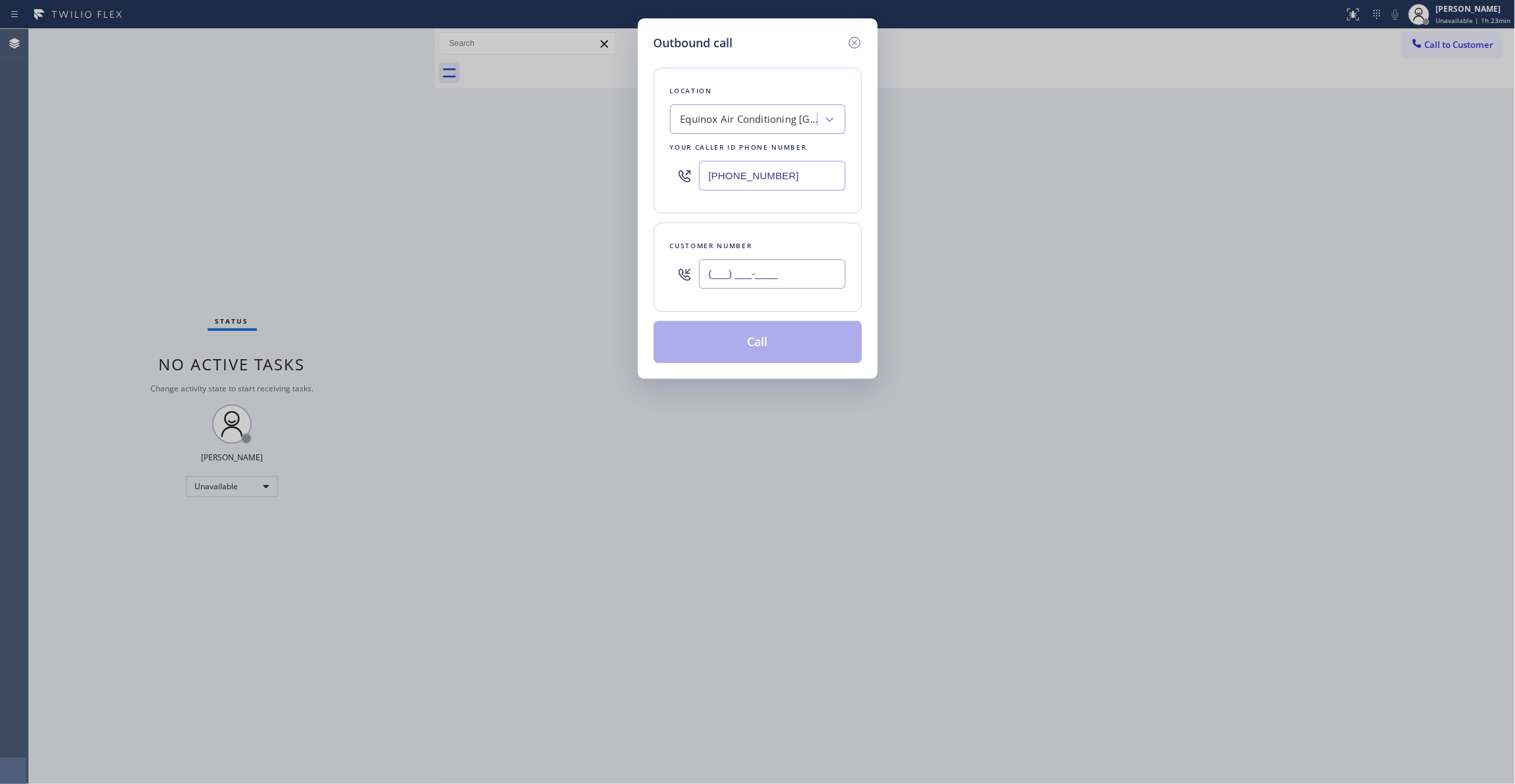
click at [797, 283] on input "(___) ___-____" at bounding box center [772, 274] width 147 height 29
paste input "510) 229-3393"
type input "[PHONE_NUMBER]"
click at [760, 342] on button "Call" at bounding box center [758, 342] width 208 height 42
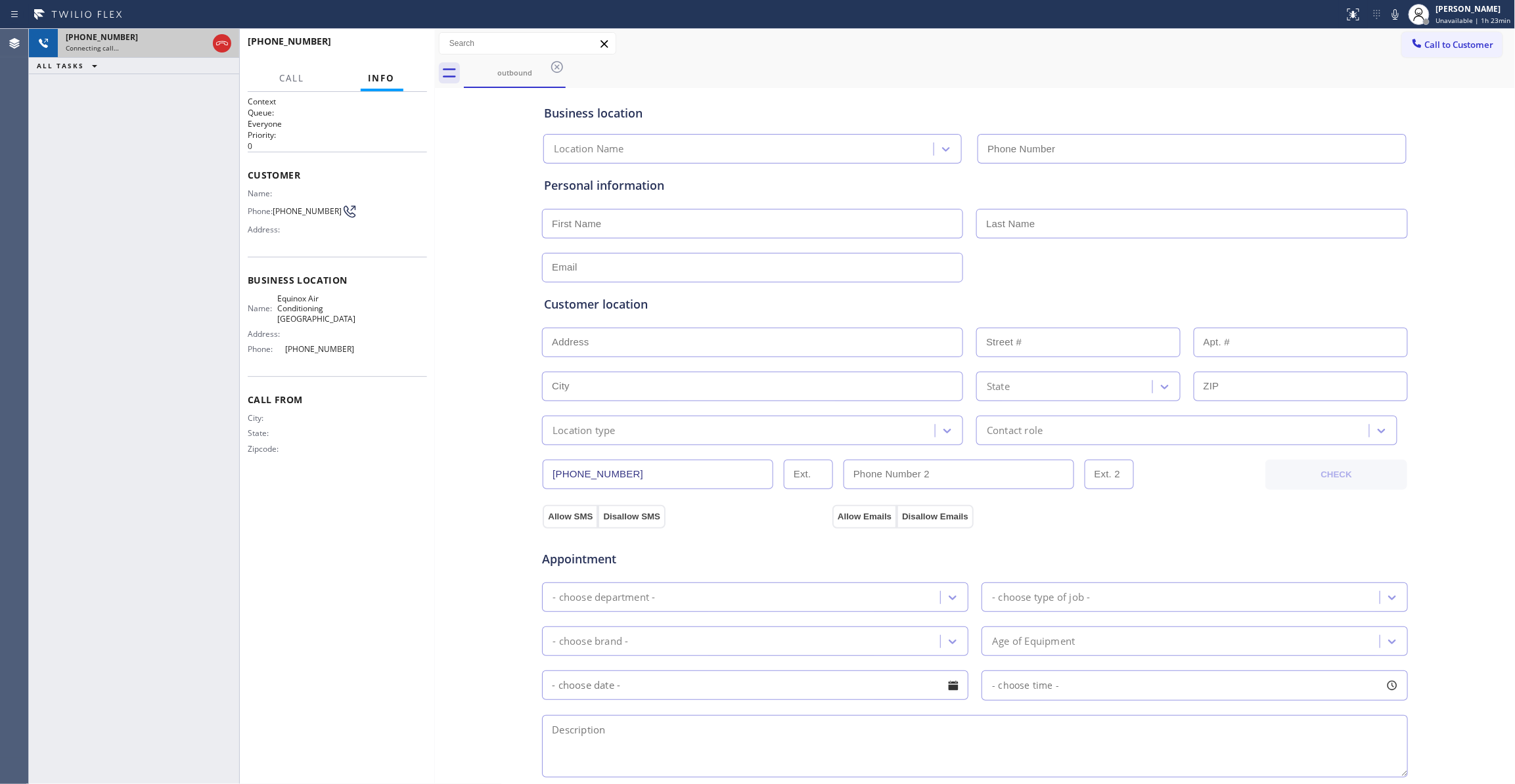
type input "[PHONE_NUMBER]"
click at [218, 45] on icon at bounding box center [221, 43] width 16 height 16
click at [387, 39] on button "HANG UP" at bounding box center [397, 48] width 61 height 18
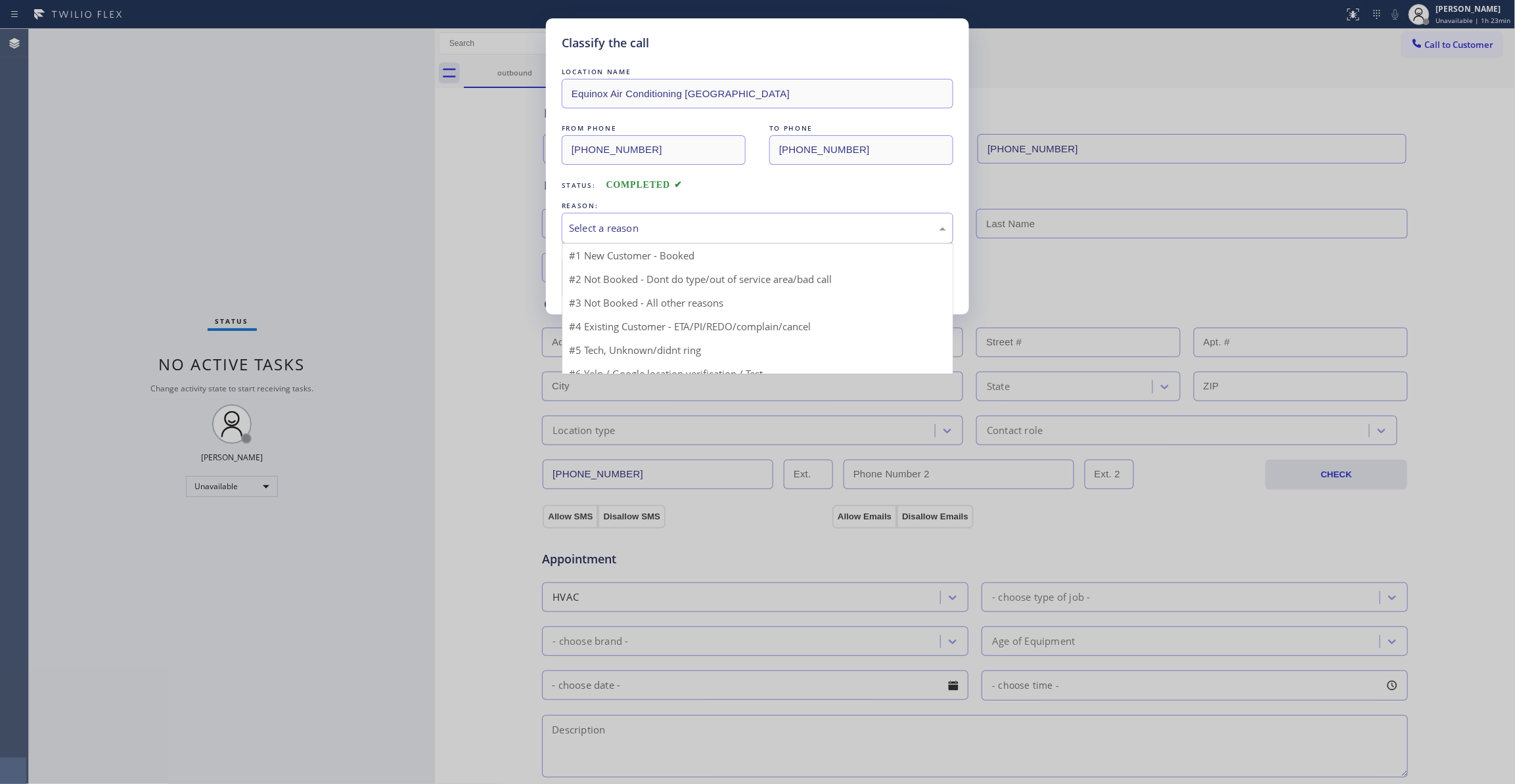
click at [582, 224] on div "Select a reason" at bounding box center [757, 228] width 377 height 15
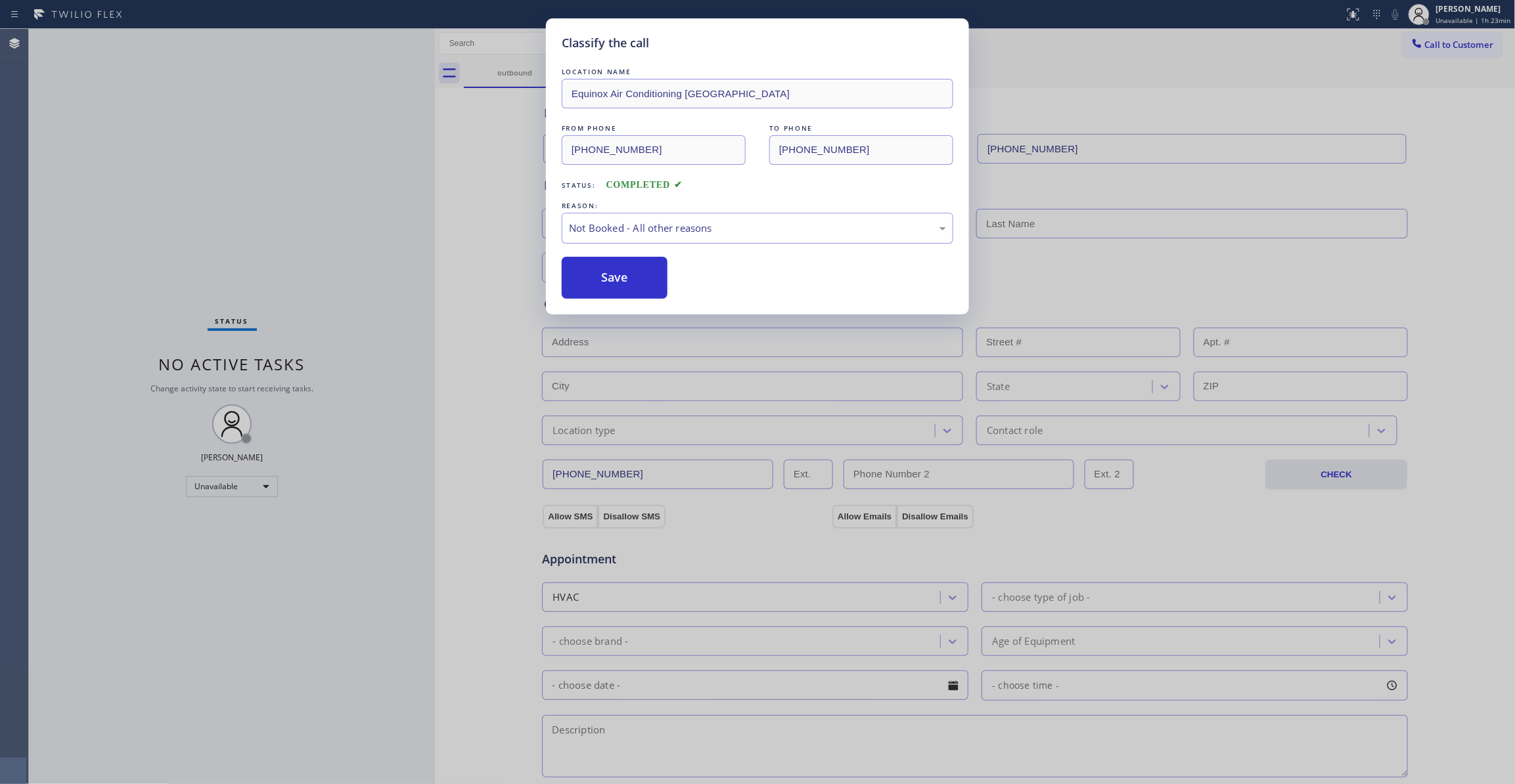
click at [596, 271] on button "Save" at bounding box center [615, 277] width 106 height 42
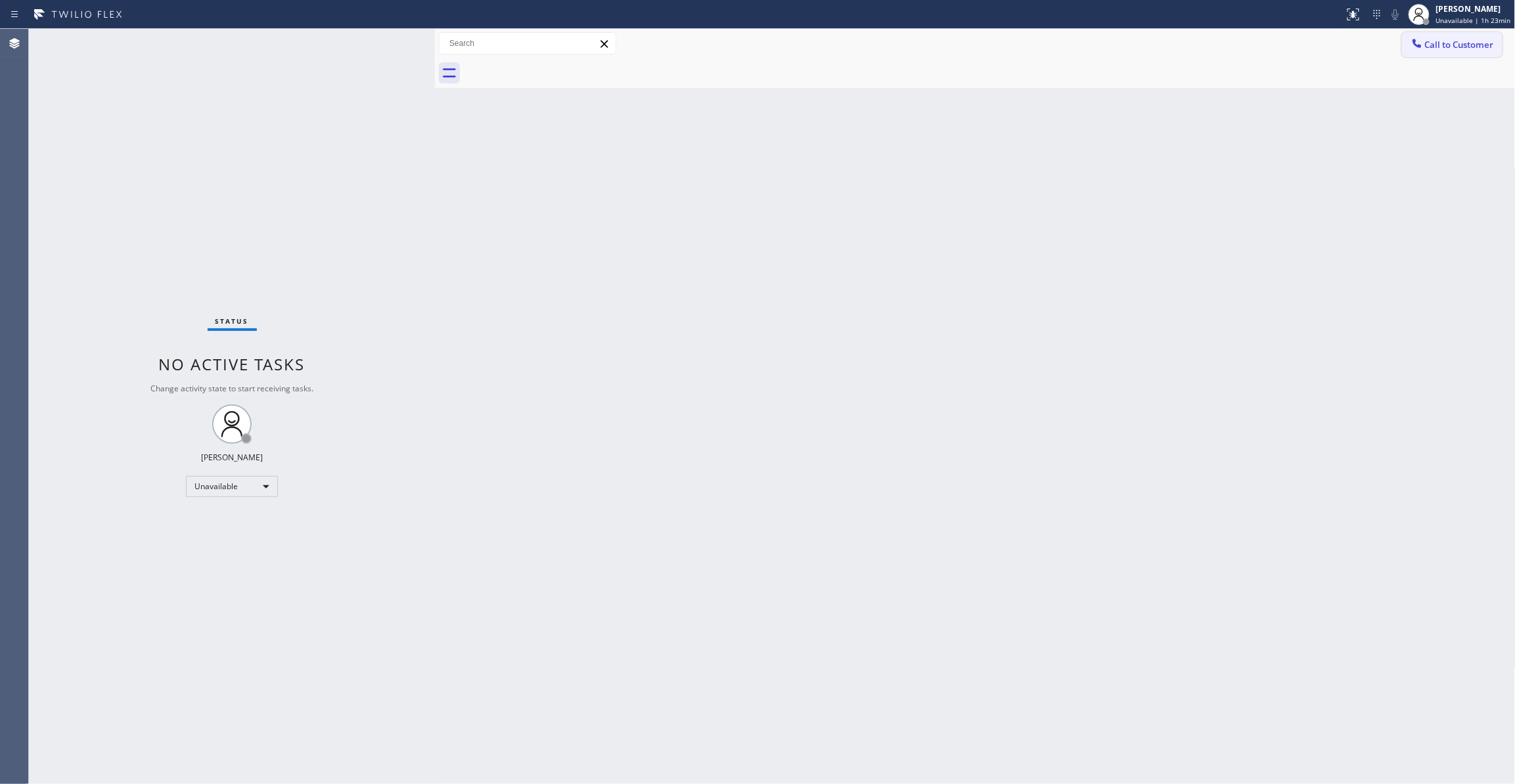
drag, startPoint x: 1450, startPoint y: 43, endPoint x: 1313, endPoint y: 69, distance: 139.4
click at [1449, 43] on span "Call to Customer" at bounding box center [1459, 44] width 69 height 11
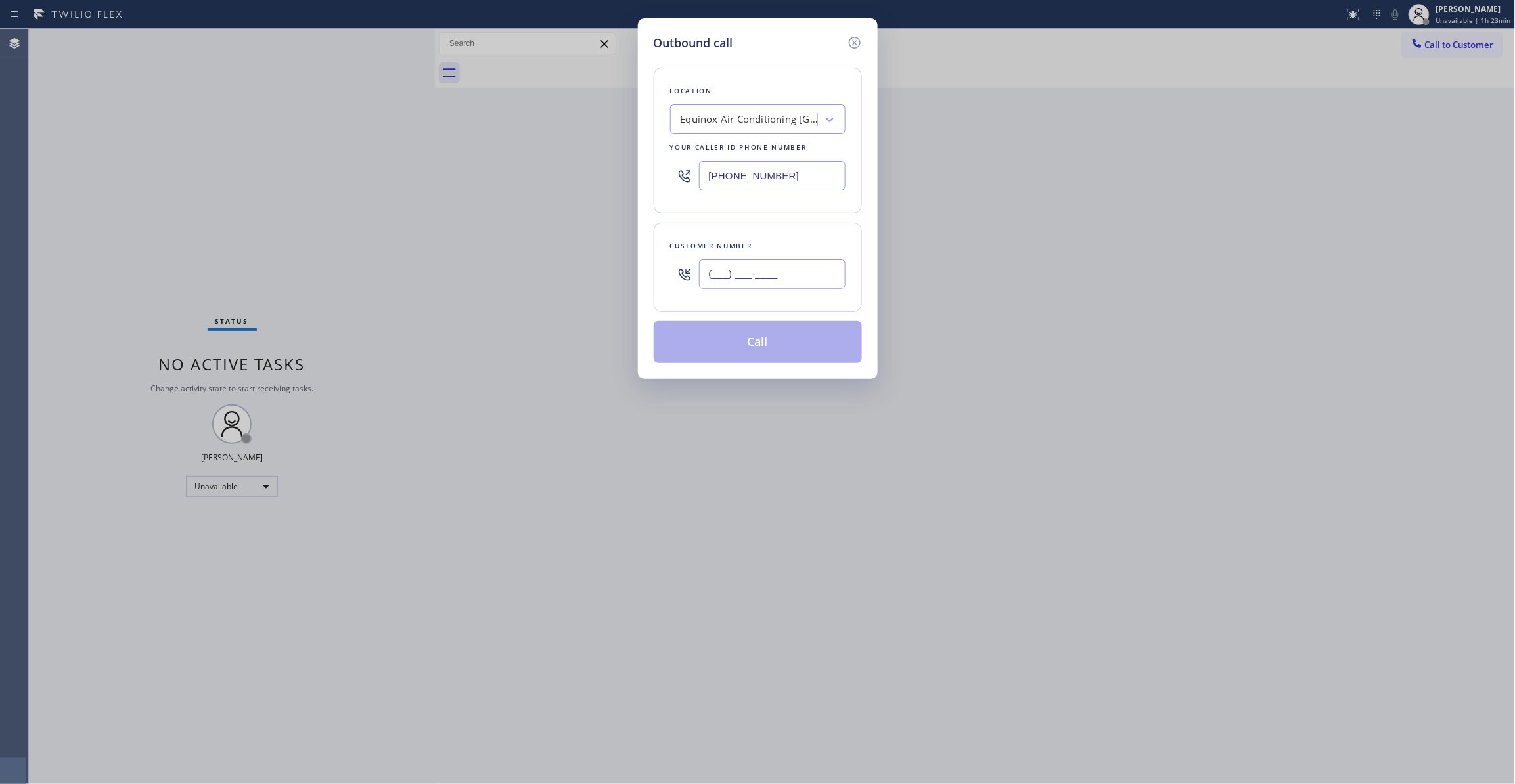
click at [781, 269] on input "(___) ___-____" at bounding box center [772, 274] width 147 height 29
paste input "510) 229-3393"
type input "[PHONE_NUMBER]"
click at [767, 350] on button "Call" at bounding box center [758, 342] width 208 height 42
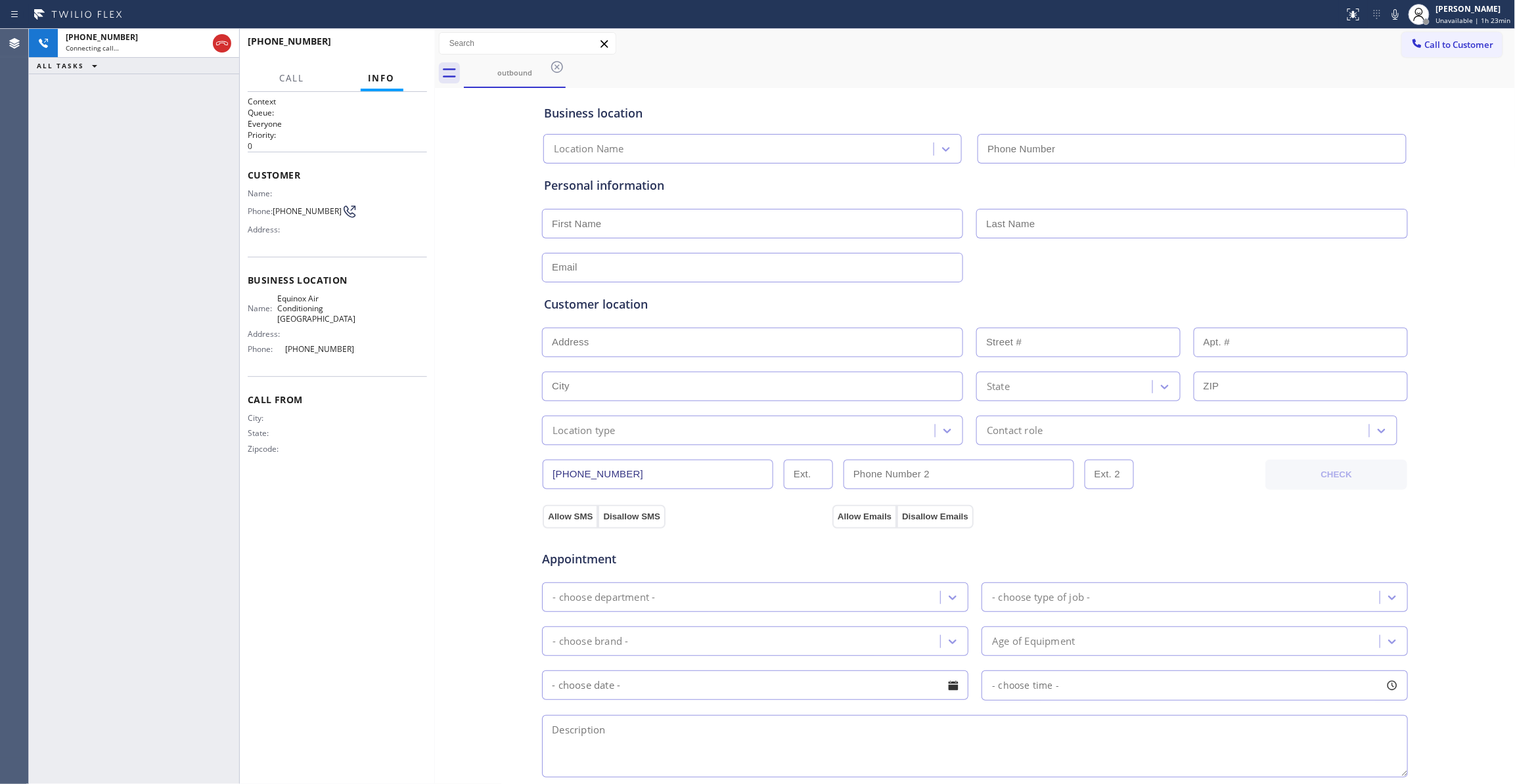
type input "[PHONE_NUMBER]"
click at [388, 45] on span "HANG UP" at bounding box center [396, 47] width 40 height 9
click at [389, 45] on span "HANG UP" at bounding box center [396, 47] width 40 height 9
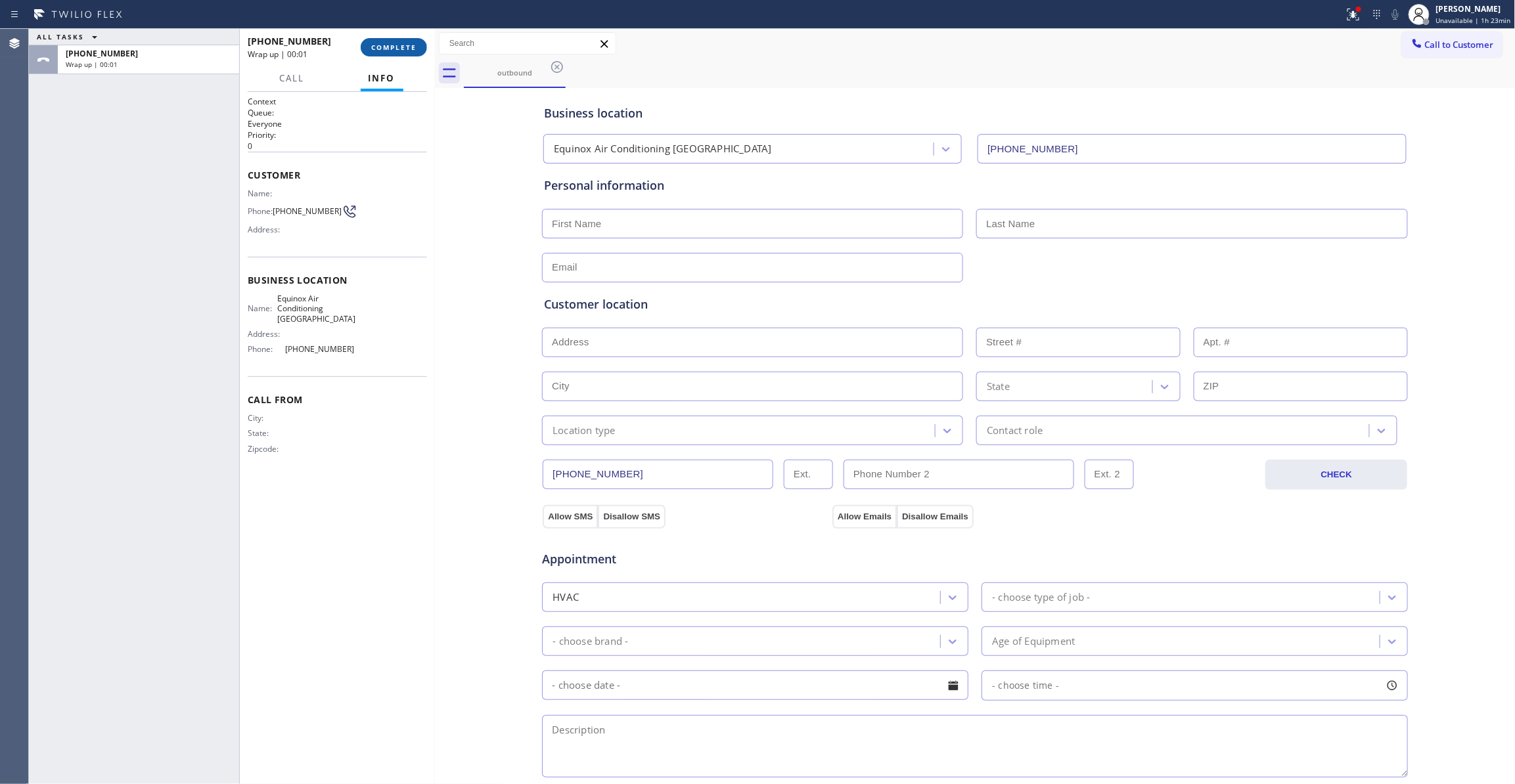
click at [389, 45] on span "COMPLETE" at bounding box center [393, 47] width 45 height 9
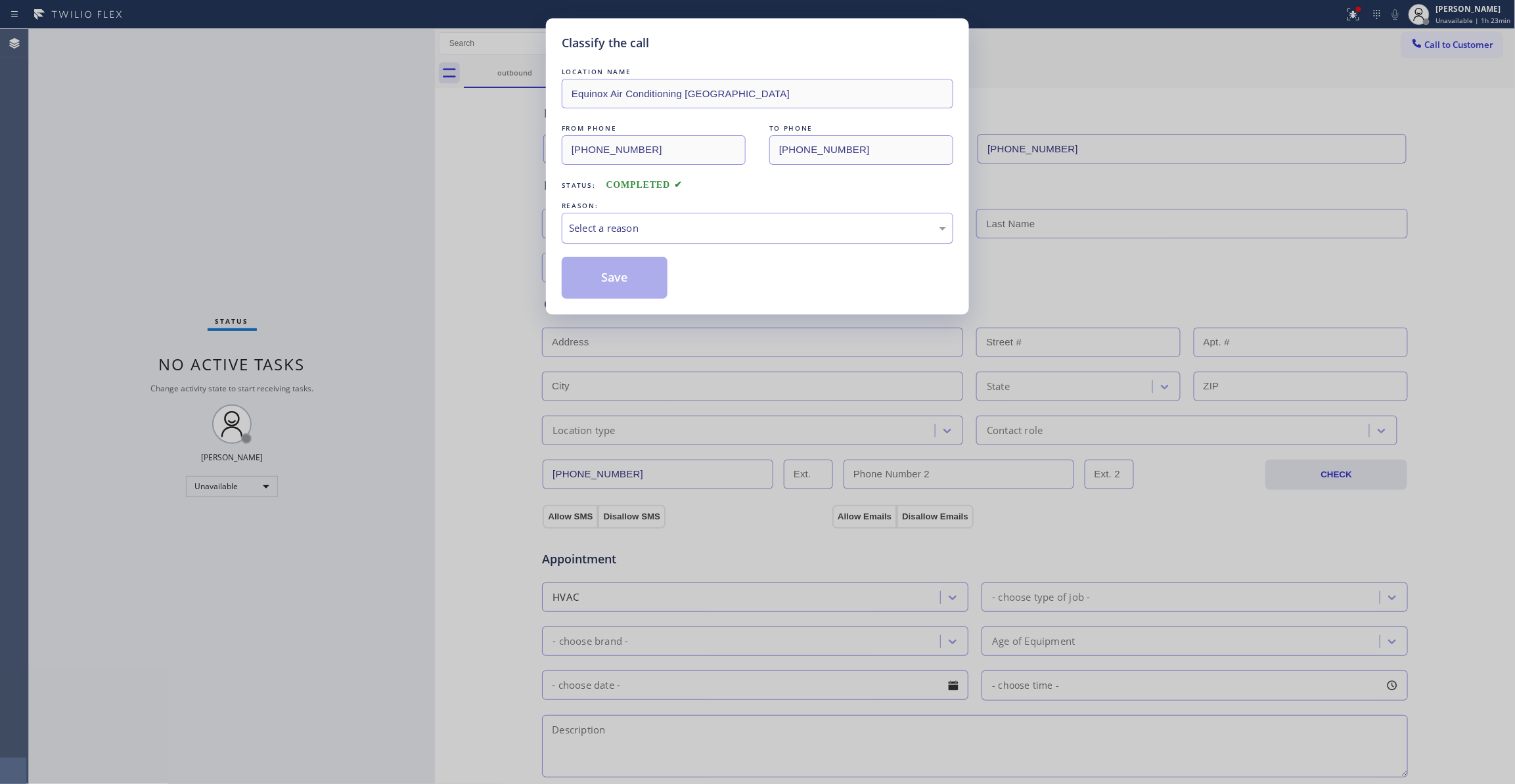
click at [607, 227] on div "Select a reason" at bounding box center [757, 228] width 377 height 15
click at [605, 274] on button "Save" at bounding box center [615, 277] width 106 height 42
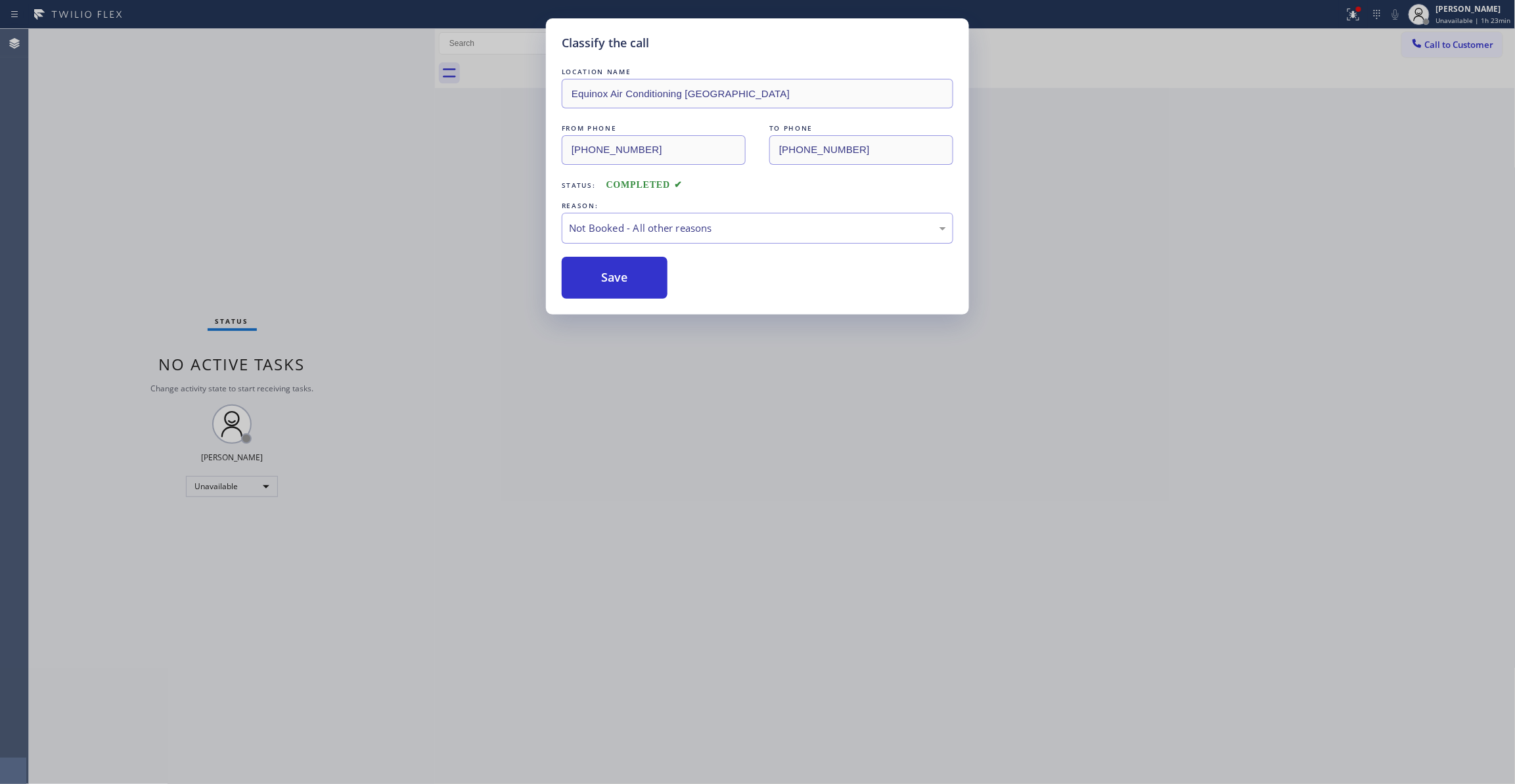
click at [605, 274] on button "Save" at bounding box center [615, 277] width 106 height 42
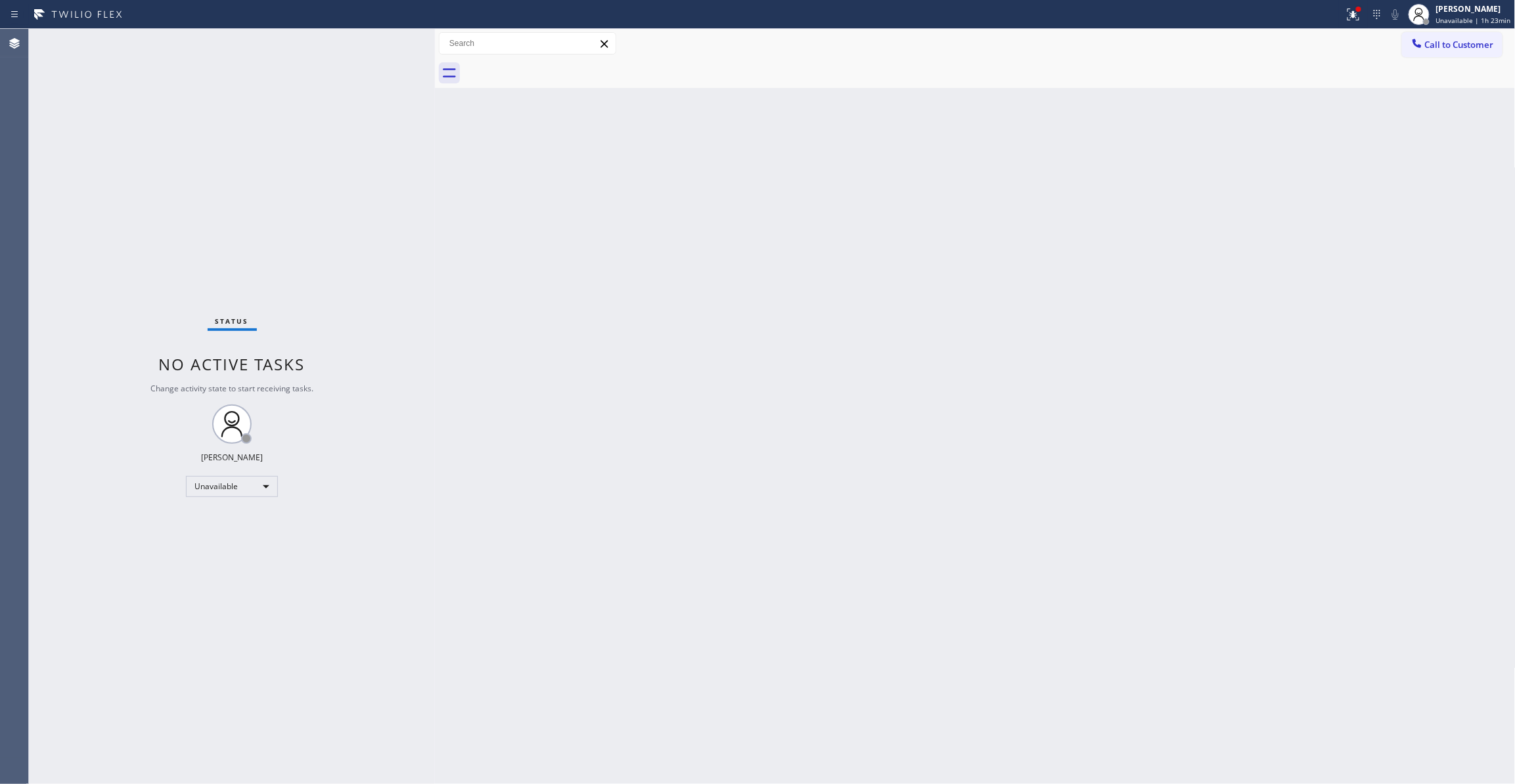
drag, startPoint x: 1445, startPoint y: 48, endPoint x: 750, endPoint y: 283, distance: 733.7
click at [1444, 48] on span "Call to Customer" at bounding box center [1459, 44] width 69 height 11
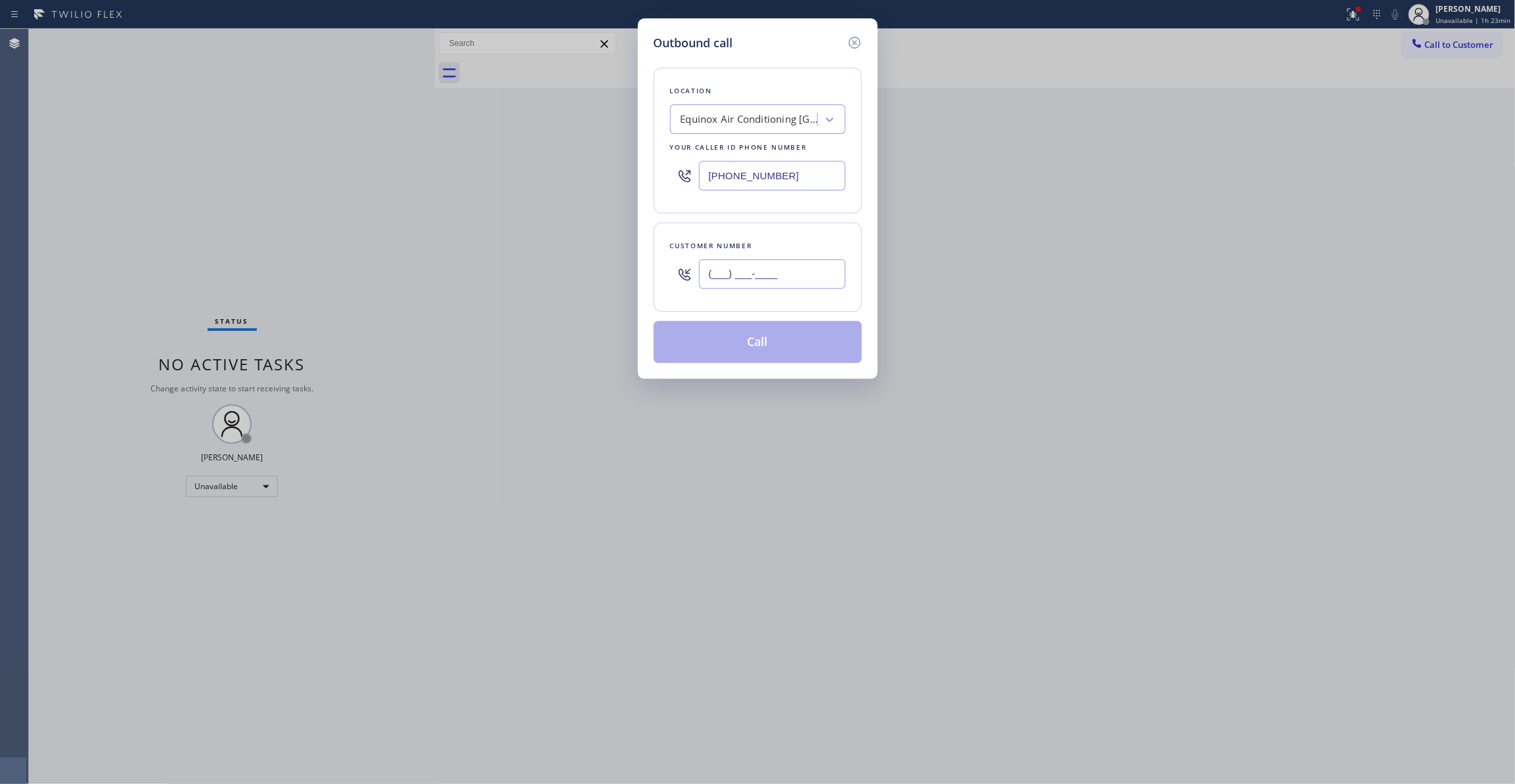
click at [752, 279] on input "(___) ___-____" at bounding box center [772, 274] width 147 height 29
paste input "805) 596-1957"
type input "(805) 596-1957"
paste input "805) 892-6909"
drag, startPoint x: 797, startPoint y: 184, endPoint x: 547, endPoint y: 197, distance: 250.3
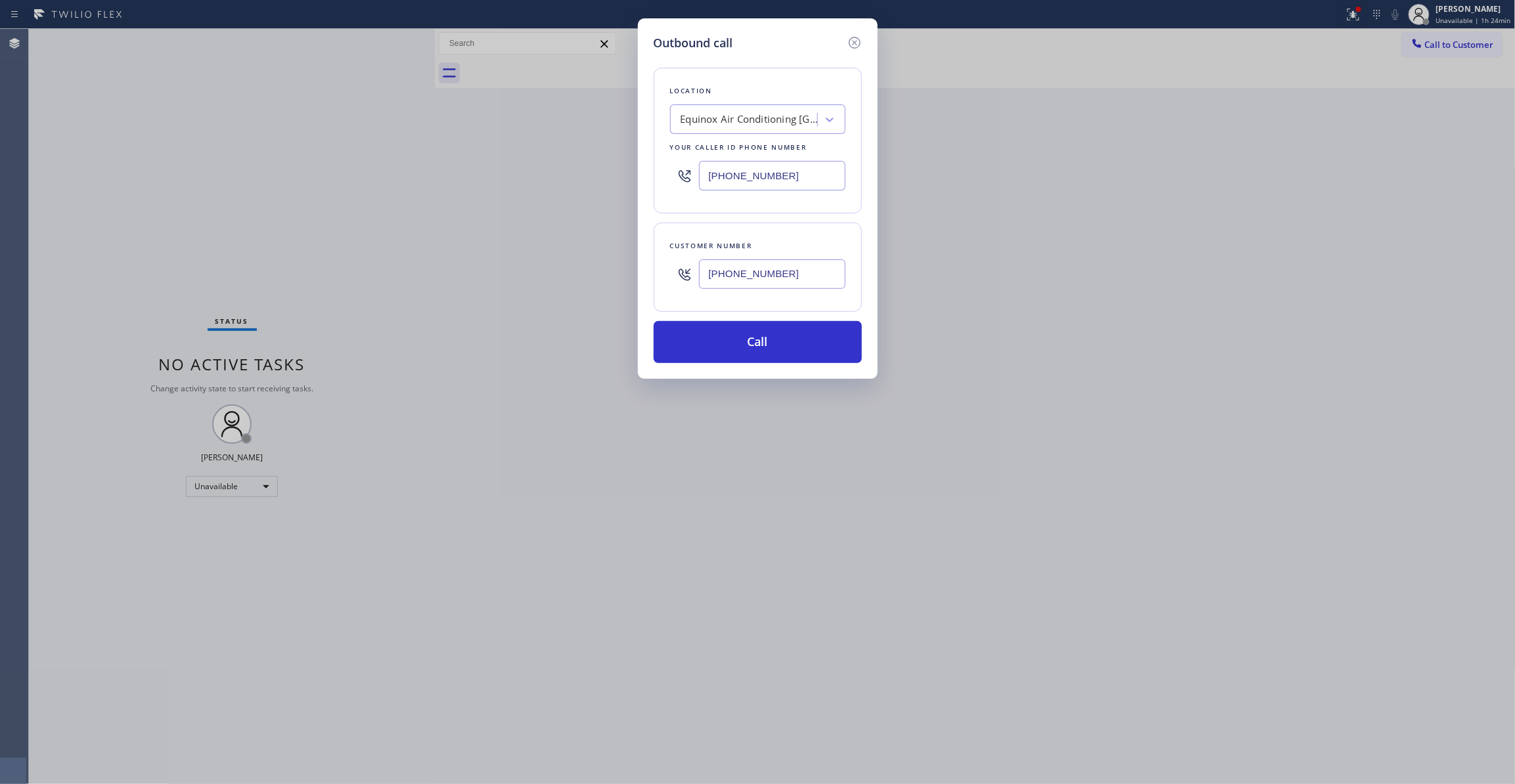
click at [527, 180] on div "Outbound call Location Equinox Air Conditioning Alameda Your caller id phone nu…" at bounding box center [757, 392] width 1515 height 784
type input "(805) 892-6909"
drag, startPoint x: 801, startPoint y: 277, endPoint x: 628, endPoint y: 274, distance: 173.0
click at [628, 274] on div "Outbound call Location Delux Heating & Cooling Oxnard Your caller id phone numb…" at bounding box center [757, 392] width 1515 height 784
click at [744, 326] on button "Call" at bounding box center [758, 342] width 208 height 42
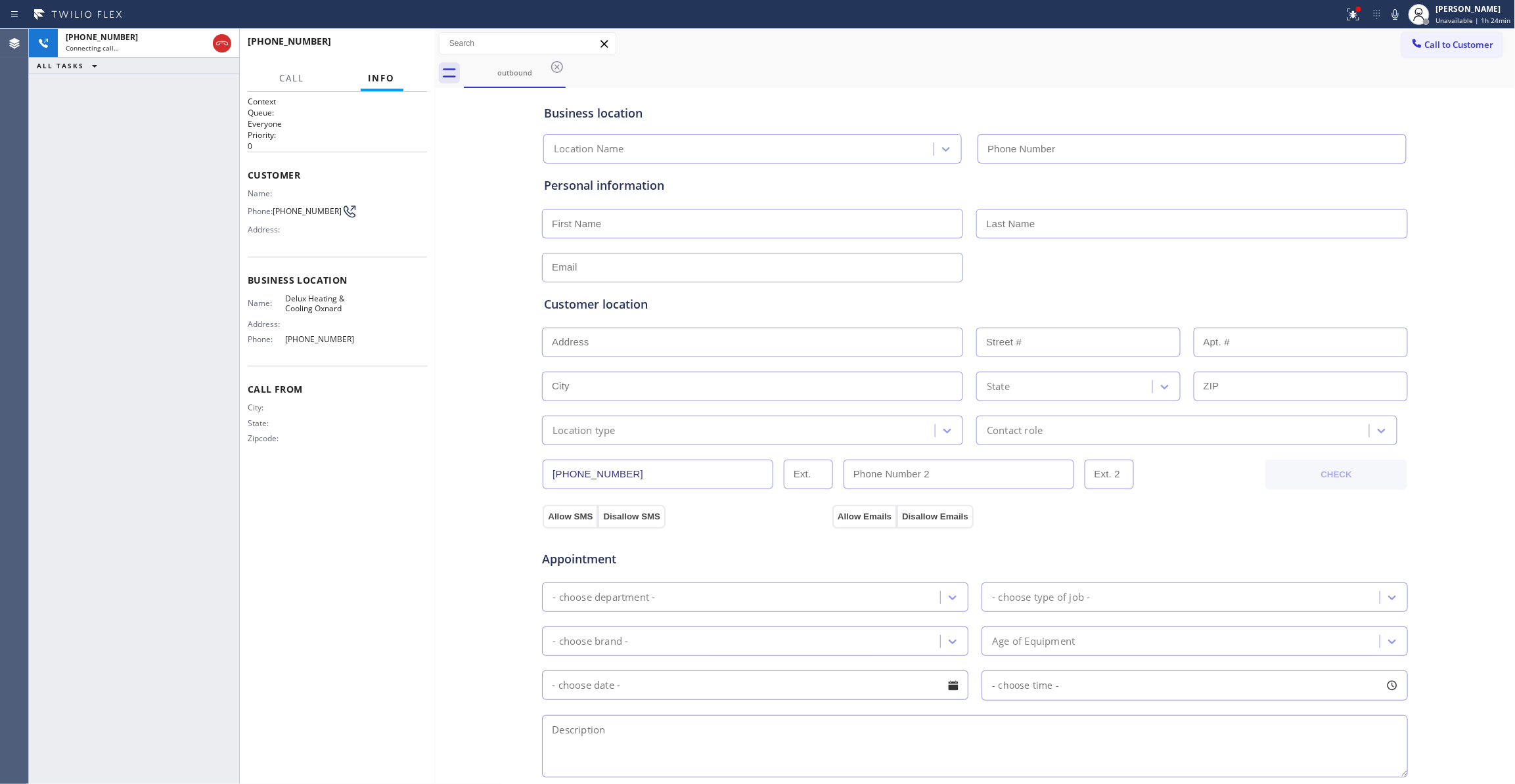
type input "(805) 892-6909"
click at [397, 57] on div "+18055961957 Live | 00:02 HANG UP" at bounding box center [337, 48] width 179 height 34
click at [397, 48] on span "HANG UP" at bounding box center [396, 47] width 40 height 9
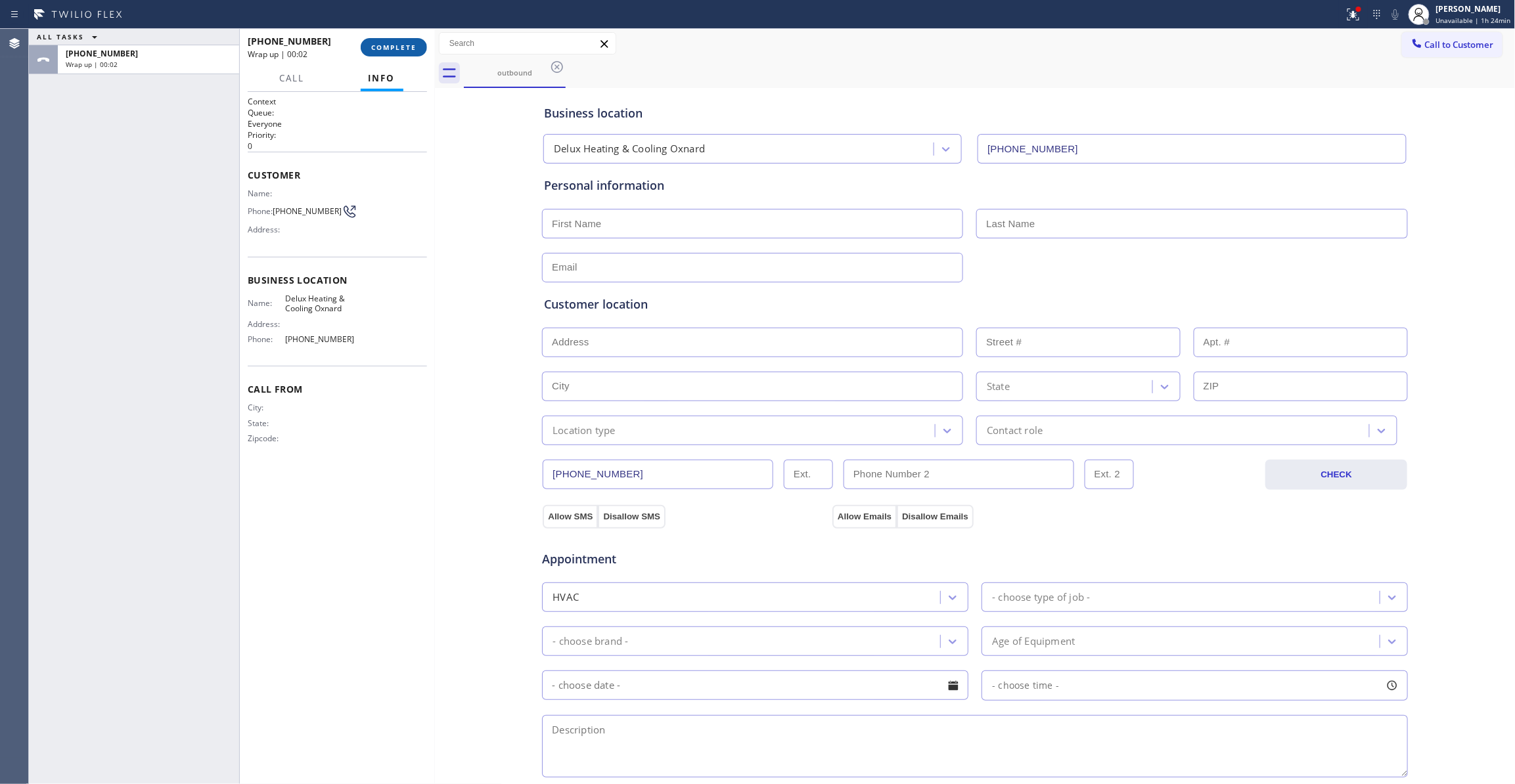
click at [392, 48] on span "COMPLETE" at bounding box center [393, 47] width 45 height 9
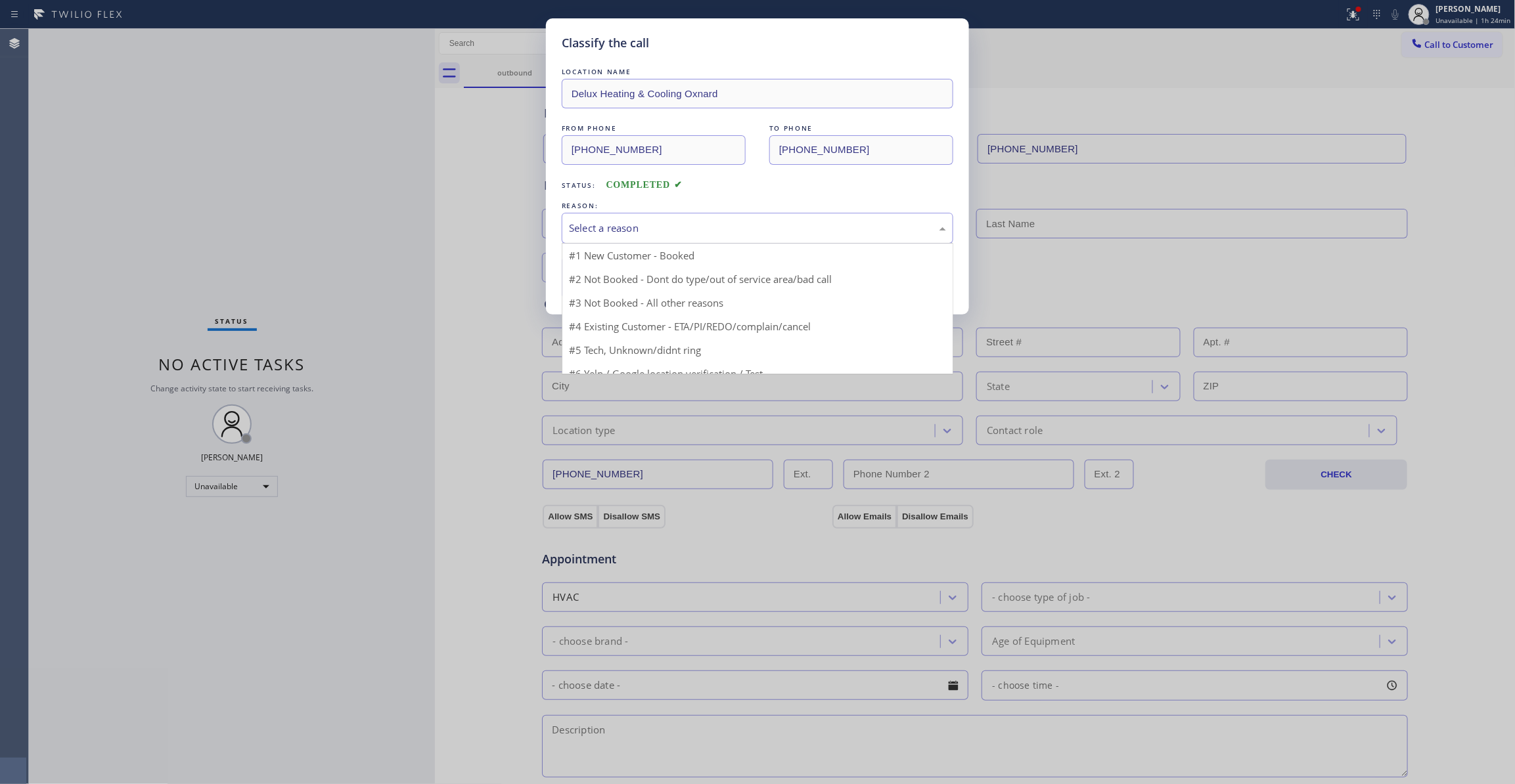
click at [589, 222] on div "Select a reason" at bounding box center [757, 228] width 377 height 15
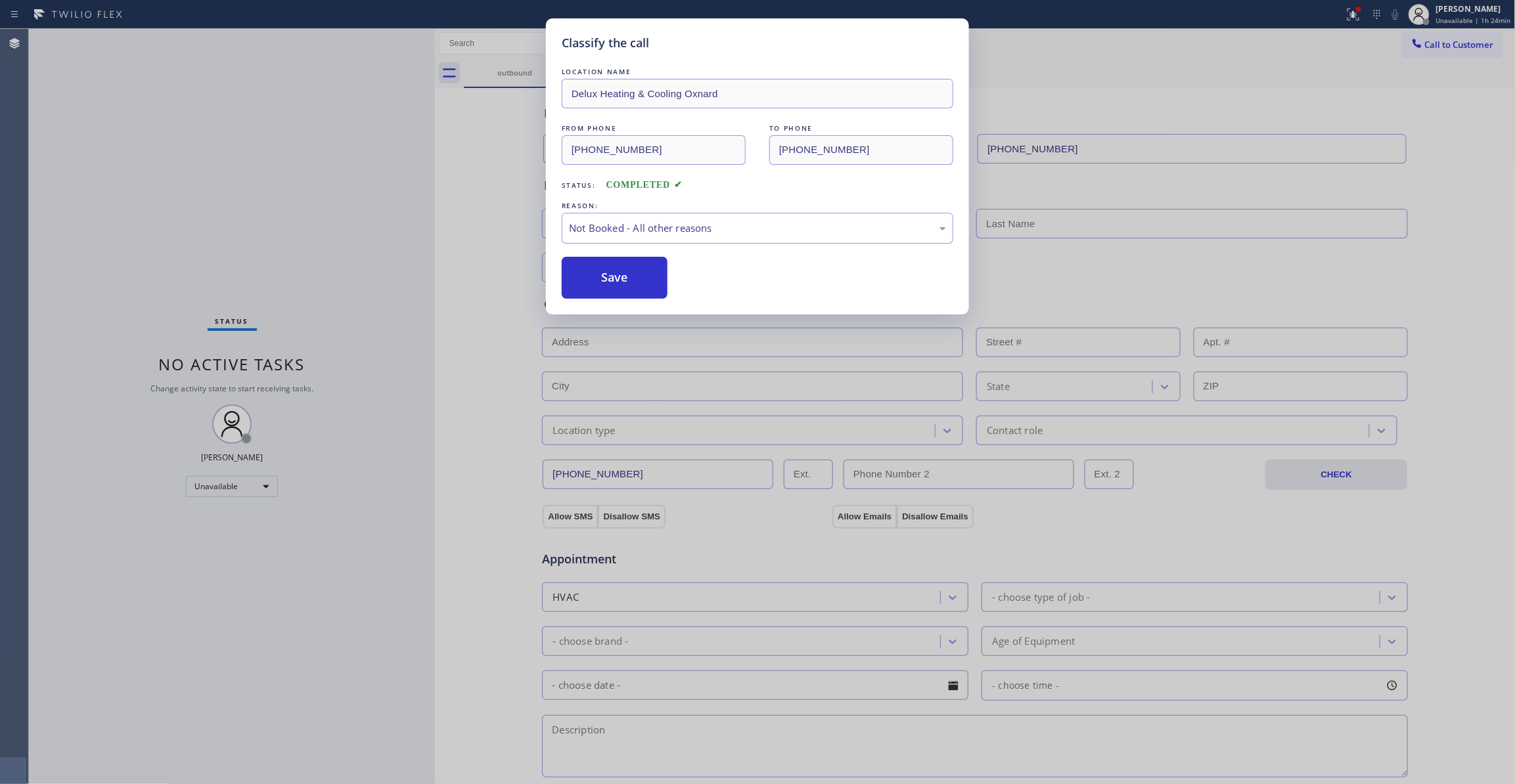
click at [596, 279] on button "Save" at bounding box center [615, 277] width 106 height 42
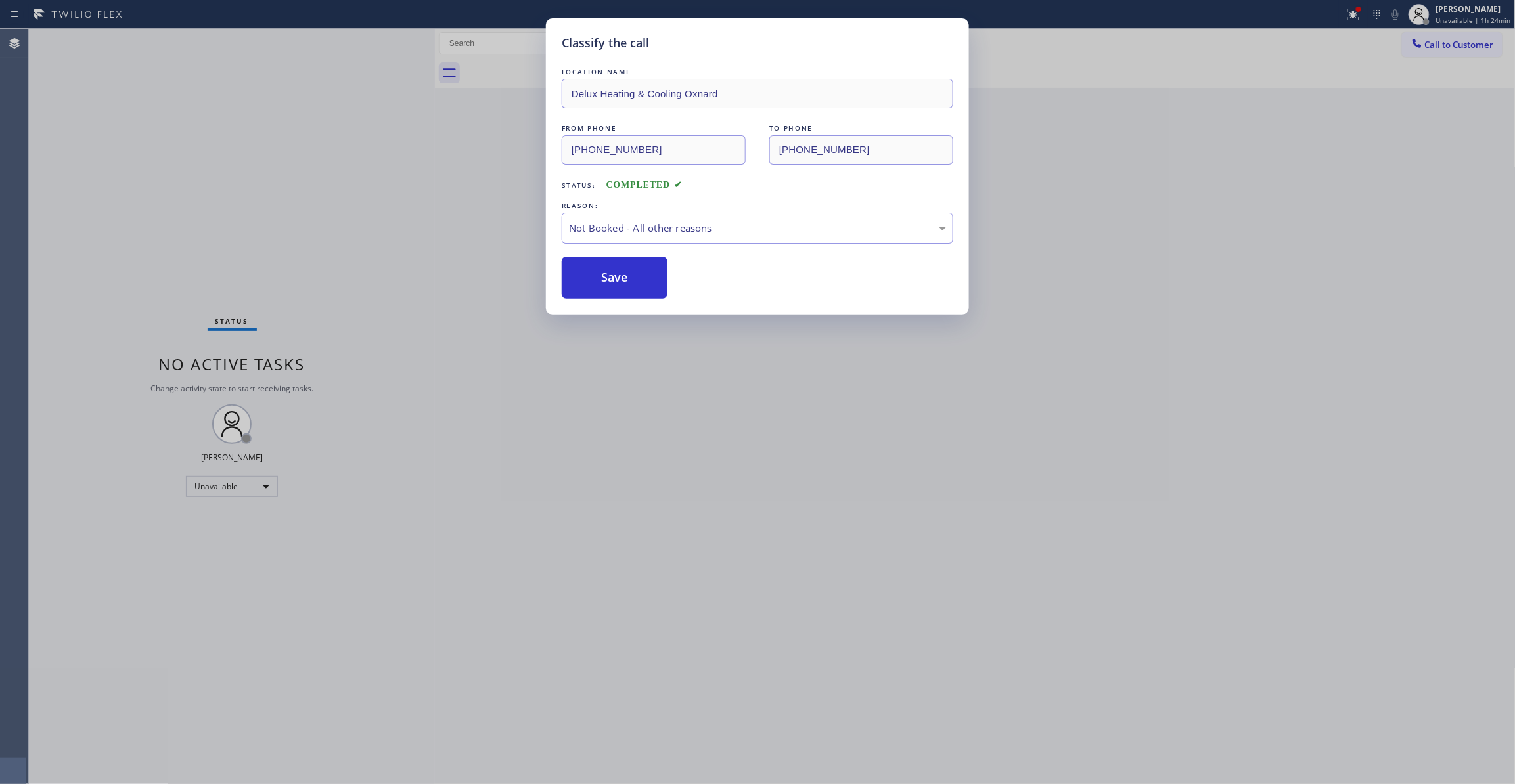
drag, startPoint x: 596, startPoint y: 279, endPoint x: 5, endPoint y: 444, distance: 613.6
click at [575, 281] on button "Save" at bounding box center [615, 277] width 106 height 42
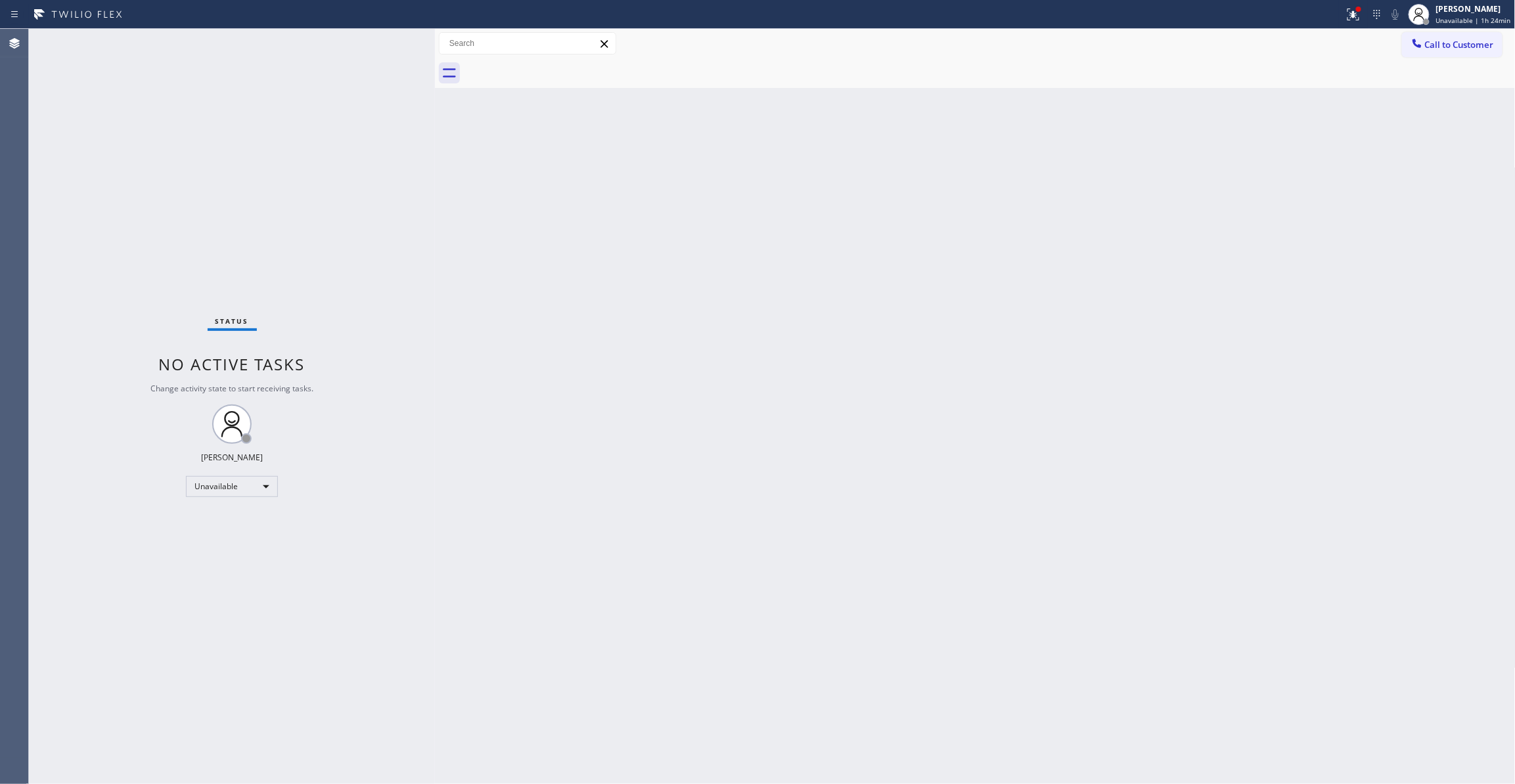
click at [1157, 185] on div "Back to Dashboard Change Sender ID Customers Technicians Select a contact Outbo…" at bounding box center [975, 406] width 1081 height 755
click at [1486, 43] on span "Call to Customer" at bounding box center [1459, 44] width 69 height 11
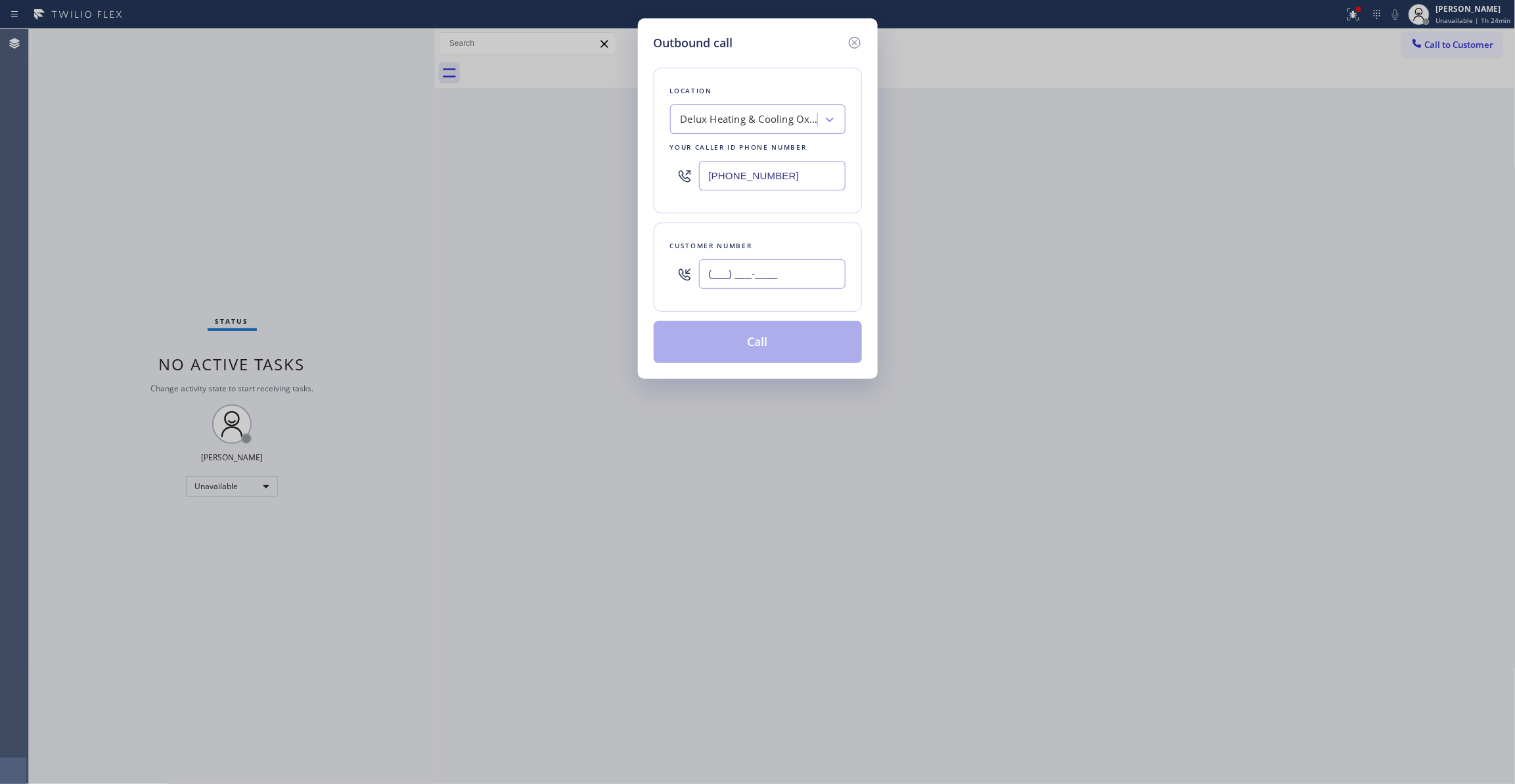
click at [778, 265] on input "(___) ___-____" at bounding box center [772, 274] width 147 height 29
paste input "805) 596-1956"
type input "(805) 596-1956"
drag, startPoint x: 813, startPoint y: 177, endPoint x: 363, endPoint y: 174, distance: 450.0
click at [363, 174] on div "Outbound call Location Delux Heating & Cooling Oxnard Your caller id phone numb…" at bounding box center [757, 392] width 1515 height 784
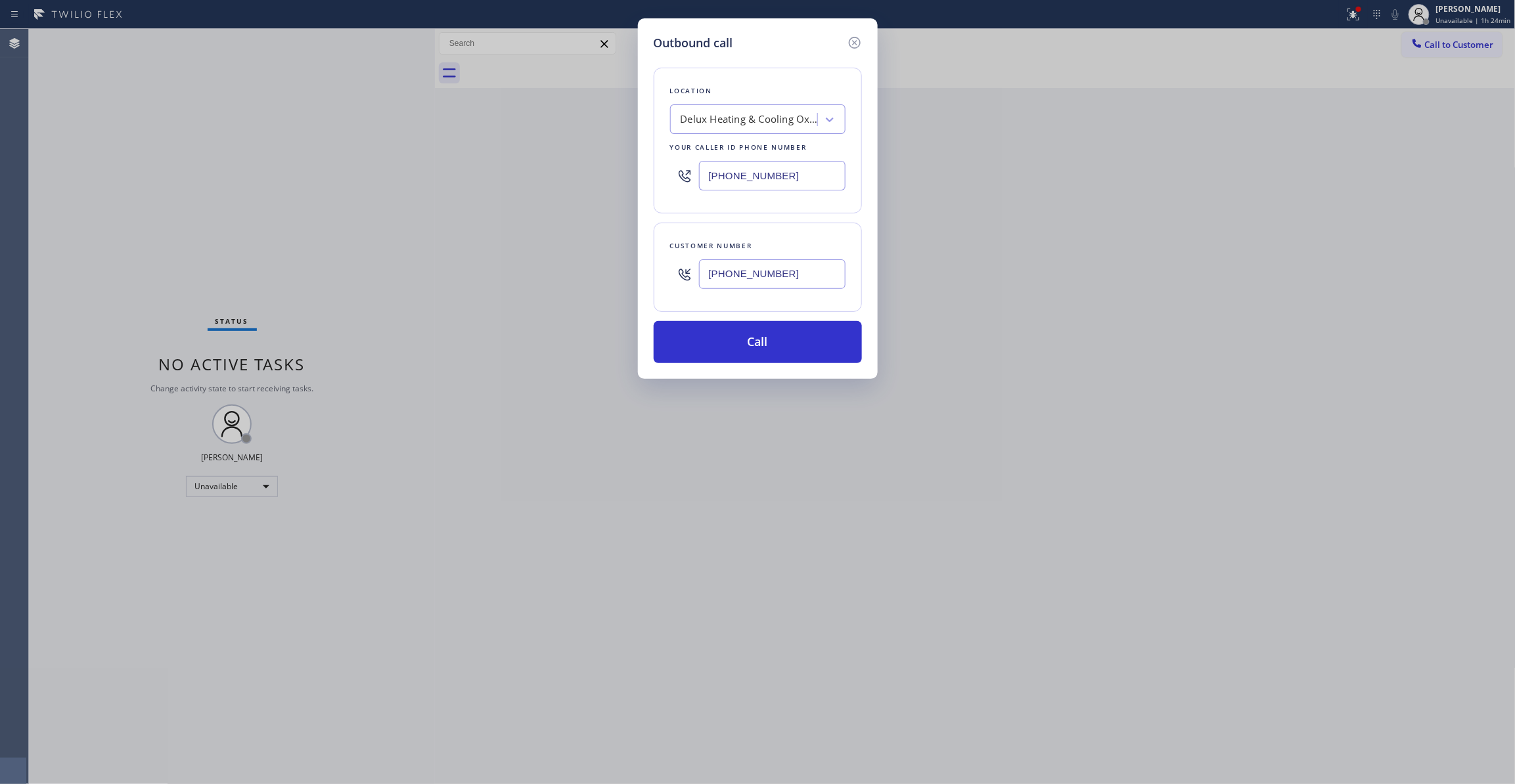
paste input "5"
type input "(805) 892-6959"
drag, startPoint x: 805, startPoint y: 272, endPoint x: 571, endPoint y: 265, distance: 234.1
click at [569, 263] on div "Outbound call Location Delux Heating & Cooling Oxnard Your caller id phone numb…" at bounding box center [757, 392] width 1515 height 784
click at [701, 350] on button "Call" at bounding box center [758, 342] width 208 height 42
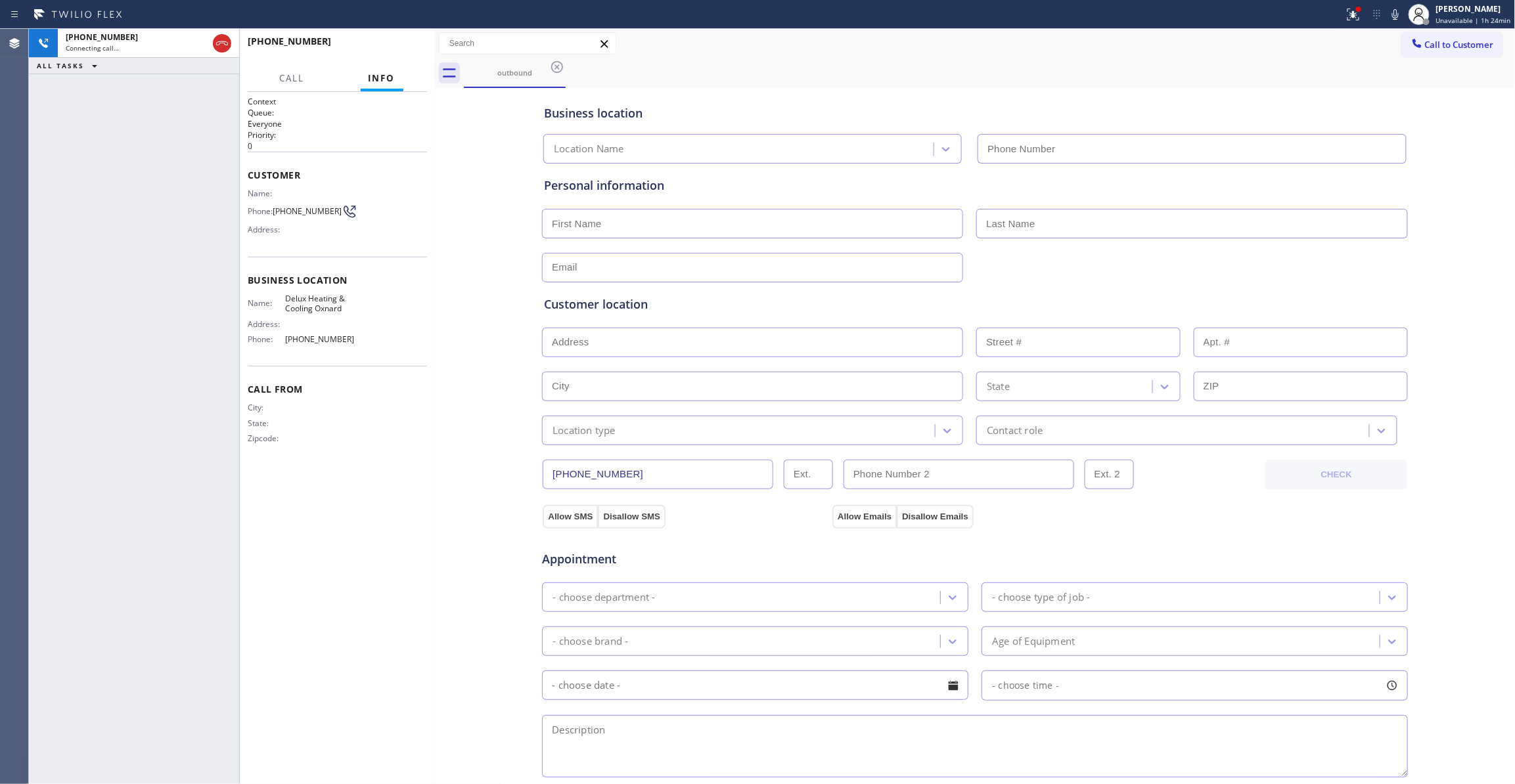
type input "(805) 892-6959"
click at [395, 39] on button "HANG UP" at bounding box center [397, 48] width 61 height 18
click at [392, 48] on span "HANG UP" at bounding box center [396, 47] width 40 height 9
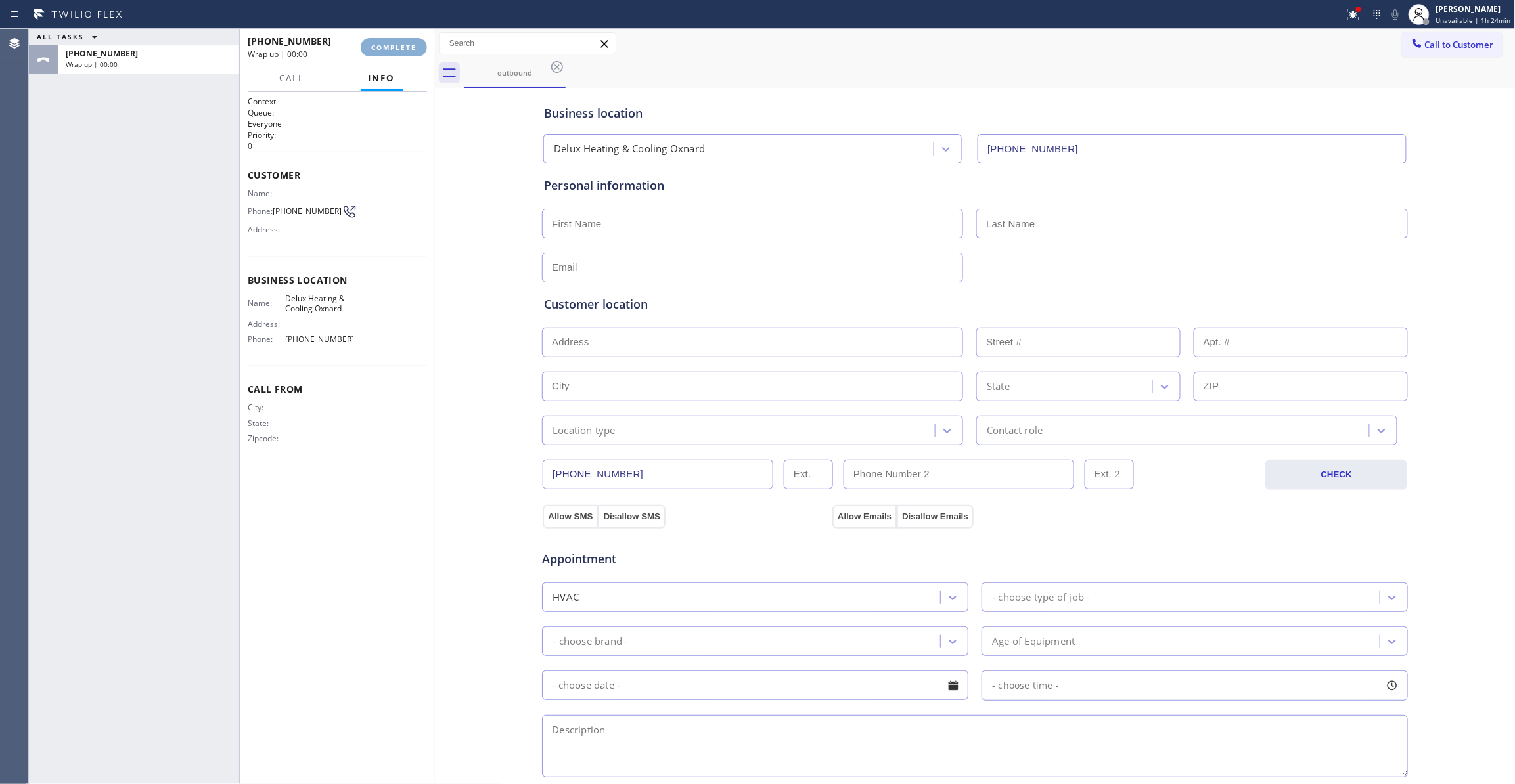
click at [394, 45] on span "COMPLETE" at bounding box center [393, 47] width 45 height 9
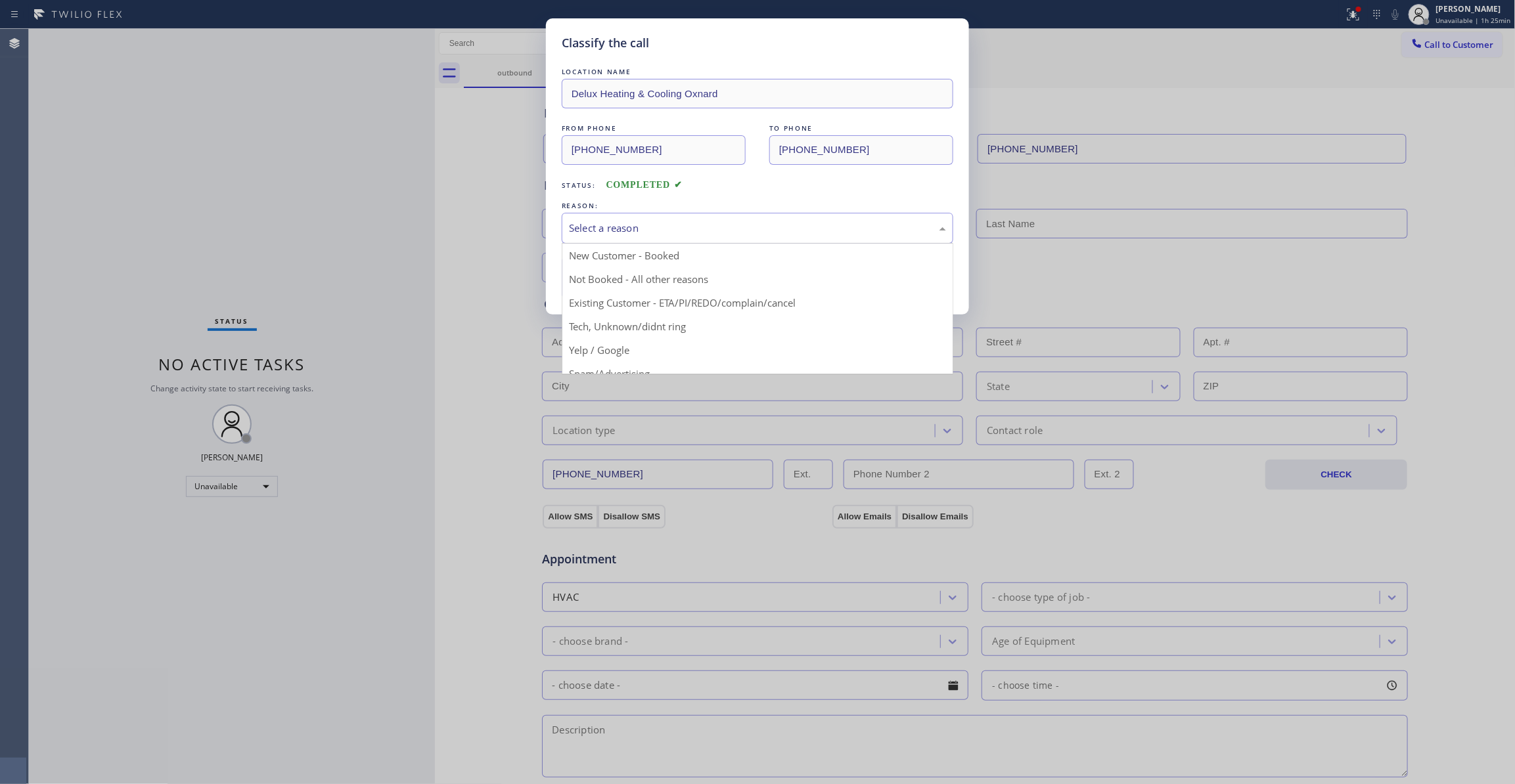
click at [613, 227] on div "Select a reason" at bounding box center [757, 228] width 377 height 15
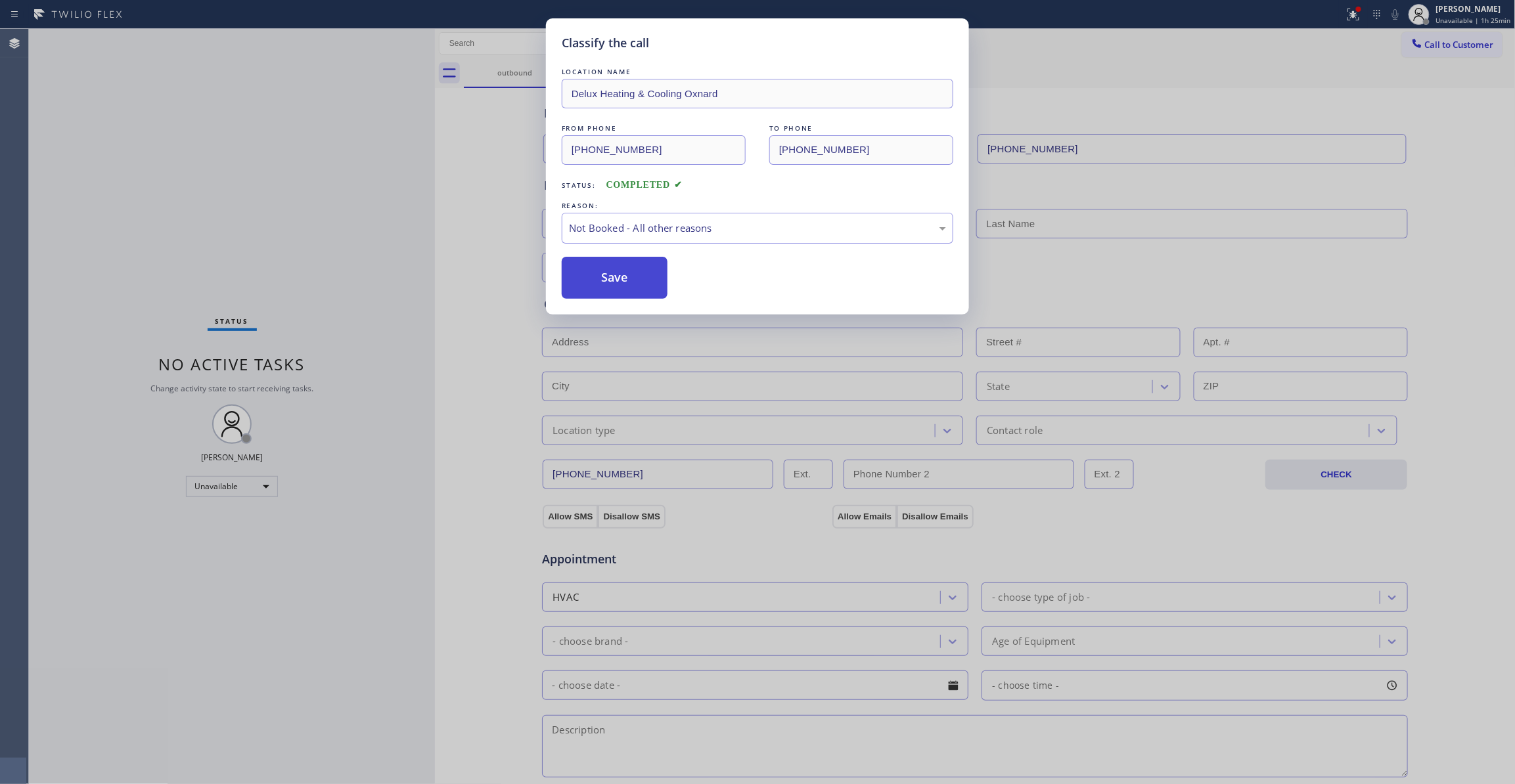
click at [616, 284] on button "Save" at bounding box center [615, 277] width 106 height 42
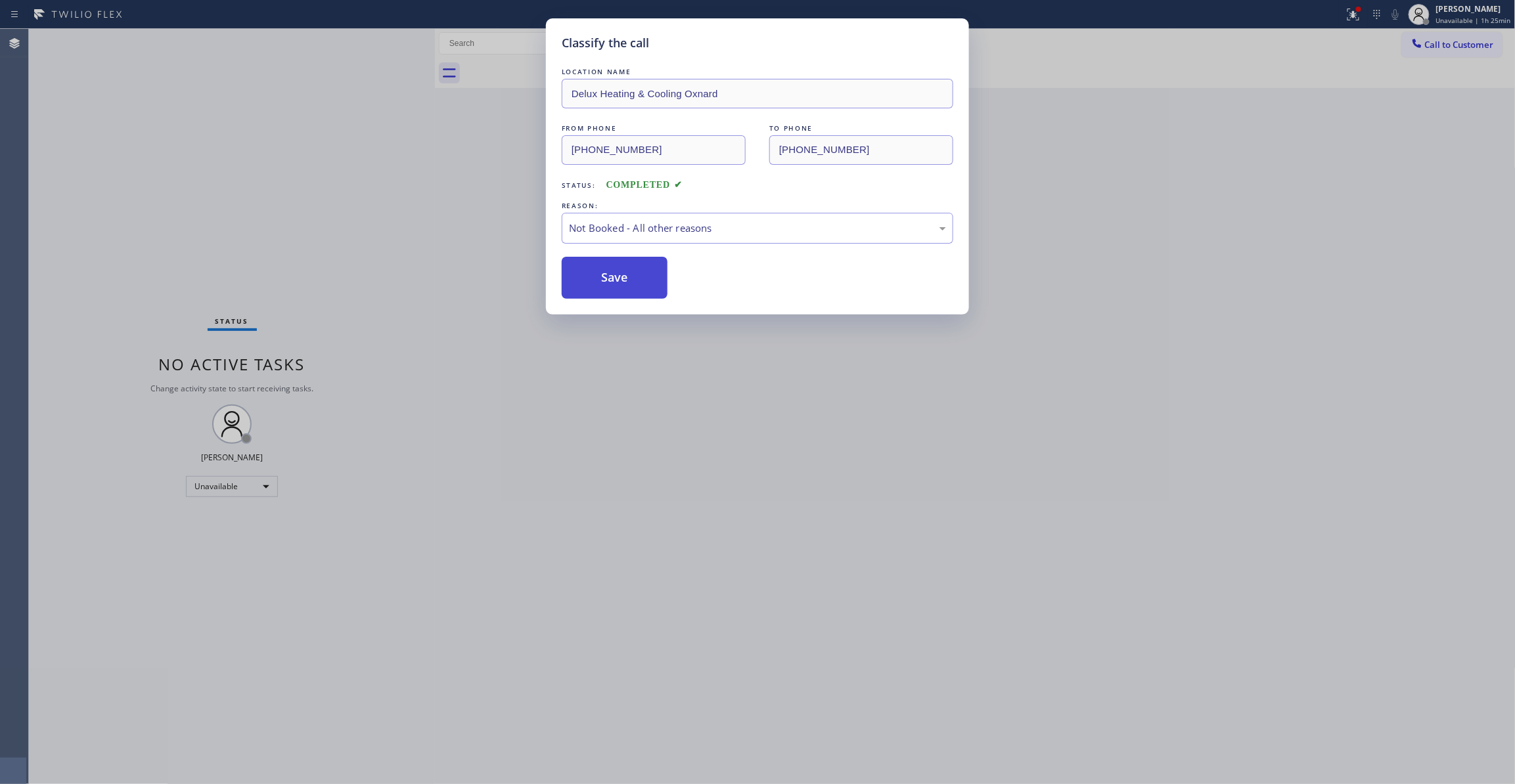
drag, startPoint x: 616, startPoint y: 284, endPoint x: 33, endPoint y: 337, distance: 585.4
click at [615, 284] on button "Save" at bounding box center [615, 277] width 106 height 42
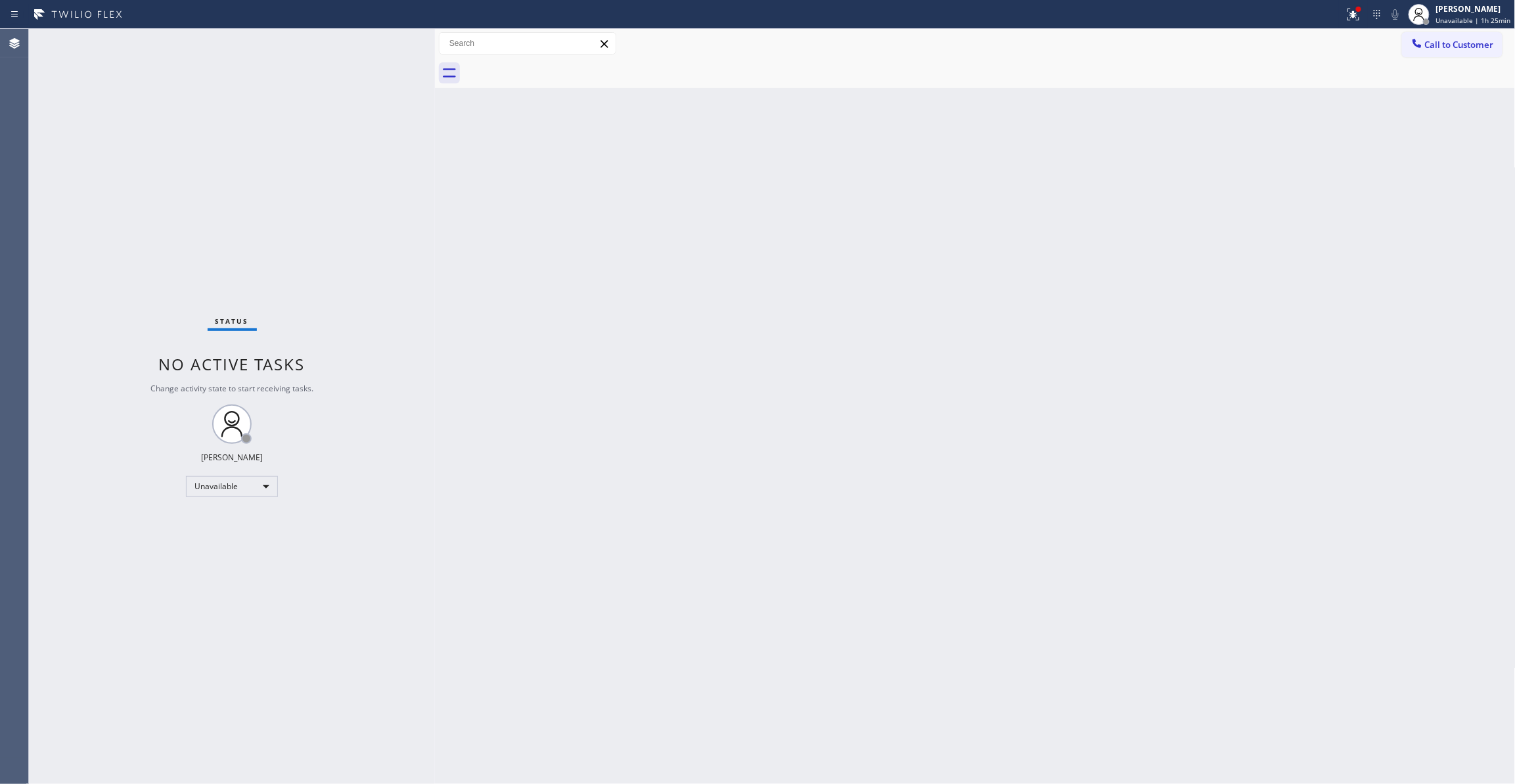
drag, startPoint x: 1204, startPoint y: 227, endPoint x: 1225, endPoint y: 192, distance: 40.8
click at [1204, 226] on div "Back to Dashboard Change Sender ID Customers Technicians Select a contact Outbo…" at bounding box center [975, 406] width 1081 height 755
click at [1465, 51] on button "Call to Customer" at bounding box center [1452, 44] width 101 height 25
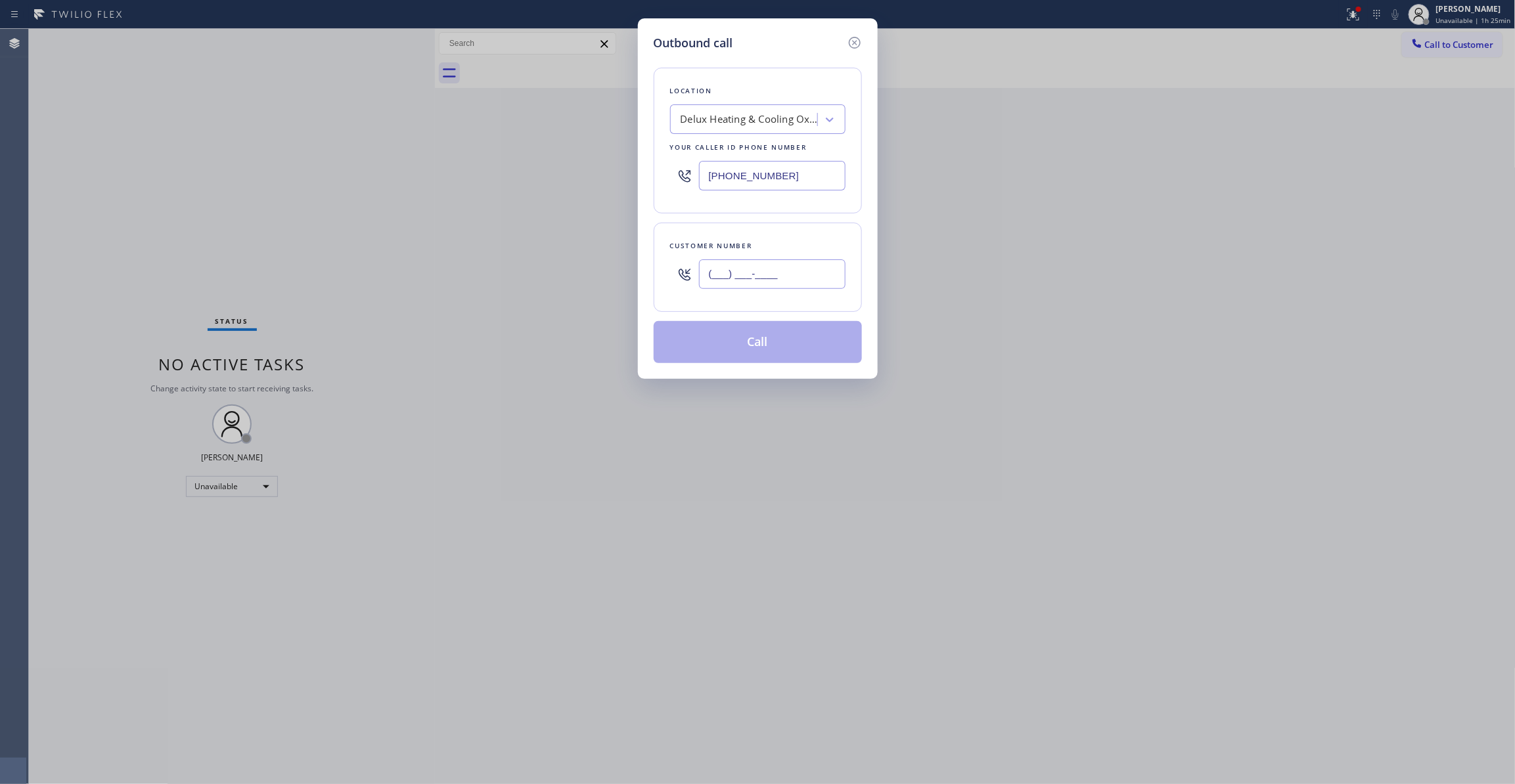
click at [783, 281] on input "(___) ___-____" at bounding box center [772, 274] width 147 height 29
paste input "323) 363-8807"
type input "(323) 363-8807"
paste input "617) 219-9255"
drag, startPoint x: 794, startPoint y: 177, endPoint x: 346, endPoint y: 195, distance: 448.4
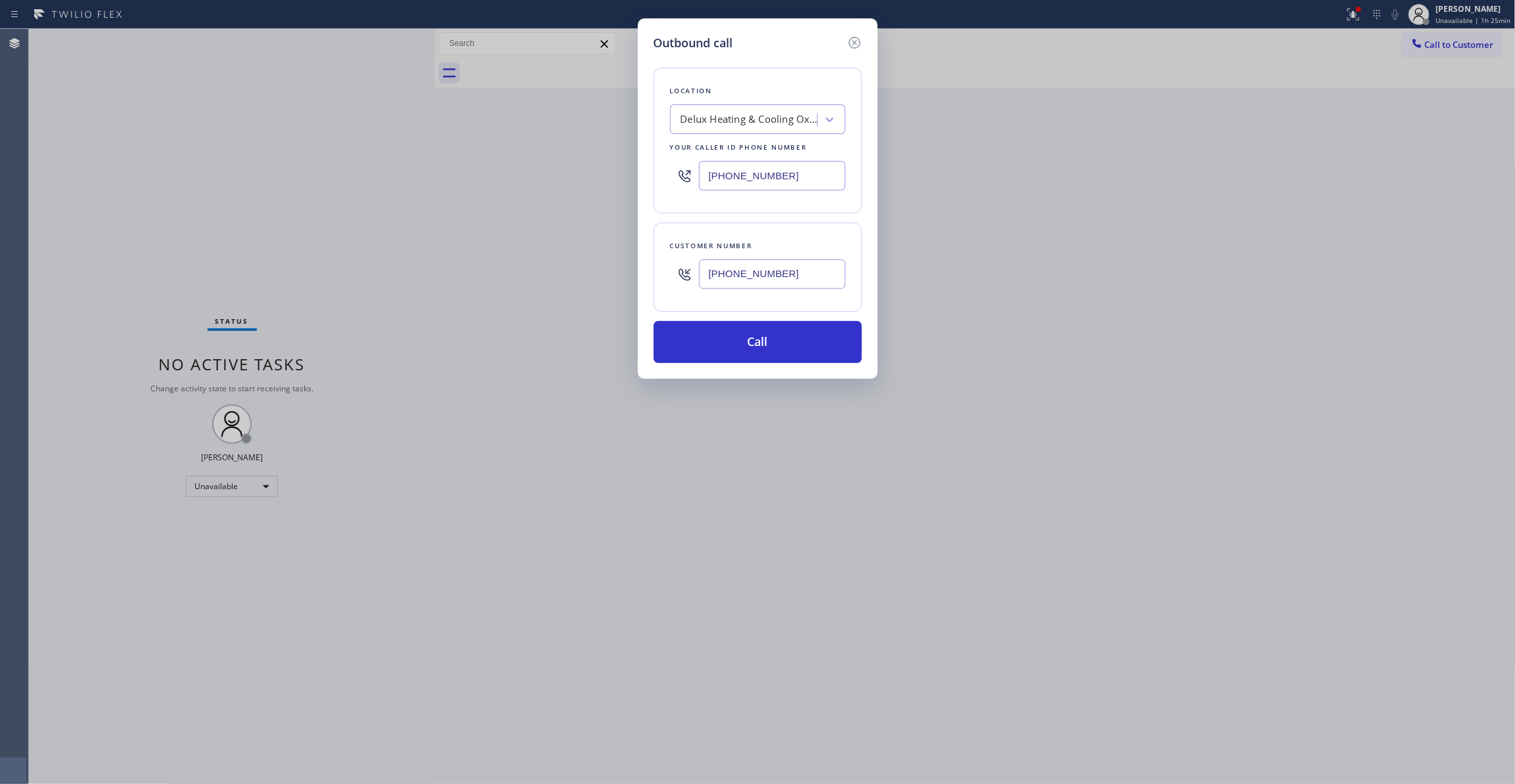
click at [346, 195] on div "Outbound call Location Delux Heating & Cooling Oxnard Your caller id phone numb…" at bounding box center [757, 392] width 1515 height 784
type input "(617) 219-9255"
click at [773, 345] on button "Call" at bounding box center [758, 342] width 208 height 42
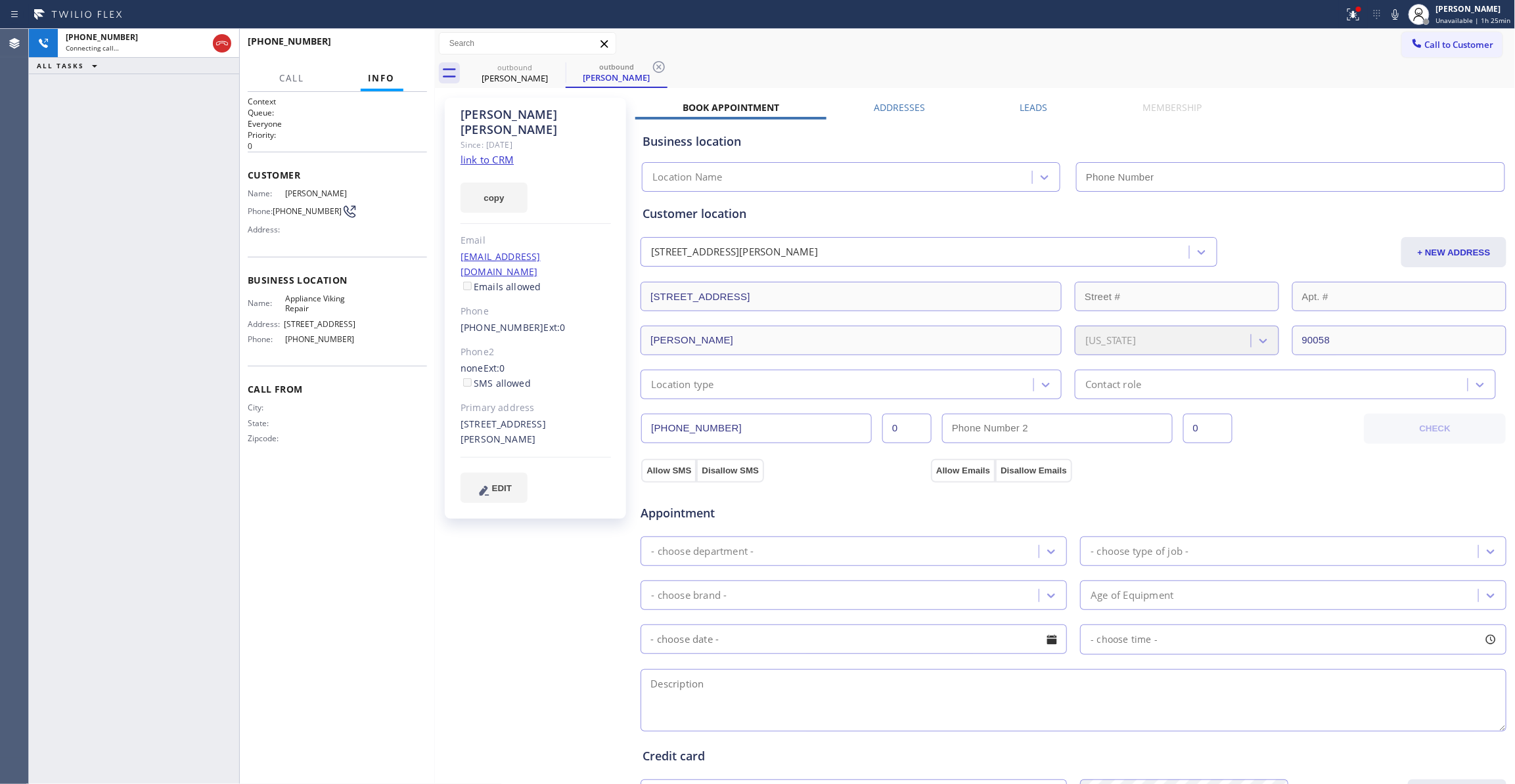
click at [510, 153] on link "link to CRM" at bounding box center [487, 160] width 53 height 13
click at [657, 70] on icon at bounding box center [659, 66] width 16 height 16
type input "(617) 219-9255"
click at [376, 45] on span "HANG UP" at bounding box center [396, 47] width 40 height 9
click at [382, 45] on span "HANG UP" at bounding box center [396, 47] width 40 height 9
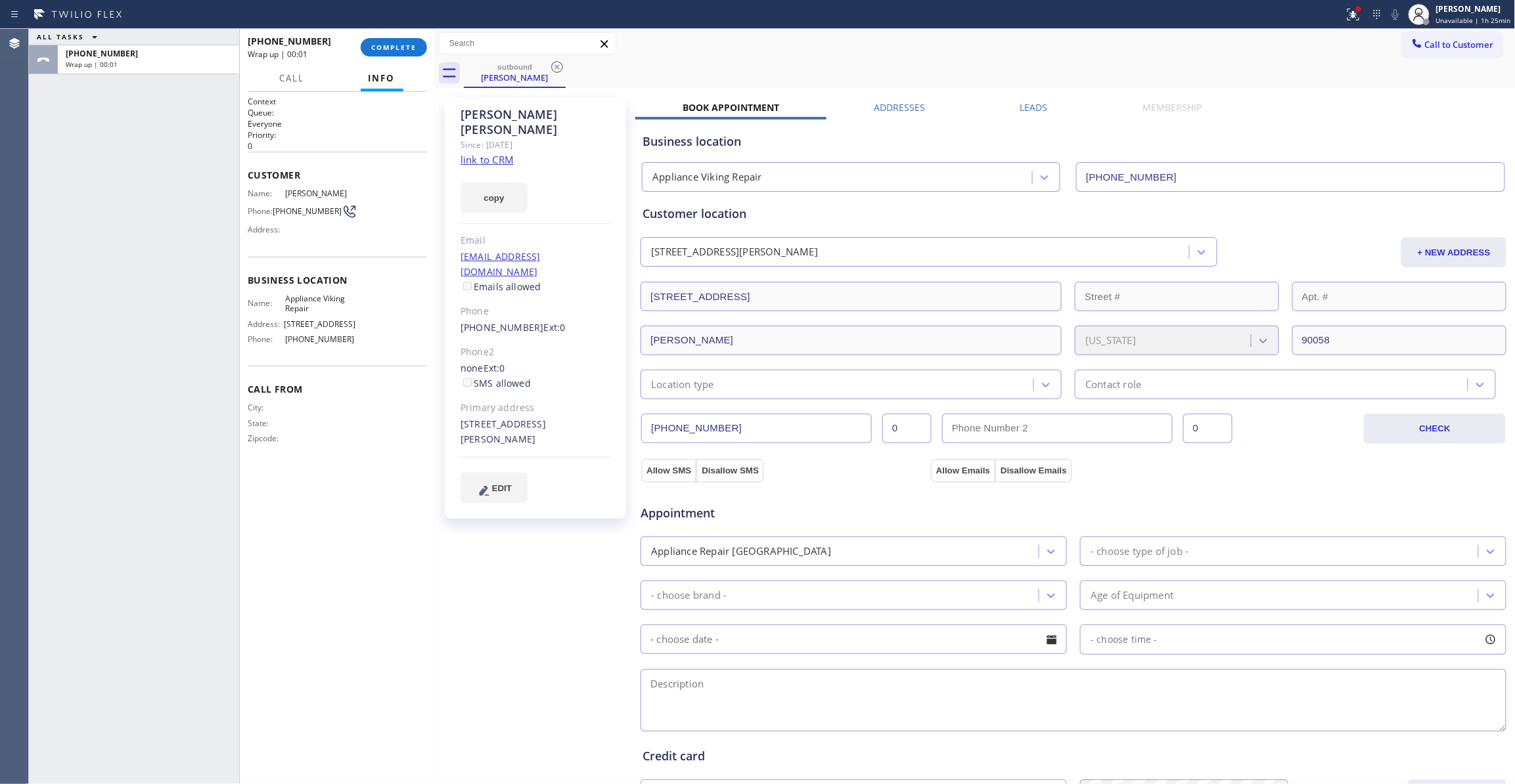
click at [309, 211] on span "(323) 363-8807" at bounding box center [307, 211] width 69 height 10
copy div "(323) 363-8807"
click at [410, 32] on div "+13233638807 Wrap up | 00:03 COMPLETE" at bounding box center [337, 48] width 179 height 34
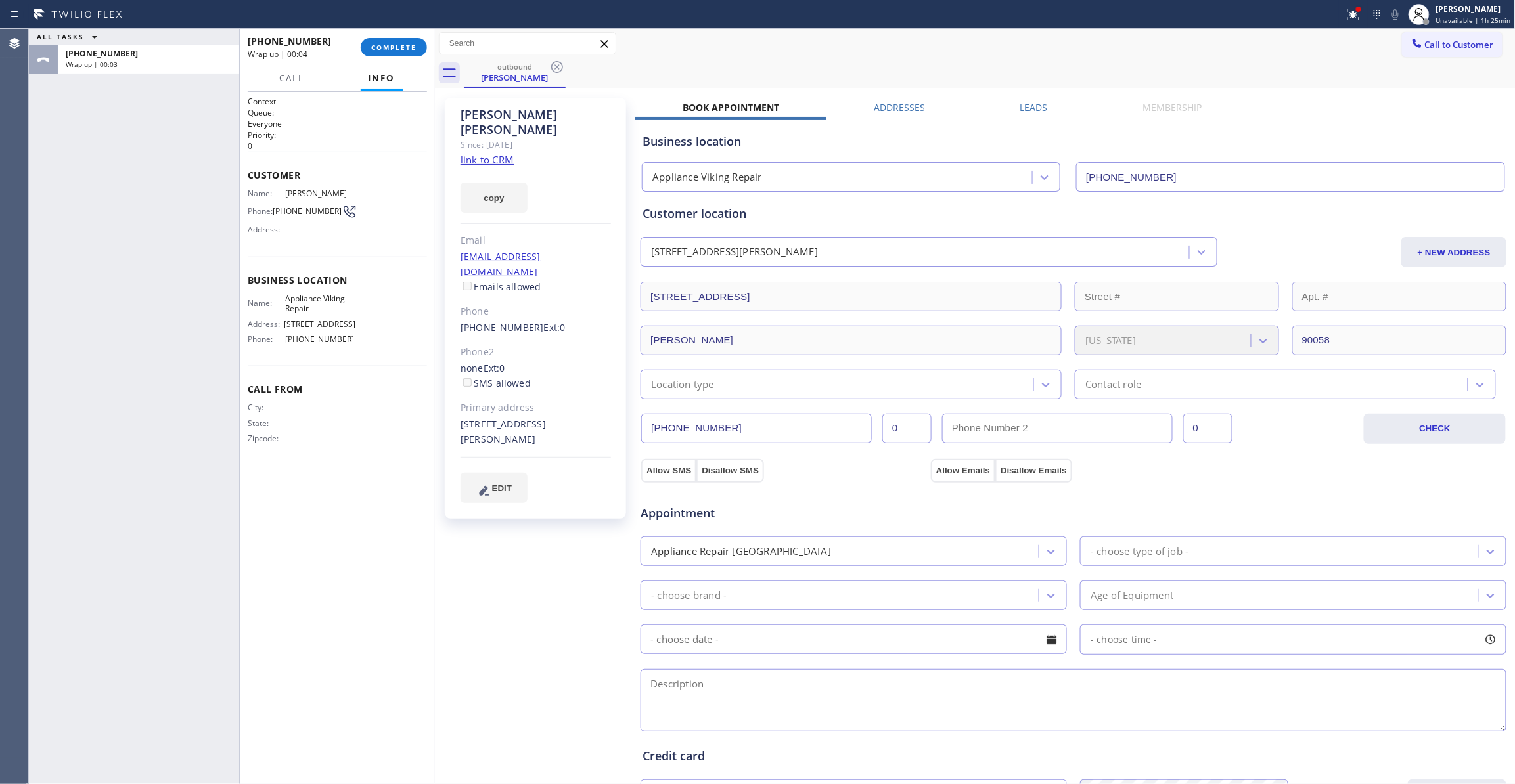
click at [411, 35] on div "+13233638807 Wrap up | 00:04 COMPLETE" at bounding box center [337, 48] width 179 height 34
click at [411, 48] on span "COMPLETE" at bounding box center [393, 47] width 45 height 9
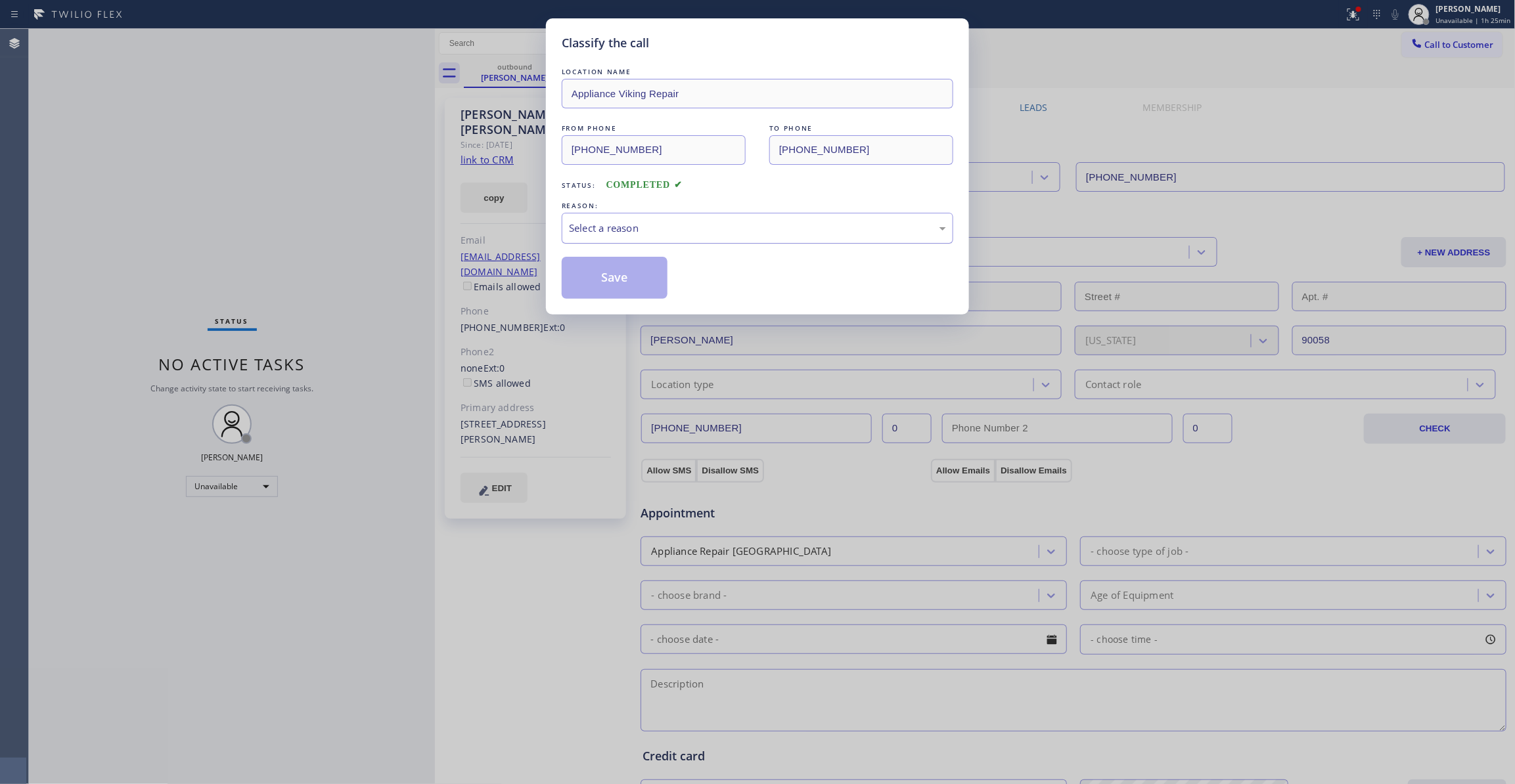
click at [710, 226] on div "Select a reason" at bounding box center [757, 228] width 377 height 15
click at [634, 283] on button "Save" at bounding box center [615, 277] width 106 height 42
drag, startPoint x: 634, startPoint y: 283, endPoint x: 650, endPoint y: 134, distance: 149.9
click at [634, 281] on button "Save" at bounding box center [615, 277] width 106 height 42
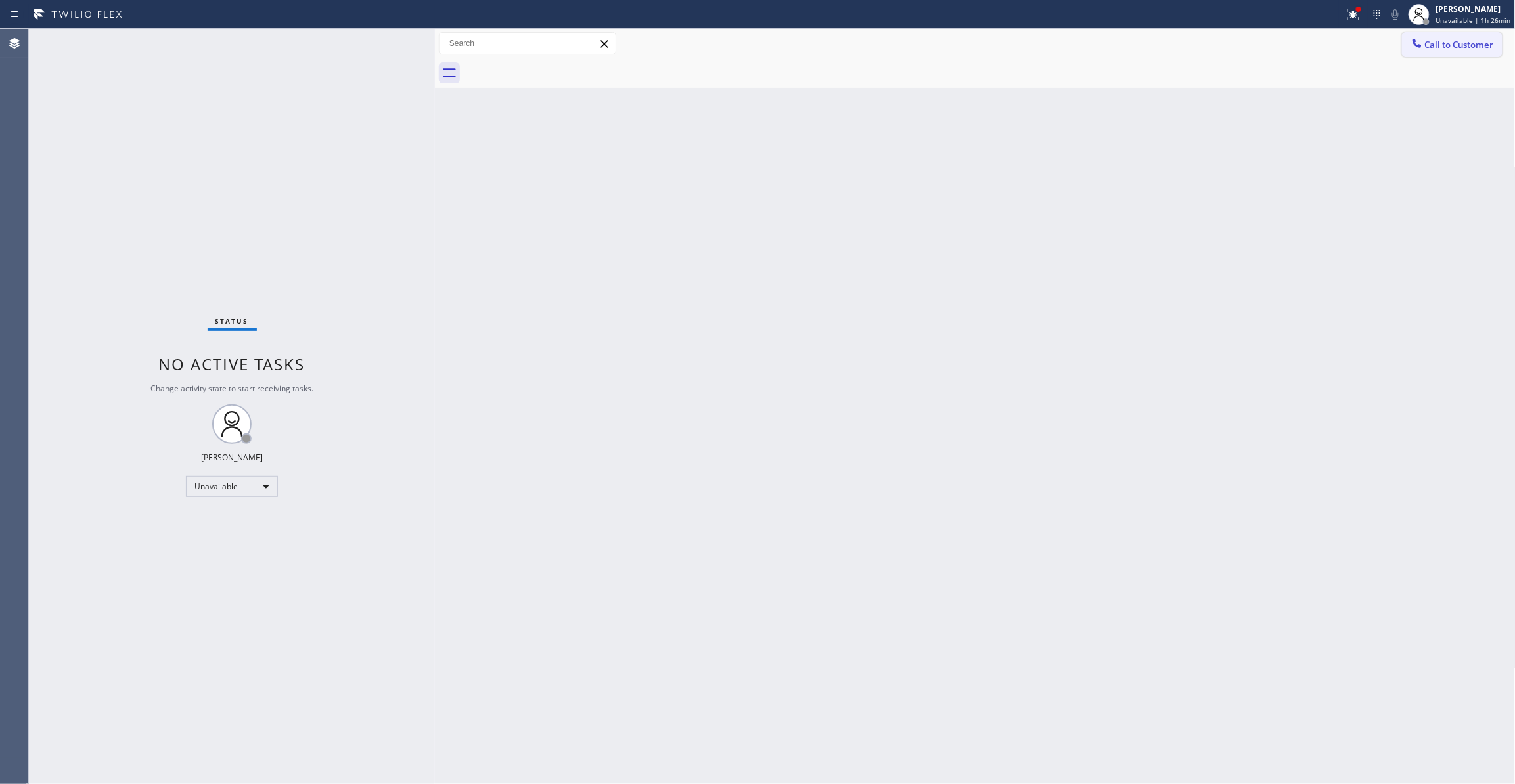
click at [1440, 41] on span "Call to Customer" at bounding box center [1459, 44] width 69 height 11
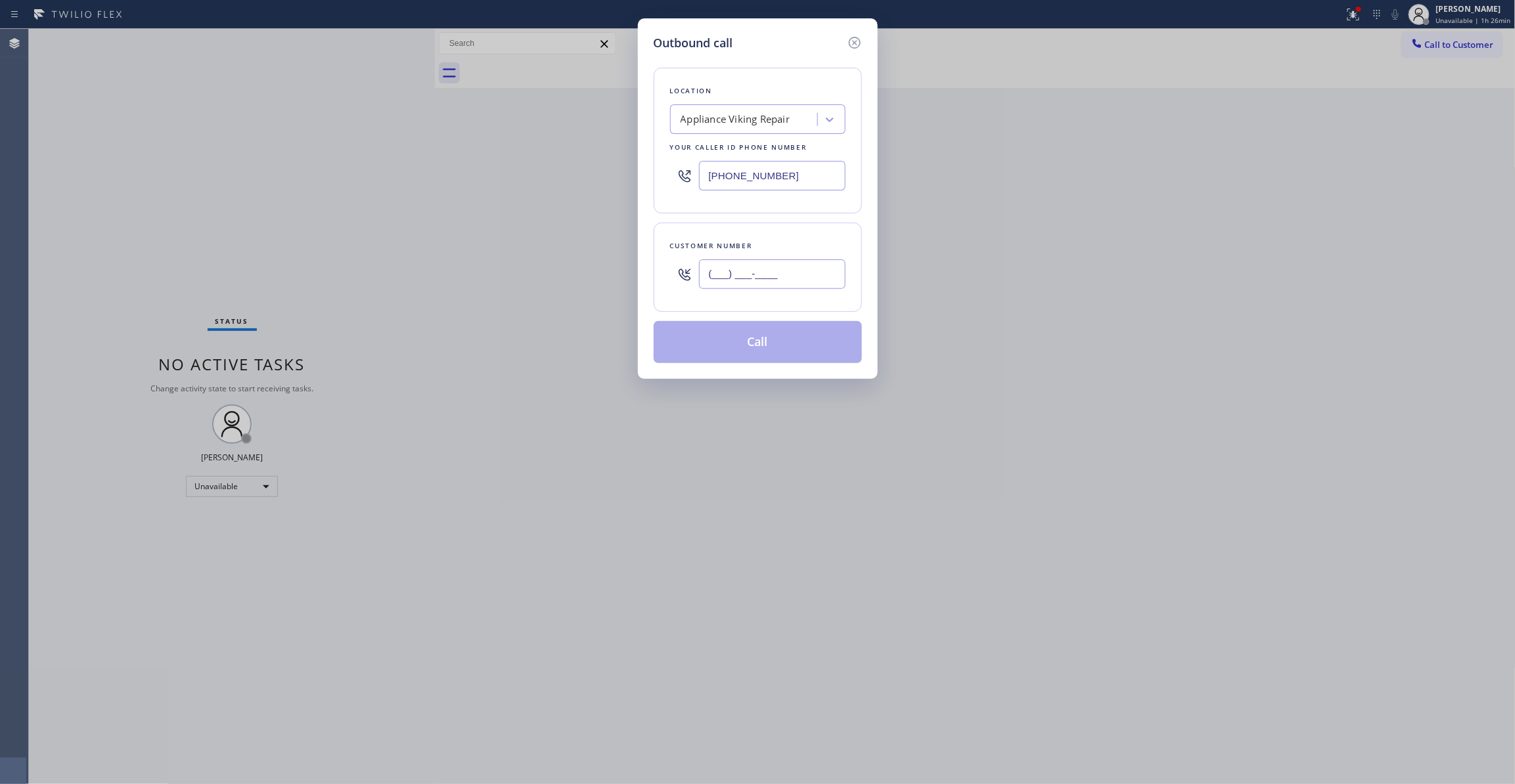
click at [791, 271] on input "(___) ___-____" at bounding box center [772, 274] width 147 height 29
paste input "323) 363-8807"
type input "(323) 363-8807"
drag, startPoint x: 737, startPoint y: 332, endPoint x: 1118, endPoint y: 193, distance: 405.6
click at [737, 333] on button "Call" at bounding box center [758, 342] width 208 height 42
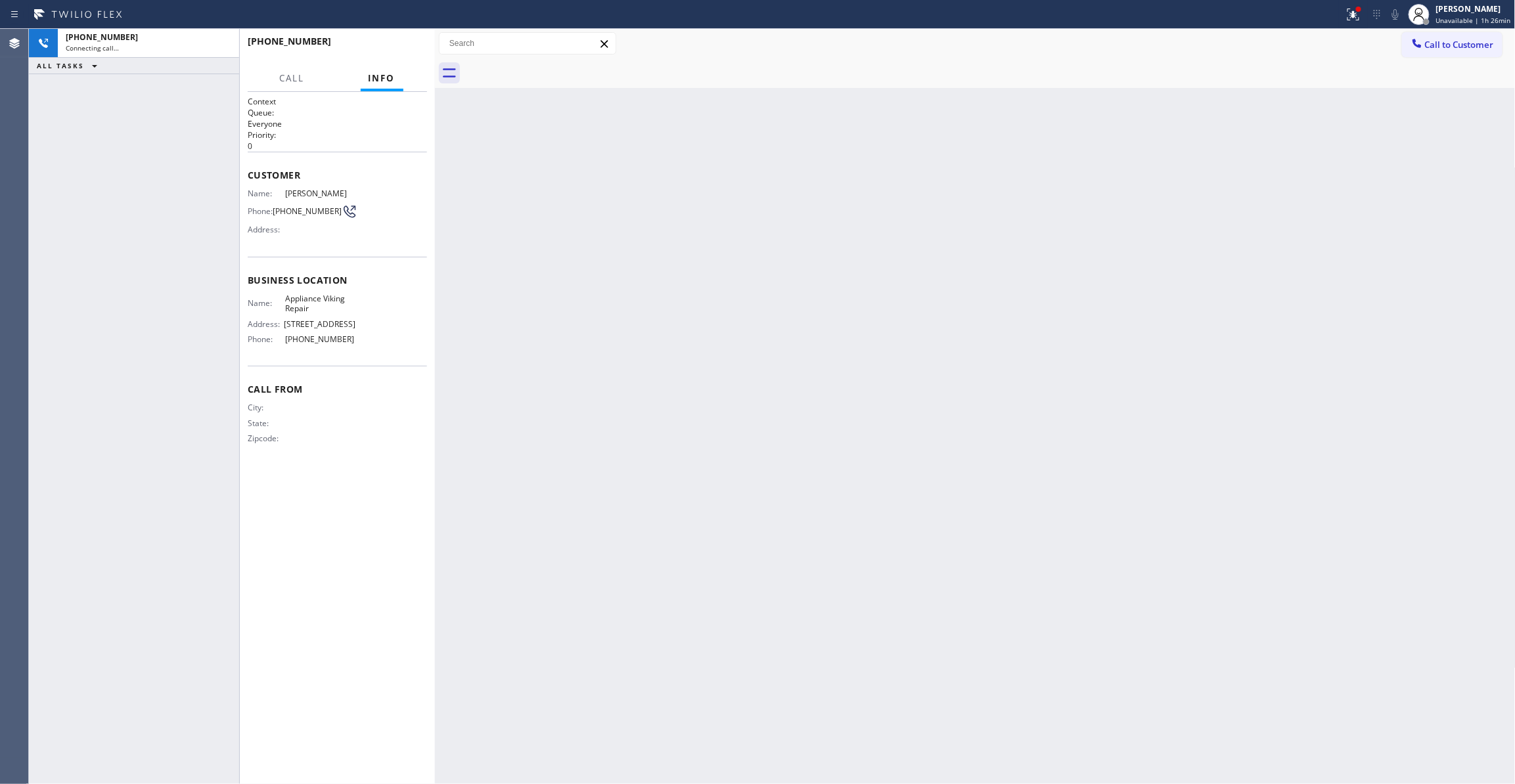
click at [1347, 18] on icon at bounding box center [1353, 14] width 16 height 16
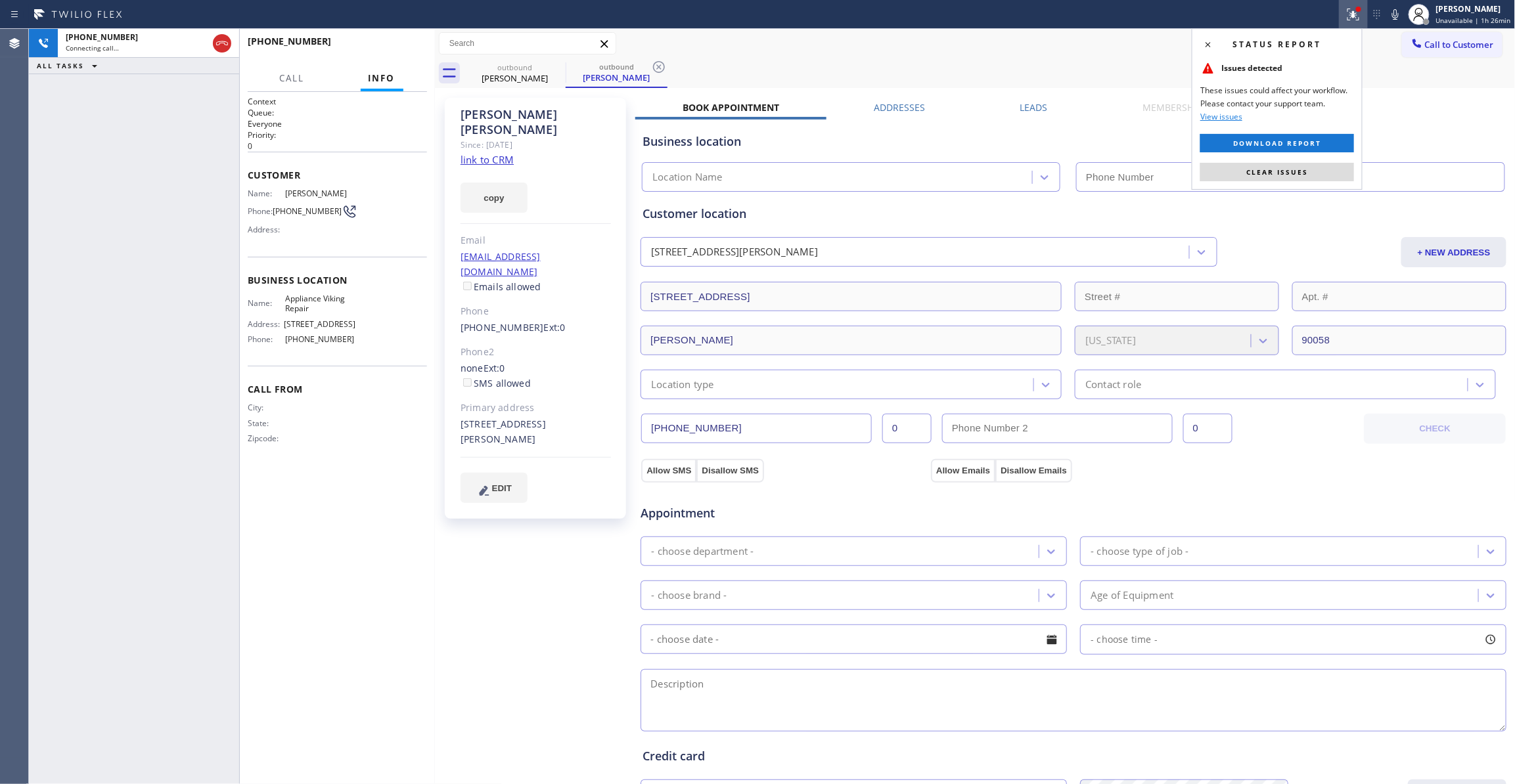
click at [1268, 169] on span "Clear issues" at bounding box center [1277, 171] width 61 height 9
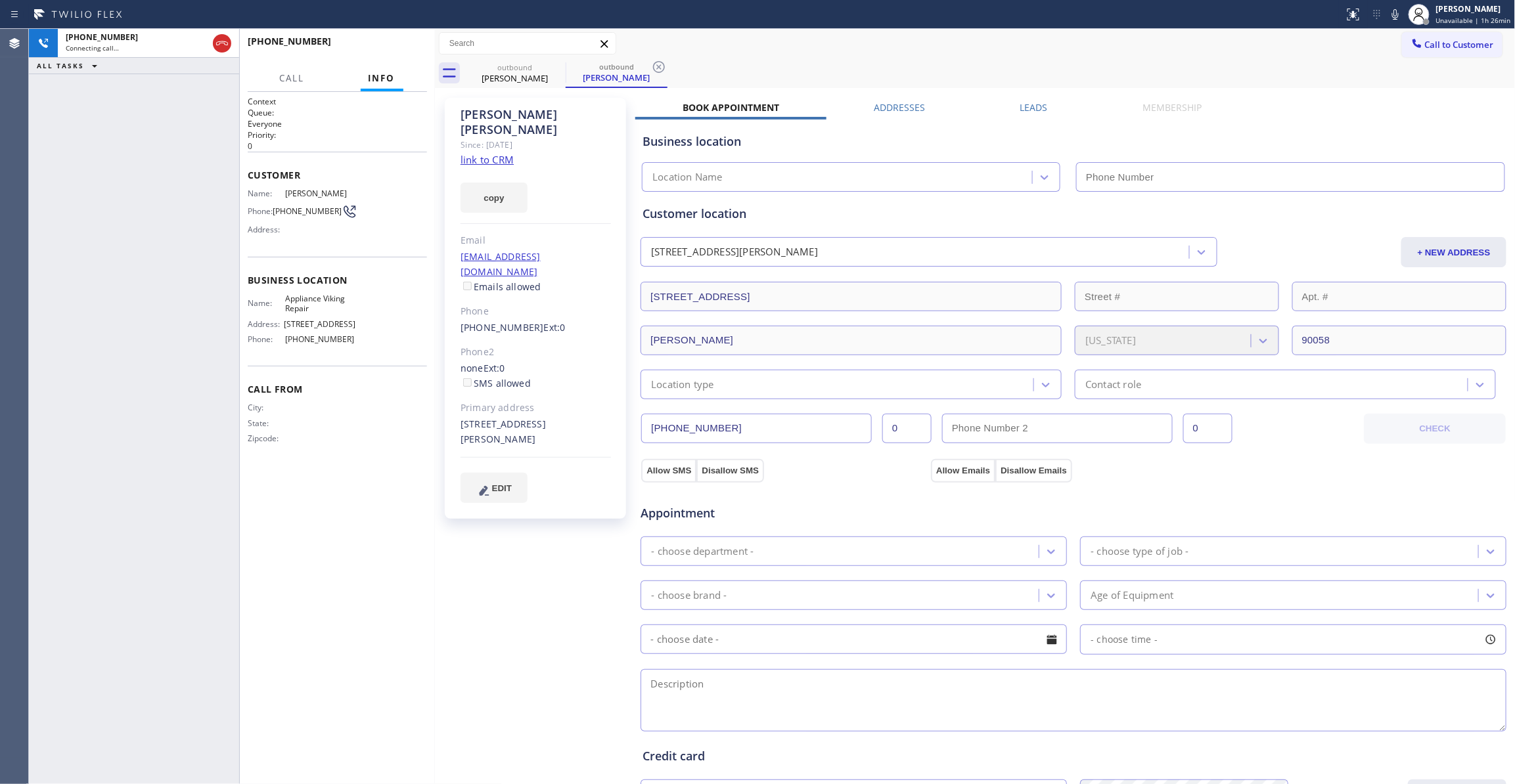
type input "(617) 219-9255"
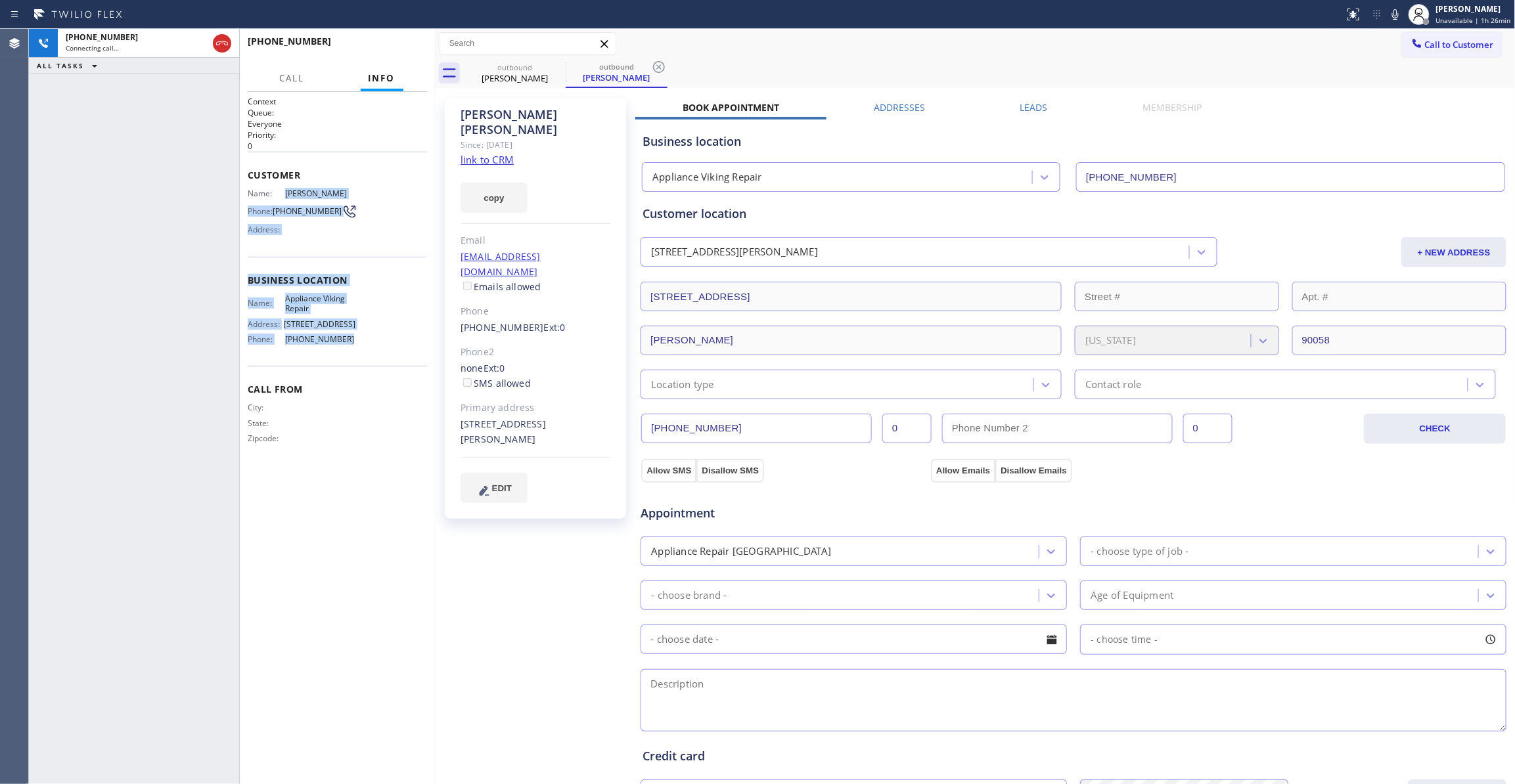
drag, startPoint x: 343, startPoint y: 338, endPoint x: 283, endPoint y: 188, distance: 161.6
click at [283, 188] on div "Context Queue: Everyone Priority: 0 Customer Name: Tony Kim Phone: (323) 363-88…" at bounding box center [337, 280] width 179 height 369
copy div "Tony Kim Phone: (323) 363-8807 Address: Business location Name: Appliance Vikin…"
drag, startPoint x: 406, startPoint y: 208, endPoint x: 406, endPoint y: 135, distance: 73.0
click at [406, 208] on div "Name: Tony Kim Phone: (323) 363-8807 Address:" at bounding box center [337, 214] width 179 height 52
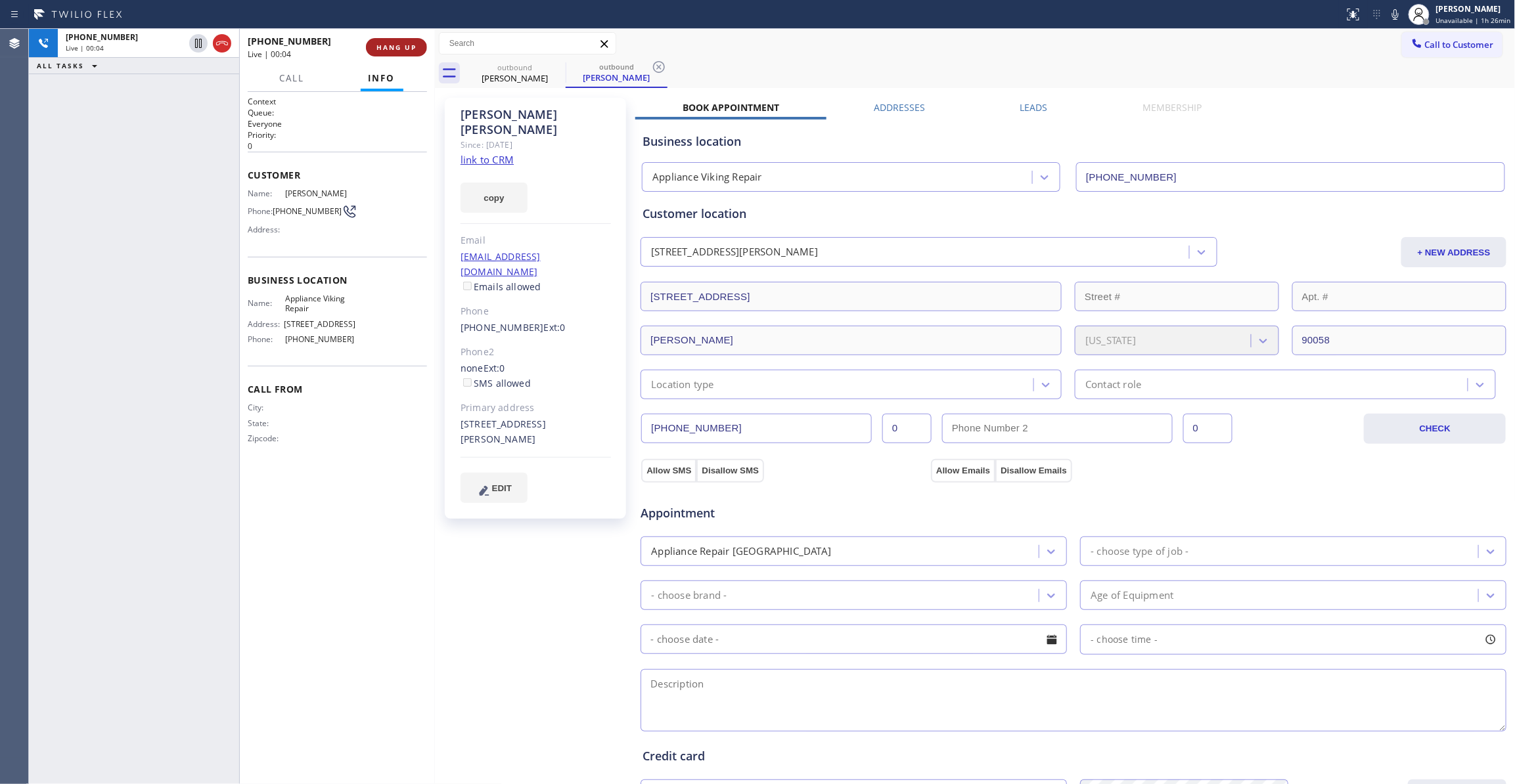
click at [388, 52] on button "HANG UP" at bounding box center [397, 48] width 61 height 18
click at [663, 69] on icon at bounding box center [659, 66] width 16 height 16
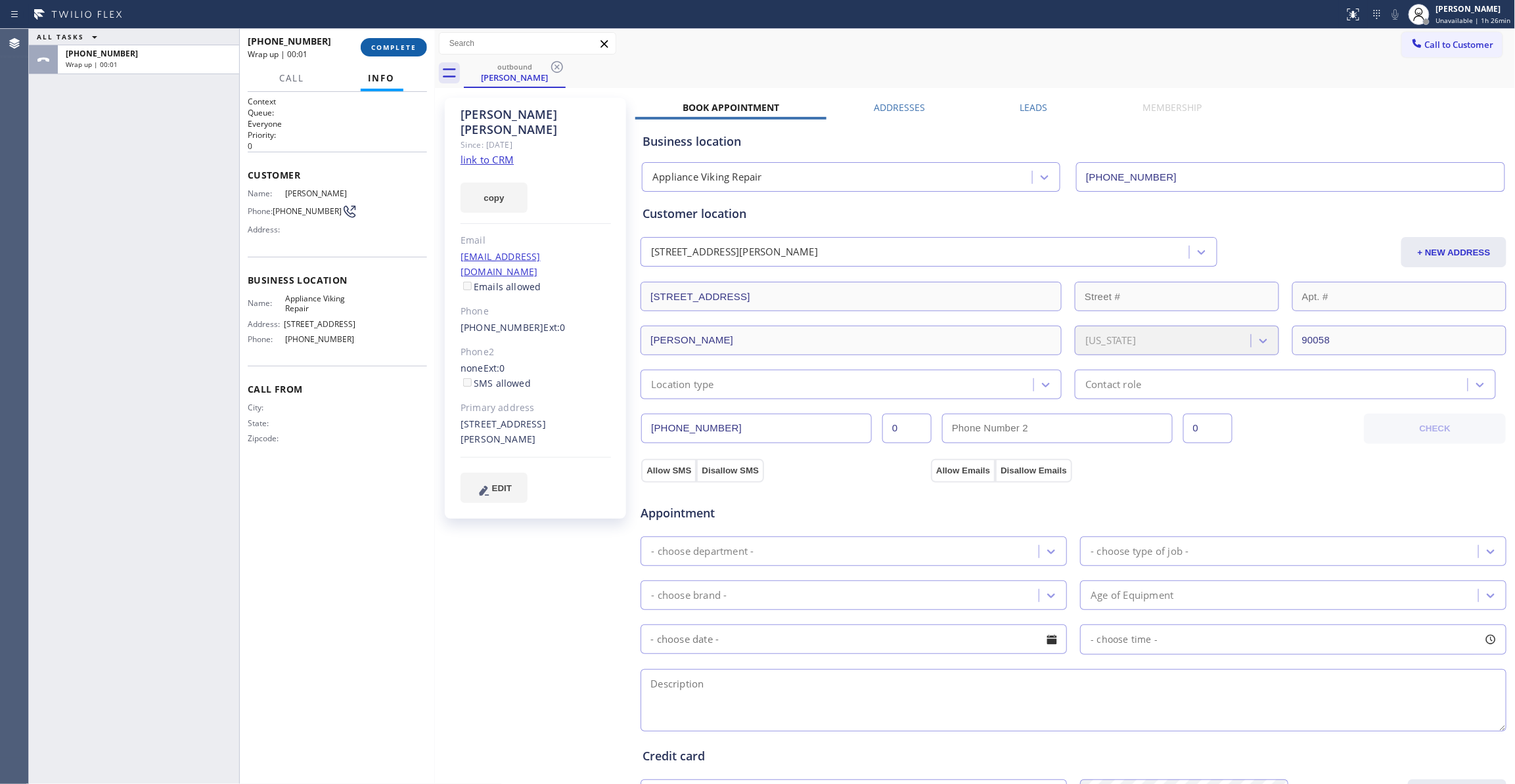
click at [379, 56] on button "COMPLETE" at bounding box center [393, 48] width 66 height 18
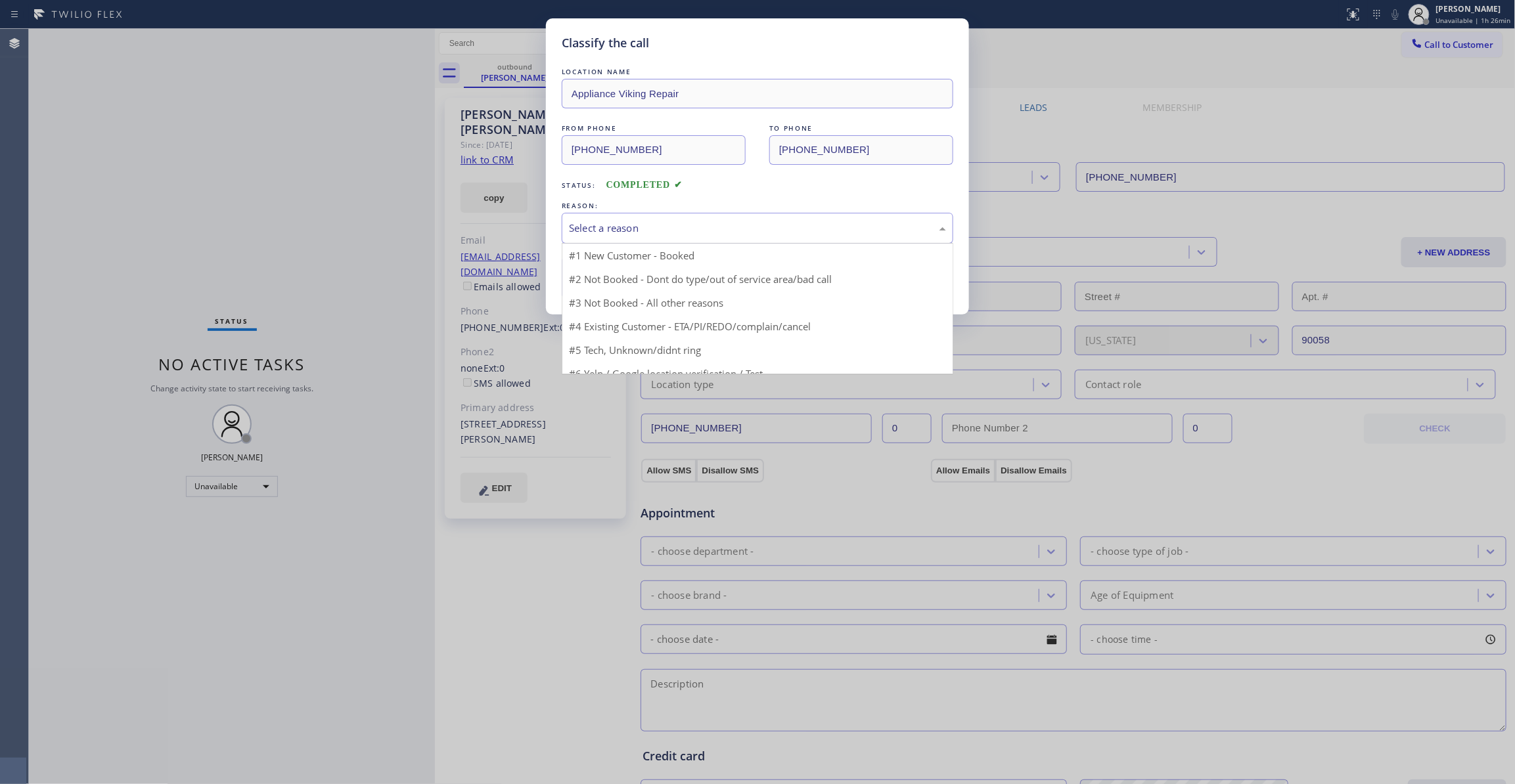
click at [587, 227] on div "Select a reason" at bounding box center [757, 228] width 377 height 15
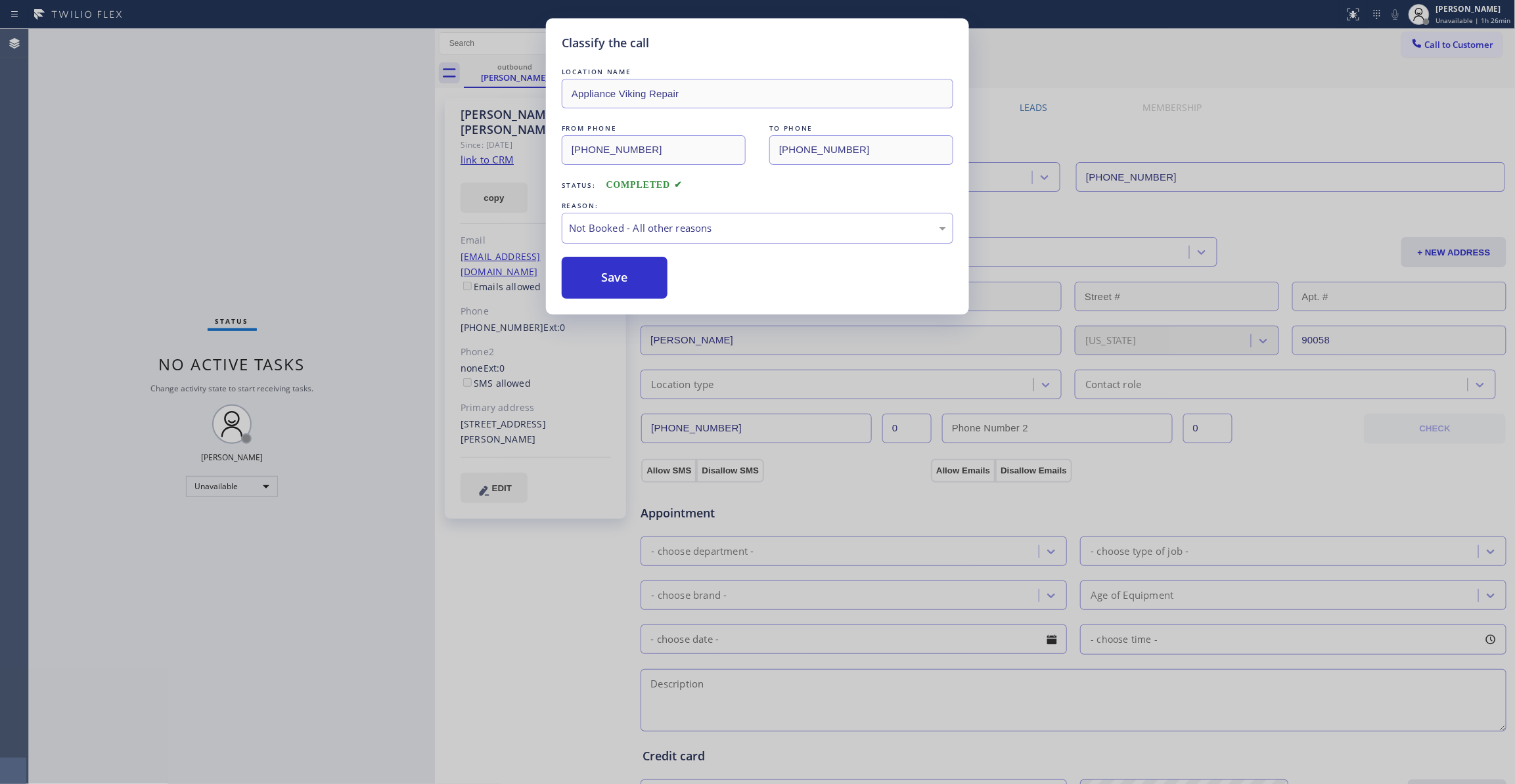
click at [602, 283] on button "Save" at bounding box center [615, 277] width 106 height 42
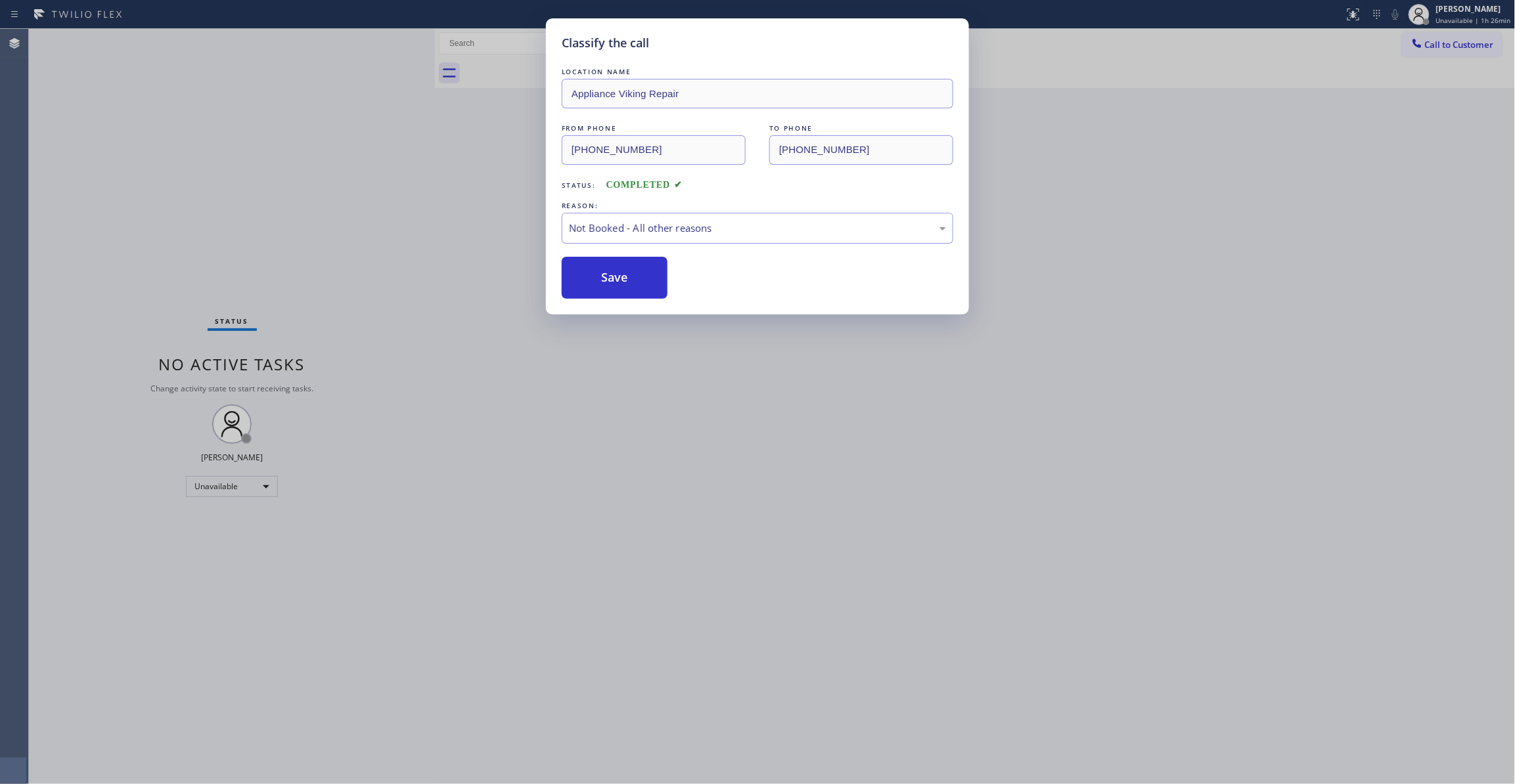
click at [602, 283] on button "Save" at bounding box center [615, 277] width 106 height 42
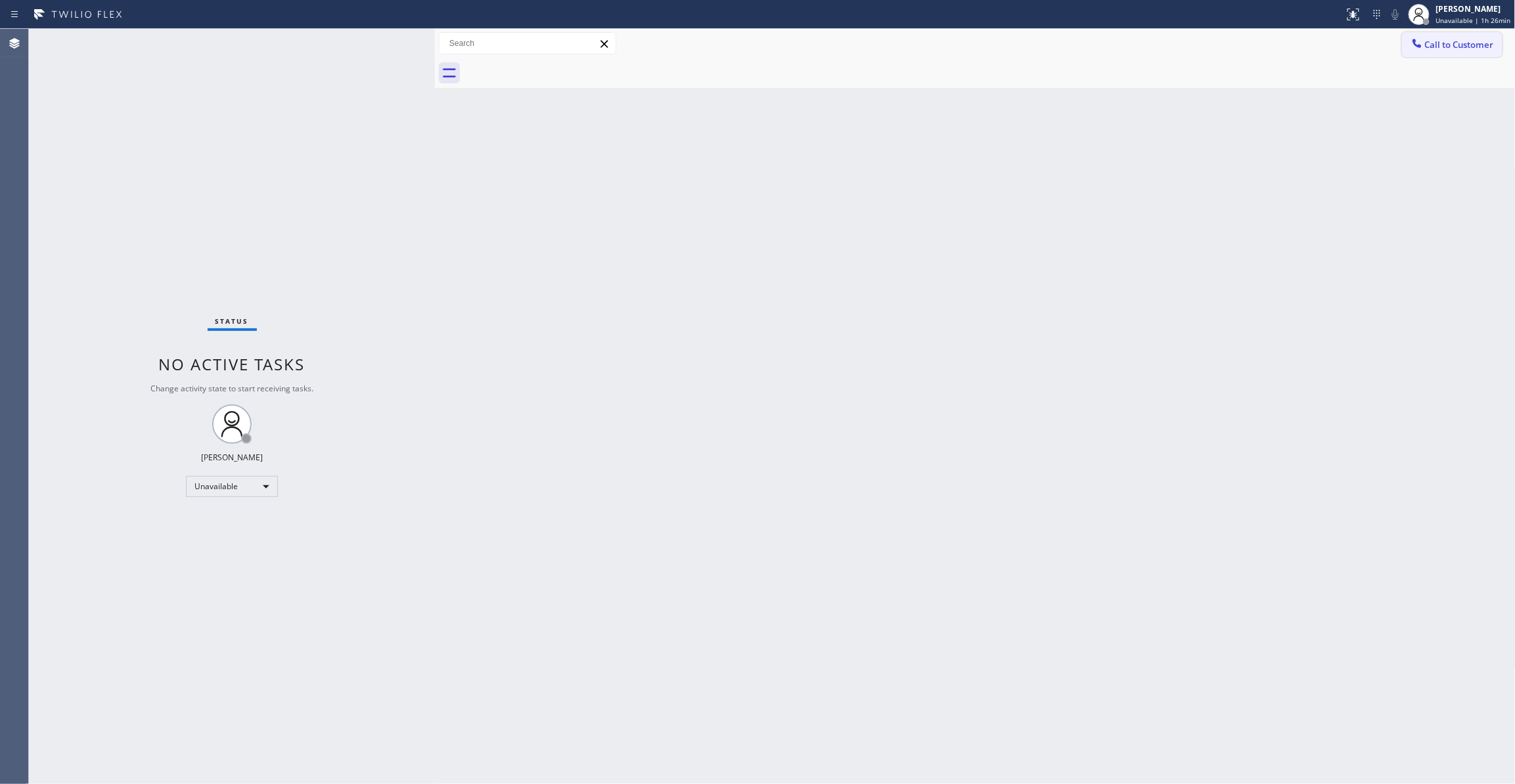
click at [1445, 45] on span "Call to Customer" at bounding box center [1459, 44] width 69 height 11
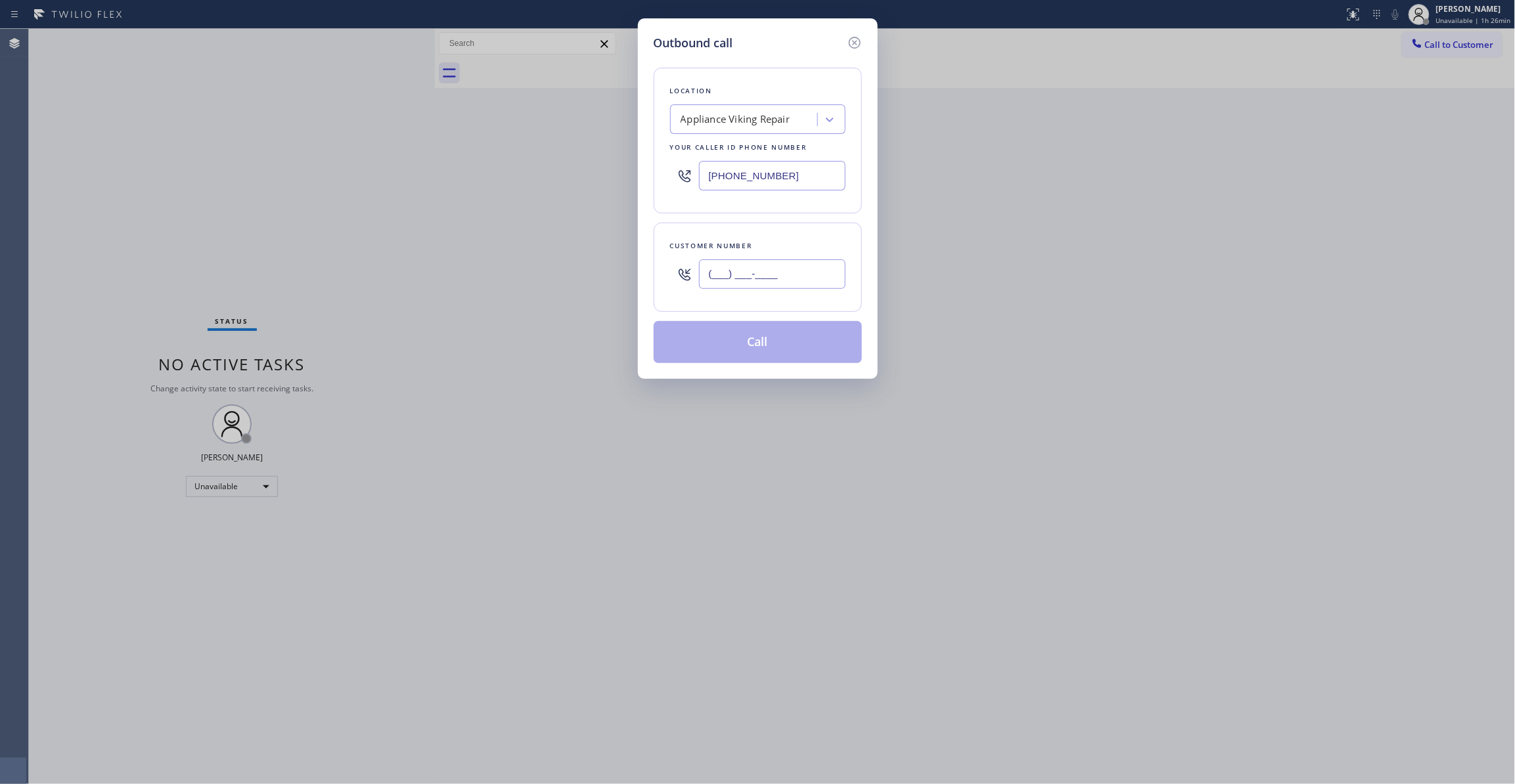
click at [754, 283] on input "(___) ___-____" at bounding box center [772, 274] width 147 height 29
paste input "323) 363-8807"
type input "(323) 363-8807"
click at [752, 339] on button "Call" at bounding box center [758, 342] width 208 height 42
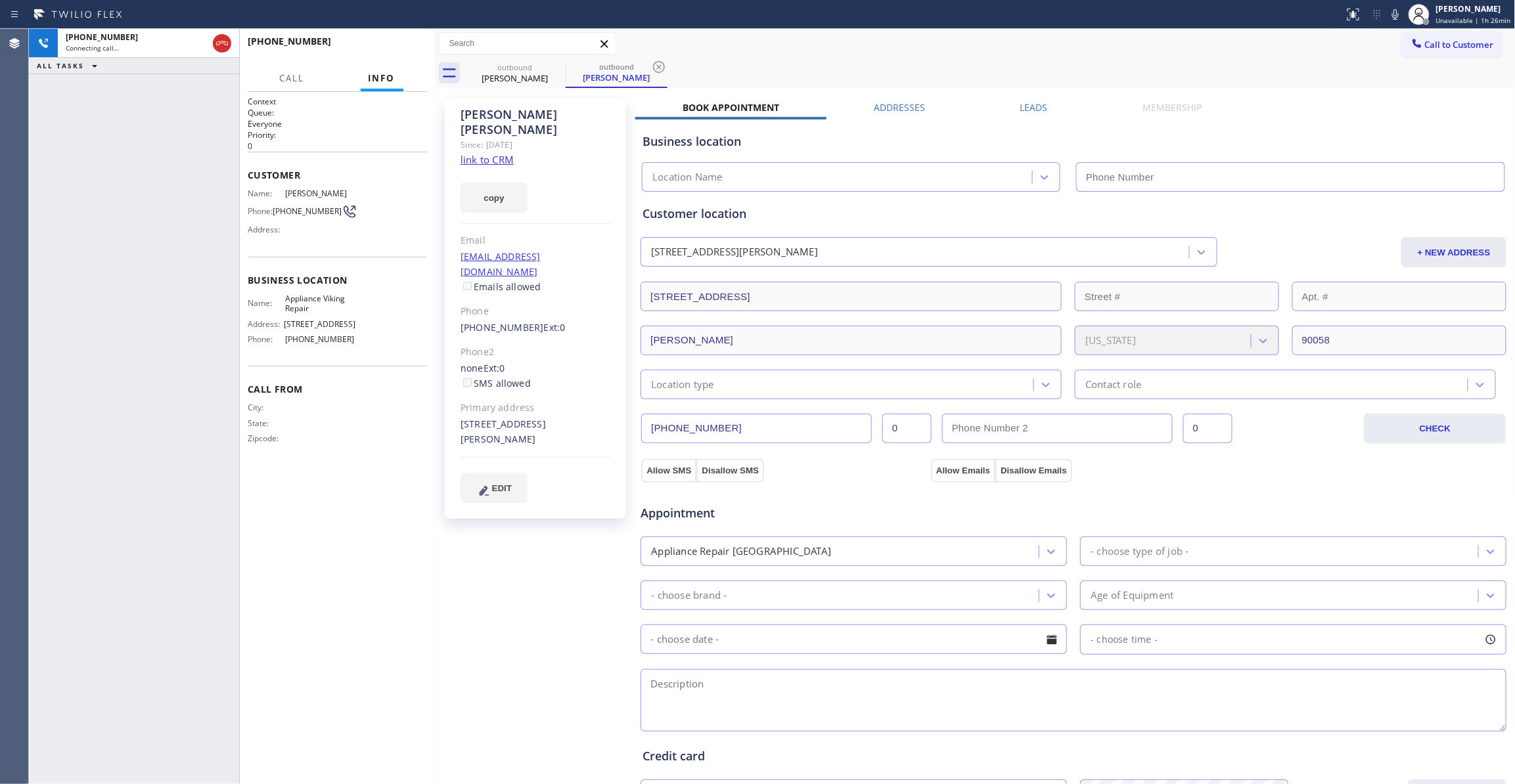
type input "(617) 219-9255"
click at [658, 66] on icon at bounding box center [659, 67] width 11 height 11
copy div "(323) 363-8807"
drag, startPoint x: 333, startPoint y: 218, endPoint x: 276, endPoint y: 217, distance: 57.0
click at [276, 217] on div "Phone: (323) 363-8807" at bounding box center [301, 211] width 107 height 16
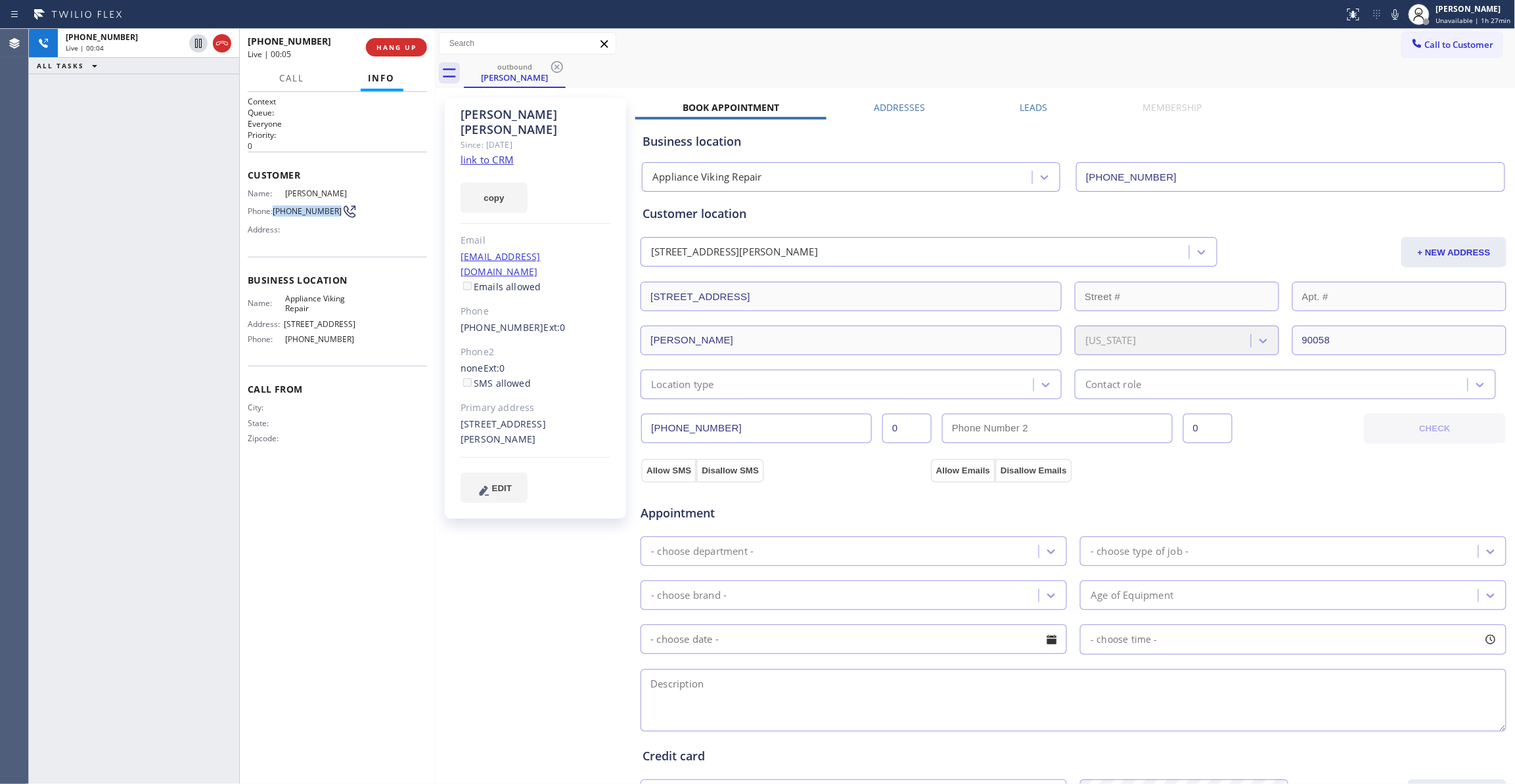
drag, startPoint x: 71, startPoint y: 230, endPoint x: 182, endPoint y: 5, distance: 250.9
click at [71, 229] on div "+13233638807 Live | 00:04 ALL TASKS ALL TASKS ACTIVE TASKS TASKS IN WRAP UP" at bounding box center [134, 406] width 211 height 755
click at [385, 46] on span "HANG UP" at bounding box center [396, 47] width 40 height 9
click at [409, 46] on span "COMPLETE" at bounding box center [393, 47] width 45 height 9
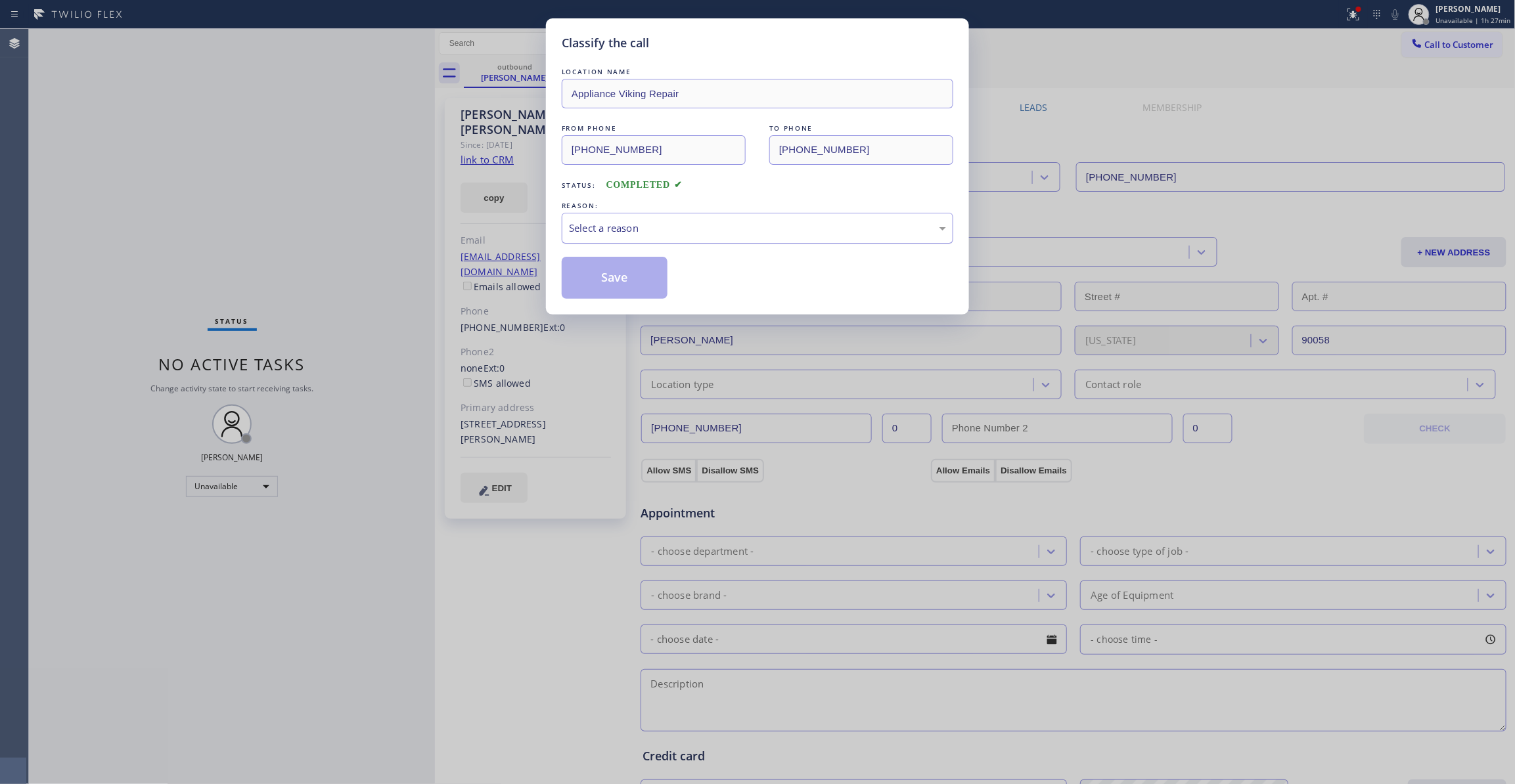
click at [618, 229] on div "Select a reason" at bounding box center [757, 228] width 377 height 15
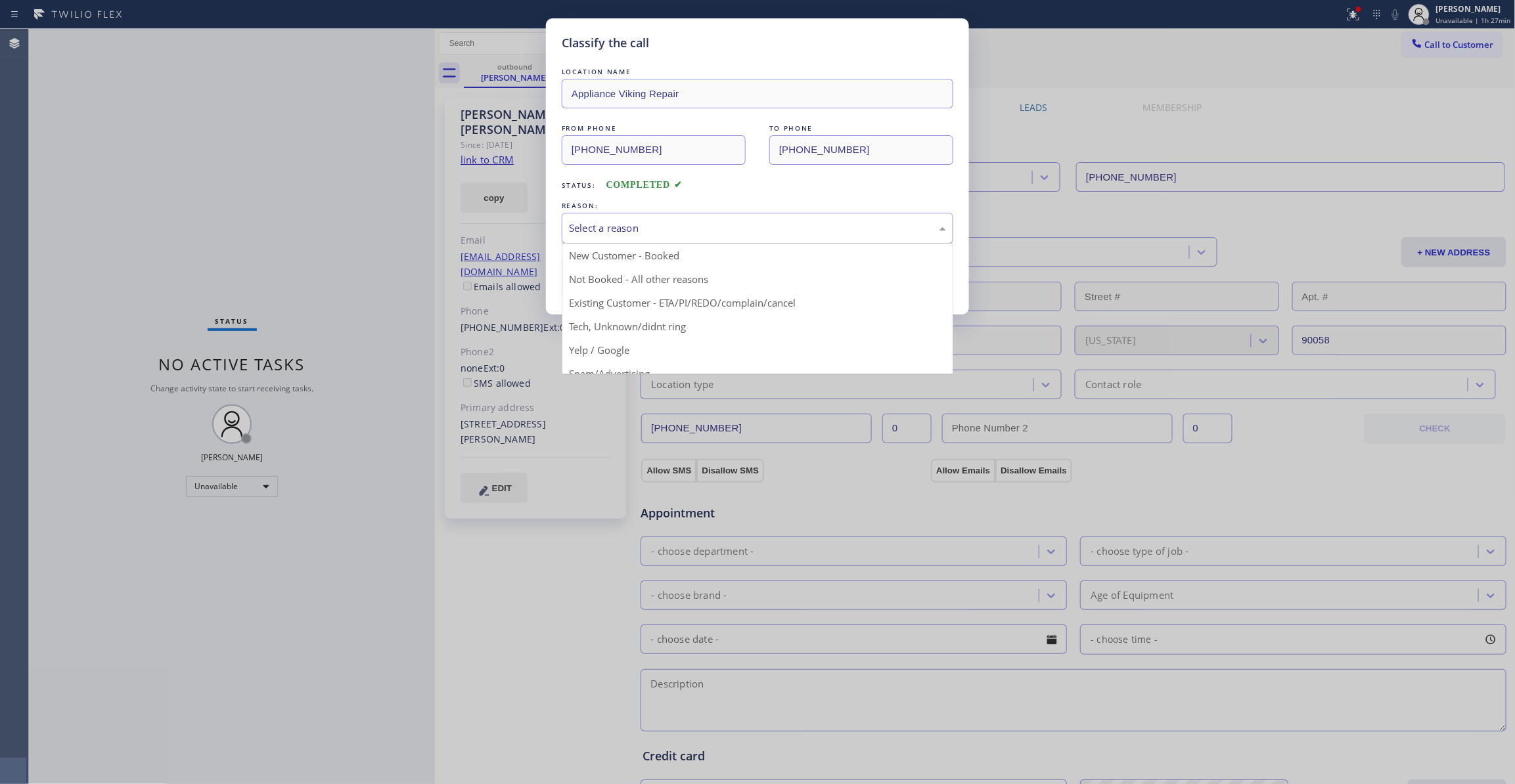
drag, startPoint x: 618, startPoint y: 293, endPoint x: 613, endPoint y: 285, distance: 9.4
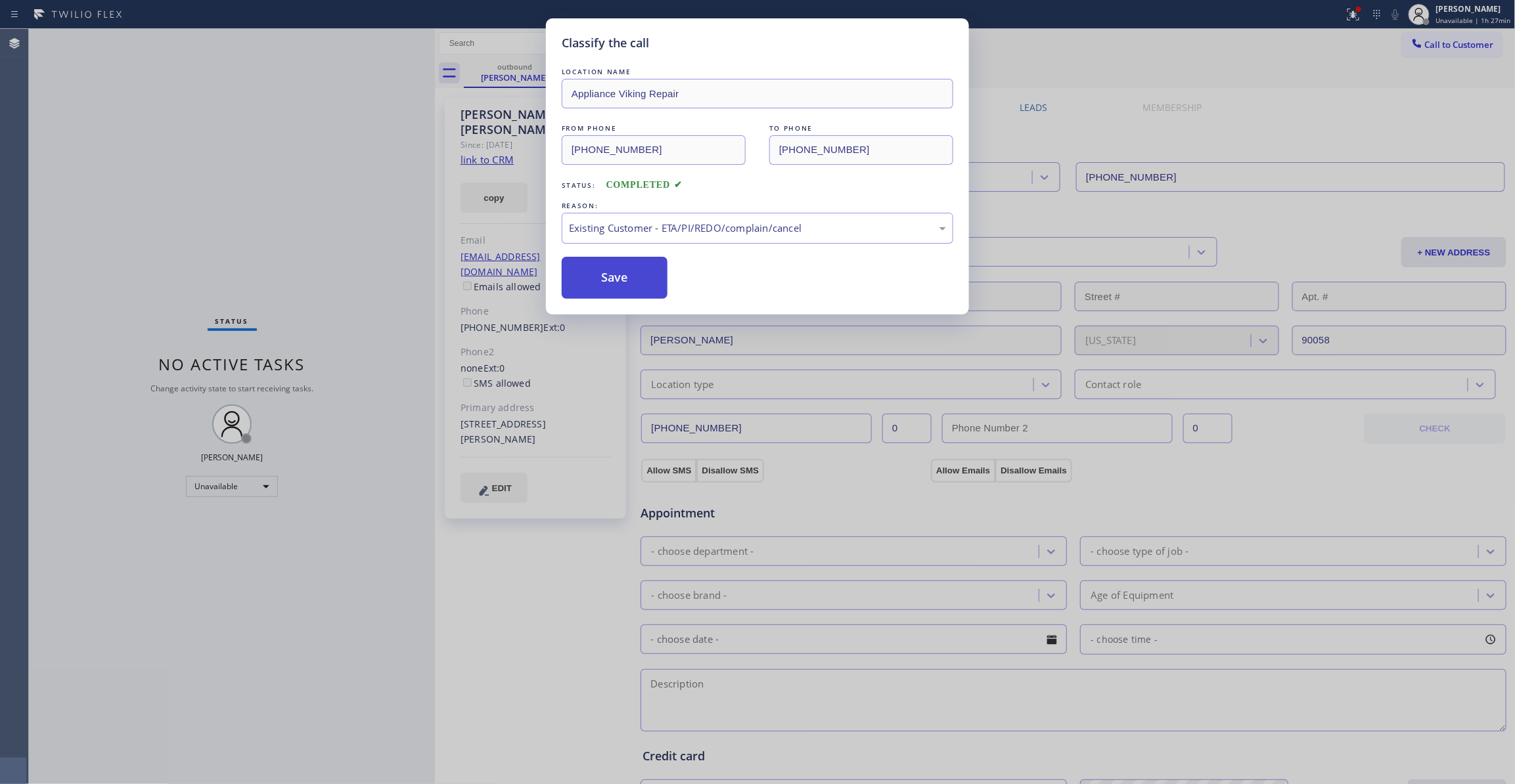
click at [613, 285] on button "Save" at bounding box center [615, 277] width 106 height 42
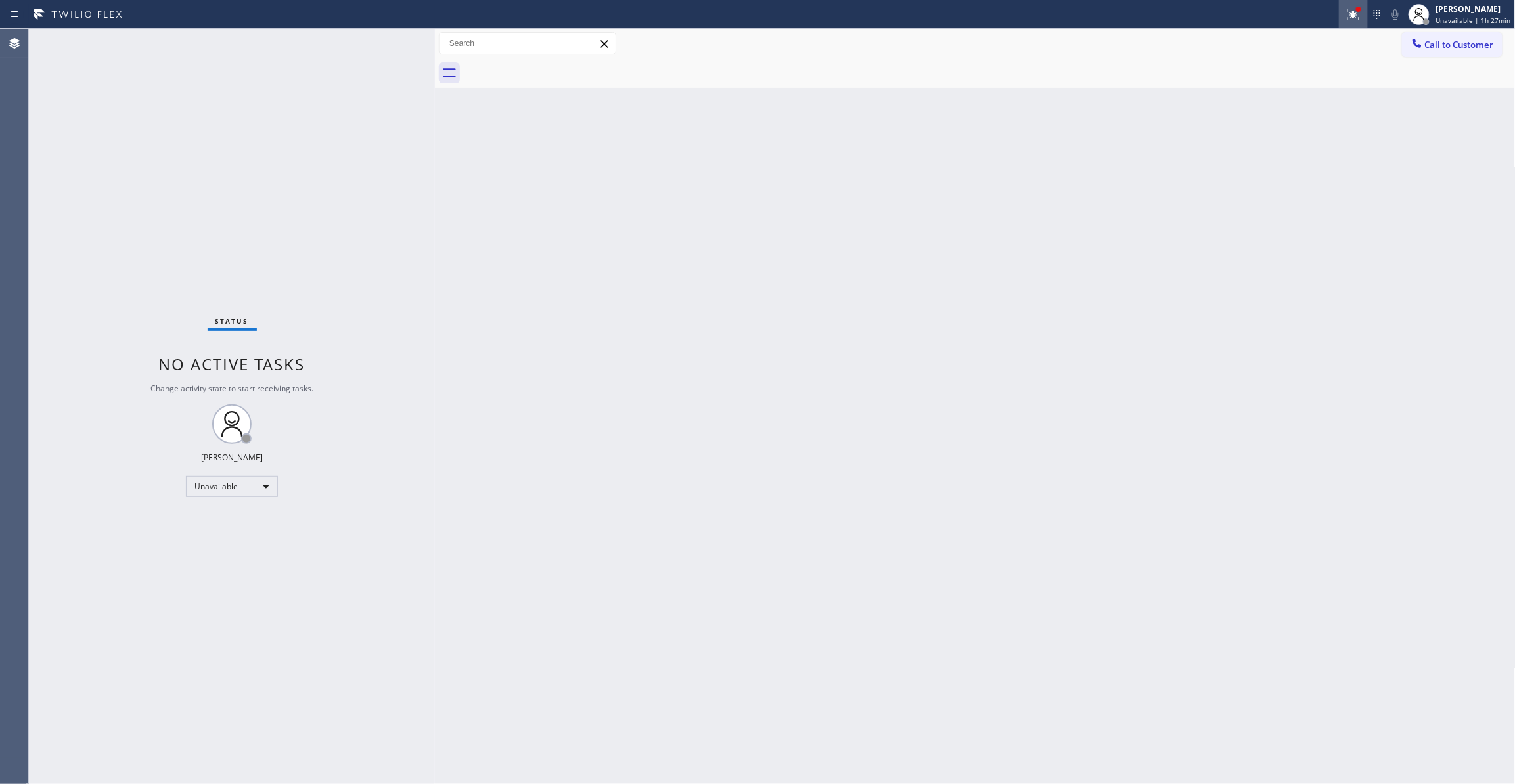
drag, startPoint x: 1343, startPoint y: 18, endPoint x: 1352, endPoint y: 179, distance: 161.3
click at [1347, 19] on icon at bounding box center [1353, 14] width 11 height 11
click at [1290, 179] on button "Clear issues" at bounding box center [1277, 172] width 154 height 18
click at [1451, 48] on span "Call to Customer" at bounding box center [1459, 44] width 69 height 11
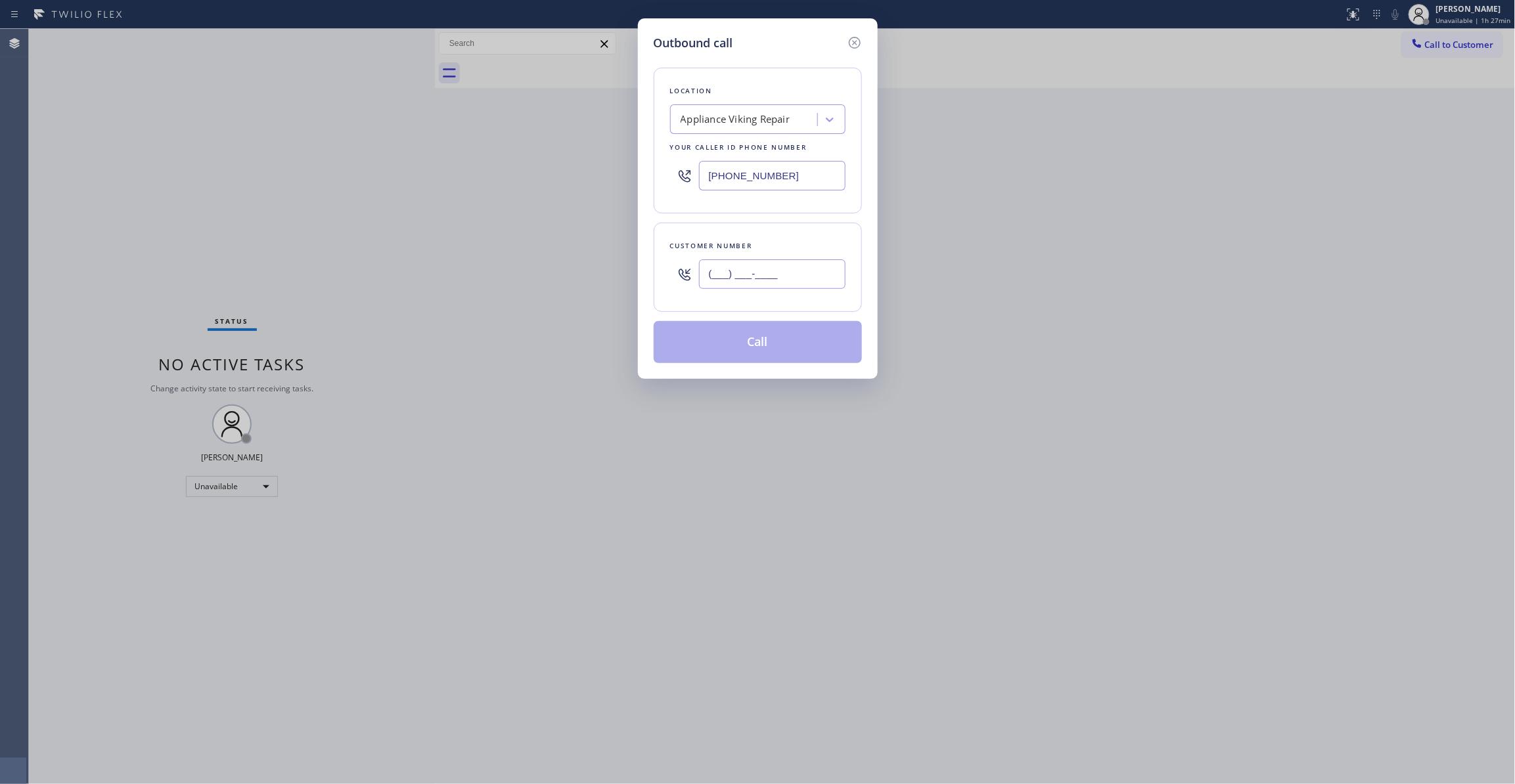
click at [742, 274] on input "(___) ___-____" at bounding box center [772, 274] width 147 height 29
paste input "323) 363-8807"
click at [847, 43] on icon at bounding box center [854, 42] width 16 height 16
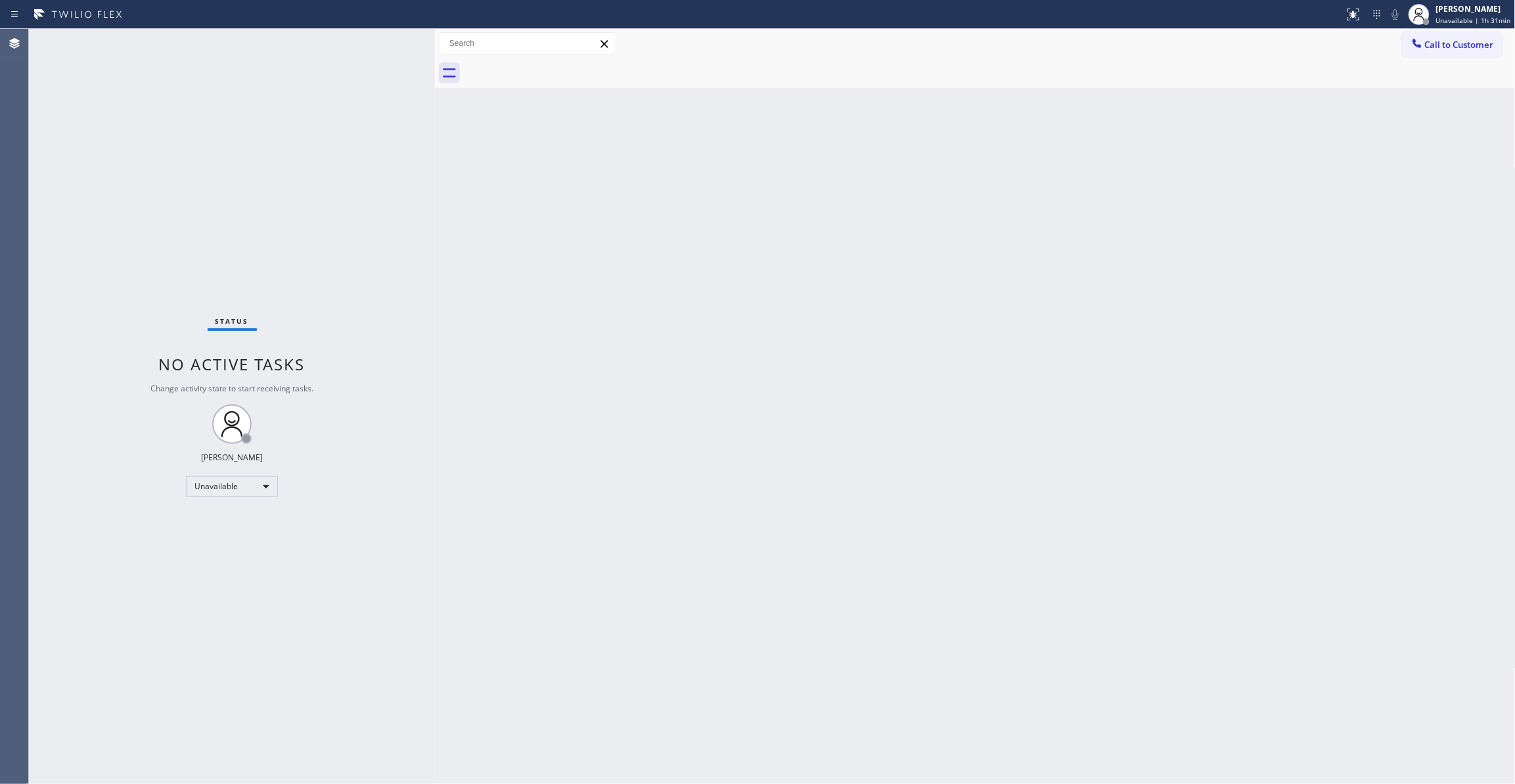
click at [85, 318] on div "Status No active tasks Change activity state to start receiving tasks. [PERSON_…" at bounding box center [231, 406] width 406 height 755
click at [1451, 45] on span "Call to Customer" at bounding box center [1459, 44] width 69 height 11
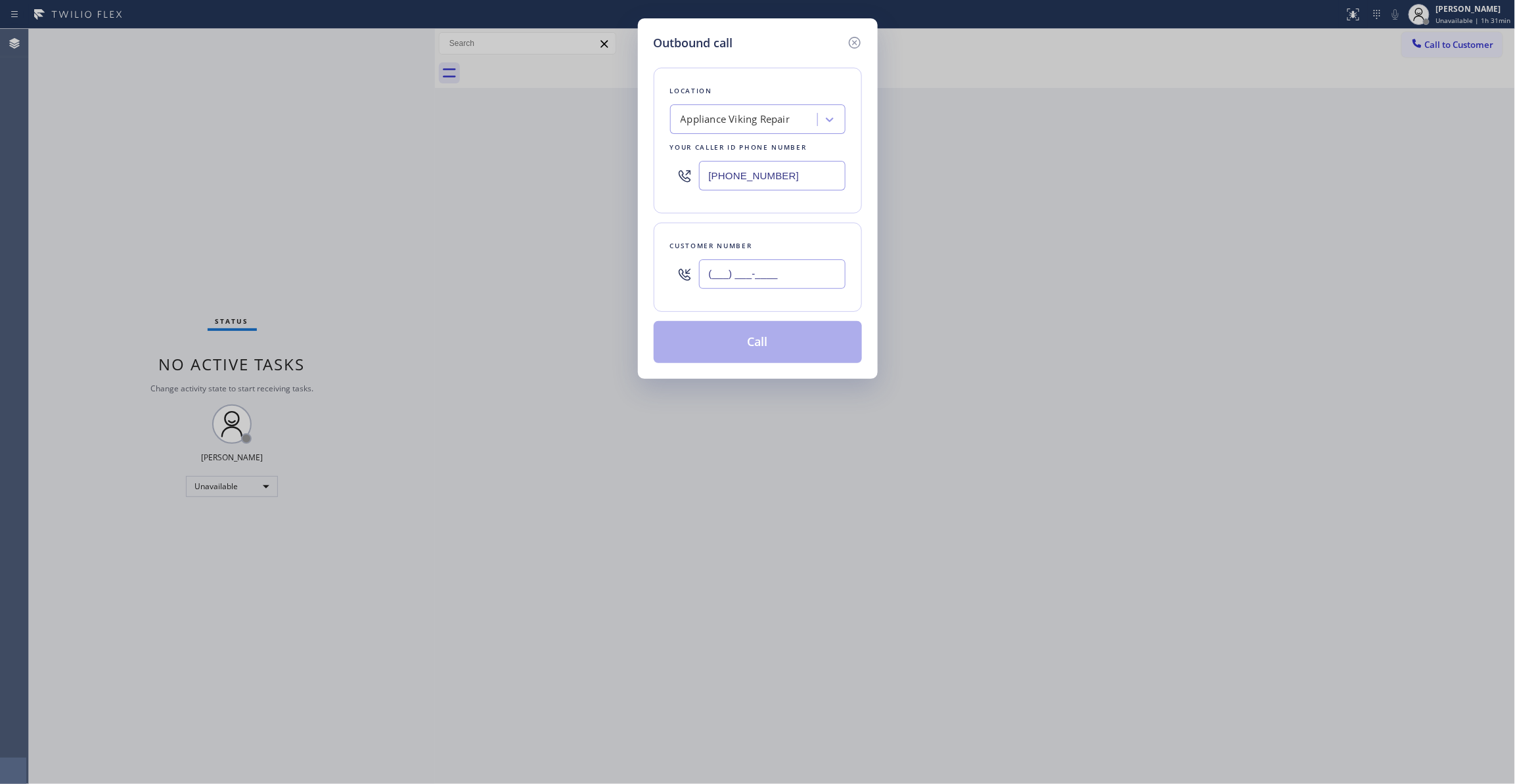
click at [753, 274] on input "(___) ___-____" at bounding box center [772, 274] width 147 height 29
paste input "714) 315-1035"
type input "(714) 315-1035"
paste input "57) 239-3048"
drag, startPoint x: 813, startPoint y: 177, endPoint x: 631, endPoint y: 247, distance: 195.0
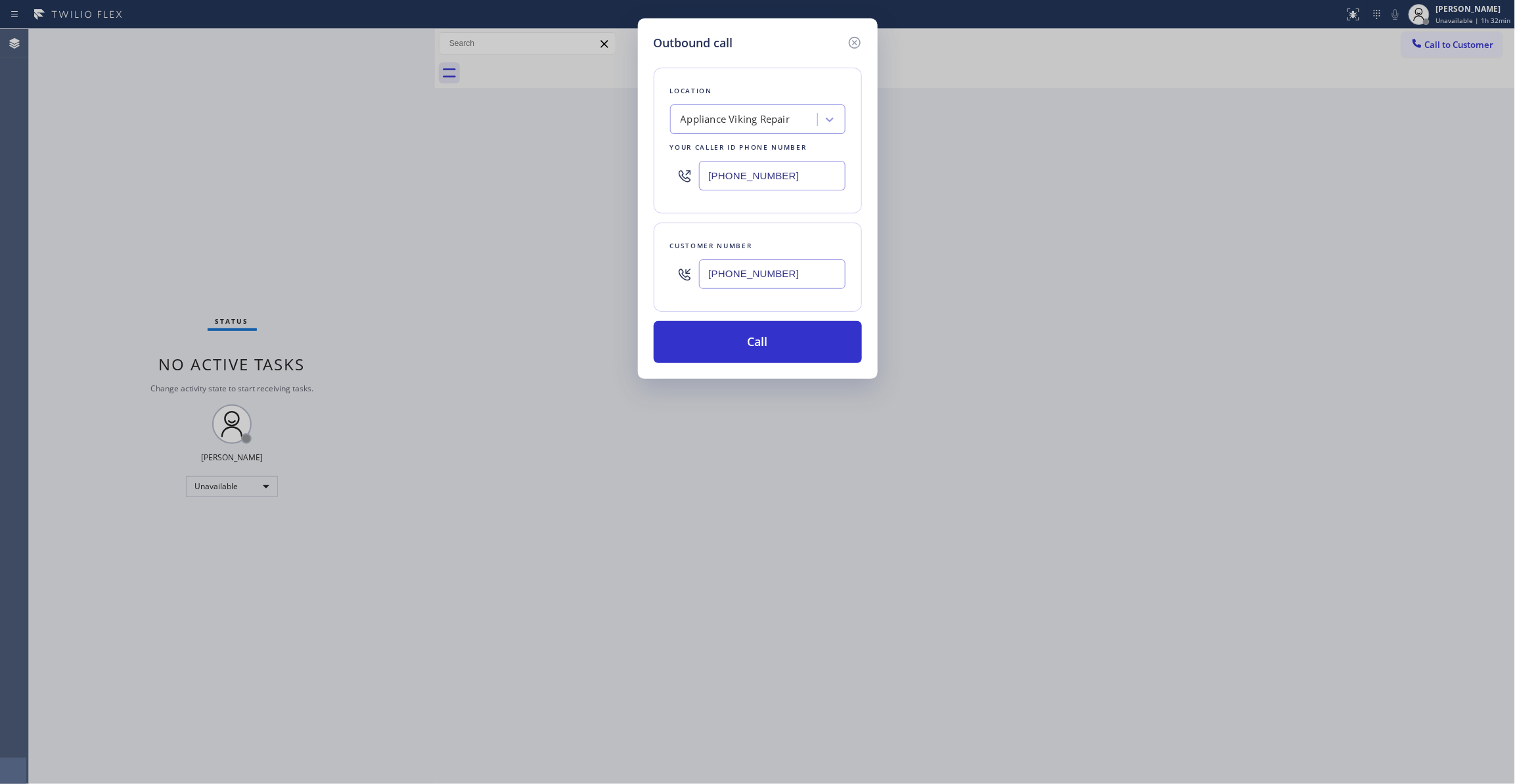
click at [501, 182] on div "Outbound call Location Appliance Viking Repair Your caller id phone number (617…" at bounding box center [757, 392] width 1515 height 784
type input "(657) 239-3048"
drag, startPoint x: 816, startPoint y: 271, endPoint x: 569, endPoint y: 261, distance: 247.2
click at [569, 261] on div "Outbound call Location GE Monogram Inc Repair Fullerton Your caller id phone nu…" at bounding box center [757, 392] width 1515 height 784
click at [767, 353] on button "Call" at bounding box center [758, 342] width 208 height 42
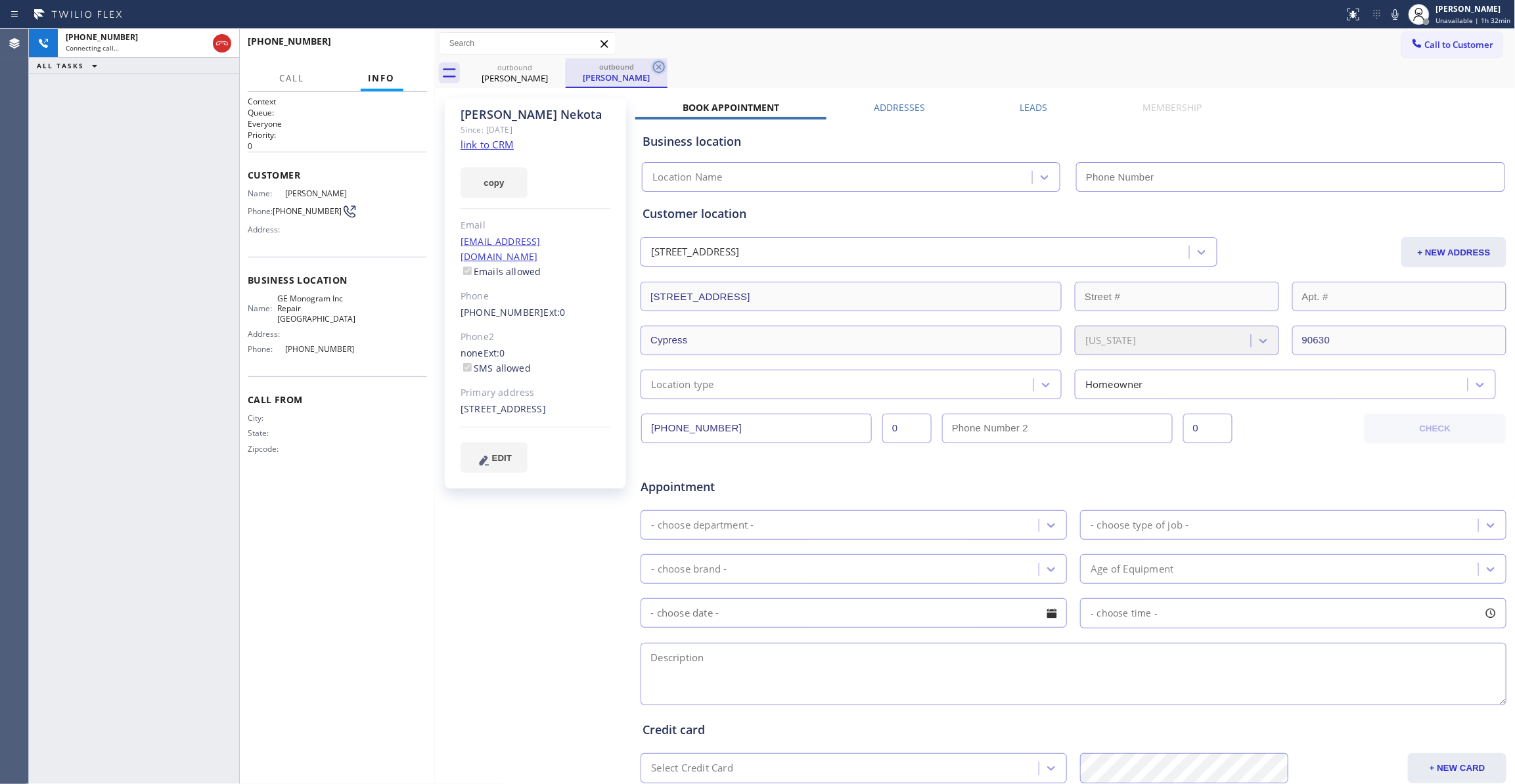
type input "(657) 239-3048"
click at [658, 68] on icon at bounding box center [659, 66] width 16 height 16
click at [509, 143] on link "link to CRM" at bounding box center [487, 144] width 53 height 13
click at [497, 147] on link "link to CRM" at bounding box center [487, 144] width 53 height 13
click at [397, 53] on button "HANG UP" at bounding box center [397, 48] width 61 height 18
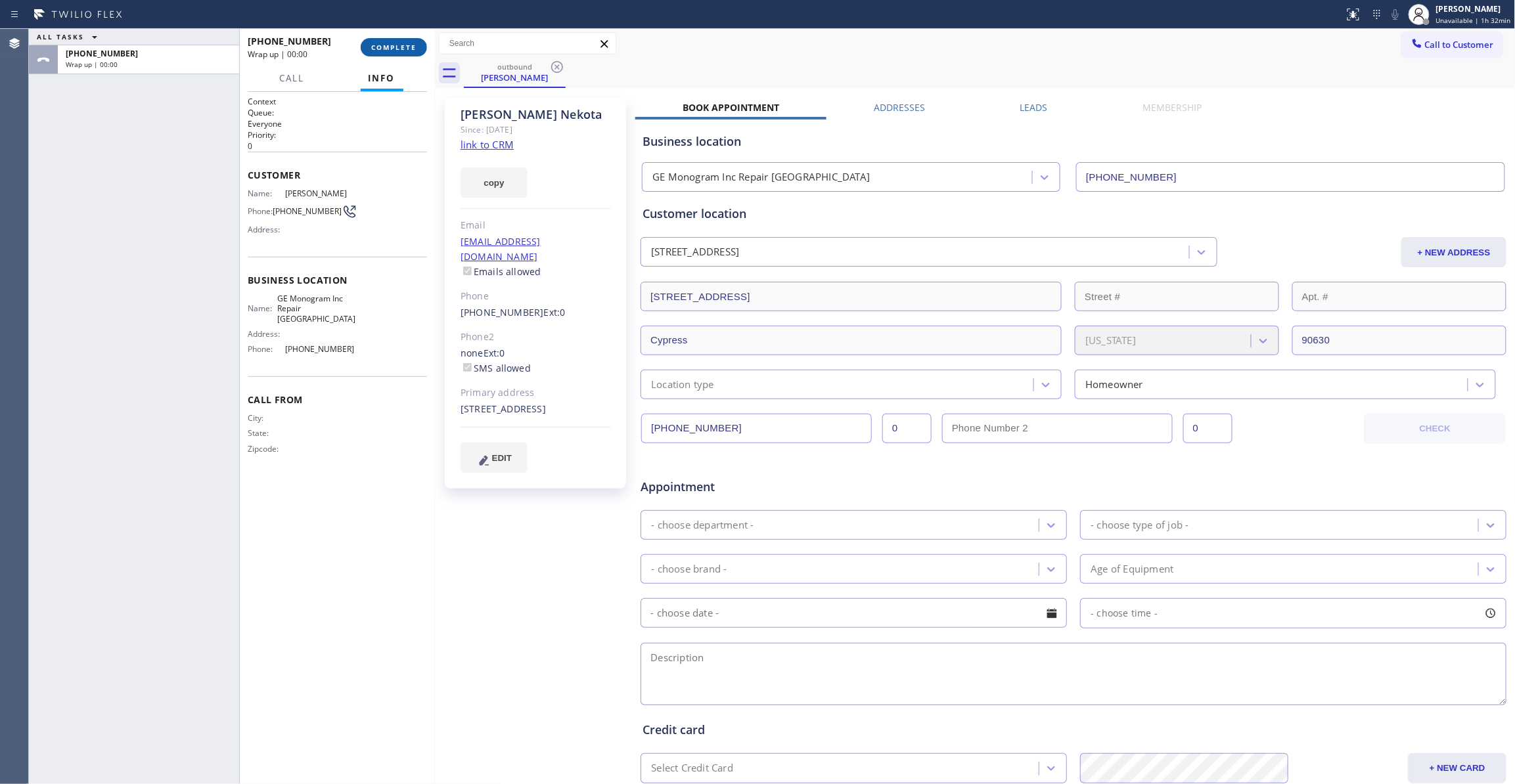
click at [397, 46] on span "COMPLETE" at bounding box center [393, 47] width 45 height 9
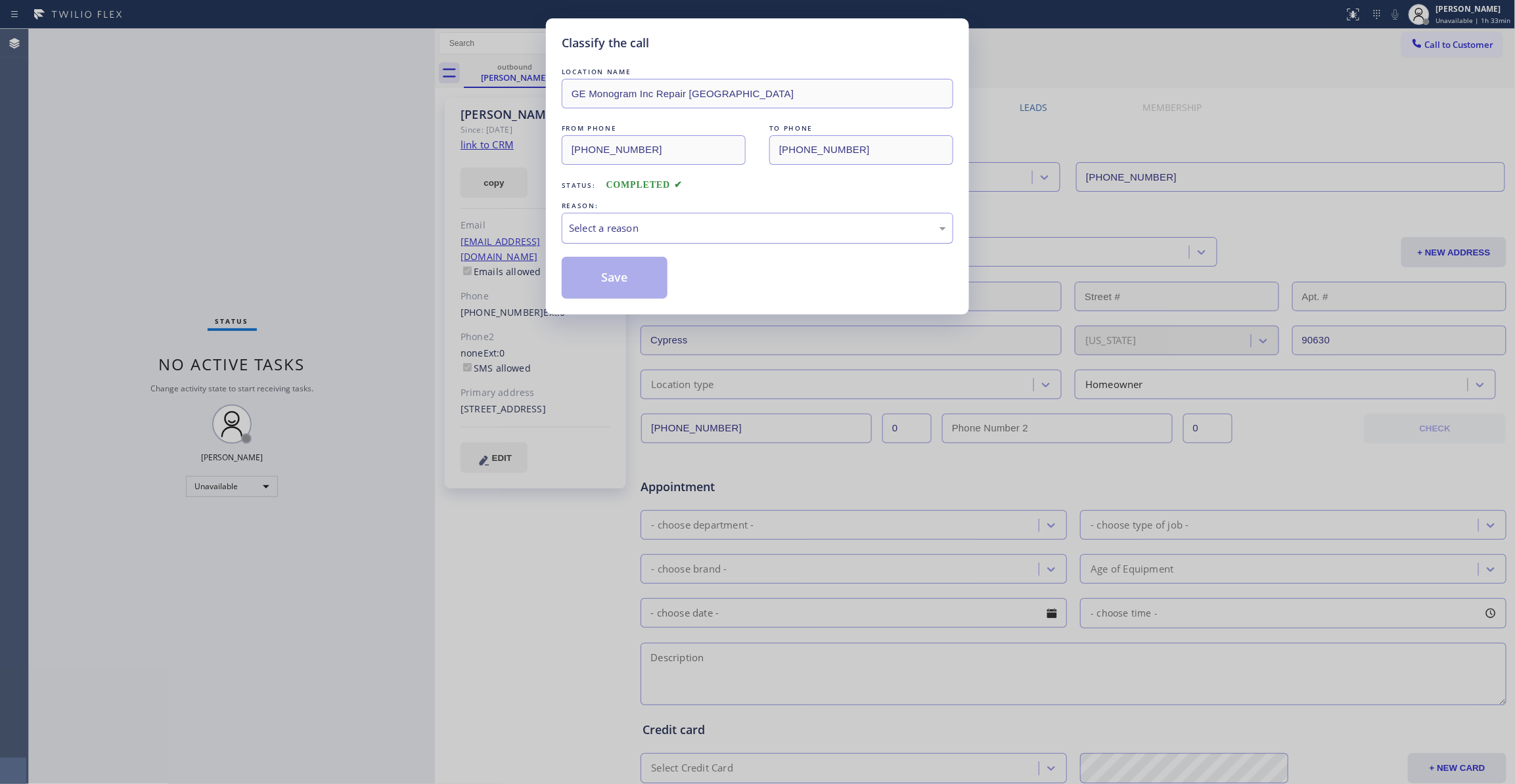
click at [576, 227] on div "Select a reason" at bounding box center [757, 228] width 377 height 15
click at [599, 280] on button "Save" at bounding box center [615, 277] width 106 height 42
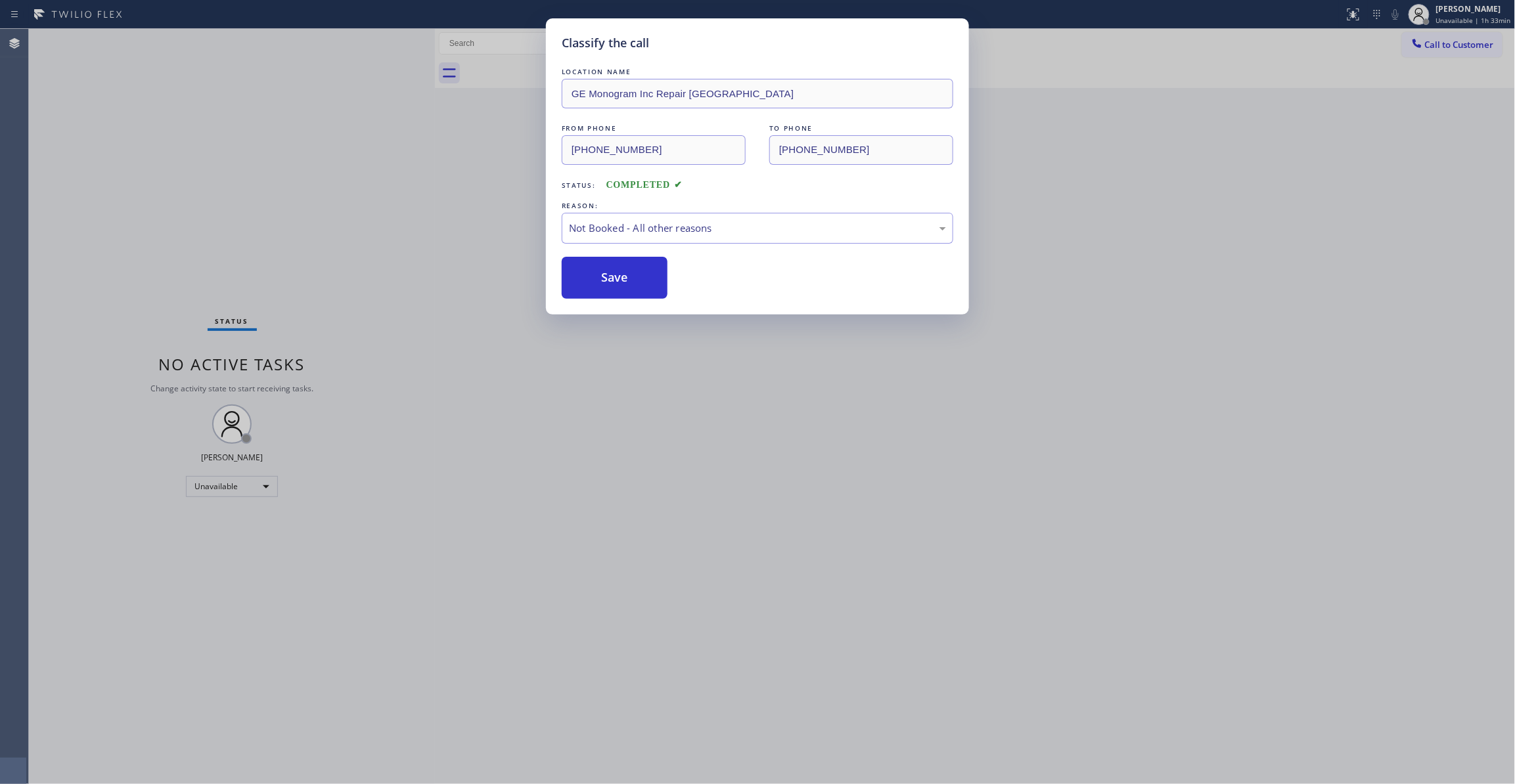
click at [599, 280] on button "Save" at bounding box center [615, 277] width 106 height 42
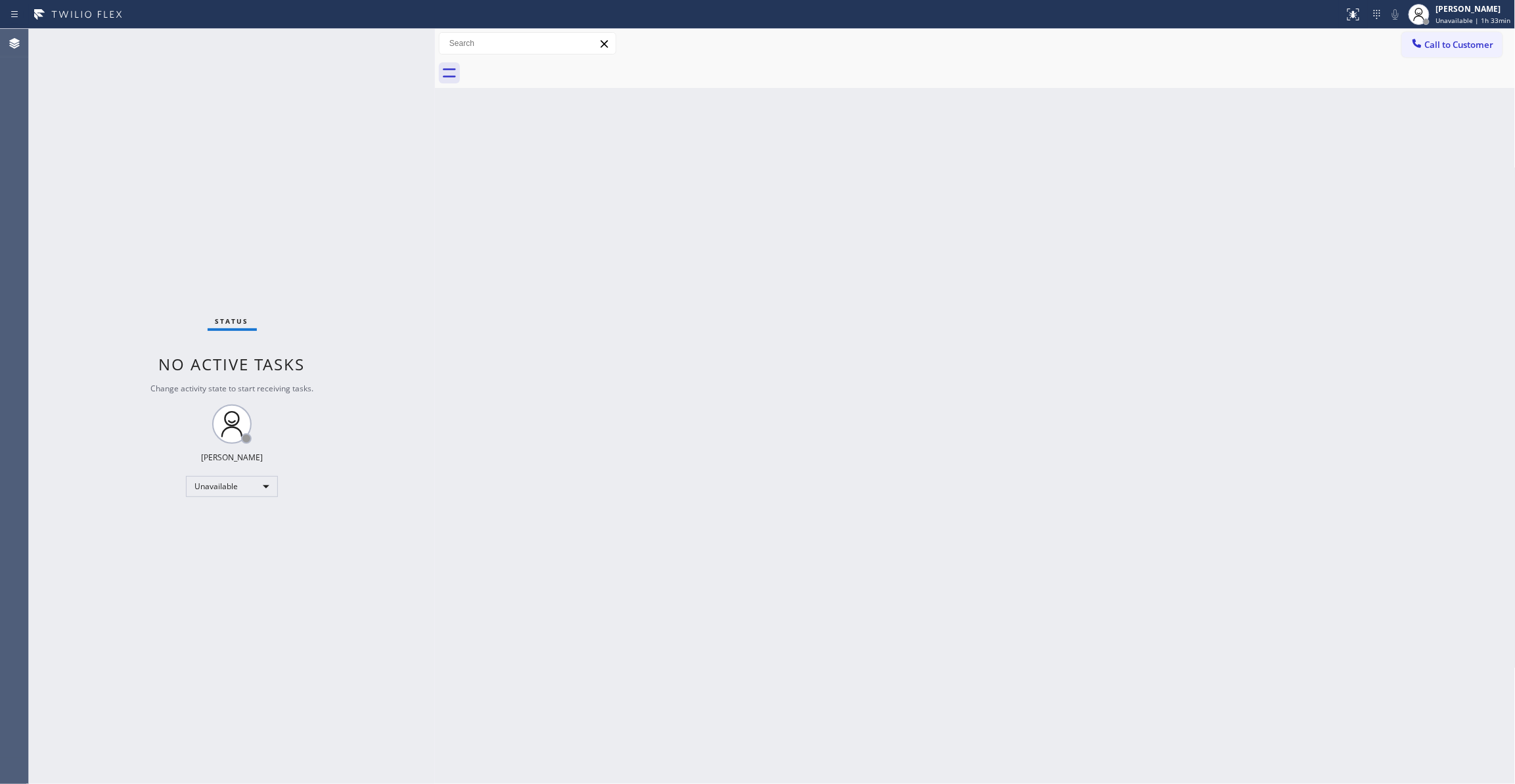
click at [1159, 245] on div "Back to Dashboard Change Sender ID Customers Technicians Select a contact Outbo…" at bounding box center [975, 406] width 1081 height 755
click at [1446, 45] on span "Call to Customer" at bounding box center [1459, 44] width 69 height 11
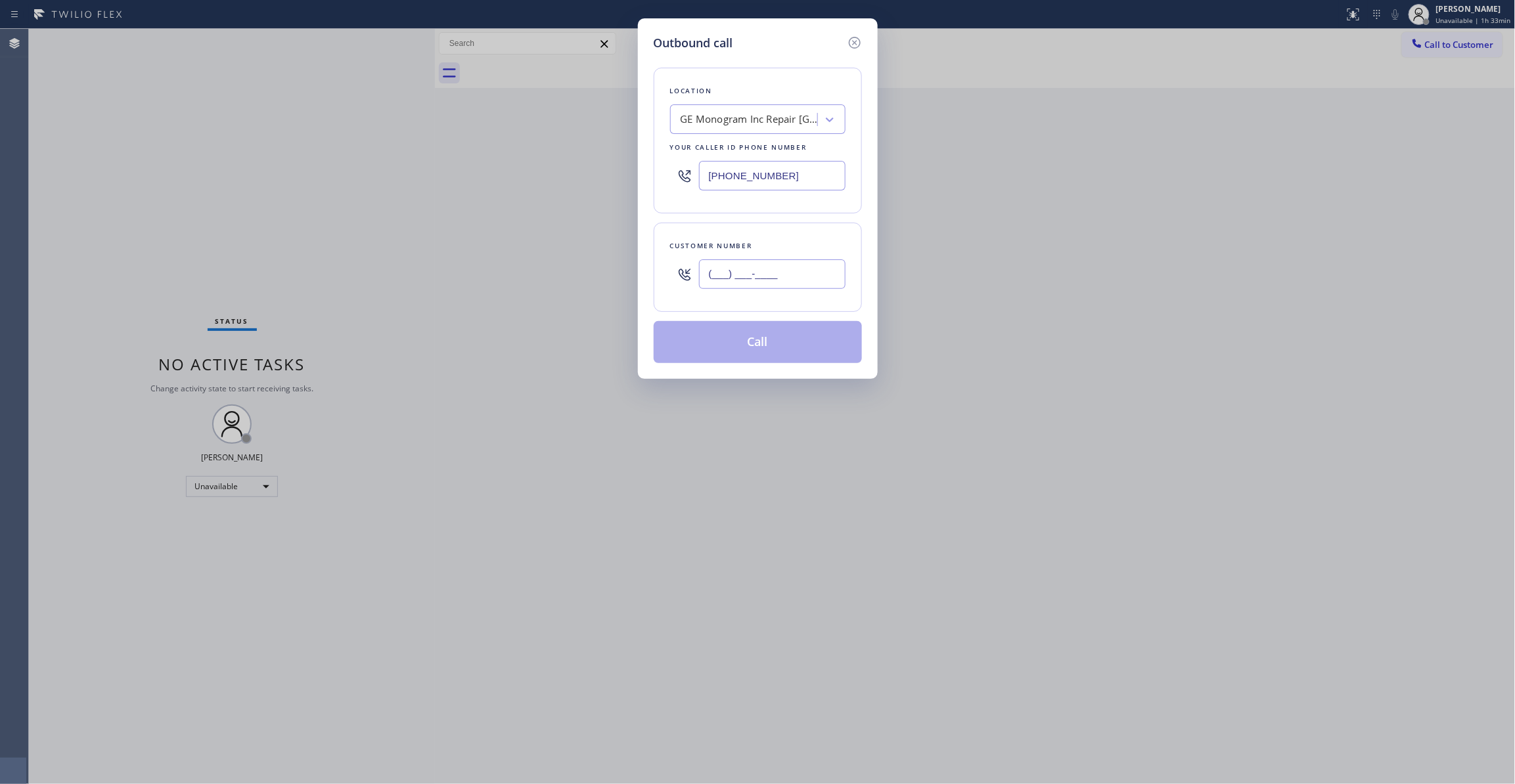
click at [762, 271] on input "(___) ___-____" at bounding box center [772, 274] width 147 height 29
paste input "206) 483-2724"
type input "(206) 483-2724"
paste input "206) 201-1911"
drag, startPoint x: 803, startPoint y: 177, endPoint x: 340, endPoint y: 177, distance: 463.0
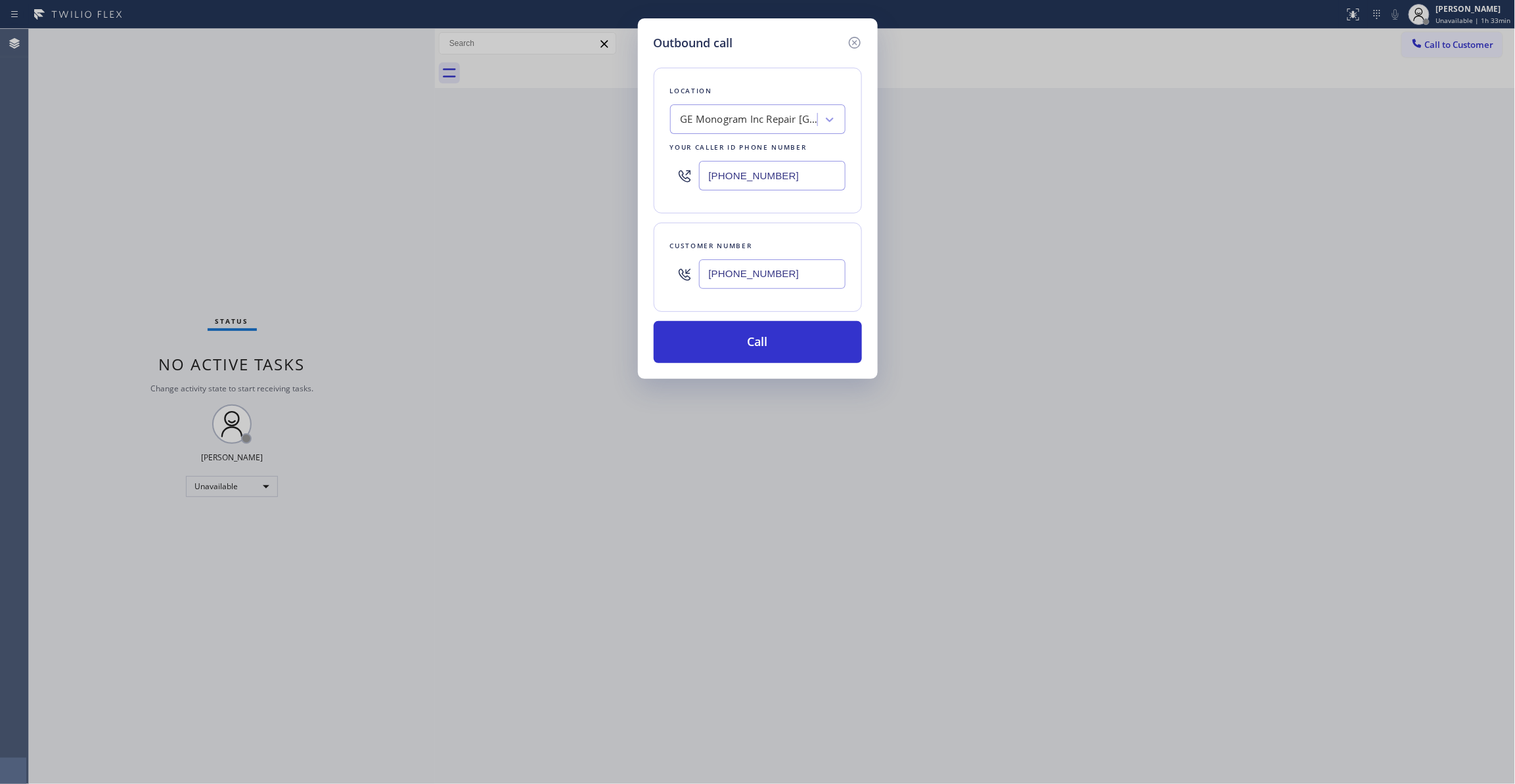
click at [340, 177] on div "Outbound call Location GE Monogram Inc Repair Fullerton Your caller id phone nu…" at bounding box center [757, 392] width 1515 height 784
type input "(206) 201-1911"
drag, startPoint x: 817, startPoint y: 272, endPoint x: 515, endPoint y: 261, distance: 302.2
click at [515, 261] on div "Outbound call Location Home Alliance Kirkland Your caller id phone number (206)…" at bounding box center [757, 392] width 1515 height 784
click at [753, 356] on button "Call" at bounding box center [758, 342] width 208 height 42
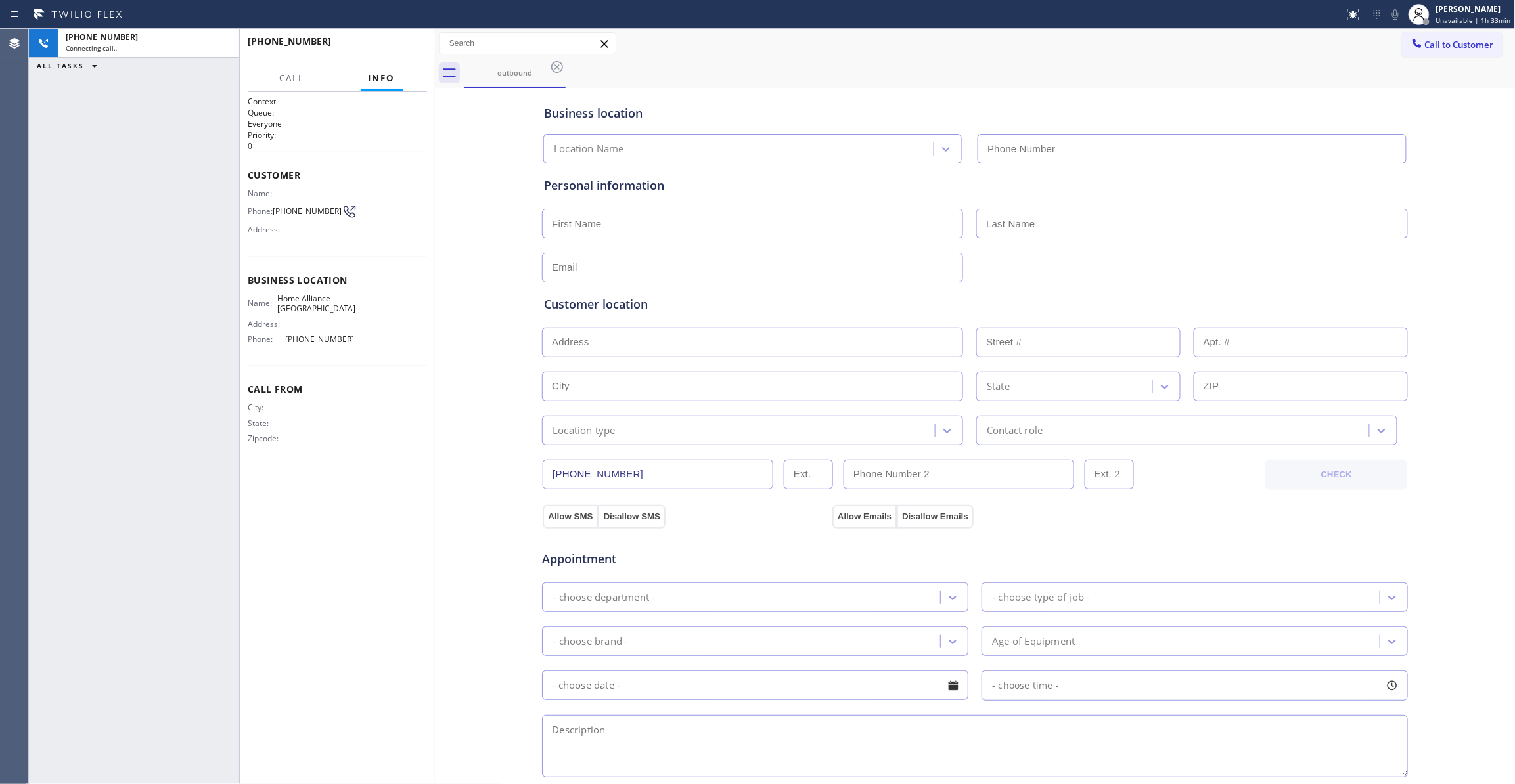
type input "(206) 201-1911"
click at [397, 53] on button "HANG UP" at bounding box center [397, 48] width 61 height 18
click at [398, 52] on button "HANG UP" at bounding box center [397, 48] width 61 height 18
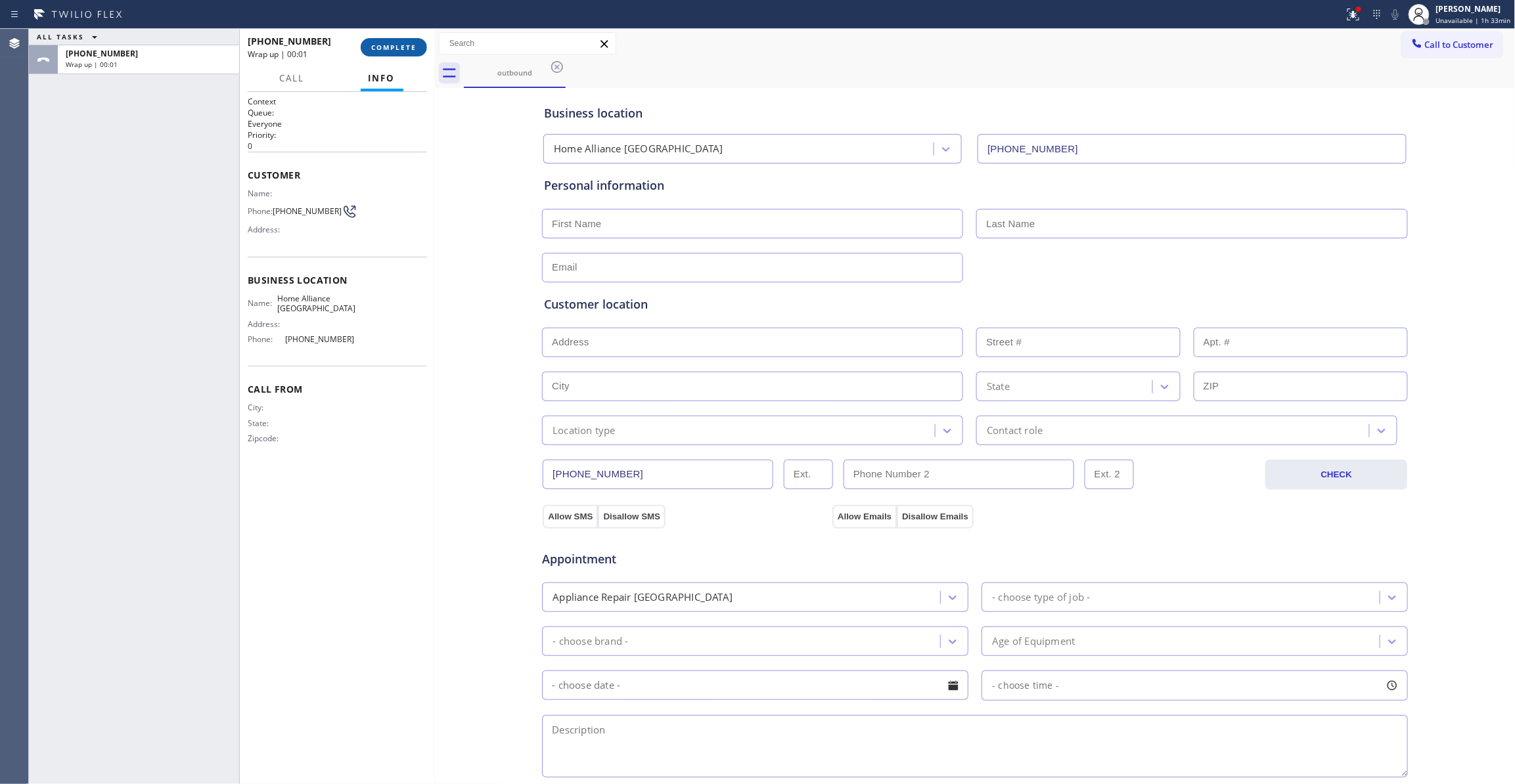
click at [398, 52] on button "COMPLETE" at bounding box center [393, 48] width 66 height 18
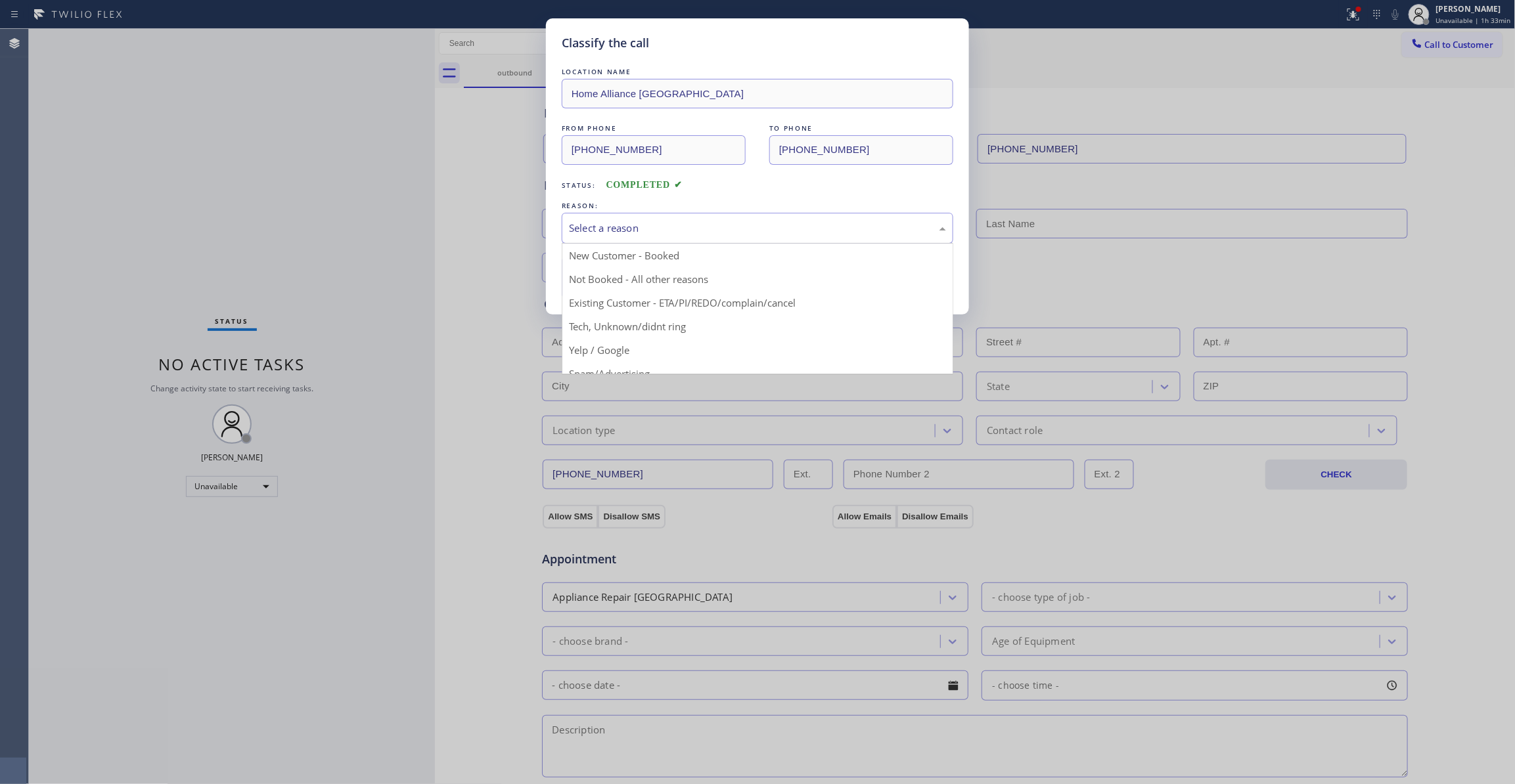
click at [642, 224] on div "Select a reason" at bounding box center [757, 228] width 377 height 15
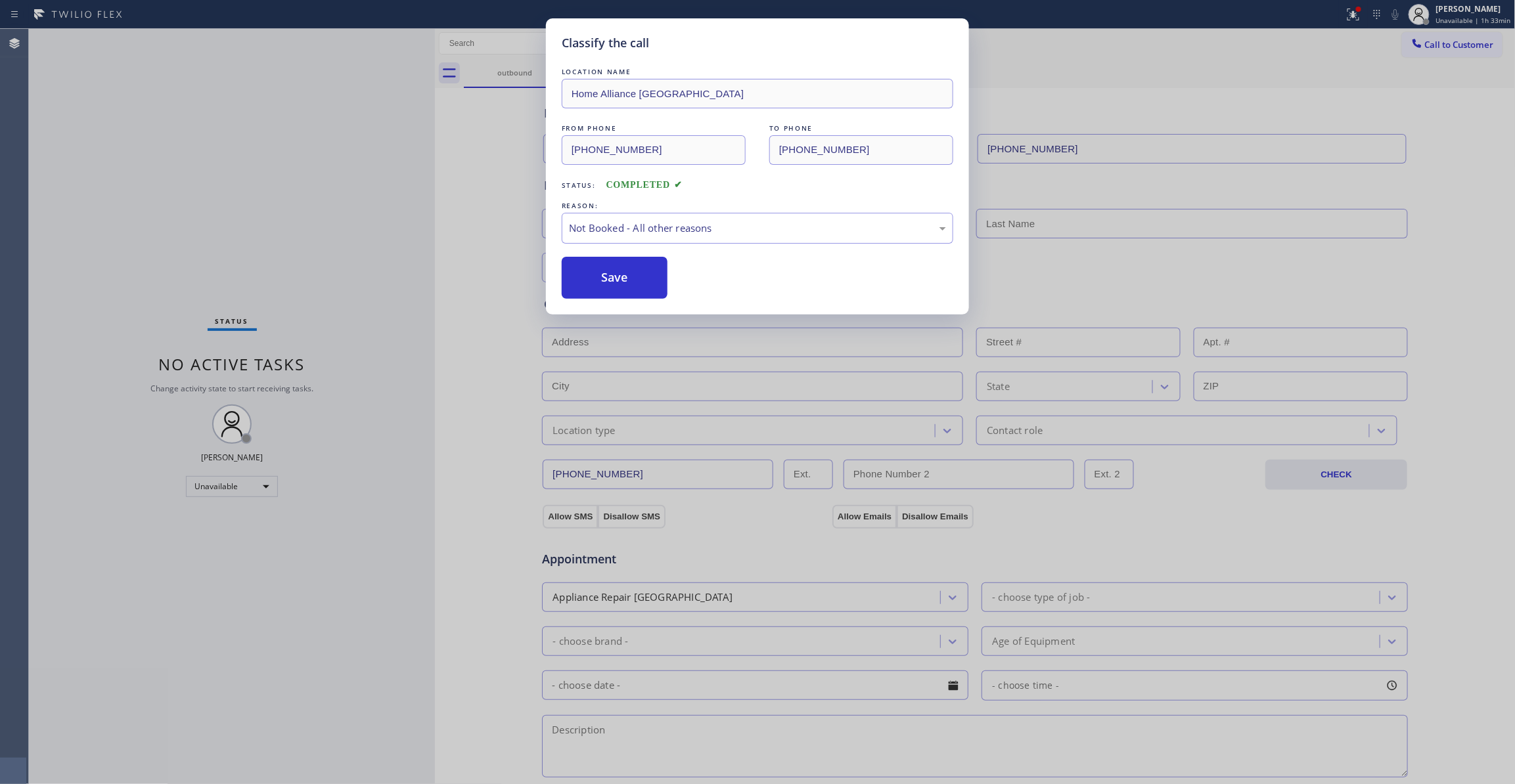
click at [623, 274] on button "Save" at bounding box center [615, 277] width 106 height 42
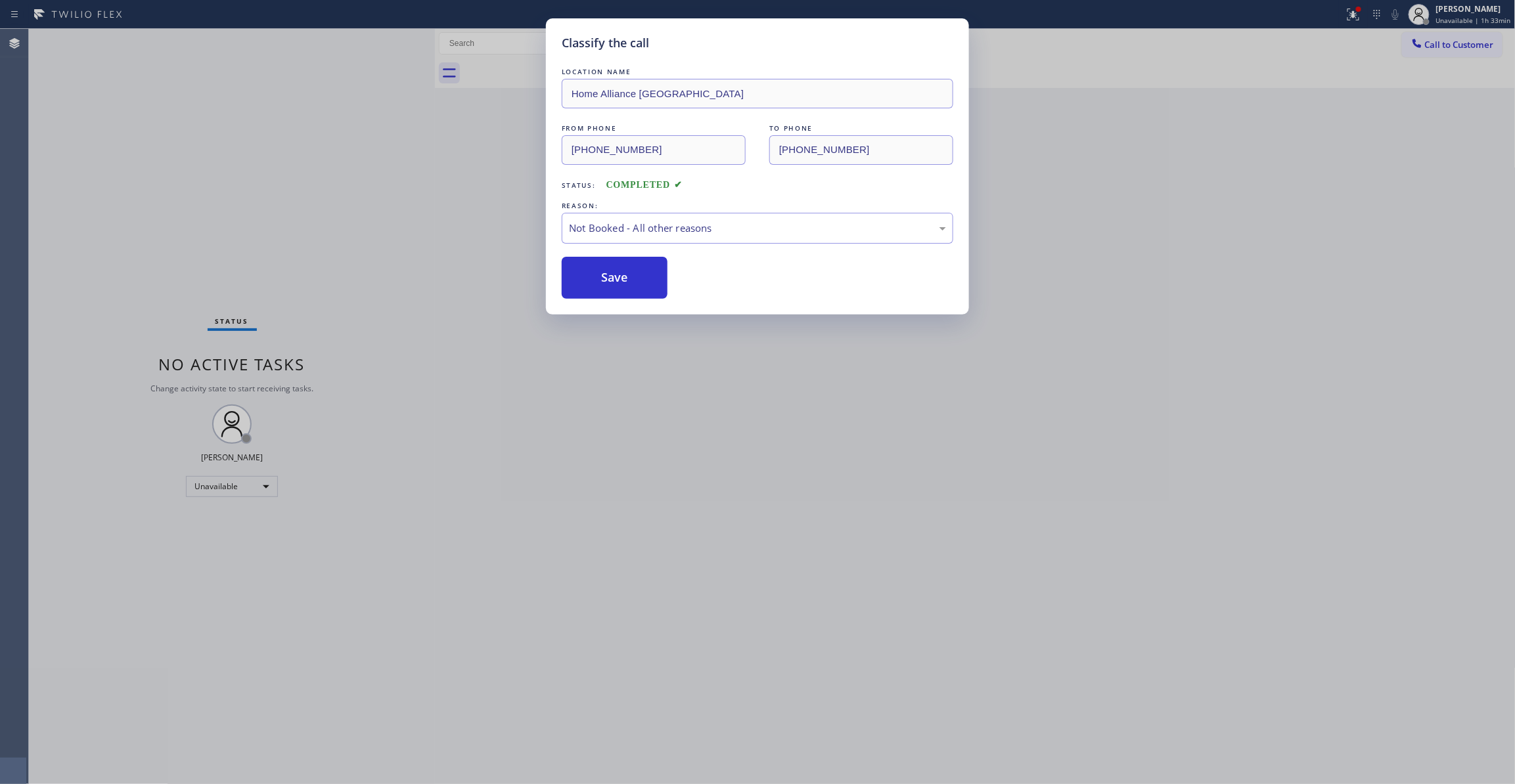
click at [623, 274] on button "Save" at bounding box center [615, 277] width 106 height 42
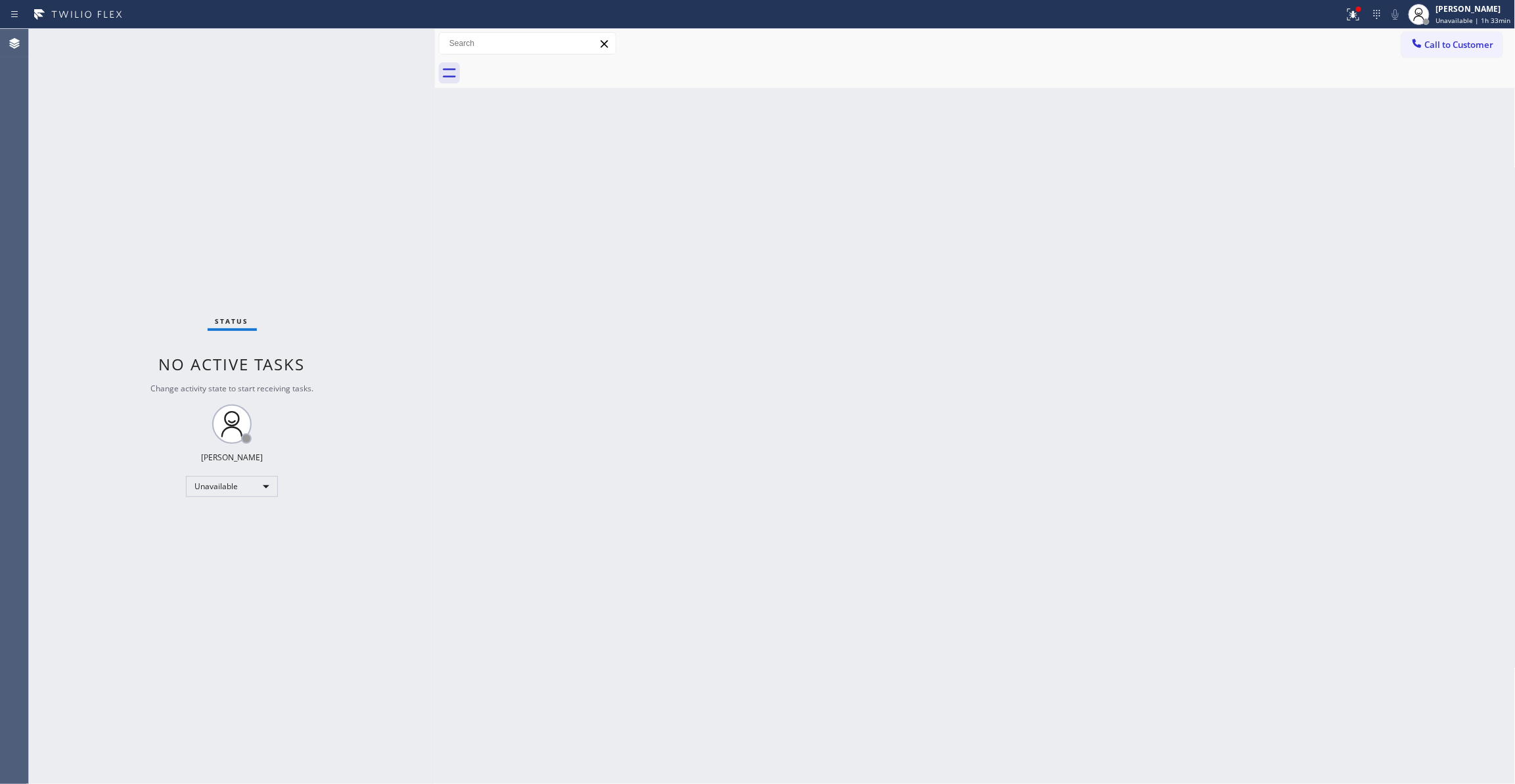
drag, startPoint x: 1106, startPoint y: 319, endPoint x: 1406, endPoint y: 107, distance: 367.3
click at [1109, 313] on div "Back to Dashboard Change Sender ID Customers Technicians Select a contact Outbo…" at bounding box center [975, 406] width 1081 height 755
click at [1436, 50] on span "Call to Customer" at bounding box center [1459, 44] width 69 height 11
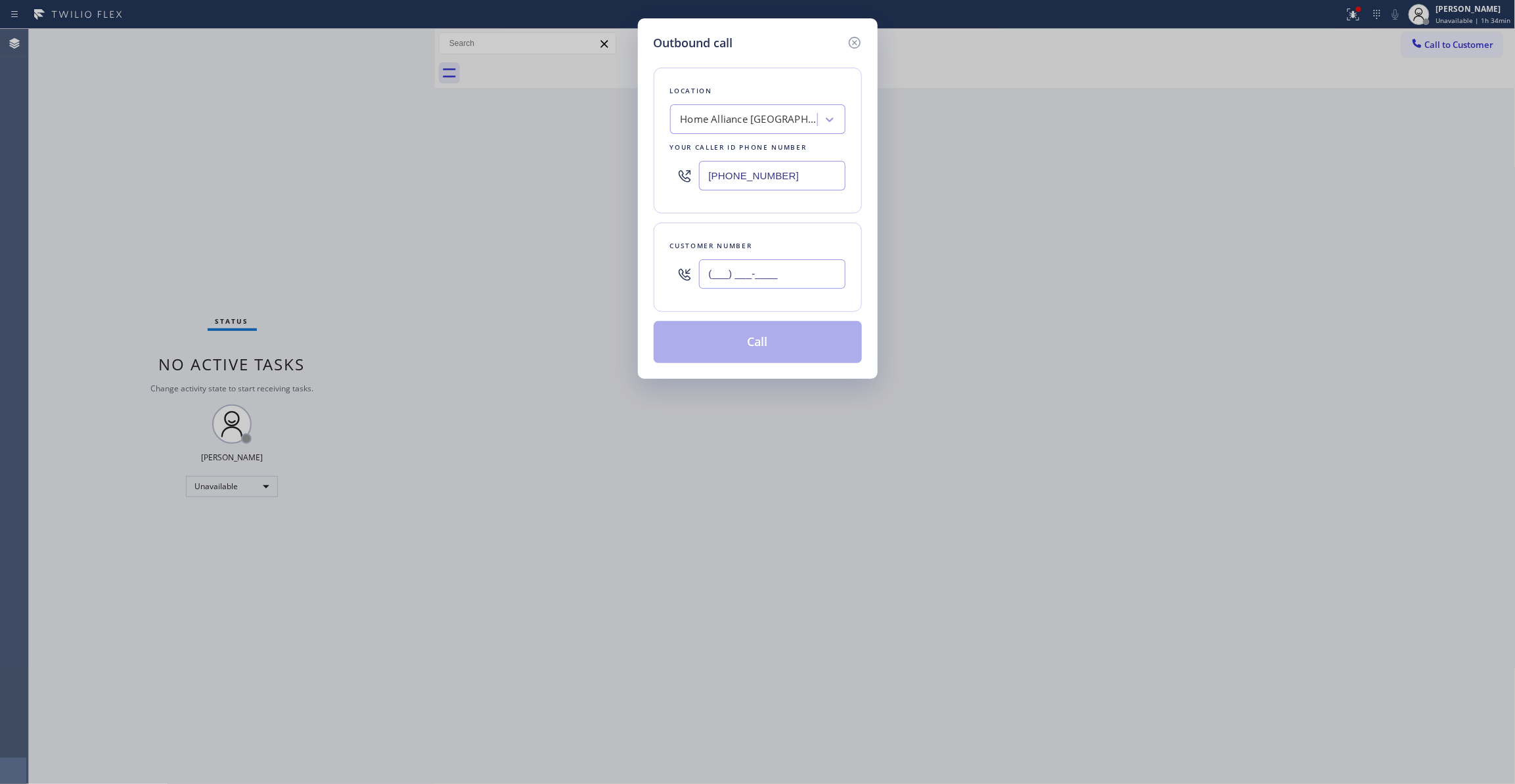
click at [721, 264] on input "(___) ___-____" at bounding box center [772, 274] width 147 height 29
paste input "206) 483-2724"
type input "(206) 483-2724"
click at [763, 356] on button "Call" at bounding box center [758, 342] width 208 height 42
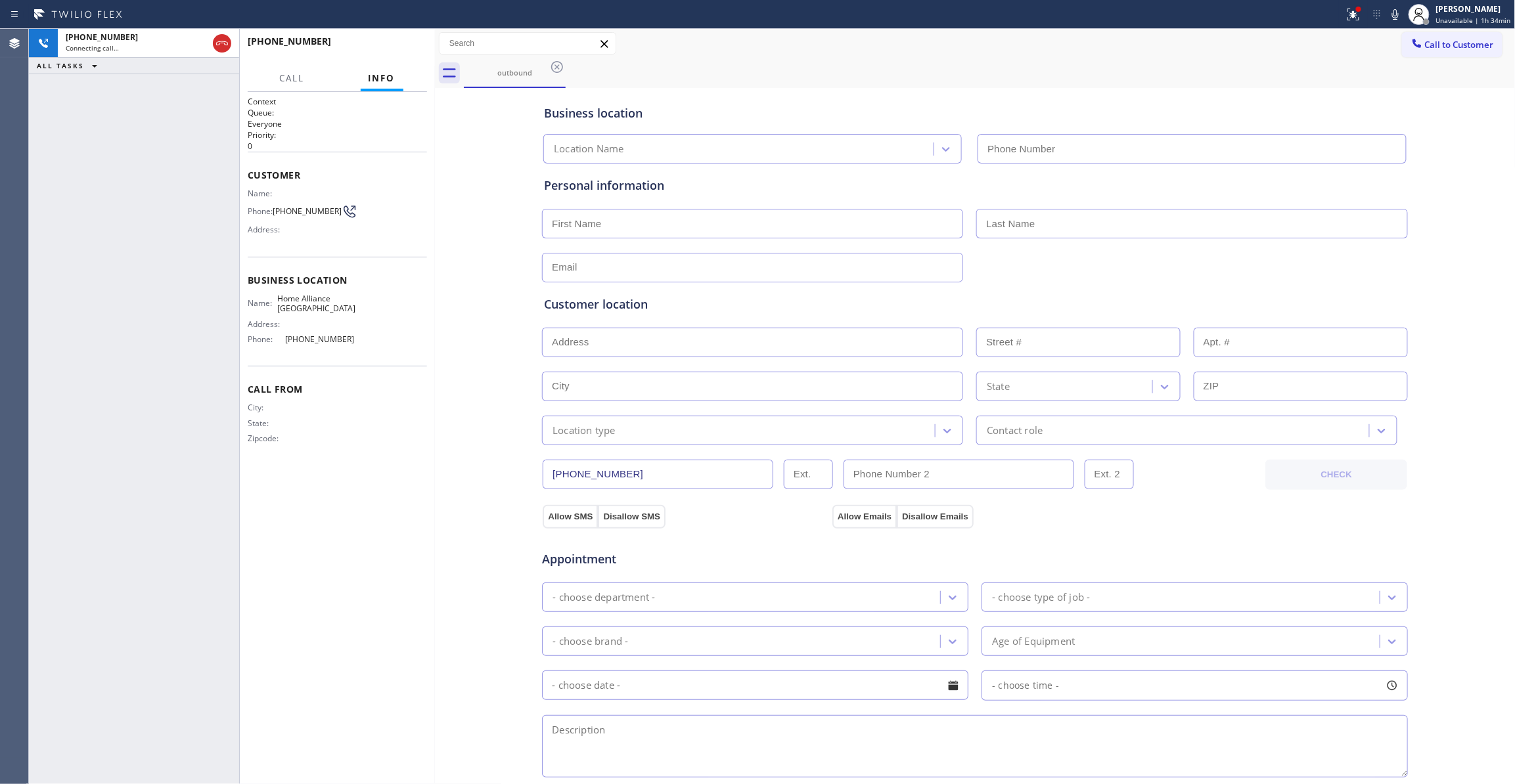
type input "(206) 201-1911"
click at [392, 42] on button "HANG UP" at bounding box center [397, 48] width 61 height 18
click at [392, 45] on span "HANG UP" at bounding box center [396, 47] width 40 height 9
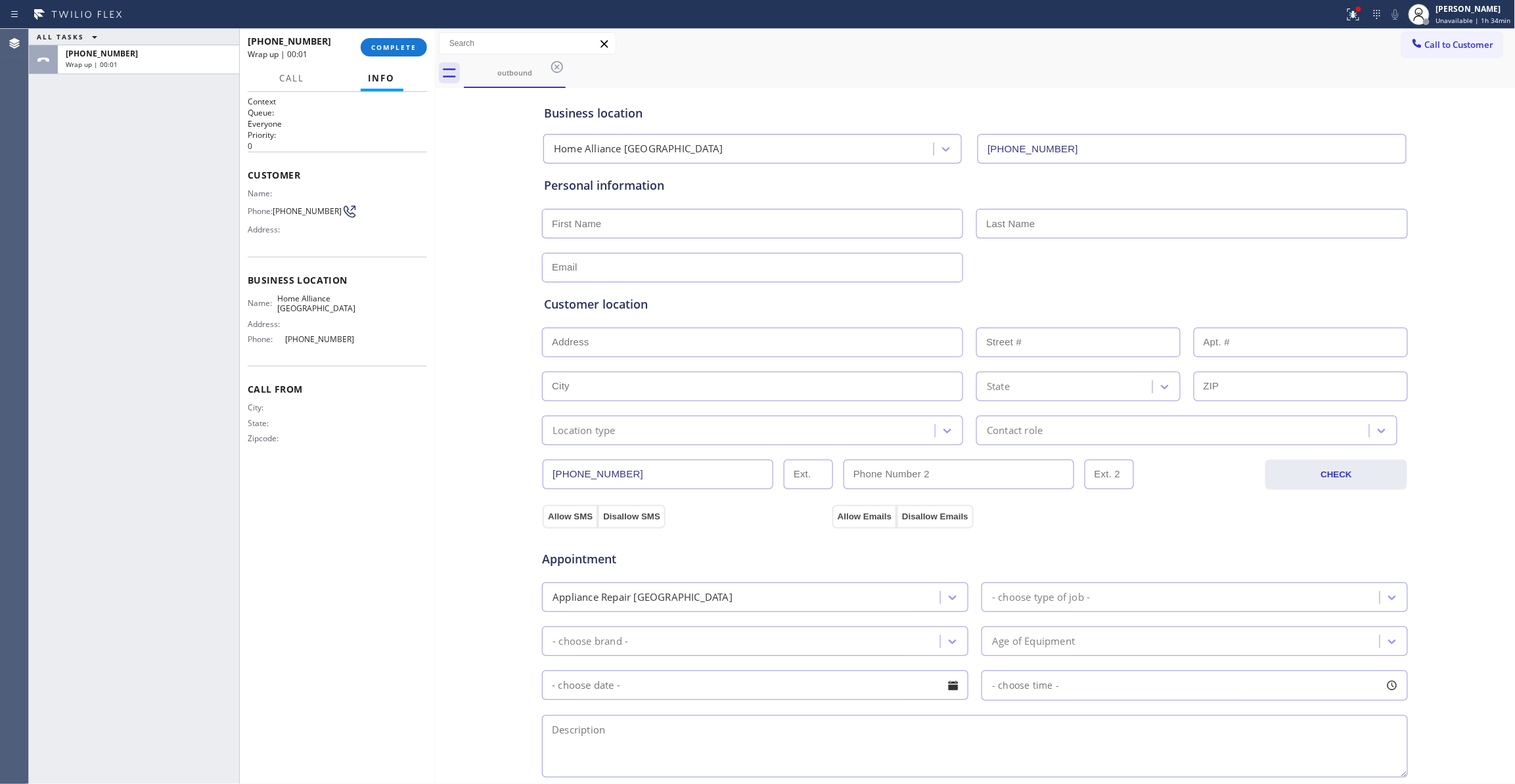
click at [314, 214] on span "(206) 483-2724" at bounding box center [307, 211] width 69 height 10
copy div "(206) 483-2724"
click at [400, 35] on div "+12064832724 Wrap up | 00:02 COMPLETE" at bounding box center [337, 48] width 179 height 34
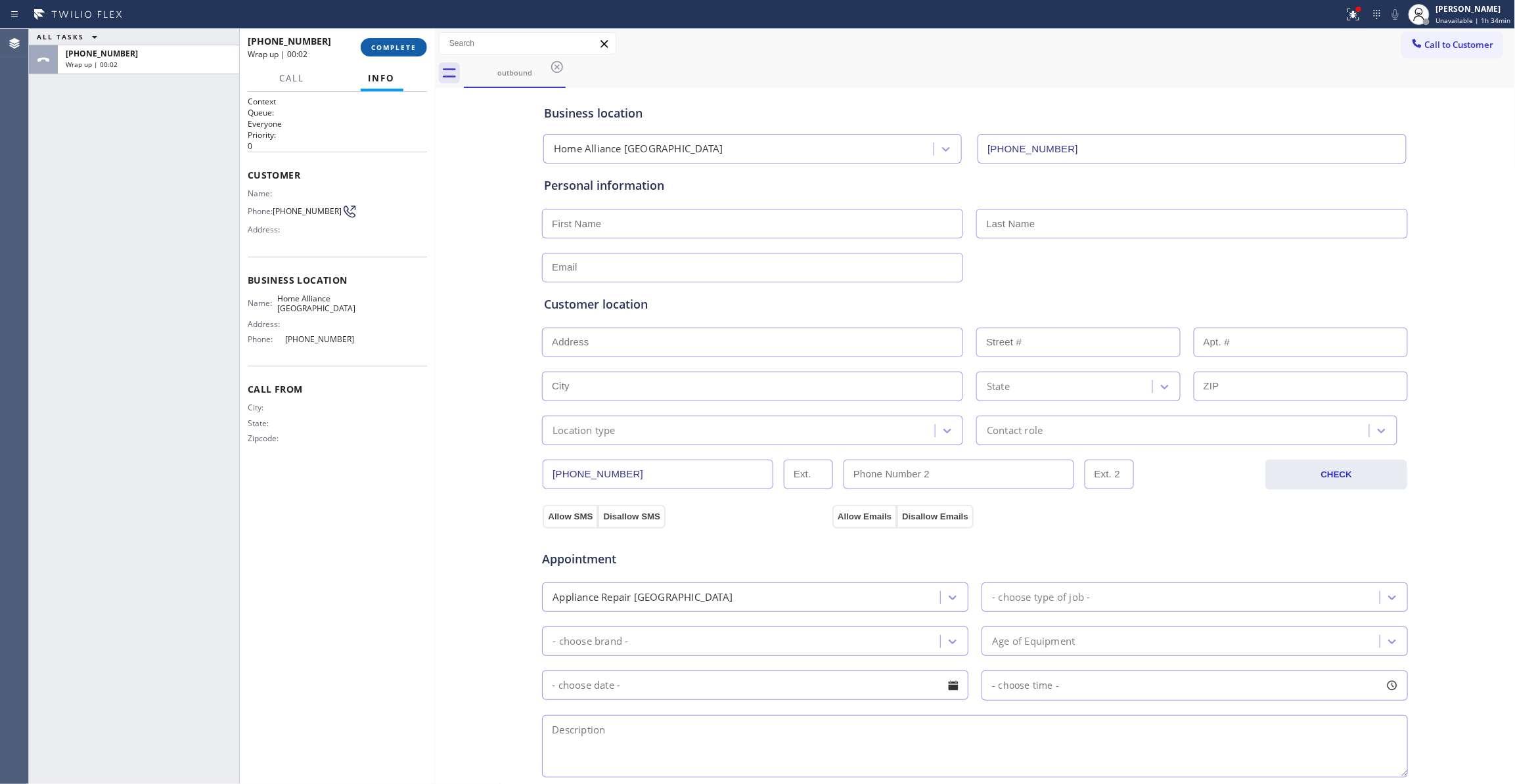
click at [402, 45] on span "COMPLETE" at bounding box center [393, 47] width 45 height 9
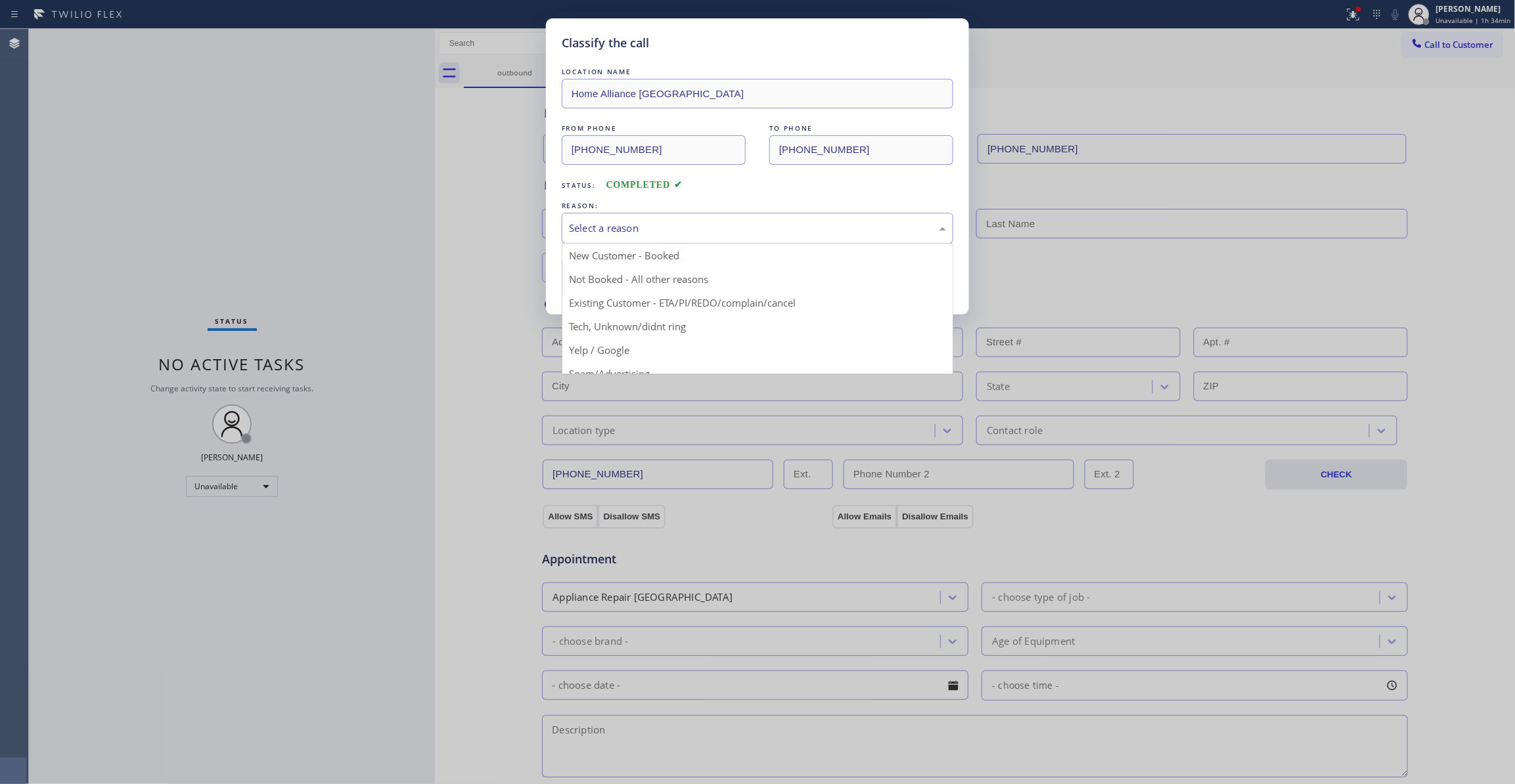
drag, startPoint x: 595, startPoint y: 237, endPoint x: 594, endPoint y: 230, distance: 7.1
click at [594, 230] on div "Select a reason" at bounding box center [758, 229] width 392 height 31
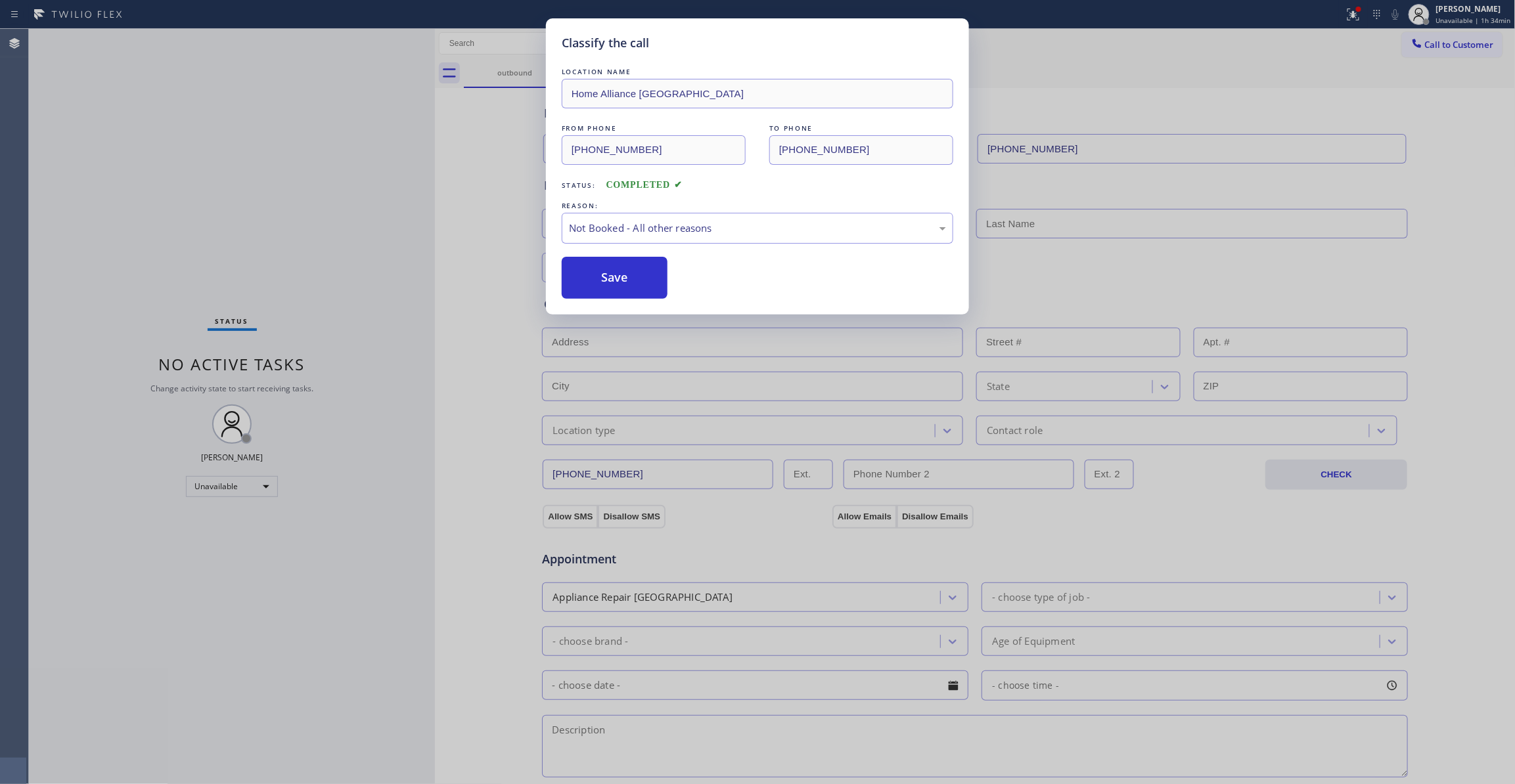
click at [610, 277] on button "Save" at bounding box center [615, 277] width 106 height 42
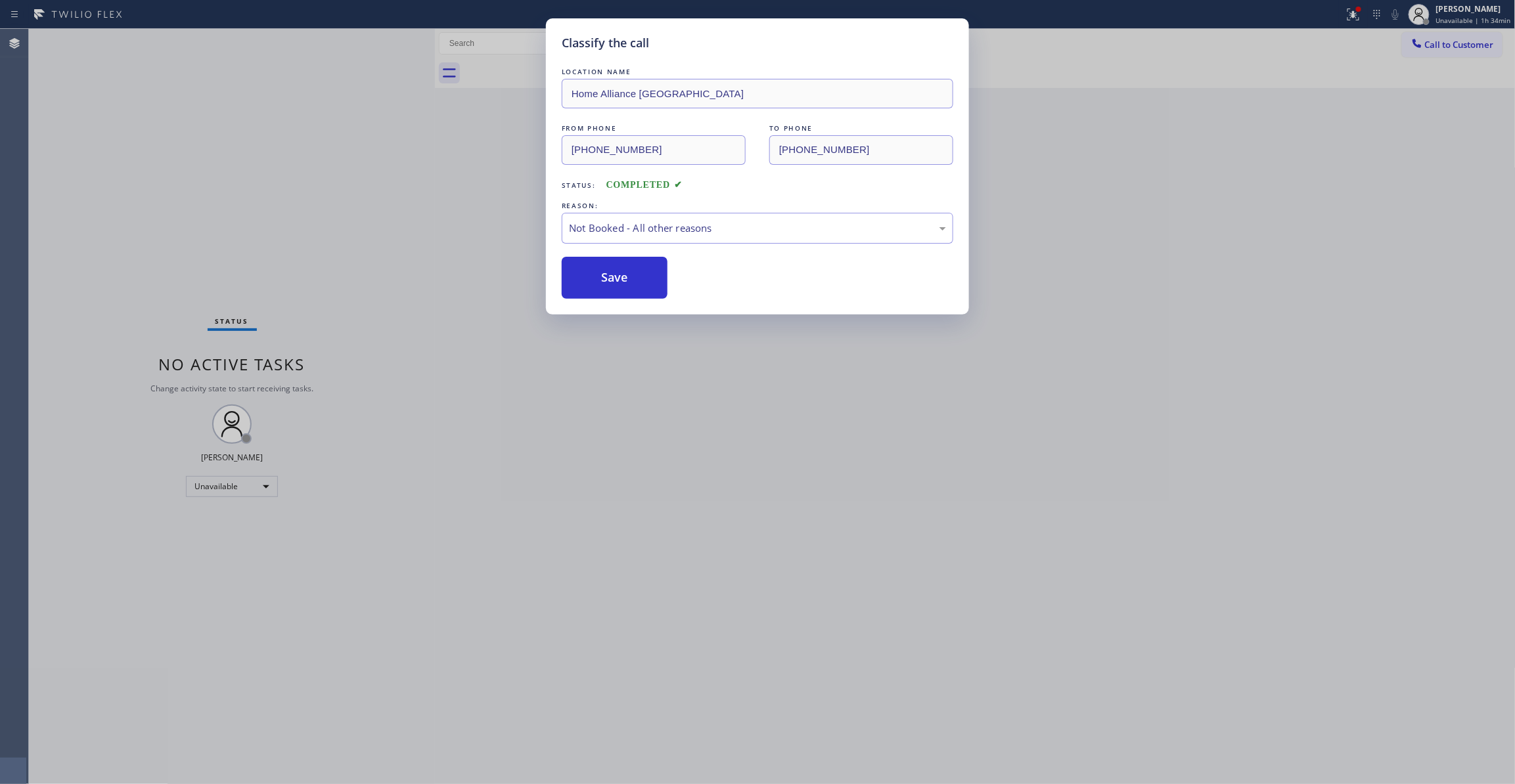
click at [610, 277] on button "Save" at bounding box center [615, 277] width 106 height 42
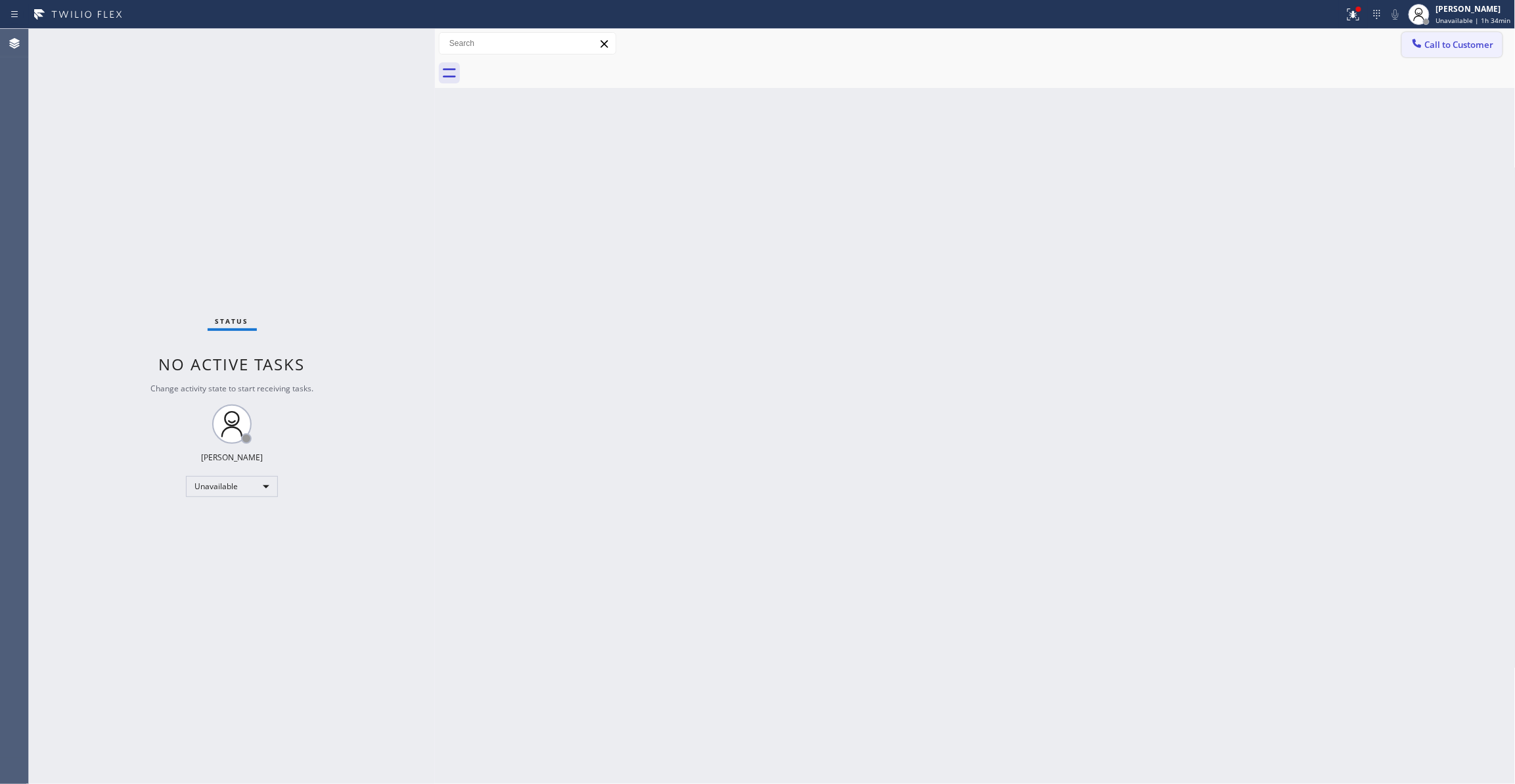
drag, startPoint x: 1452, startPoint y: 50, endPoint x: 749, endPoint y: 311, distance: 749.9
click at [1448, 48] on span "Call to Customer" at bounding box center [1459, 44] width 69 height 11
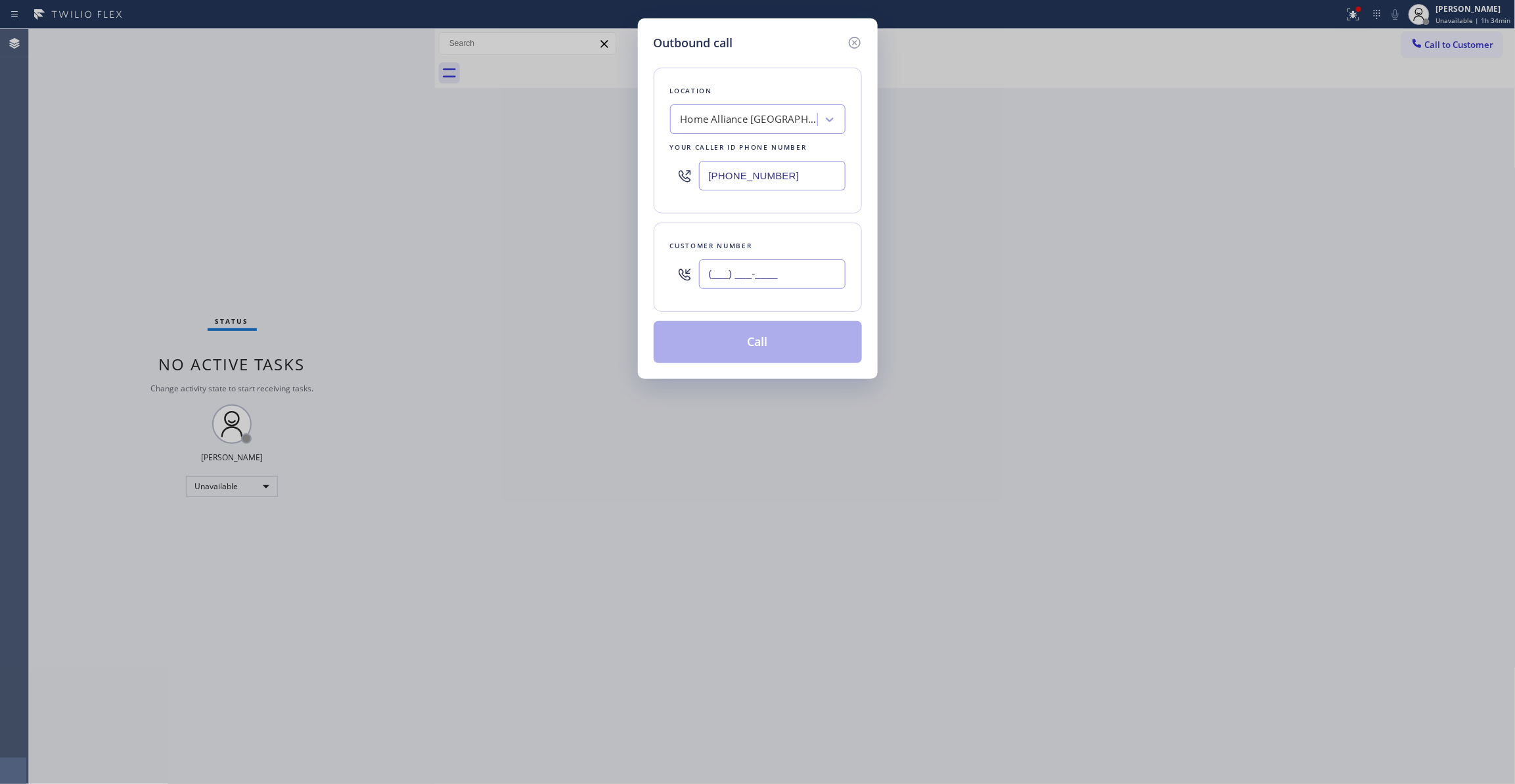
click at [734, 283] on input "(___) ___-____" at bounding box center [772, 274] width 147 height 29
paste input "206) 483-2724"
type input "(206) 483-2724"
click at [695, 353] on button "Call" at bounding box center [758, 342] width 208 height 42
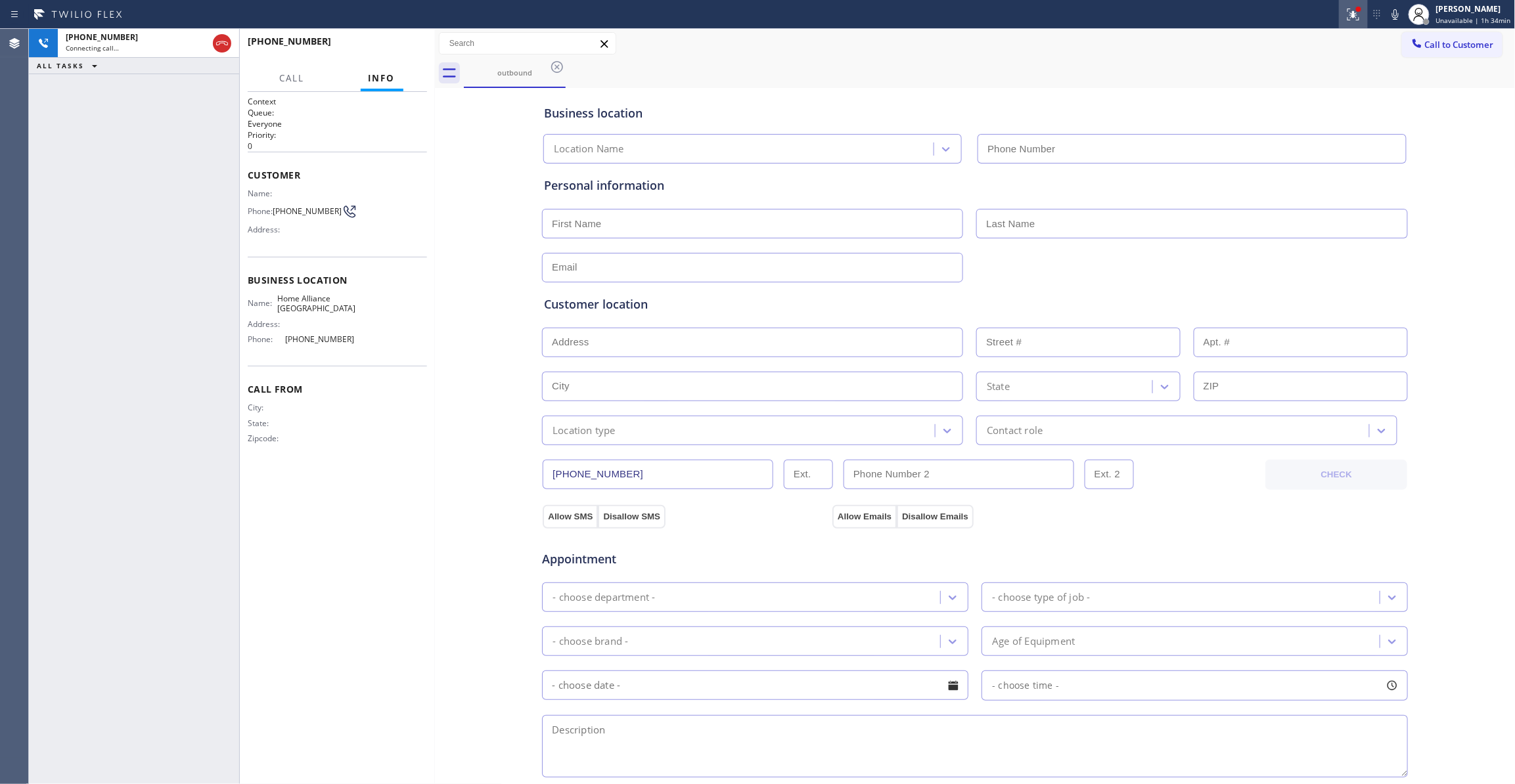
click at [1350, 16] on icon at bounding box center [1353, 14] width 11 height 11
type input "(206) 201-1911"
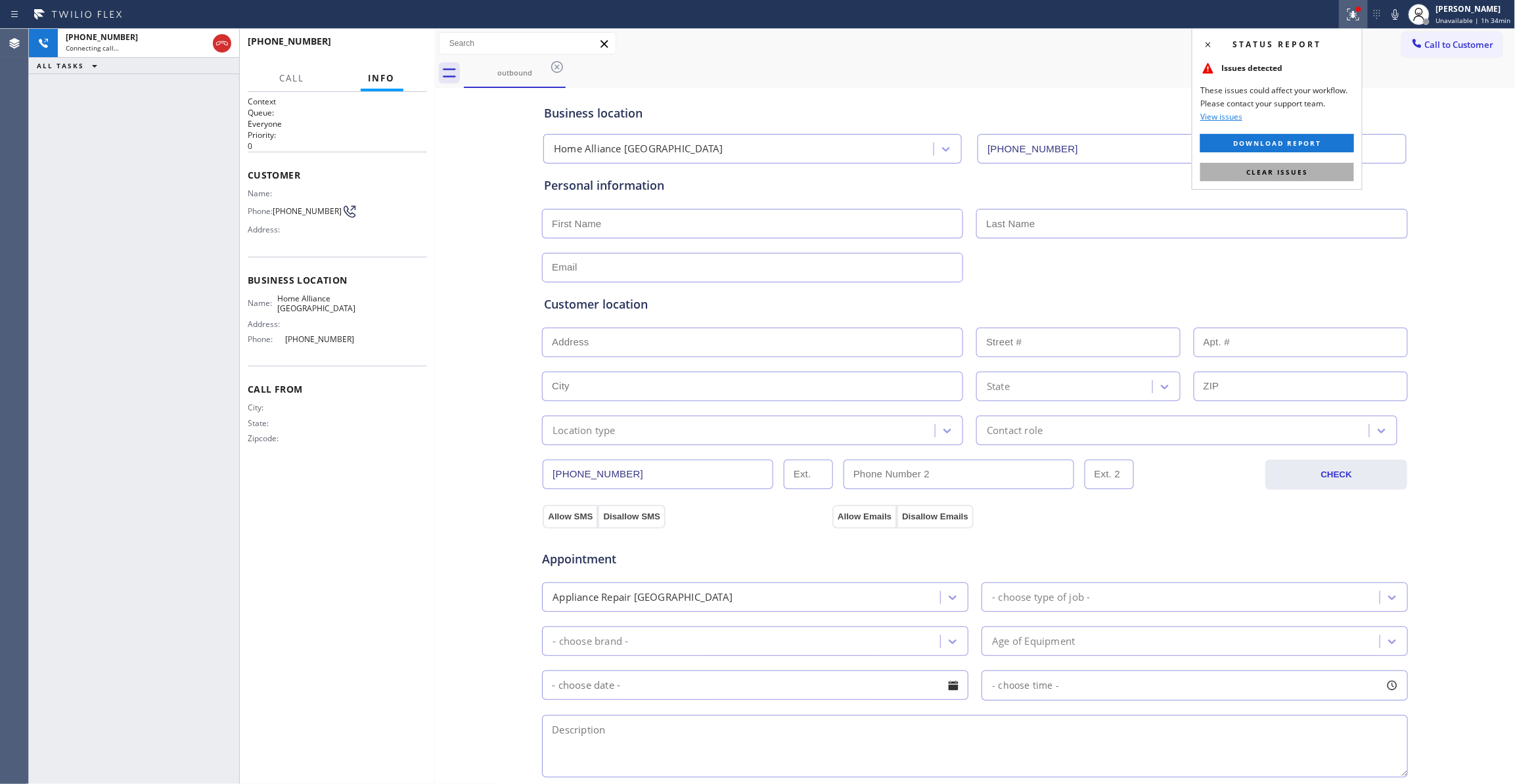
click at [1274, 169] on span "Clear issues" at bounding box center [1277, 171] width 61 height 9
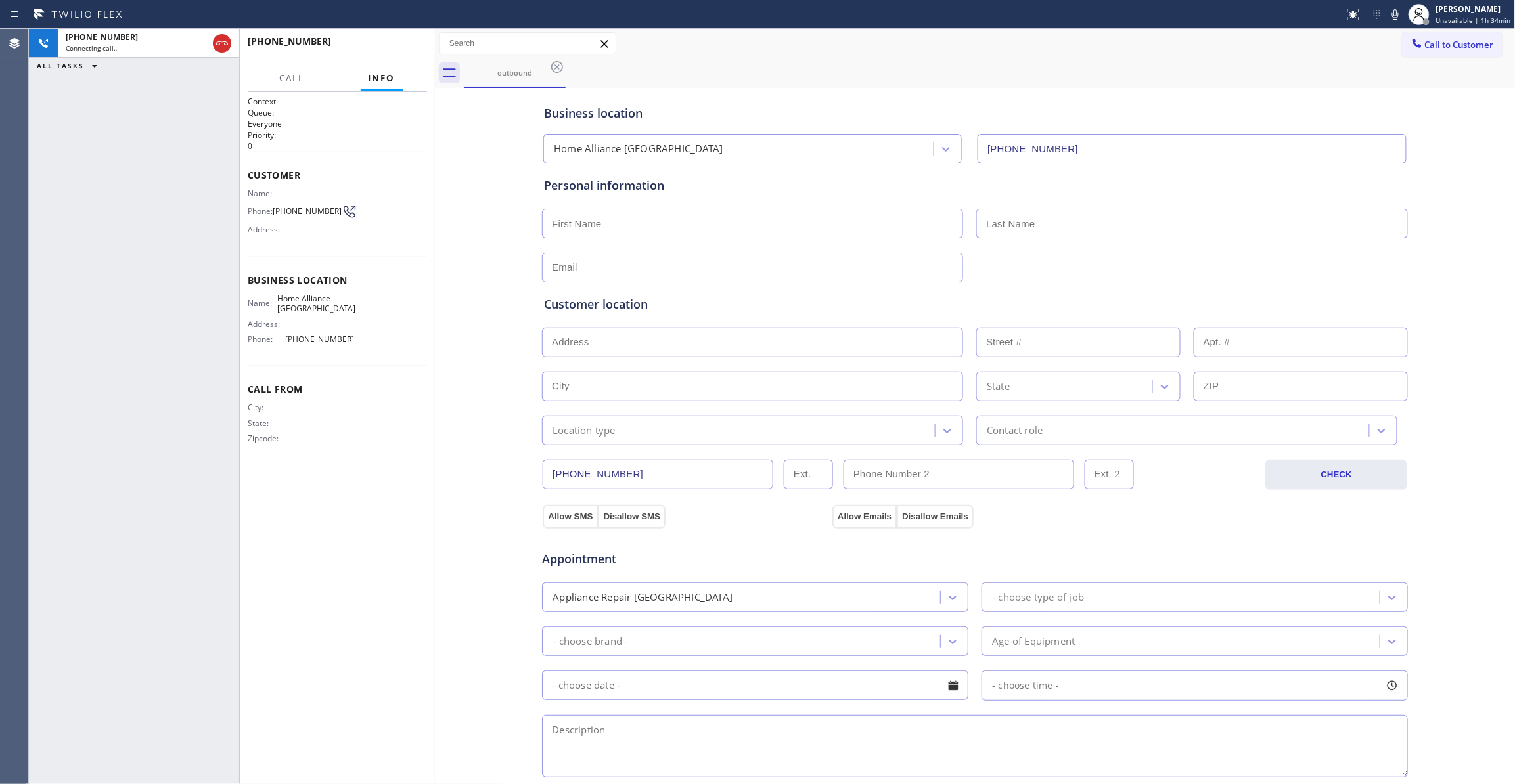
click at [374, 496] on div "Context Queue: Everyone Priority: 0 Customer Name: Phone: (206) 483-2724 Addres…" at bounding box center [337, 437] width 179 height 684
click at [469, 472] on div "Business location Home Alliance Kirkland (206) 201-1911 Personal information Cu…" at bounding box center [975, 539] width 1074 height 897
drag, startPoint x: 138, startPoint y: 274, endPoint x: 161, endPoint y: 229, distance: 50.5
click at [144, 261] on div "+12064832724 Live | 00:05 ALL TASKS ALL TASKS ACTIVE TASKS TASKS IN WRAP UP" at bounding box center [134, 406] width 211 height 755
click at [311, 216] on span "(206) 483-2724" at bounding box center [307, 211] width 69 height 10
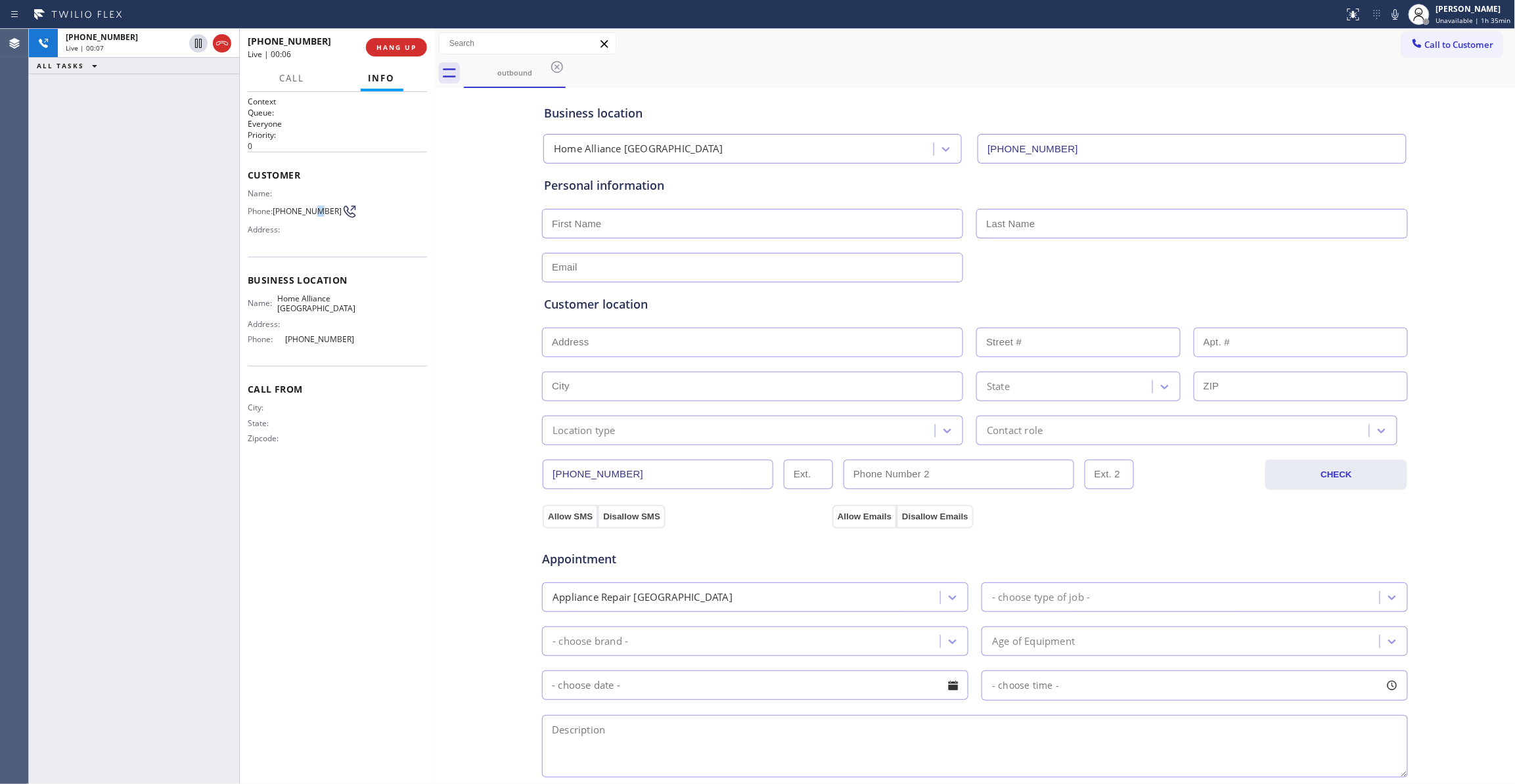
click at [311, 215] on span "(206) 483-2724" at bounding box center [307, 211] width 69 height 10
copy div "(206) 483-2724"
click at [401, 51] on span "HANG UP" at bounding box center [396, 47] width 40 height 9
click at [399, 43] on span "COMPLETE" at bounding box center [393, 47] width 45 height 9
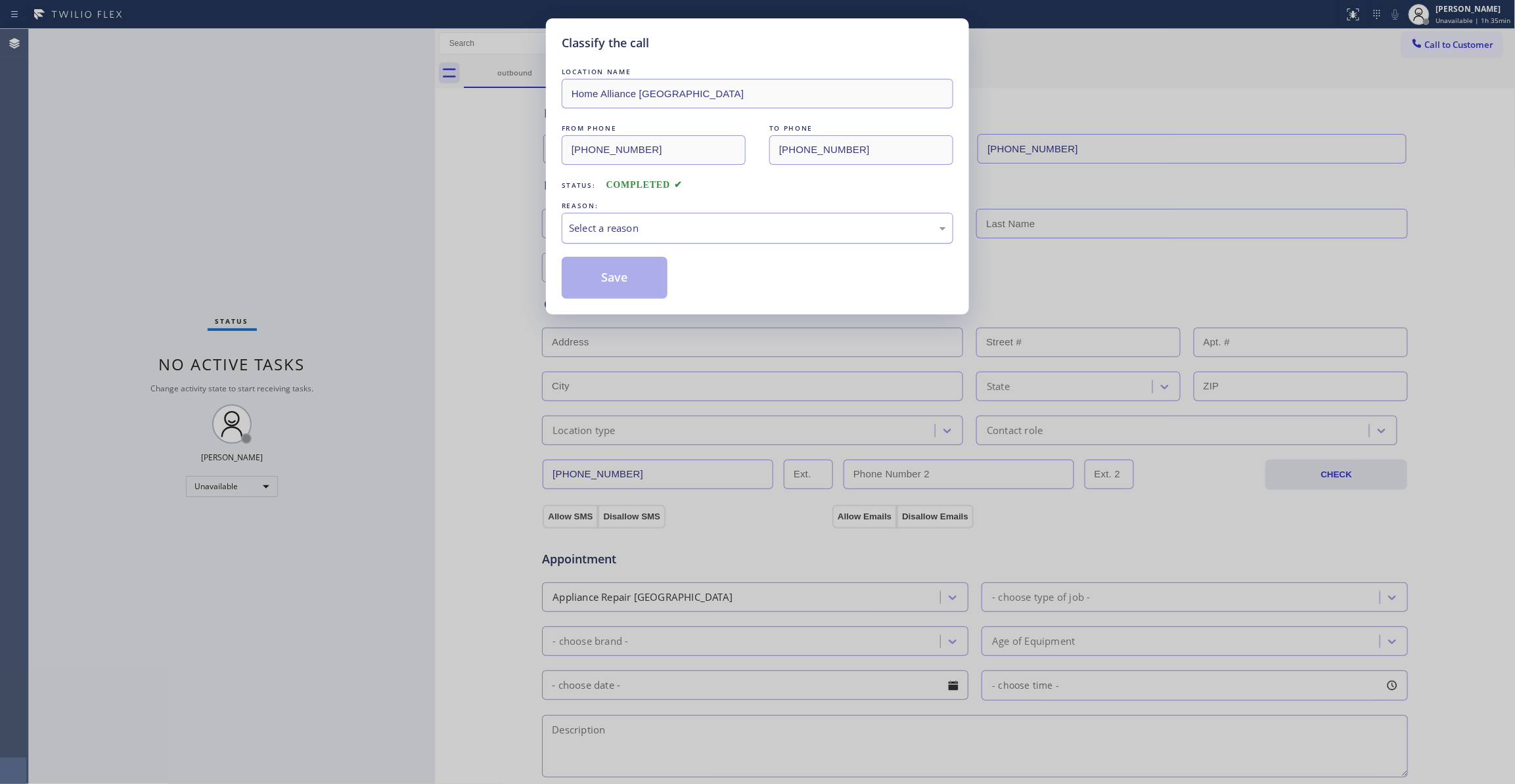
click at [613, 233] on div "Select a reason" at bounding box center [757, 228] width 377 height 15
click at [602, 283] on button "Save" at bounding box center [615, 277] width 106 height 42
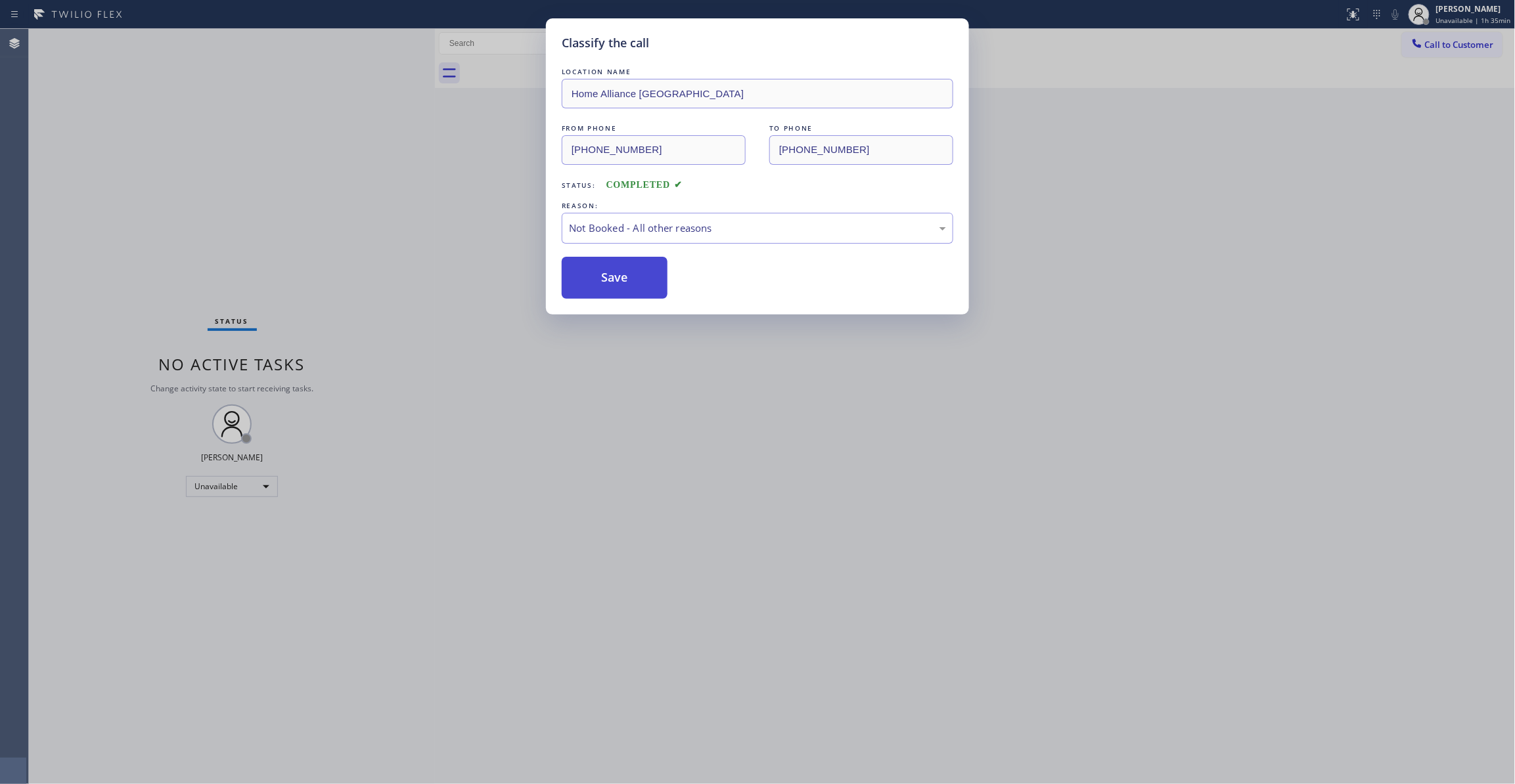
click at [603, 279] on button "Save" at bounding box center [615, 277] width 106 height 42
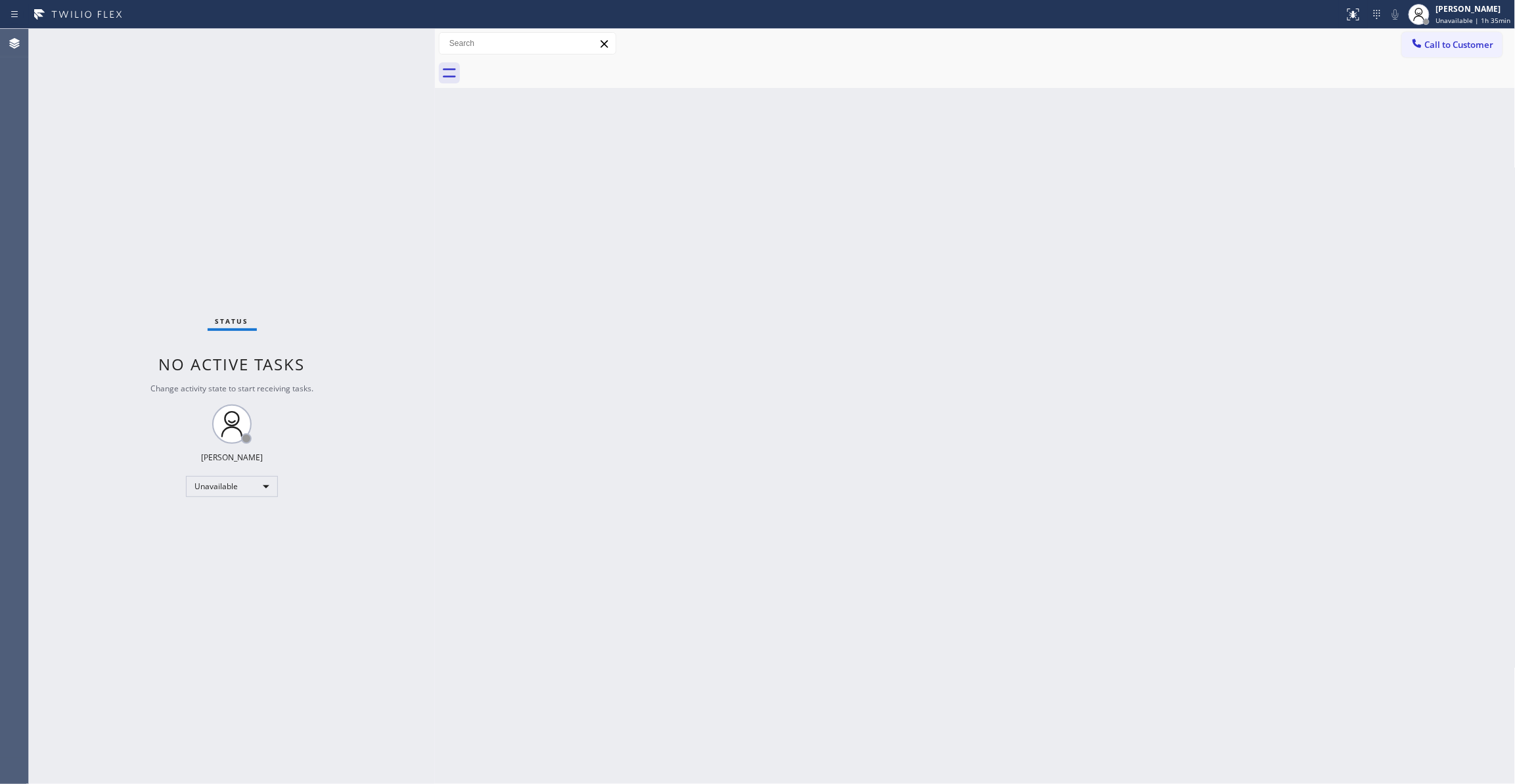
drag, startPoint x: 1457, startPoint y: 45, endPoint x: 1254, endPoint y: 104, distance: 211.4
click at [1457, 45] on span "Call to Customer" at bounding box center [1459, 44] width 69 height 11
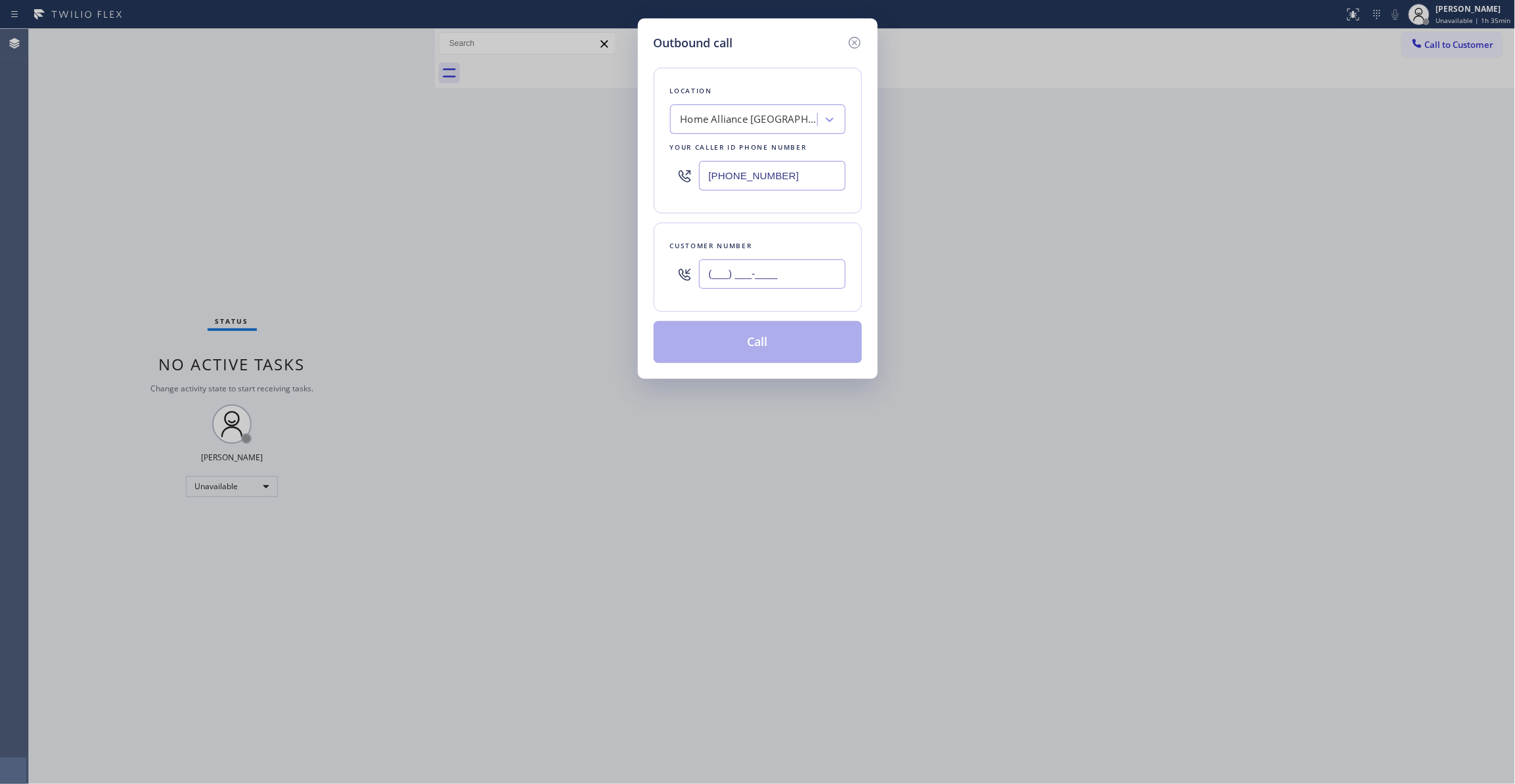
click at [777, 274] on input "(___) ___-____" at bounding box center [772, 274] width 147 height 29
paste input "206) 483-2724"
type input "(206) 483-2724"
click at [765, 340] on button "Call" at bounding box center [758, 342] width 208 height 42
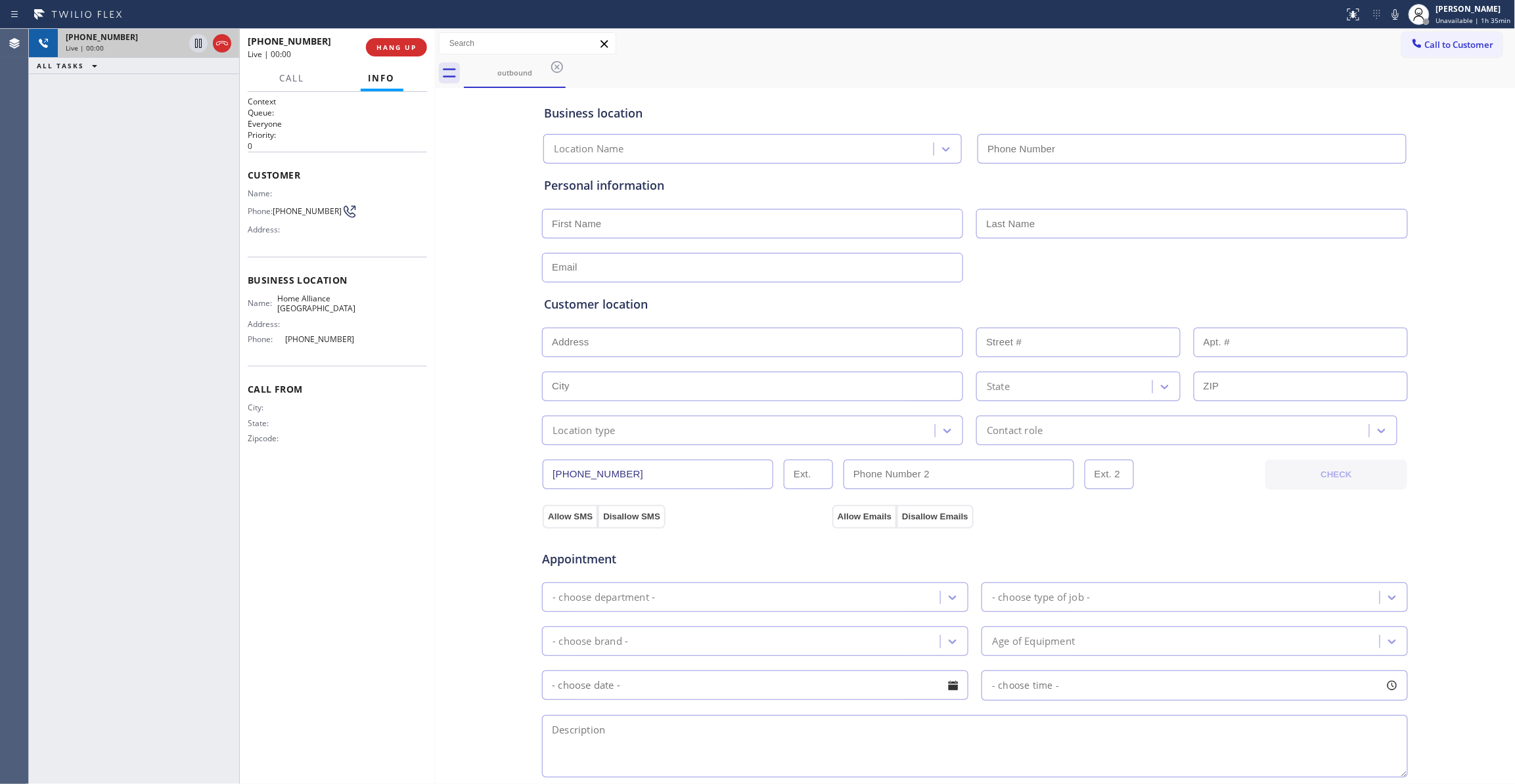
click at [224, 42] on icon at bounding box center [221, 43] width 16 height 16
click at [379, 51] on span "HANG UP" at bounding box center [396, 47] width 40 height 9
click at [401, 48] on span "COMPLETE" at bounding box center [393, 47] width 45 height 9
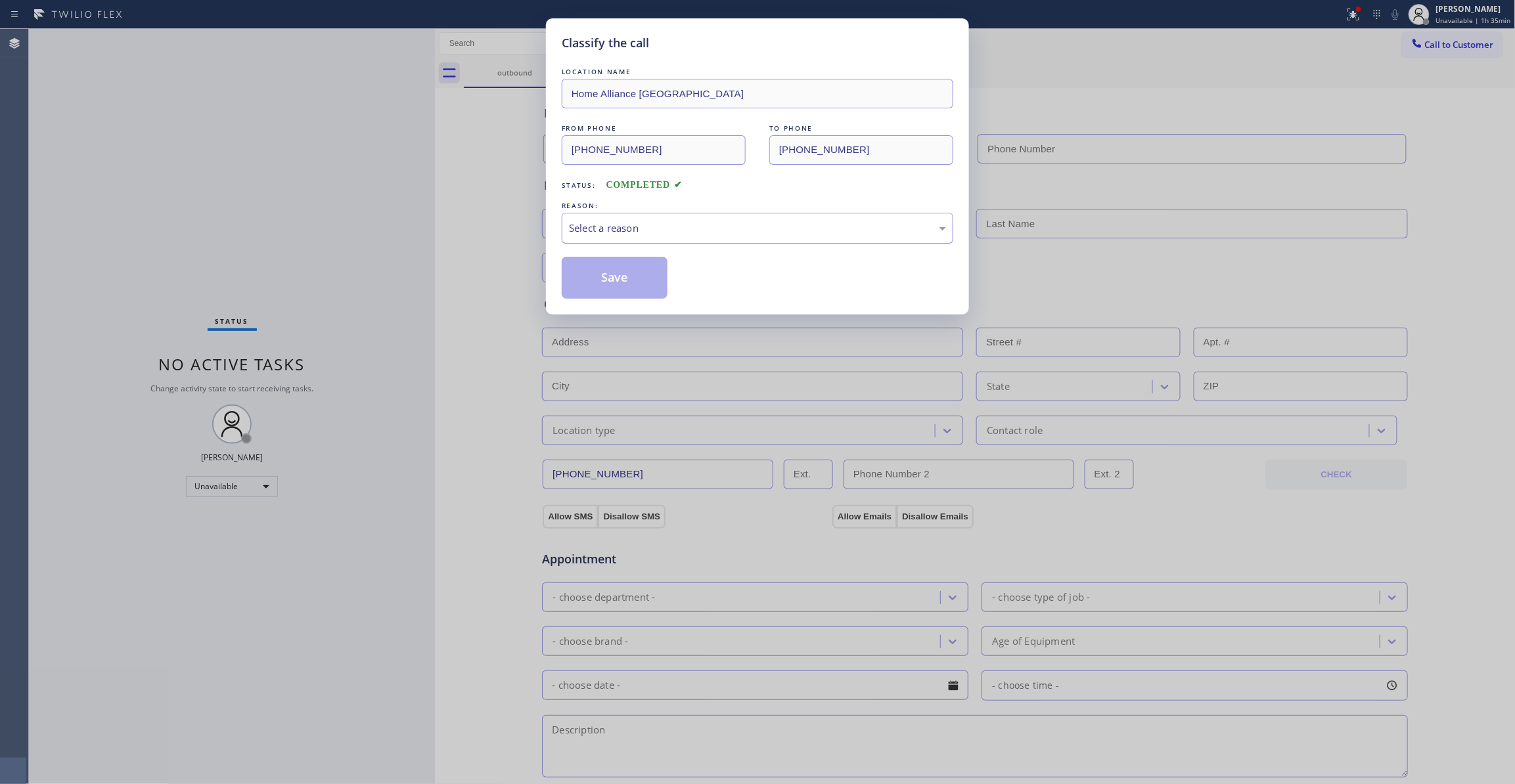
click at [610, 230] on div "Select a reason" at bounding box center [757, 228] width 377 height 15
click at [608, 281] on button "Save" at bounding box center [615, 277] width 106 height 42
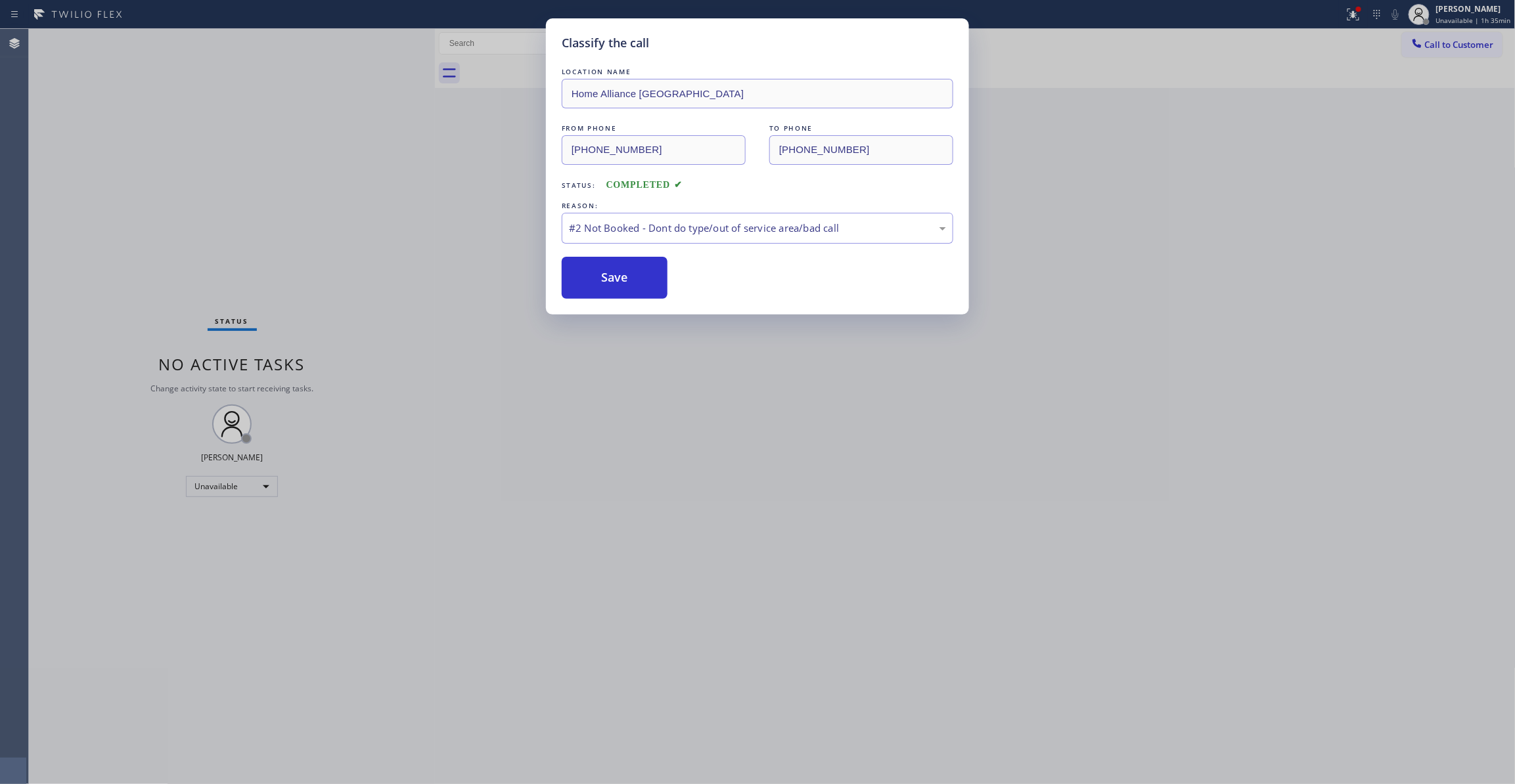
click at [608, 281] on button "Save" at bounding box center [615, 277] width 106 height 42
click at [607, 281] on button "Save" at bounding box center [615, 277] width 106 height 42
click at [632, 277] on button "Save" at bounding box center [615, 277] width 106 height 42
click at [632, 274] on button "Save" at bounding box center [615, 277] width 106 height 42
click at [632, 274] on button "Save" at bounding box center [615, 277] width 106 height 42
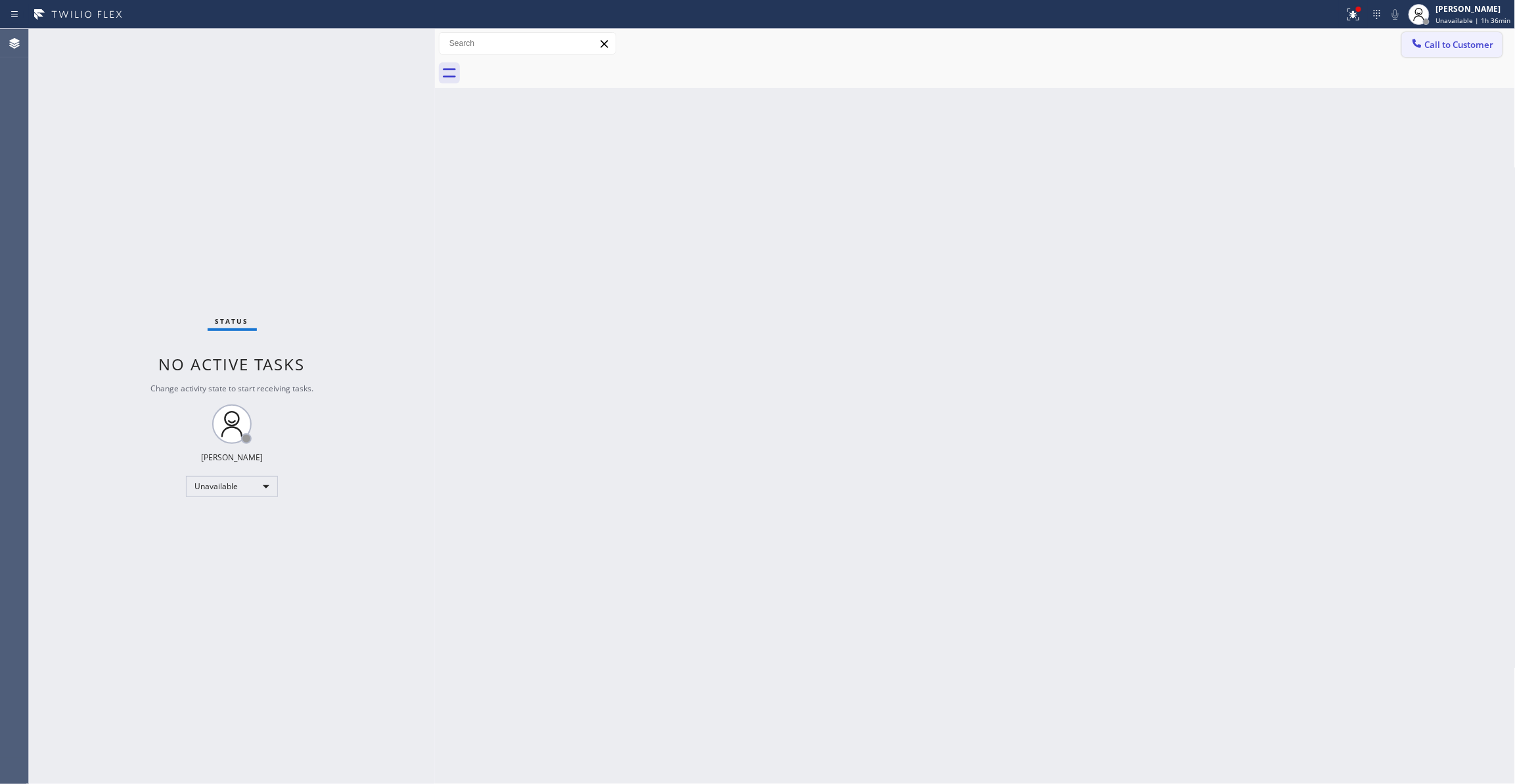
click at [1472, 45] on span "Call to Customer" at bounding box center [1459, 44] width 69 height 11
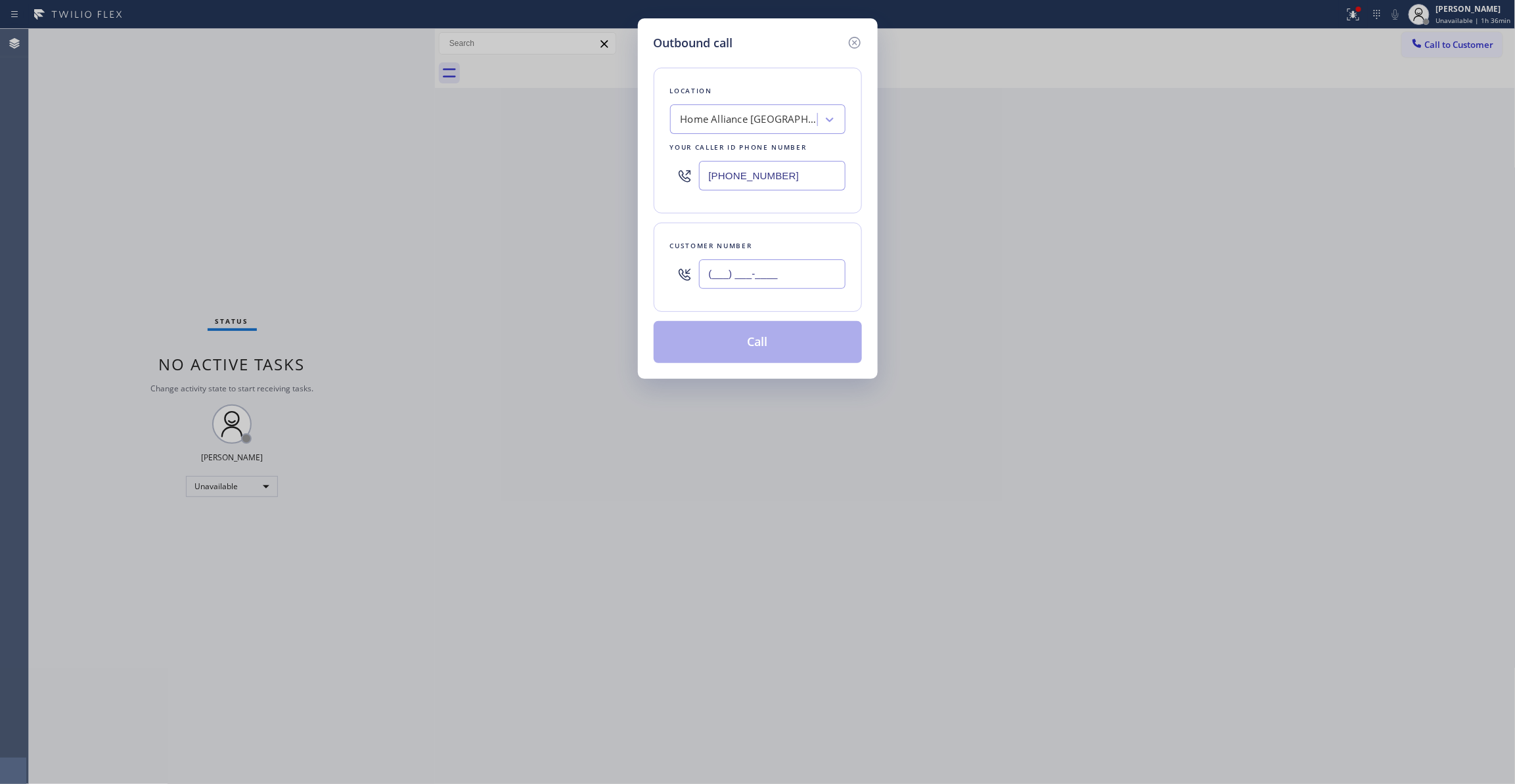
click at [792, 279] on input "(___) ___-____" at bounding box center [772, 274] width 147 height 29
paste input "757) 515-6142"
type input "(757) 515-6142"
drag, startPoint x: 284, startPoint y: 177, endPoint x: 620, endPoint y: 197, distance: 336.6
click at [265, 177] on div "Outbound call Location Home Alliance Kirkland Your caller id phone number (206)…" at bounding box center [757, 392] width 1515 height 784
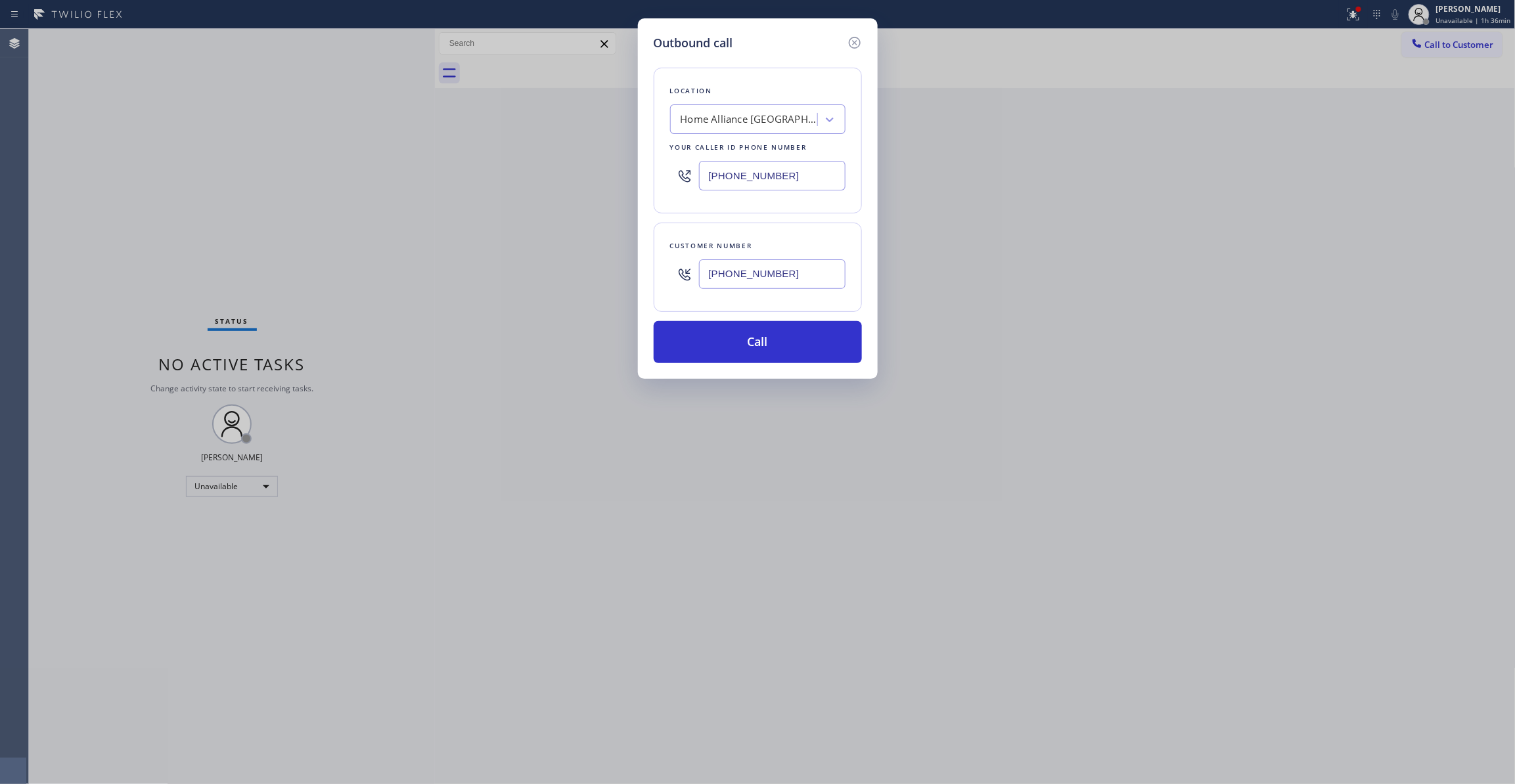
paste input "408) 638-6856"
type input "(408) 638-6856"
drag, startPoint x: 797, startPoint y: 277, endPoint x: 653, endPoint y: 277, distance: 144.0
click at [654, 277] on div "Customer number (757) 515-6142" at bounding box center [758, 267] width 208 height 89
click at [802, 340] on button "Call" at bounding box center [758, 342] width 208 height 42
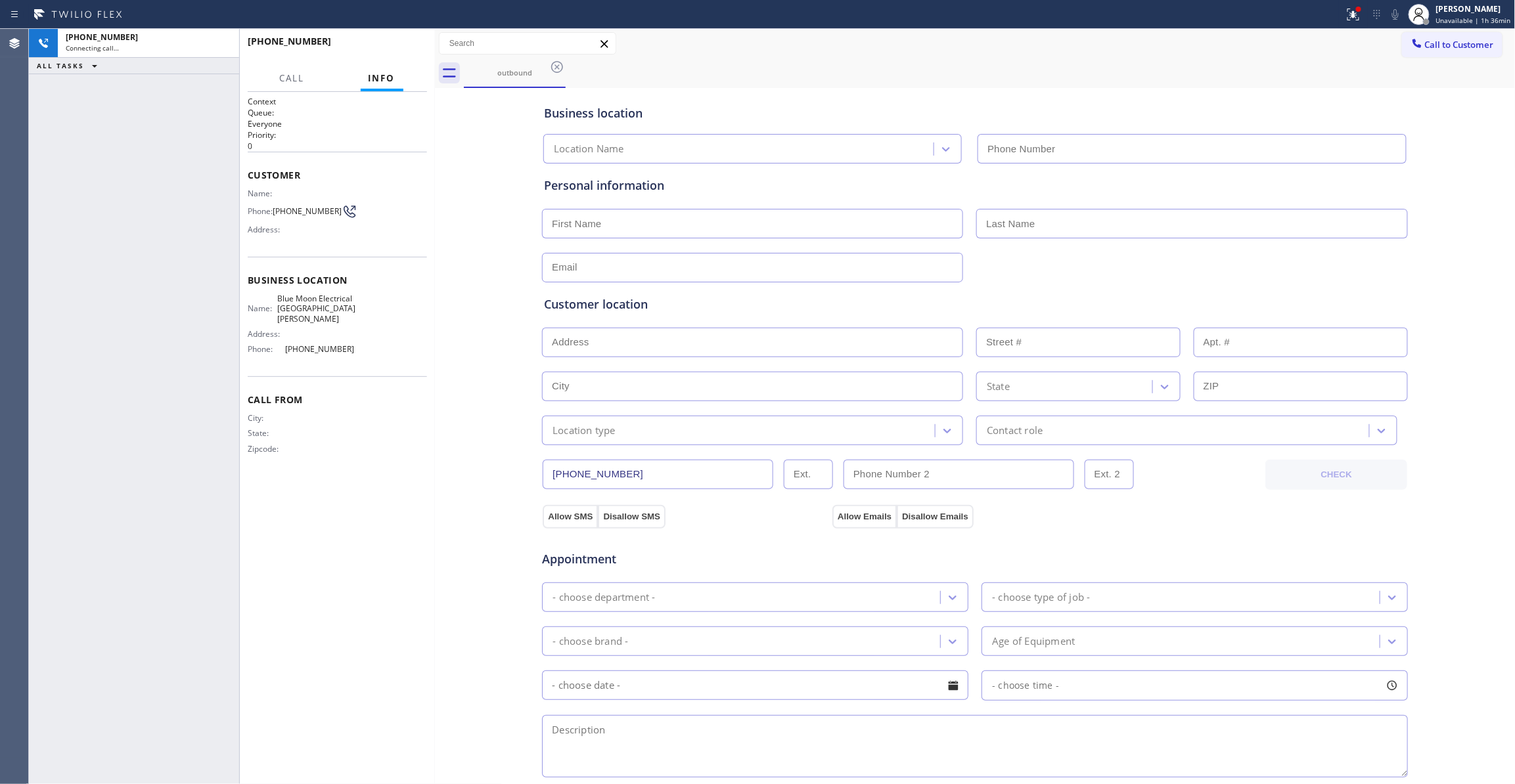
type input "(408) 638-6856"
drag, startPoint x: 407, startPoint y: 525, endPoint x: 407, endPoint y: 409, distance: 116.0
click at [407, 524] on div "Context Queue: Everyone Priority: 0 Customer Name: Phone: (757) 515-6142 Addres…" at bounding box center [337, 437] width 179 height 684
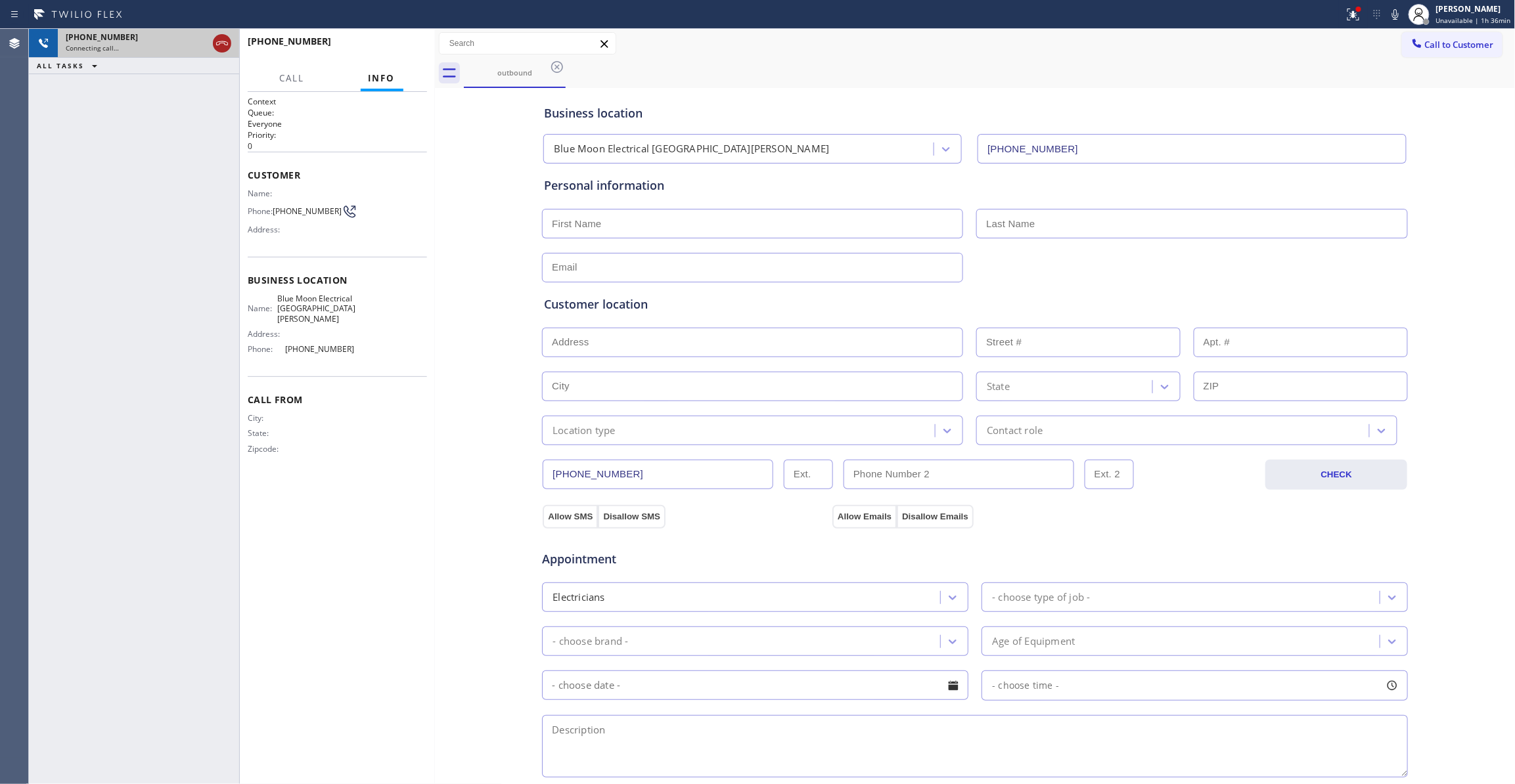
click at [219, 52] on button at bounding box center [222, 43] width 18 height 18
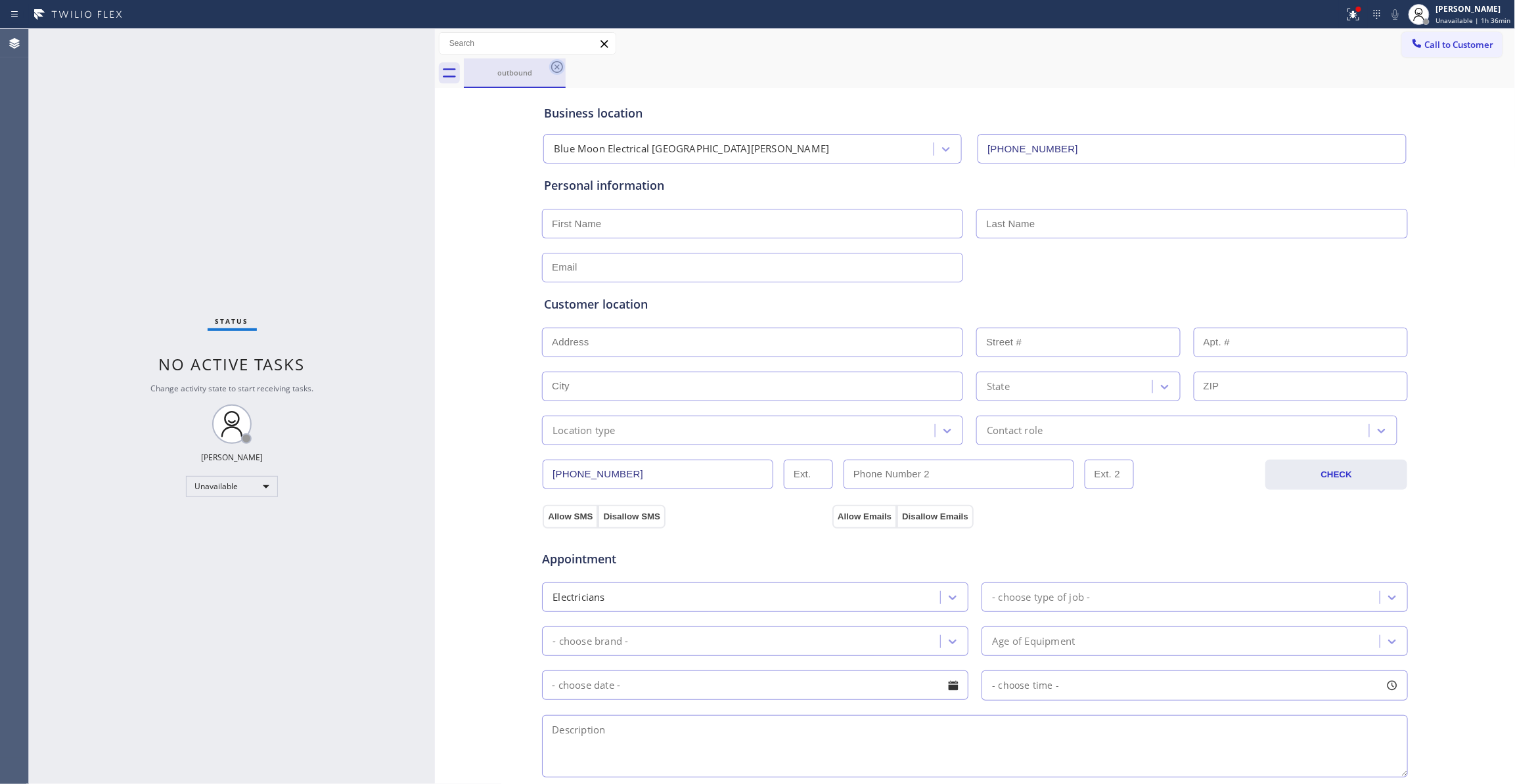
click at [556, 69] on icon at bounding box center [556, 66] width 16 height 16
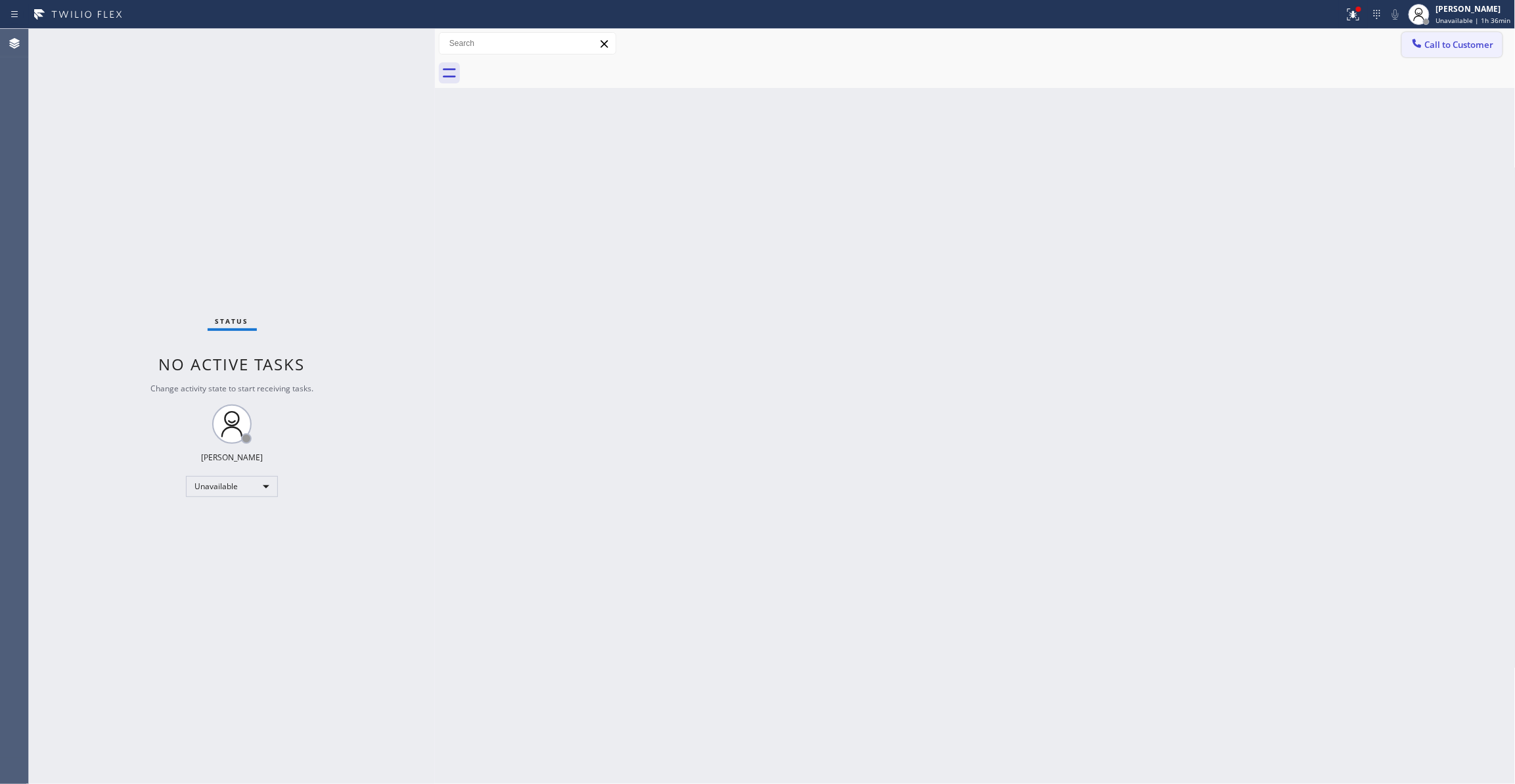
click at [1463, 53] on button "Call to Customer" at bounding box center [1452, 44] width 101 height 25
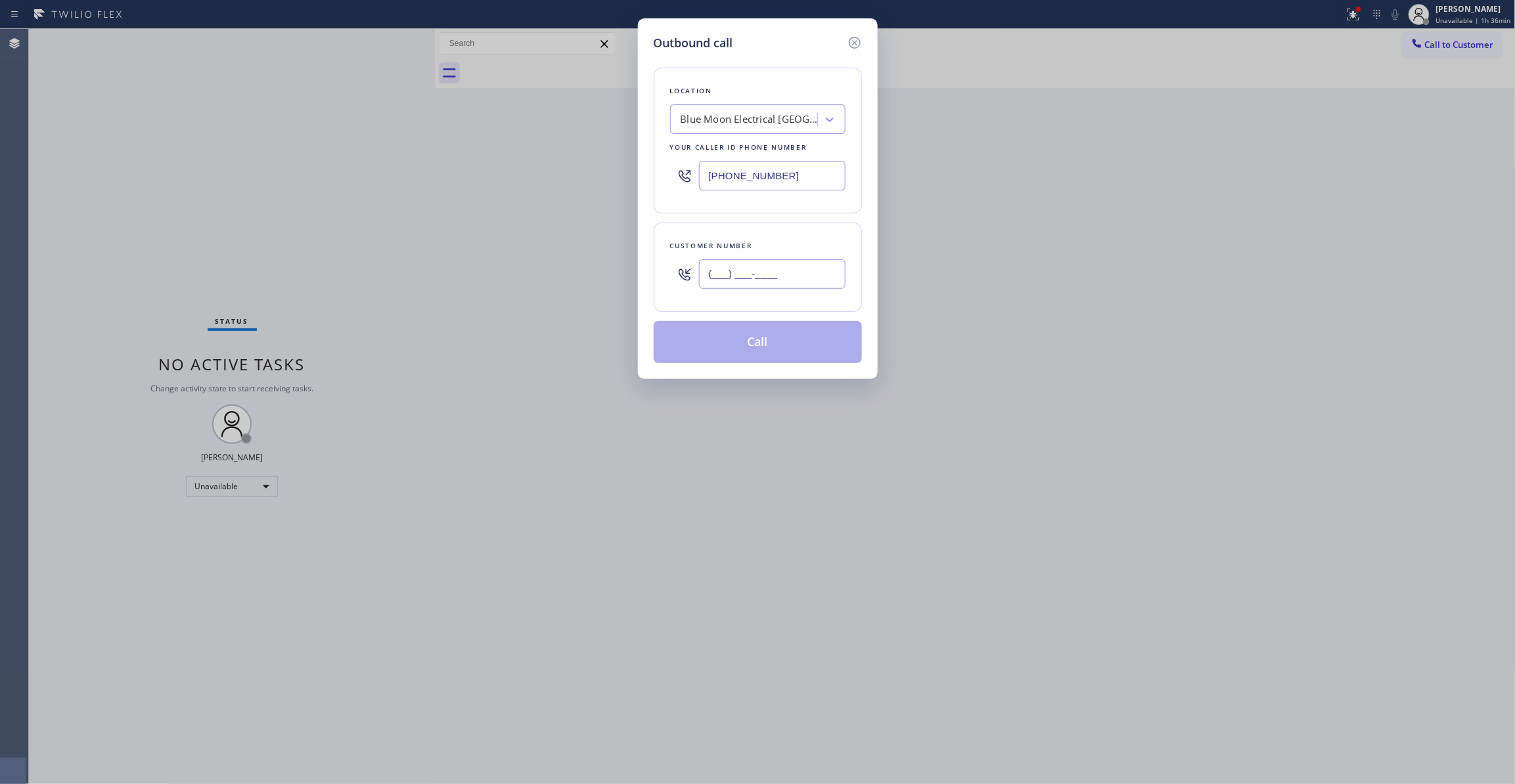
click at [733, 279] on input "(___) ___-____" at bounding box center [772, 274] width 147 height 29
paste input "757) 515-6142"
type input "(757) 515-6142"
click at [751, 344] on button "Call" at bounding box center [758, 342] width 208 height 42
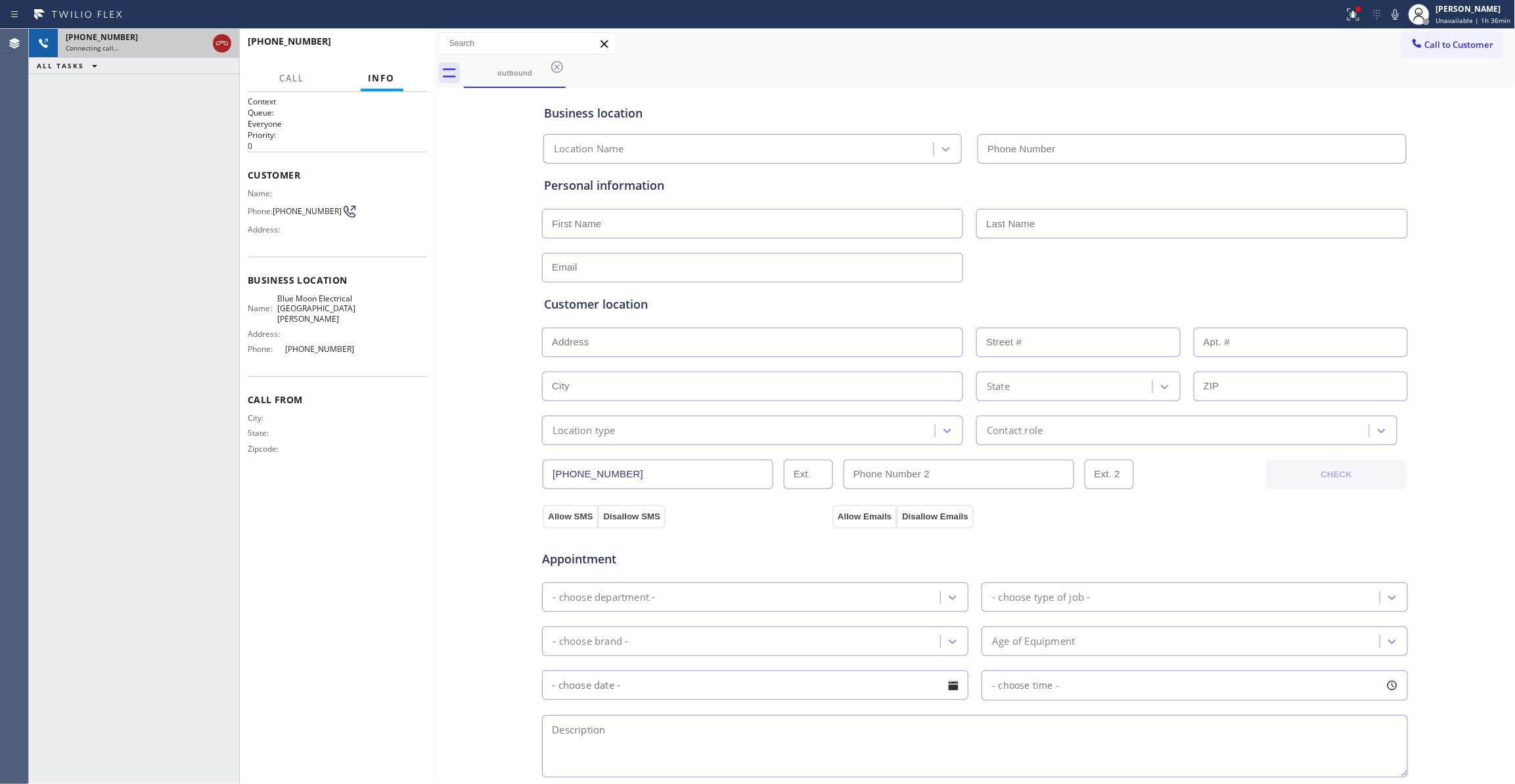
type input "(408) 638-6856"
click at [225, 45] on icon at bounding box center [221, 43] width 16 height 16
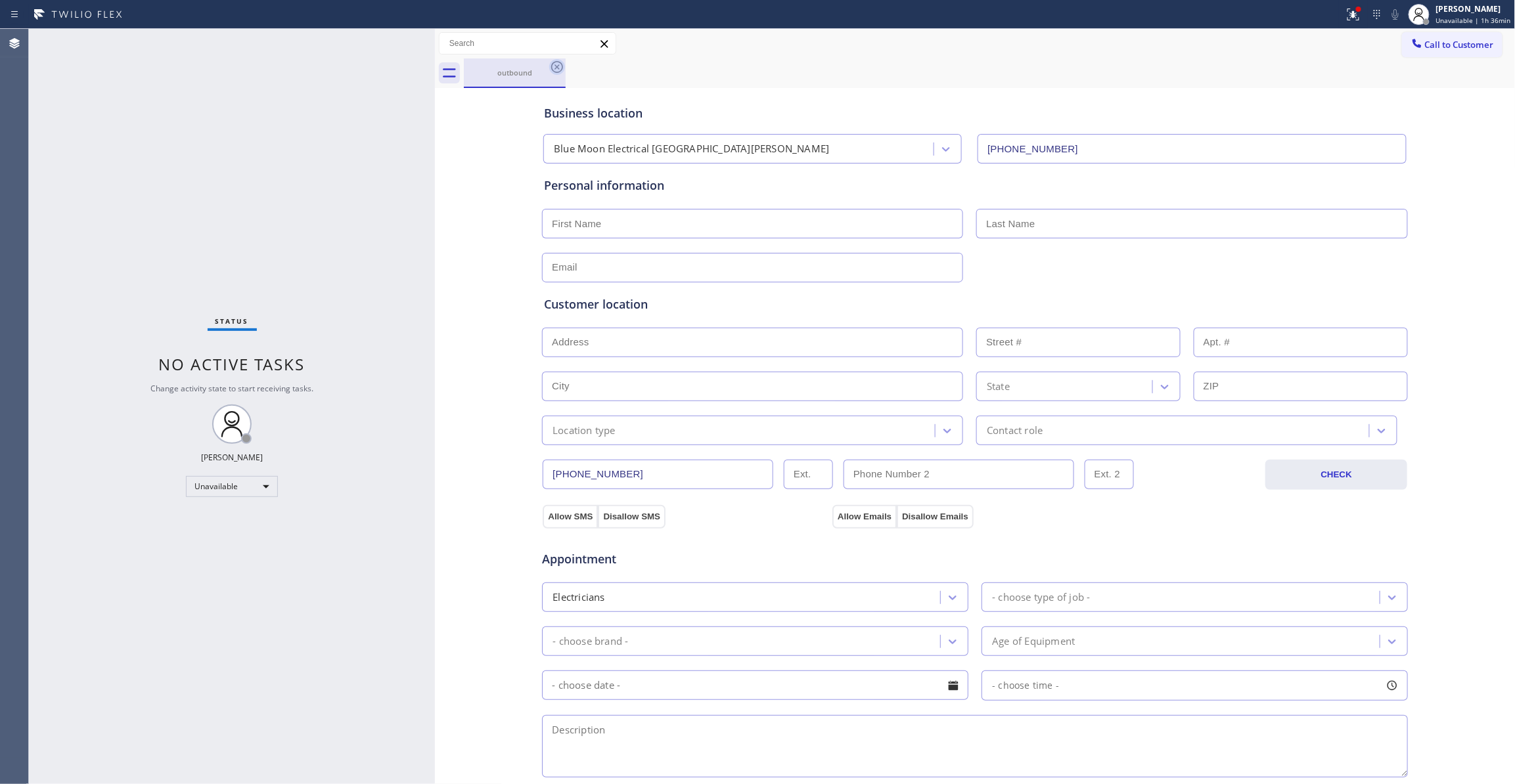
click at [557, 69] on icon at bounding box center [556, 66] width 16 height 16
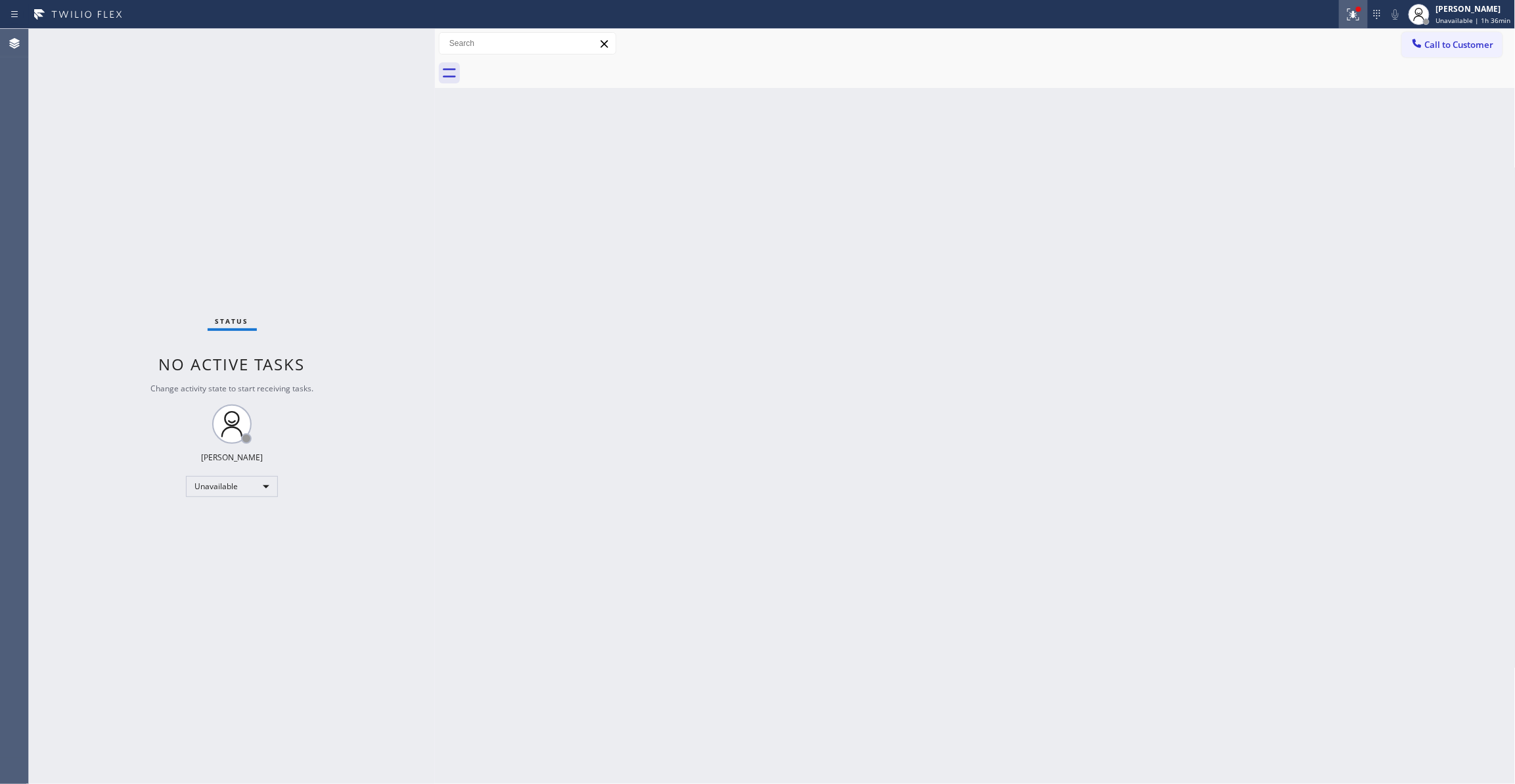
click at [1349, 11] on icon at bounding box center [1354, 13] width 8 height 5
click at [1317, 169] on button "Clear issues" at bounding box center [1277, 172] width 154 height 18
click at [1473, 41] on span "Call to Customer" at bounding box center [1459, 44] width 69 height 11
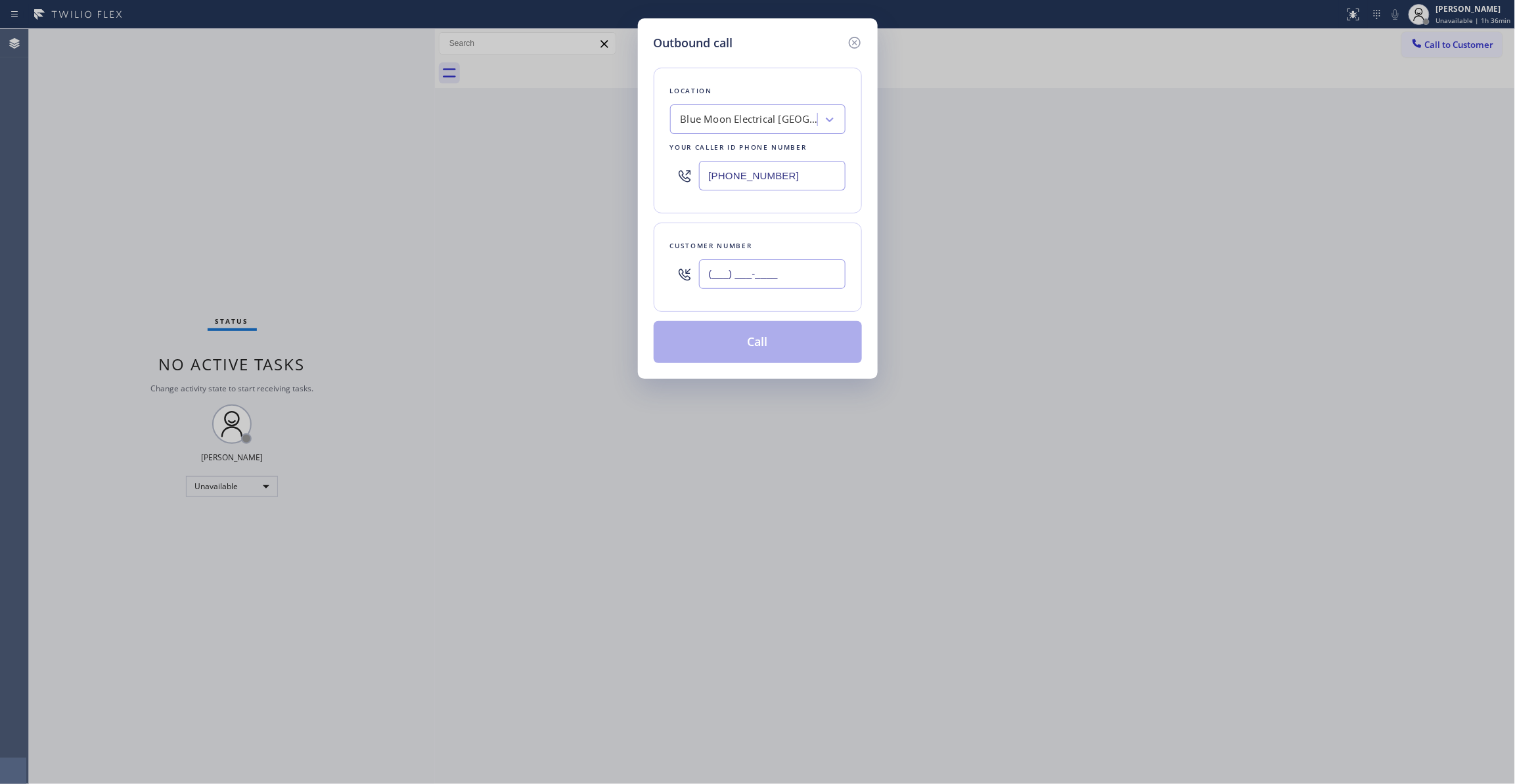
click at [770, 274] on input "(___) ___-____" at bounding box center [772, 274] width 147 height 29
paste input "757) 515-6142"
type input "(757) 515-6142"
click at [721, 343] on button "Call" at bounding box center [758, 342] width 208 height 42
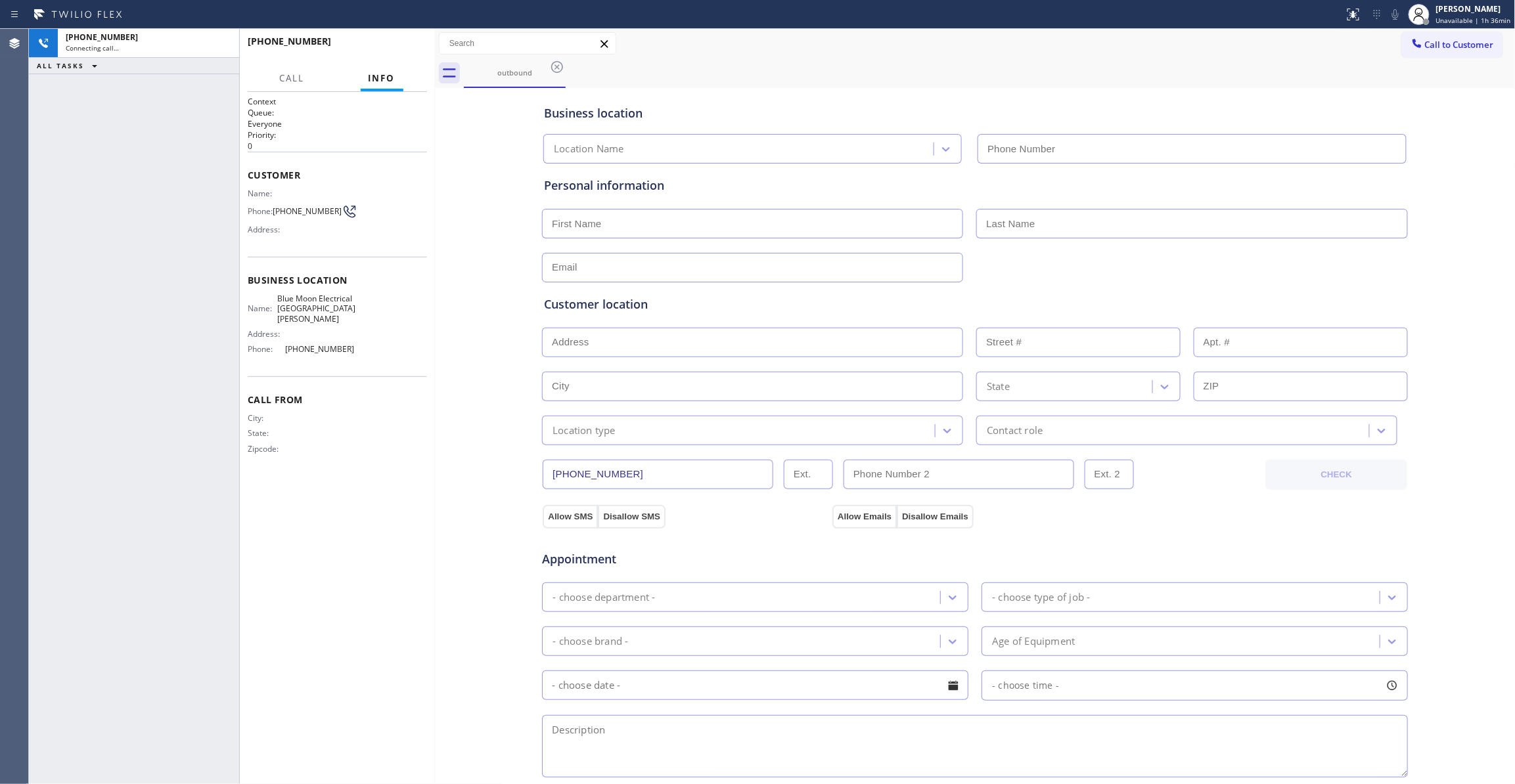
click at [423, 498] on div "Context Queue: Everyone Priority: 0 Customer Name: Phone: (757) 515-6142 Addres…" at bounding box center [337, 437] width 179 height 684
type input "(408) 638-6856"
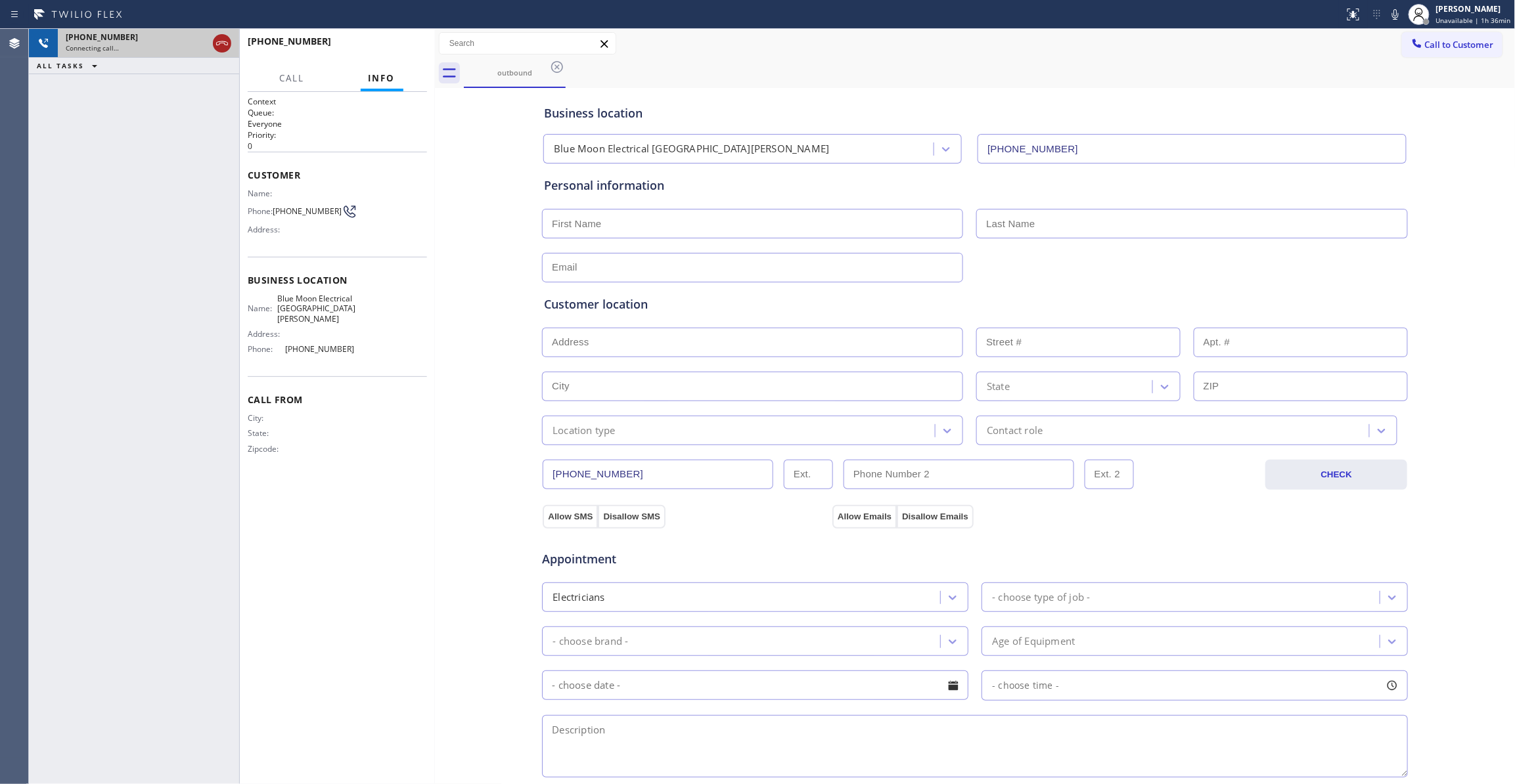
click at [224, 43] on icon at bounding box center [222, 43] width 11 height 4
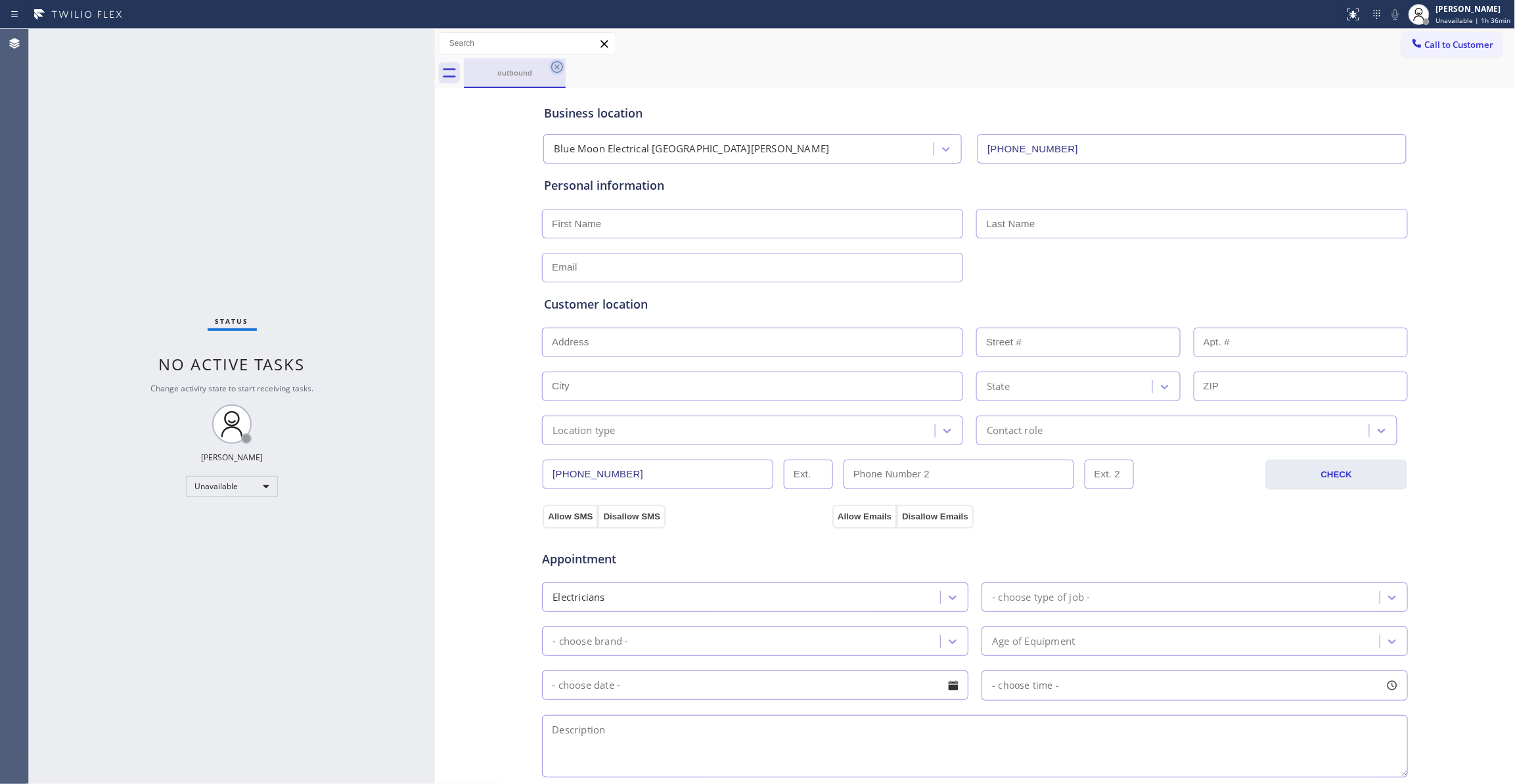
click at [558, 66] on icon at bounding box center [557, 67] width 11 height 11
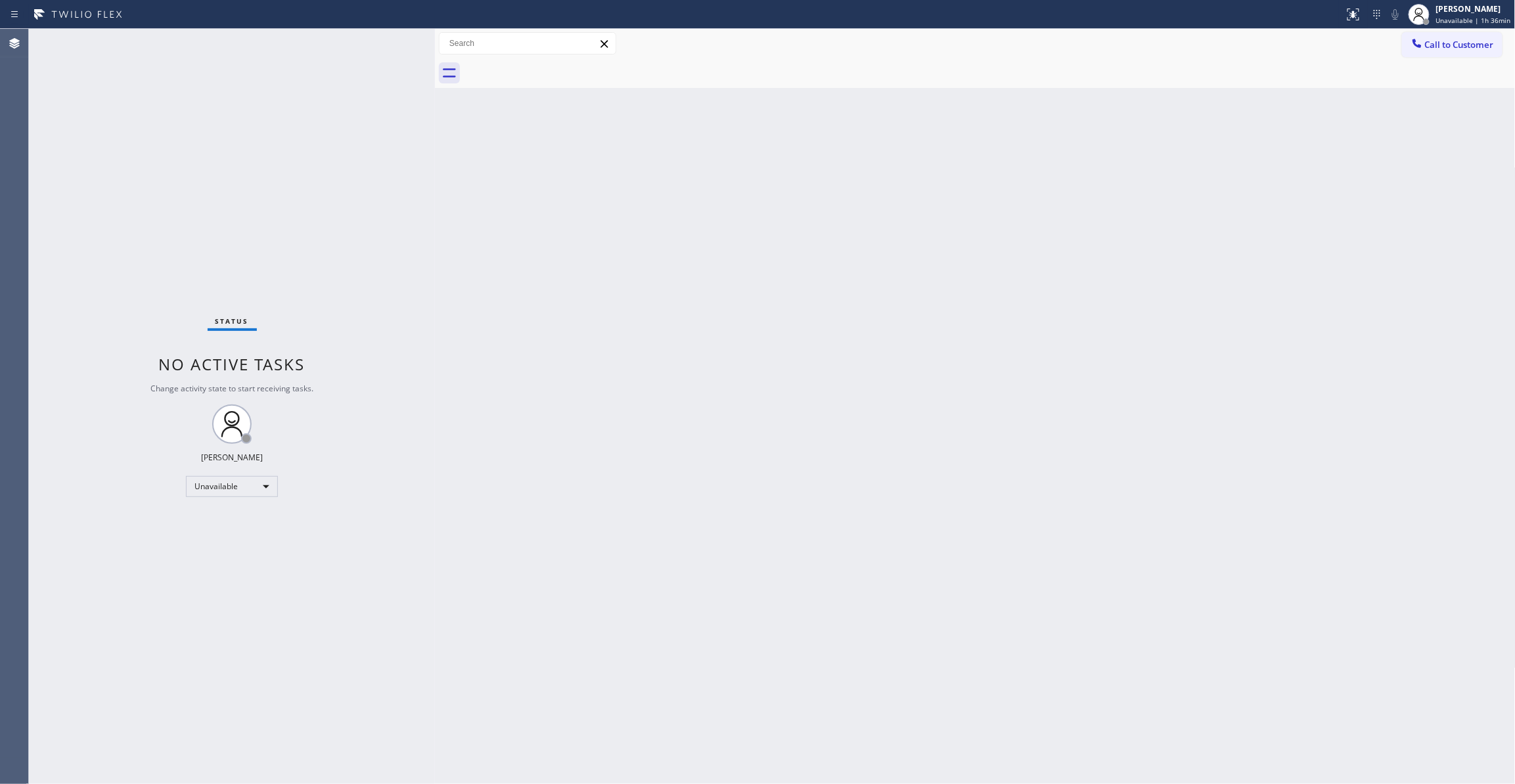
click at [1509, 48] on div "Call to Customer Outbound call Location Blue Moon Electrical San Jose Your call…" at bounding box center [1458, 43] width 114 height 23
click at [1474, 48] on span "Call to Customer" at bounding box center [1459, 44] width 69 height 11
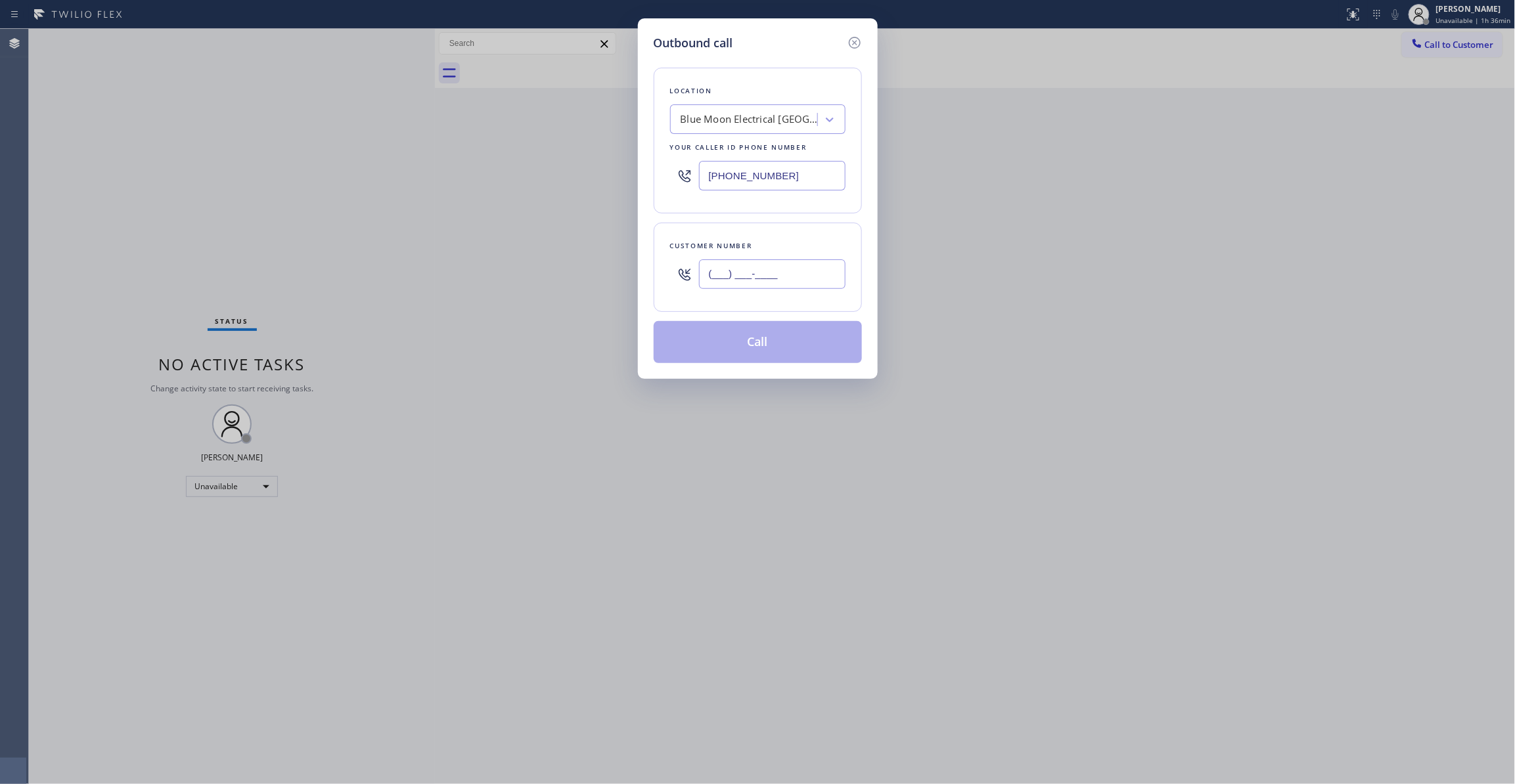
click at [792, 279] on input "(___) ___-____" at bounding box center [772, 274] width 147 height 29
paste input "757) 515-6142"
type input "(757) 515-6142"
click at [828, 359] on button "Call" at bounding box center [758, 342] width 208 height 42
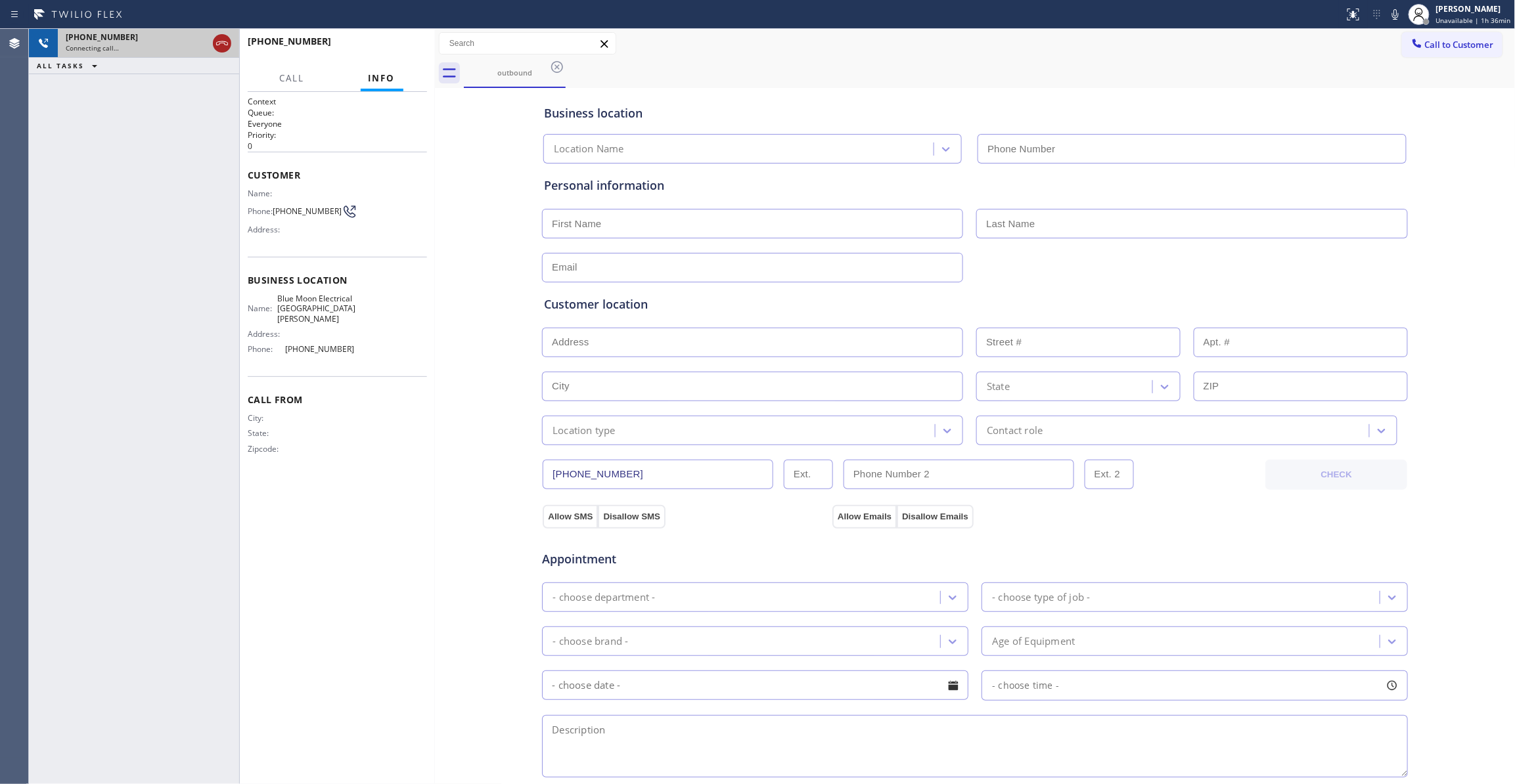
type input "(408) 638-6856"
click at [218, 45] on icon at bounding box center [221, 43] width 16 height 16
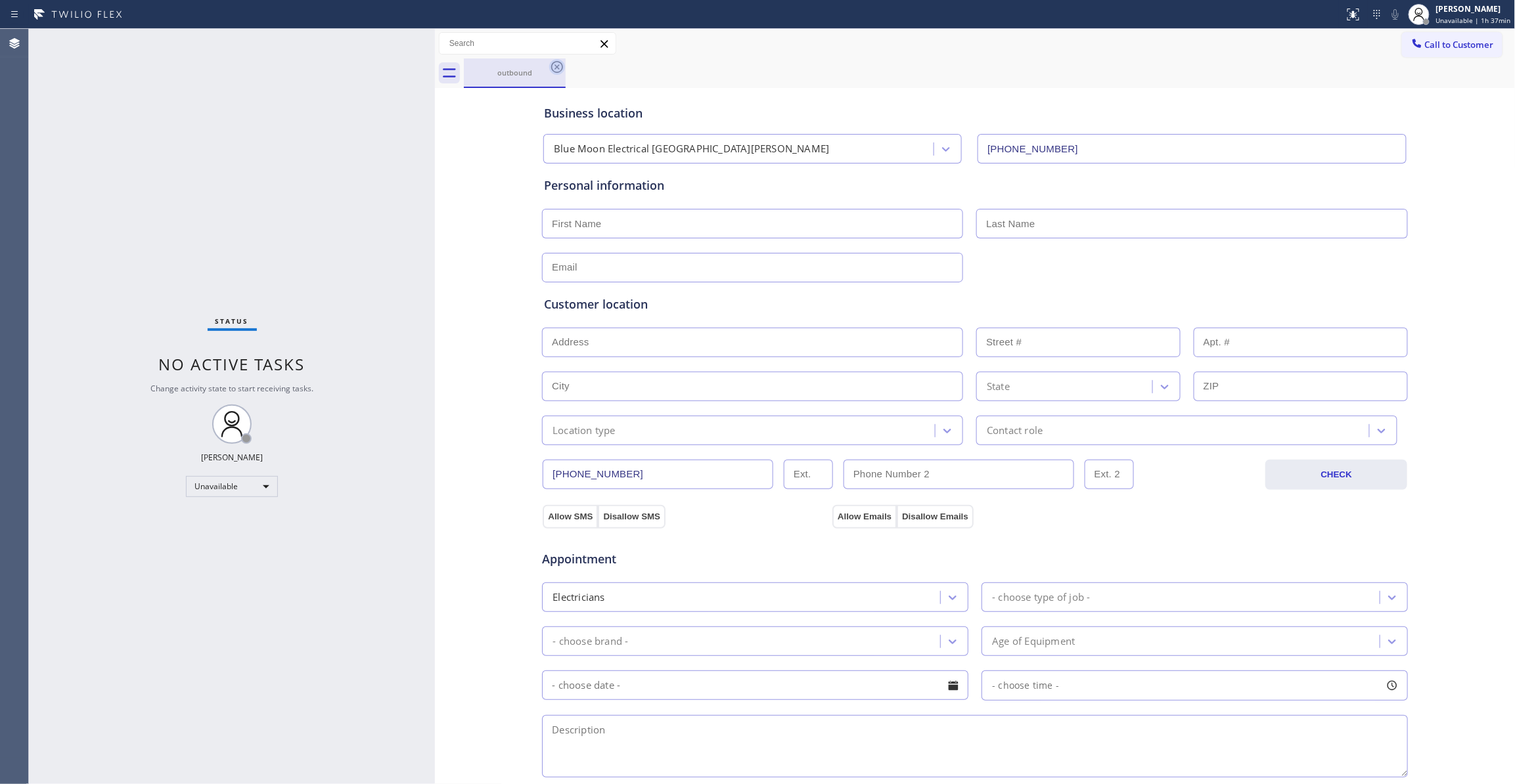
click at [550, 67] on icon at bounding box center [556, 66] width 16 height 16
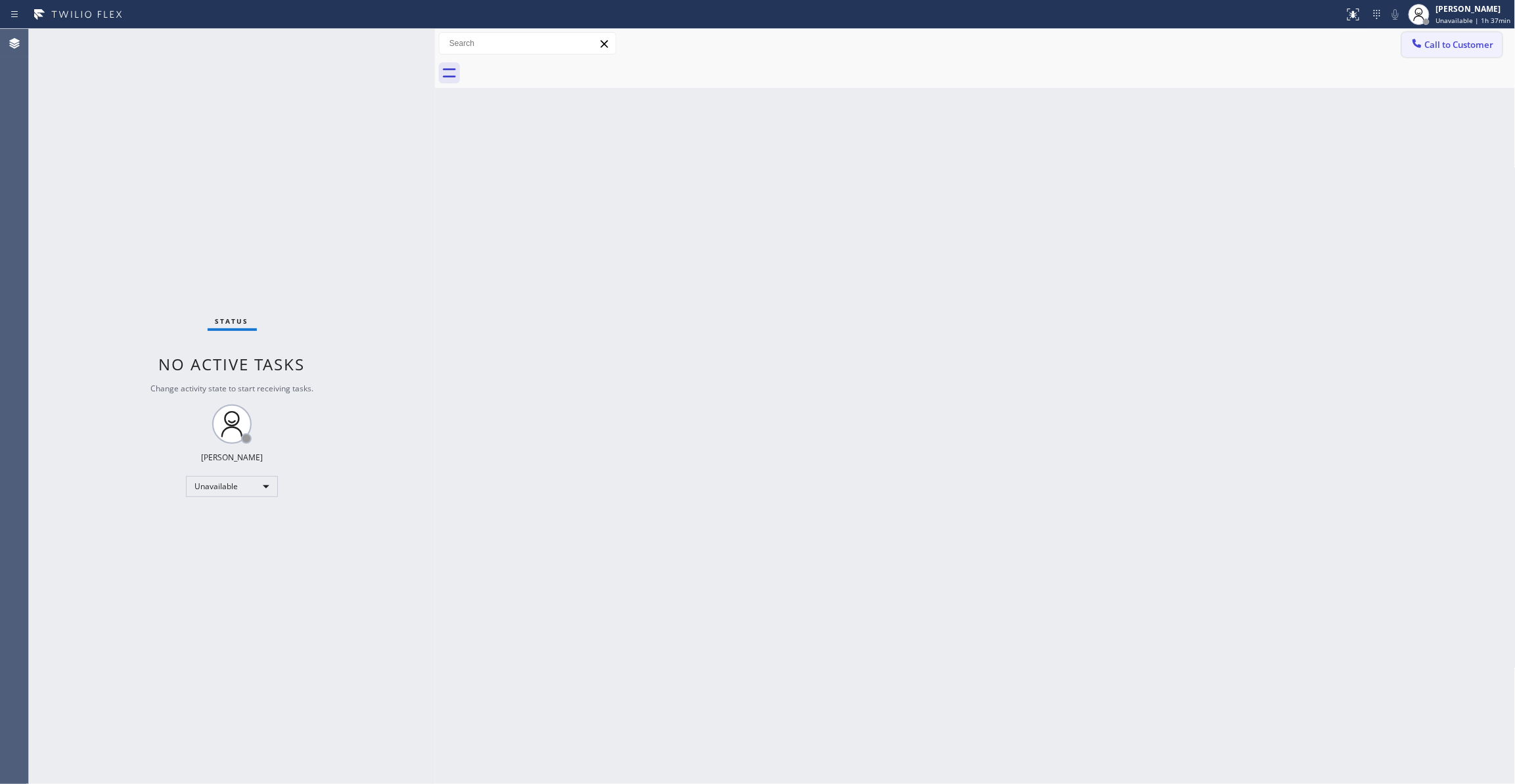
click at [1449, 51] on button "Call to Customer" at bounding box center [1452, 44] width 101 height 25
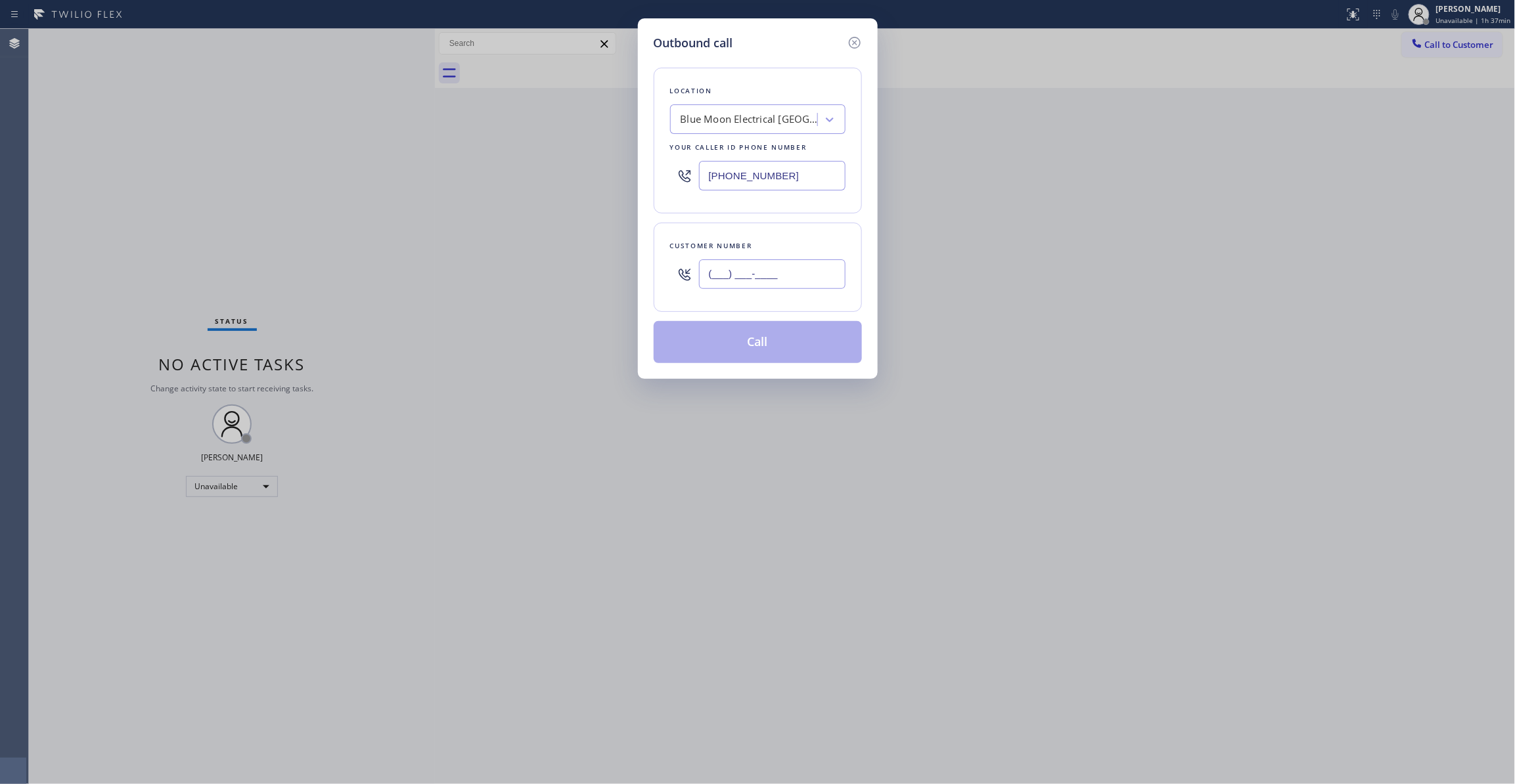
click at [755, 276] on input "(___) ___-____" at bounding box center [772, 274] width 147 height 29
paste input "757) 515-6142"
type input "(757) 515-6142"
click at [733, 350] on button "Call" at bounding box center [758, 342] width 208 height 42
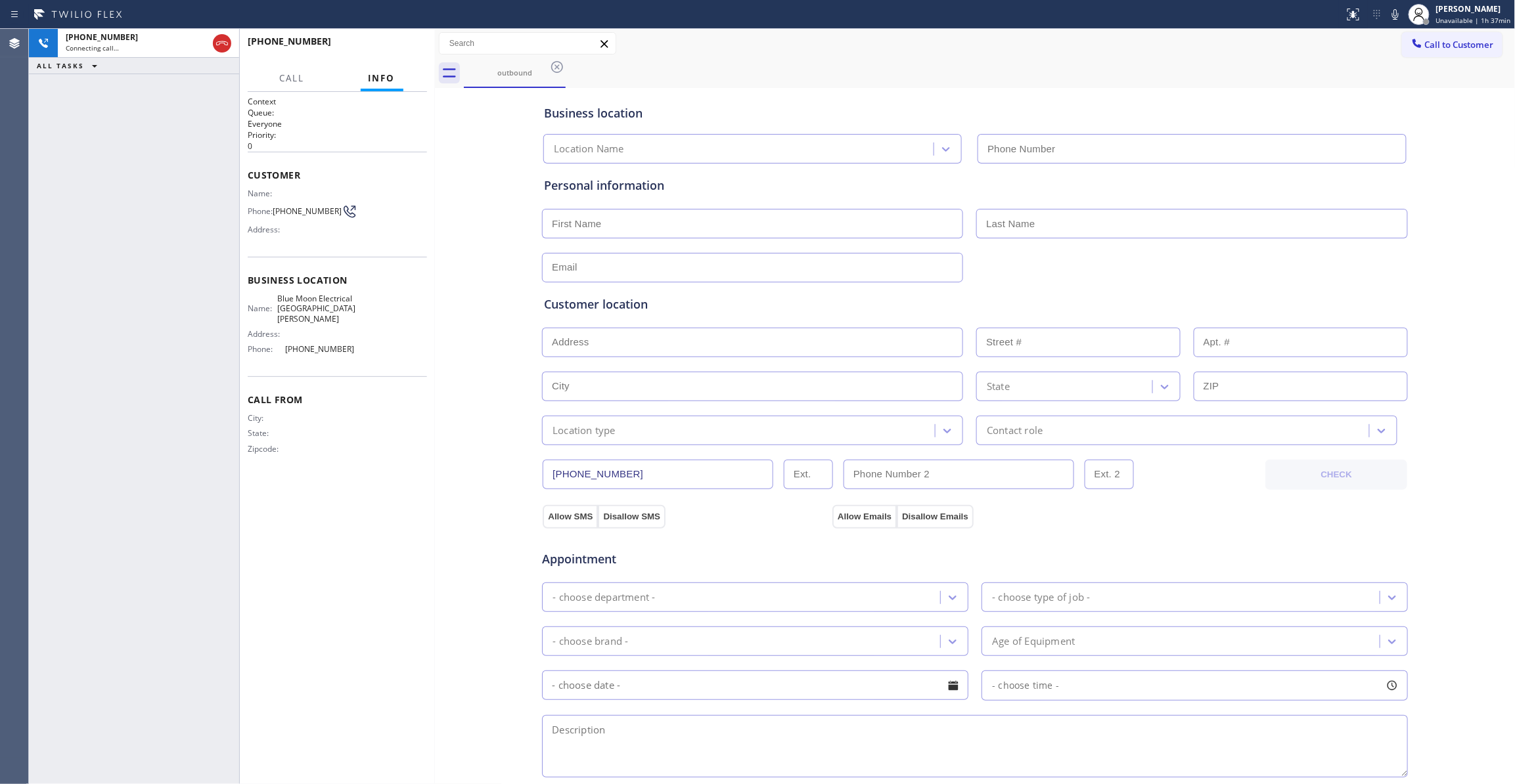
type input "(408) 638-6856"
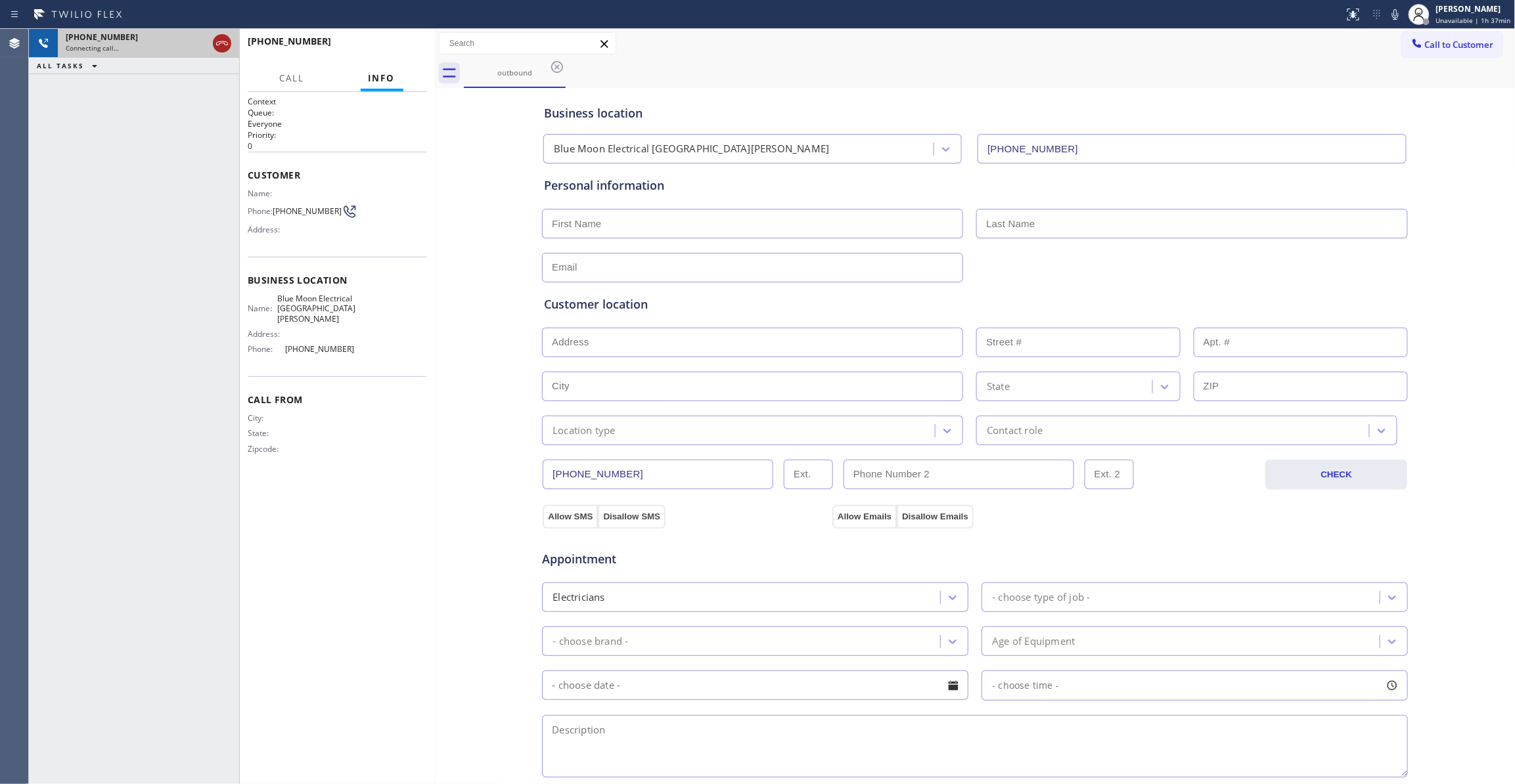
click at [227, 34] on div at bounding box center [222, 43] width 24 height 29
click at [227, 35] on icon at bounding box center [221, 43] width 16 height 16
click at [207, 39] on div "+17575156142" at bounding box center [136, 37] width 142 height 11
click at [214, 52] on div "Connecting call…" at bounding box center [148, 48] width 166 height 9
click at [217, 52] on div "Connecting call…" at bounding box center [148, 48] width 166 height 9
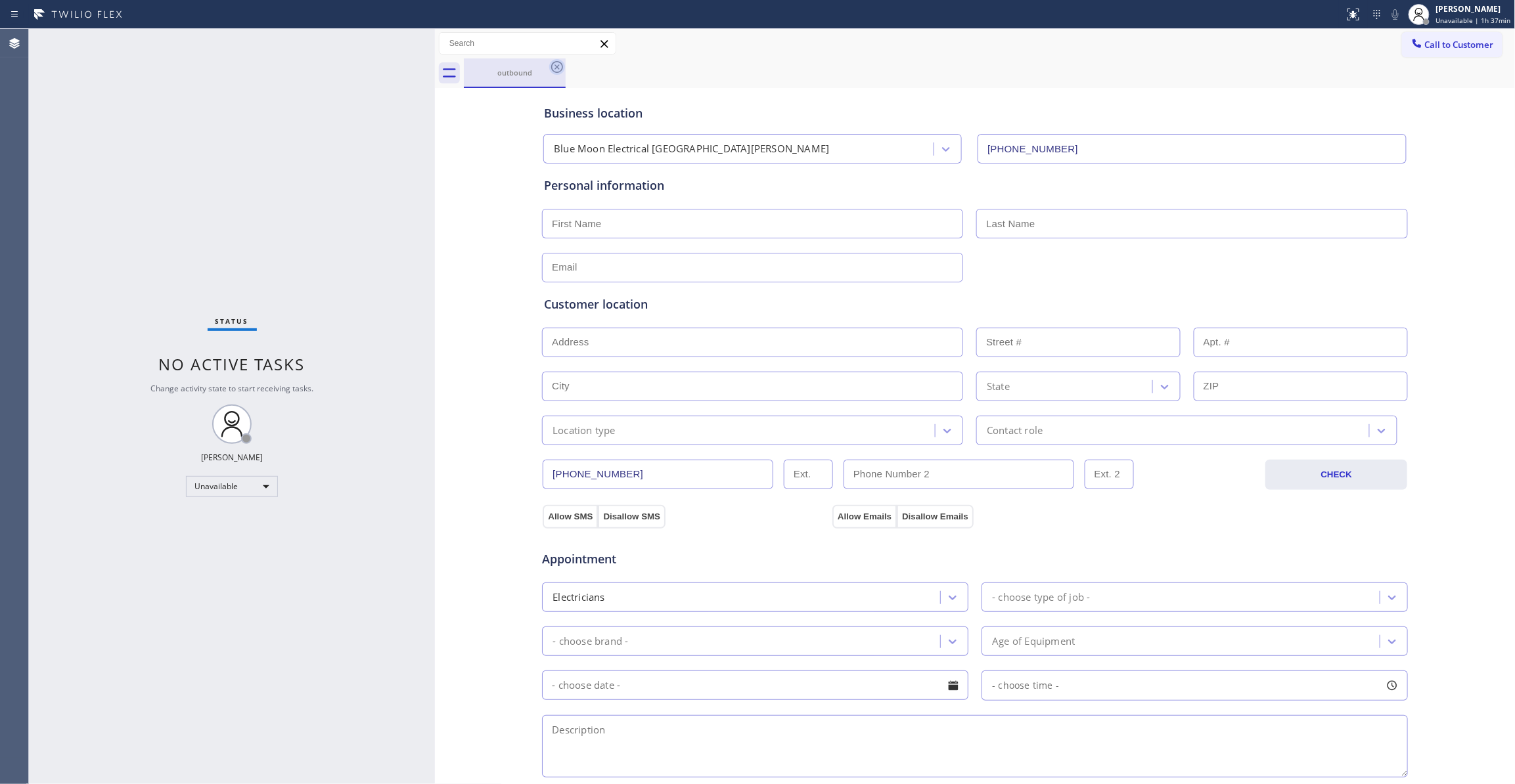
click at [555, 66] on icon at bounding box center [556, 66] width 16 height 16
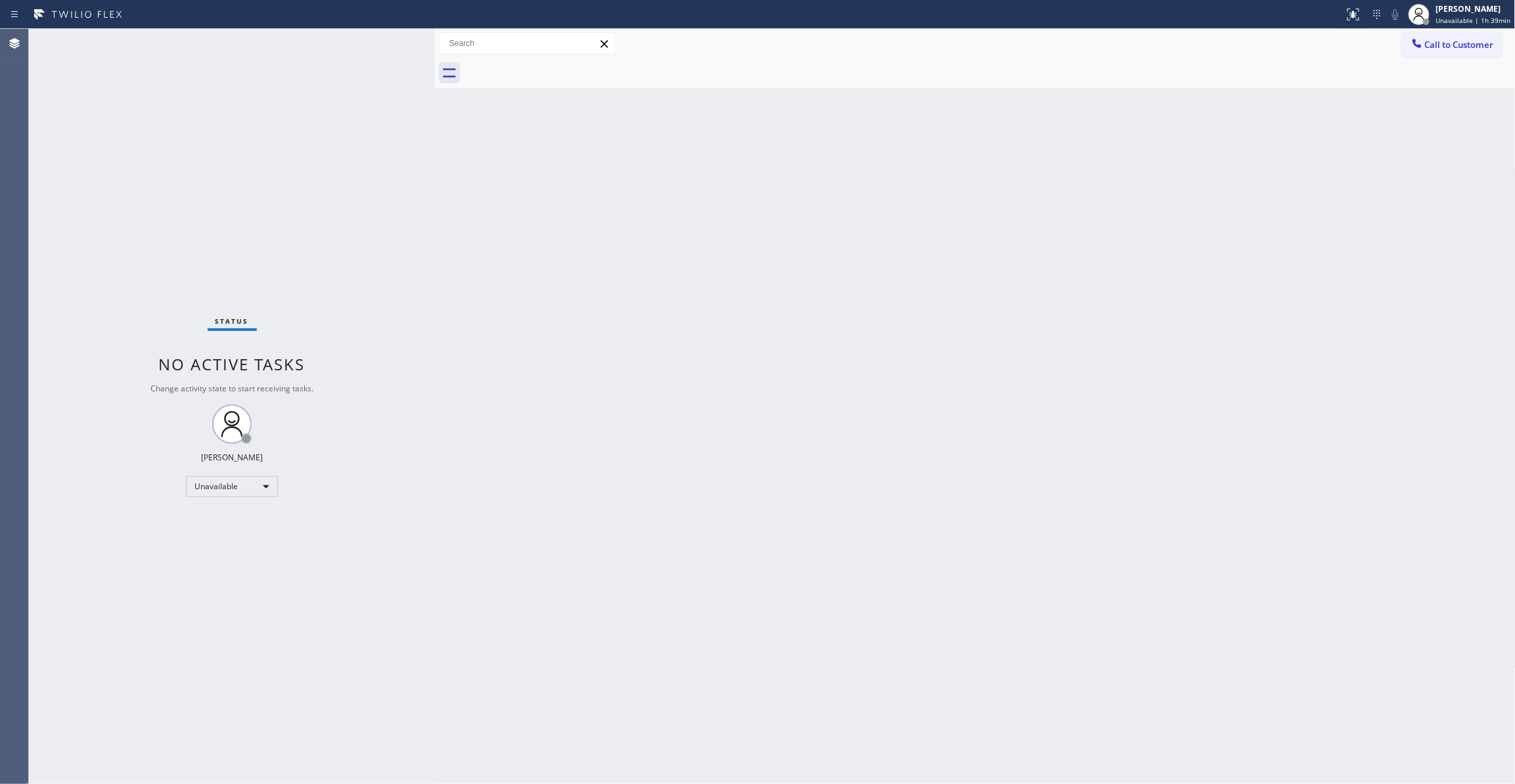
drag, startPoint x: 1096, startPoint y: 475, endPoint x: 752, endPoint y: 625, distance: 375.3
click at [1095, 474] on div "Back to Dashboard Change Sender ID Customers Technicians Select a contact Outbo…" at bounding box center [975, 406] width 1081 height 755
click at [1473, 40] on span "Call to Customer" at bounding box center [1459, 44] width 69 height 11
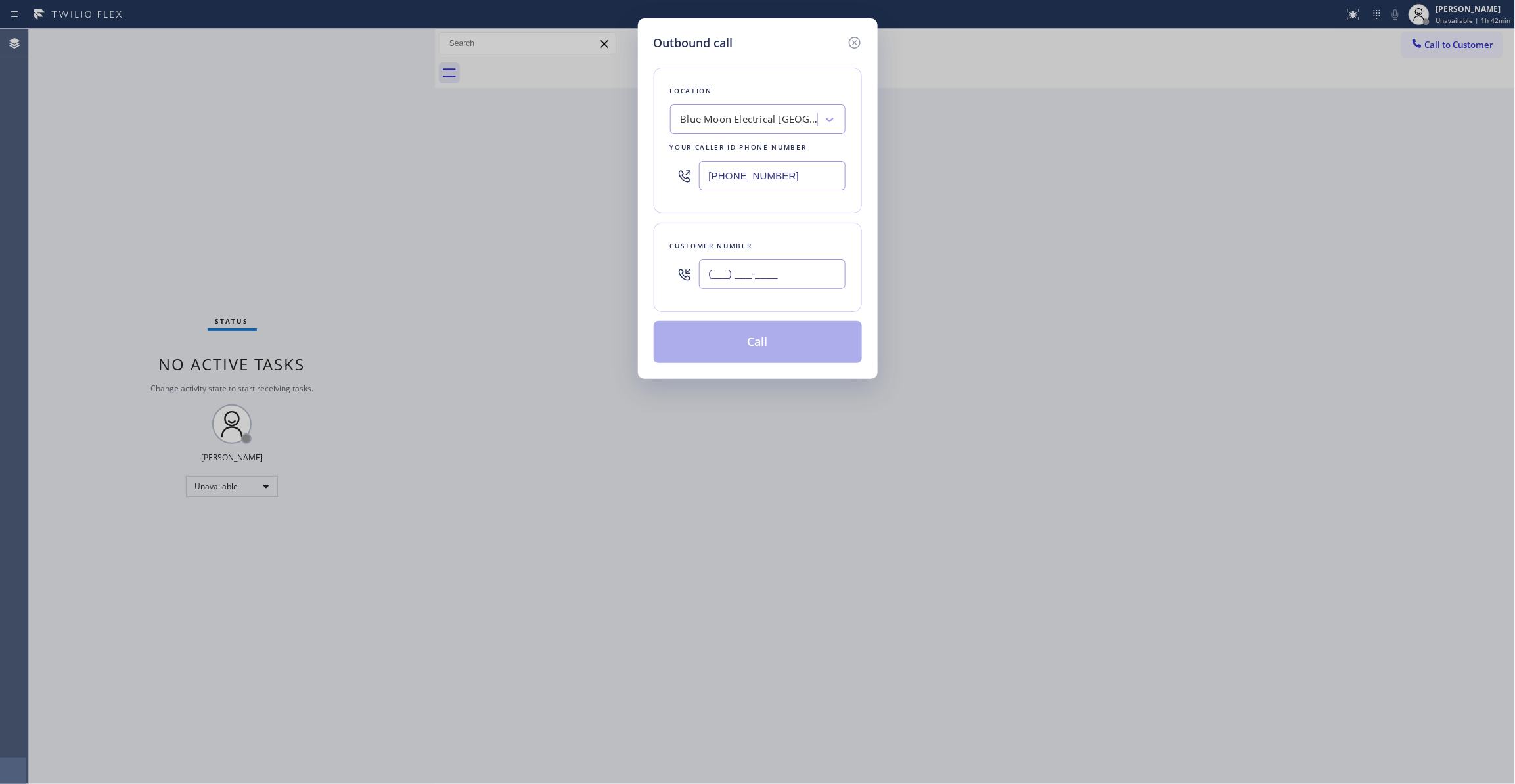
click at [731, 274] on input "(___) ___-____" at bounding box center [772, 274] width 147 height 29
paste input "703) 238-9871"
type input "(703) 238-9871"
paste input "855) 731-4952"
drag, startPoint x: 810, startPoint y: 170, endPoint x: 268, endPoint y: 187, distance: 542.3
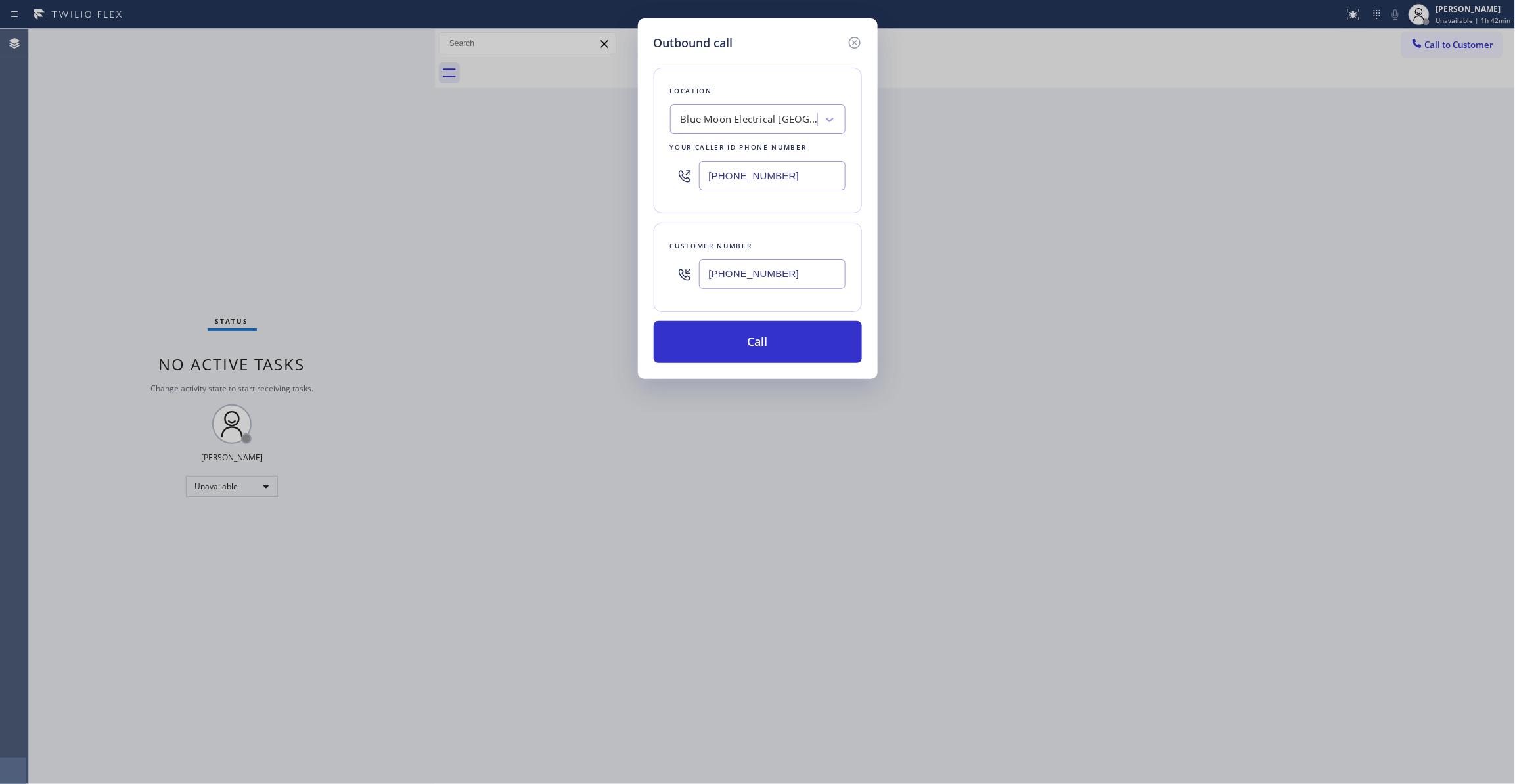
click at [197, 170] on div "Outbound call Location Blue Moon Electrical San Jose Your caller id phone numbe…" at bounding box center [757, 392] width 1515 height 784
type input "(855) 731-4952"
click at [754, 343] on button "Call" at bounding box center [758, 342] width 208 height 42
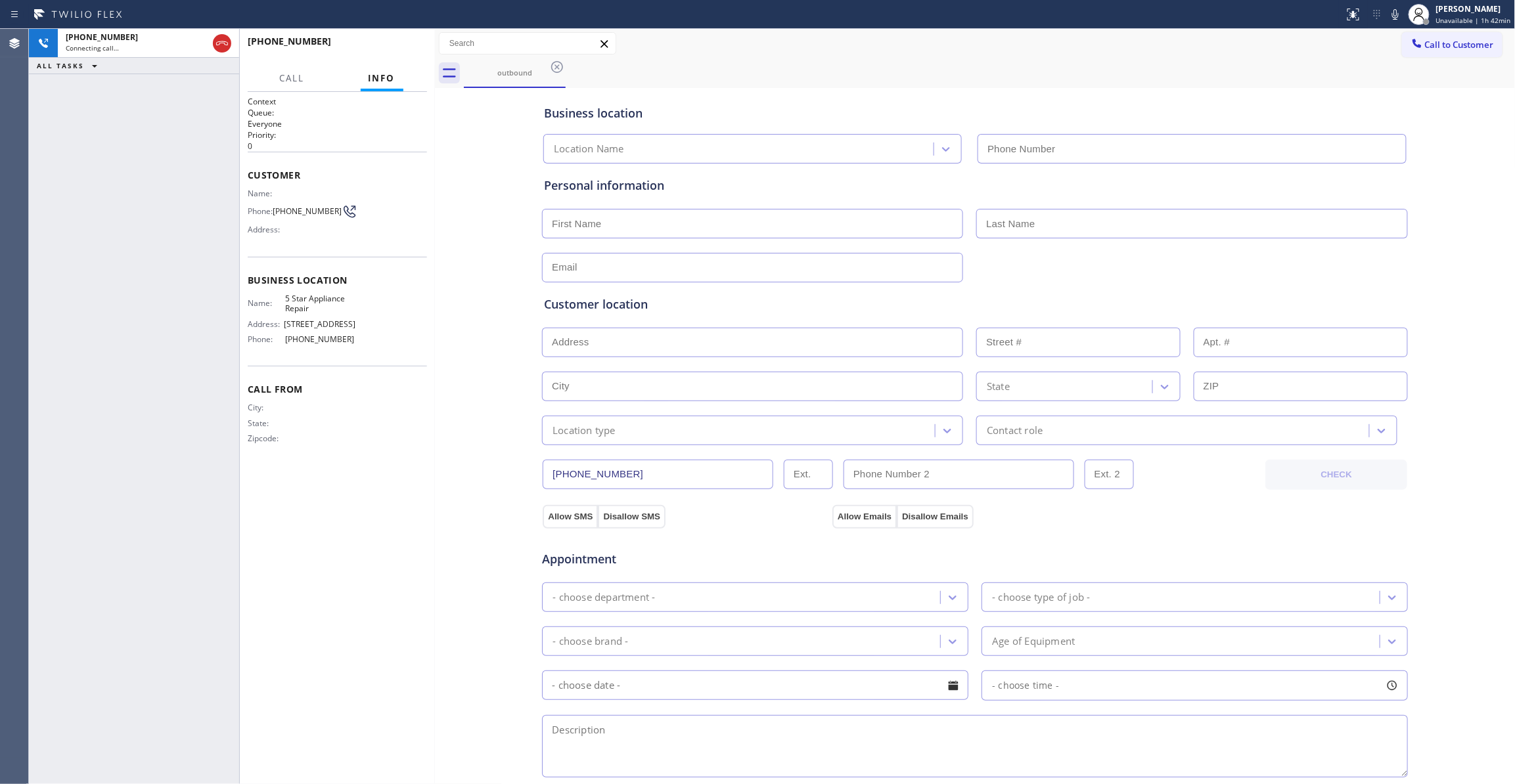
click at [382, 528] on div "Context Queue: Everyone Priority: 0 Customer Name: Phone: (703) 238-9871 Addres…" at bounding box center [337, 437] width 179 height 684
type input "(855) 731-4952"
click at [67, 180] on div "+17032389871 Connecting call… ALL TASKS ALL TASKS ACTIVE TASKS TASKS IN WRAP UP" at bounding box center [134, 406] width 211 height 755
click at [218, 43] on icon at bounding box center [221, 43] width 16 height 16
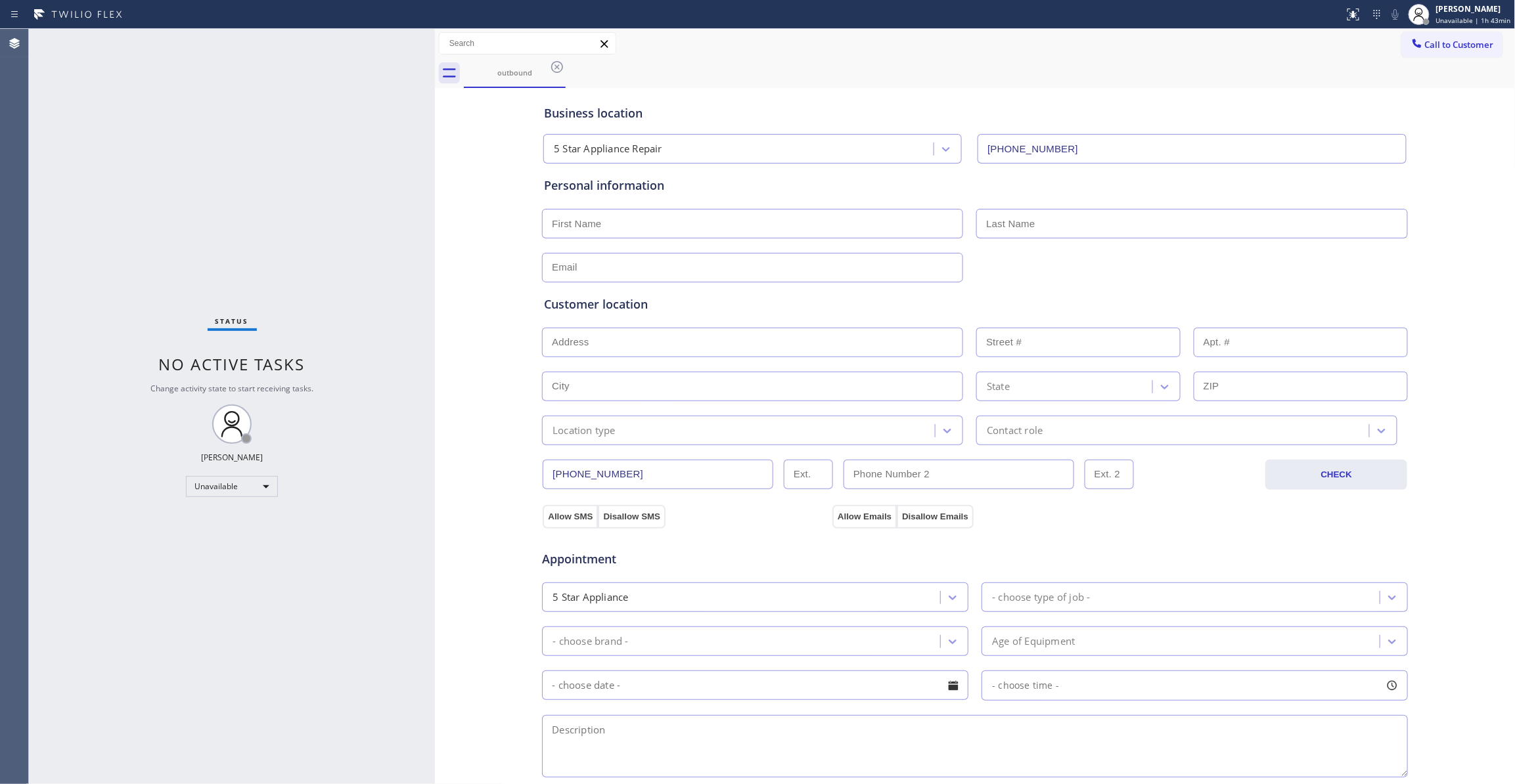
drag, startPoint x: 1443, startPoint y: 51, endPoint x: 1269, endPoint y: 82, distance: 176.7
click at [1443, 51] on button "Call to Customer" at bounding box center [1452, 44] width 101 height 25
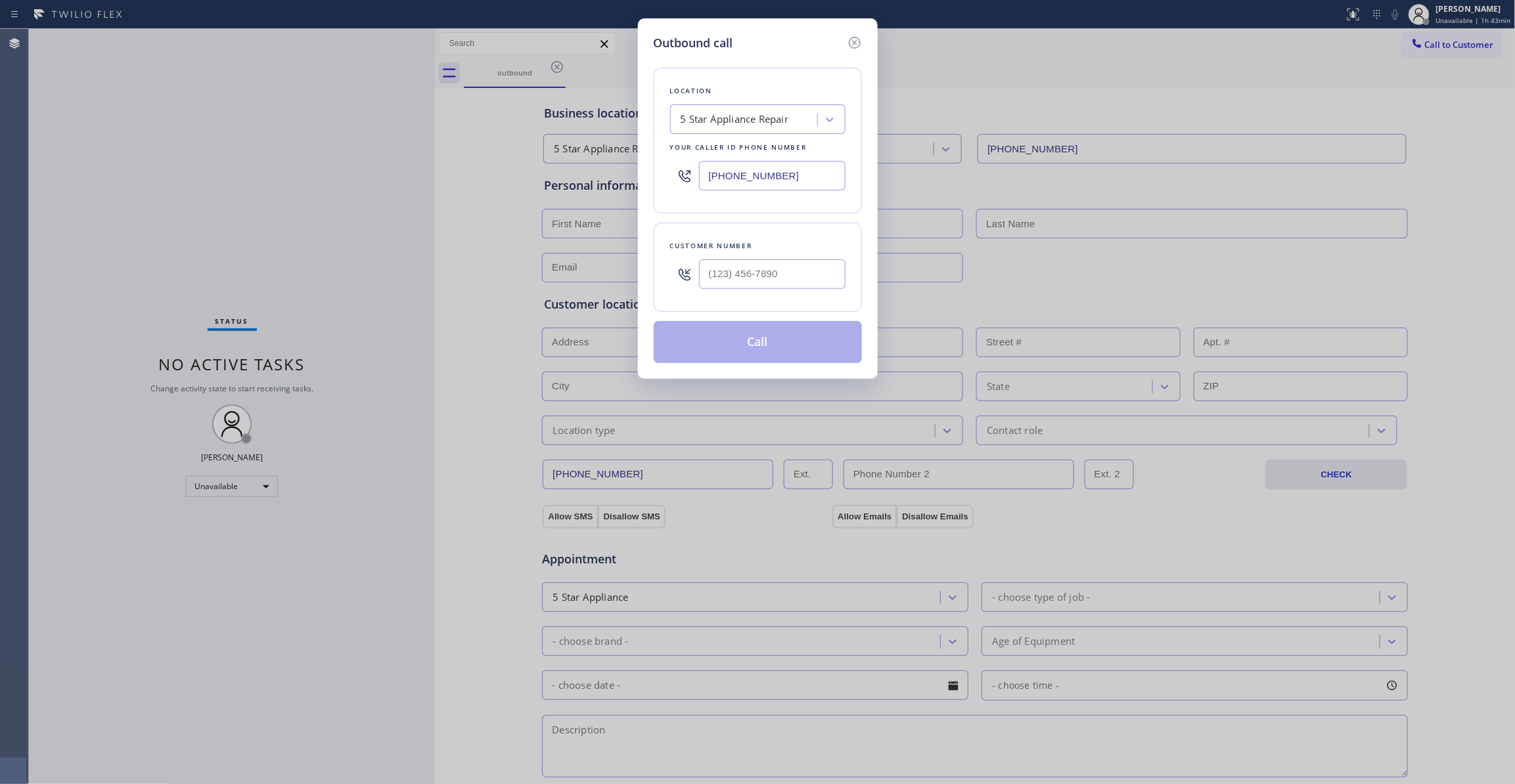
drag, startPoint x: 808, startPoint y: 179, endPoint x: 240, endPoint y: 174, distance: 568.0
click at [244, 174] on div "Outbound call Location 5 Star Appliance Repair Your caller id phone number (855…" at bounding box center [757, 392] width 1515 height 784
paste input "424) 532-70"
type input "(424) 532-7052"
click at [556, 66] on div "Outbound call Location Culver City Air Conditioning Repair Your caller id phone…" at bounding box center [757, 392] width 1515 height 784
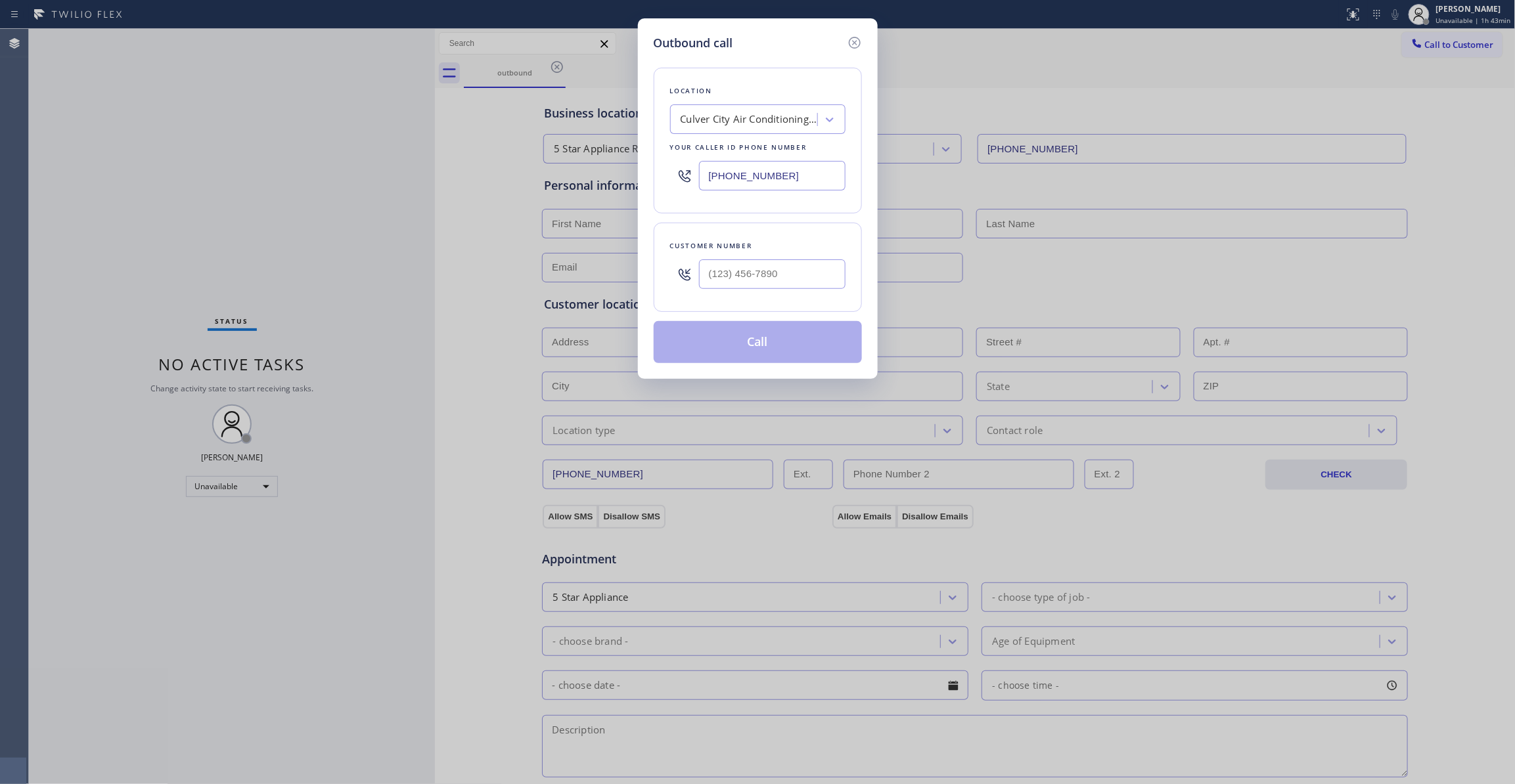
click at [48, 191] on div "Outbound call Location Culver City Air Conditioning Repair Your caller id phone…" at bounding box center [757, 392] width 1515 height 784
click at [747, 279] on input "(___) ___-____" at bounding box center [772, 274] width 147 height 29
paste input "703) 238-9871"
type input "(703) 238-9871"
click at [710, 340] on button "Call" at bounding box center [758, 342] width 208 height 42
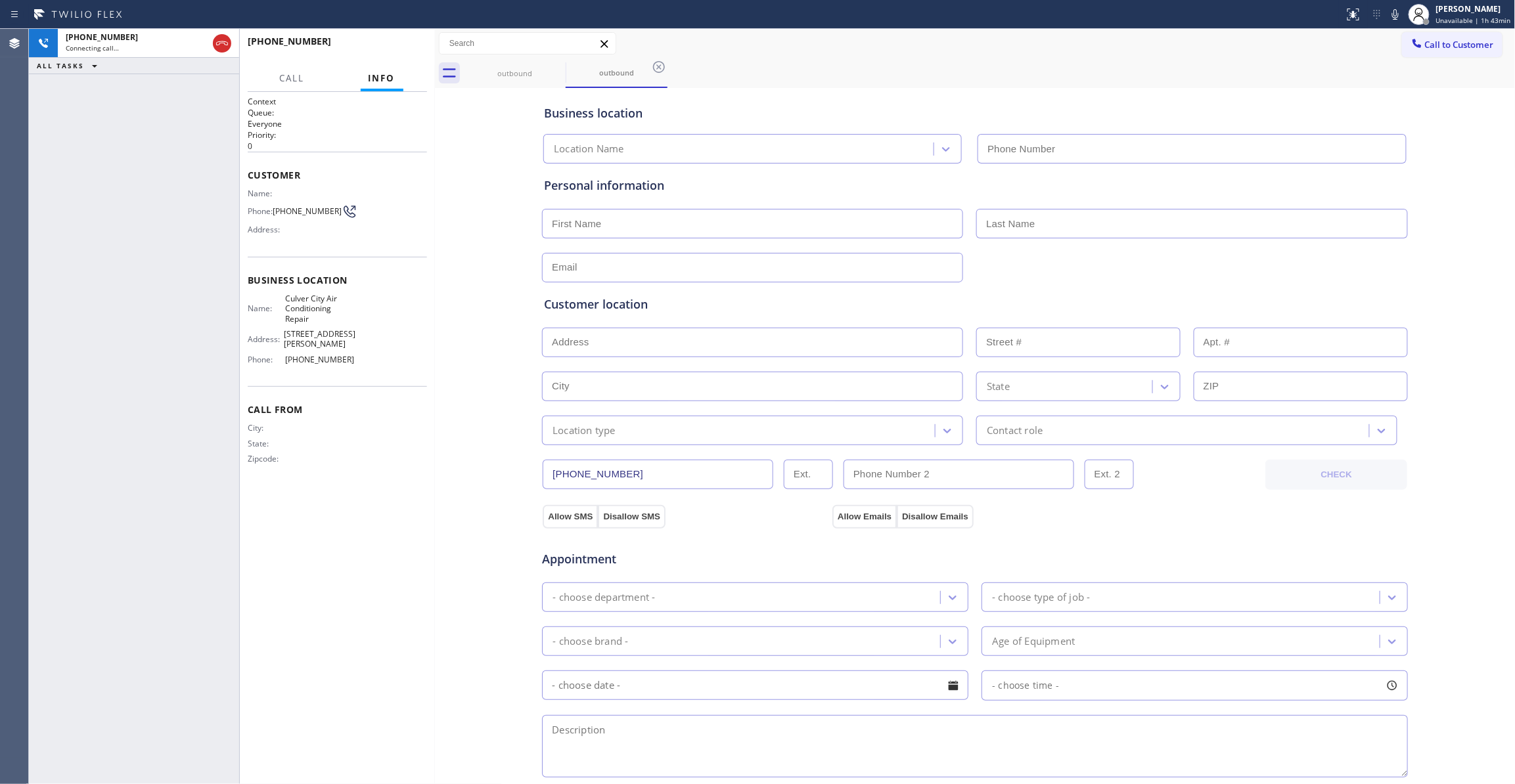
type input "(424) 532-7052"
drag, startPoint x: 448, startPoint y: 511, endPoint x: 446, endPoint y: 473, distance: 38.1
click at [448, 511] on div "Business location Culver City Air Conditioning Repair (424) 532-7052 Personal i…" at bounding box center [975, 539] width 1074 height 897
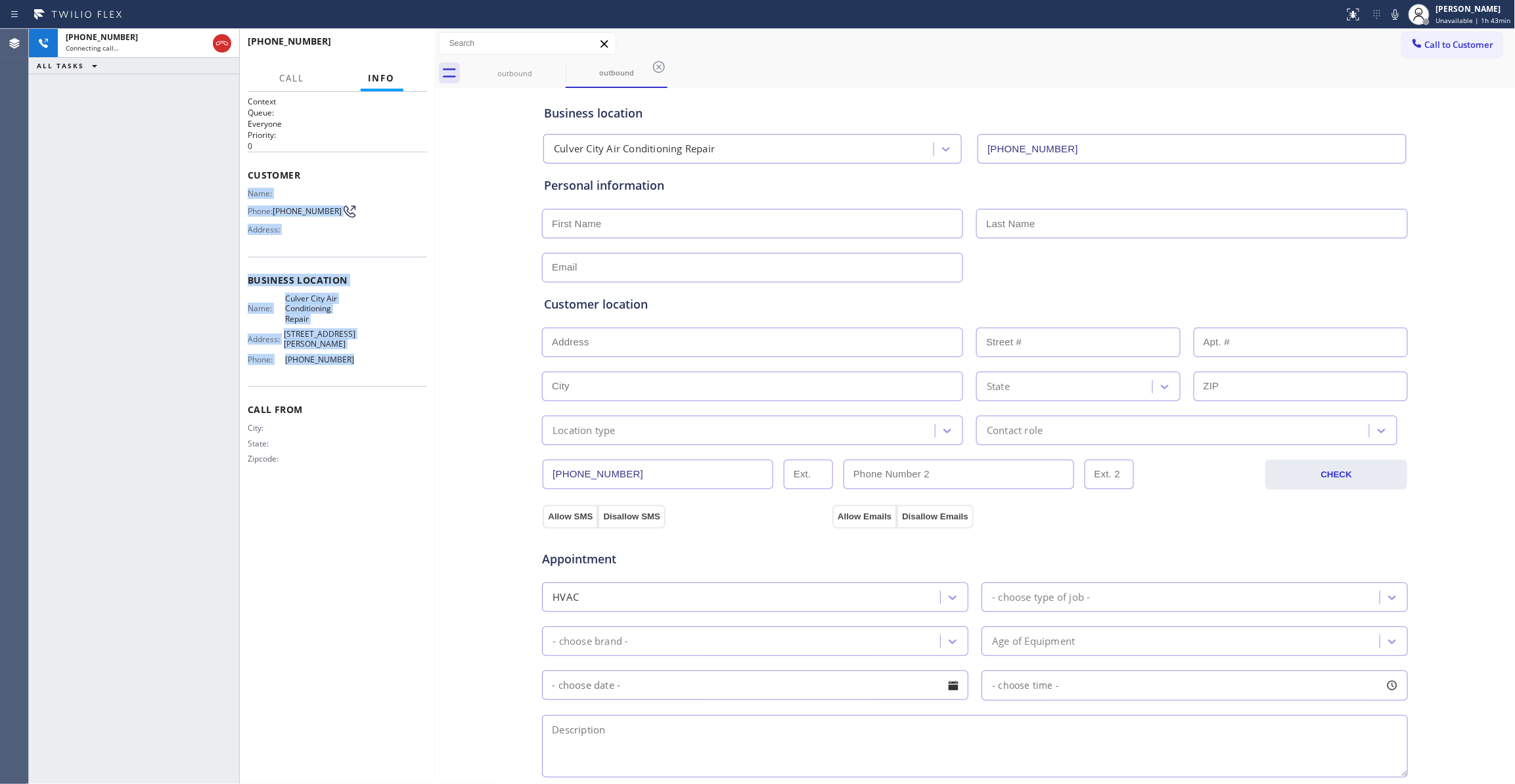
drag, startPoint x: 352, startPoint y: 358, endPoint x: 247, endPoint y: 193, distance: 195.6
click at [247, 193] on div "Context Queue: Everyone Priority: 0 Customer Name: Phone: (703) 238-9871 Addres…" at bounding box center [337, 291] width 179 height 390
copy div "Name: Phone: (703) 238-9871 Address: Business location Name: Culver City Air Co…"
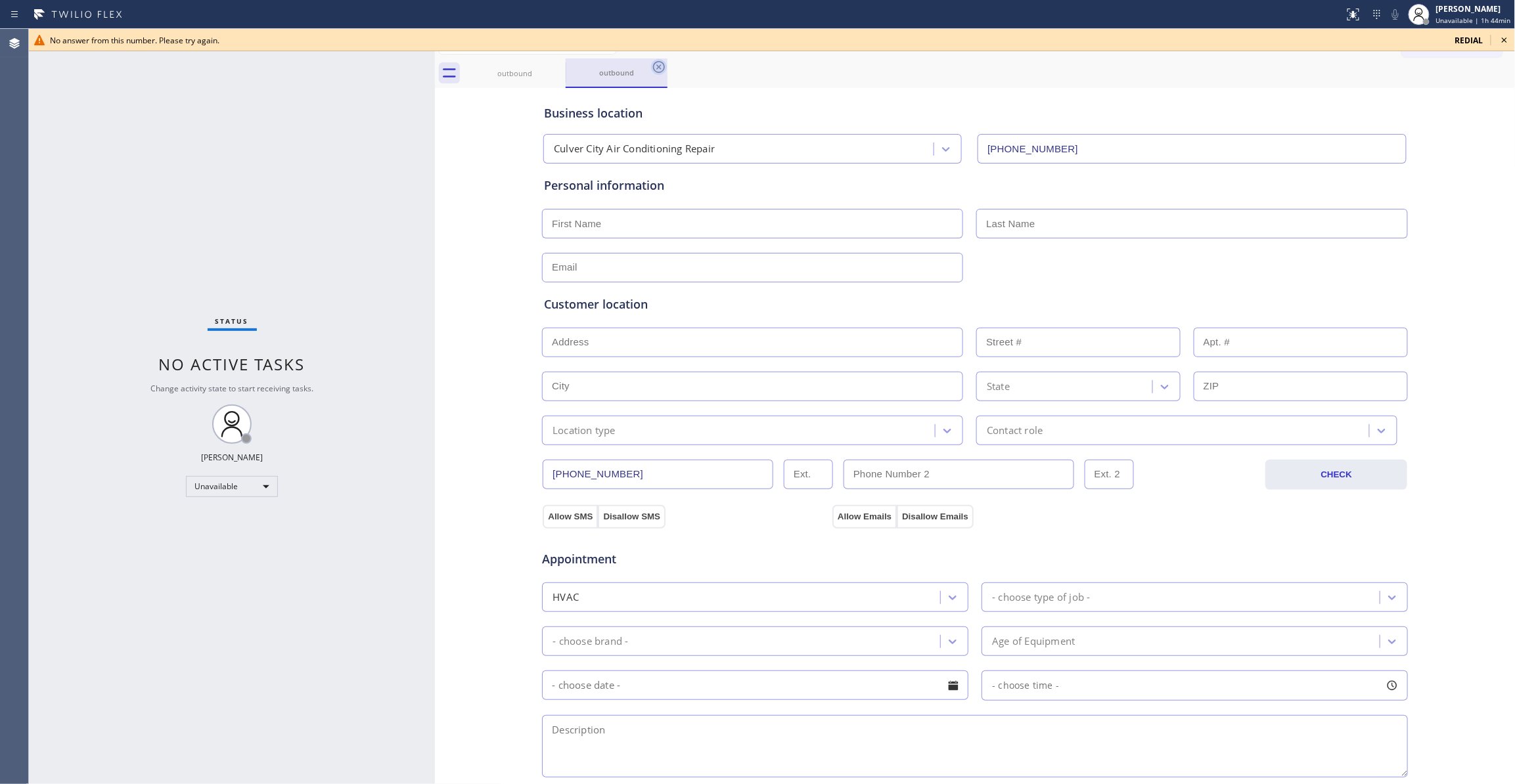
click at [658, 71] on icon at bounding box center [659, 66] width 16 height 16
click at [559, 67] on icon at bounding box center [556, 66] width 16 height 16
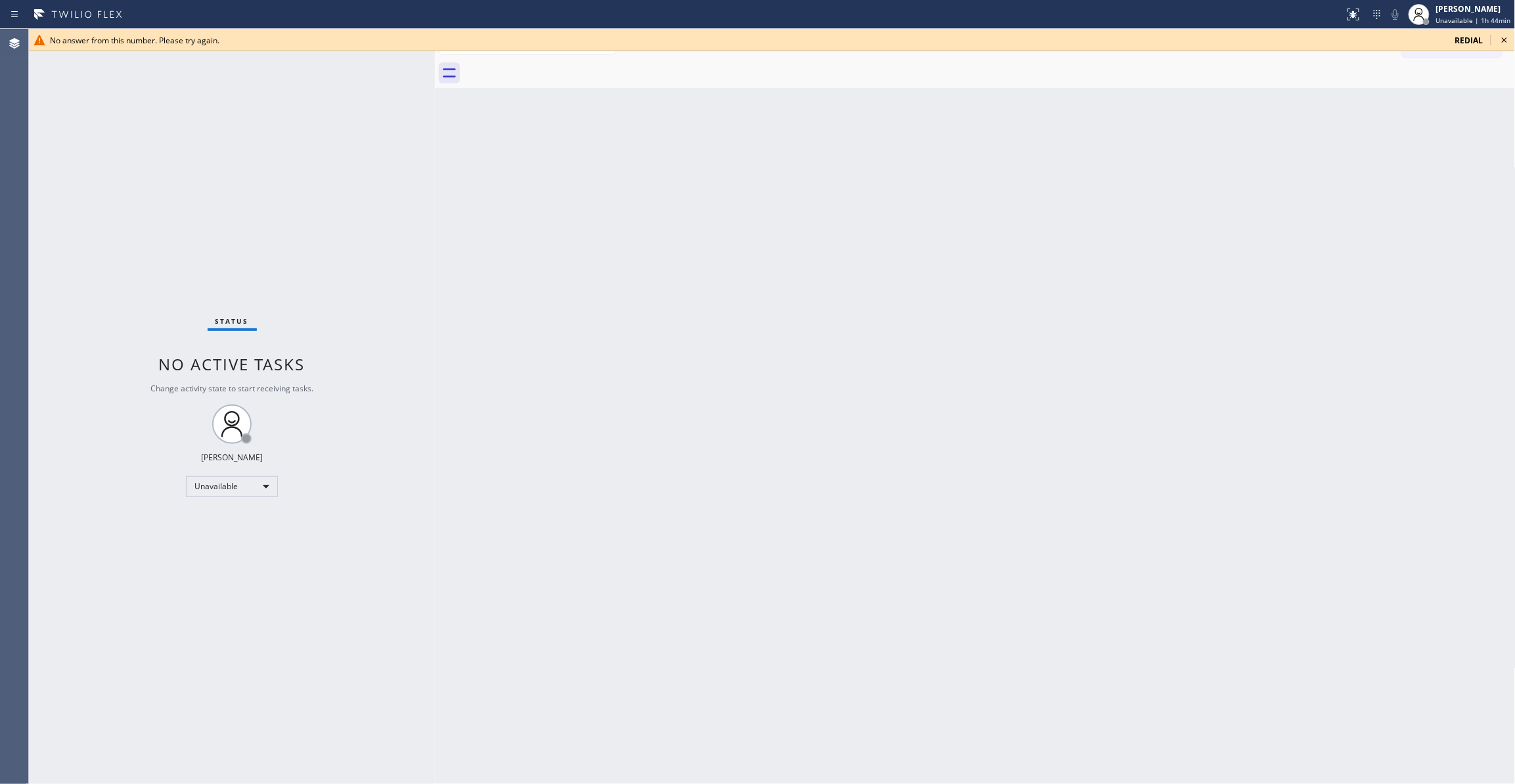
click at [1506, 39] on icon at bounding box center [1504, 40] width 5 height 5
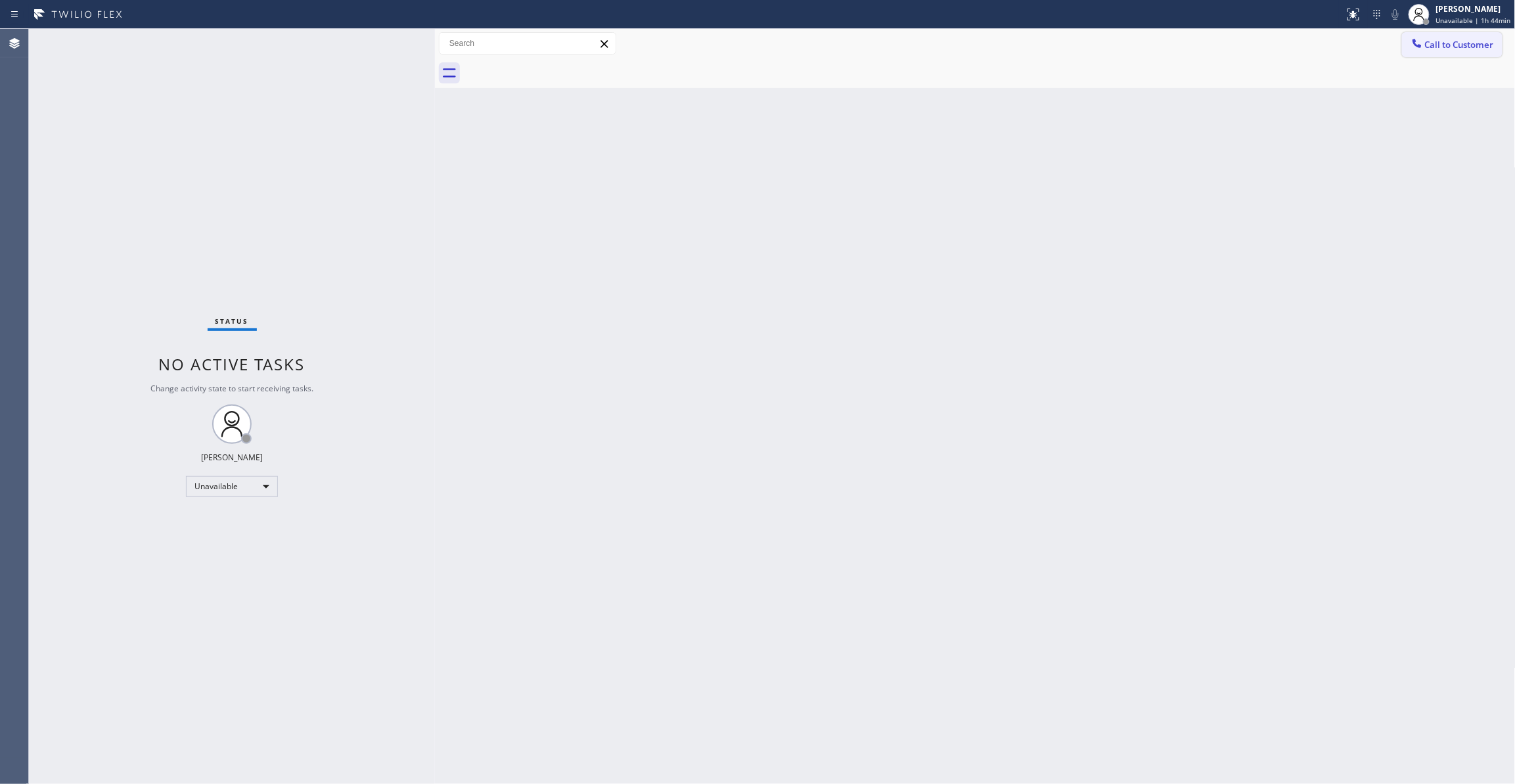
drag, startPoint x: 1472, startPoint y: 48, endPoint x: 852, endPoint y: 224, distance: 644.5
click at [1467, 48] on span "Call to Customer" at bounding box center [1459, 44] width 69 height 11
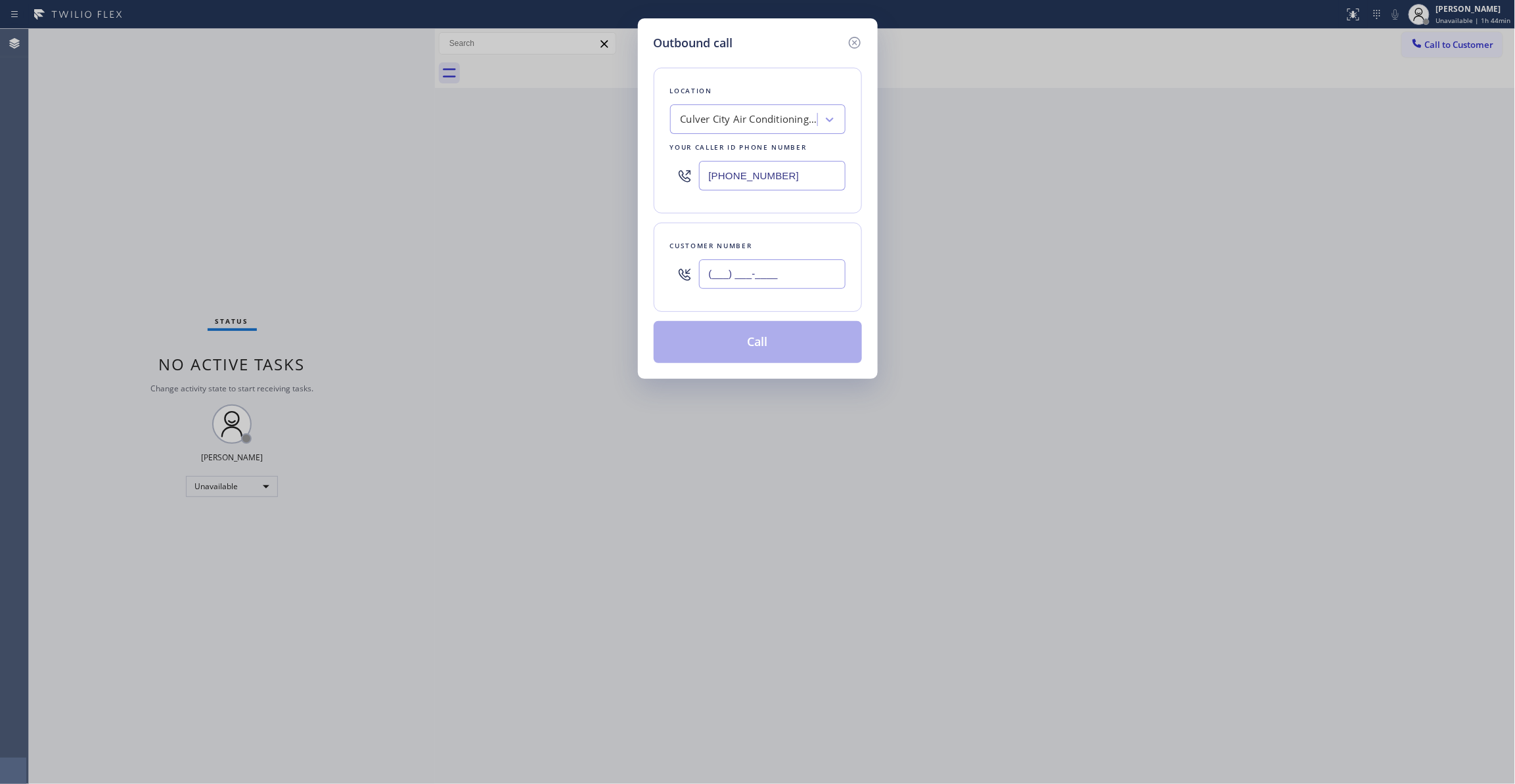
click at [740, 281] on input "(___) ___-____" at bounding box center [772, 274] width 147 height 29
paste input "703) 238-9871"
type input "(703) 238-9871"
click at [773, 347] on button "Call" at bounding box center [758, 342] width 208 height 42
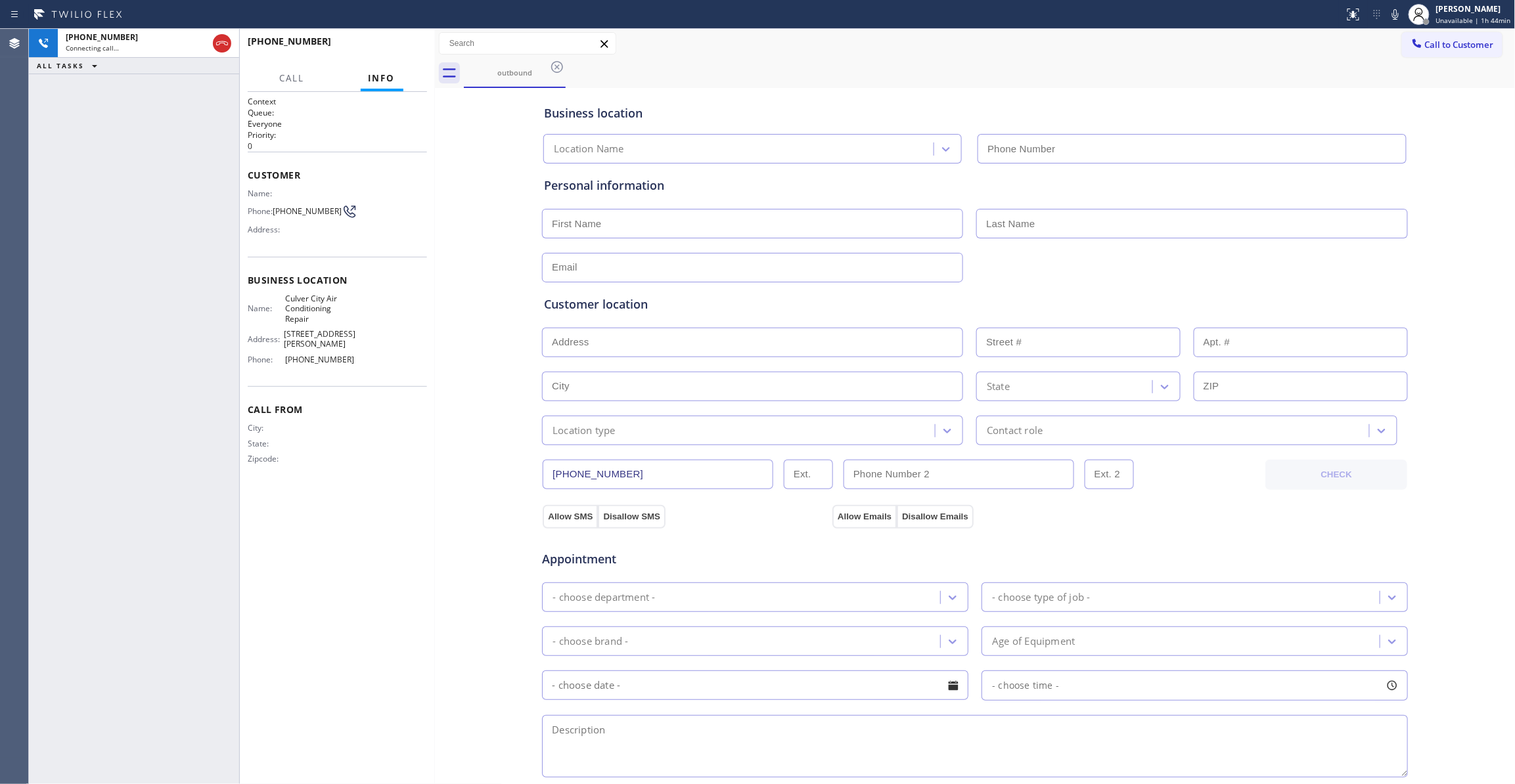
type input "(424) 532-7052"
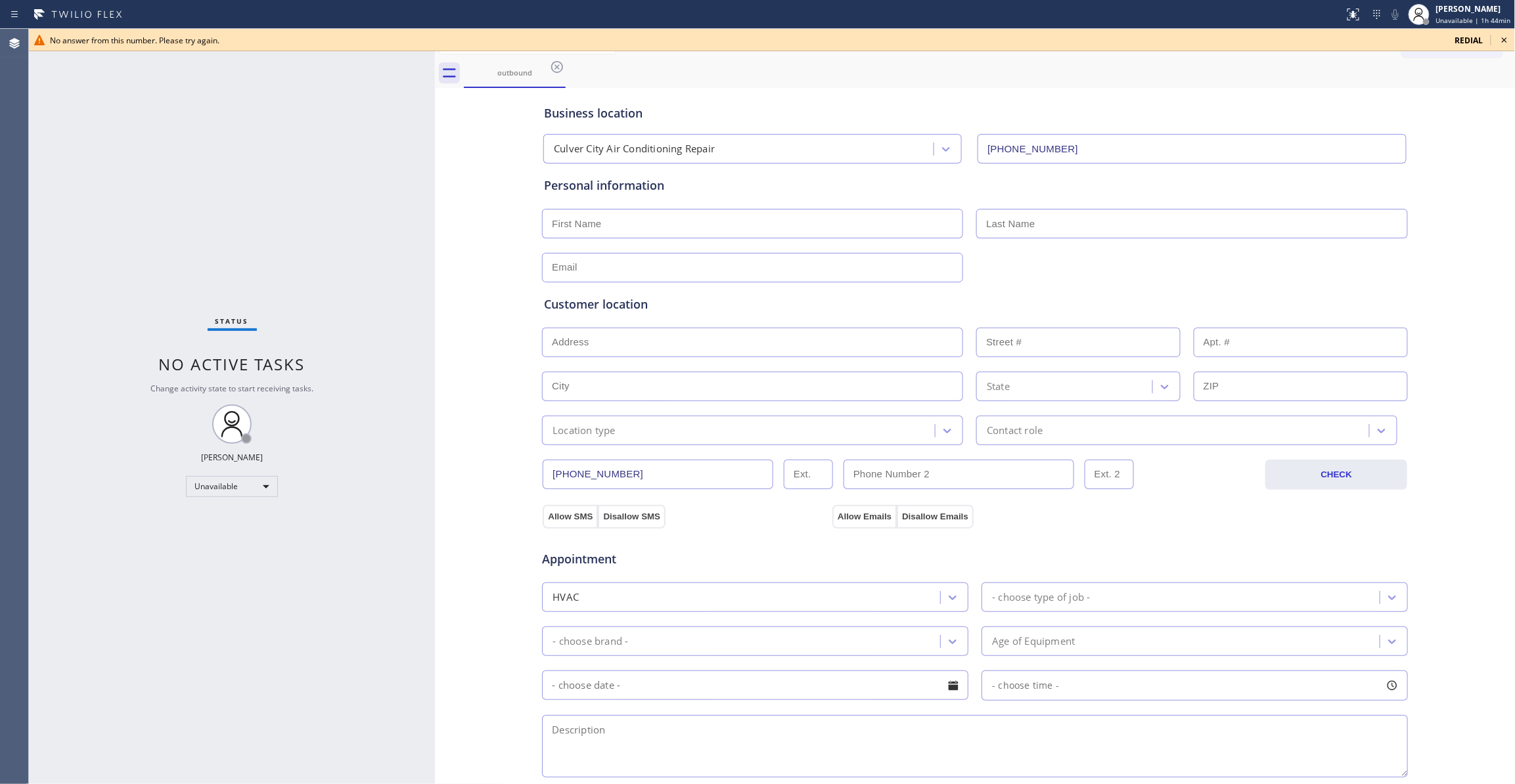
click at [67, 259] on div "Status No active tasks Change activity state to start receiving tasks. [PERSON_…" at bounding box center [231, 406] width 406 height 755
click at [557, 70] on icon at bounding box center [556, 66] width 16 height 16
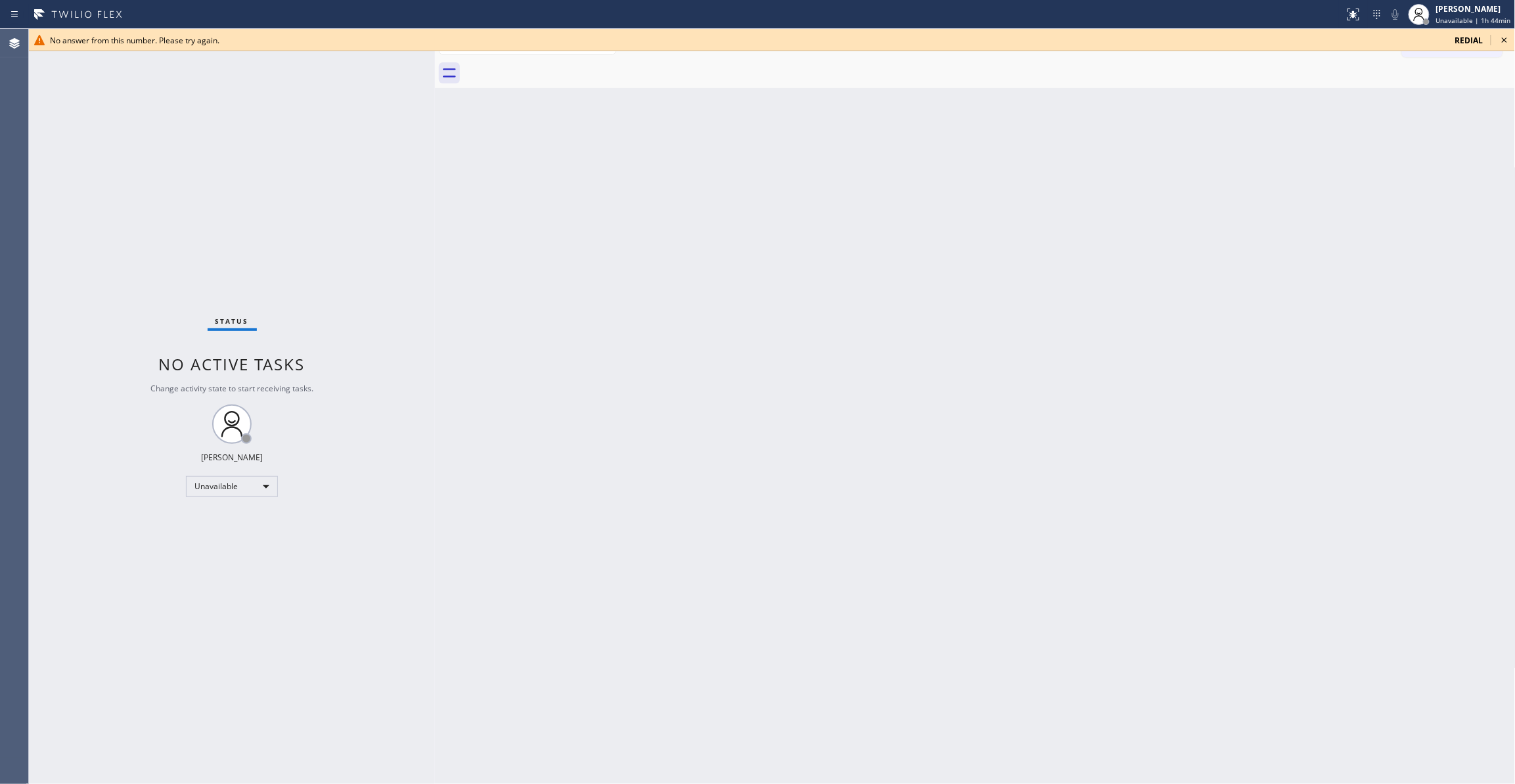
click at [1503, 39] on icon at bounding box center [1504, 39] width 16 height 16
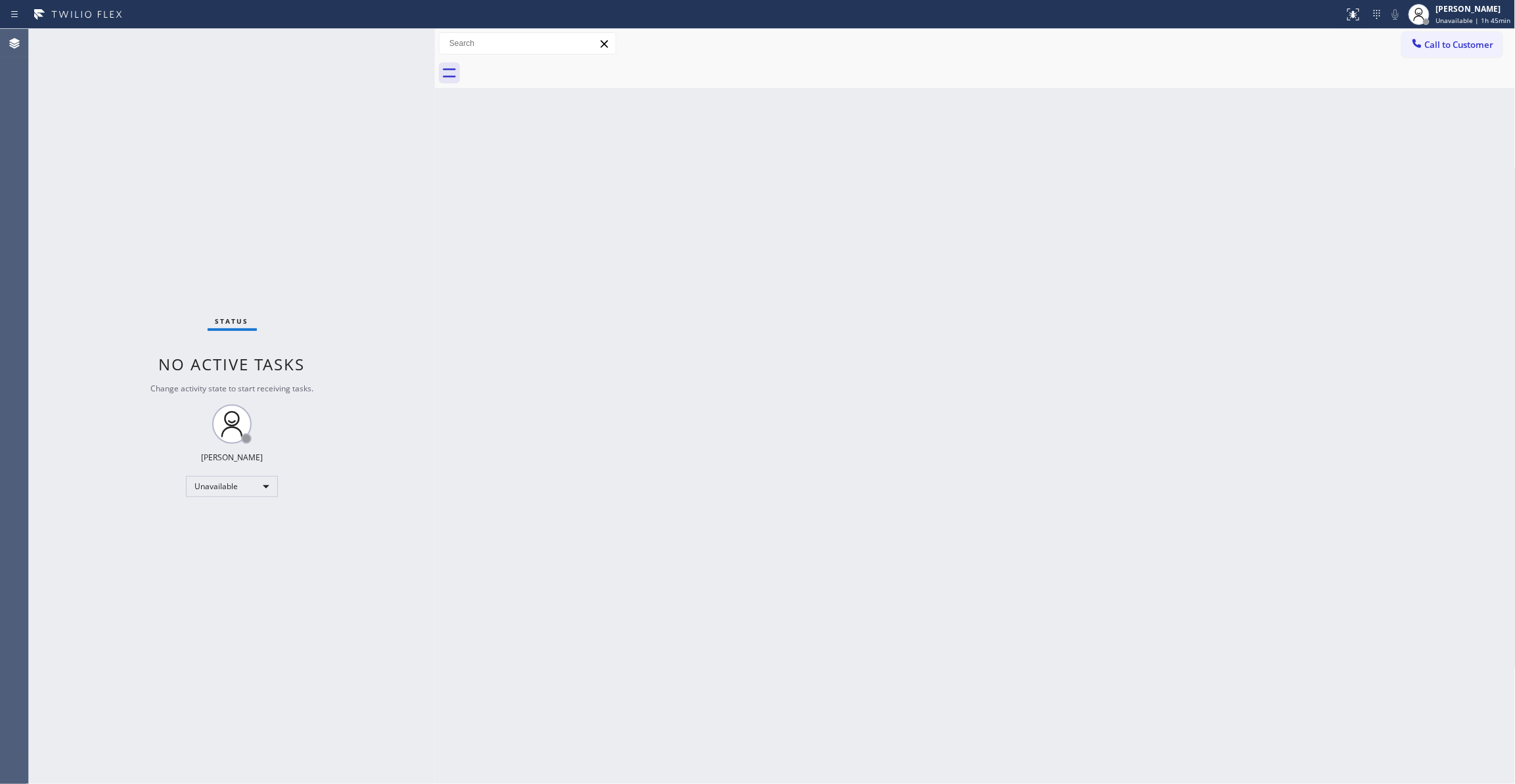
drag, startPoint x: 805, startPoint y: 436, endPoint x: 797, endPoint y: 428, distance: 11.3
click at [805, 436] on div "Back to Dashboard Change Sender ID Customers Technicians Select a contact Outbo…" at bounding box center [975, 406] width 1081 height 755
click at [1460, 38] on button "Call to Customer" at bounding box center [1452, 44] width 101 height 25
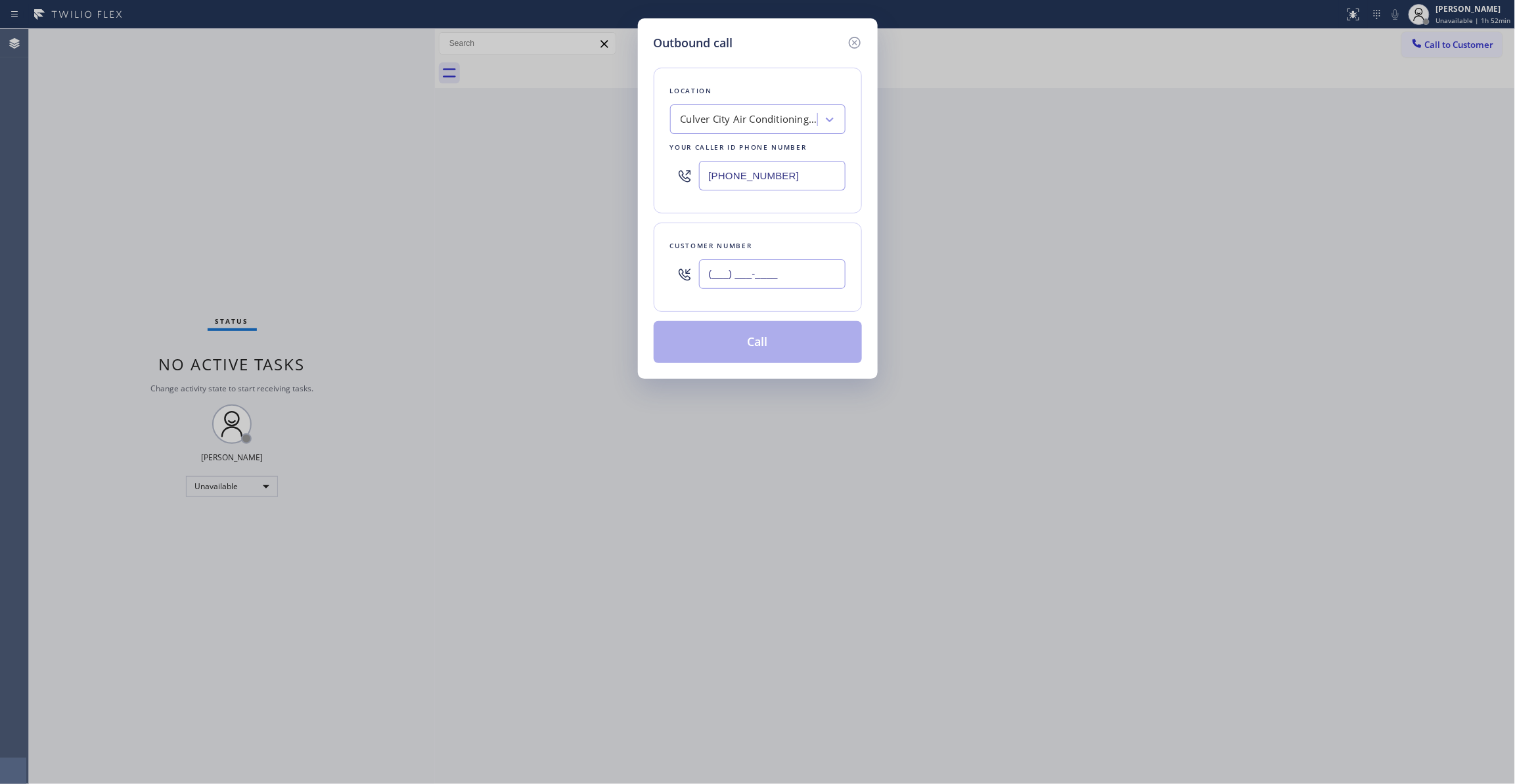
click at [768, 274] on input "(___) ___-____" at bounding box center [772, 274] width 147 height 29
paste input "613) 266-4836"
type input "(613) 266-4836"
click at [65, 201] on div "Outbound call Location Culver City Air Conditioning Repair Your caller id phone…" at bounding box center [757, 392] width 1515 height 784
click at [58, 143] on div "Outbound call Location Culver City Air Conditioning Repair Your caller id phone…" at bounding box center [757, 392] width 1515 height 784
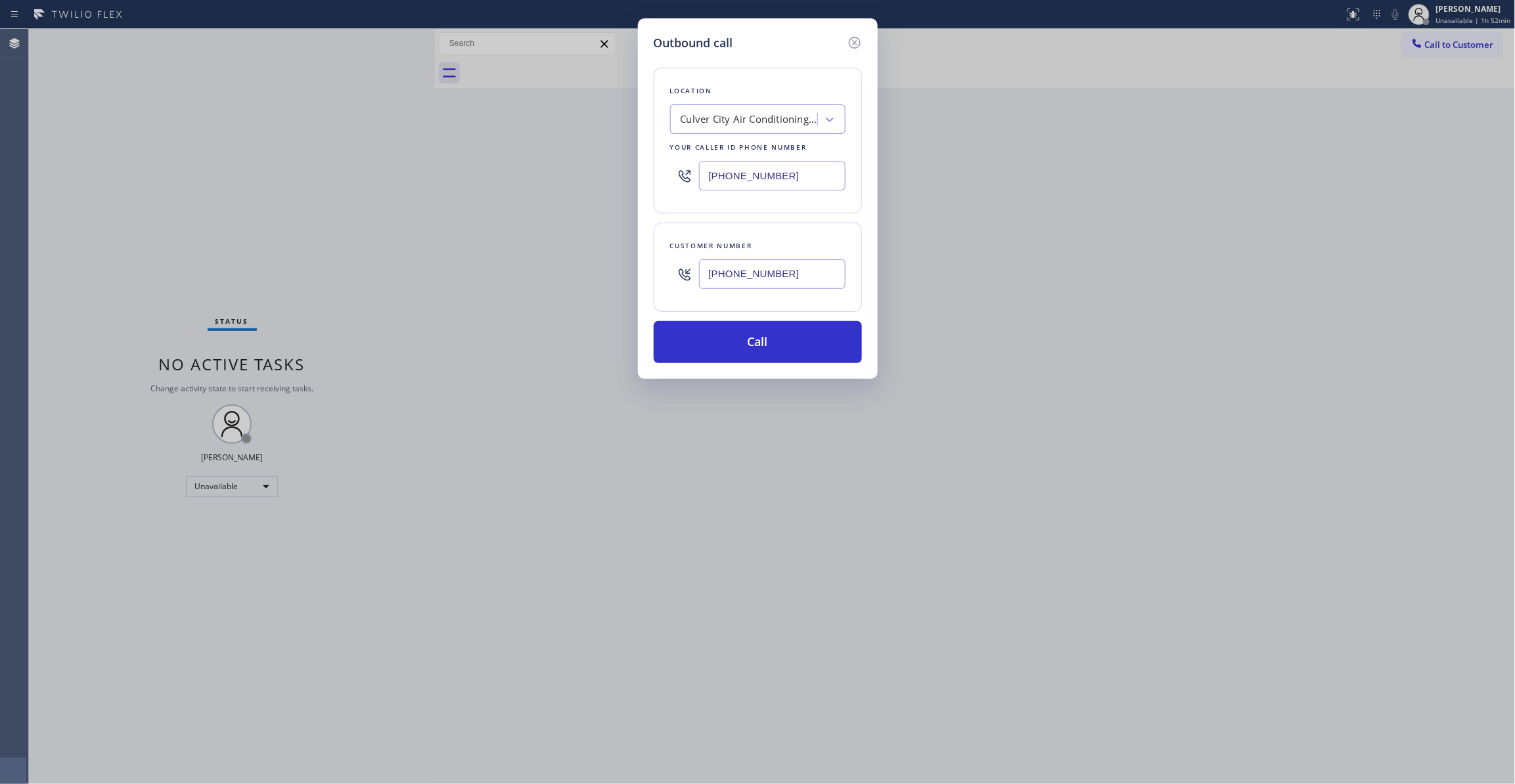
drag, startPoint x: 794, startPoint y: 171, endPoint x: 550, endPoint y: 172, distance: 244.0
click at [550, 172] on div "Outbound call Location Culver City Air Conditioning Repair Your caller id phone…" at bounding box center [757, 392] width 1515 height 784
paste input "818) 938-1864"
type input "(818) 938-1864"
drag, startPoint x: 803, startPoint y: 279, endPoint x: 557, endPoint y: 267, distance: 246.3
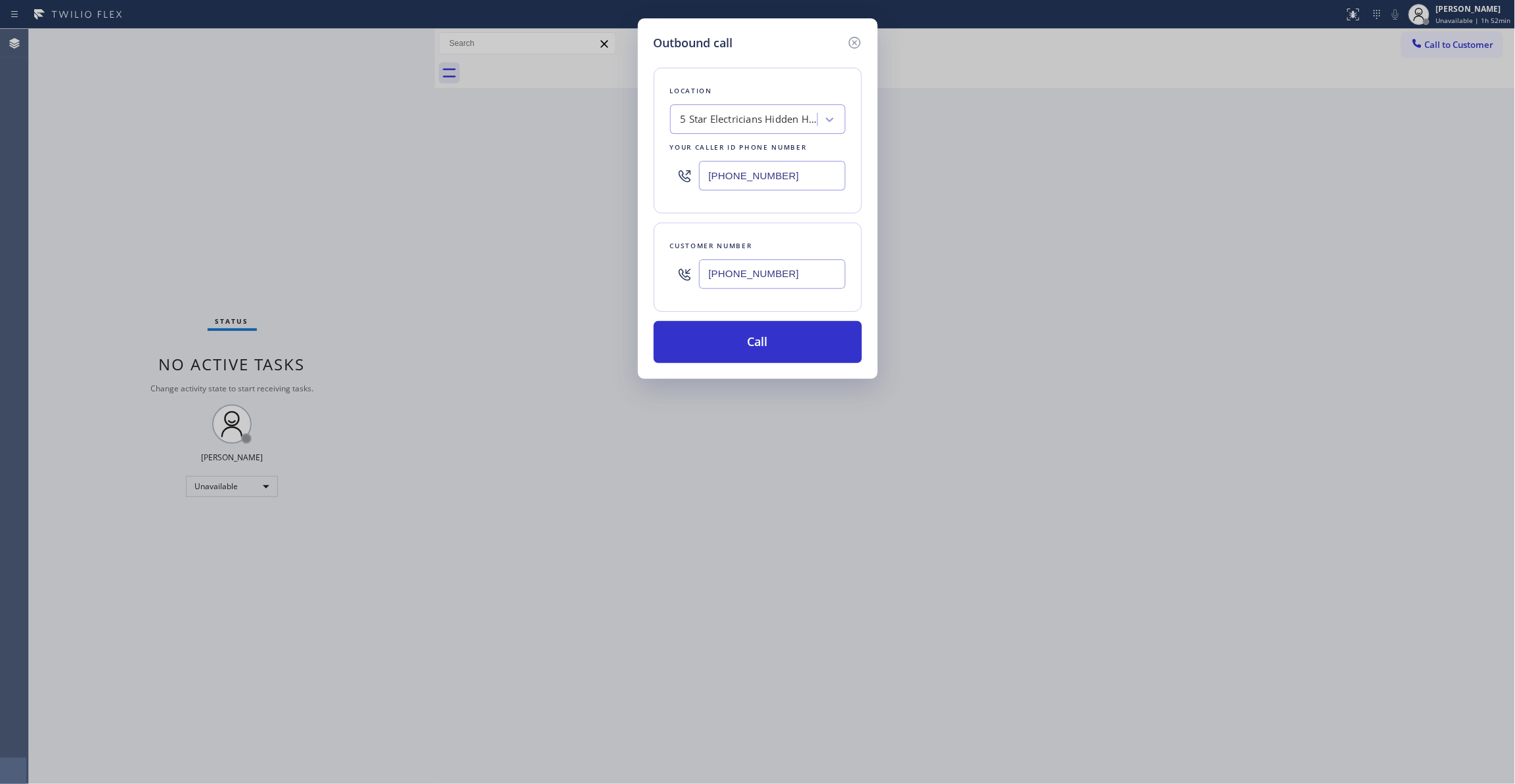
click at [558, 267] on div "Outbound call Location 5 Star Electricians Hidden Hills Your caller id phone nu…" at bounding box center [757, 392] width 1515 height 784
click at [721, 334] on button "Call" at bounding box center [758, 342] width 208 height 42
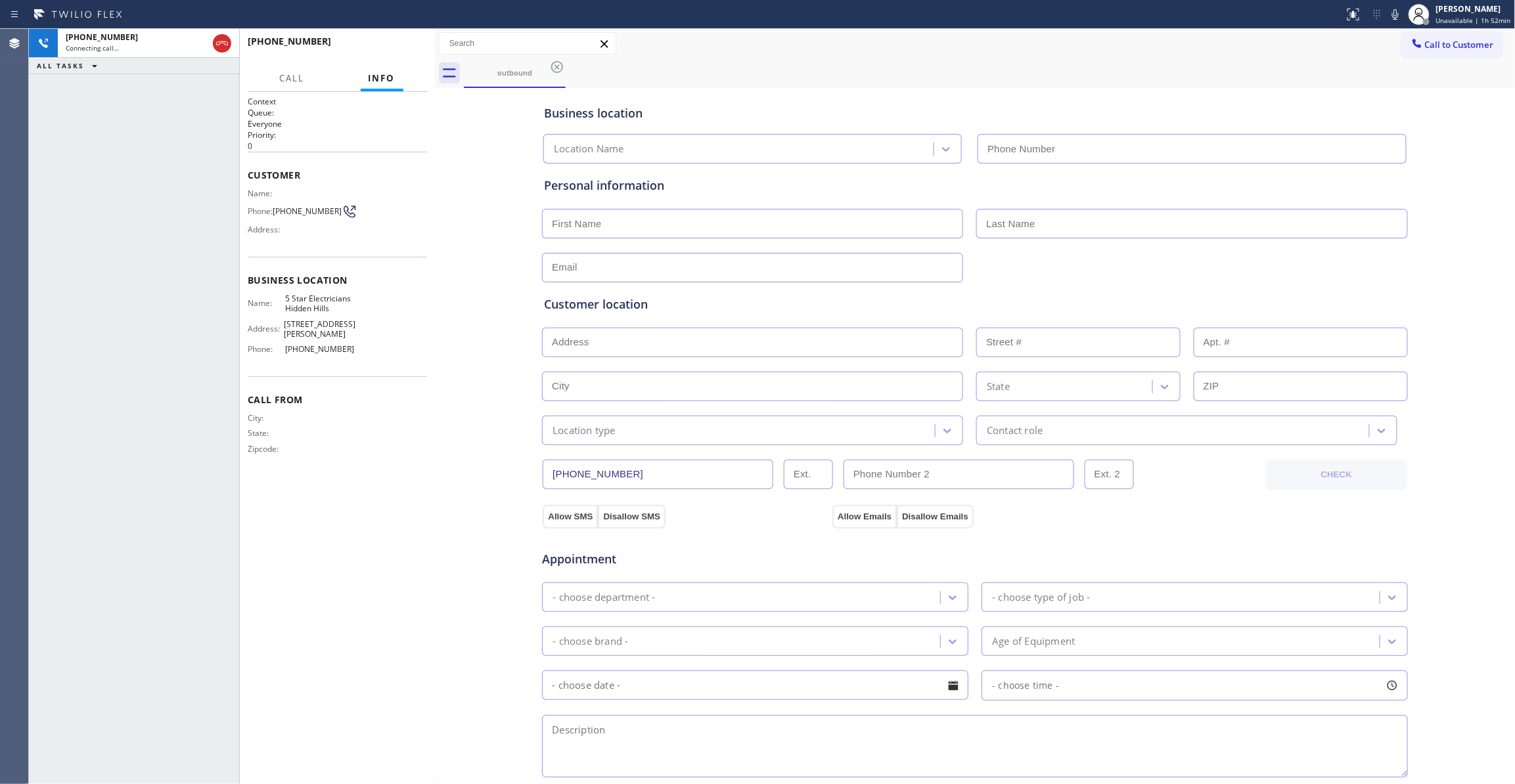
type input "(818) 938-1864"
click at [474, 379] on div "Business location 5 Star Electricians Hidden Hills (818) 938-1864 Personal info…" at bounding box center [975, 539] width 1074 height 897
click at [221, 45] on icon at bounding box center [221, 43] width 16 height 16
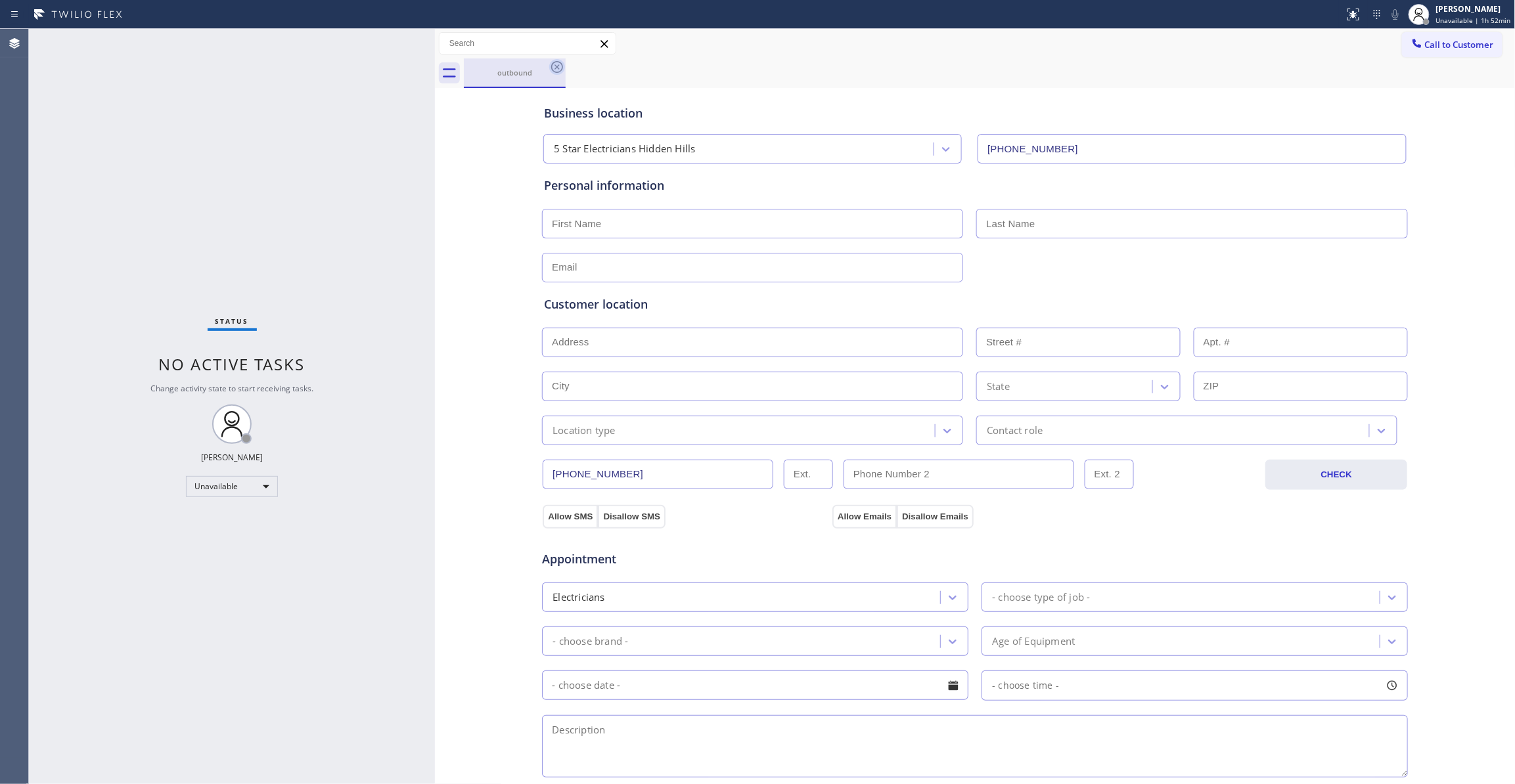
click at [556, 65] on icon at bounding box center [557, 67] width 11 height 11
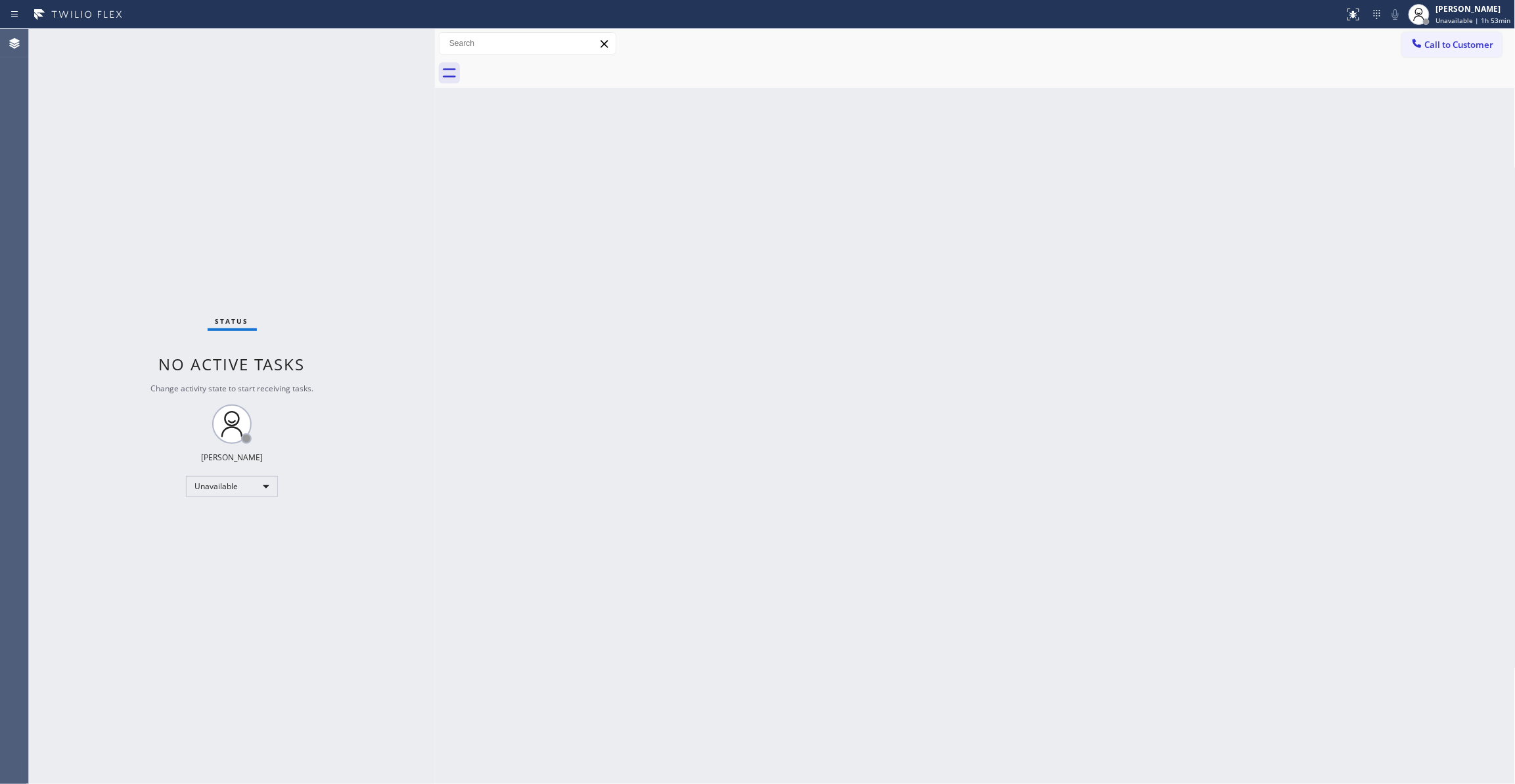
click at [63, 119] on div "Status No active tasks Change activity state to start receiving tasks. [PERSON_…" at bounding box center [231, 406] width 406 height 755
click at [1457, 51] on button "Call to Customer" at bounding box center [1452, 44] width 101 height 25
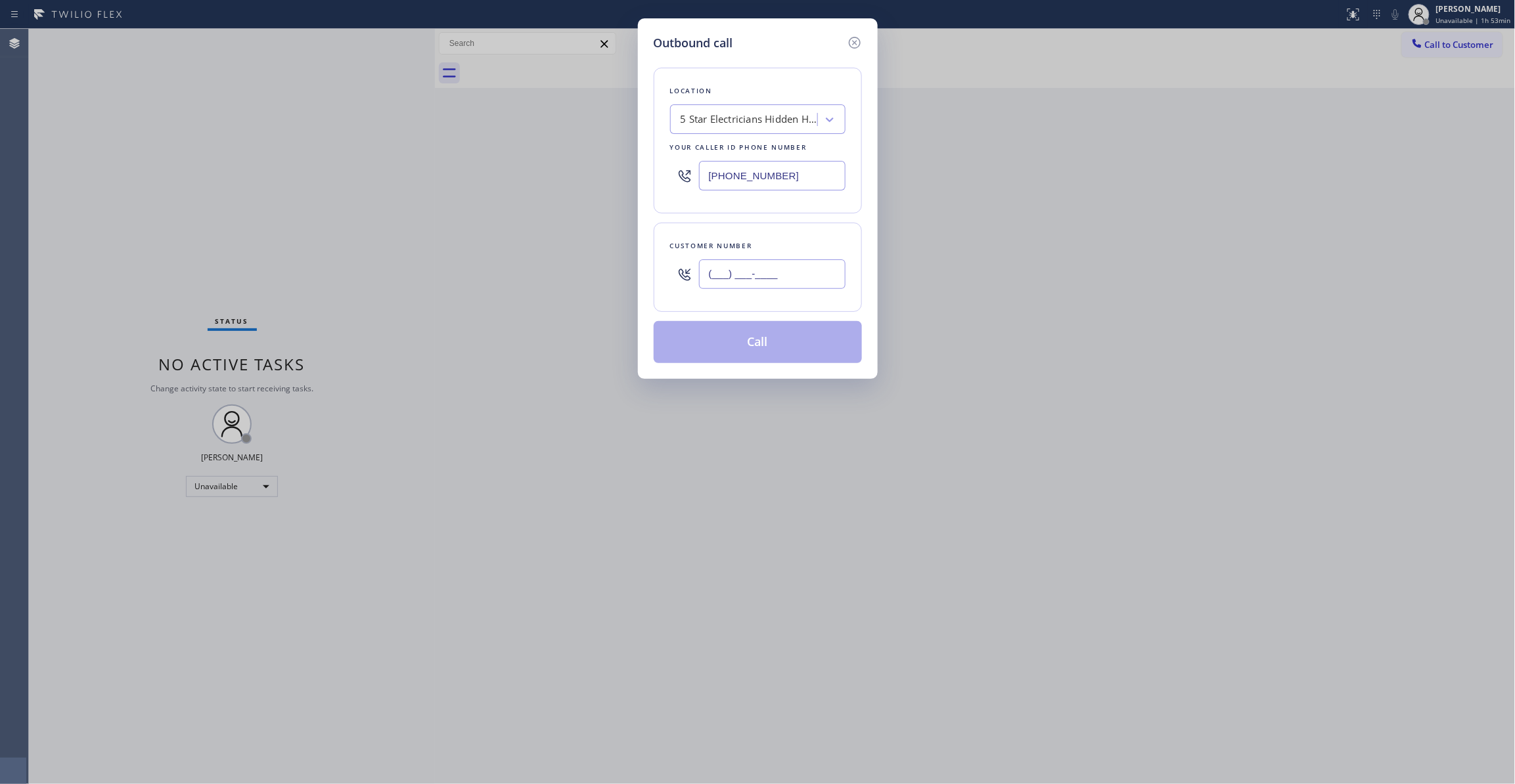
click at [760, 284] on input "(___) ___-____" at bounding box center [772, 274] width 147 height 29
paste input "613) 266-4836"
type input "(613) 266-4836"
click at [752, 343] on button "Call" at bounding box center [758, 342] width 208 height 42
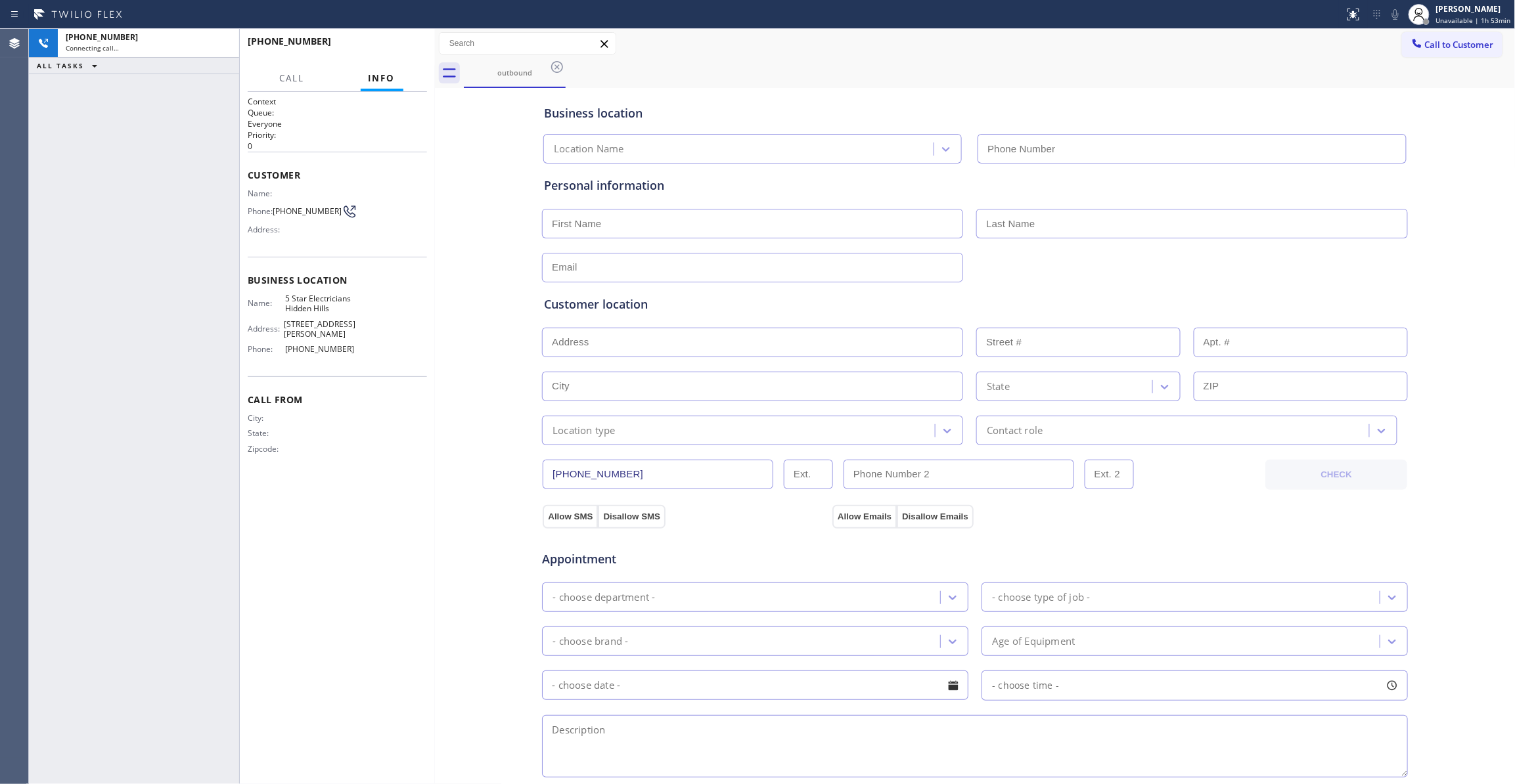
type input "(818) 938-1864"
click at [72, 227] on div "+16132664836 Connecting call… ALL TASKS ALL TASKS ACTIVE TASKS TASKS IN WRAP UP" at bounding box center [134, 406] width 211 height 755
click at [220, 45] on icon at bounding box center [221, 43] width 16 height 16
click at [219, 45] on div "Connecting call…" at bounding box center [148, 48] width 166 height 9
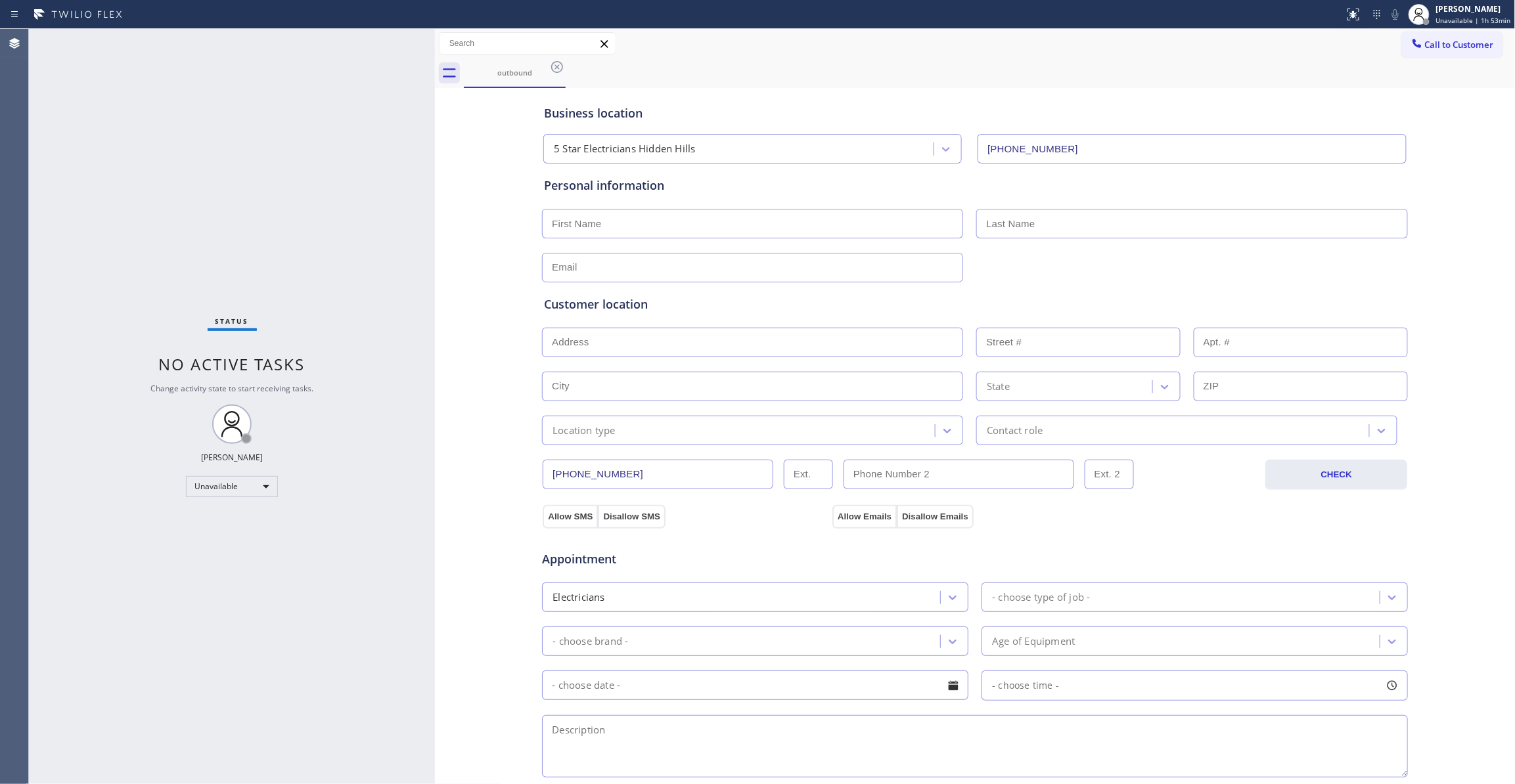
click at [557, 67] on icon at bounding box center [557, 67] width 11 height 11
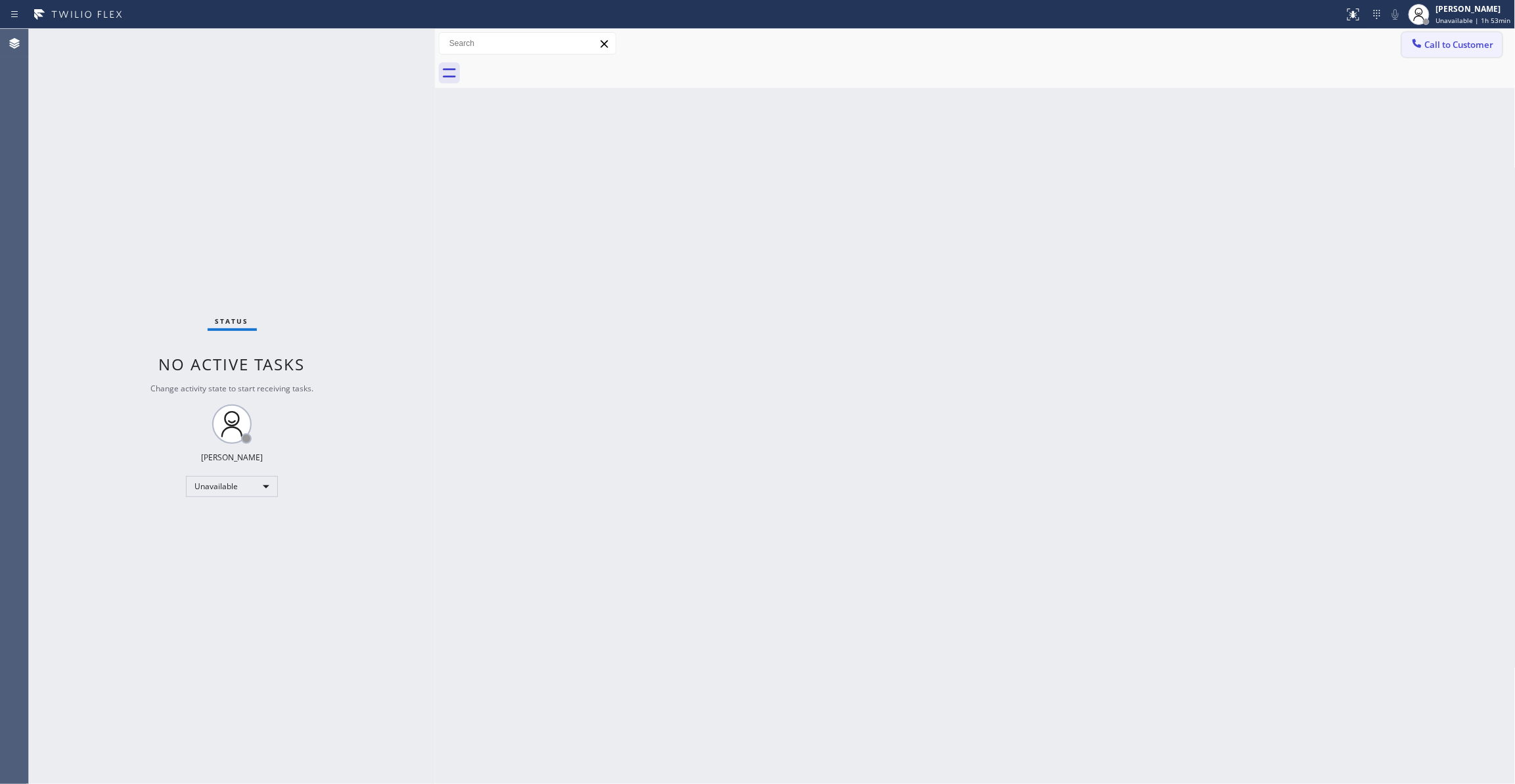
click at [1459, 42] on span "Call to Customer" at bounding box center [1459, 44] width 69 height 11
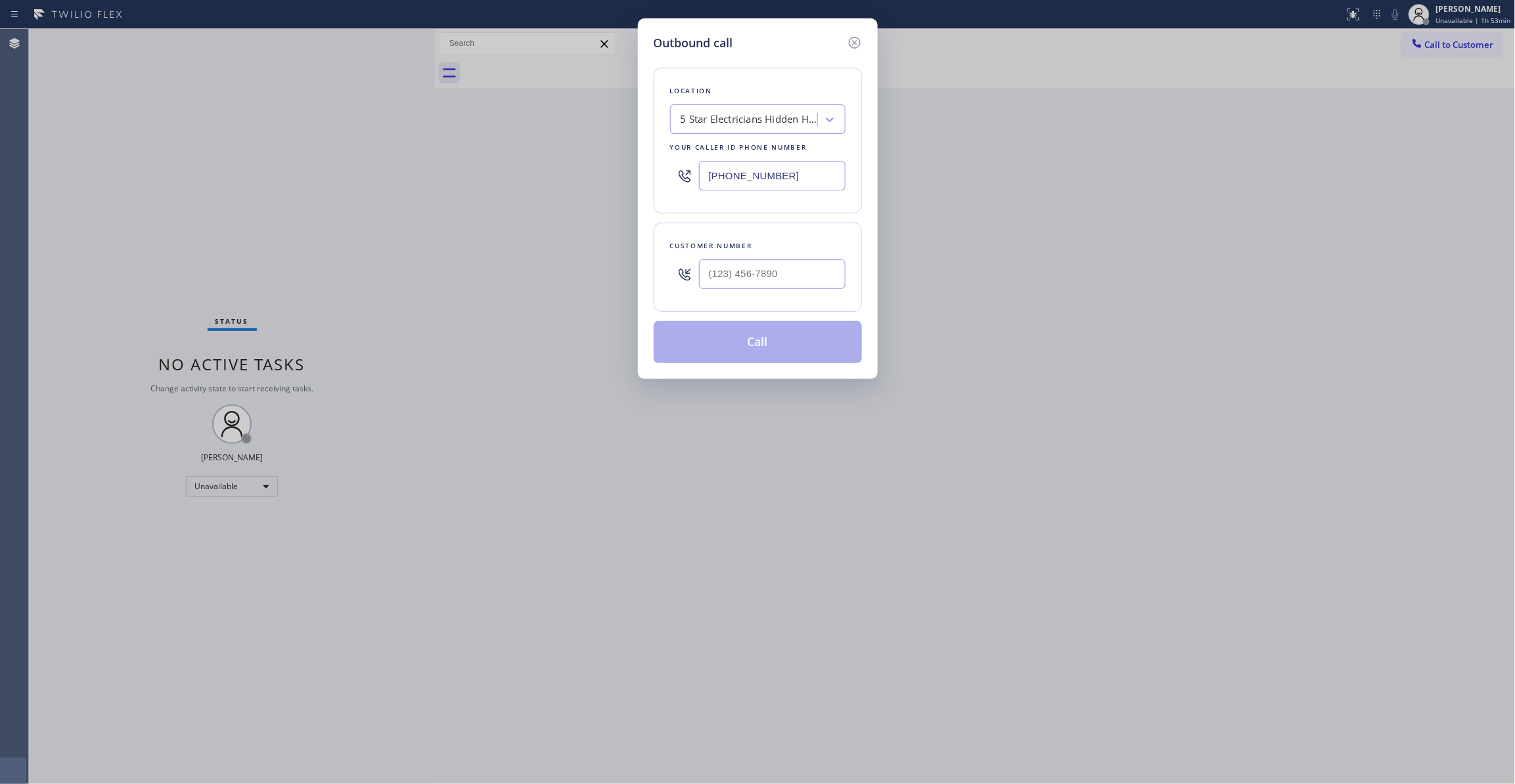
drag, startPoint x: 777, startPoint y: 164, endPoint x: 243, endPoint y: 211, distance: 536.1
click at [243, 211] on div "Outbound call Location 5 Star Electricians Hidden Hills Your caller id phone nu…" at bounding box center [757, 392] width 1515 height 784
paste input "310) 868-0820"
type input "[PHONE_NUMBER]"
click at [734, 274] on input "(___) ___-____" at bounding box center [772, 274] width 147 height 29
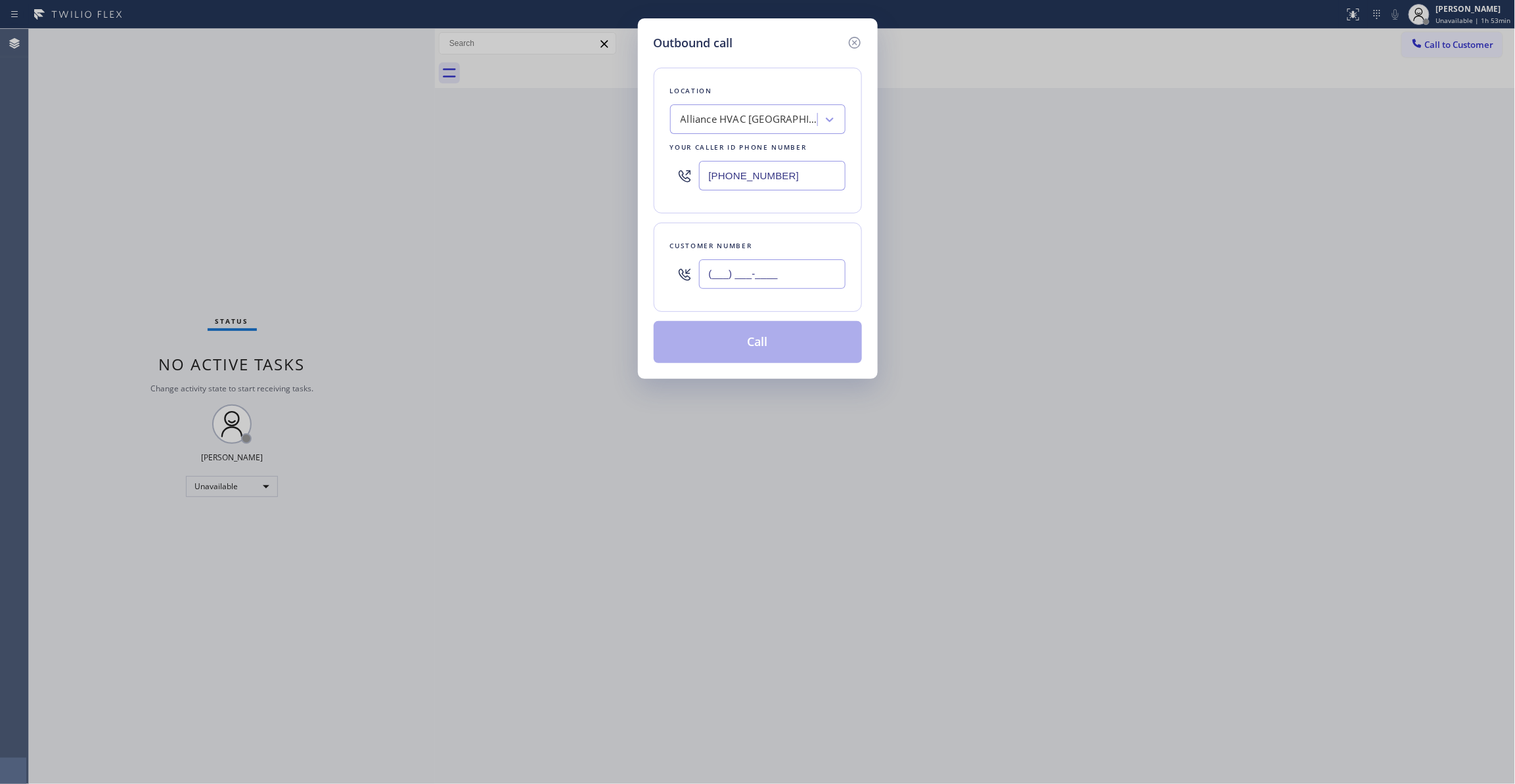
paste input "310) 921-5660"
type input "[PHONE_NUMBER]"
click at [744, 340] on button "Call" at bounding box center [758, 342] width 208 height 42
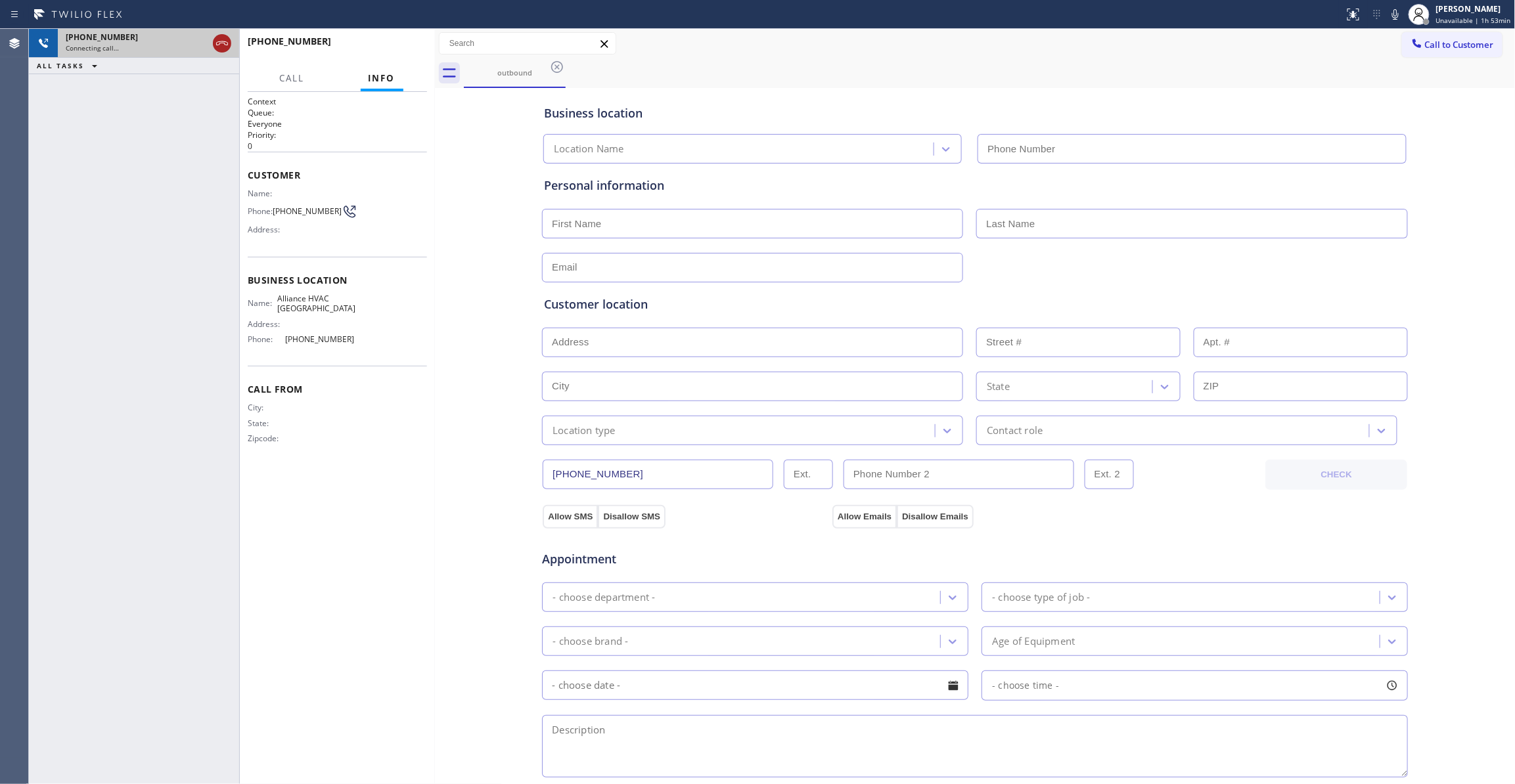
type input "[PHONE_NUMBER]"
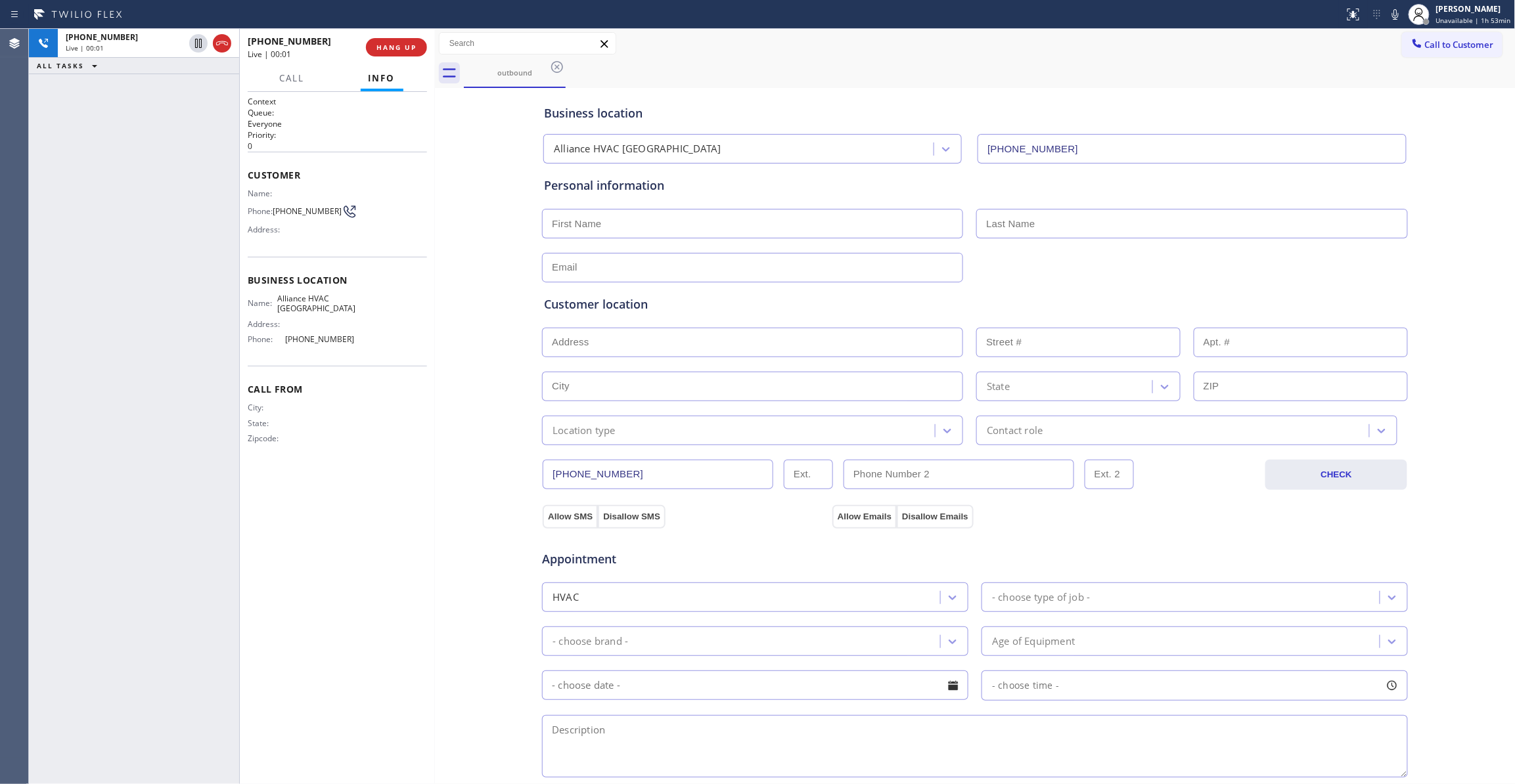
click at [61, 353] on div "+13109215660 Live | 00:01 ALL TASKS ALL TASKS ACTIVE TASKS TASKS IN WRAP UP" at bounding box center [134, 406] width 211 height 755
click at [310, 211] on span "[PHONE_NUMBER]" at bounding box center [307, 211] width 69 height 10
copy div "[PHONE_NUMBER]"
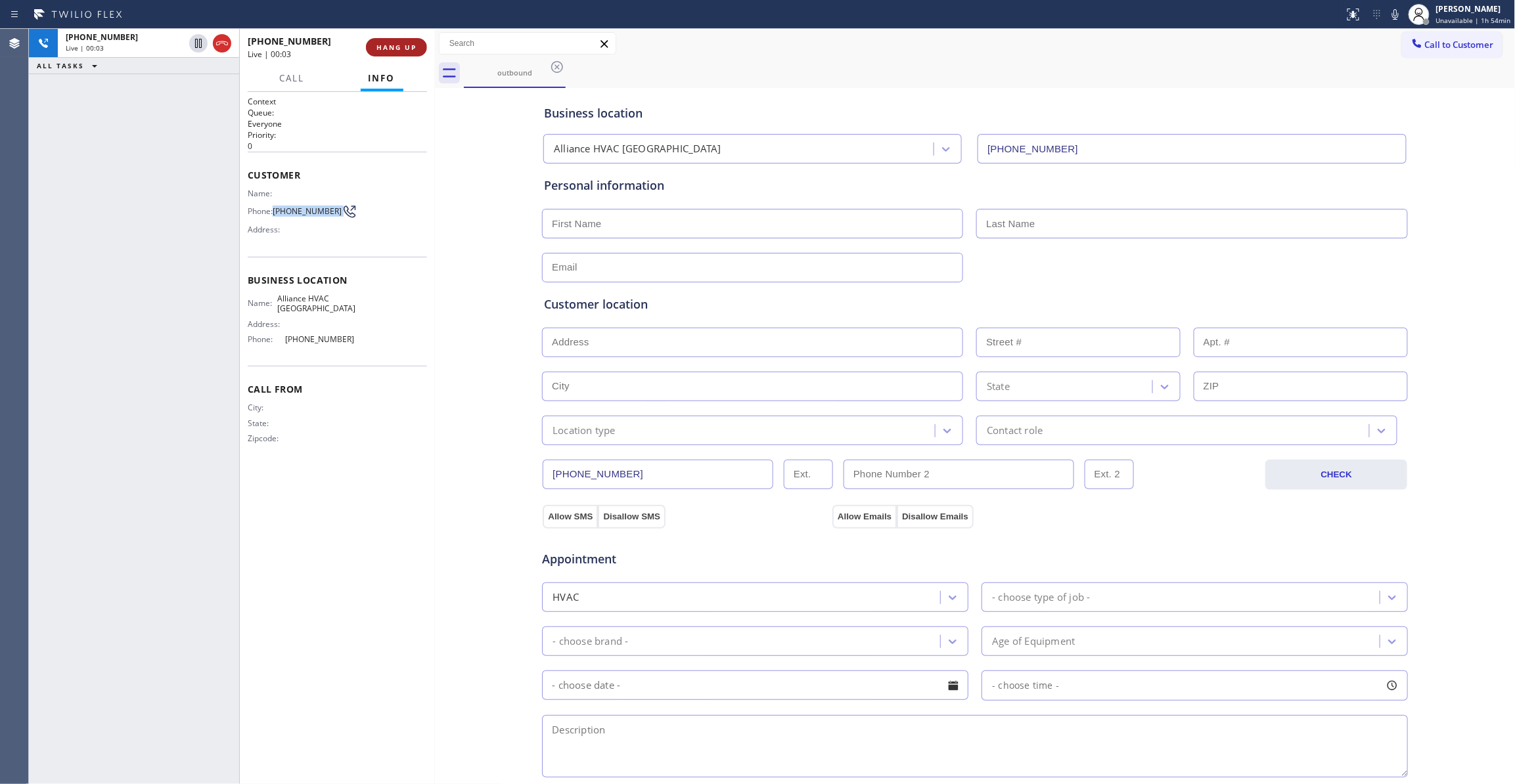
click at [398, 46] on span "HANG UP" at bounding box center [396, 47] width 40 height 9
click at [398, 46] on span "COMPLETE" at bounding box center [393, 47] width 45 height 9
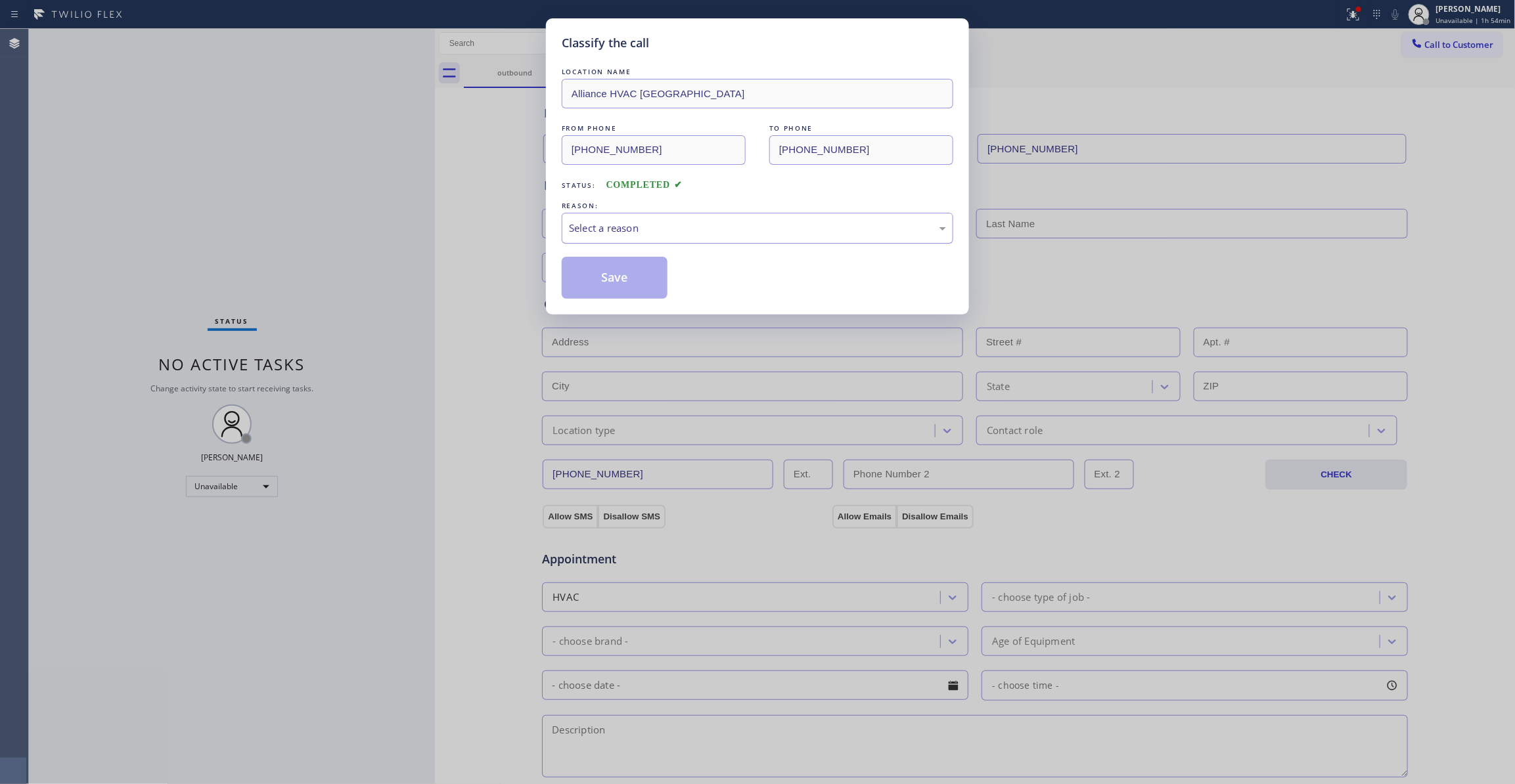
click at [616, 213] on div "Select a reason" at bounding box center [758, 229] width 392 height 31
click at [625, 276] on button "Save" at bounding box center [615, 277] width 106 height 42
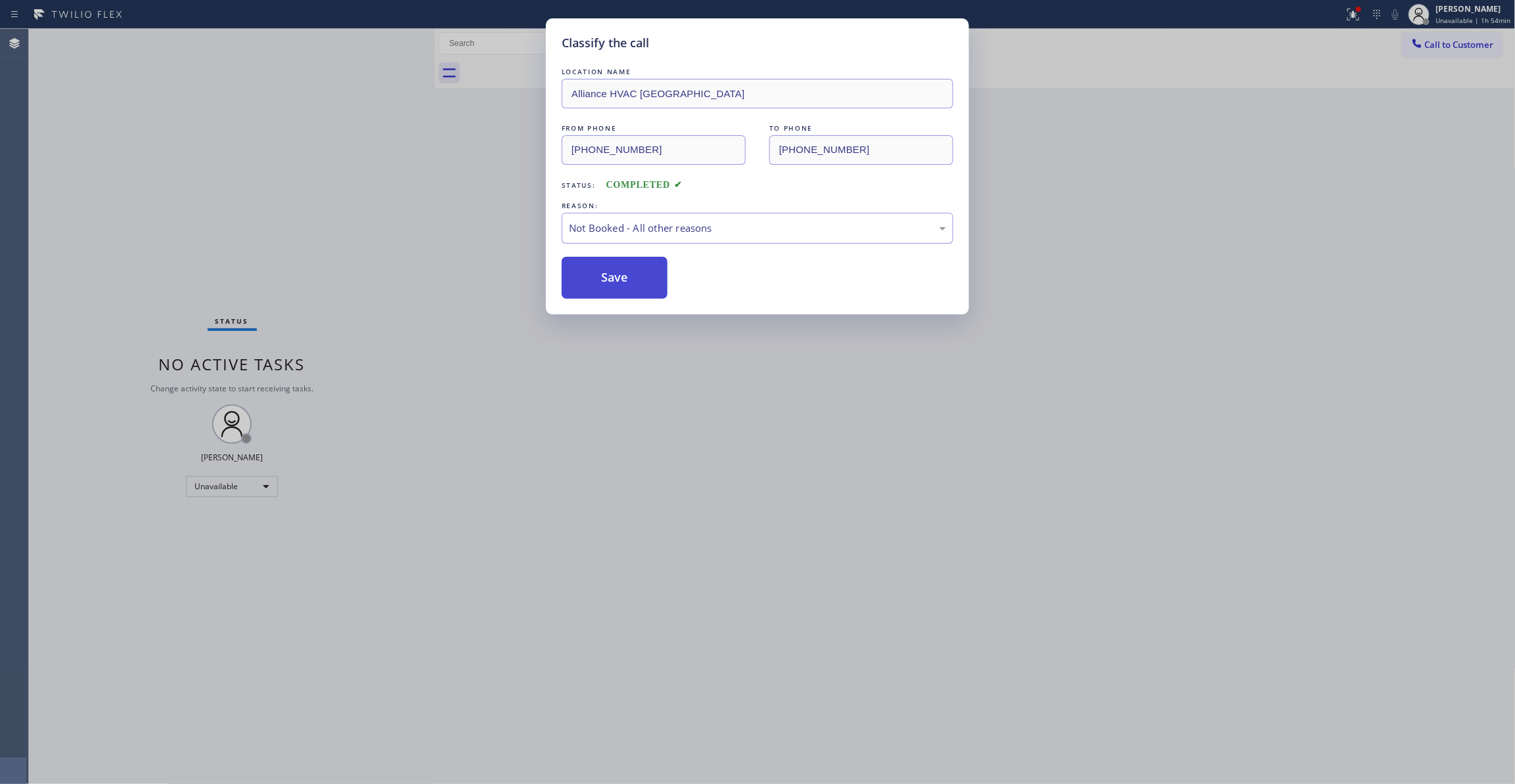
click at [625, 276] on button "Save" at bounding box center [615, 277] width 106 height 42
click at [1345, 13] on icon at bounding box center [1353, 14] width 16 height 16
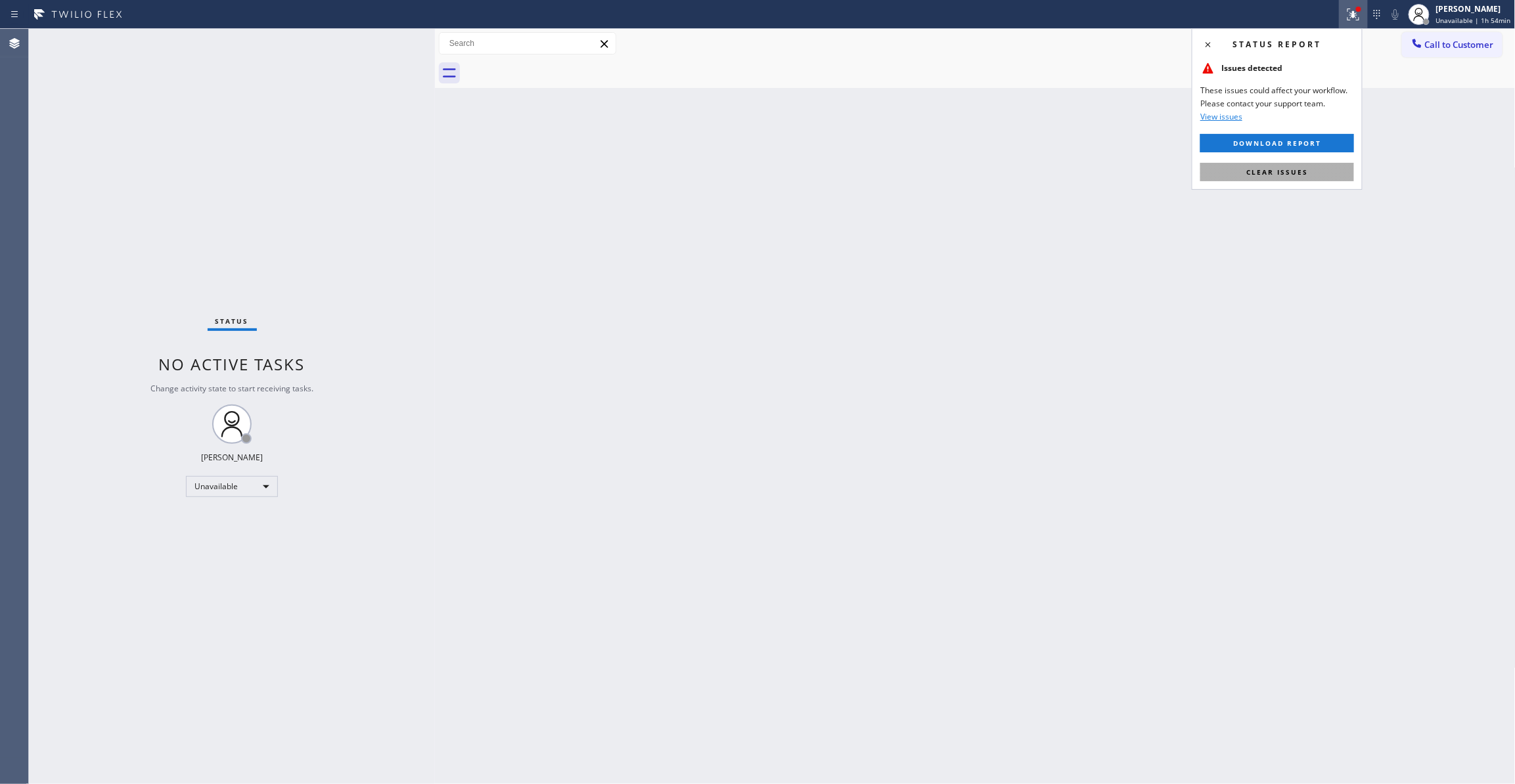
click at [1261, 179] on button "Clear issues" at bounding box center [1277, 172] width 154 height 18
click at [1436, 50] on span "Call to Customer" at bounding box center [1459, 44] width 69 height 11
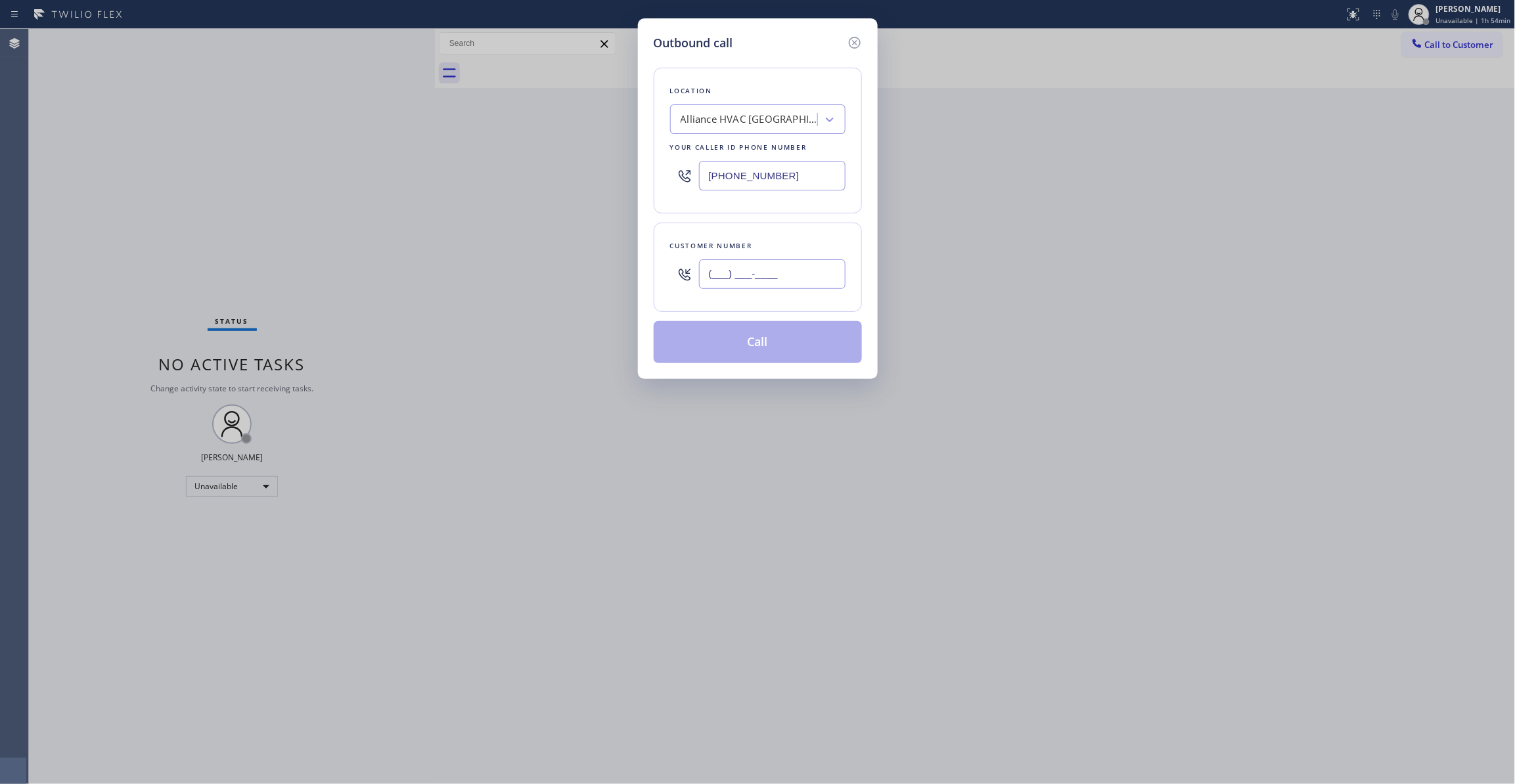
click at [784, 265] on input "(___) ___-____" at bounding box center [772, 274] width 147 height 29
paste input "310) 921-5660"
type input "[PHONE_NUMBER]"
click at [787, 334] on button "Call" at bounding box center [758, 342] width 208 height 42
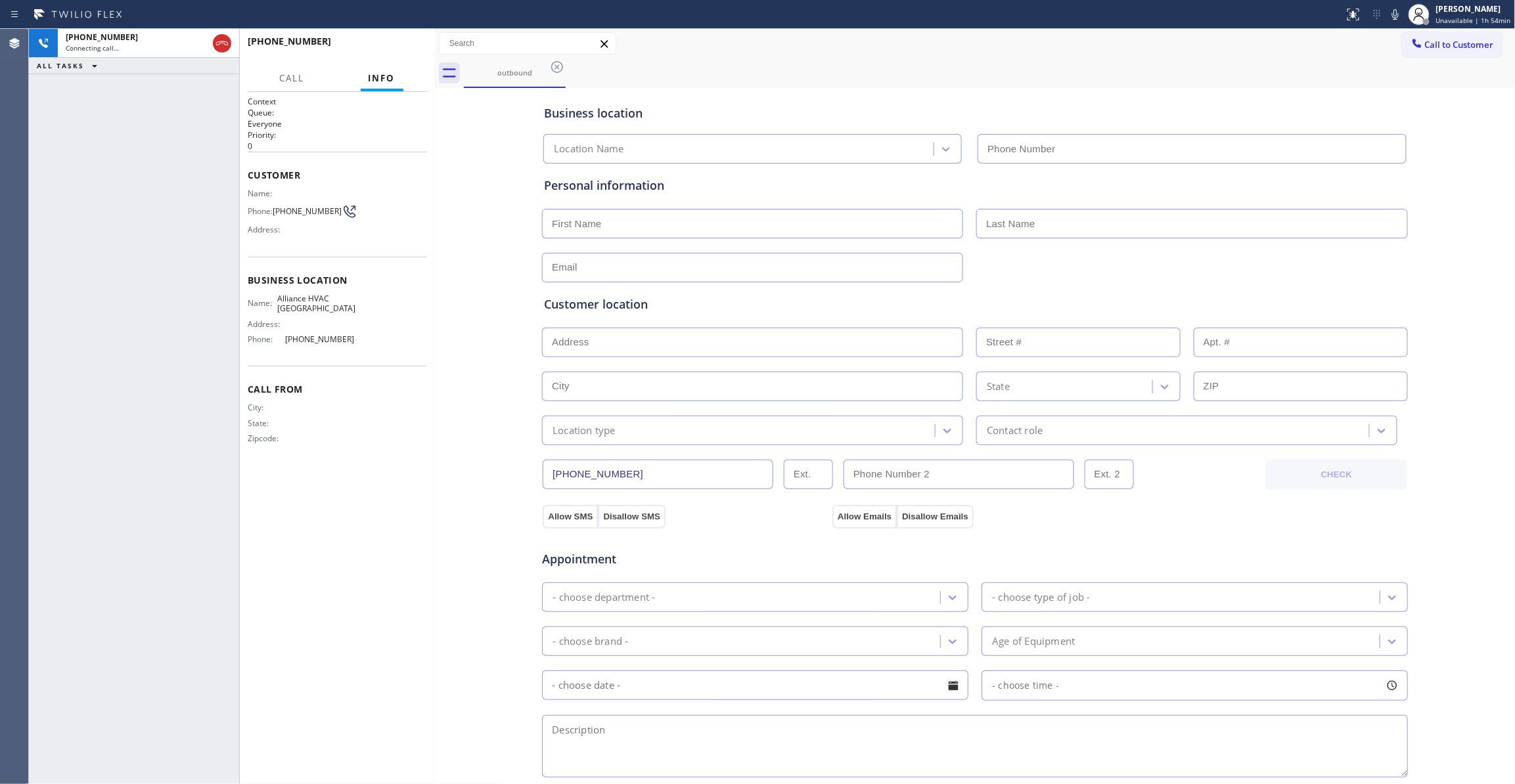
type input "[PHONE_NUMBER]"
click at [399, 43] on span "HANG UP" at bounding box center [396, 47] width 40 height 9
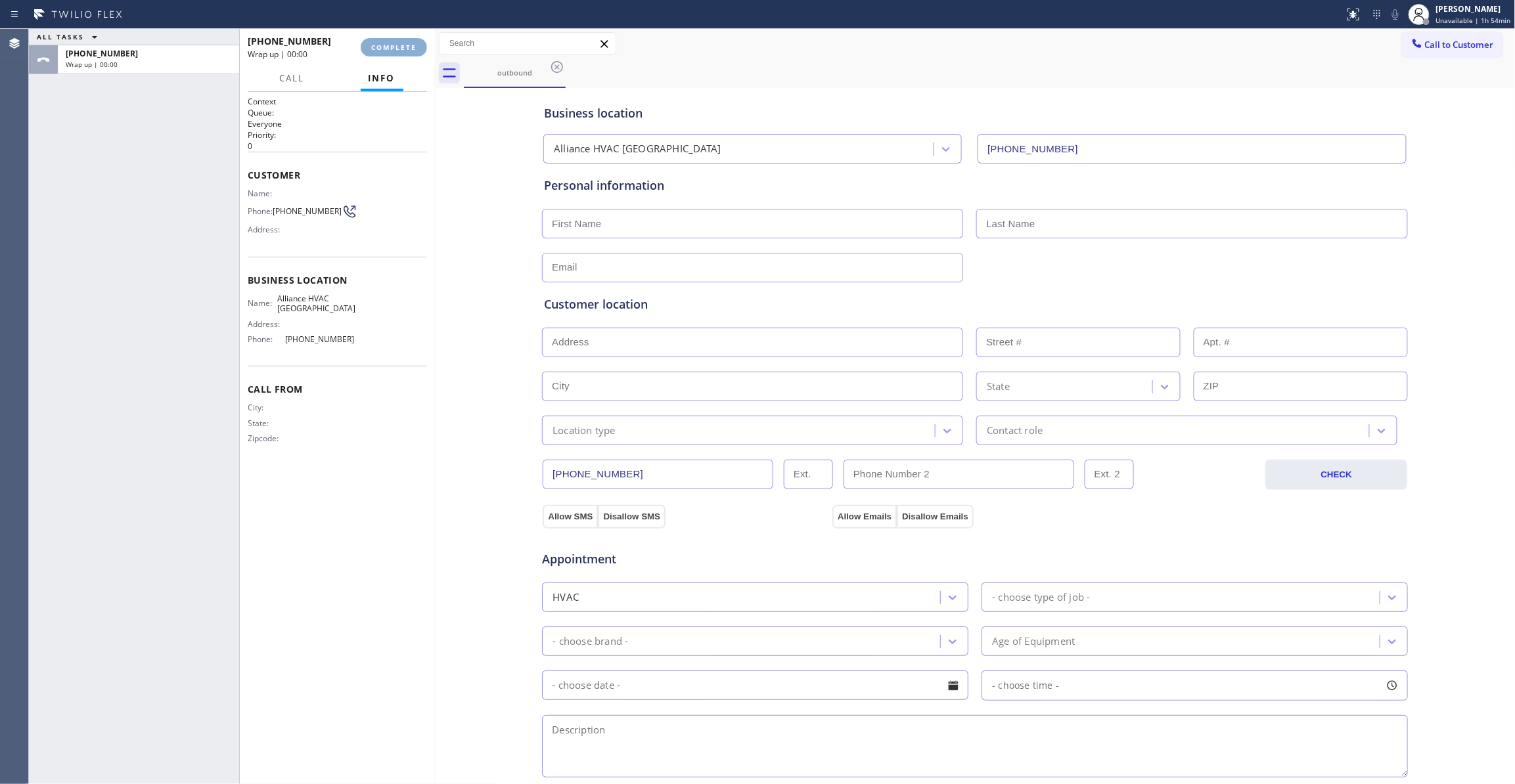
click at [399, 45] on span "COMPLETE" at bounding box center [393, 47] width 45 height 9
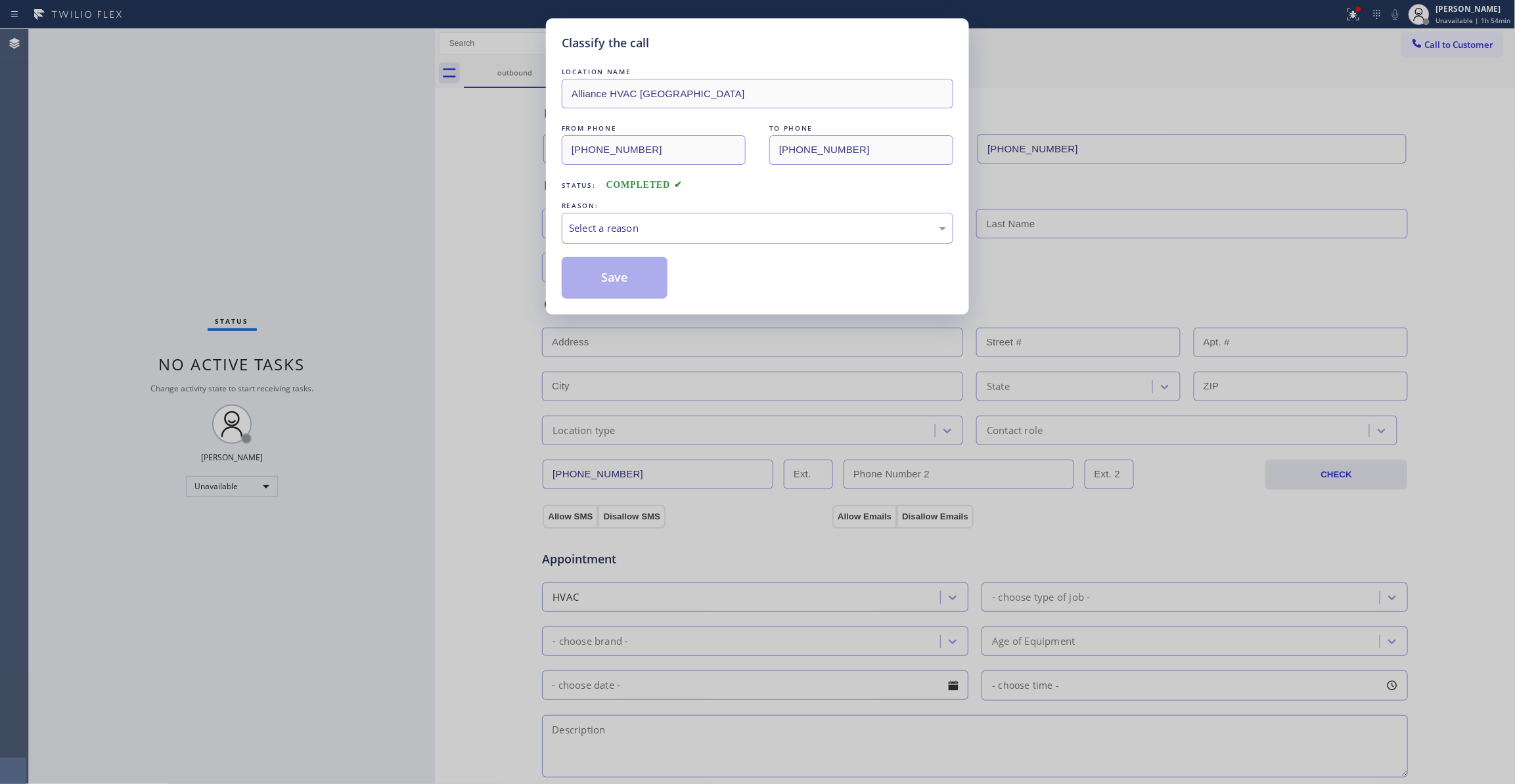
click at [605, 231] on div "Select a reason" at bounding box center [757, 228] width 377 height 15
click at [611, 284] on button "Save" at bounding box center [615, 277] width 106 height 42
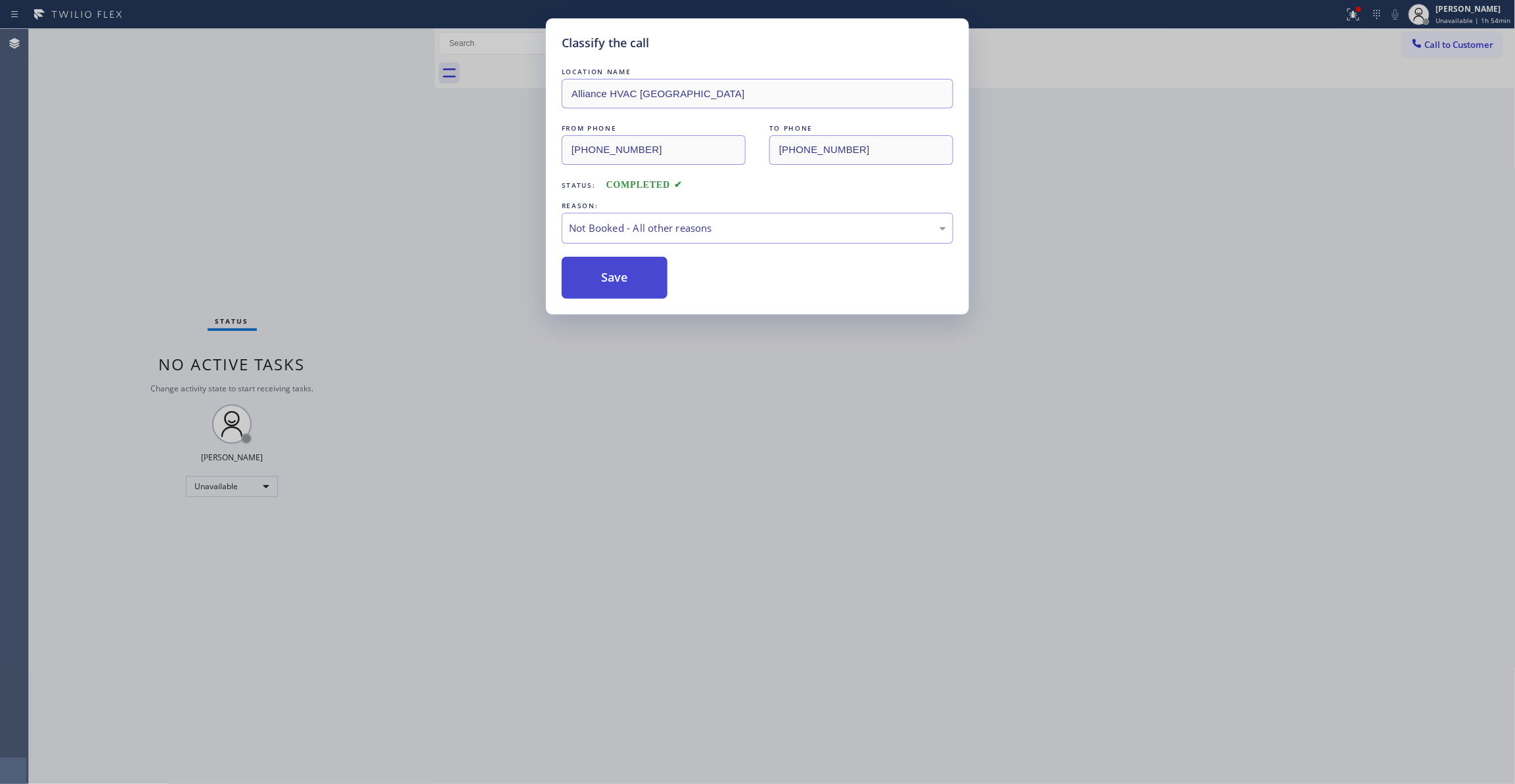
click at [611, 284] on button "Save" at bounding box center [615, 277] width 106 height 42
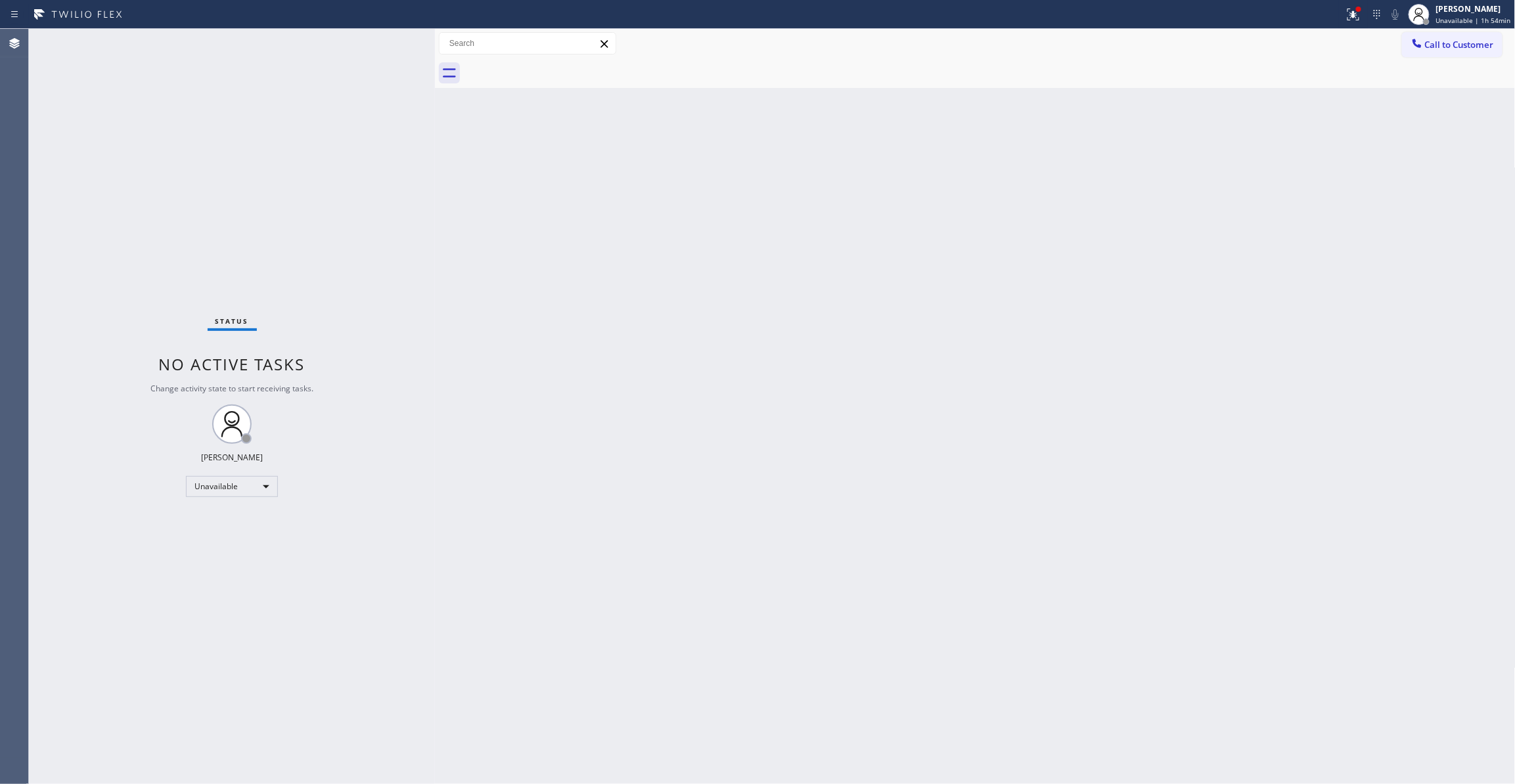
click at [129, 245] on div "Status No active tasks Change activity state to start receiving tasks. [PERSON_…" at bounding box center [231, 406] width 406 height 755
click at [1346, 16] on icon at bounding box center [1353, 14] width 16 height 16
click at [1277, 169] on span "Clear issues" at bounding box center [1277, 171] width 61 height 9
click at [1441, 43] on span "Call to Customer" at bounding box center [1459, 44] width 69 height 11
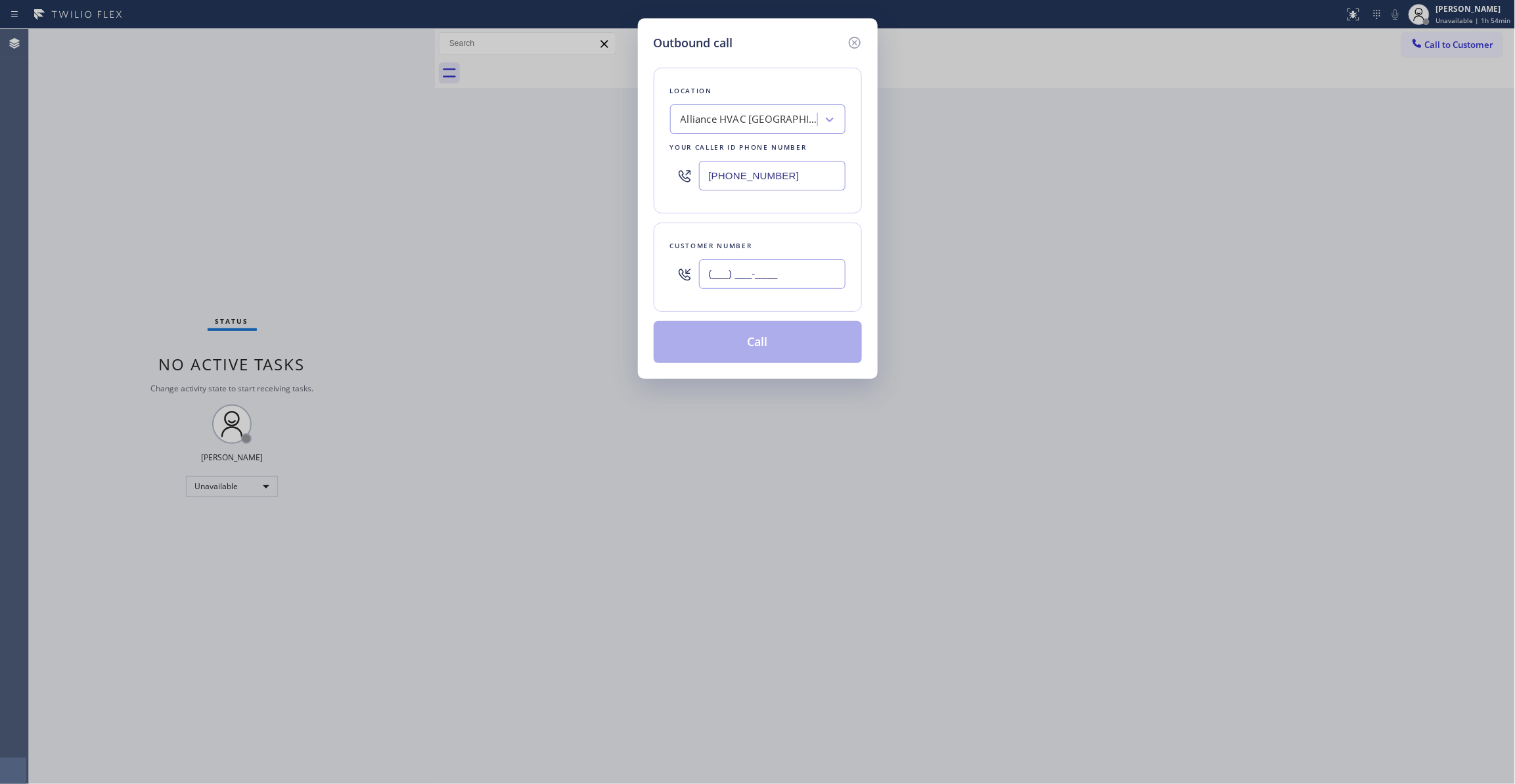
click at [773, 261] on input "(___) ___-____" at bounding box center [772, 274] width 147 height 29
paste input "310) 921-5660"
type input "[PHONE_NUMBER]"
click at [751, 344] on button "Call" at bounding box center [758, 342] width 208 height 42
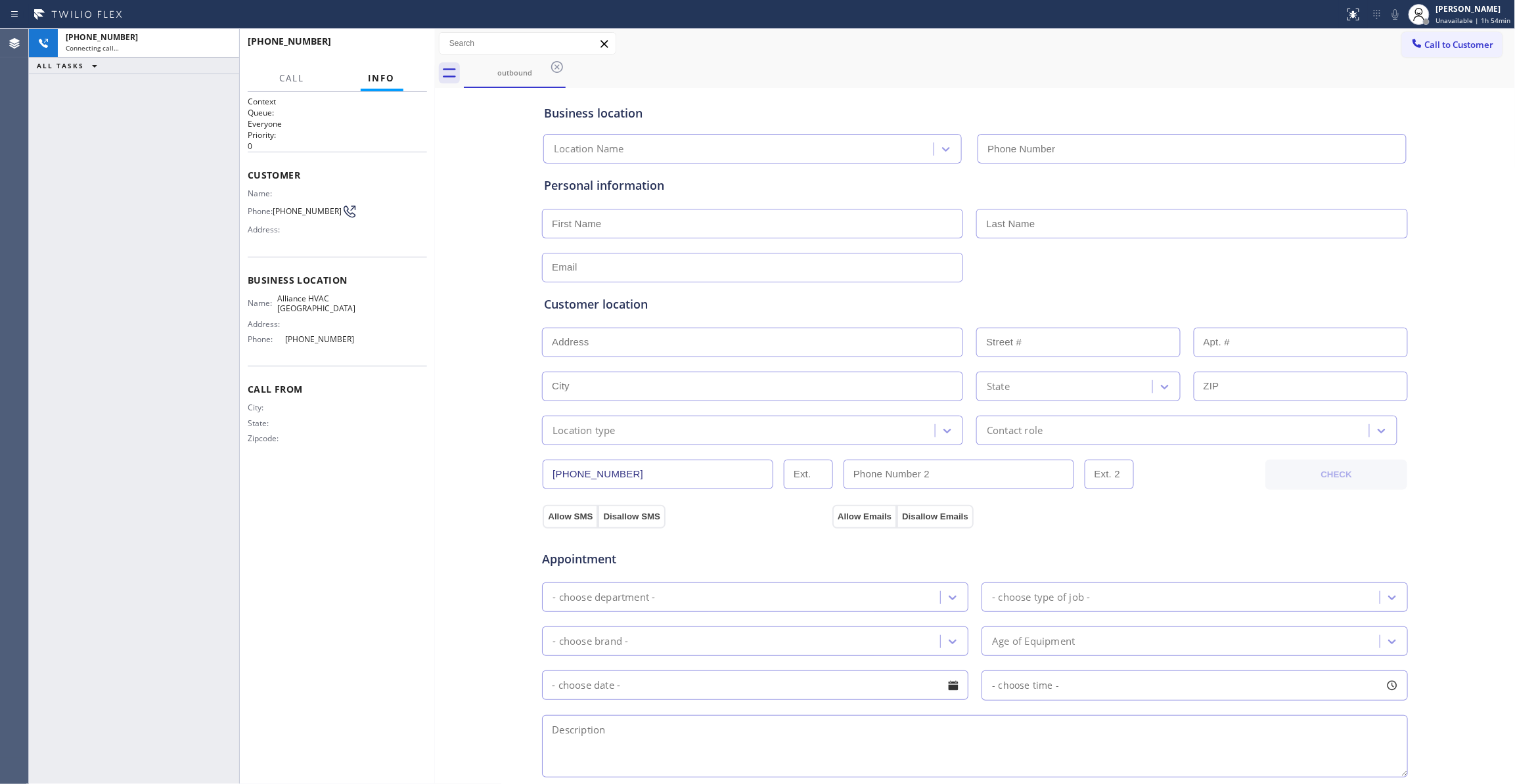
type input "[PHONE_NUMBER]"
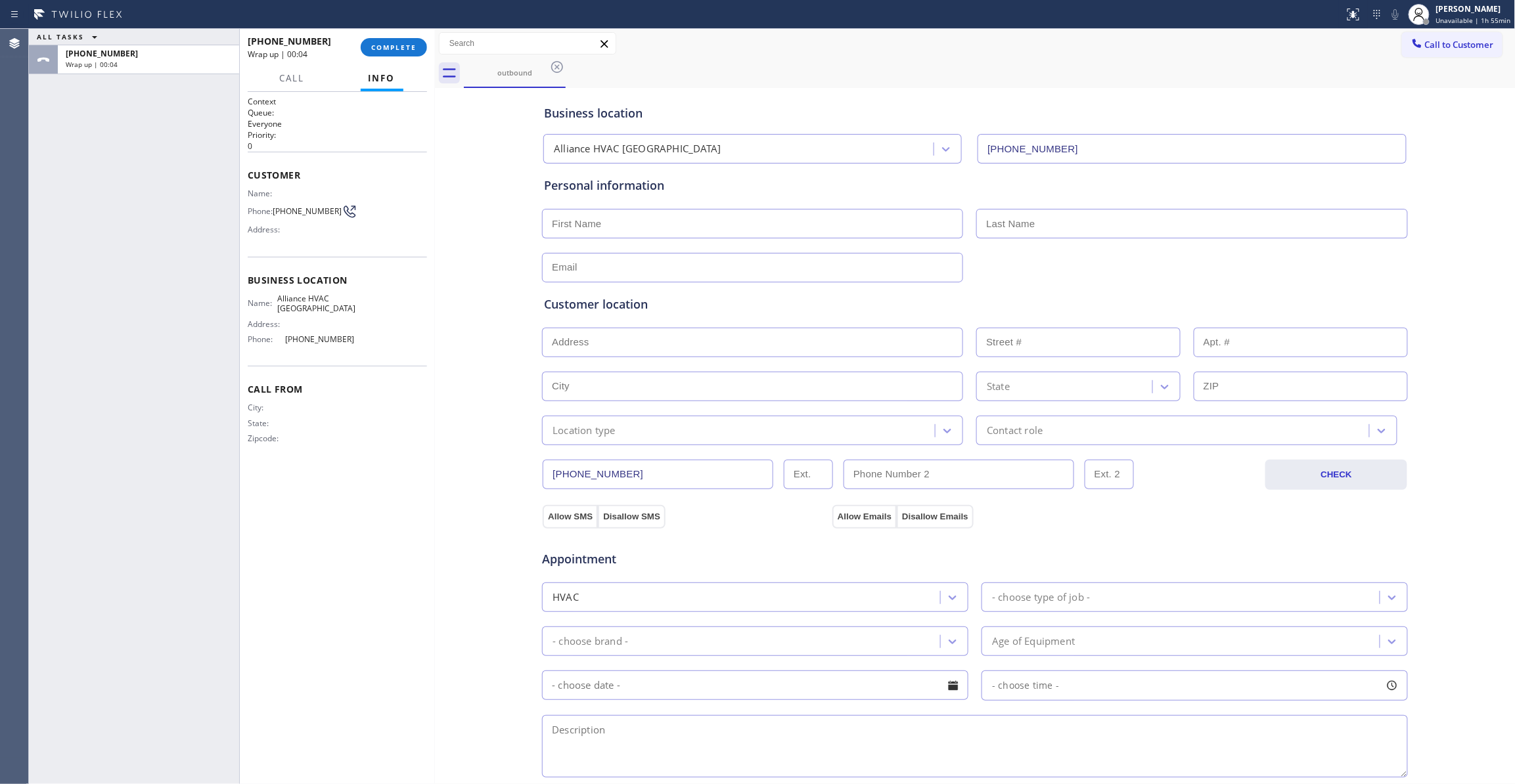
click at [168, 306] on div "ALL TASKS ALL TASKS ACTIVE TASKS TASKS IN WRAP UP +13109215660 Wrap up | 00:04" at bounding box center [134, 406] width 211 height 755
click at [406, 45] on span "COMPLETE" at bounding box center [393, 47] width 45 height 9
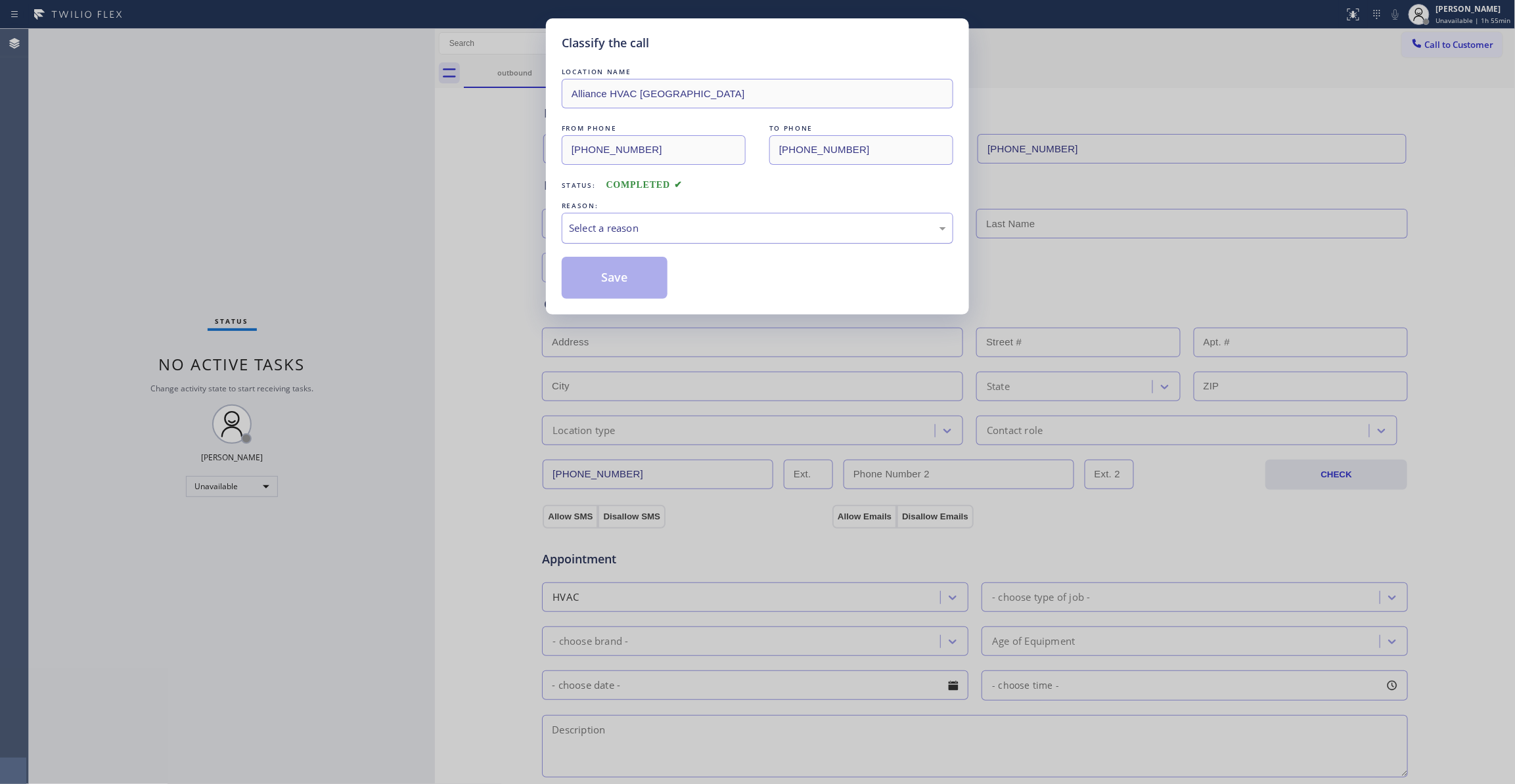
click at [661, 224] on div "Select a reason" at bounding box center [757, 228] width 377 height 15
click at [624, 281] on button "Save" at bounding box center [615, 277] width 106 height 42
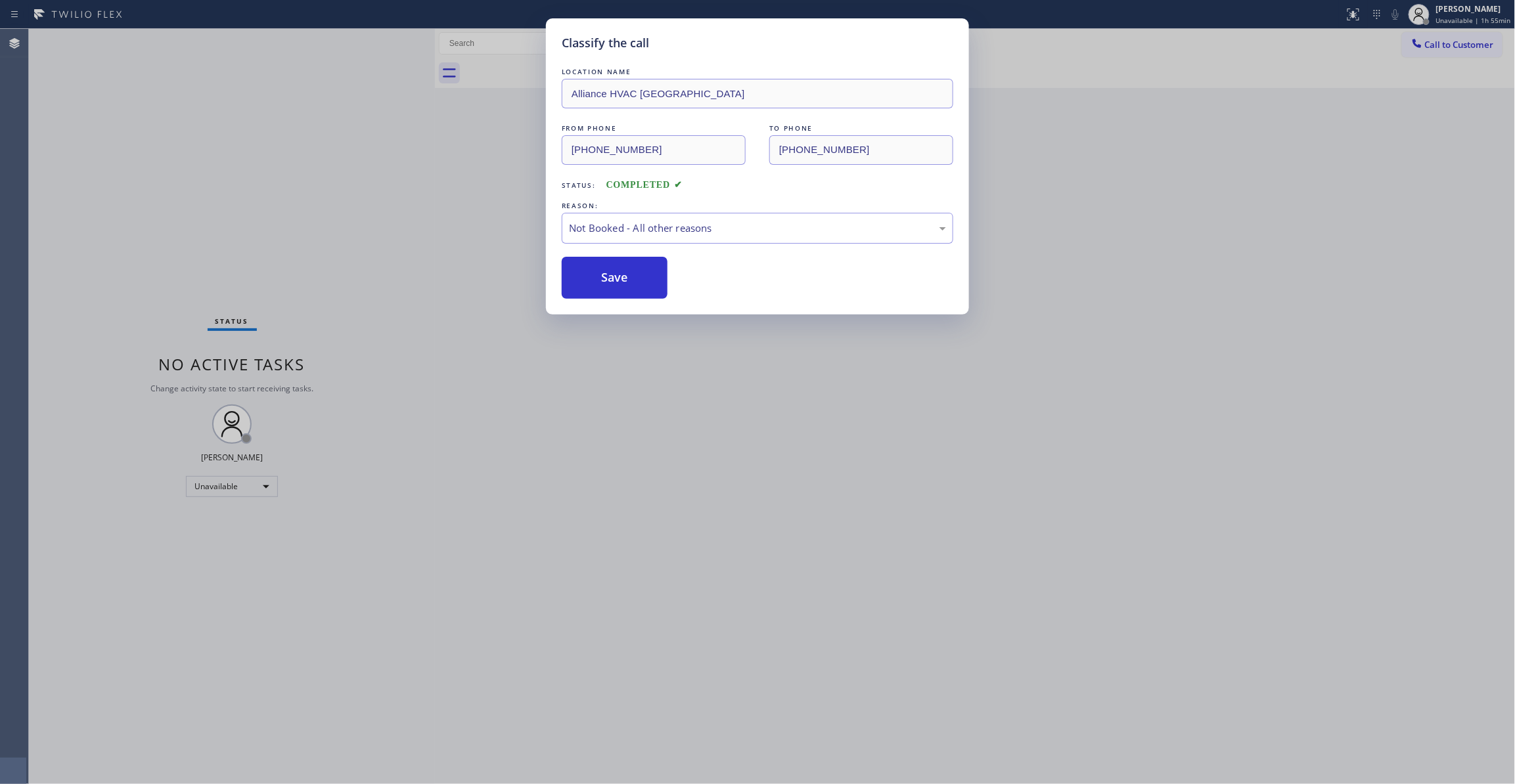
click at [624, 281] on button "Save" at bounding box center [615, 277] width 106 height 42
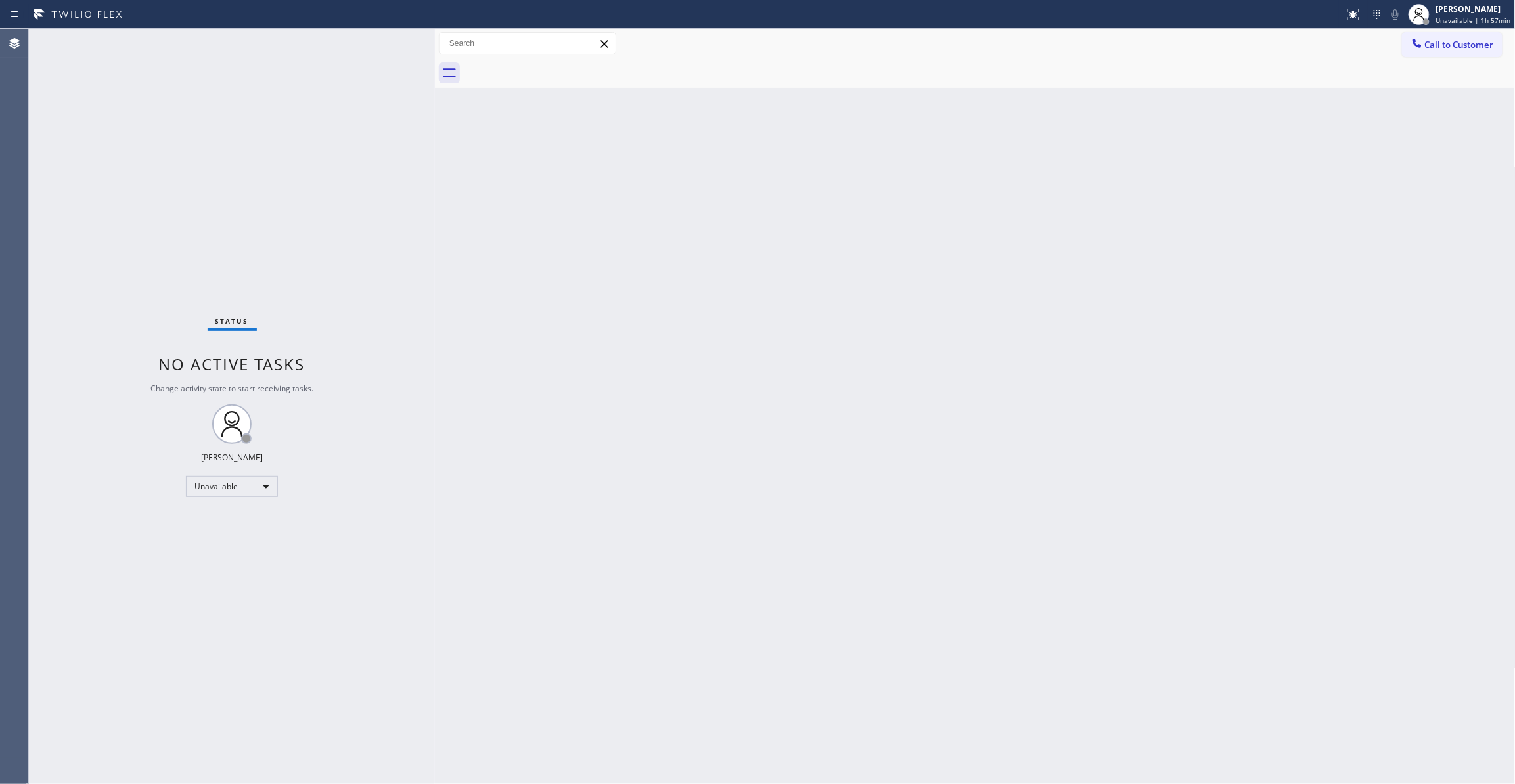
click at [113, 302] on div "Status No active tasks Change activity state to start receiving tasks. [PERSON_…" at bounding box center [231, 406] width 406 height 755
click at [77, 127] on div "Status No active tasks Change activity state to start receiving tasks. [PERSON_…" at bounding box center [231, 406] width 406 height 755
click at [1475, 35] on button "Call to Customer" at bounding box center [1452, 44] width 101 height 25
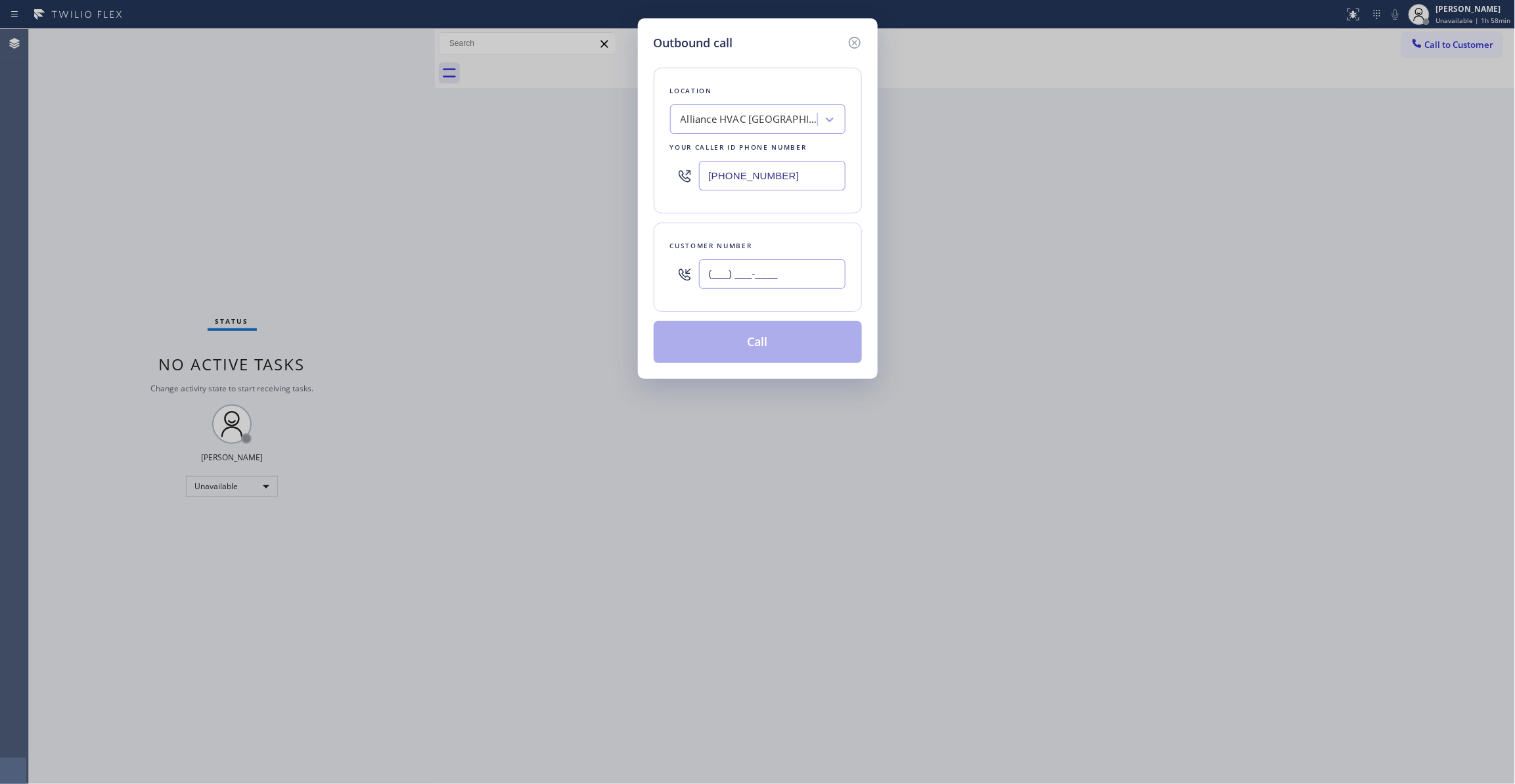
click at [799, 274] on input "(___) ___-____" at bounding box center [772, 274] width 147 height 29
paste input "555) 123-4567"
type input "(555) 123-4567"
drag, startPoint x: 797, startPoint y: 179, endPoint x: 356, endPoint y: 177, distance: 441.0
click at [356, 177] on div "Outbound call Location Alliance HVAC Rancho Palos Verdes Your caller id phone n…" at bounding box center [757, 392] width 1515 height 784
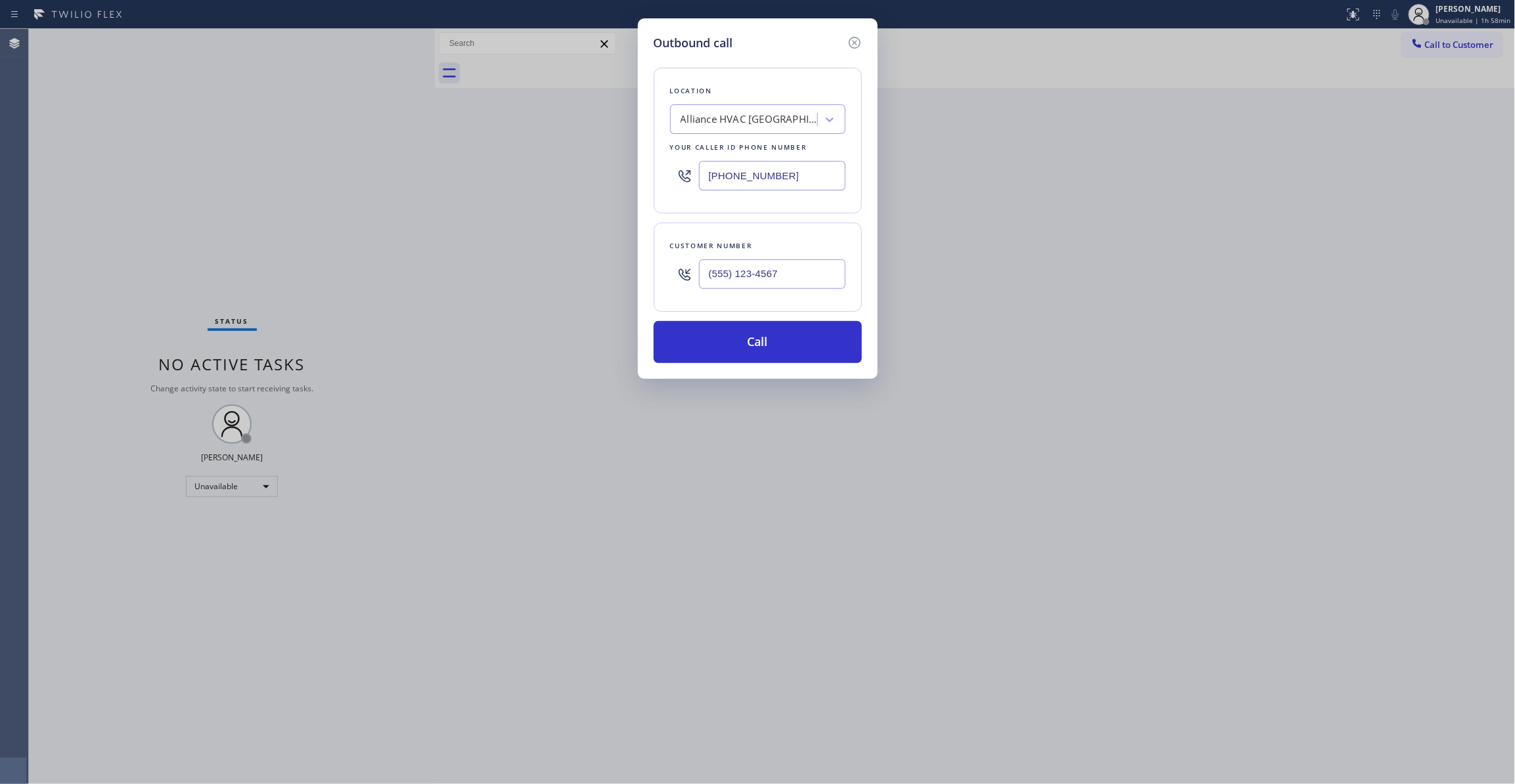
paste input "805) 725-5414"
type input "(805) 725-5414"
click at [90, 102] on div "Outbound call Location Reliable Heating and Air Conditioning Service Your calle…" at bounding box center [757, 392] width 1515 height 784
drag, startPoint x: 797, startPoint y: 274, endPoint x: 429, endPoint y: 290, distance: 368.3
click at [429, 290] on div "Outbound call Location Reliable Heating and Air Conditioning Service Your calle…" at bounding box center [757, 392] width 1515 height 784
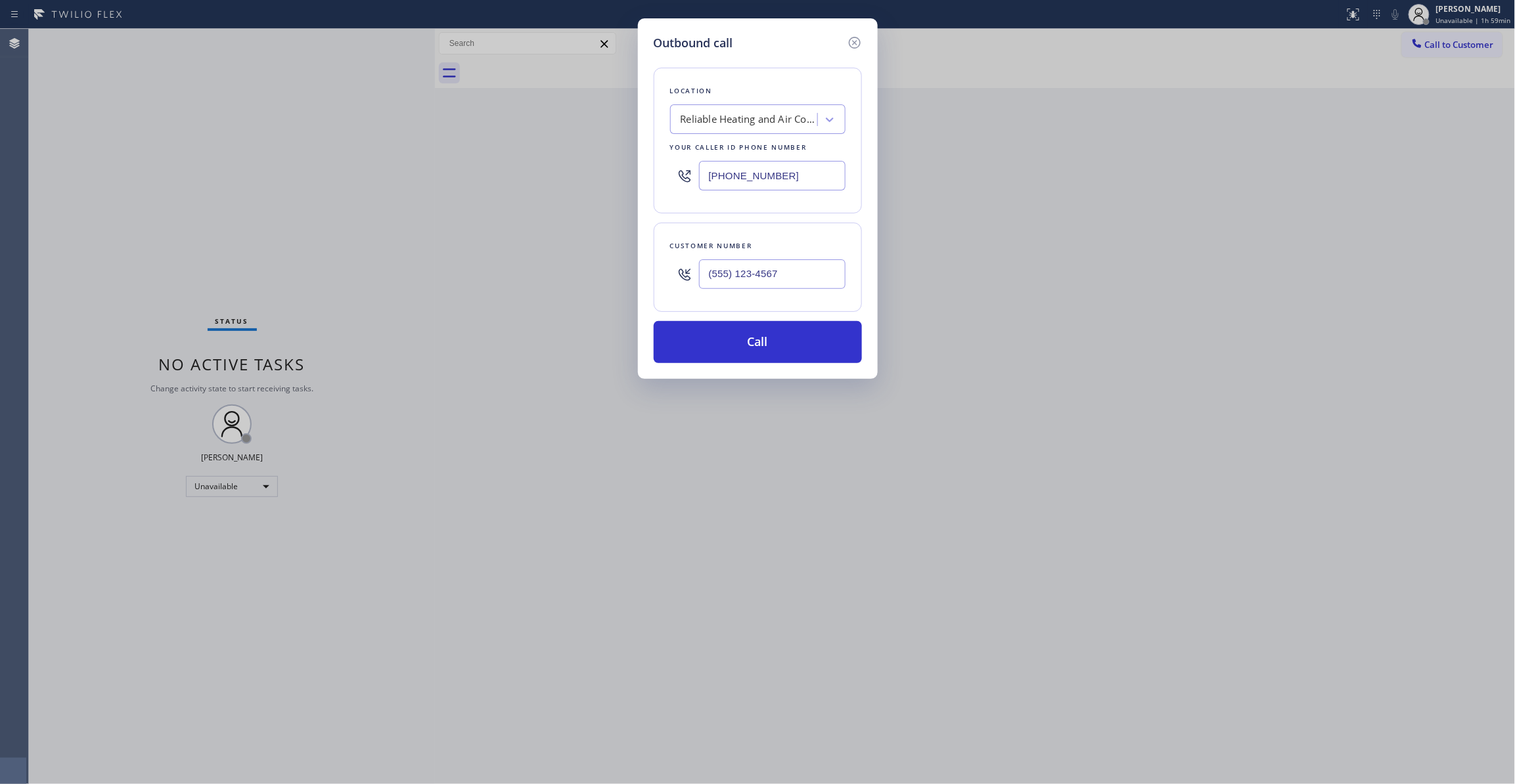
paste input "text"
type input "(555) 123-4567"
drag, startPoint x: 815, startPoint y: 177, endPoint x: 600, endPoint y: 185, distance: 215.1
click at [600, 185] on div "Outbound call Location Reliable Heating and Air Conditioning Service Your calle…" at bounding box center [757, 392] width 1515 height 784
drag, startPoint x: 788, startPoint y: 279, endPoint x: 106, endPoint y: 292, distance: 682.1
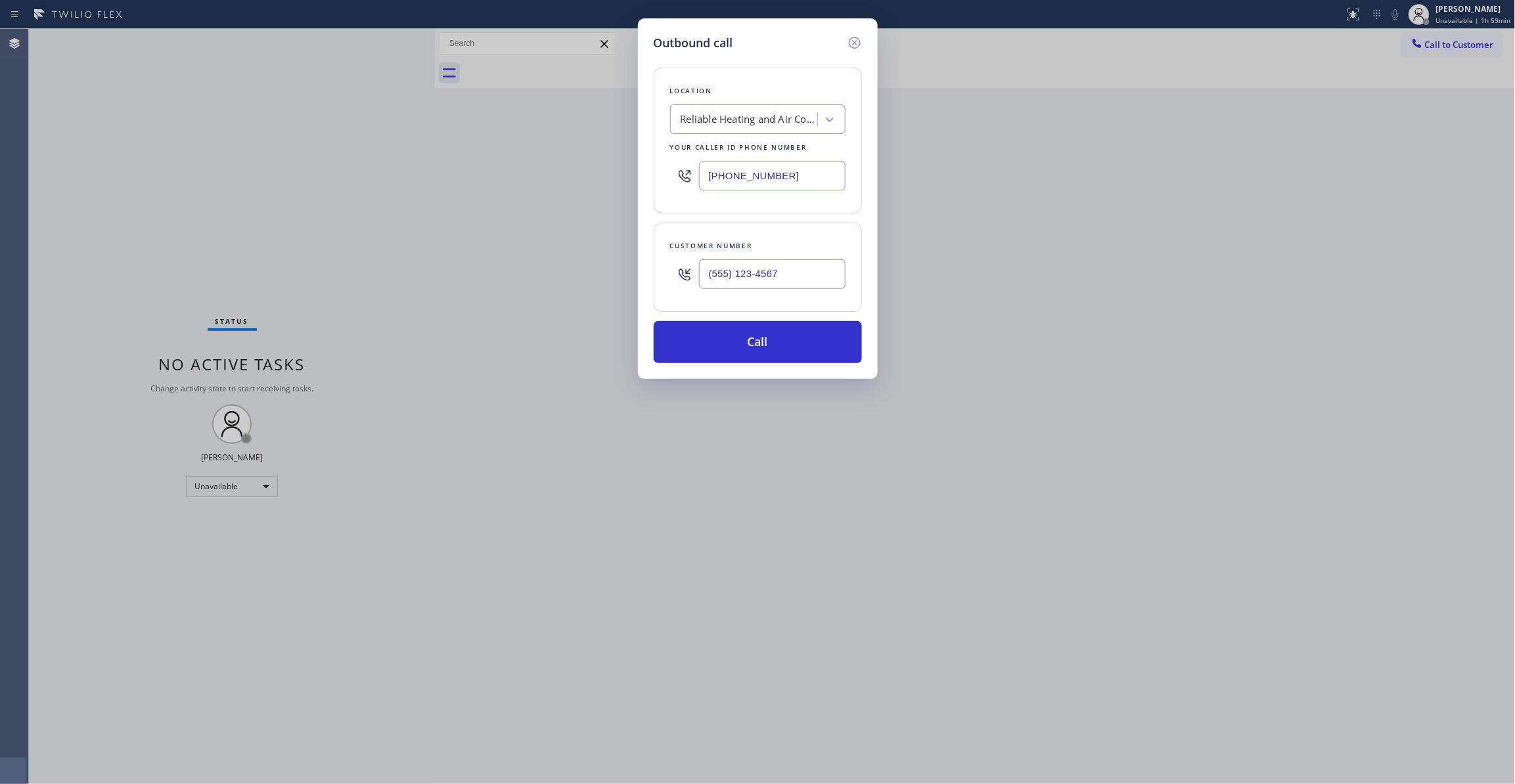
click at [654, 277] on div "Customer number (555) 123-4567" at bounding box center [758, 267] width 208 height 89
click at [764, 340] on button "Call" at bounding box center [758, 342] width 208 height 42
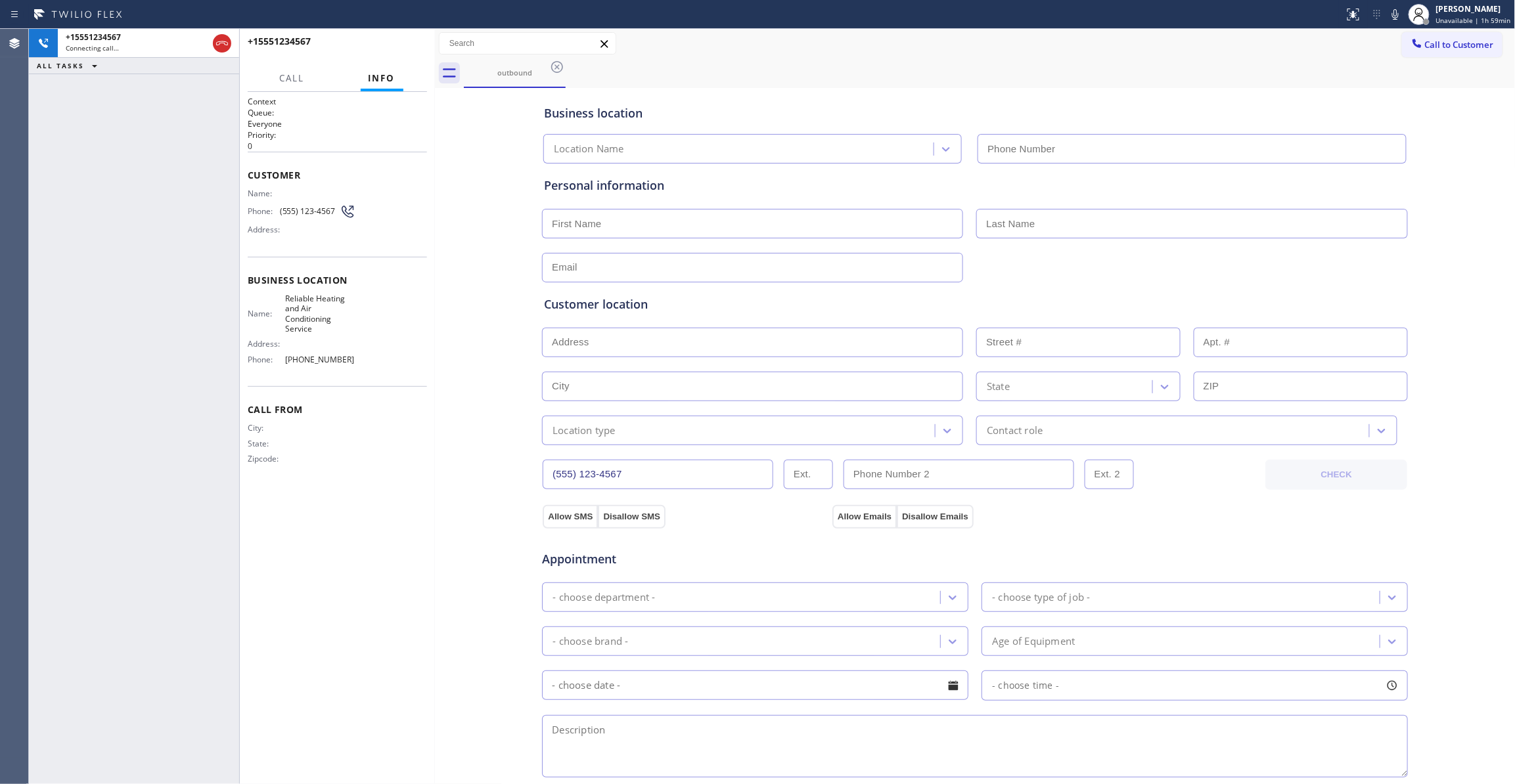
type input "(805) 725-5414"
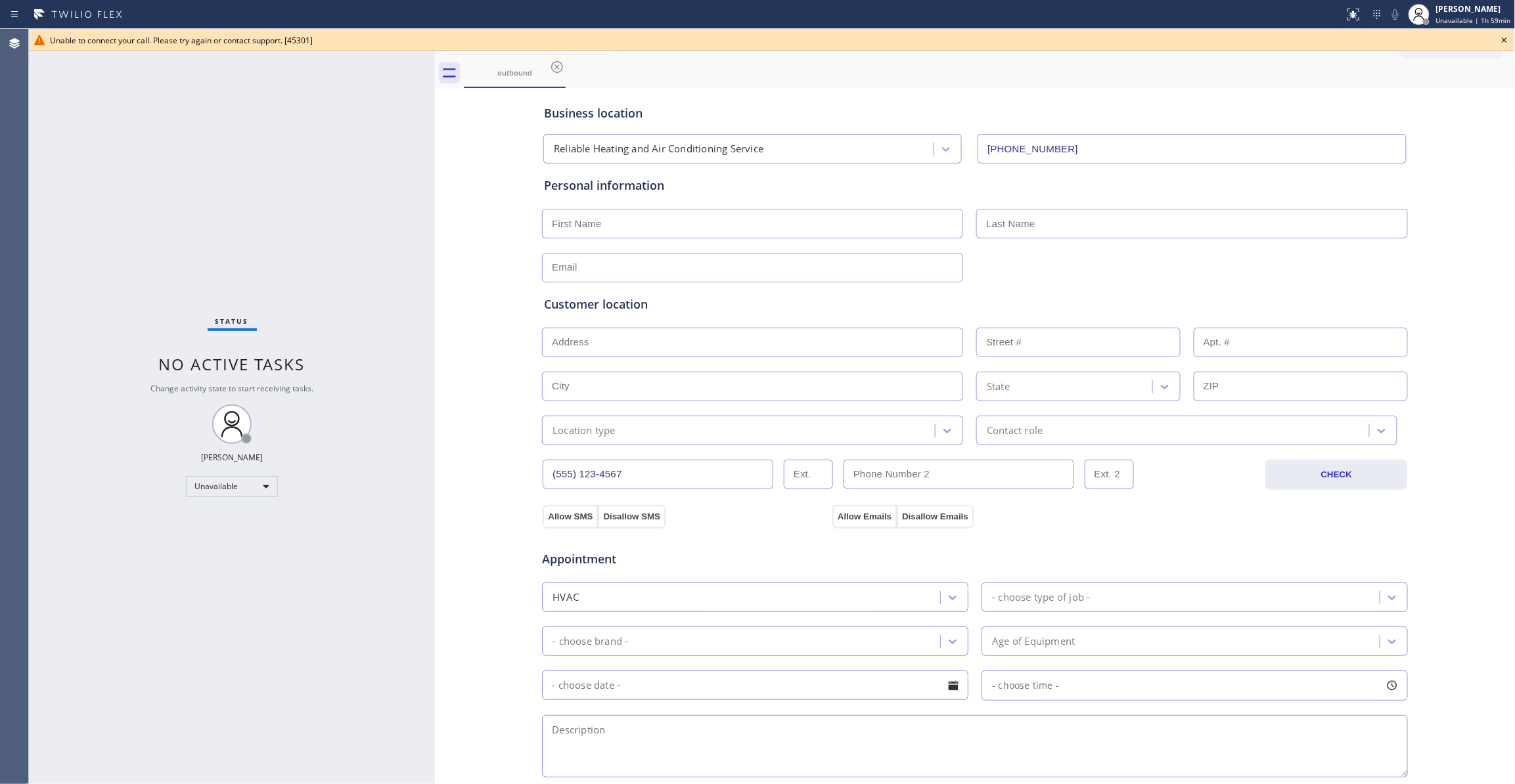
drag, startPoint x: 503, startPoint y: 310, endPoint x: 534, endPoint y: 256, distance: 62.3
click at [503, 310] on div "Business location Reliable Heating and Air Conditioning Service (805) 725-5414 …" at bounding box center [975, 539] width 1074 height 897
click at [559, 61] on icon at bounding box center [556, 66] width 16 height 16
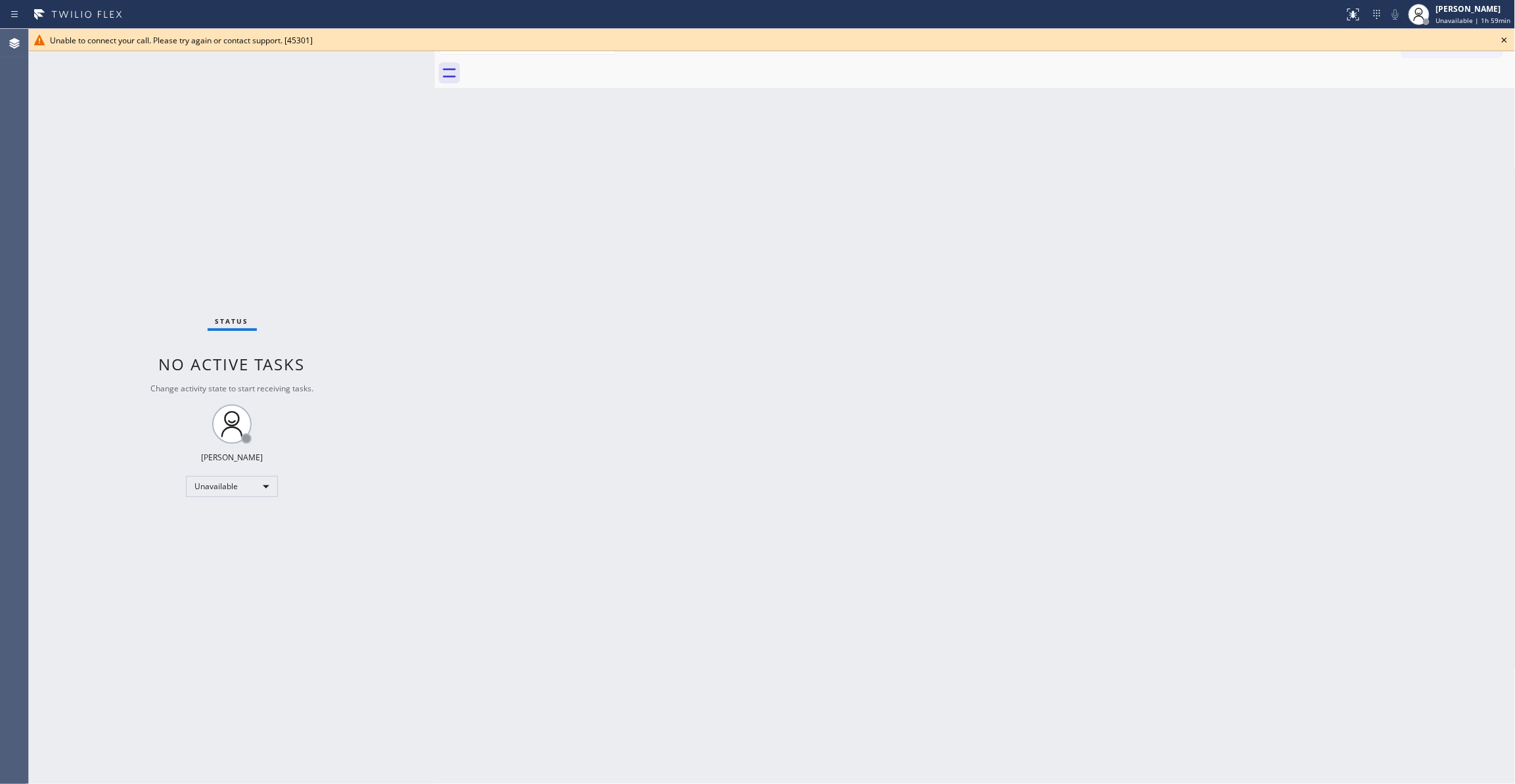
click at [1508, 29] on div "Unable to connect your call. Please try again or contact support. [45301]" at bounding box center [772, 39] width 1486 height 22
click at [1504, 37] on icon at bounding box center [1504, 39] width 16 height 16
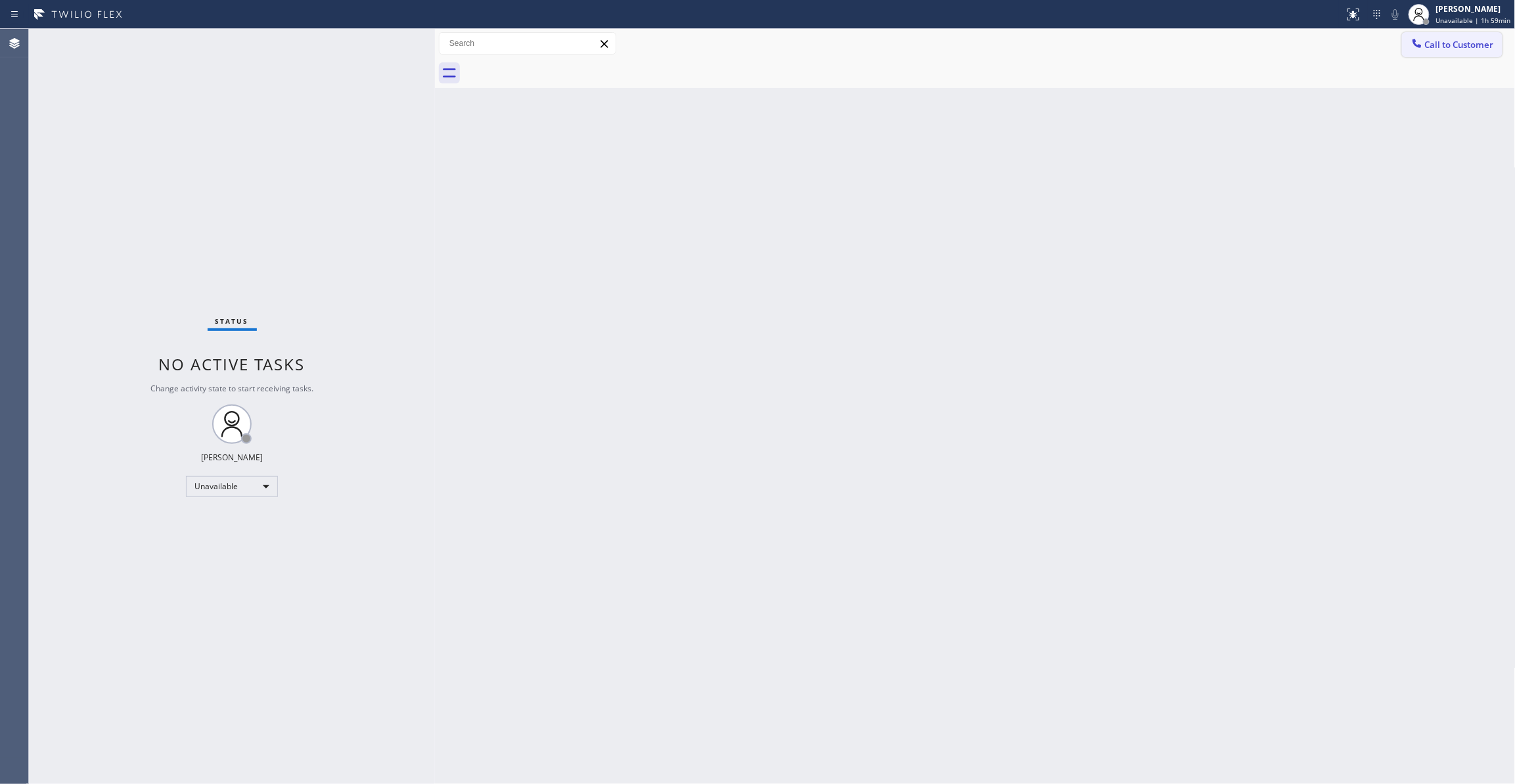
click at [1482, 48] on span "Call to Customer" at bounding box center [1459, 44] width 69 height 11
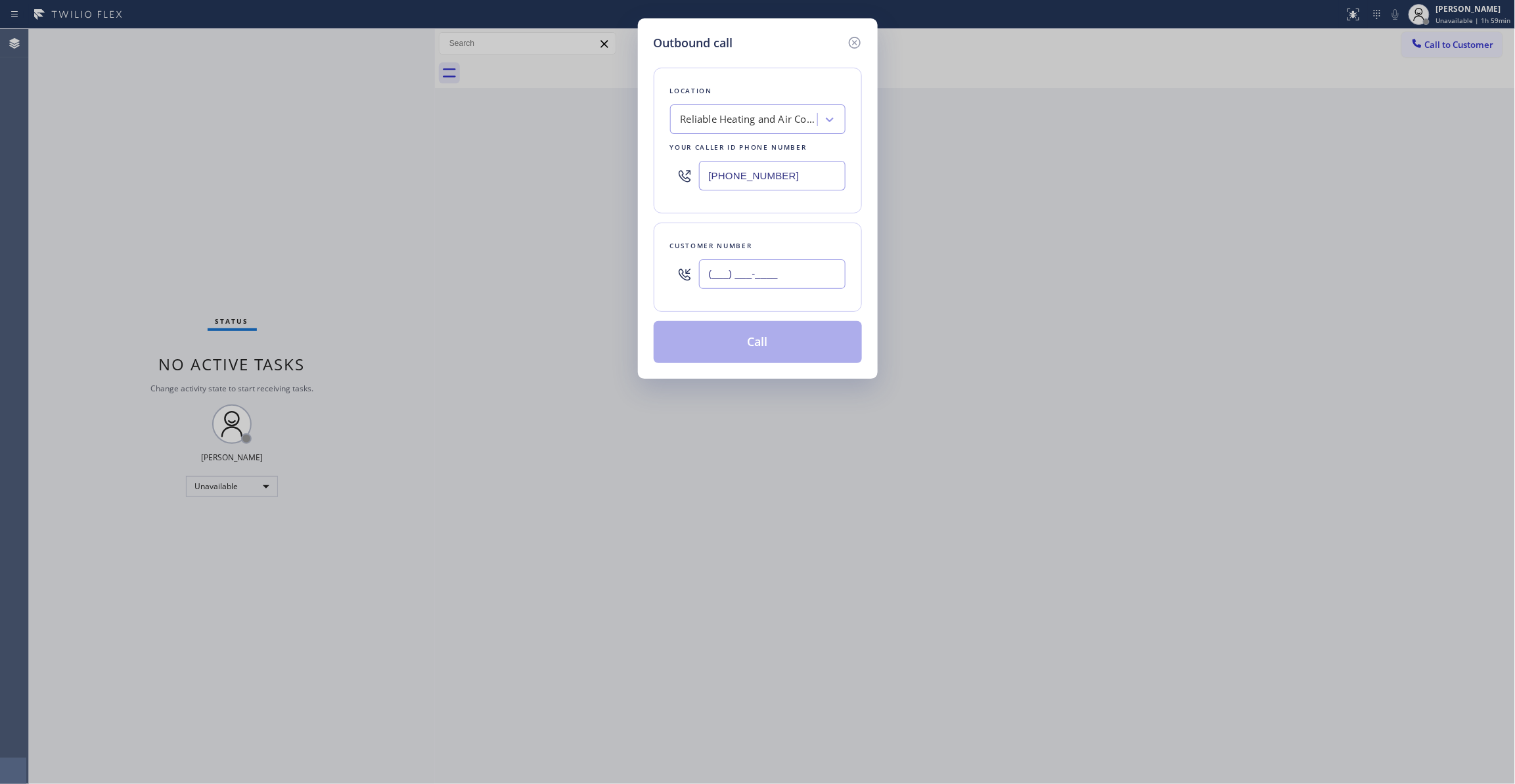
click at [755, 272] on input "(___) ___-____" at bounding box center [772, 274] width 147 height 29
paste input "555) 123-4567"
type input "(555) 123-4567"
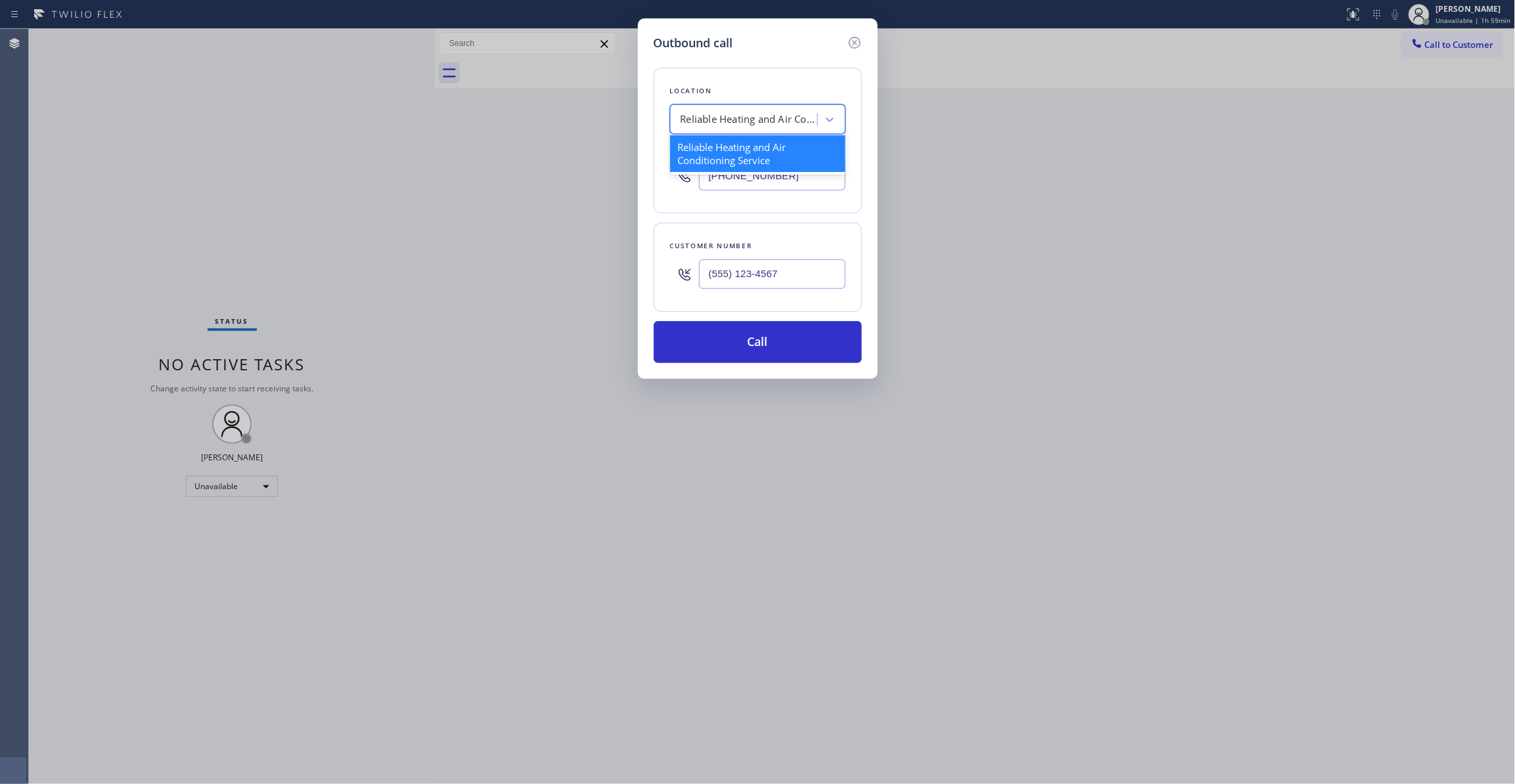
click at [710, 131] on div "Reliable Heating and Air Conditioning Service" at bounding box center [746, 120] width 143 height 23
type input "Home Alliance"
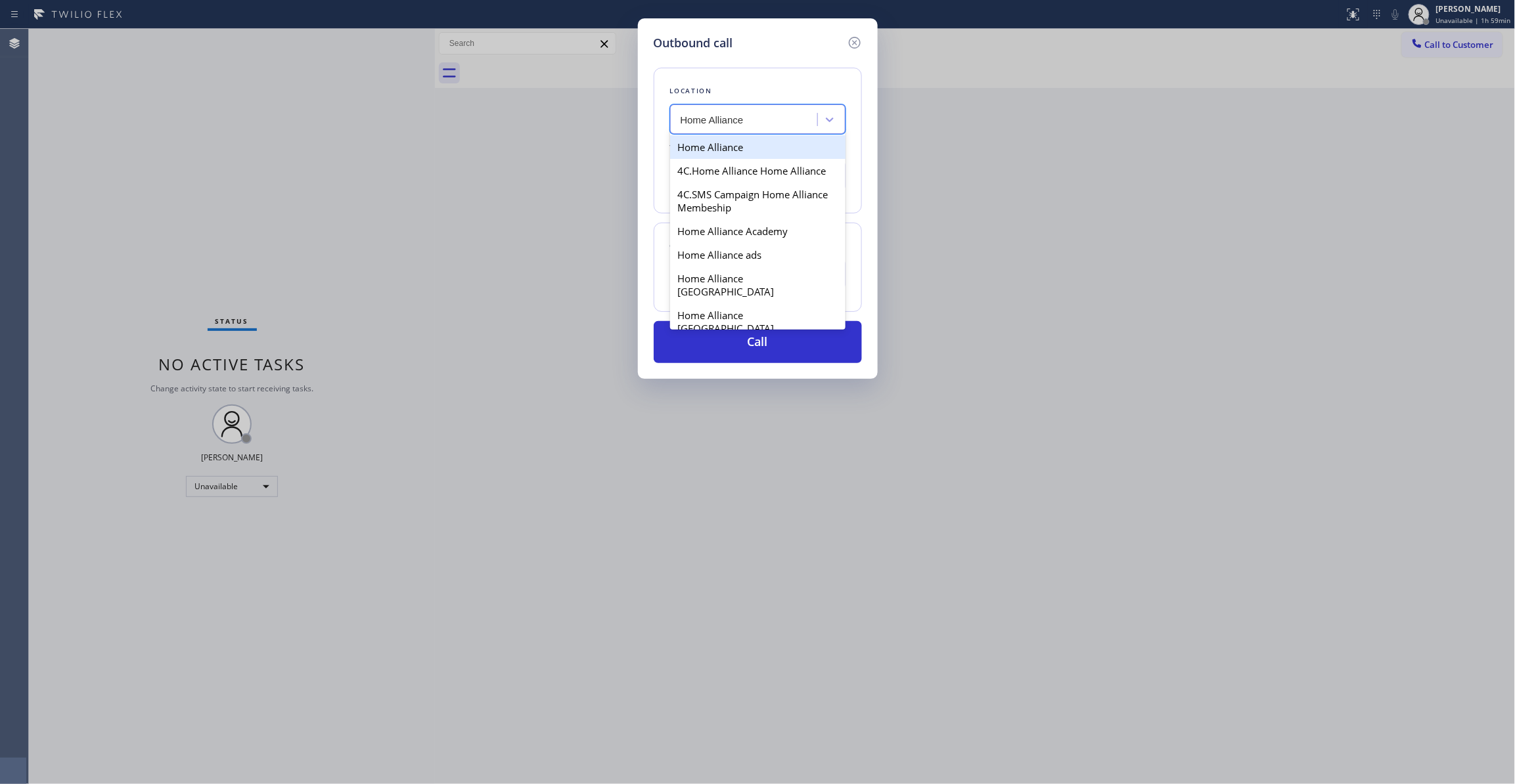
click at [739, 151] on div "Home Alliance" at bounding box center [758, 147] width 175 height 24
type input "(877) 777-0796"
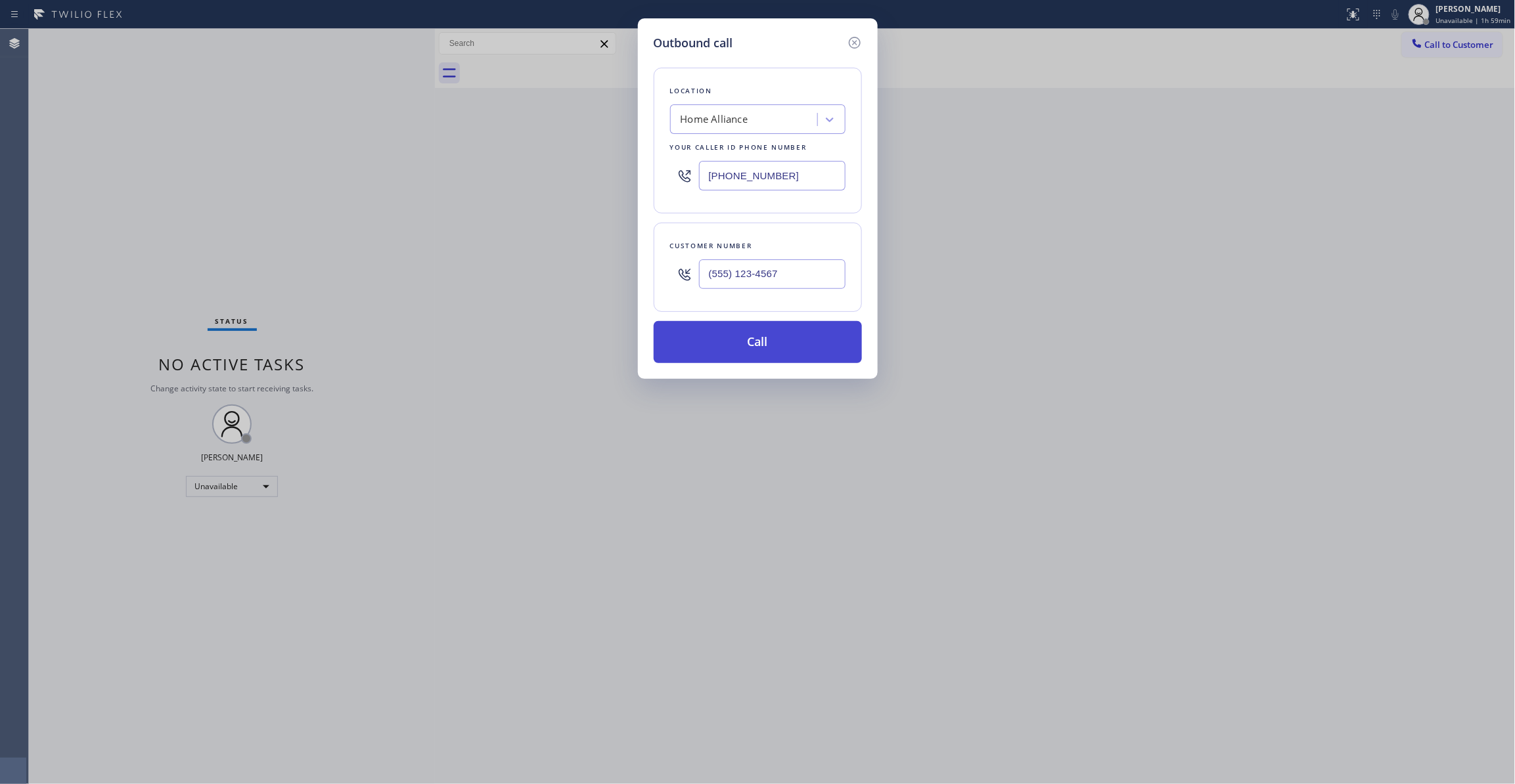
click at [776, 347] on button "Call" at bounding box center [758, 342] width 208 height 42
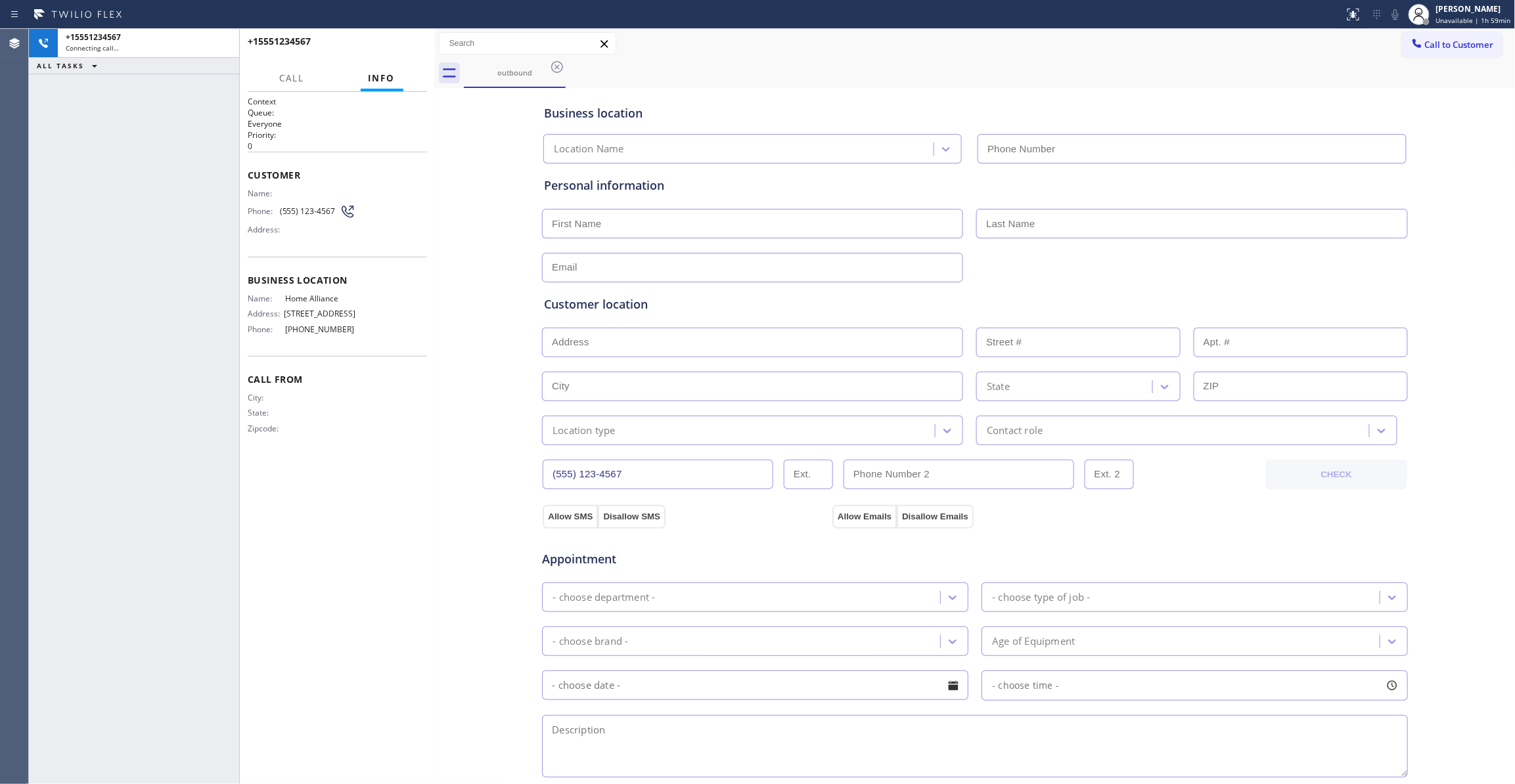
type input "(877) 777-0796"
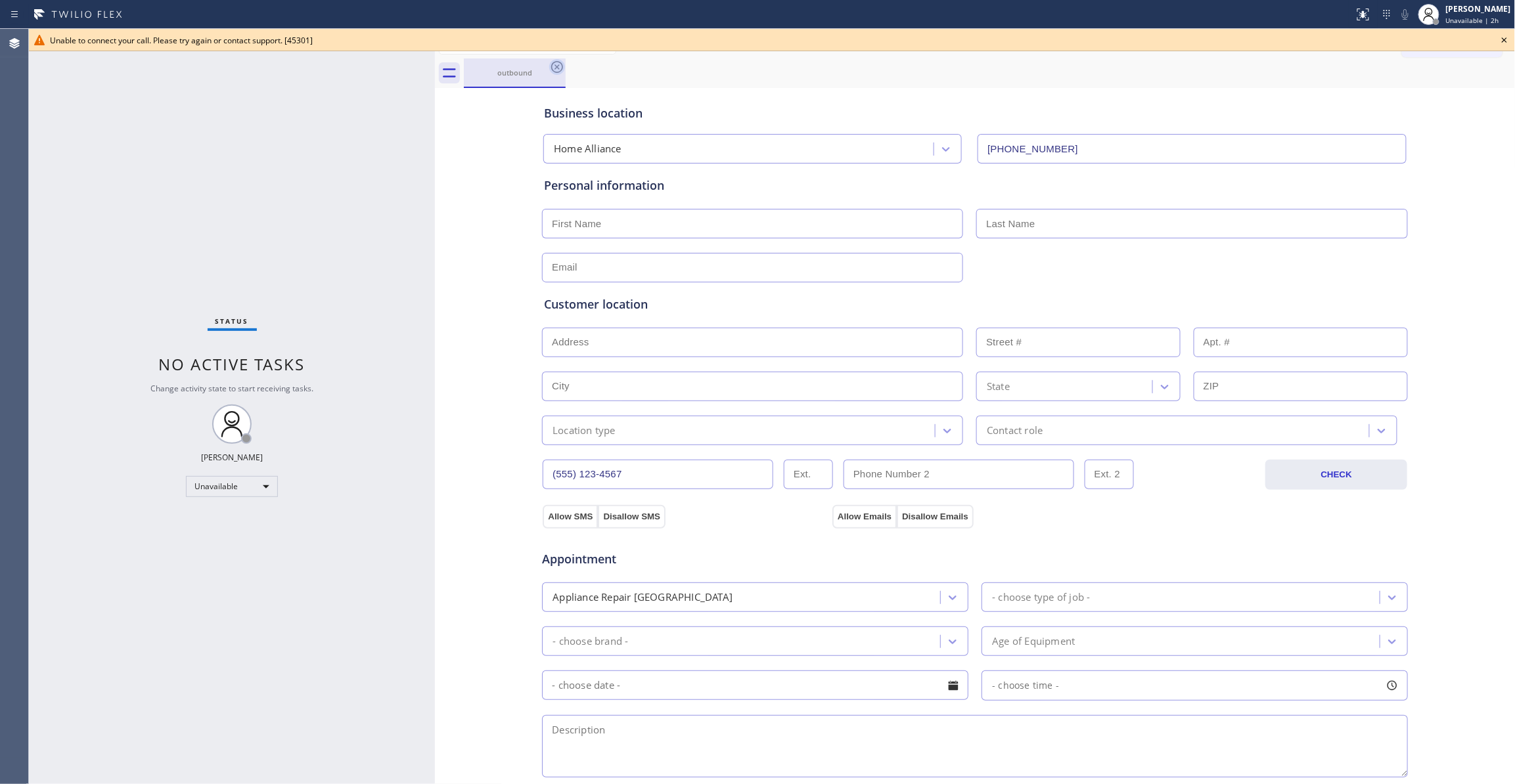
click at [556, 68] on icon at bounding box center [557, 67] width 11 height 11
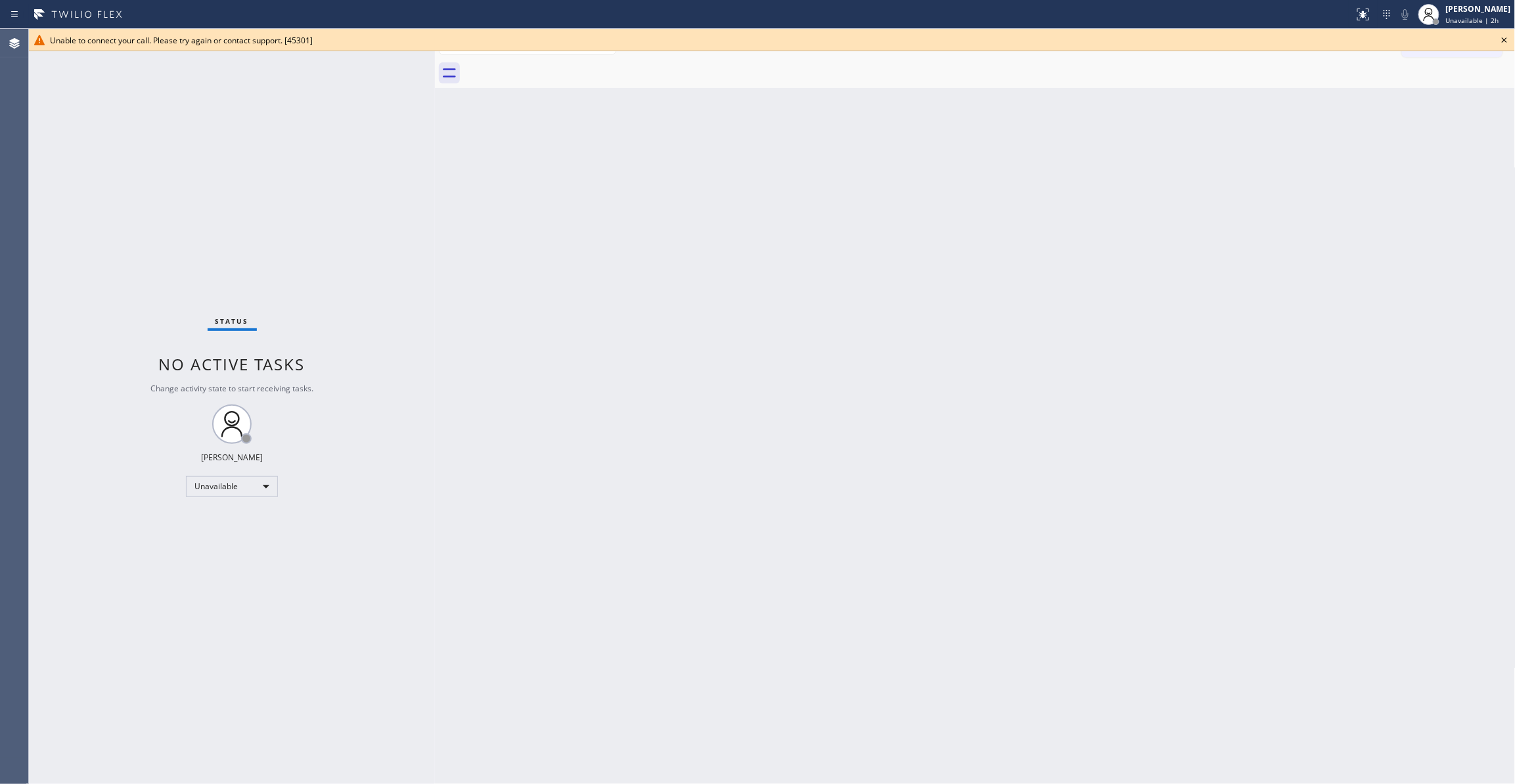
drag, startPoint x: 1506, startPoint y: 39, endPoint x: 1496, endPoint y: 39, distance: 10.0
click at [1506, 38] on icon at bounding box center [1504, 39] width 16 height 16
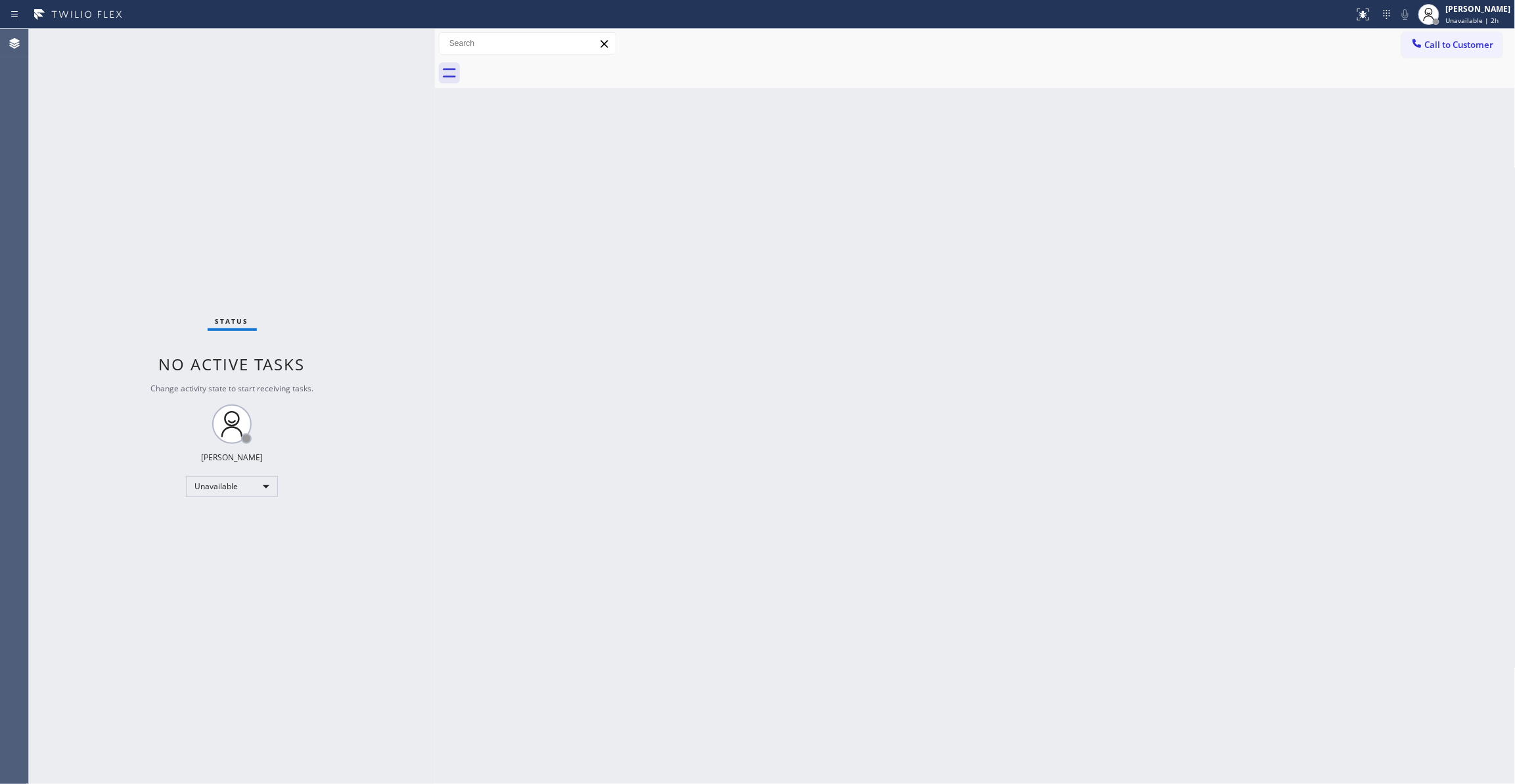
click at [48, 98] on div "Status No active tasks Change activity state to start receiving tasks. [PERSON_…" at bounding box center [231, 406] width 406 height 755
click at [1475, 46] on span "Call to Customer" at bounding box center [1459, 44] width 69 height 11
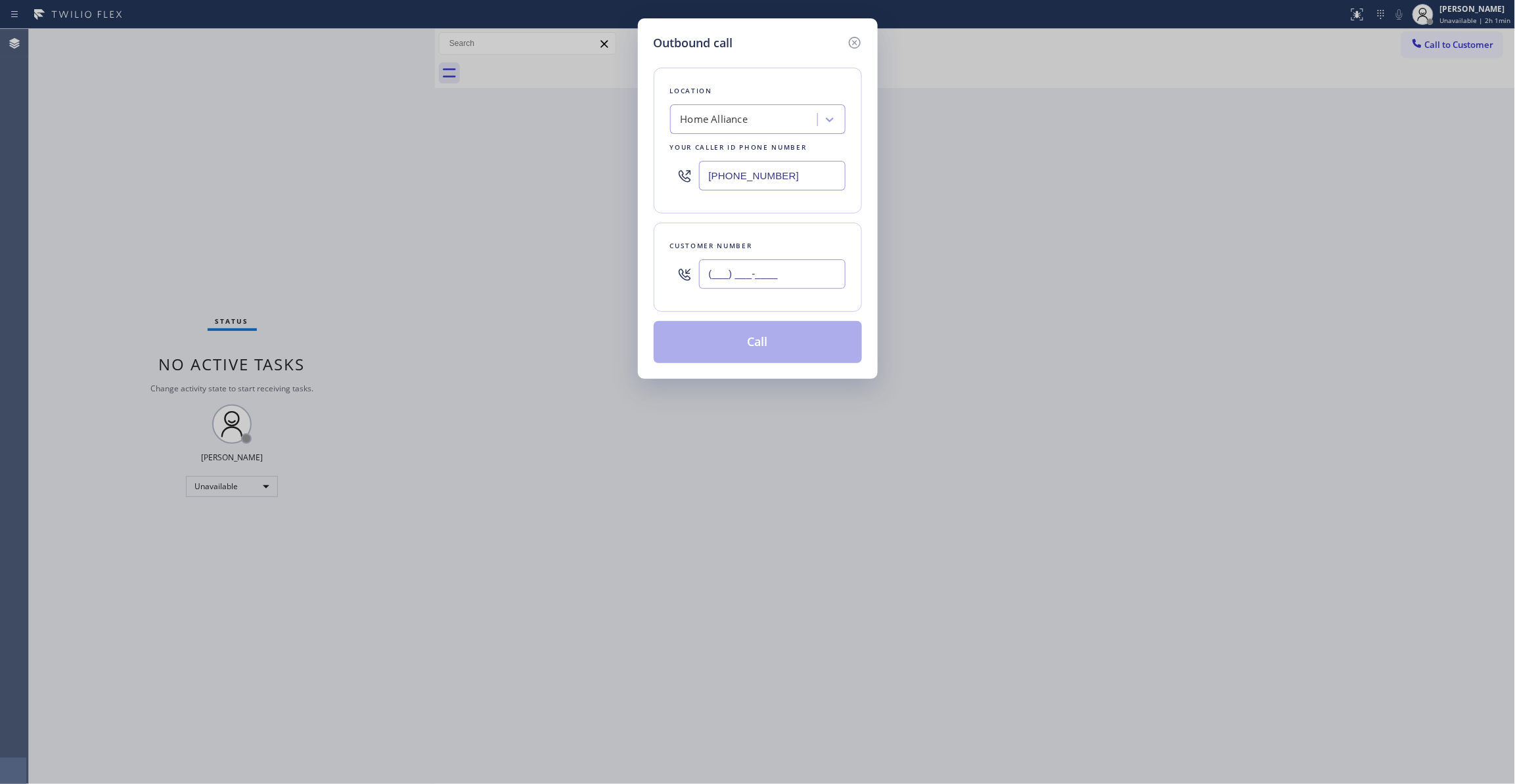
click at [770, 269] on input "(___) ___-____" at bounding box center [772, 274] width 147 height 29
paste input "415) 481-0991"
type input "(415) 481-0991"
click at [41, 170] on div "Outbound call Location Home Alliance Your caller id phone number (877) 777-0796…" at bounding box center [757, 392] width 1515 height 784
drag, startPoint x: 789, startPoint y: 172, endPoint x: 505, endPoint y: 167, distance: 284.0
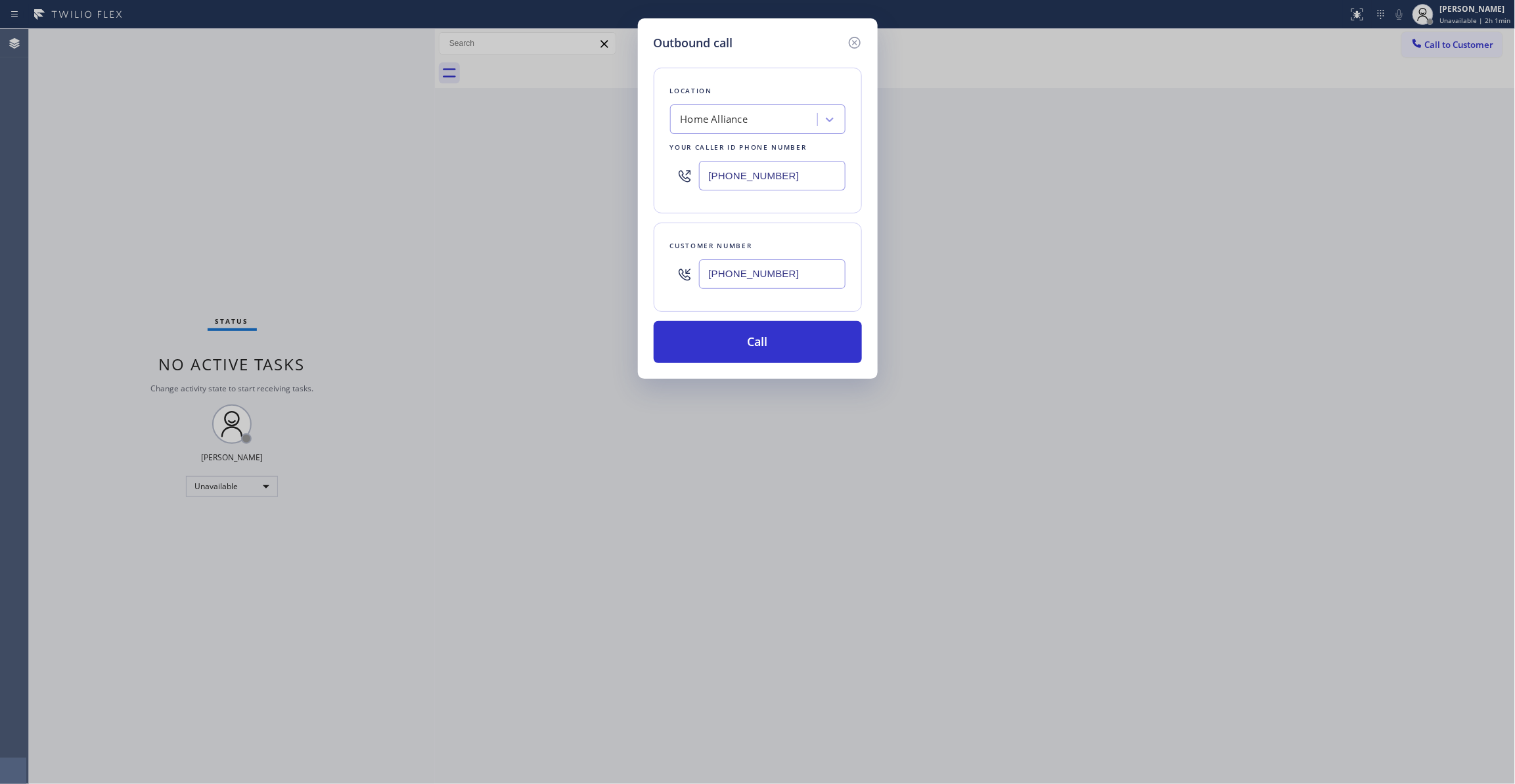
click at [506, 167] on div "Outbound call Location Home Alliance Your caller id phone number (877) 777-0796…" at bounding box center [757, 392] width 1515 height 784
paste input "55) 999-4417"
type input "(855) 999-4417"
click at [714, 347] on button "Call" at bounding box center [758, 342] width 208 height 42
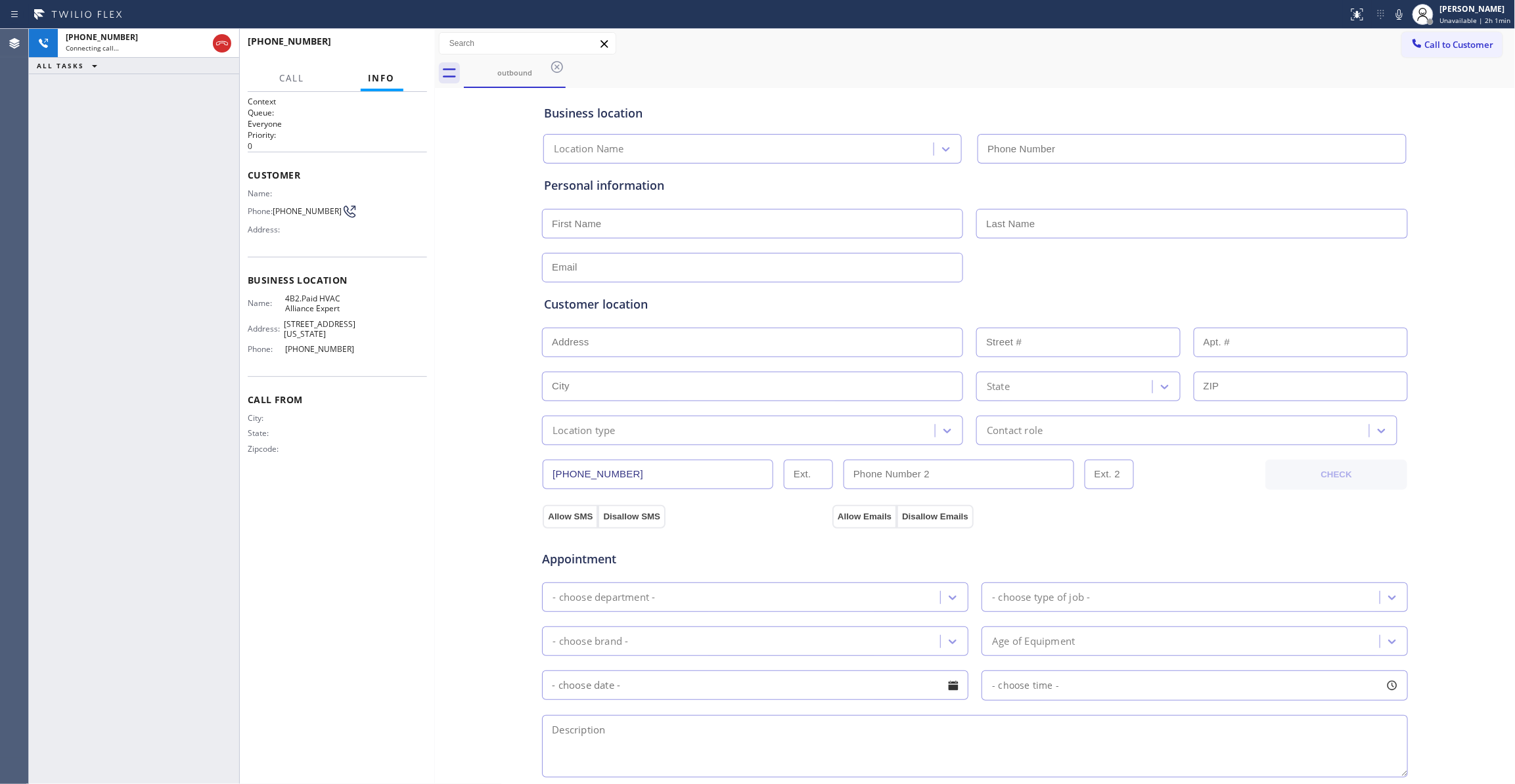
type input "(855) 999-4417"
click at [494, 290] on div "Business location HVAC Alliance Expert (855) 999-4417 Personal information Cust…" at bounding box center [975, 539] width 1074 height 897
drag, startPoint x: 334, startPoint y: 220, endPoint x: 277, endPoint y: 206, distance: 58.7
click at [277, 206] on div "Phone: (415) 481-0991" at bounding box center [301, 211] width 107 height 16
copy div "(415) 481-0991"
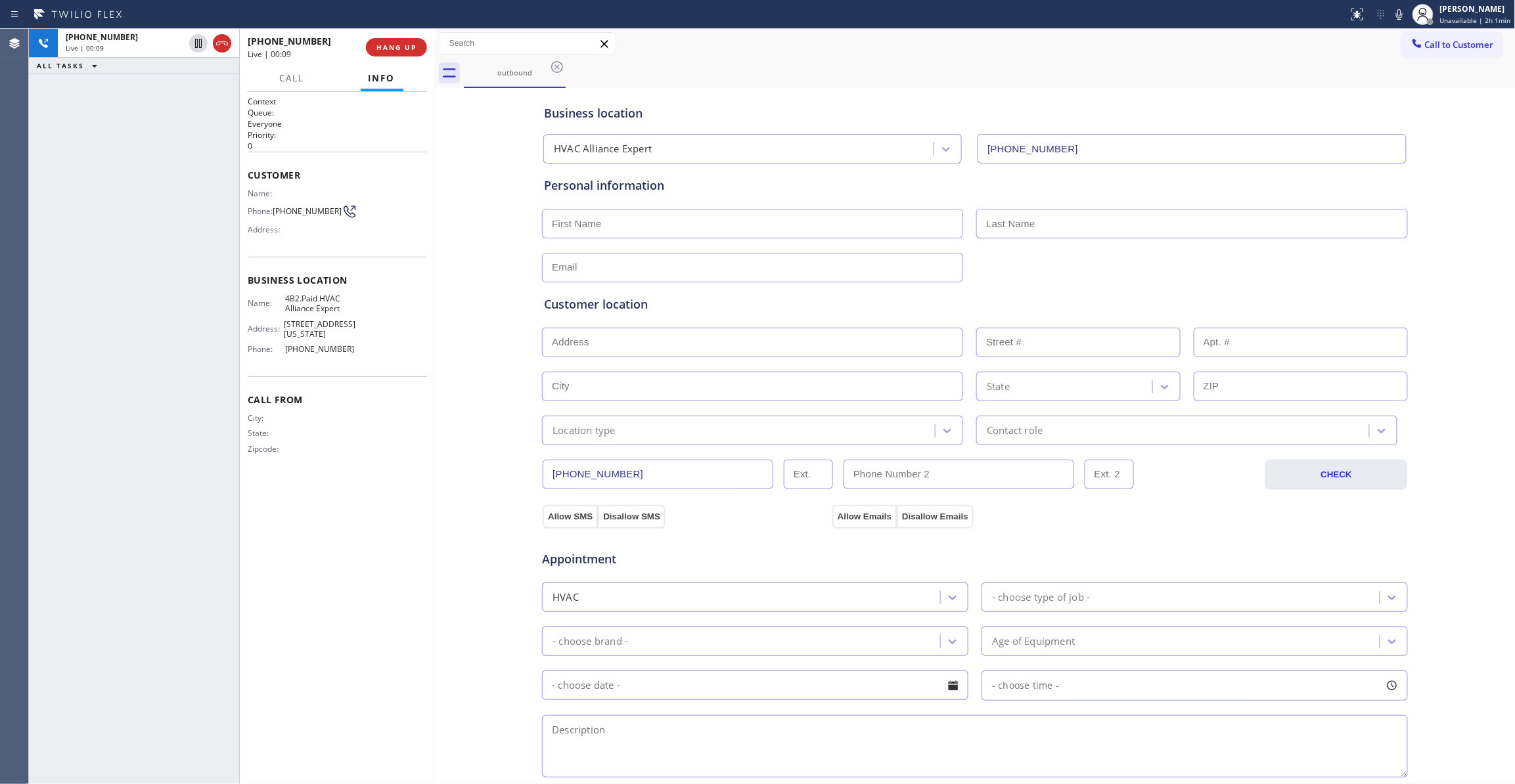
click at [497, 427] on div "Business location HVAC Alliance Expert (855) 999-4417 Personal information Cust…" at bounding box center [975, 539] width 1074 height 897
drag, startPoint x: 347, startPoint y: 308, endPoint x: 321, endPoint y: 301, distance: 26.9
click at [321, 301] on span "4B2.Paid HVAC Alliance Expert" at bounding box center [320, 303] width 70 height 20
copy span "HVAC Alliance Expert"
click at [72, 658] on div "+14154810991 Live | 01:11 ALL TASKS ALL TASKS ACTIVE TASKS TASKS IN WRAP UP" at bounding box center [134, 406] width 211 height 755
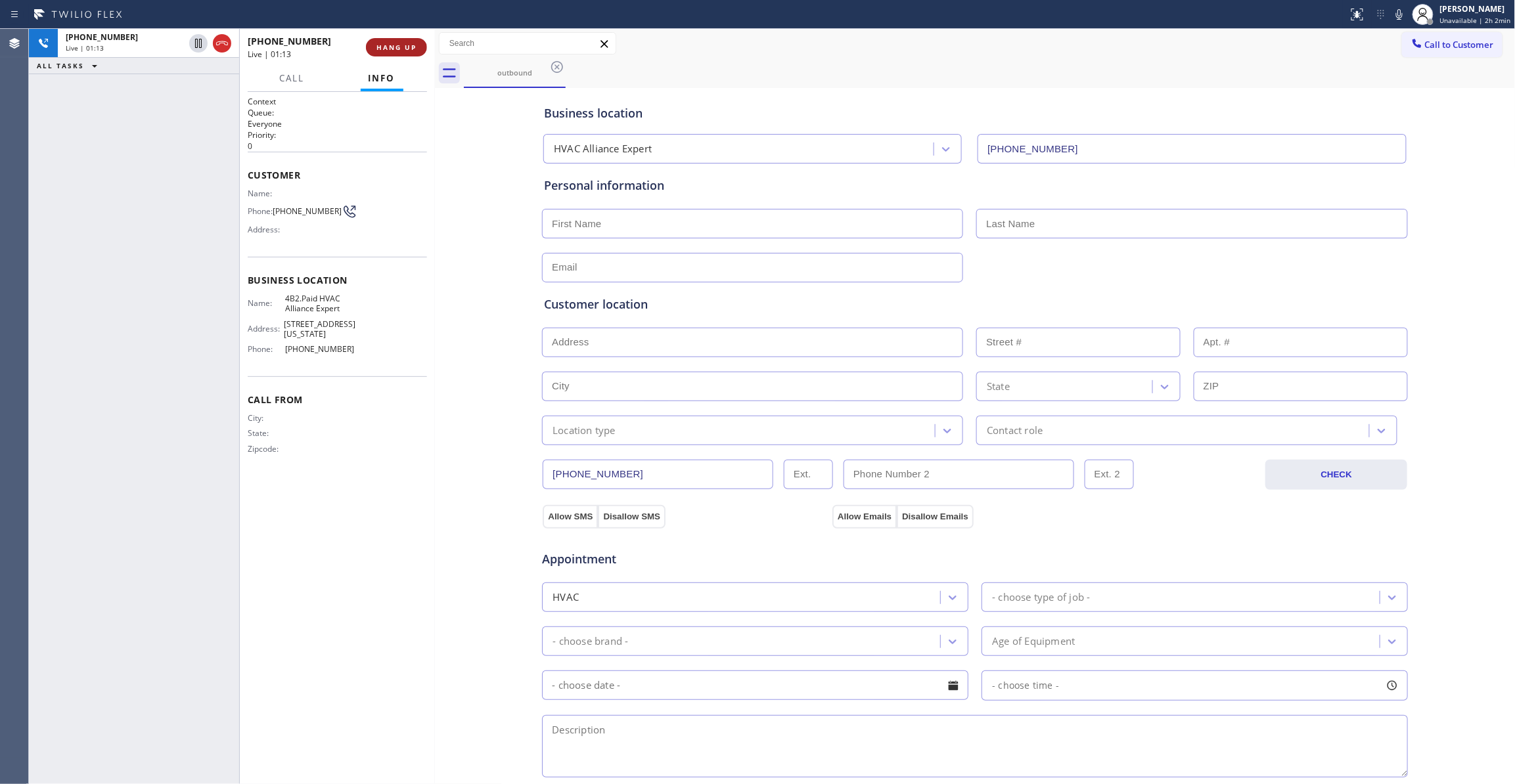
click at [394, 46] on span "HANG UP" at bounding box center [396, 47] width 40 height 9
drag, startPoint x: 37, startPoint y: 202, endPoint x: 234, endPoint y: 37, distance: 257.0
click at [38, 201] on div "ALL TASKS ALL TASKS ACTIVE TASKS TASKS IN WRAP UP +14154810991 Wrap up | 01:14" at bounding box center [134, 406] width 211 height 755
click at [399, 34] on div "+14154810991 Wrap up | 01:15 COMPLETE" at bounding box center [337, 48] width 179 height 34
click at [413, 50] on span "COMPLETE" at bounding box center [393, 47] width 45 height 9
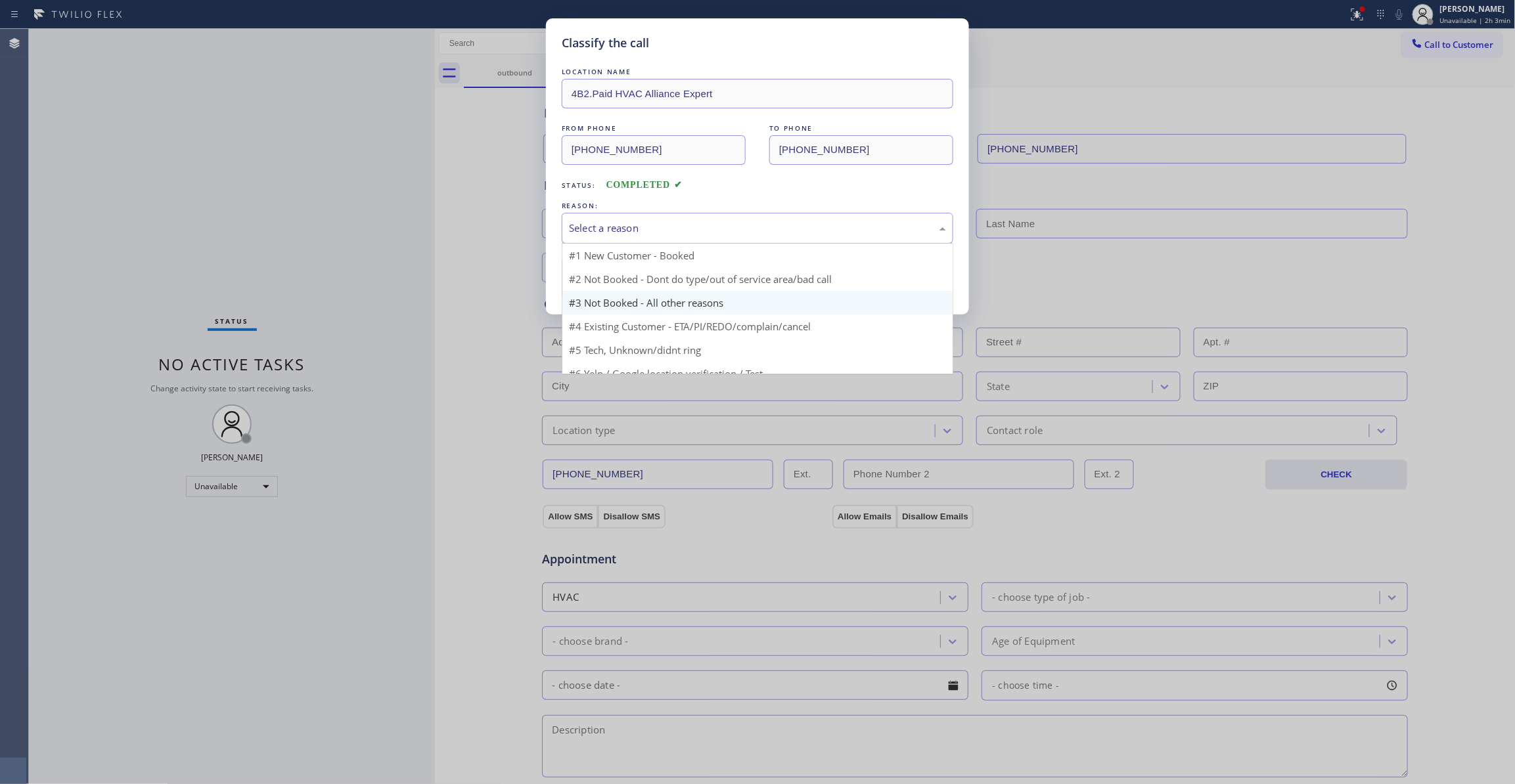
drag, startPoint x: 638, startPoint y: 226, endPoint x: 615, endPoint y: 295, distance: 72.7
click at [637, 224] on div "Select a reason" at bounding box center [757, 228] width 377 height 15
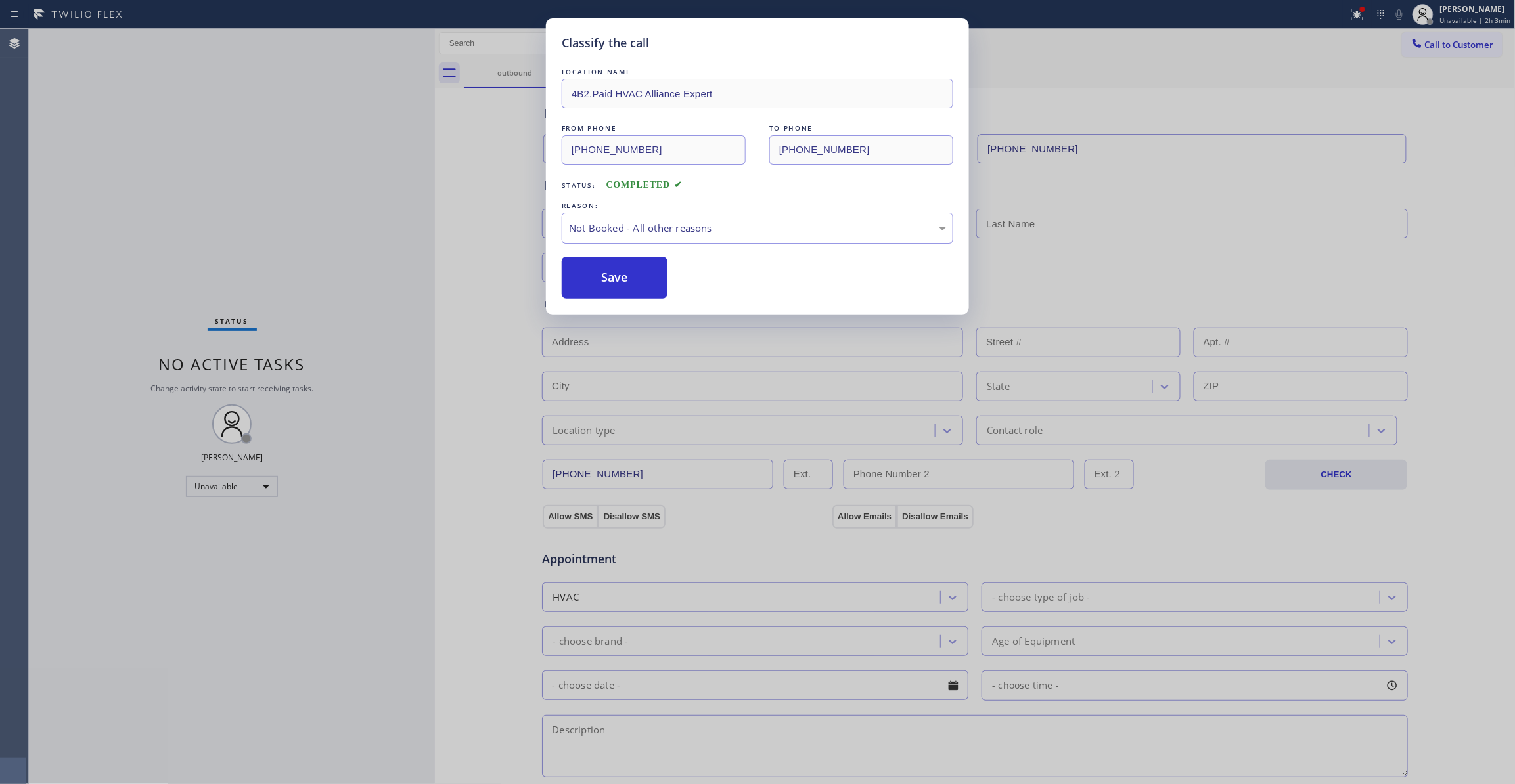
click at [605, 285] on button "Save" at bounding box center [615, 277] width 106 height 42
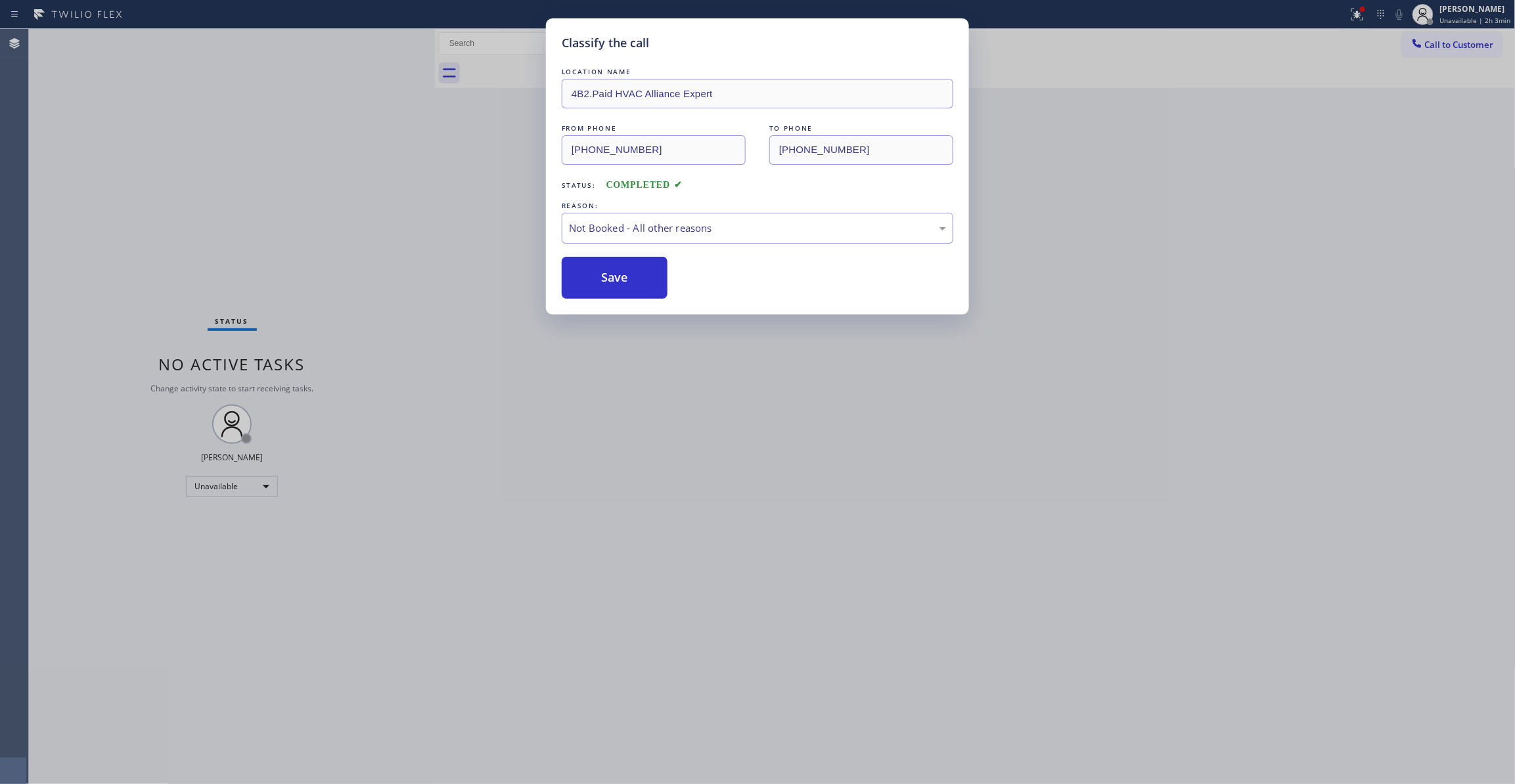
click at [605, 285] on button "Save" at bounding box center [615, 277] width 106 height 42
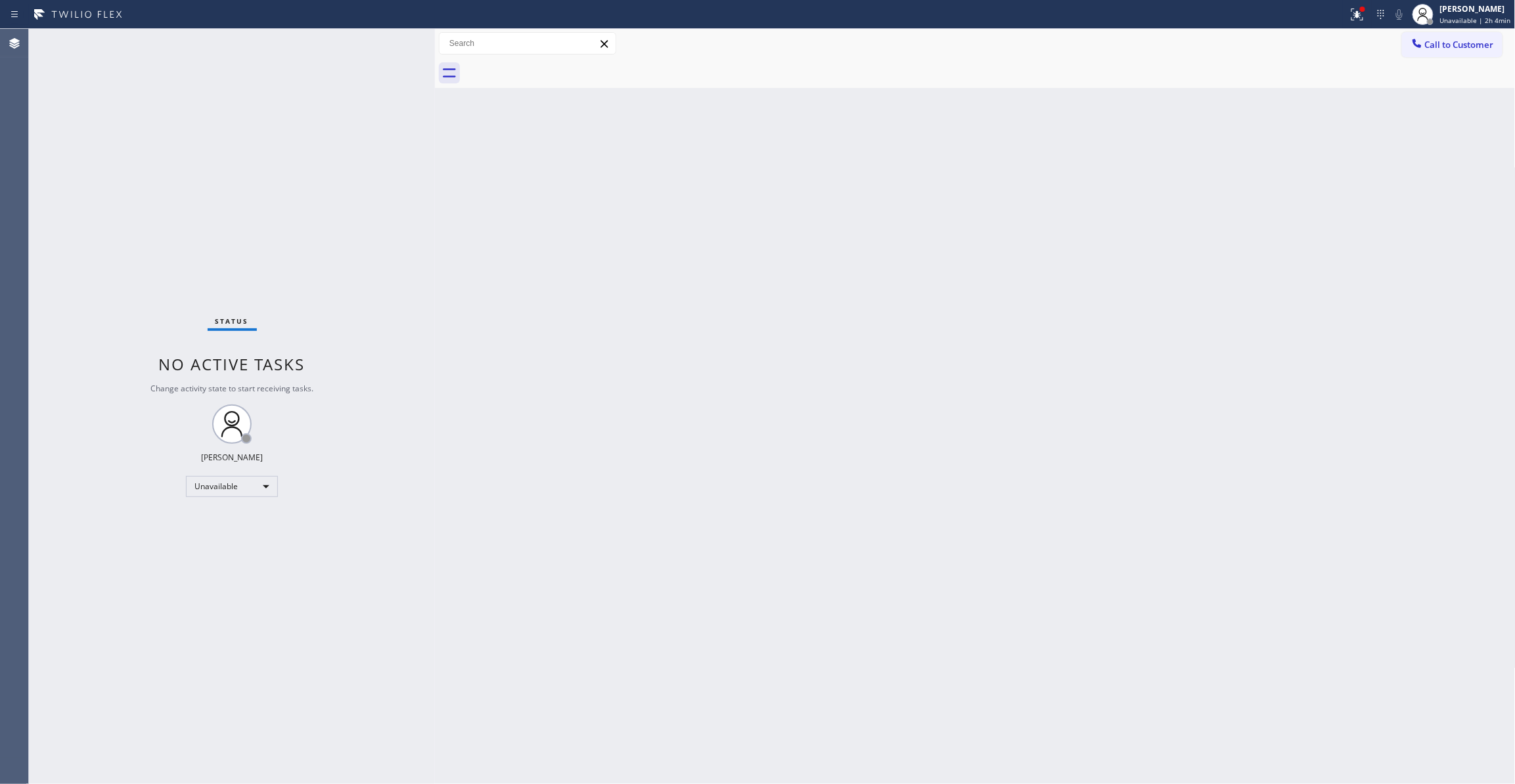
click at [1493, 46] on span "Call to Customer" at bounding box center [1459, 44] width 69 height 11
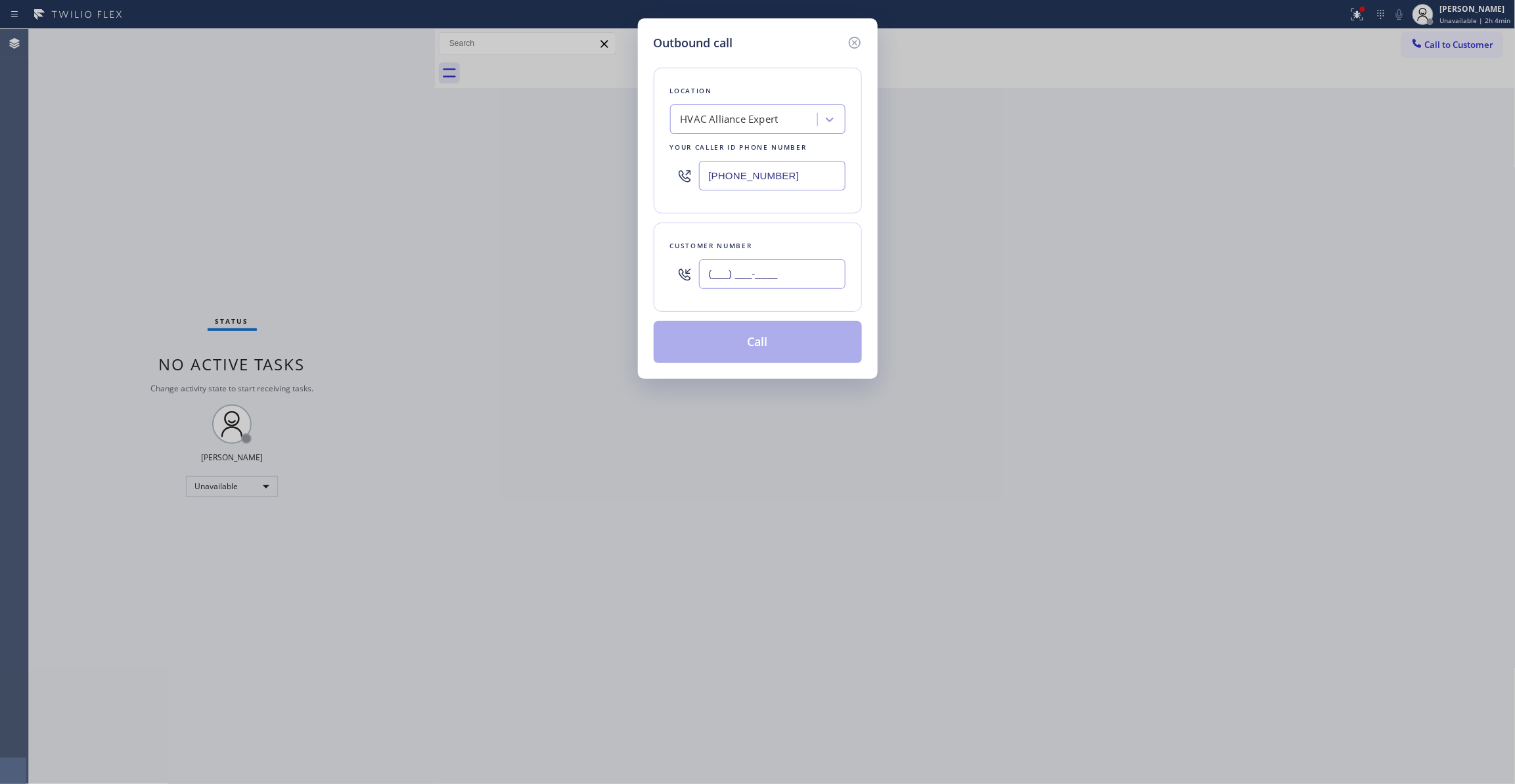
click at [765, 277] on input "(___) ___-____" at bounding box center [772, 274] width 147 height 29
paste input "323) 363-8807"
type input "(323) 363-8807"
drag, startPoint x: 808, startPoint y: 177, endPoint x: 290, endPoint y: 179, distance: 518.0
click at [280, 176] on div "Outbound call Location HVAC Alliance Expert Your caller id phone number (855) 9…" at bounding box center [757, 392] width 1515 height 784
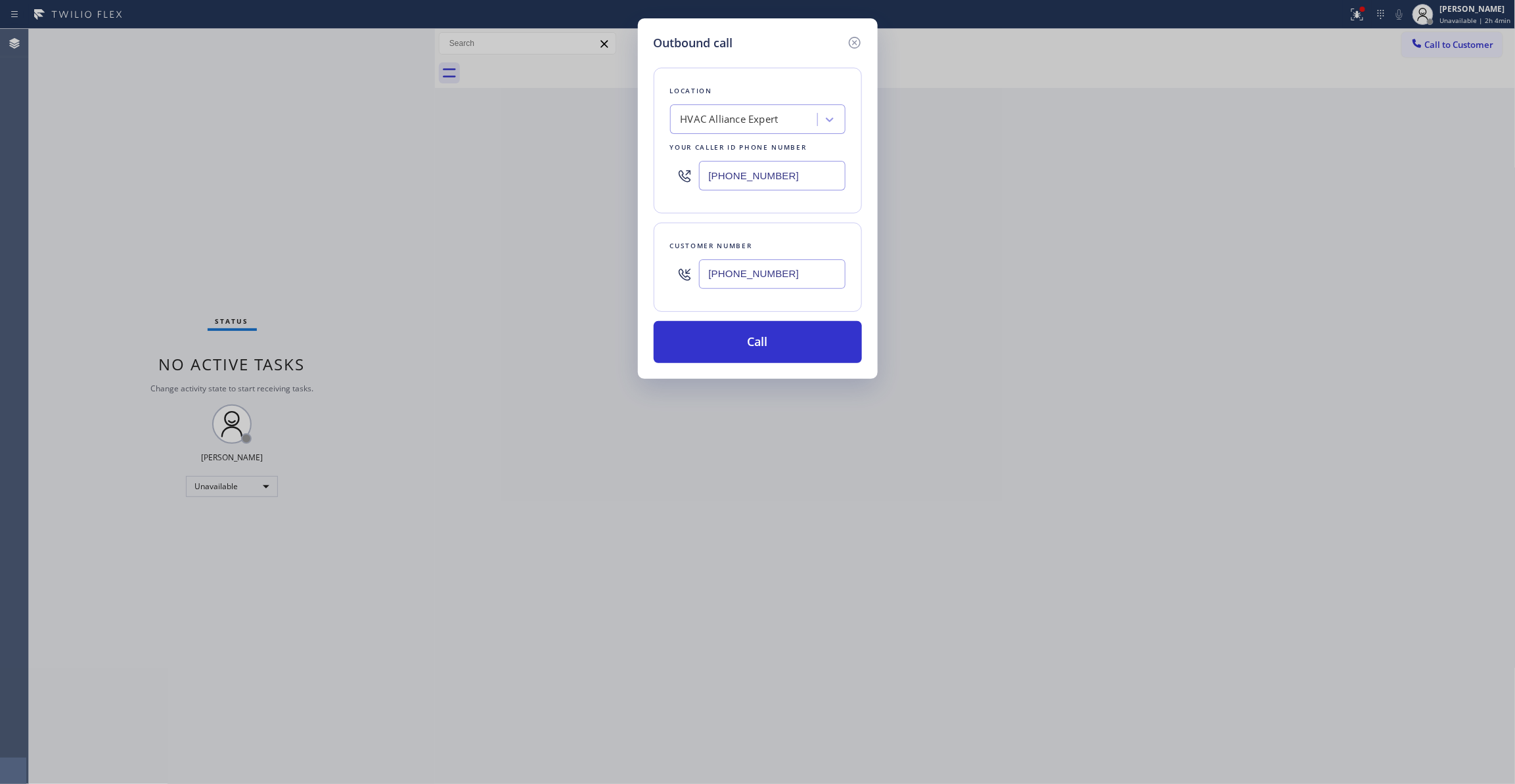
paste input "617) 219-9255"
type input "(617) 219-9255"
drag, startPoint x: 810, startPoint y: 285, endPoint x: 557, endPoint y: 268, distance: 253.6
click at [557, 268] on div "Outbound call Location Appliance Viking Repair Your caller id phone number (617…" at bounding box center [757, 392] width 1515 height 784
click at [754, 347] on button "Call" at bounding box center [758, 342] width 208 height 42
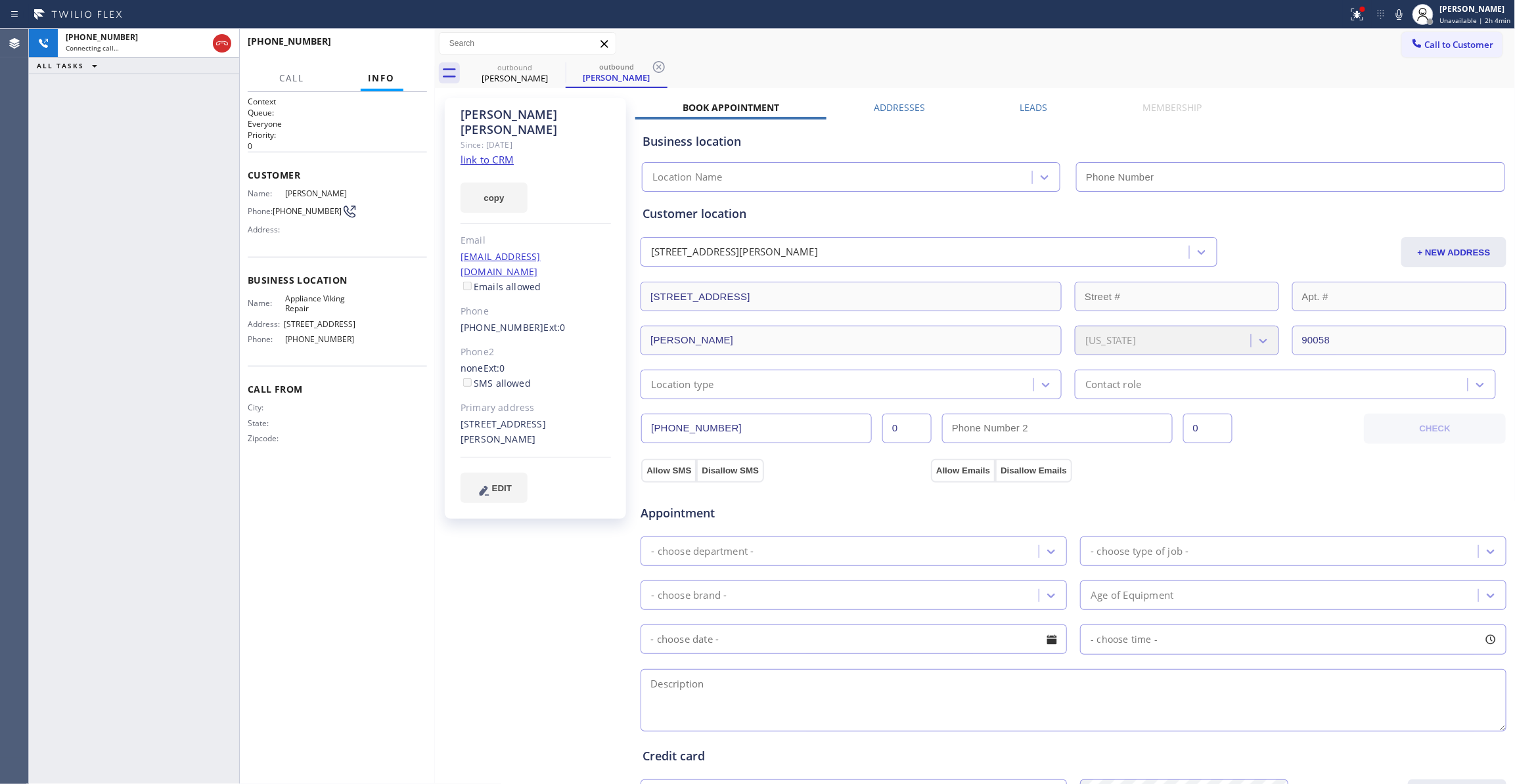
type input "(617) 219-9255"
click at [660, 61] on icon at bounding box center [659, 67] width 11 height 11
click at [492, 153] on link "link to CRM" at bounding box center [487, 160] width 53 height 13
click at [402, 41] on button "HANG UP" at bounding box center [397, 48] width 61 height 18
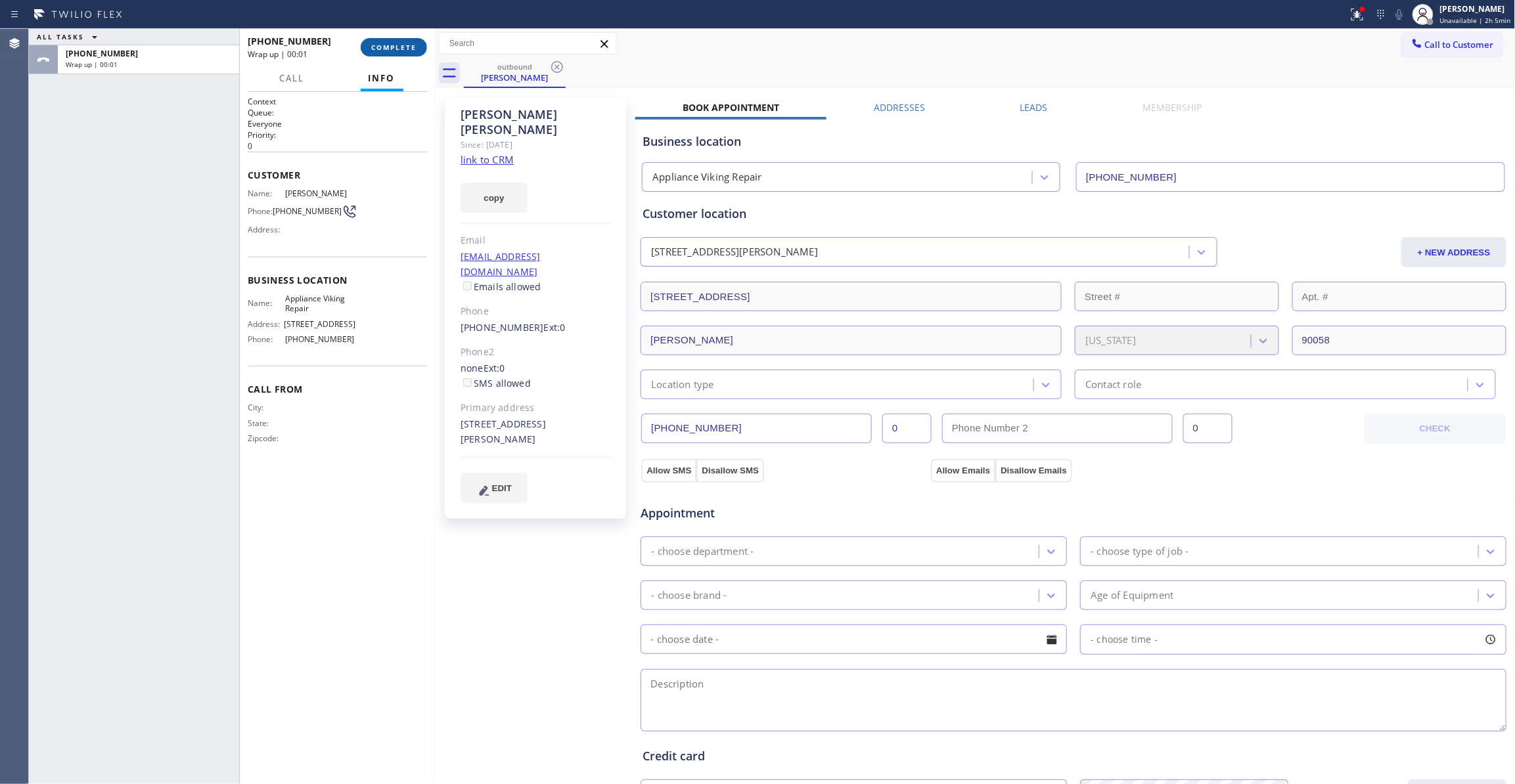
click at [407, 53] on button "COMPLETE" at bounding box center [393, 48] width 66 height 18
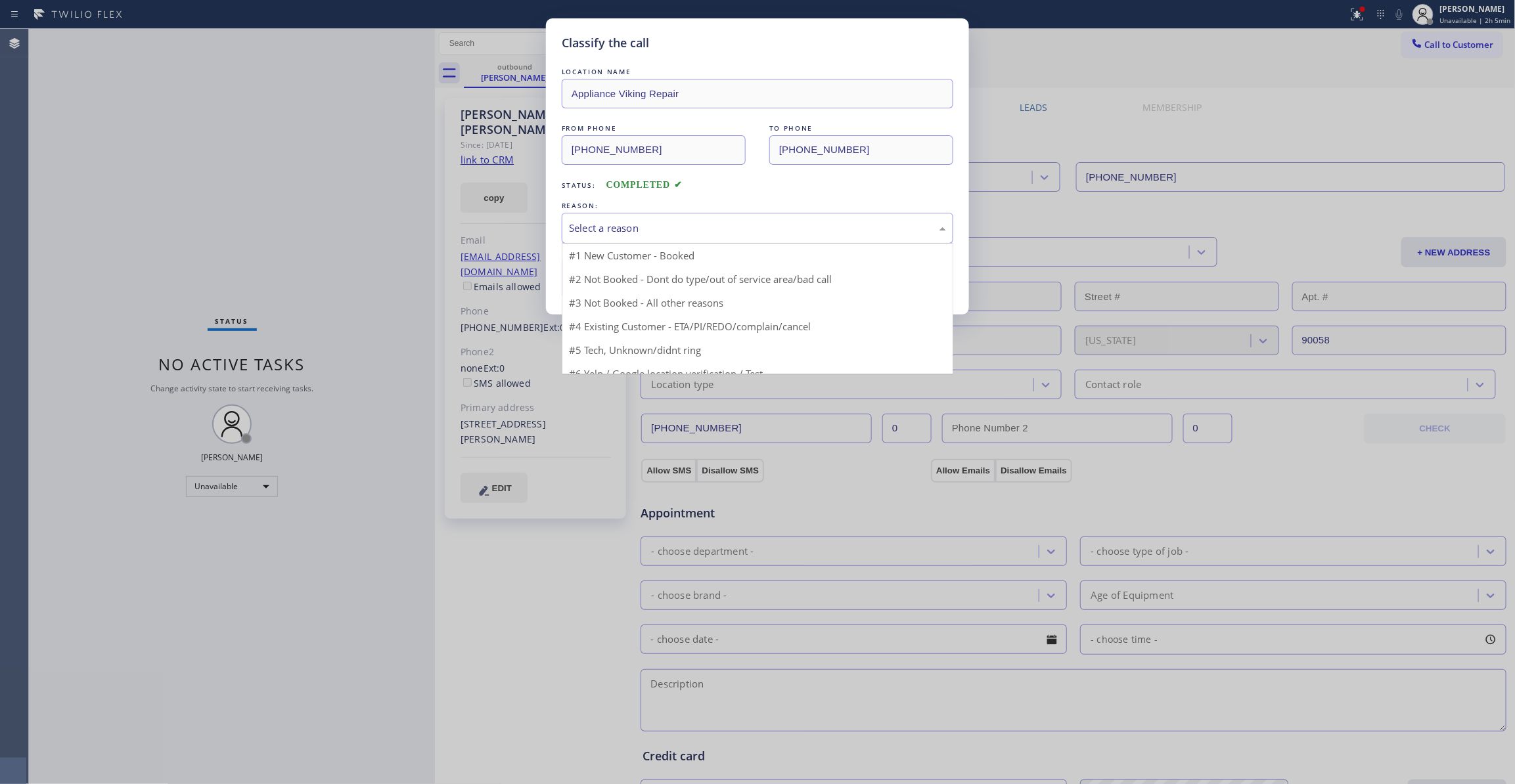
click at [628, 240] on div "Select a reason" at bounding box center [758, 229] width 392 height 31
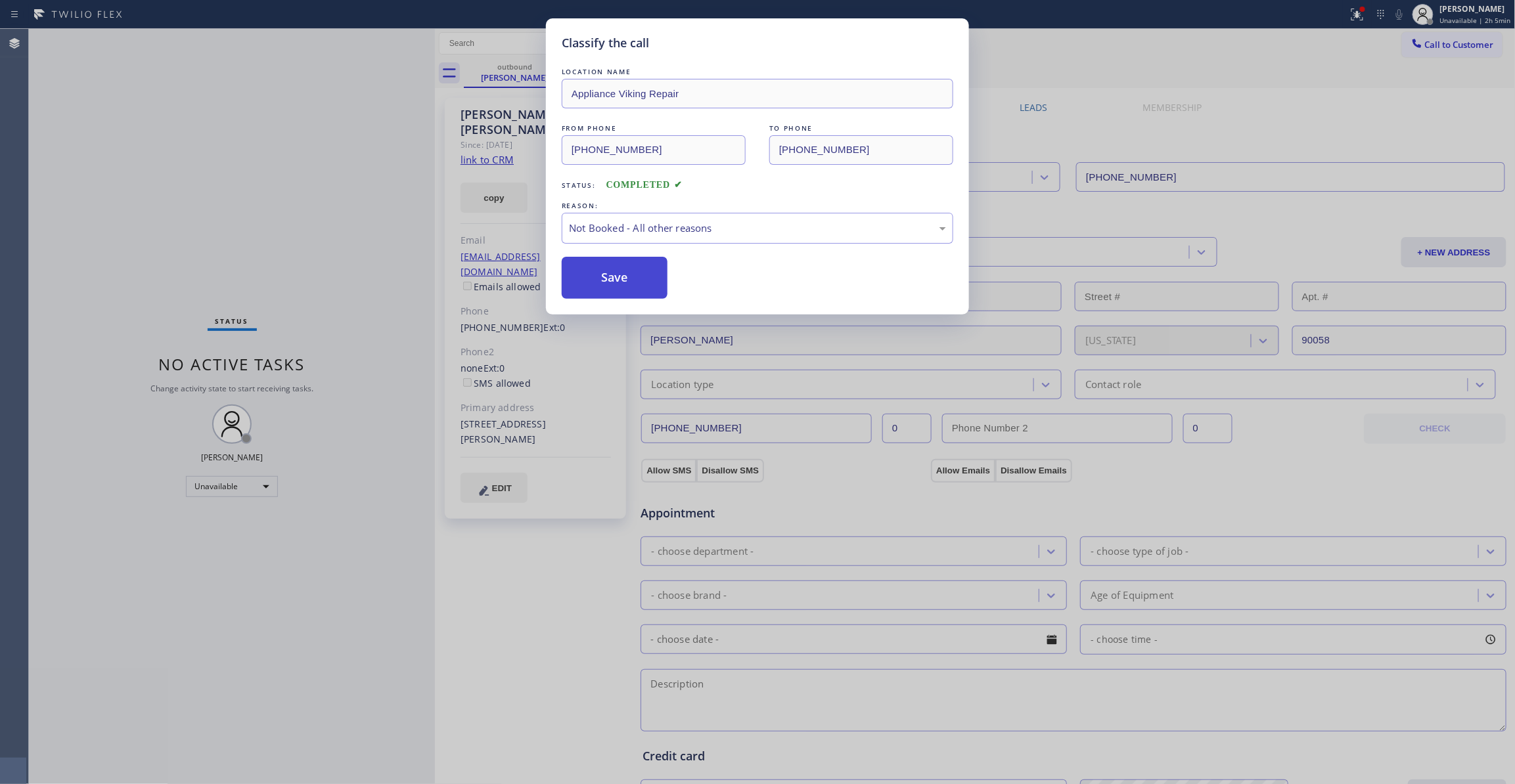
click at [642, 283] on button "Save" at bounding box center [615, 277] width 106 height 42
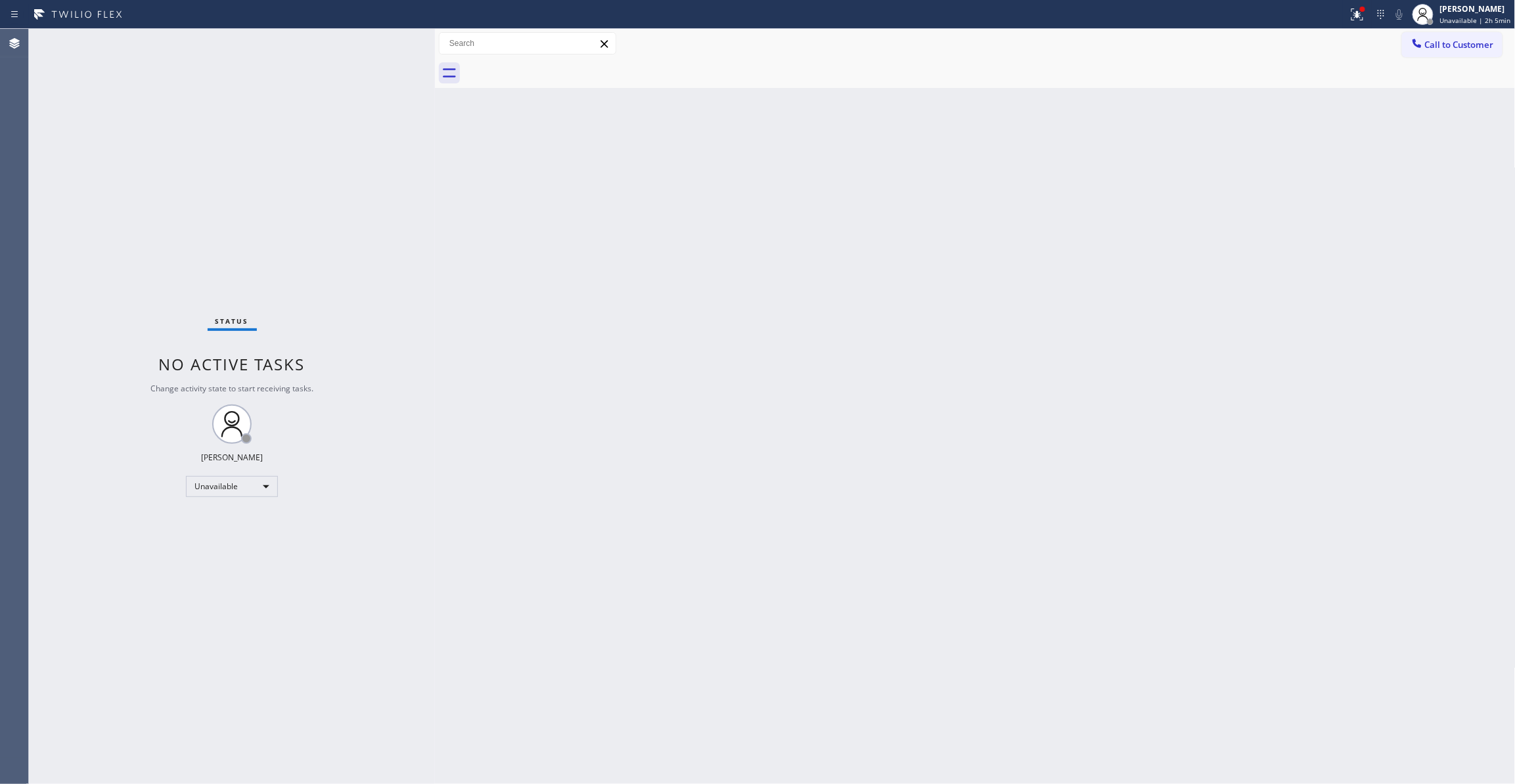
click at [59, 405] on div "Status No active tasks Change activity state to start receiving tasks. [PERSON_…" at bounding box center [231, 406] width 406 height 755
click at [69, 219] on div "Status No active tasks Change activity state to start receiving tasks. [PERSON_…" at bounding box center [231, 406] width 406 height 755
click at [43, 778] on div "Status No active tasks Change activity state to start receiving tasks. [PERSON_…" at bounding box center [231, 406] width 406 height 755
click at [187, 257] on div "Status No active tasks Change activity state to start receiving tasks. [PERSON_…" at bounding box center [231, 406] width 406 height 755
click at [770, 492] on div "Back to Dashboard Change Sender ID Customers Technicians Select a contact Outbo…" at bounding box center [975, 406] width 1081 height 755
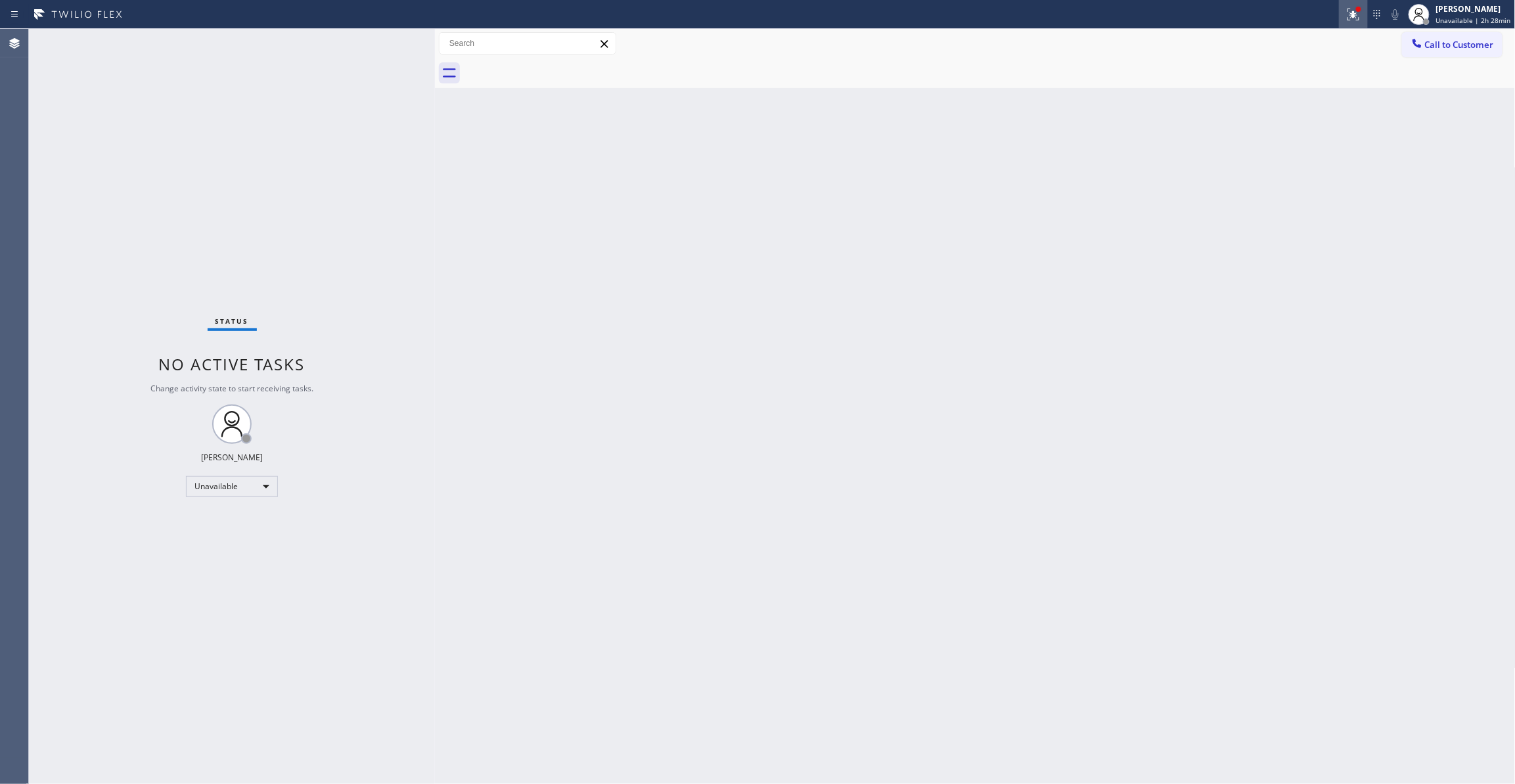
click at [1349, 16] on icon at bounding box center [1353, 14] width 16 height 16
click at [1286, 176] on span "Clear issues" at bounding box center [1277, 171] width 61 height 9
drag, startPoint x: 58, startPoint y: 777, endPoint x: 93, endPoint y: 631, distance: 150.1
click at [58, 777] on div "Status No active tasks Change activity state to start receiving tasks. [PERSON_…" at bounding box center [231, 406] width 406 height 755
click at [71, 770] on div "Status No active tasks Change activity state to start receiving tasks. [PERSON_…" at bounding box center [231, 406] width 406 height 755
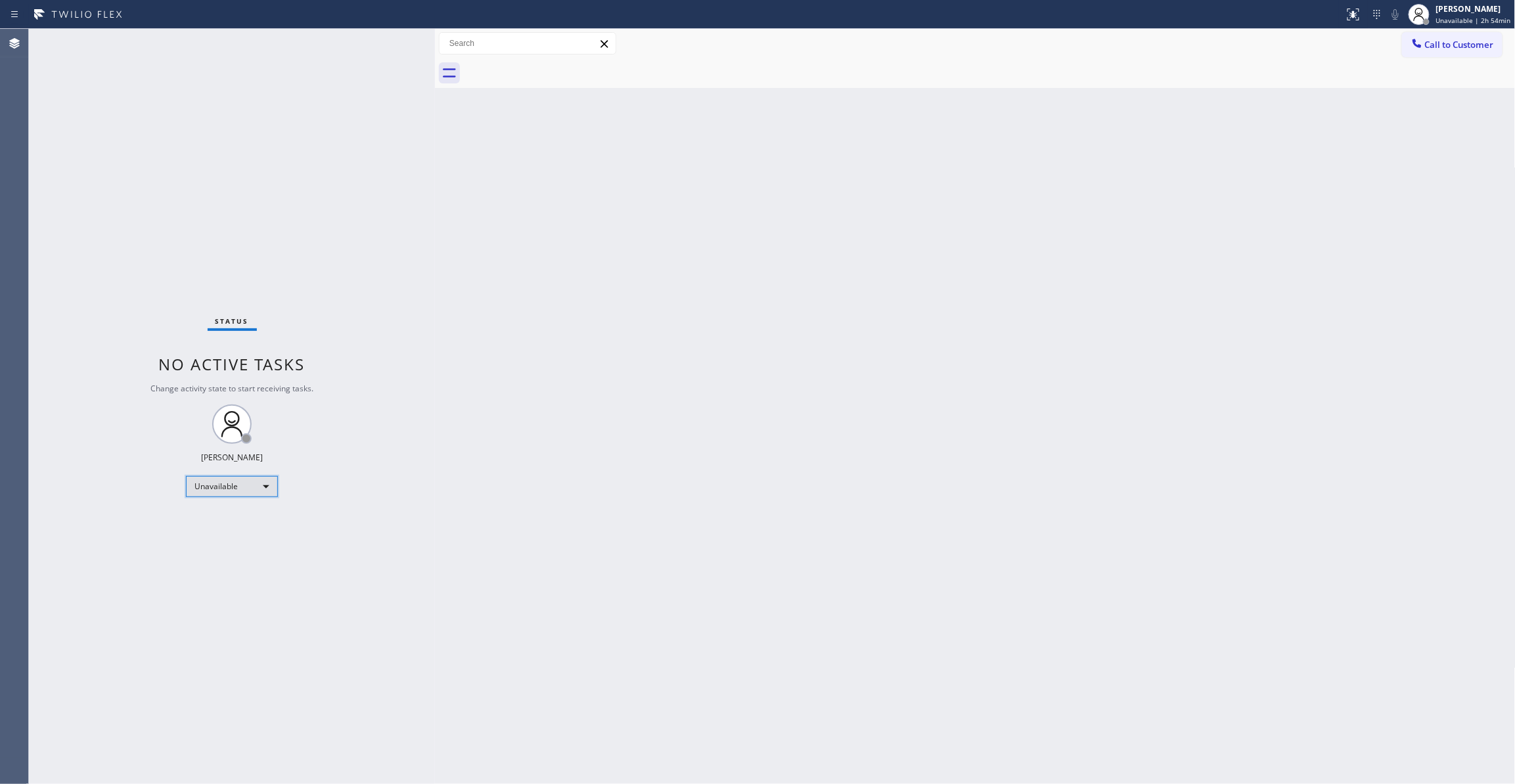
click at [247, 496] on div "Unavailable" at bounding box center [232, 487] width 92 height 21
click at [224, 523] on li "Available" at bounding box center [231, 521] width 88 height 16
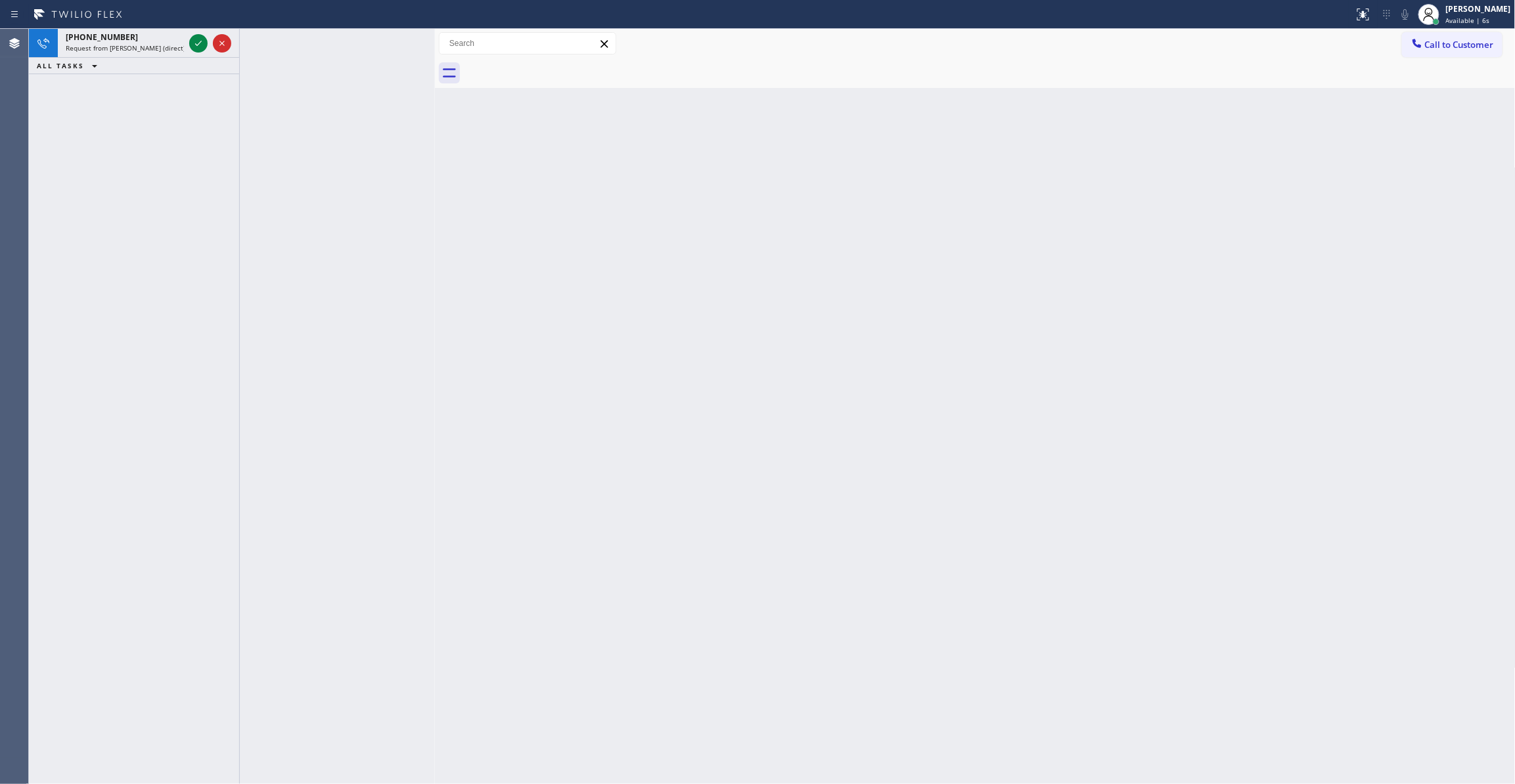
click at [179, 157] on div "+14152182537 Request from Michael Javier (direct) ALL TASKS ALL TASKS ACTIVE TA…" at bounding box center [134, 406] width 211 height 755
click at [195, 40] on icon at bounding box center [198, 43] width 16 height 16
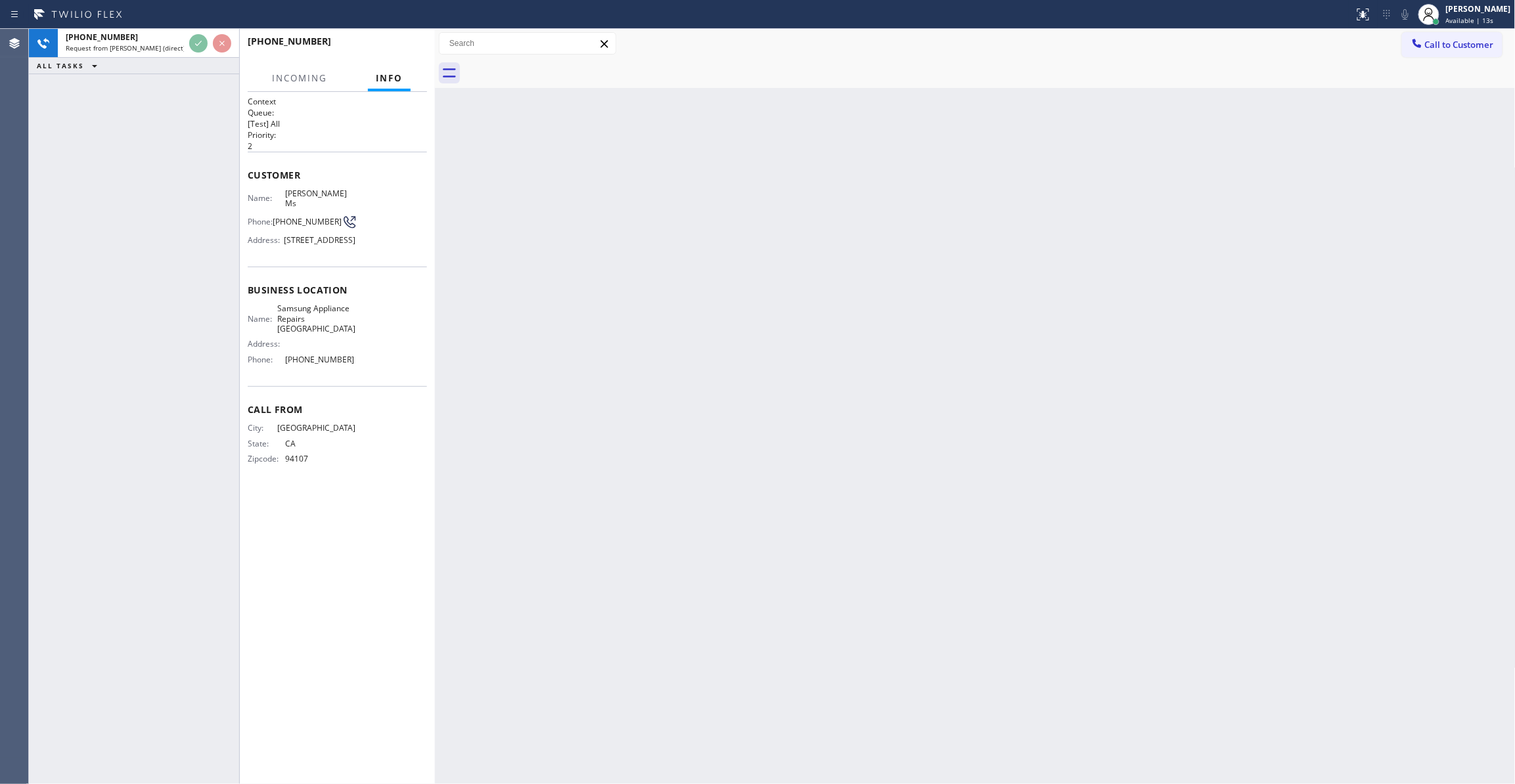
click at [812, 297] on div "Back to Dashboard Change Sender ID Customers Technicians Select a contact Outbo…" at bounding box center [975, 406] width 1081 height 755
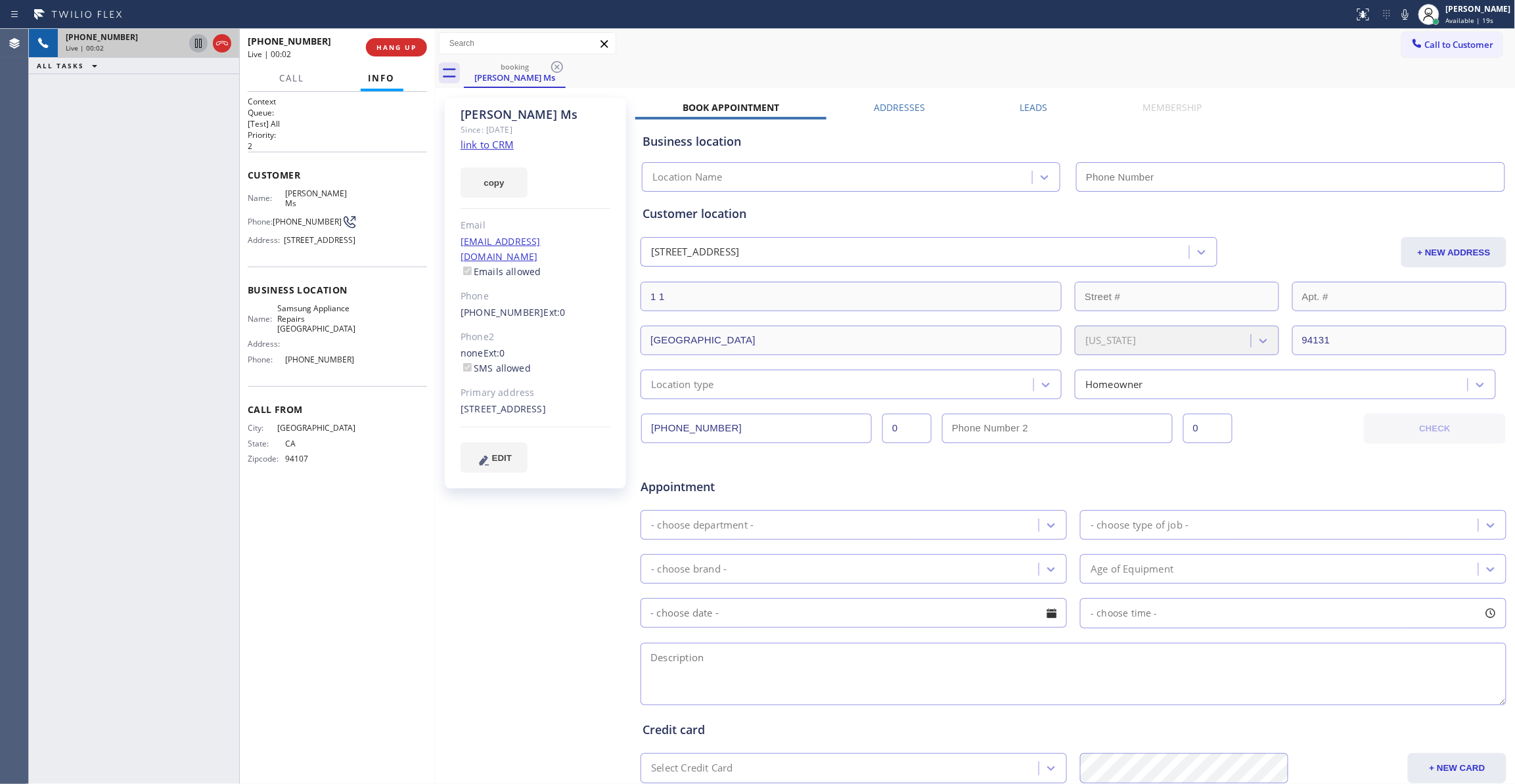
type input "(415) 480-7108"
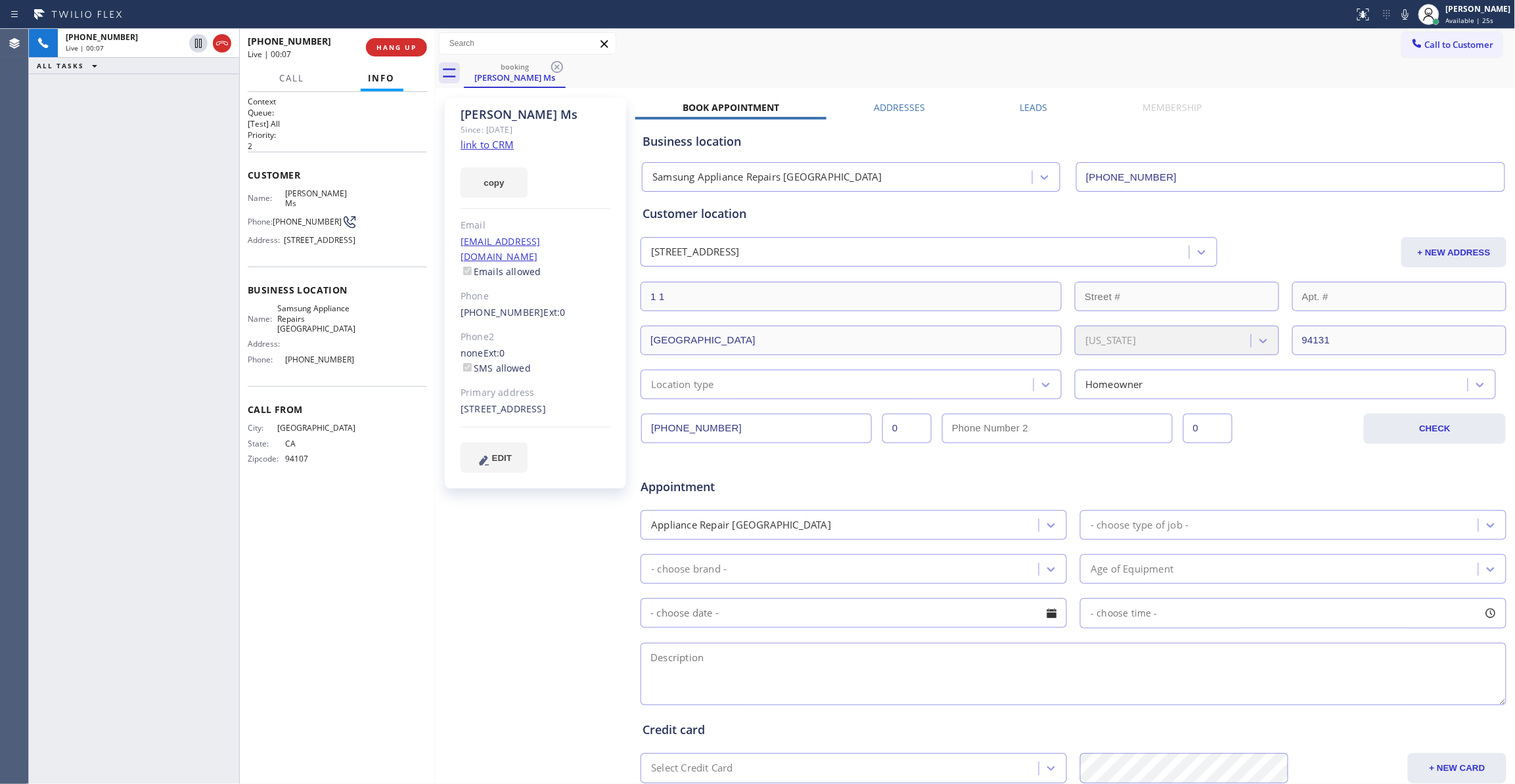
click at [496, 143] on link "link to CRM" at bounding box center [487, 144] width 53 height 13
click at [397, 46] on span "HANG UP" at bounding box center [396, 47] width 40 height 9
click at [390, 53] on button "COMPLETE" at bounding box center [393, 48] width 66 height 18
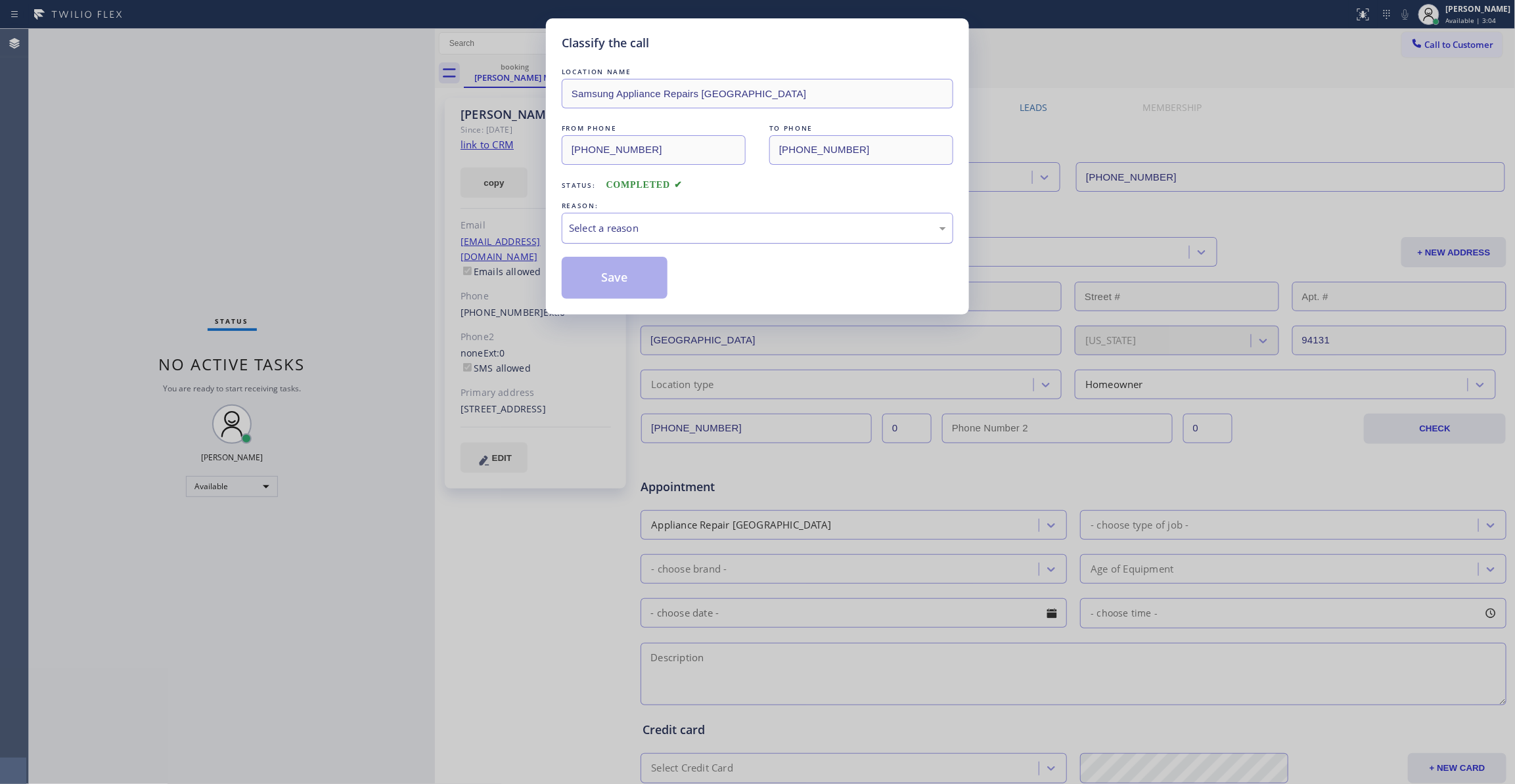
click at [629, 229] on div "Select a reason" at bounding box center [757, 228] width 377 height 15
click at [605, 279] on button "Save" at bounding box center [615, 277] width 106 height 42
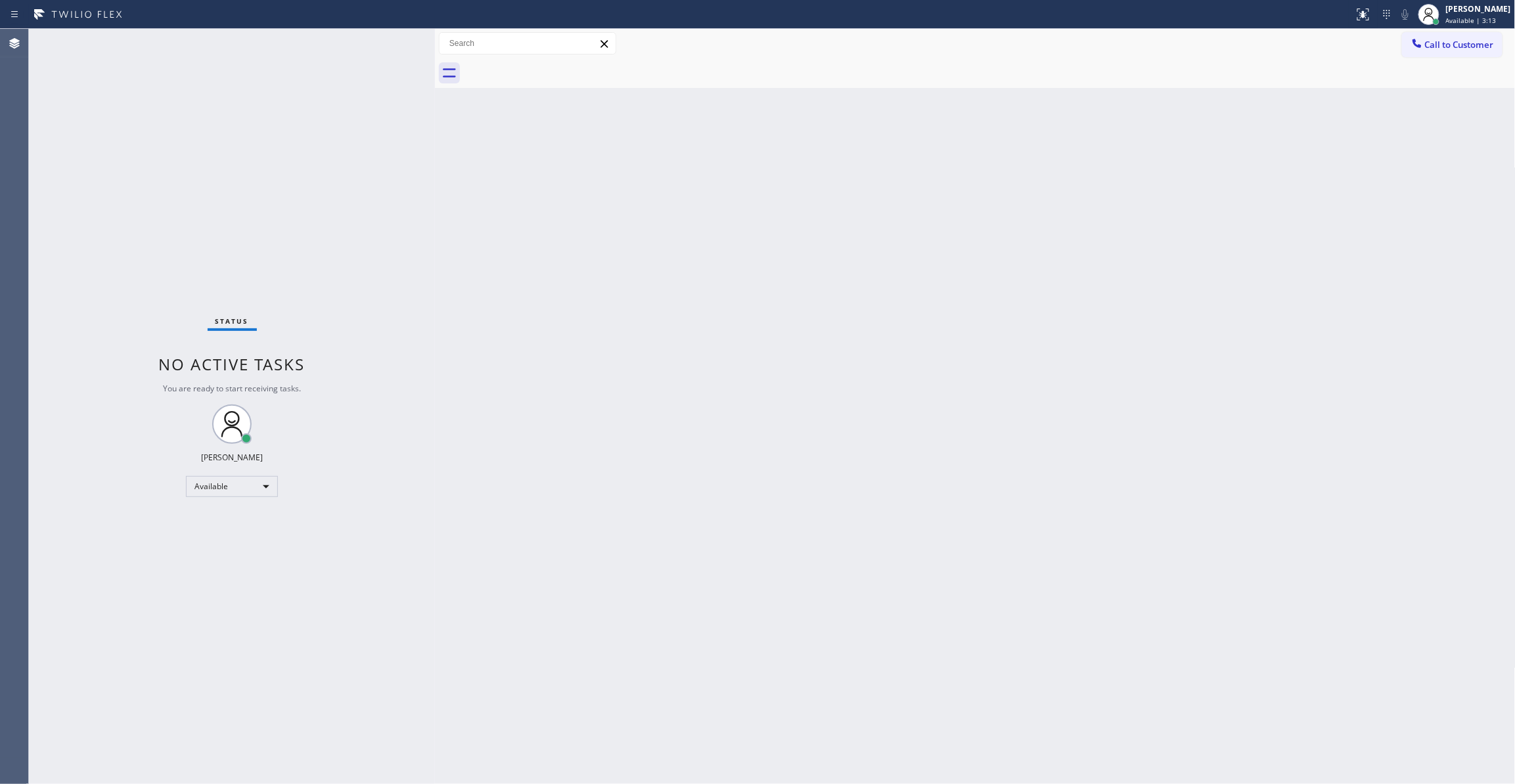
drag, startPoint x: 48, startPoint y: 658, endPoint x: 385, endPoint y: 318, distance: 478.7
click at [46, 651] on div "Status No active tasks You are ready to start receiving tasks. Louis Manuel Pad…" at bounding box center [231, 406] width 406 height 755
click at [1460, 52] on button "Call to Customer" at bounding box center [1452, 44] width 101 height 25
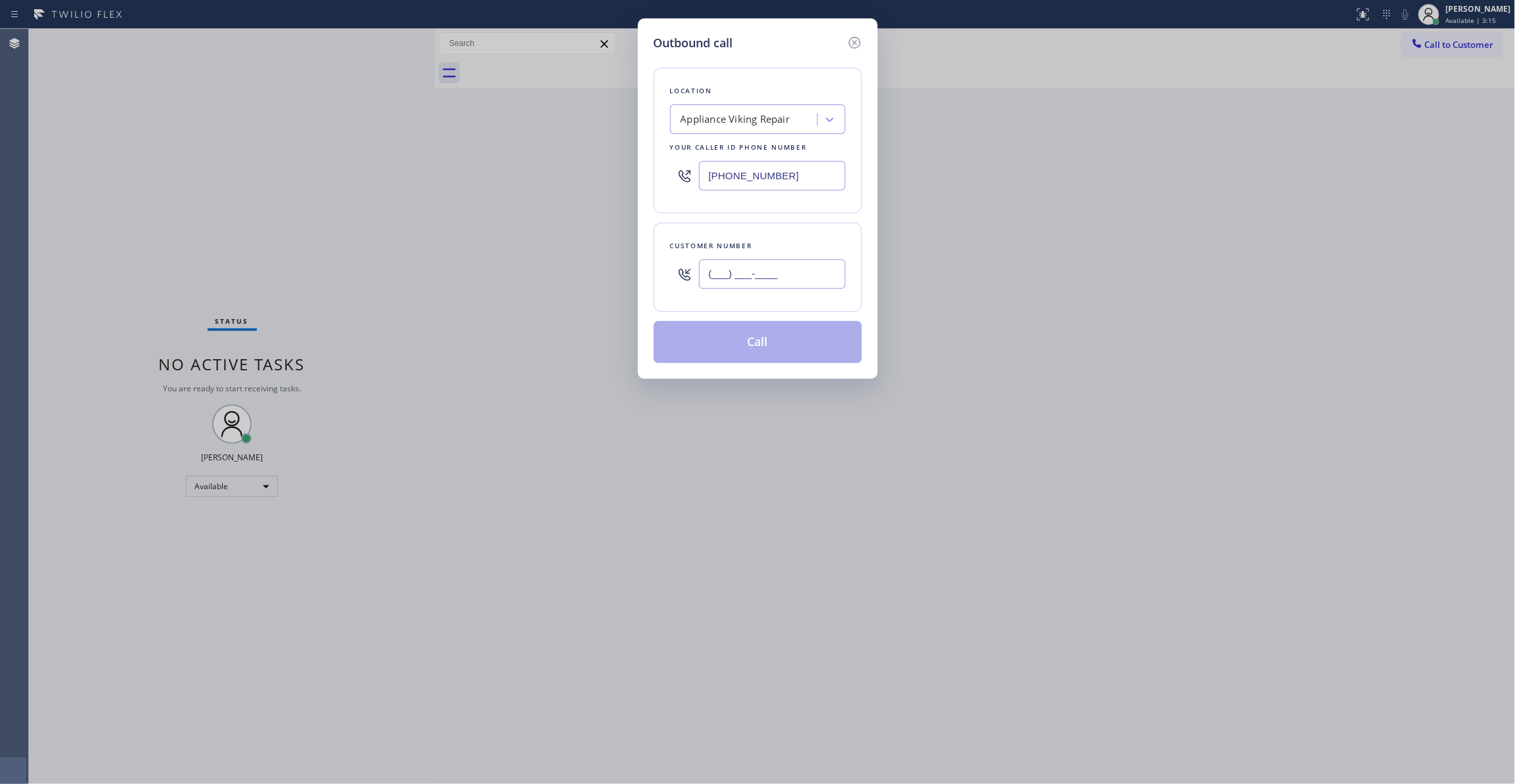
click at [778, 276] on input "(___) ___-____" at bounding box center [772, 274] width 147 height 29
paste input "323) 363-8807"
type input "(323) 363-8807"
drag, startPoint x: 802, startPoint y: 268, endPoint x: 636, endPoint y: 270, distance: 166.0
click at [636, 270] on div "Outbound call Location Appliance Viking Repair Your caller id phone number (617…" at bounding box center [757, 392] width 1515 height 784
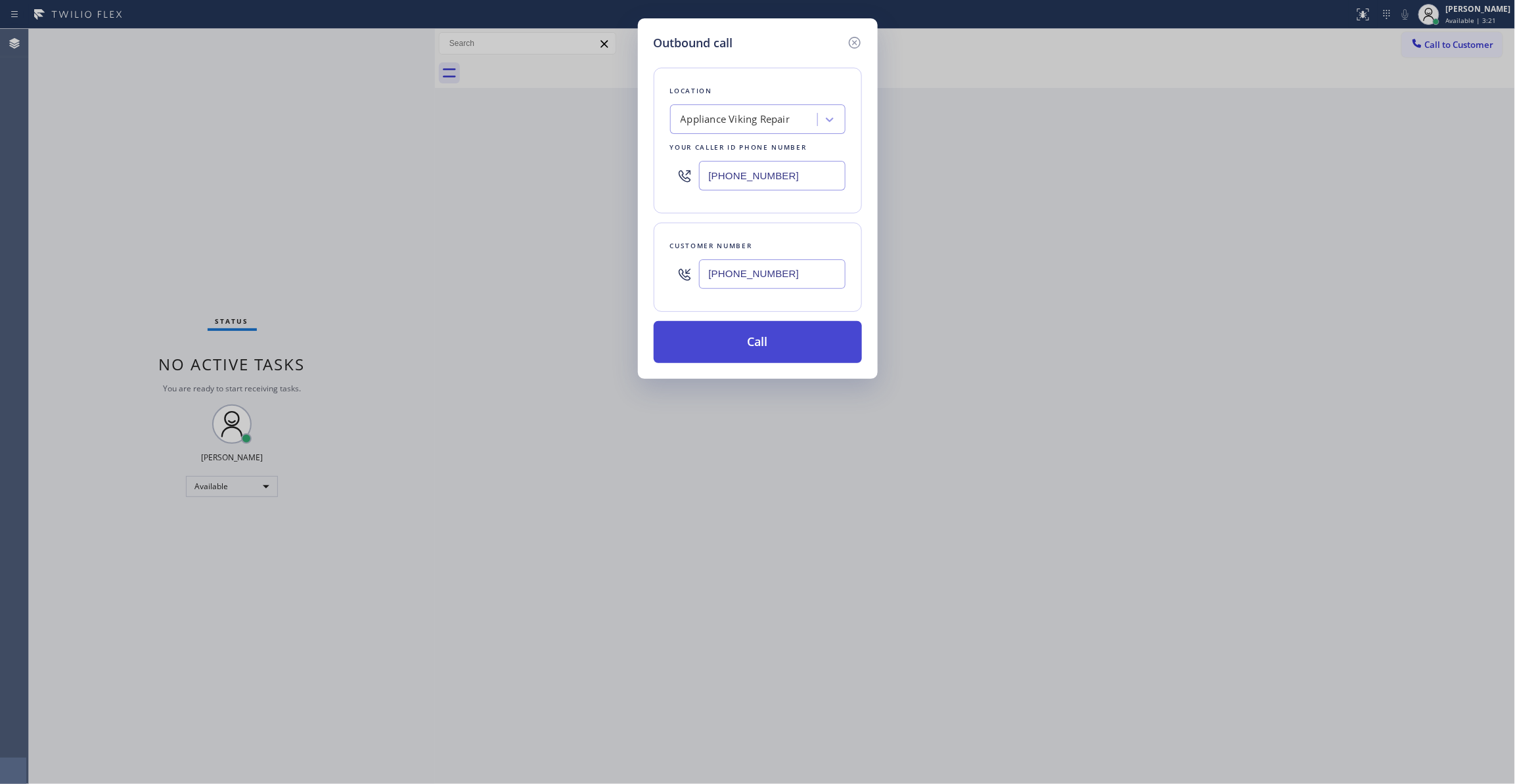
click at [757, 360] on button "Call" at bounding box center [758, 342] width 208 height 42
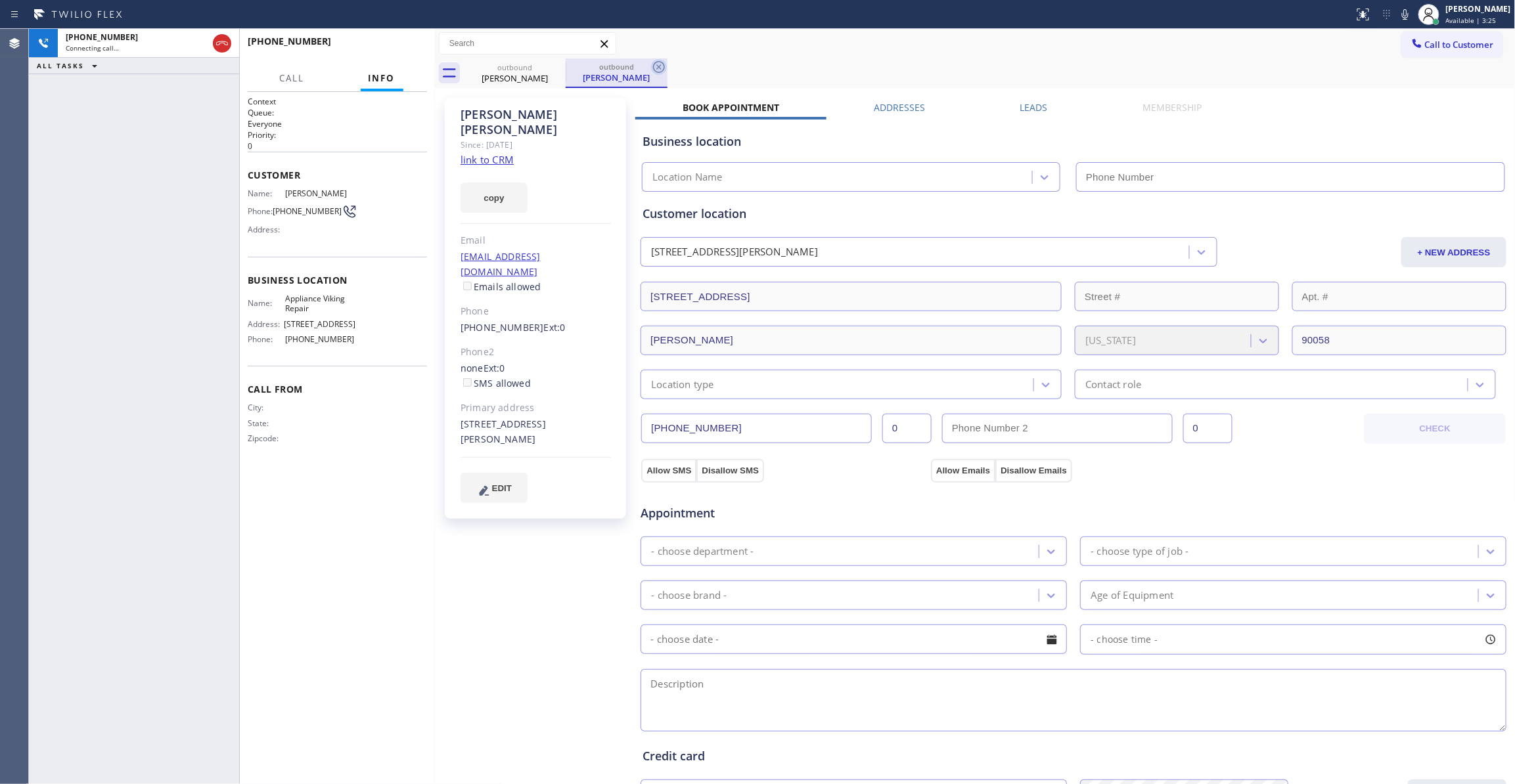
type input "(617) 219-9255"
click at [658, 65] on icon at bounding box center [659, 66] width 16 height 16
click at [487, 153] on link "link to CRM" at bounding box center [487, 160] width 53 height 13
click at [420, 45] on button "HANG UP" at bounding box center [397, 48] width 61 height 18
click at [411, 46] on span "HANG UP" at bounding box center [396, 47] width 40 height 9
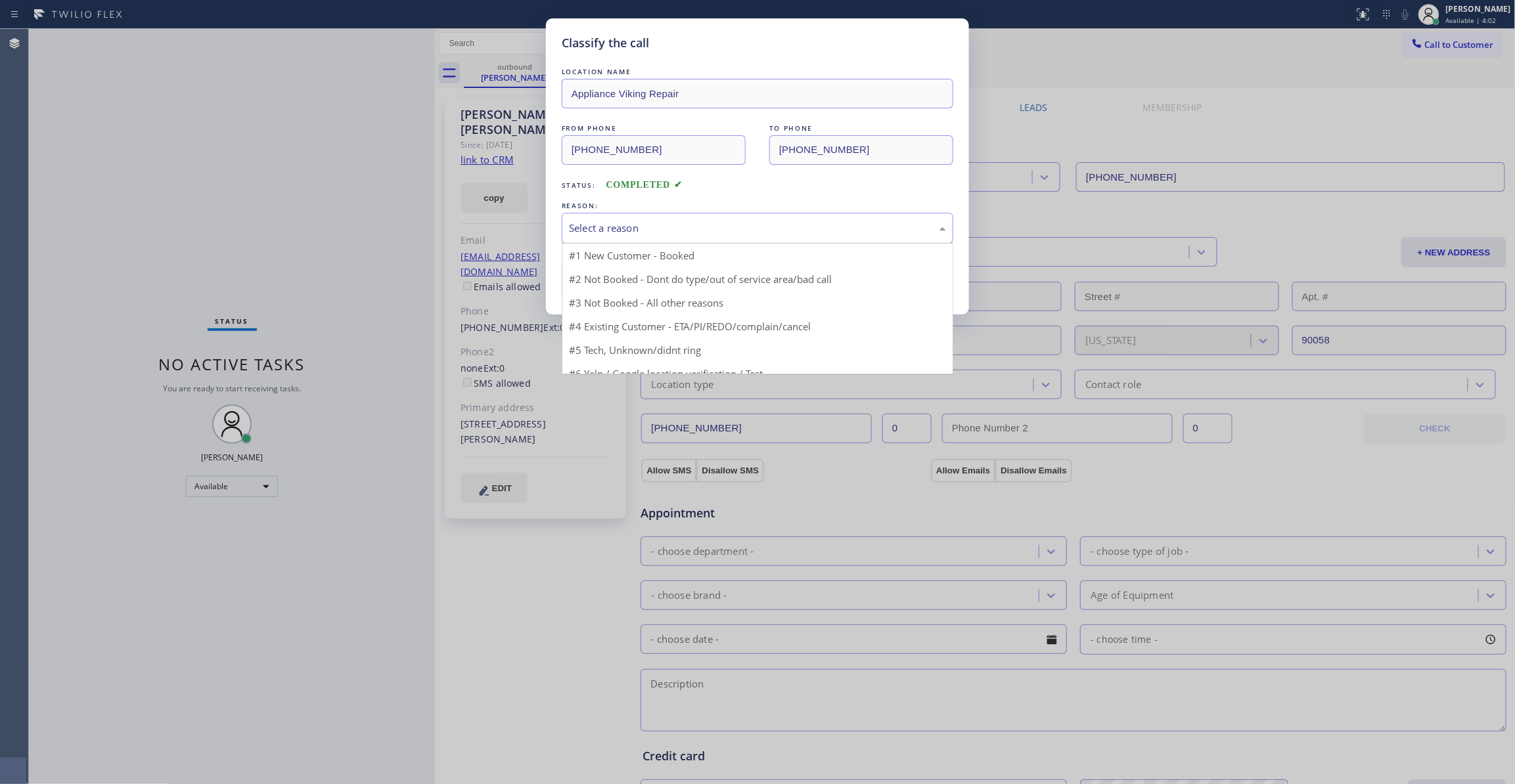
click at [621, 230] on div "Select a reason" at bounding box center [757, 228] width 377 height 15
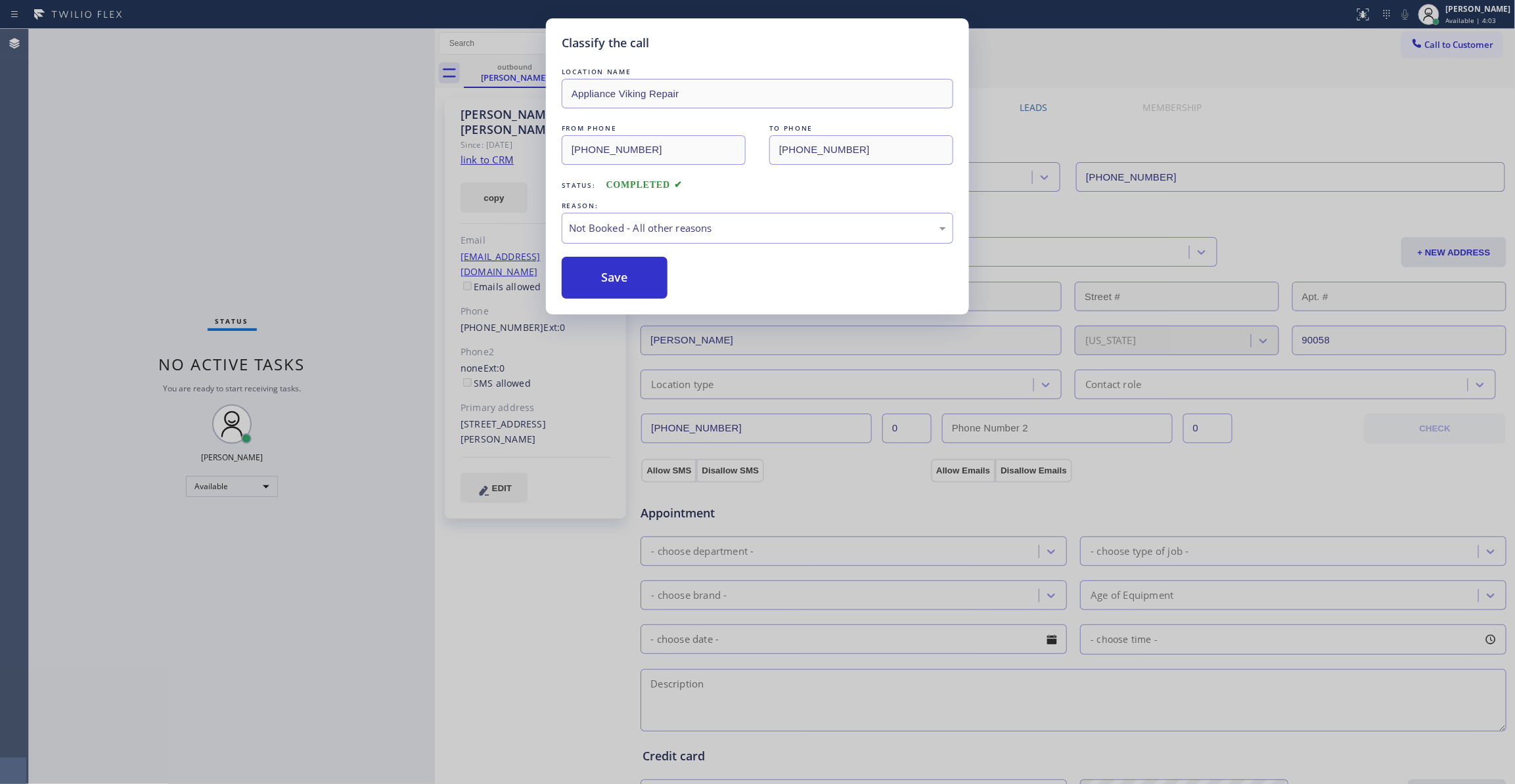
click at [608, 282] on button "Save" at bounding box center [615, 277] width 106 height 42
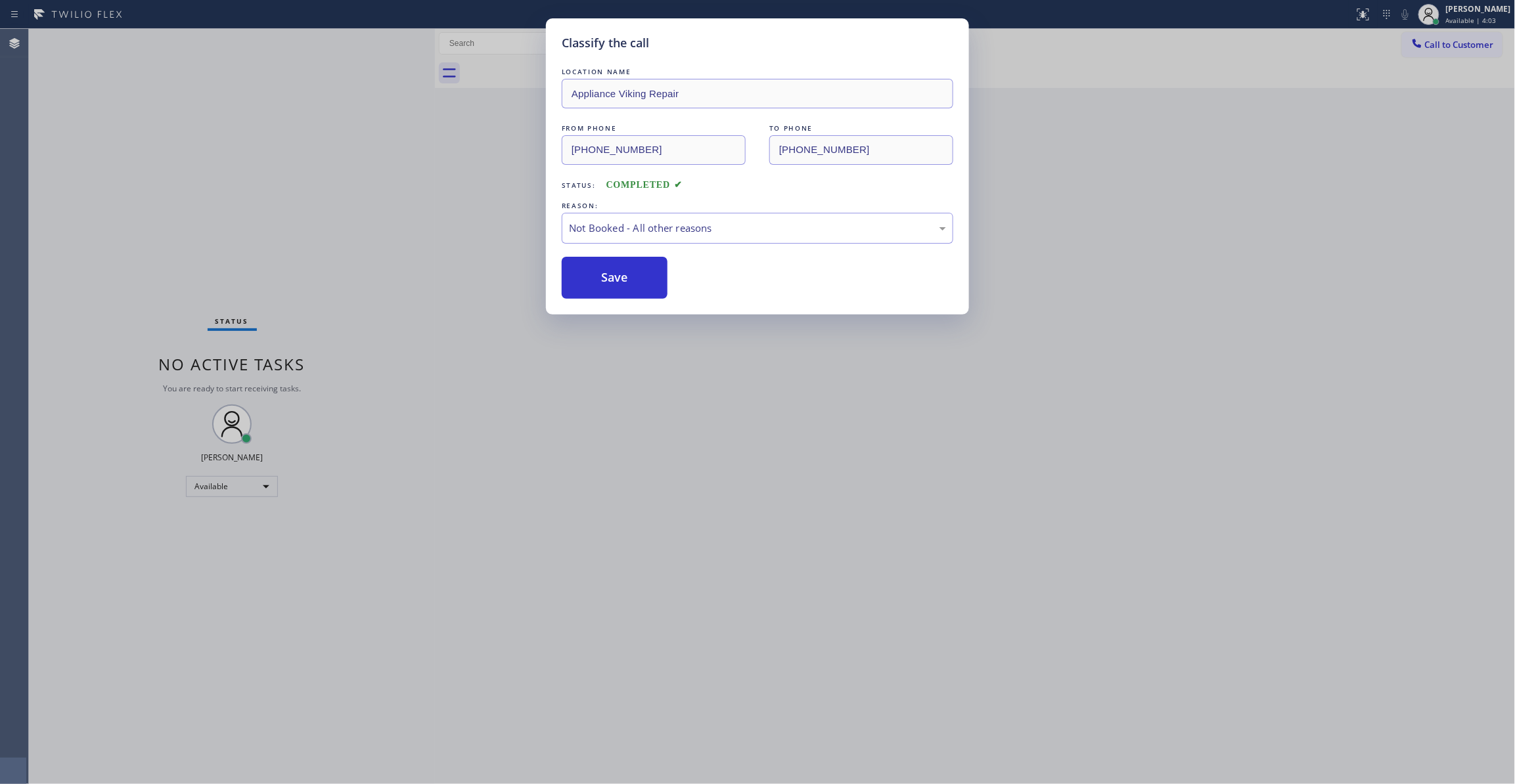
click at [608, 282] on button "Save" at bounding box center [615, 277] width 106 height 42
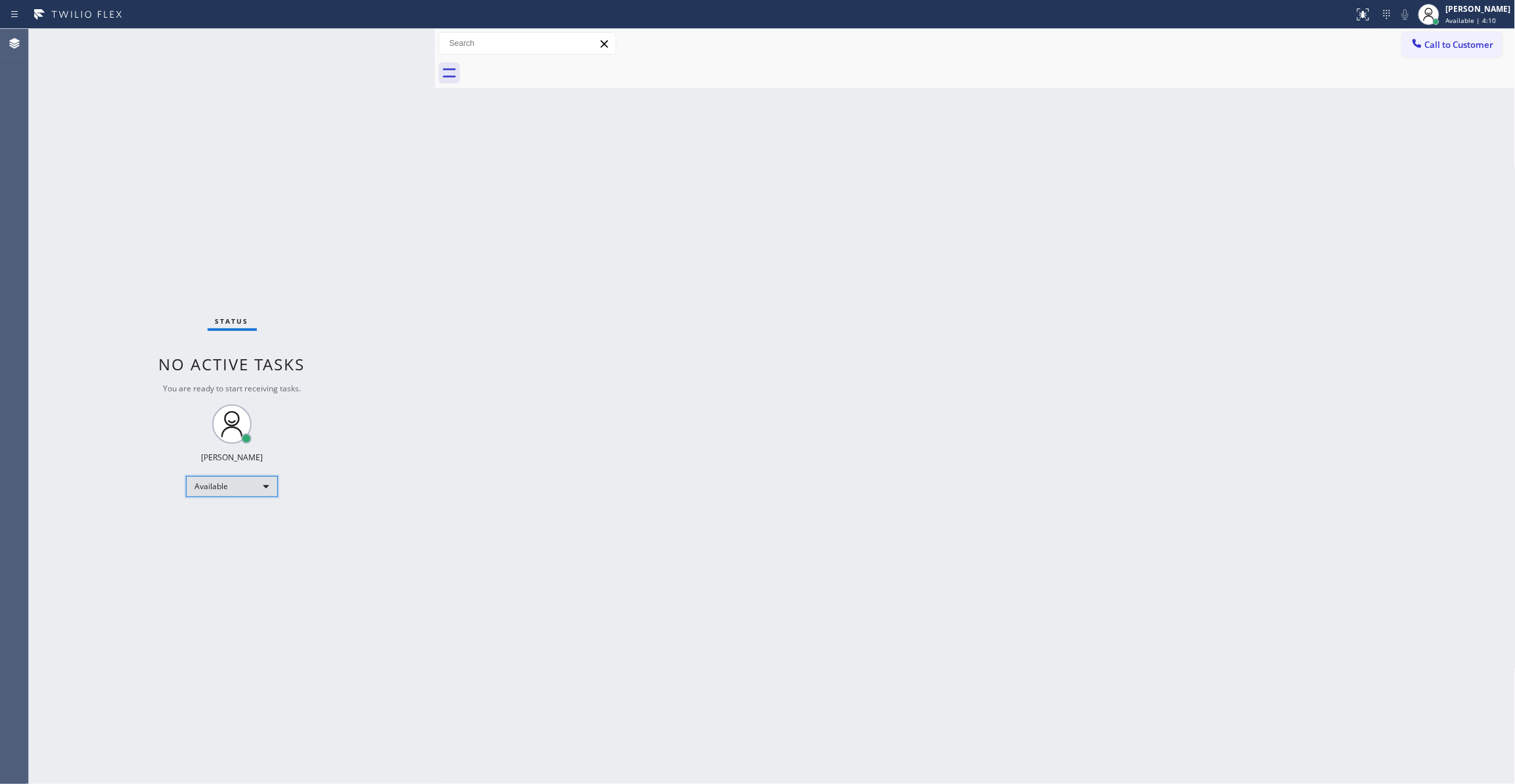
click at [237, 483] on div "Available" at bounding box center [232, 487] width 92 height 21
click at [237, 535] on li "Unavailable" at bounding box center [231, 537] width 88 height 16
drag, startPoint x: 1165, startPoint y: 218, endPoint x: 1357, endPoint y: 146, distance: 205.1
click at [1178, 211] on div "Back to Dashboard Change Sender ID Customers Technicians Select a contact Outbo…" at bounding box center [975, 406] width 1081 height 755
click at [1454, 48] on span "Call to Customer" at bounding box center [1459, 44] width 69 height 11
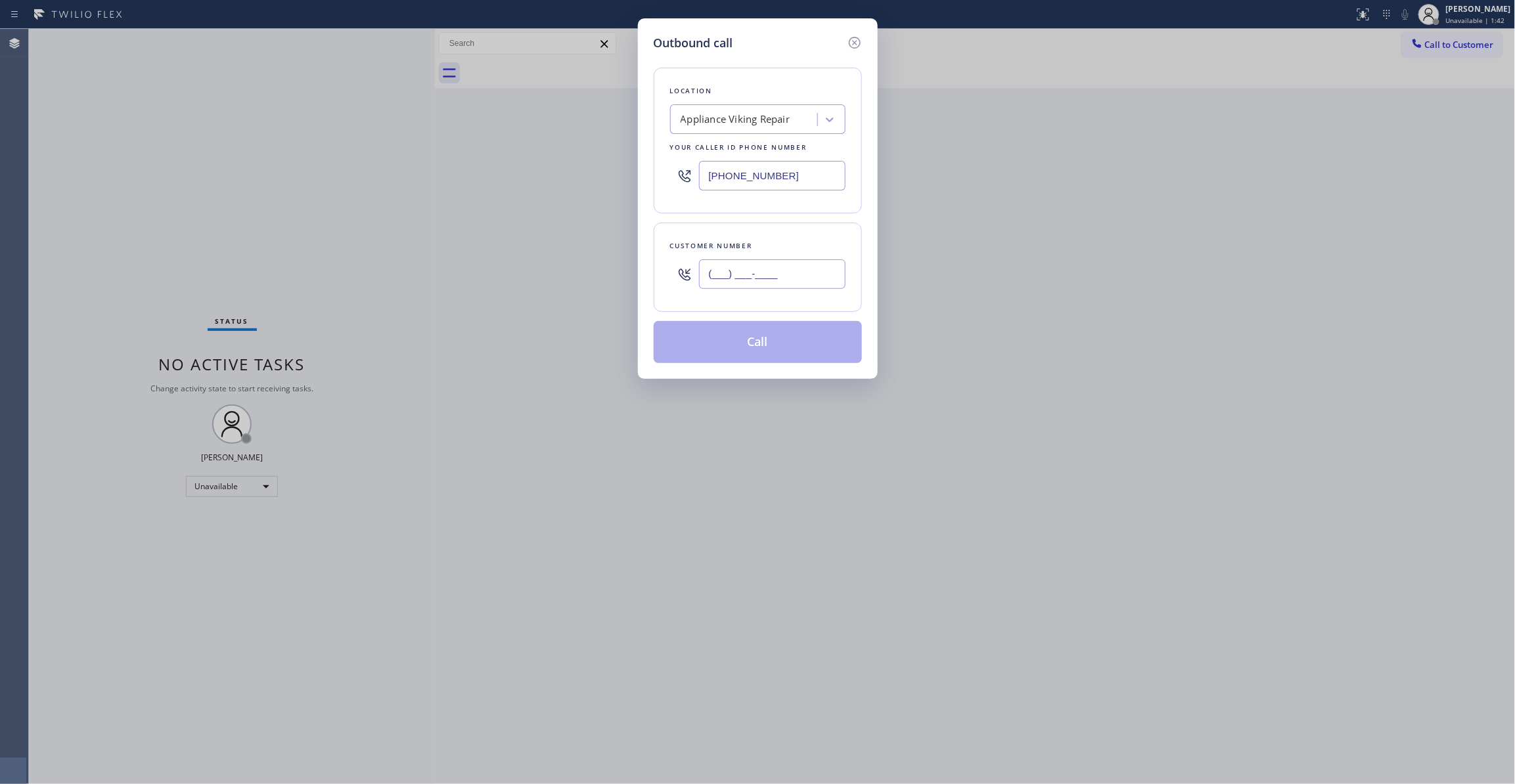
click at [738, 283] on input "(___) ___-____" at bounding box center [772, 274] width 147 height 29
paste input "805) 291-1000"
type input "[PHONE_NUMBER]"
drag, startPoint x: 801, startPoint y: 177, endPoint x: 316, endPoint y: 161, distance: 485.3
click at [316, 161] on div "Outbound call Location Appliance Viking Repair Your caller id phone number (617…" at bounding box center [757, 392] width 1515 height 784
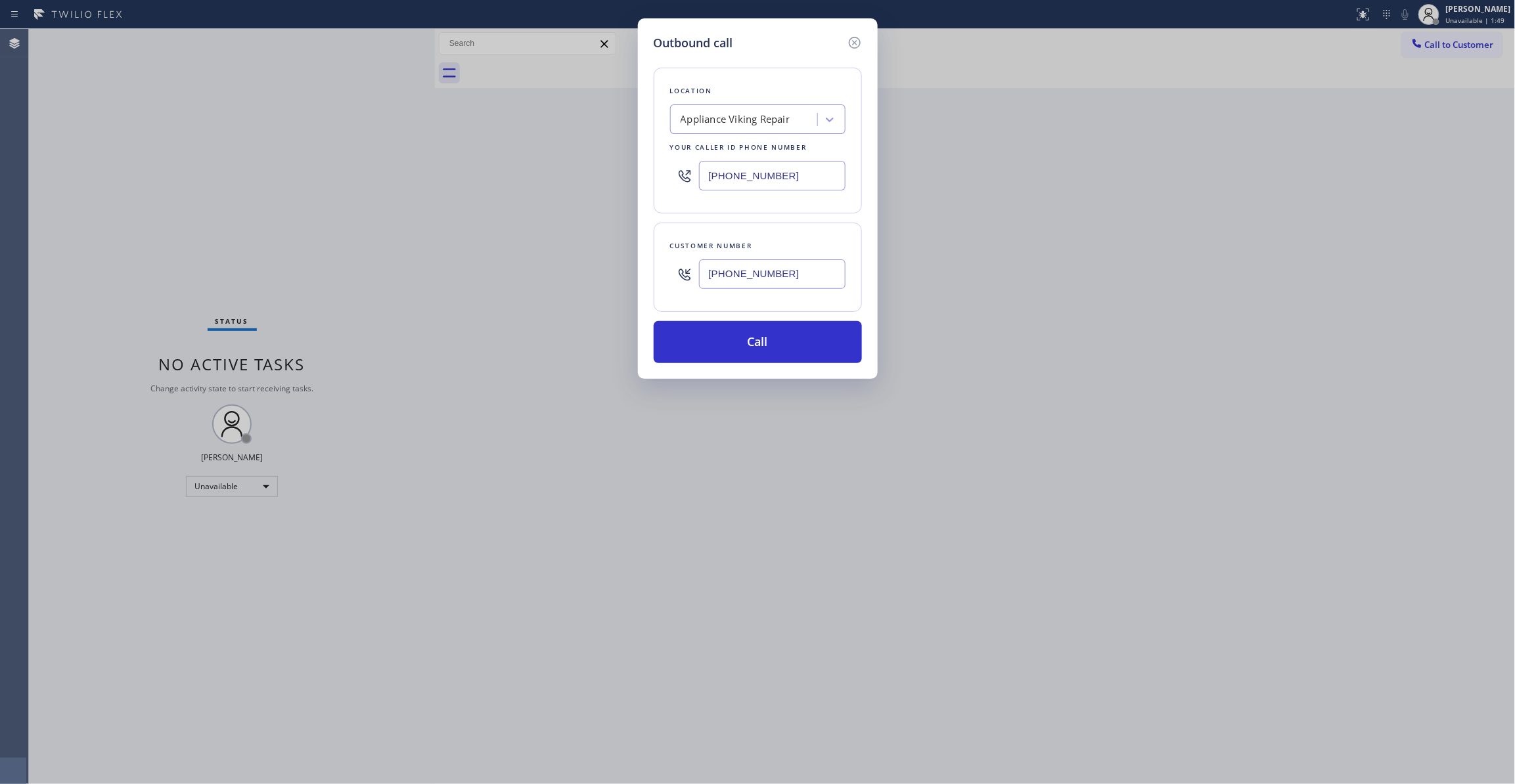
paste input "805) 222-7592"
type input "[PHONE_NUMBER]"
drag, startPoint x: 819, startPoint y: 274, endPoint x: 424, endPoint y: 261, distance: 395.2
click at [426, 261] on div "Outbound call Location Blue Moon Electrical [GEOGRAPHIC_DATA] Your caller id ph…" at bounding box center [757, 392] width 1515 height 784
click at [783, 333] on button "Call" at bounding box center [758, 342] width 208 height 42
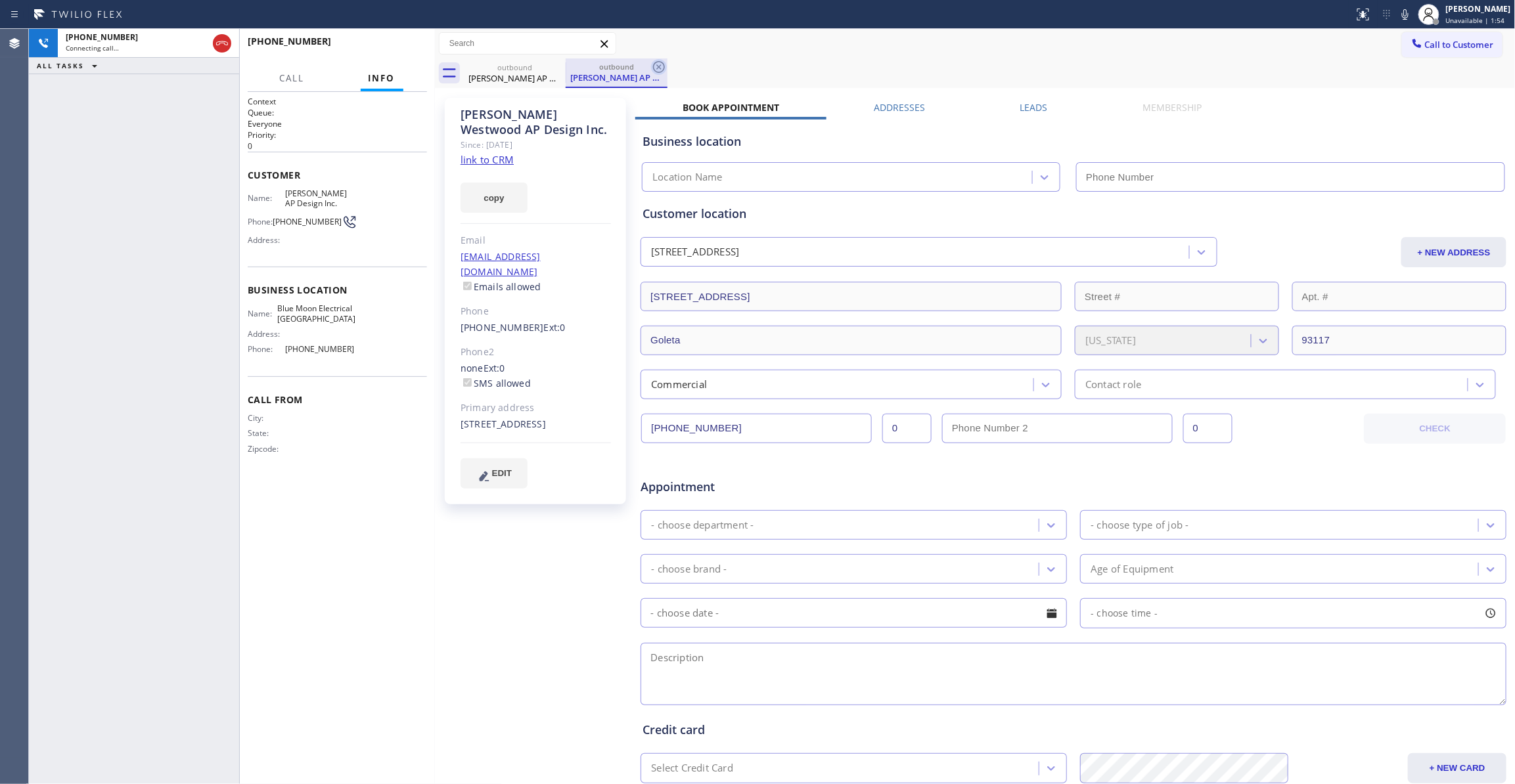
click at [658, 64] on icon at bounding box center [659, 66] width 16 height 16
type input "[PHONE_NUMBER]"
click at [177, 206] on div "+18052911000 Live | 00:53 ALL TASKS ALL TASKS ACTIVE TASKS TASKS IN WRAP UP" at bounding box center [134, 406] width 211 height 755
click at [415, 52] on button "HANG UP" at bounding box center [397, 48] width 61 height 18
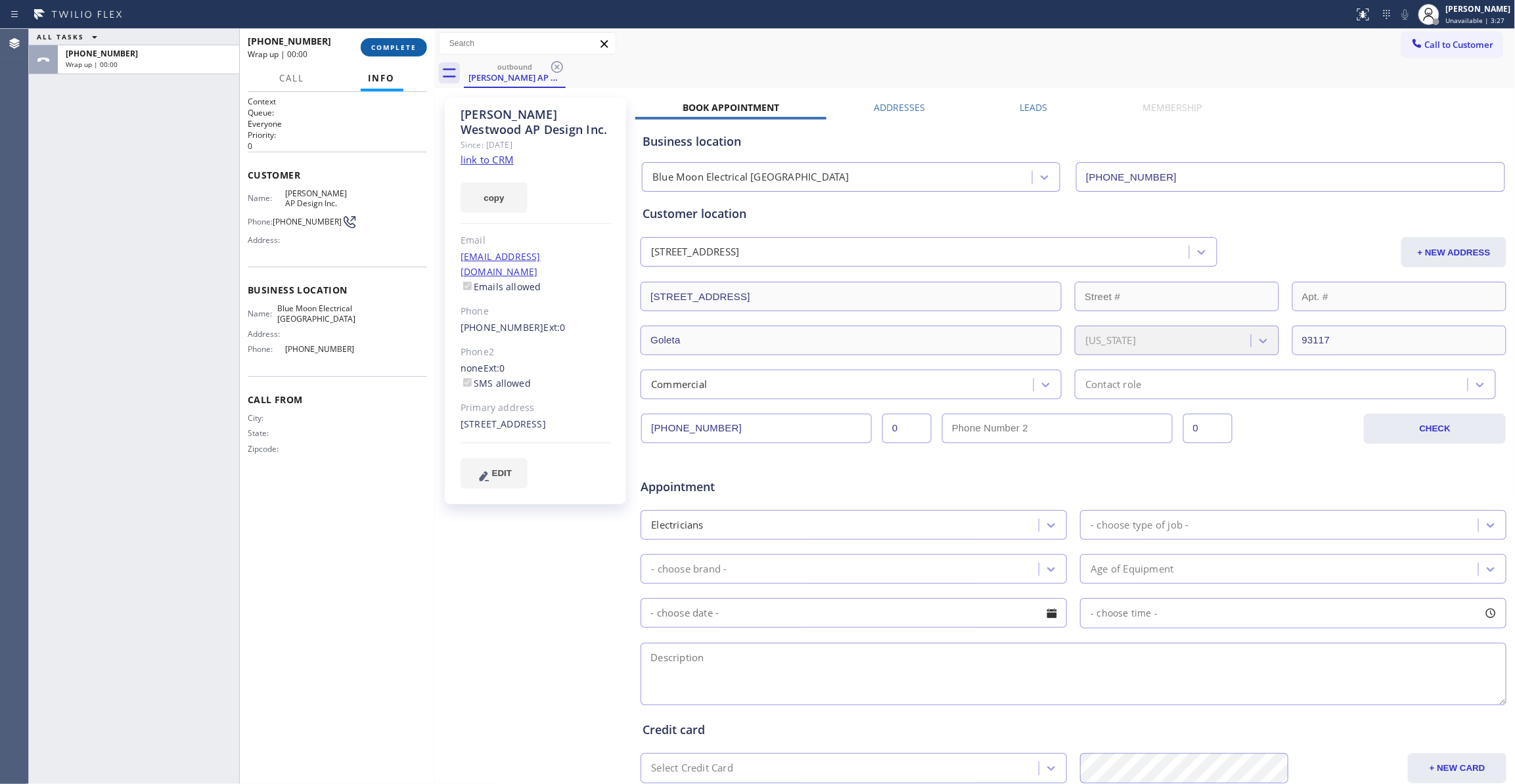
click at [415, 45] on span "COMPLETE" at bounding box center [393, 47] width 45 height 9
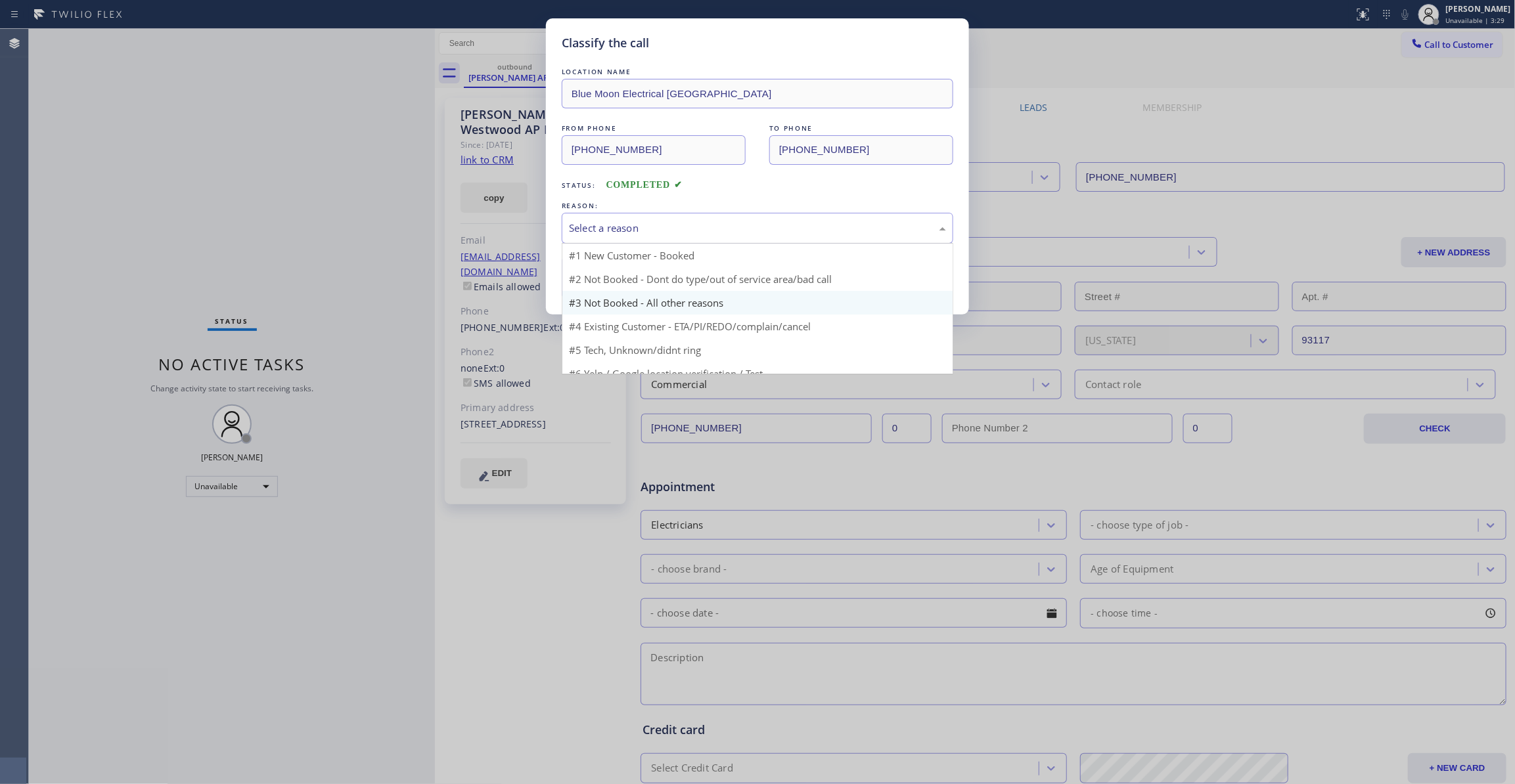
drag, startPoint x: 614, startPoint y: 224, endPoint x: 612, endPoint y: 274, distance: 50.0
click at [613, 224] on div "Select a reason" at bounding box center [757, 228] width 377 height 15
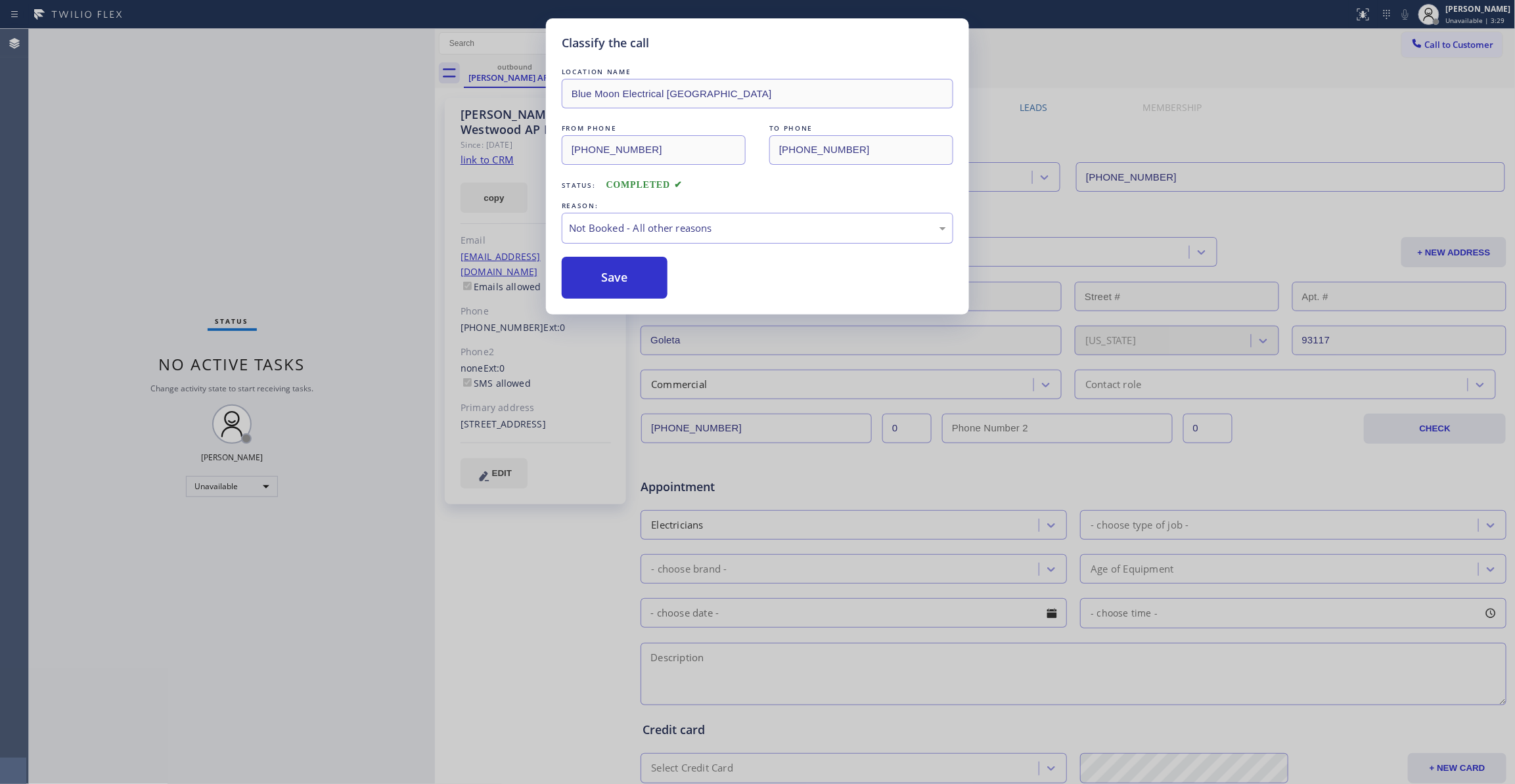
click at [612, 280] on button "Save" at bounding box center [615, 277] width 106 height 42
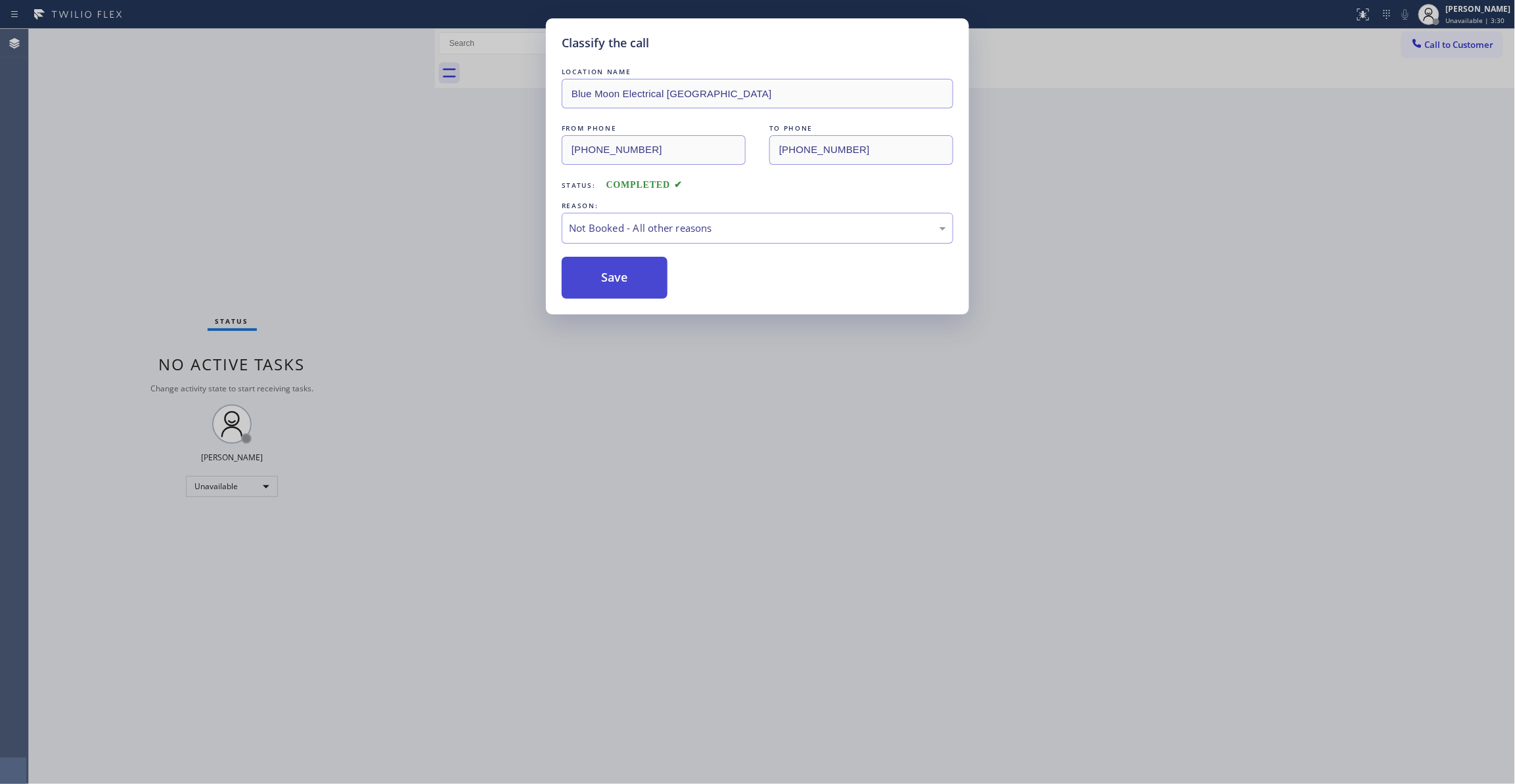
click at [614, 281] on button "Save" at bounding box center [615, 277] width 106 height 42
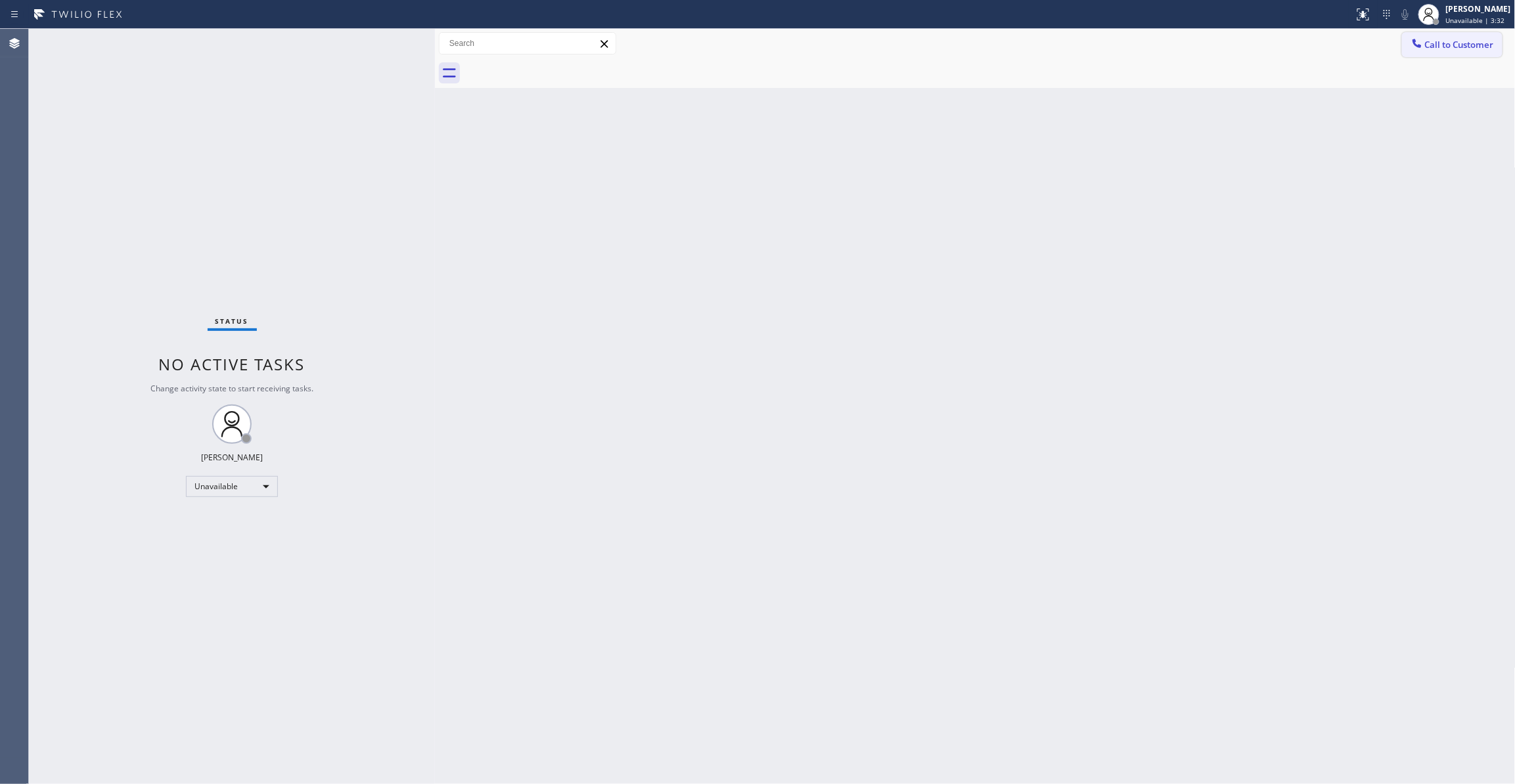
click at [1494, 50] on span "Call to Customer" at bounding box center [1459, 44] width 69 height 11
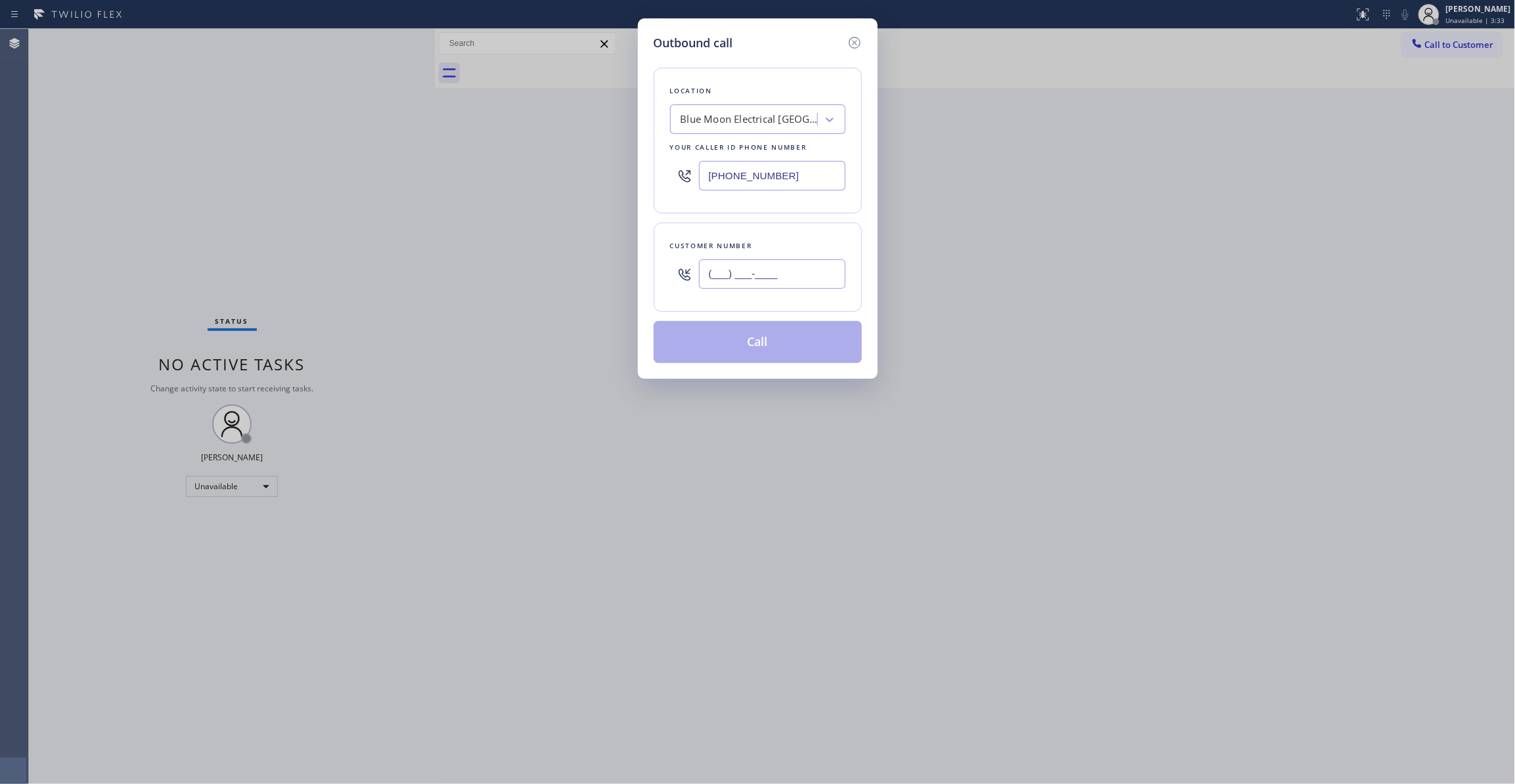
click at [773, 287] on input "(___) ___-____" at bounding box center [772, 274] width 147 height 29
paste input "805) 291-1000"
type input "[PHONE_NUMBER]"
click at [802, 350] on button "Call" at bounding box center [758, 342] width 208 height 42
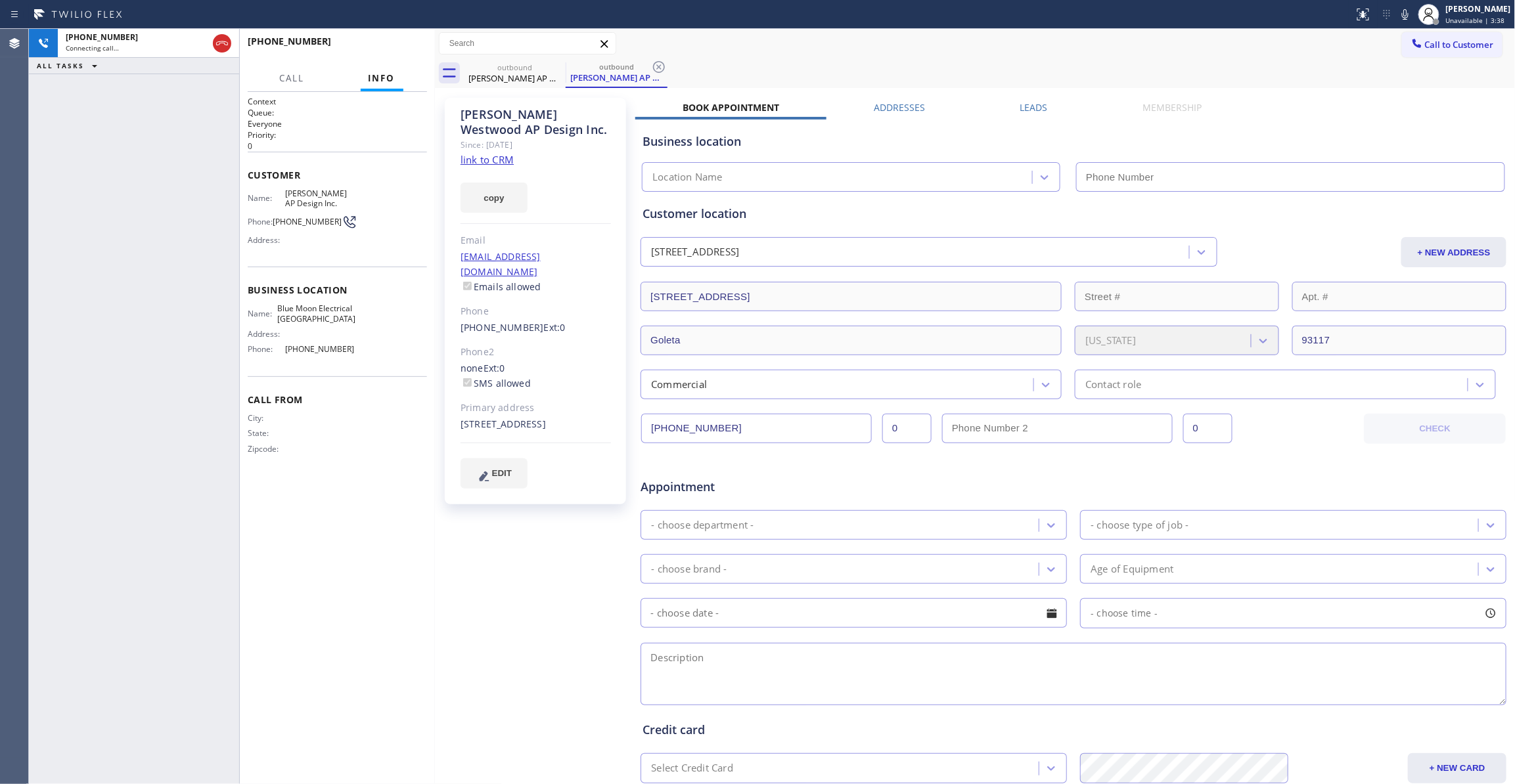
type input "[PHONE_NUMBER]"
drag, startPoint x: 84, startPoint y: 138, endPoint x: 101, endPoint y: 116, distance: 27.8
click at [84, 138] on div "+18052911000 Connecting call… ALL TASKS ALL TASKS ACTIVE TASKS TASKS IN WRAP UP" at bounding box center [134, 406] width 211 height 755
click at [661, 71] on icon at bounding box center [659, 66] width 16 height 16
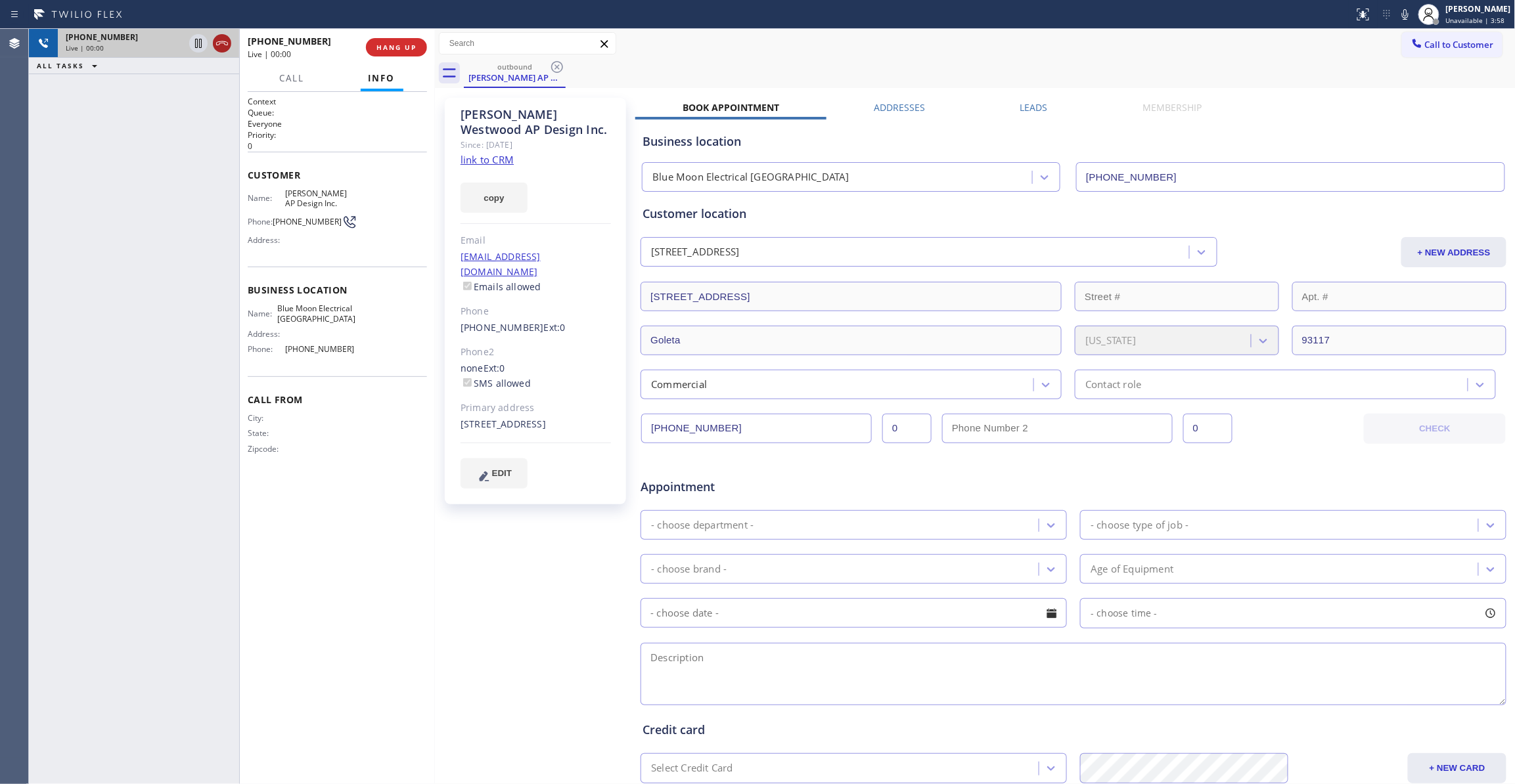
click at [224, 45] on icon at bounding box center [221, 43] width 16 height 16
click at [383, 53] on button "COMPLETE" at bounding box center [393, 48] width 66 height 18
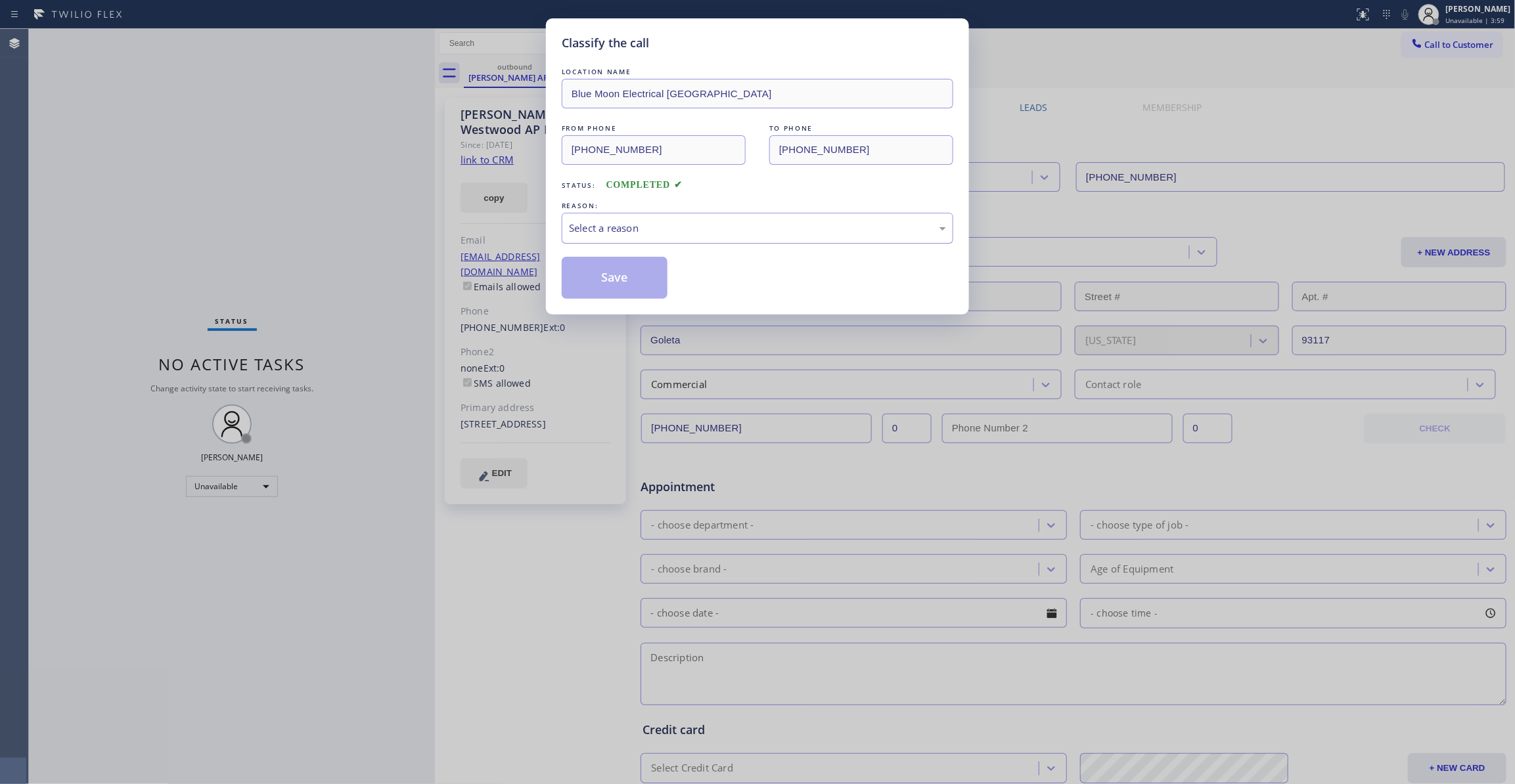
click at [594, 227] on div "Select a reason" at bounding box center [757, 228] width 377 height 15
click at [605, 281] on button "Save" at bounding box center [615, 277] width 106 height 42
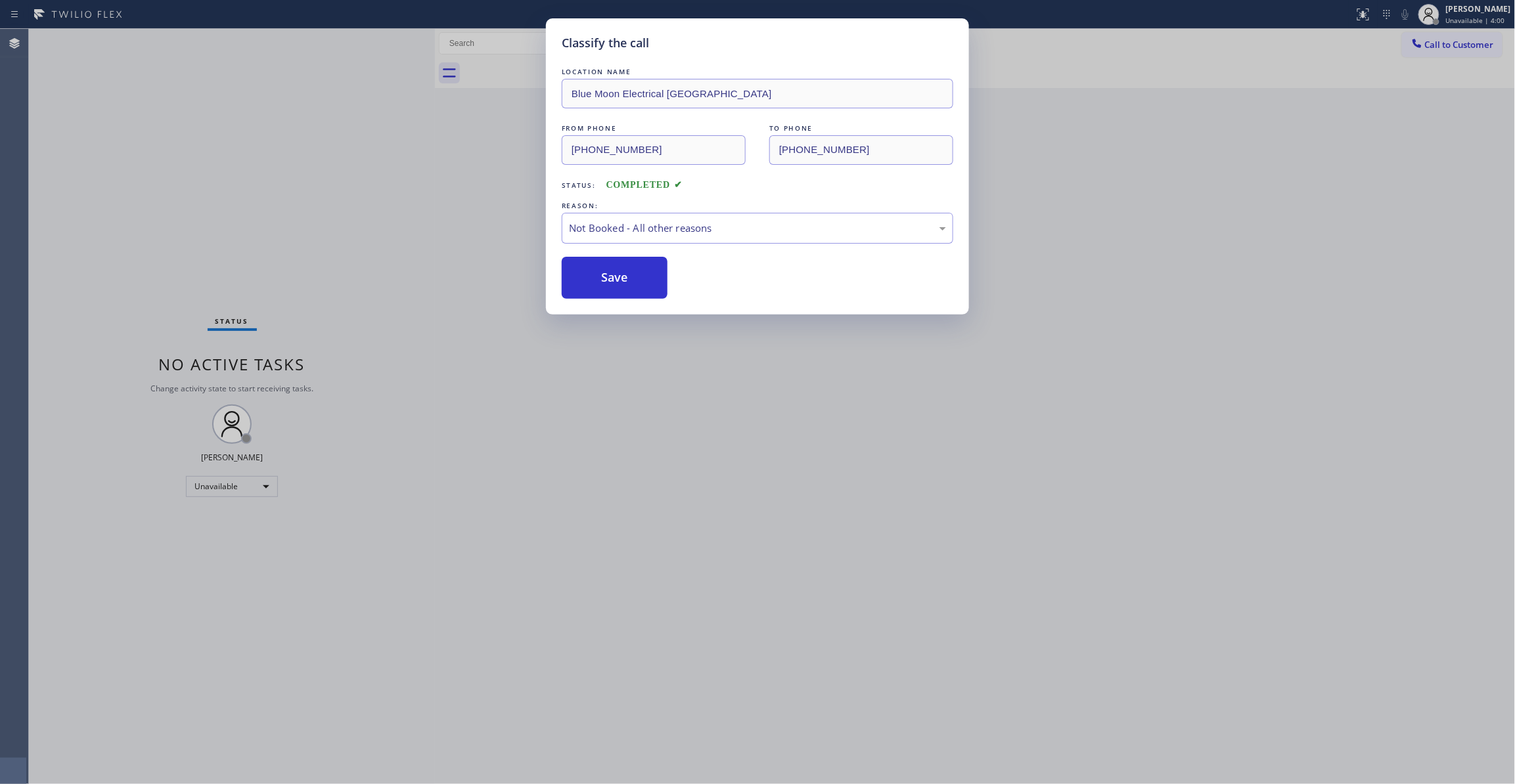
click at [605, 281] on button "Save" at bounding box center [615, 277] width 106 height 42
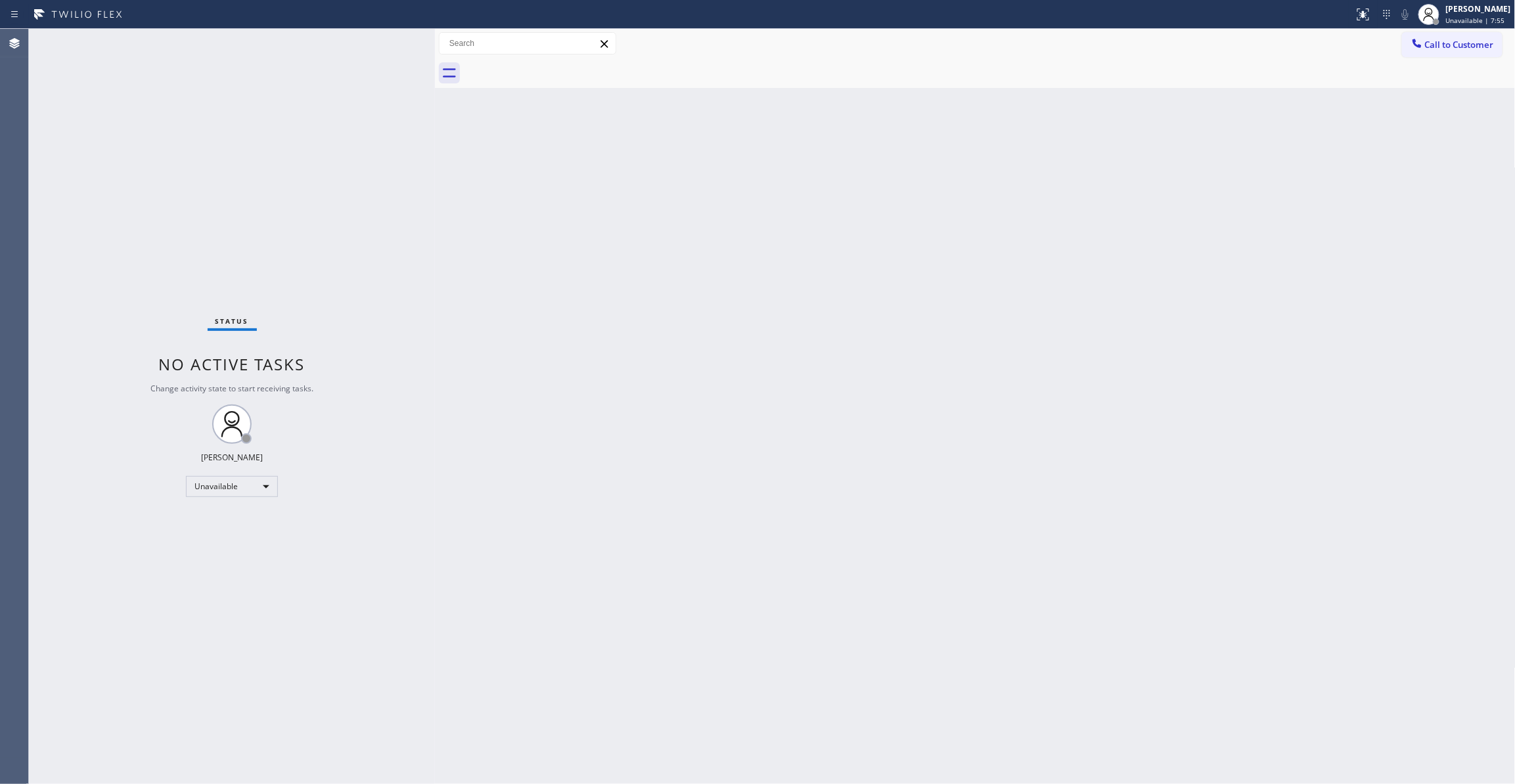
click at [37, 198] on div "Status No active tasks Change activity state to start receiving tasks. [PERSON_…" at bounding box center [231, 406] width 406 height 755
click at [1447, 25] on div "Louis Manuel Padica Unavailable | 7:56" at bounding box center [1464, 14] width 101 height 29
click at [1431, 125] on button "Log out" at bounding box center [1449, 127] width 131 height 29
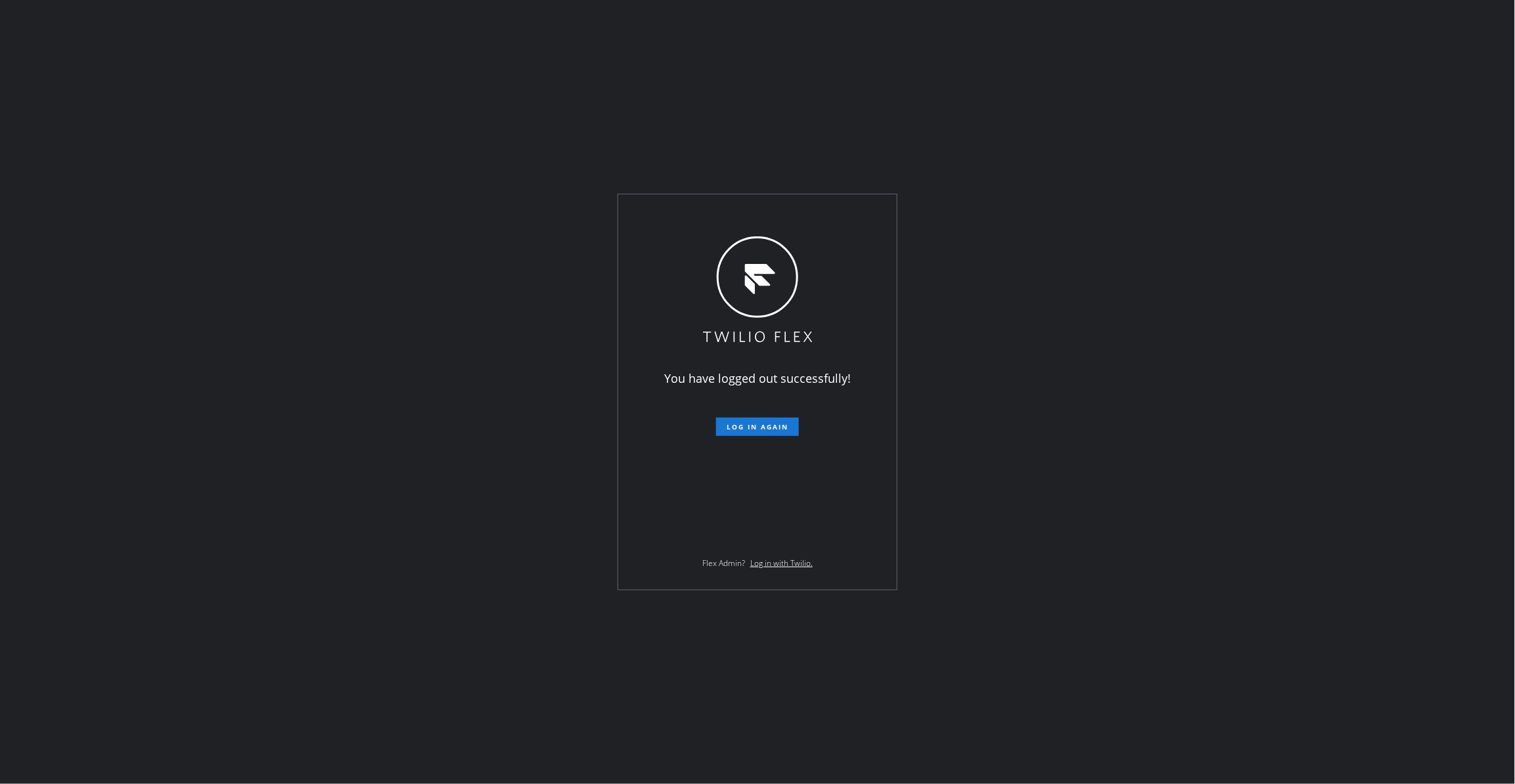
click at [442, 347] on div "You have logged out successfully! Log in again Flex Admin? Log in with Twilio." at bounding box center [757, 392] width 1515 height 784
click at [221, 263] on div "You have logged out successfully! Log in again Flex Admin? Log in with Twilio." at bounding box center [757, 392] width 1515 height 784
drag, startPoint x: 67, startPoint y: 240, endPoint x: 67, endPoint y: 193, distance: 47.0
click at [67, 240] on div "You have logged out successfully! Log in again Flex Admin? Log in with Twilio." at bounding box center [757, 392] width 1515 height 784
click at [137, 460] on div "You have logged out successfully! Log in again Flex Admin? Log in with Twilio." at bounding box center [757, 392] width 1515 height 784
